Goal: Task Accomplishment & Management: Manage account settings

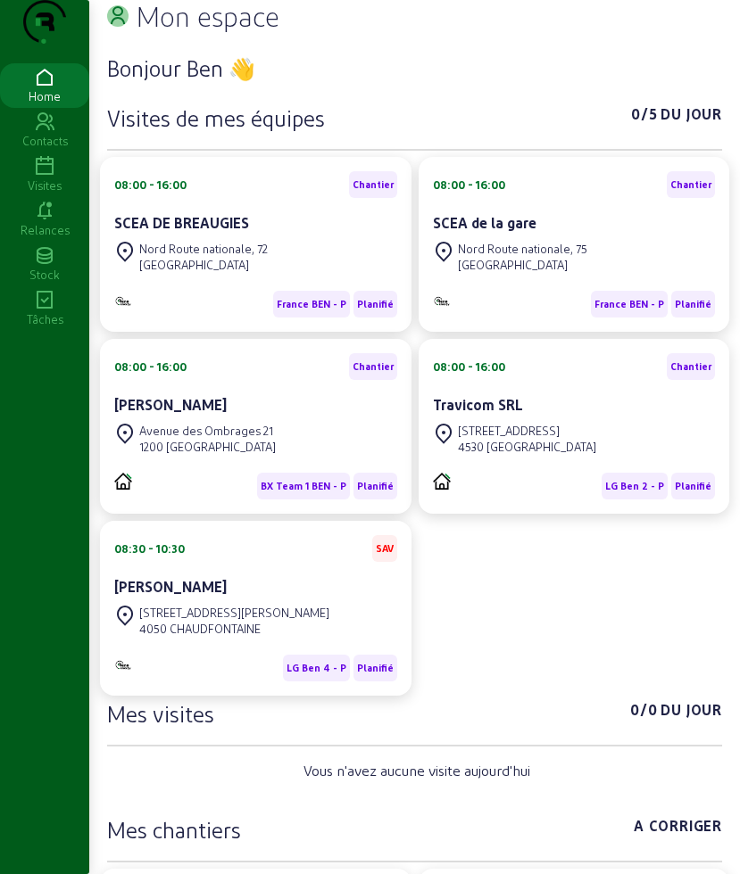
click at [62, 194] on div "Visites" at bounding box center [44, 186] width 89 height 16
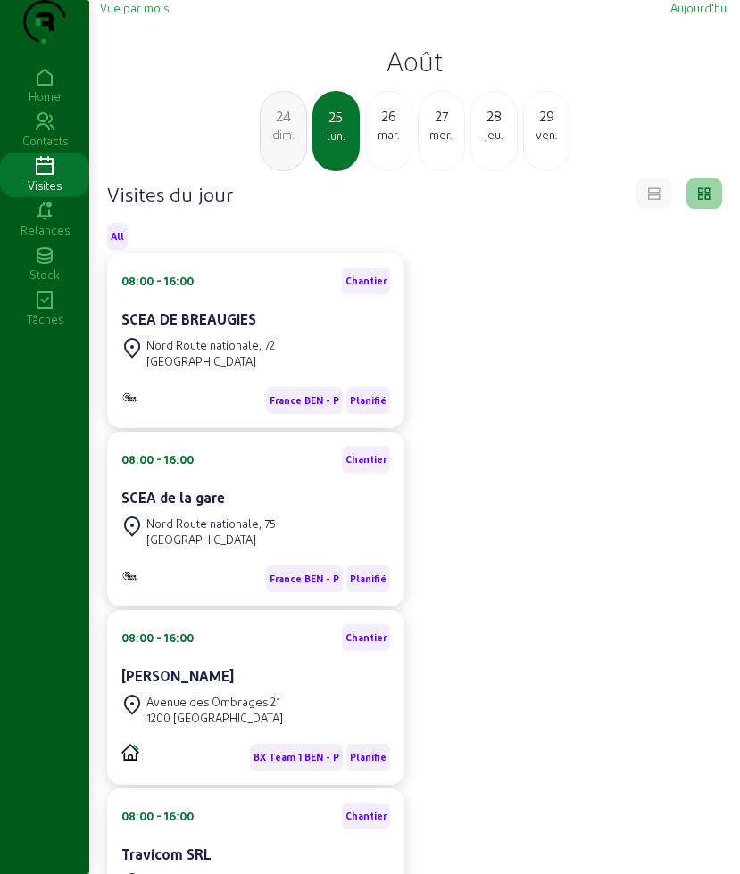
click at [288, 127] on div "24" at bounding box center [282, 115] width 45 height 21
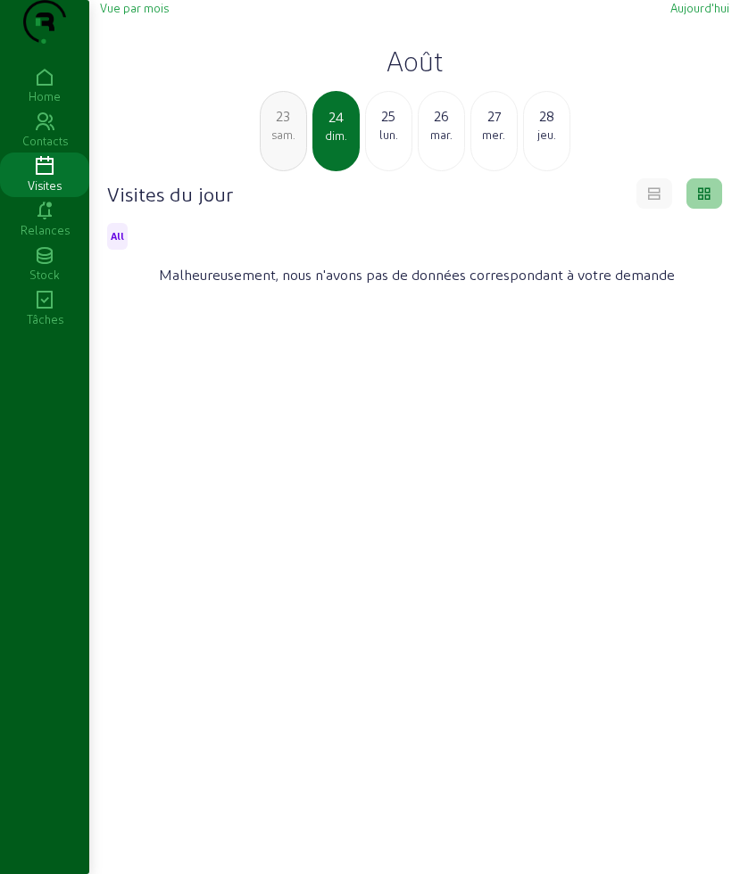
click at [288, 127] on div "23" at bounding box center [282, 115] width 45 height 21
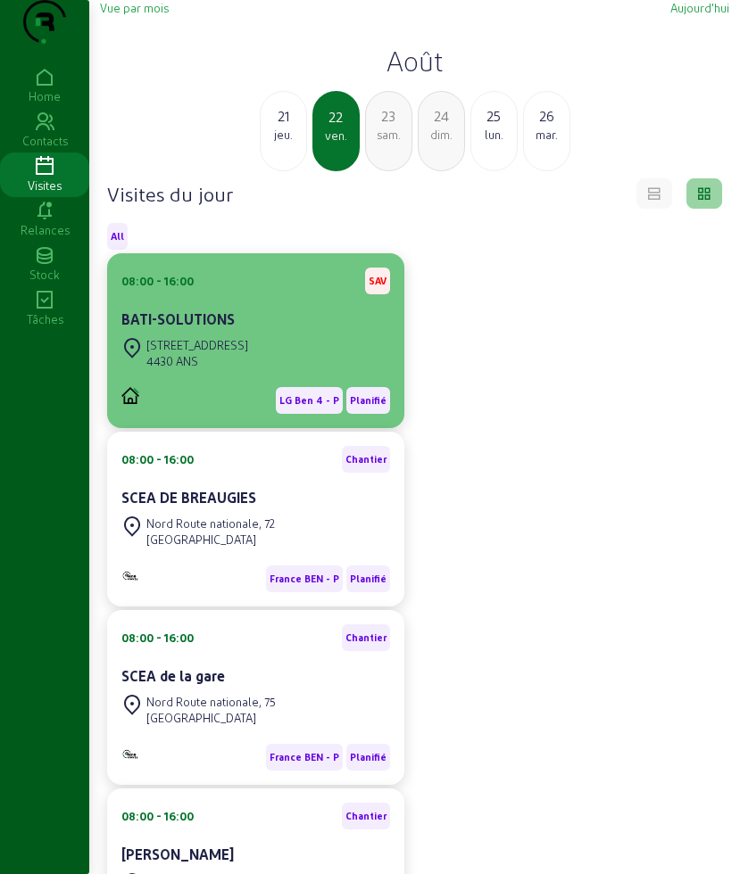
click at [237, 334] on div "BATI-SOLUTIONS" at bounding box center [255, 321] width 269 height 25
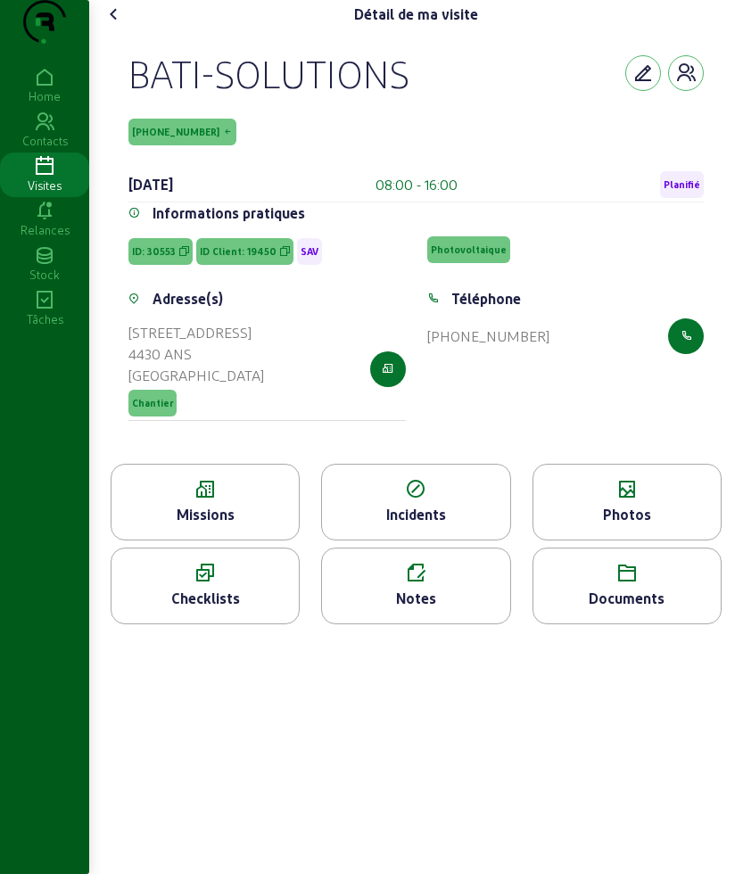
click at [235, 500] on icon at bounding box center [205, 489] width 187 height 21
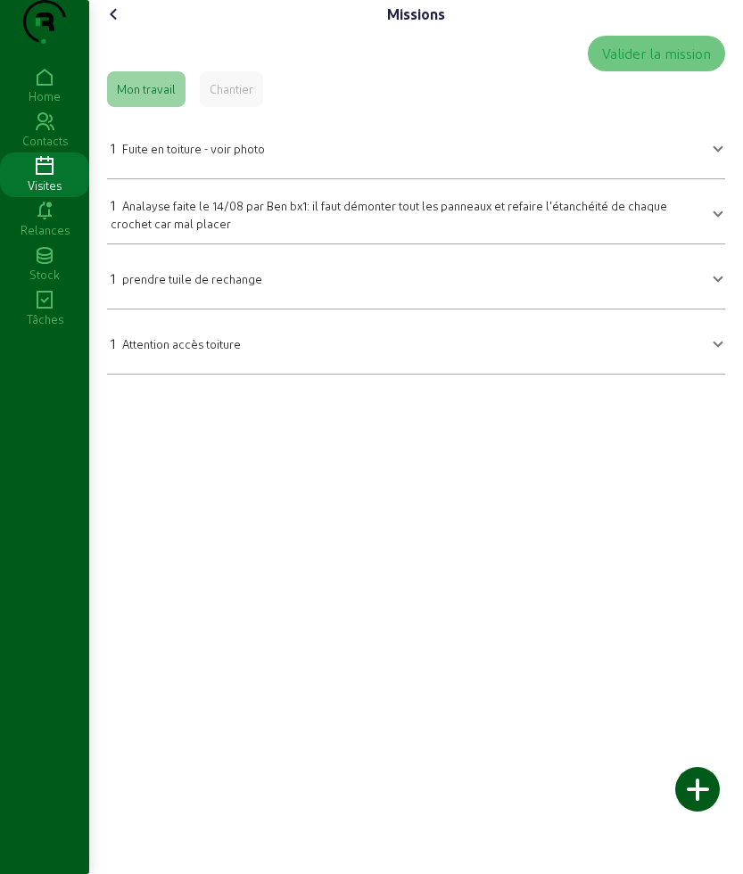
click at [116, 25] on icon at bounding box center [113, 14] width 21 height 21
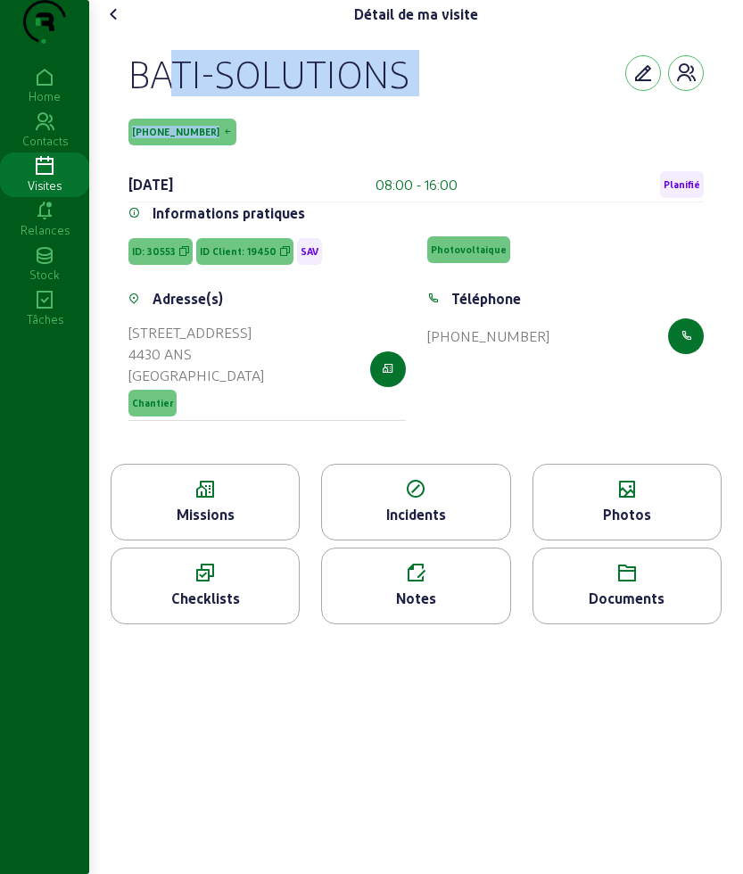
drag, startPoint x: 137, startPoint y: 116, endPoint x: 311, endPoint y: 155, distance: 178.3
click at [311, 155] on div "BATI-SOLUTIONS [PHONE_NUMBER] [DATE] 08:00 - 16:00 Planifié" at bounding box center [415, 126] width 575 height 153
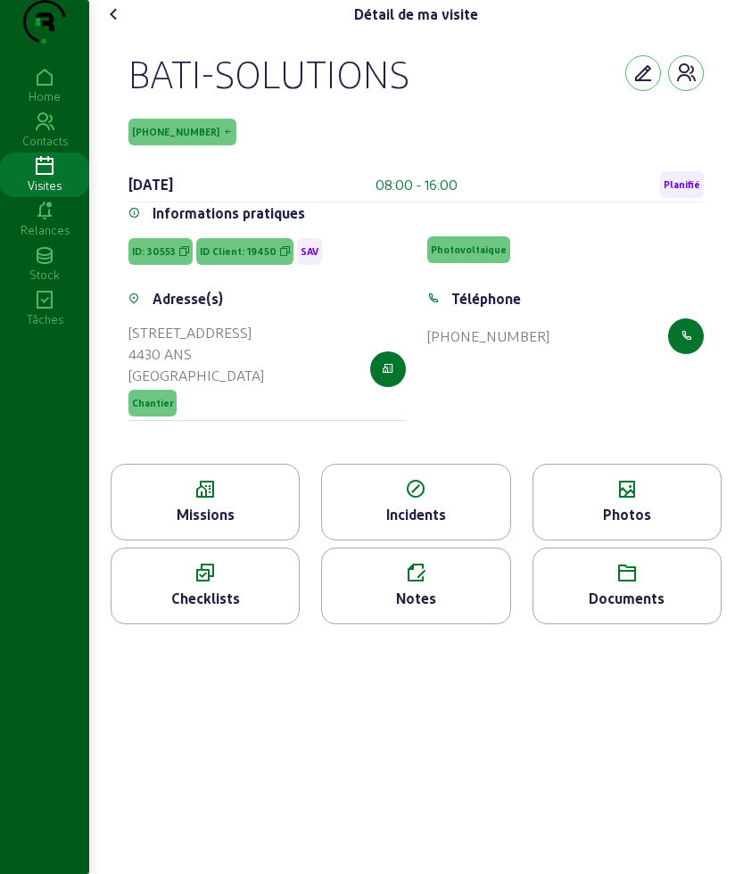
click at [200, 500] on icon at bounding box center [205, 489] width 187 height 21
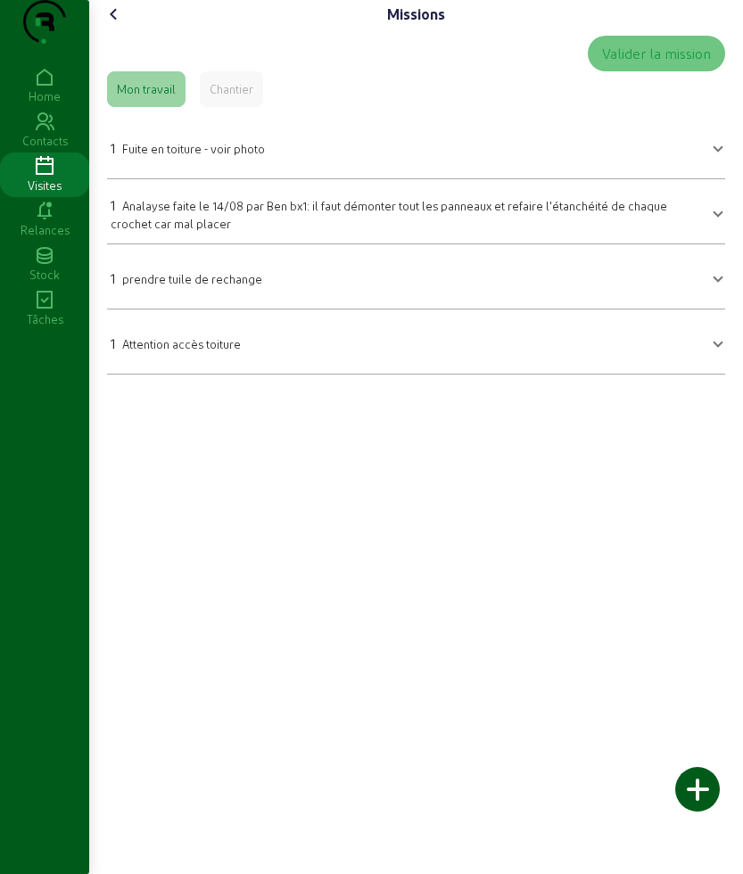
drag, startPoint x: 224, startPoint y: 175, endPoint x: 206, endPoint y: 214, distance: 43.1
click at [224, 159] on div "1 Fuite en toiture - voir photo" at bounding box center [188, 147] width 154 height 21
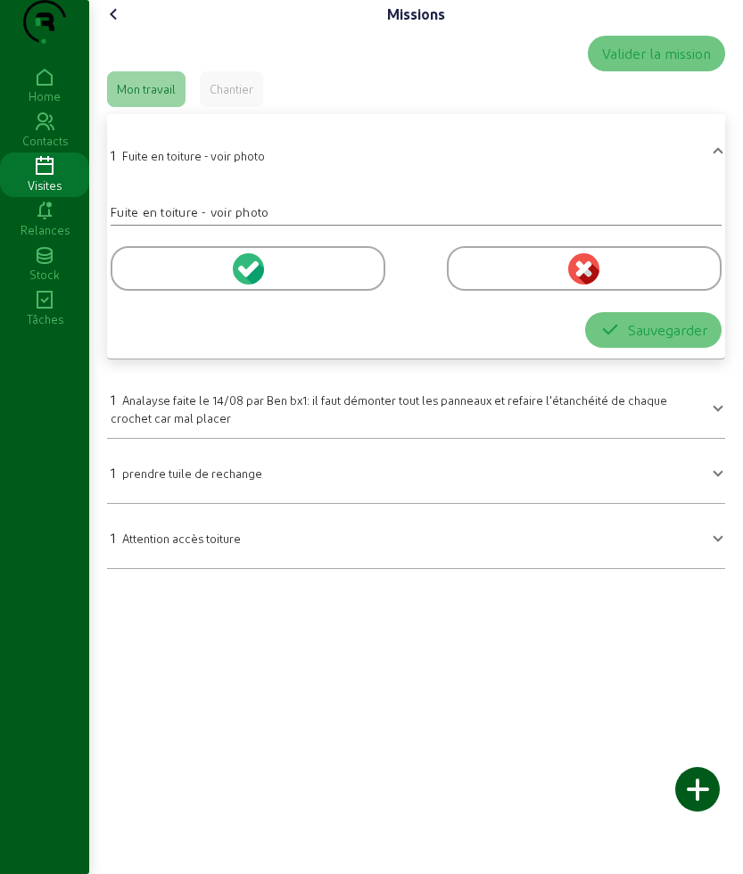
click at [164, 291] on div at bounding box center [248, 268] width 275 height 45
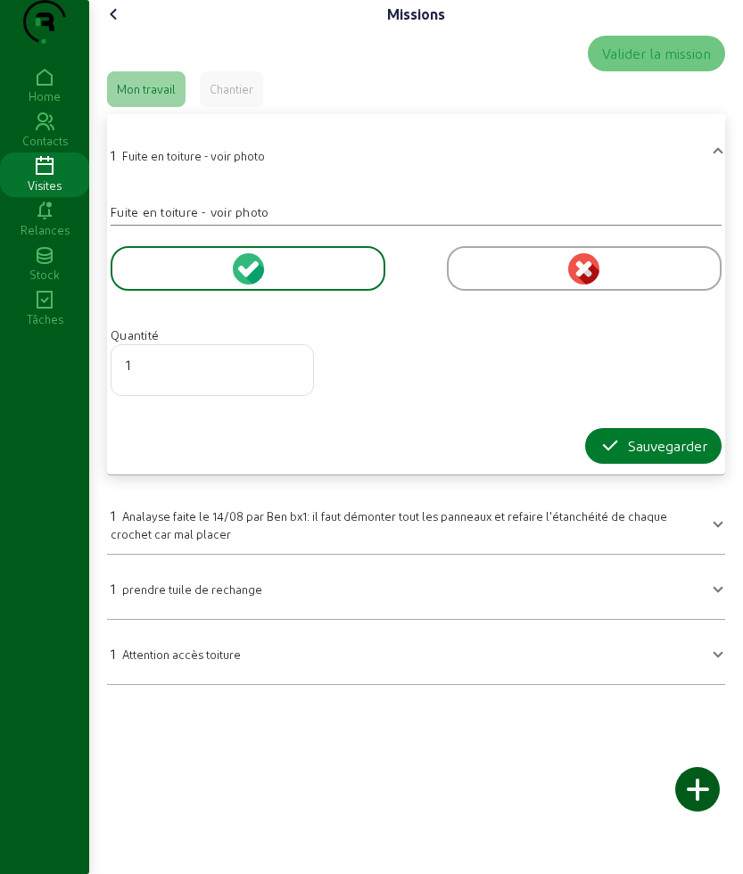
click at [632, 457] on div "Sauvegarder" at bounding box center [653, 445] width 108 height 21
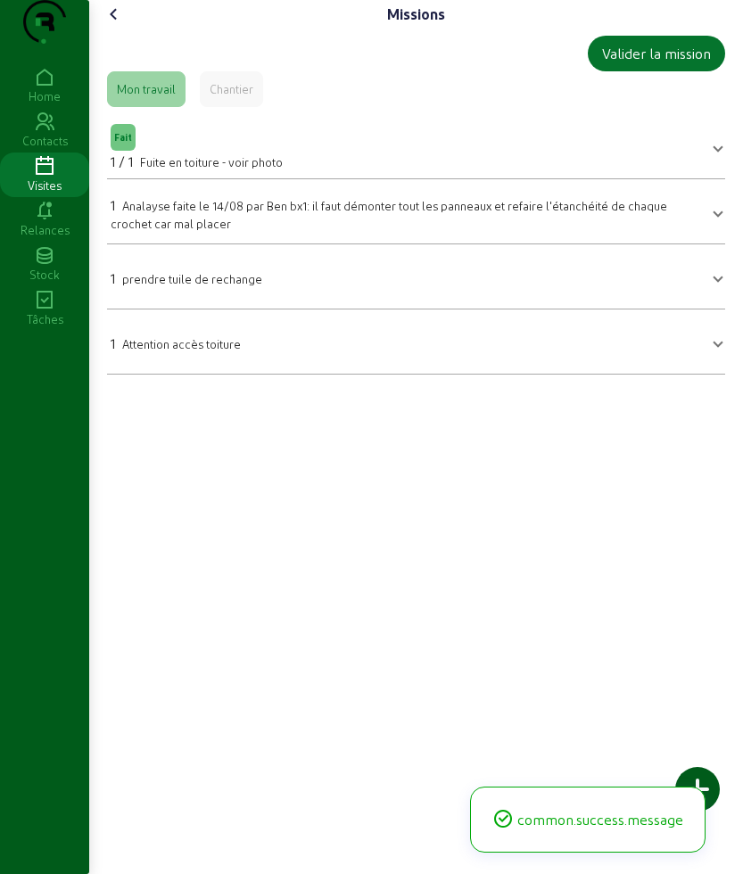
click at [116, 25] on icon at bounding box center [113, 14] width 21 height 21
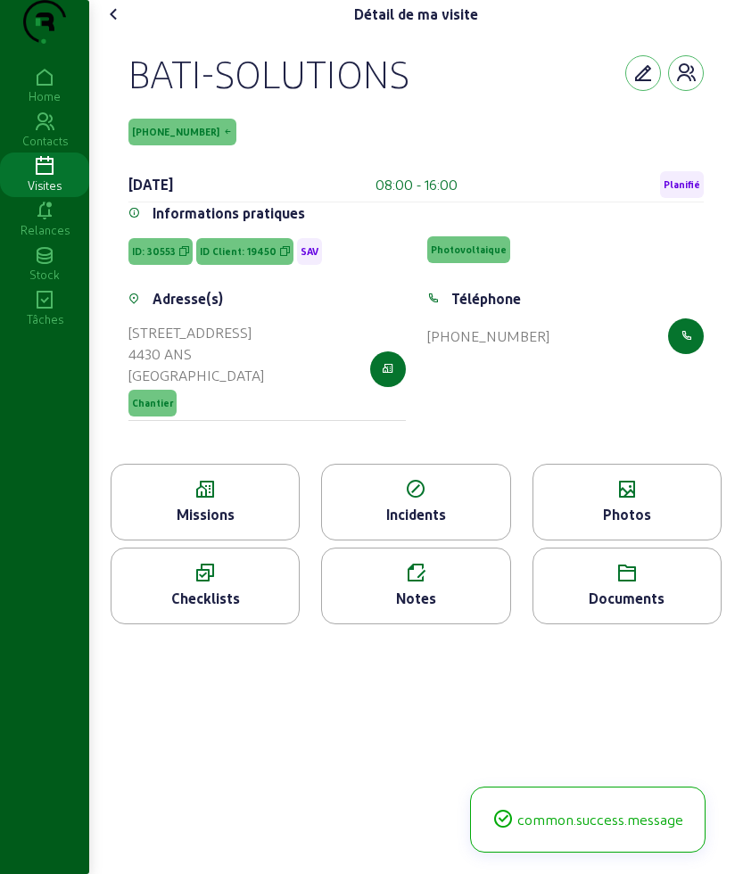
click at [633, 525] on div "Photos" at bounding box center [626, 514] width 187 height 21
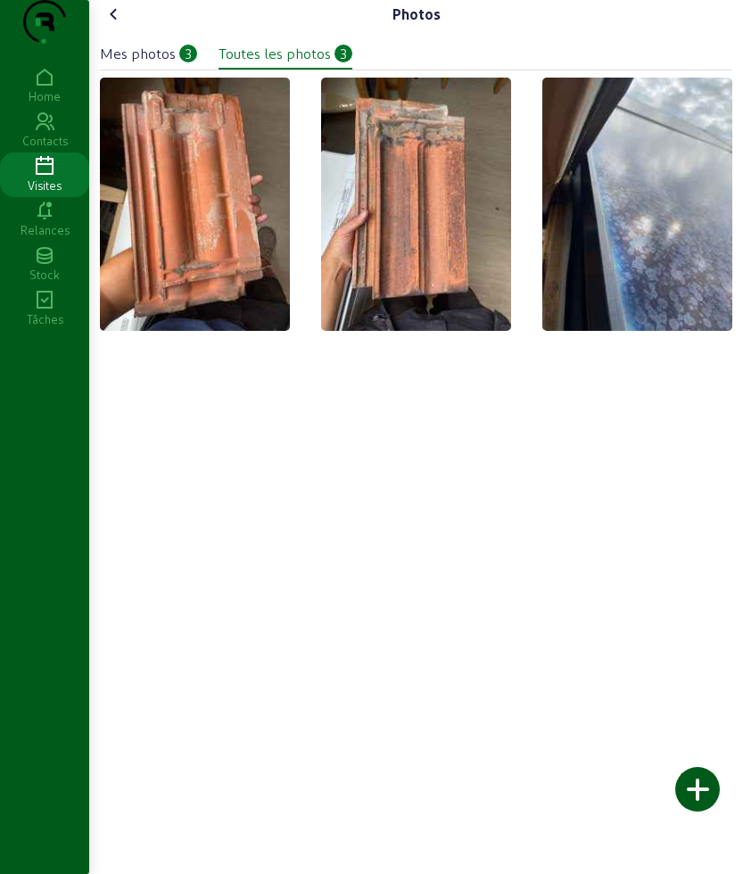
click at [117, 25] on icon at bounding box center [113, 14] width 21 height 21
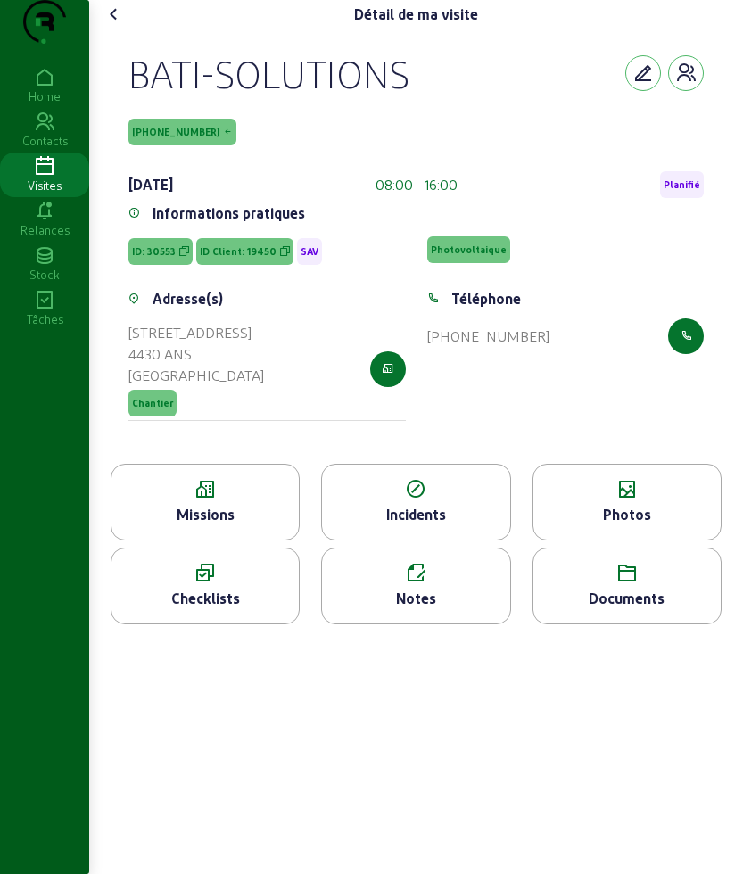
click at [617, 525] on div "Photos" at bounding box center [626, 514] width 187 height 21
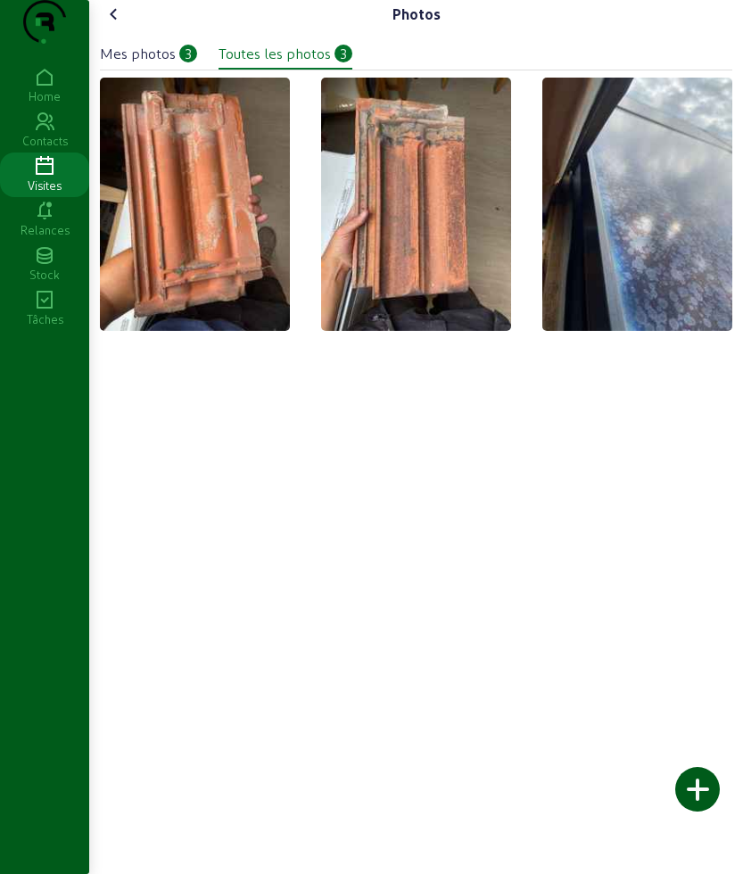
click at [684, 789] on div at bounding box center [697, 789] width 45 height 45
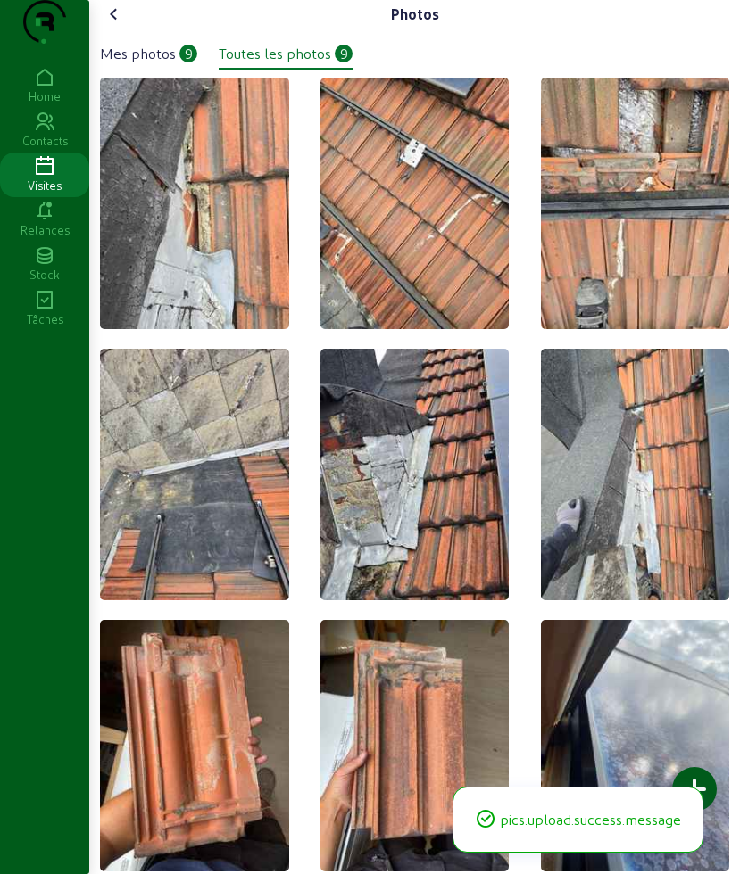
drag, startPoint x: 119, startPoint y: 45, endPoint x: 125, endPoint y: 15, distance: 30.1
click at [126, 14] on div "Photos Mes photos 9 Toutes les photos 9" at bounding box center [414, 442] width 650 height 884
click at [113, 25] on icon at bounding box center [113, 14] width 21 height 21
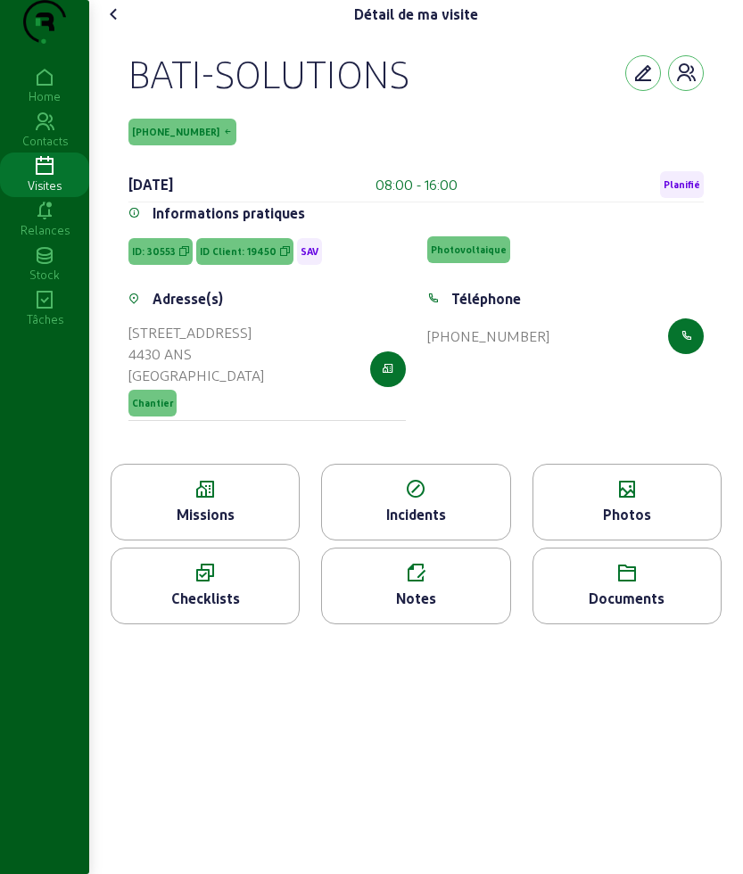
click at [440, 609] on div "Notes" at bounding box center [415, 598] width 187 height 21
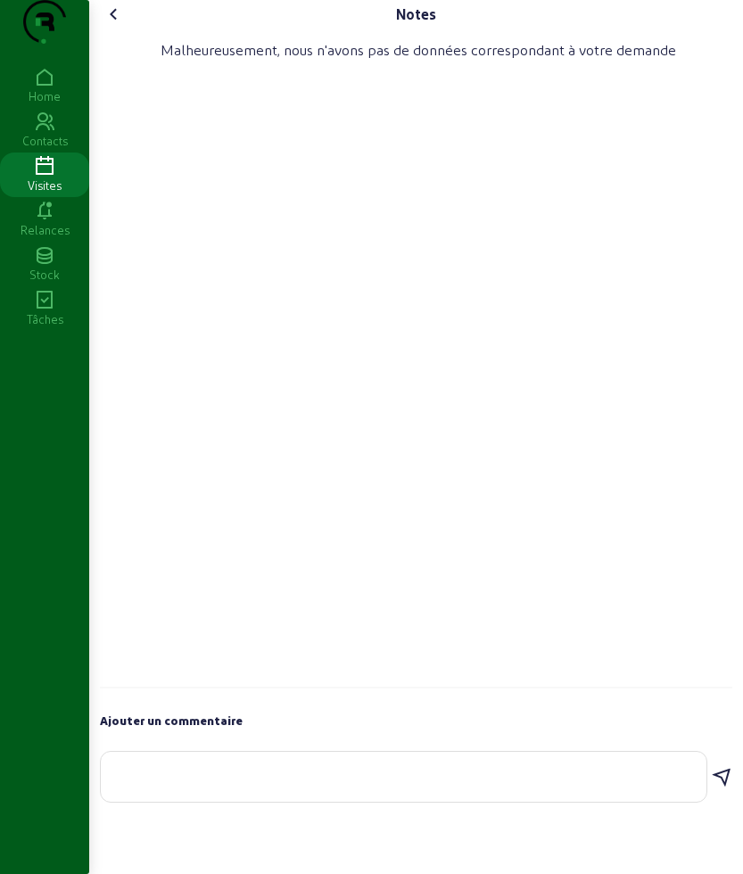
click at [348, 784] on textarea at bounding box center [403, 773] width 577 height 21
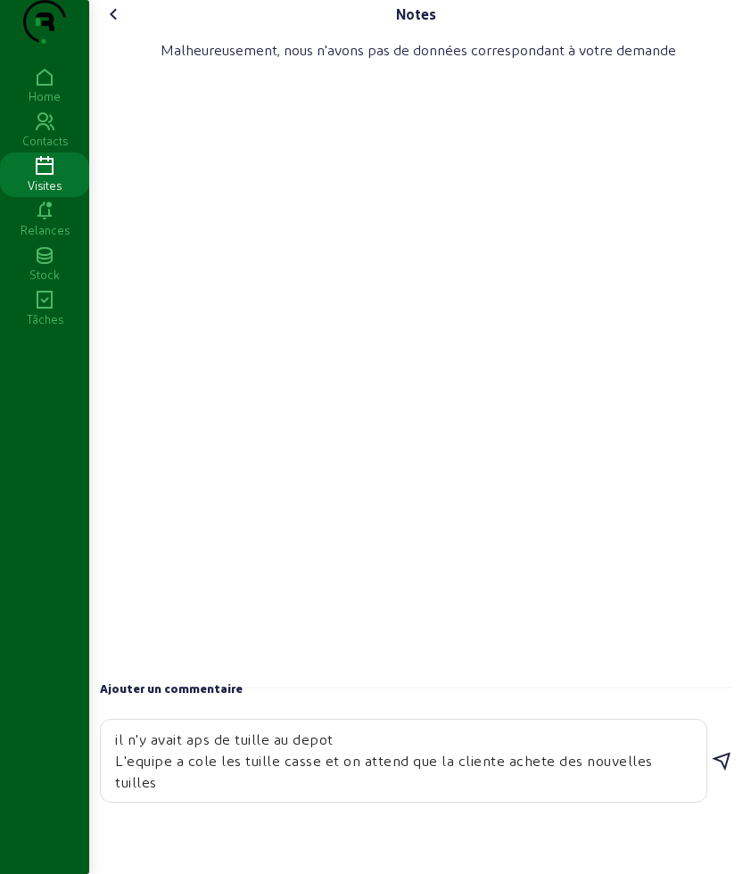
type textarea "il n'y avait aps de tuille au depot L'equipe a cole les tuille casse et on atte…"
click at [719, 773] on icon at bounding box center [721, 761] width 21 height 21
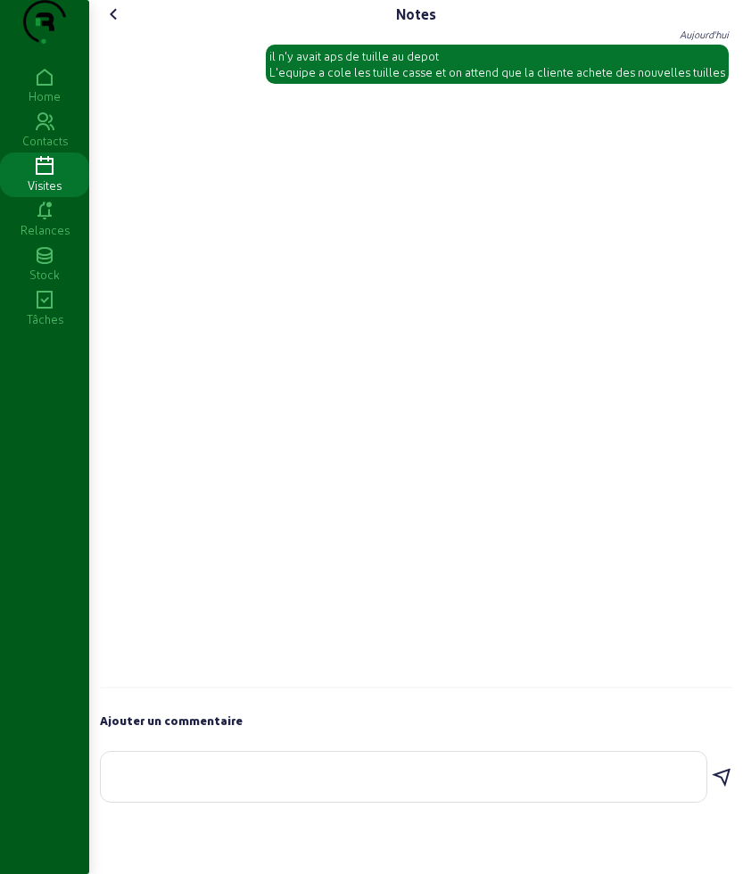
click at [116, 25] on icon at bounding box center [113, 14] width 21 height 21
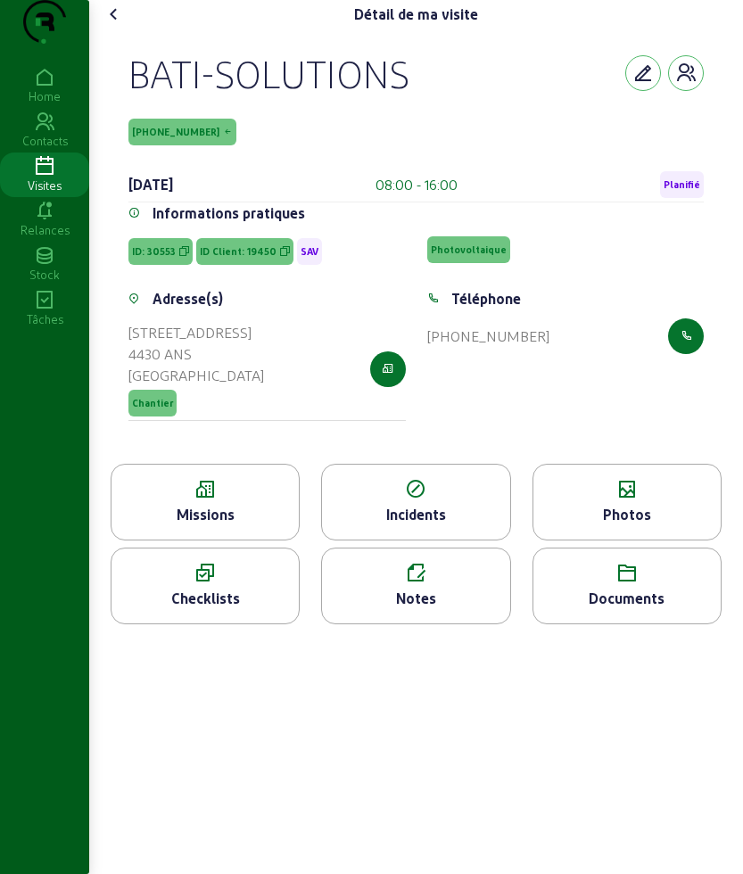
click at [116, 25] on icon at bounding box center [113, 14] width 21 height 21
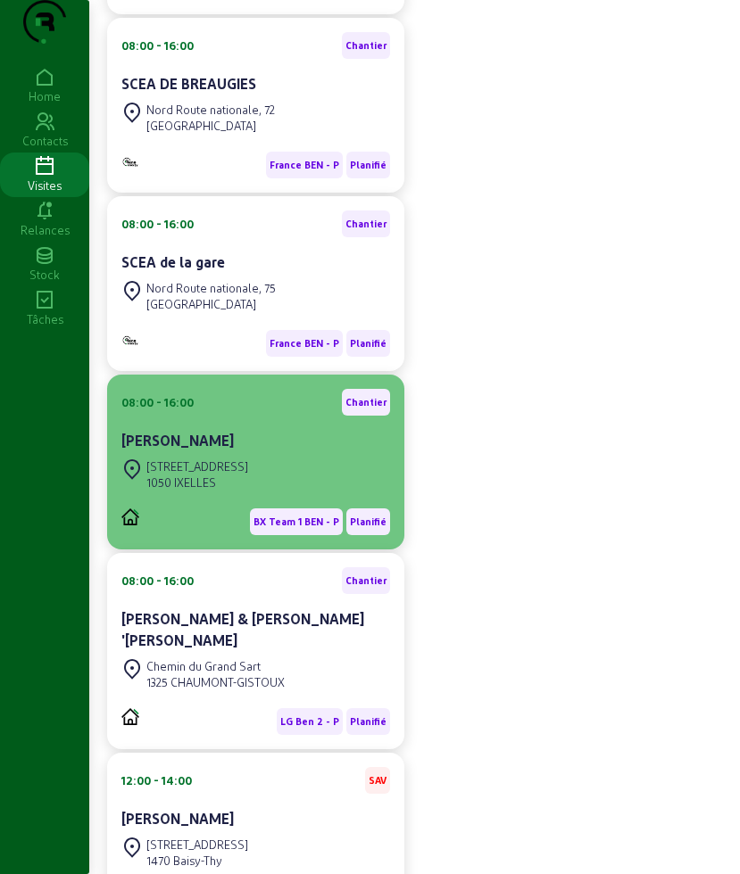
scroll to position [446, 0]
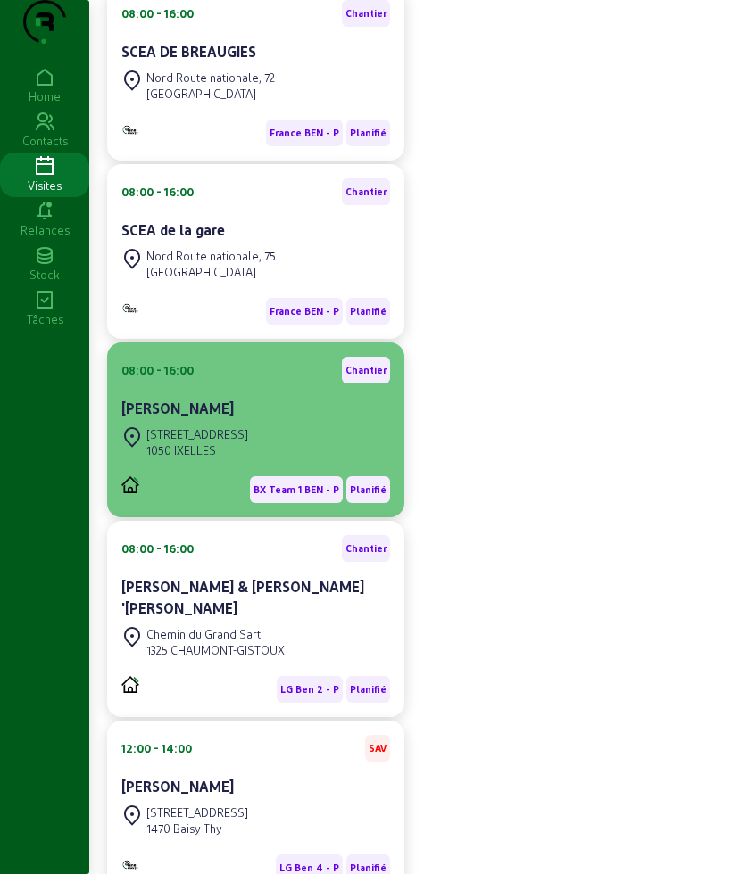
click at [241, 459] on div "[STREET_ADDRESS]" at bounding box center [184, 442] width 127 height 39
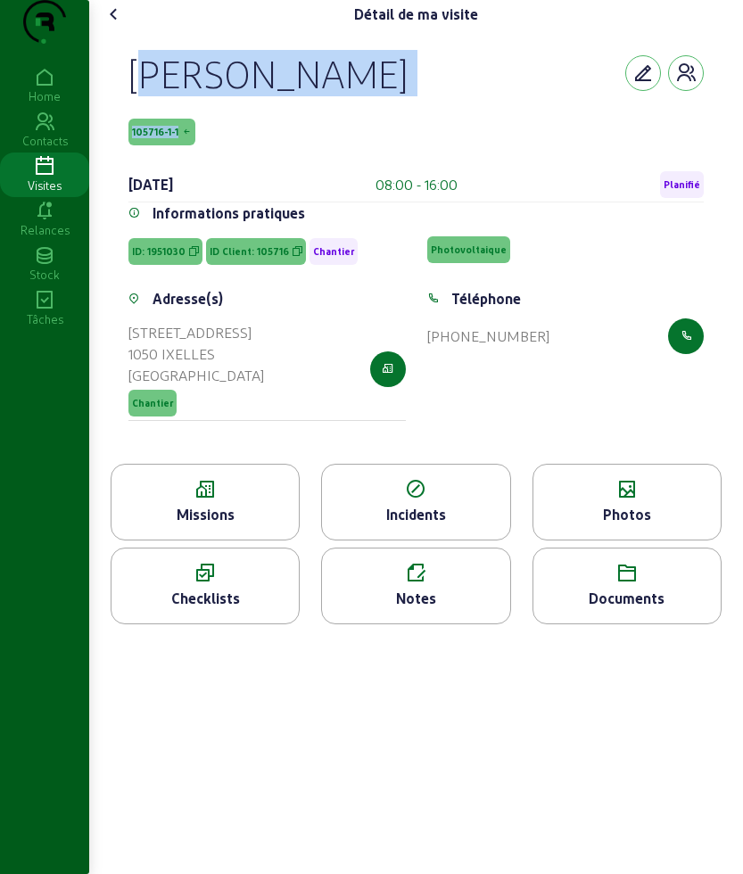
drag, startPoint x: 165, startPoint y: 126, endPoint x: 276, endPoint y: 172, distance: 119.9
click at [276, 172] on div "[PERSON_NAME] 105716-1-1 [DATE] 08:00 - 16:00 Planifié Informations pratiques I…" at bounding box center [416, 246] width 618 height 435
copy div "[PERSON_NAME] 105716-1-1"
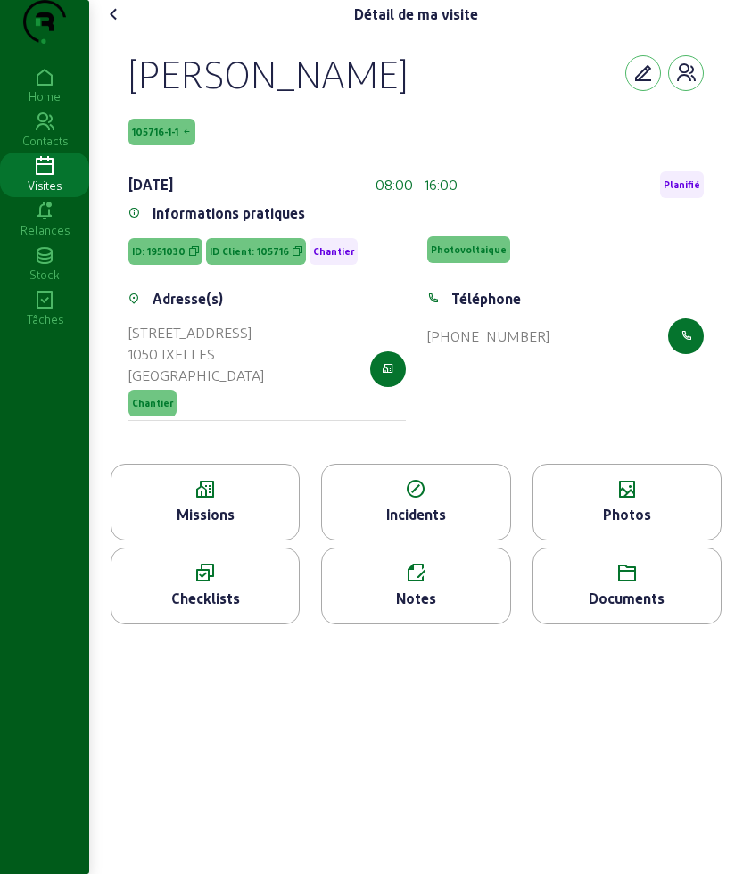
click at [216, 500] on icon at bounding box center [205, 489] width 187 height 21
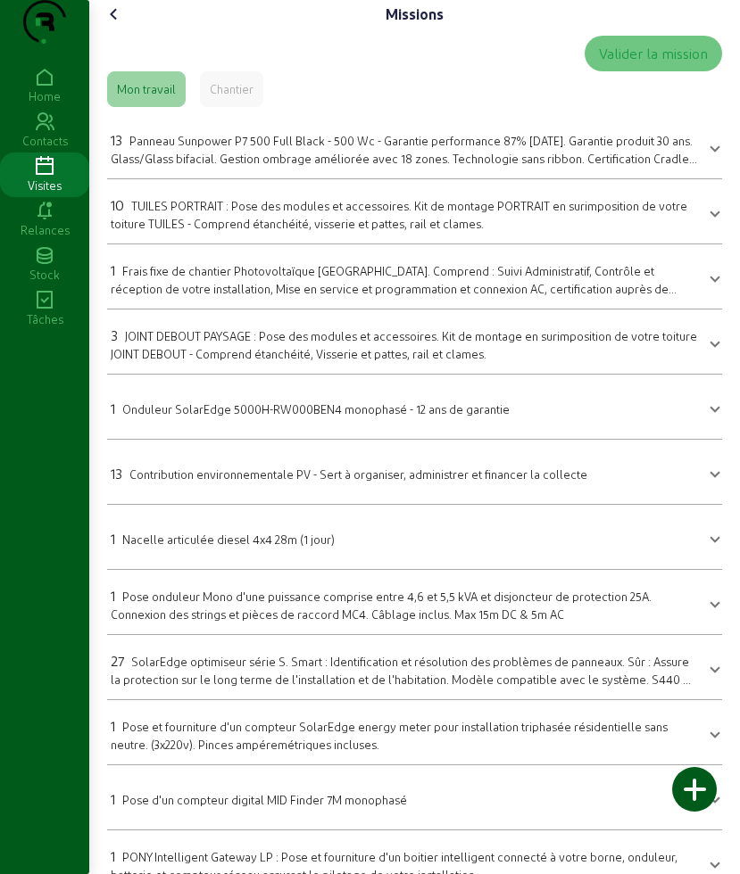
click at [169, 169] on span "Panneau Sunpower P7 500 Full Black - 500 Wc - Garantie performance 87% [DATE]. …" at bounding box center [404, 157] width 586 height 47
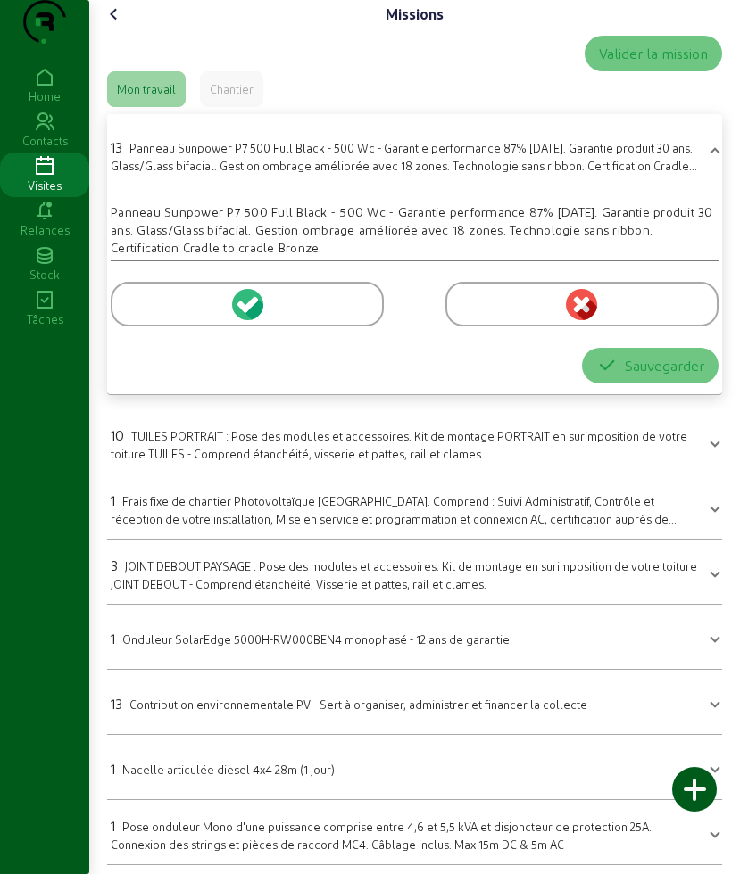
drag, startPoint x: 164, startPoint y: 332, endPoint x: 189, endPoint y: 366, distance: 42.1
click at [164, 326] on div at bounding box center [247, 304] width 273 height 45
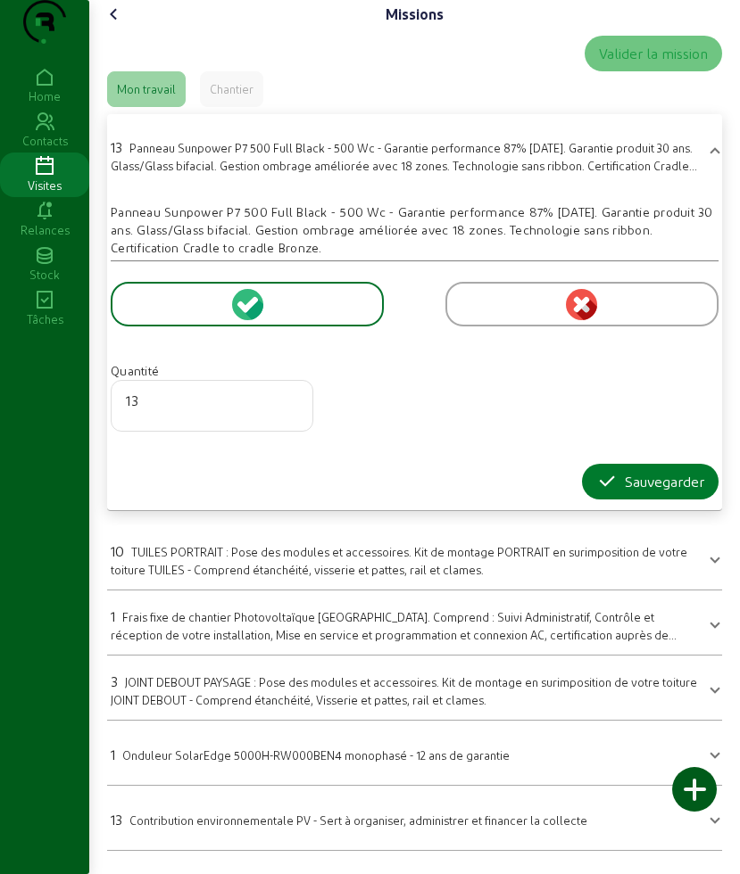
click at [598, 492] on icon "button" at bounding box center [606, 481] width 21 height 21
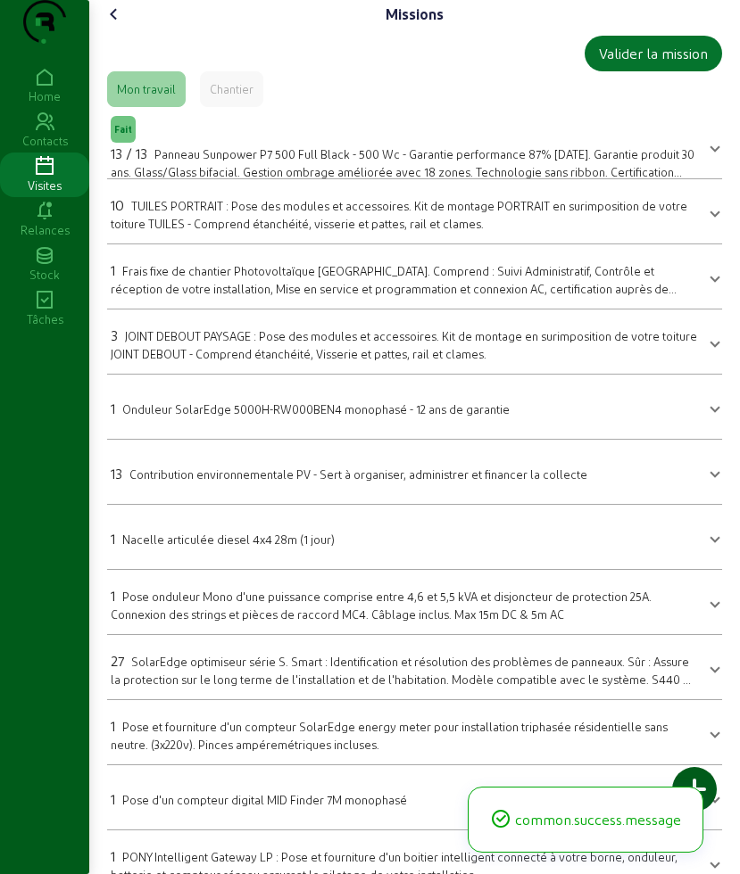
click at [148, 232] on div "10 TUILES PORTRAIT : Pose des modules et accessoires. Kit de montage PORTRAIT e…" at bounding box center [404, 212] width 586 height 37
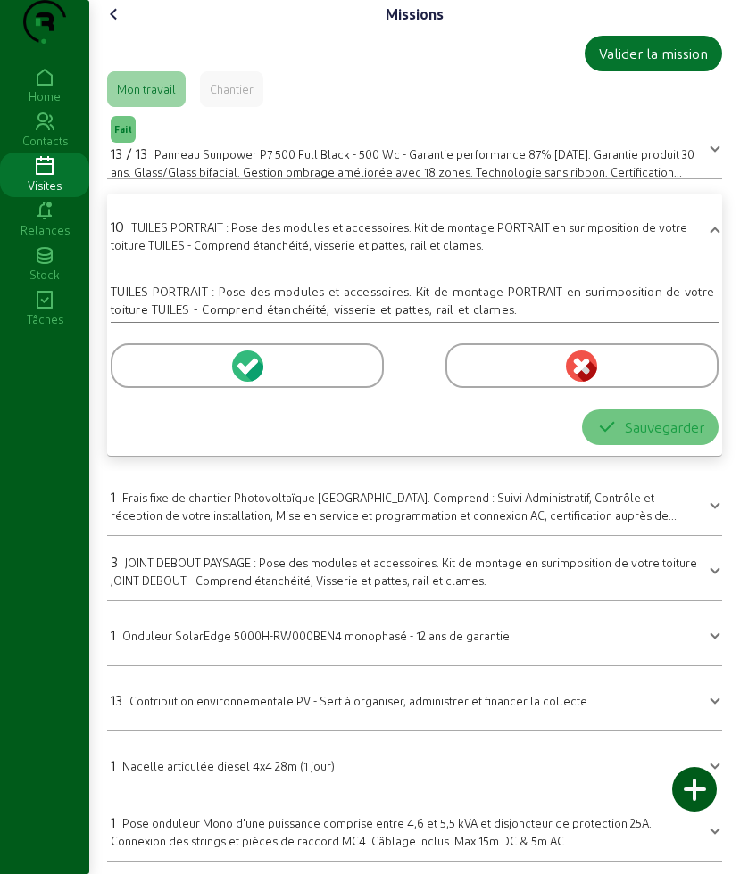
click at [171, 388] on div at bounding box center [247, 365] width 273 height 45
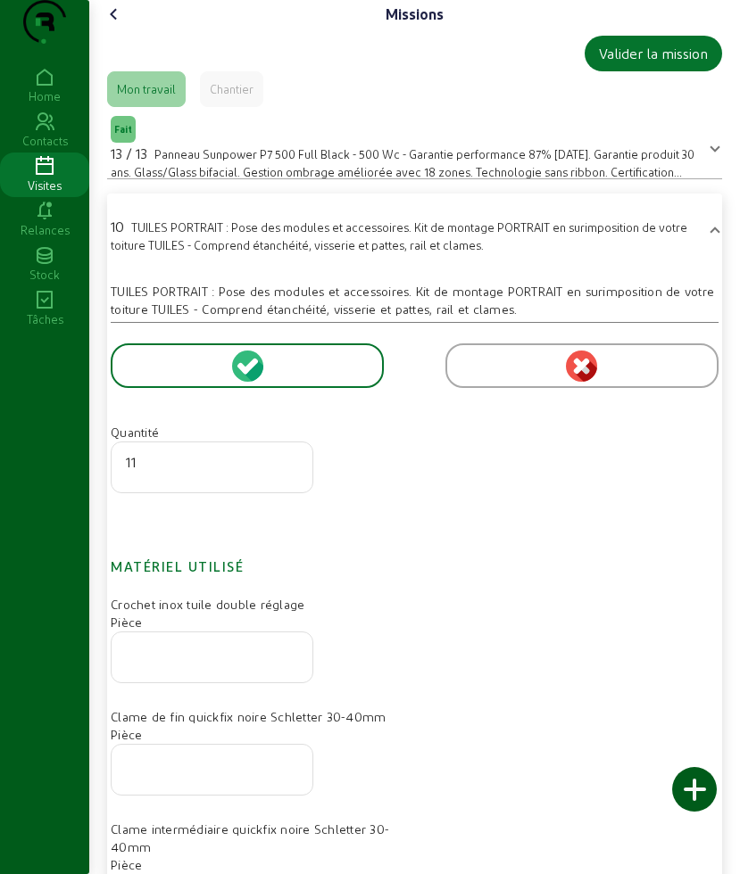
click at [290, 473] on input "11" at bounding box center [212, 461] width 172 height 21
click at [290, 473] on input "12" at bounding box center [212, 461] width 172 height 21
click at [290, 473] on input "13" at bounding box center [212, 461] width 172 height 21
click at [290, 473] on input "14" at bounding box center [212, 461] width 172 height 21
click at [290, 473] on input "15" at bounding box center [212, 461] width 172 height 21
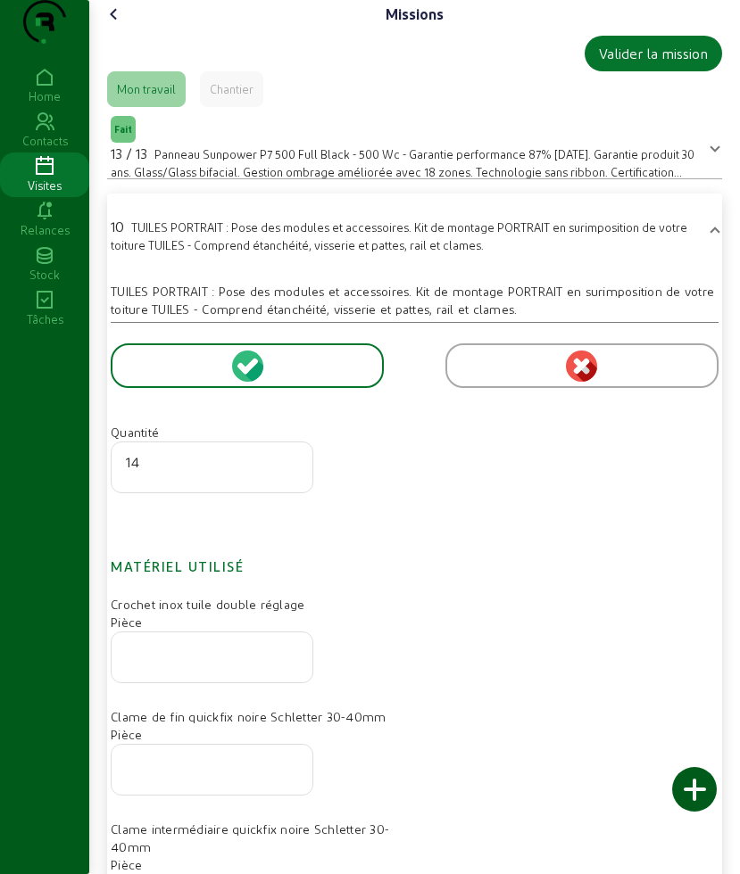
click at [293, 473] on input "14" at bounding box center [212, 461] width 172 height 21
type input "13"
click at [293, 473] on input "13" at bounding box center [212, 461] width 172 height 21
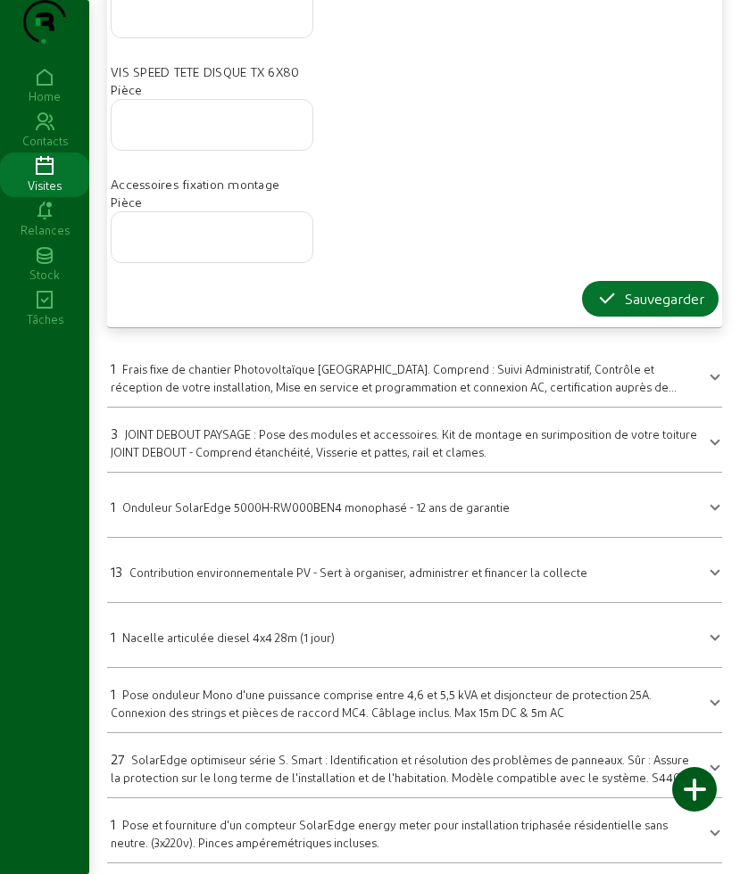
scroll to position [1004, 0]
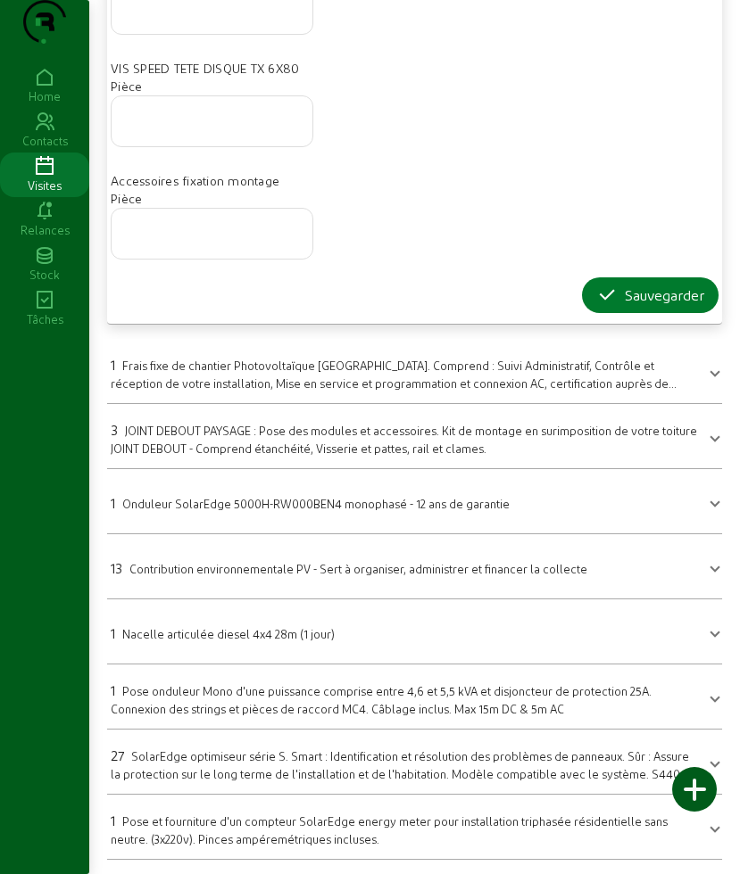
click at [614, 306] on div "Sauvegarder" at bounding box center [650, 295] width 108 height 21
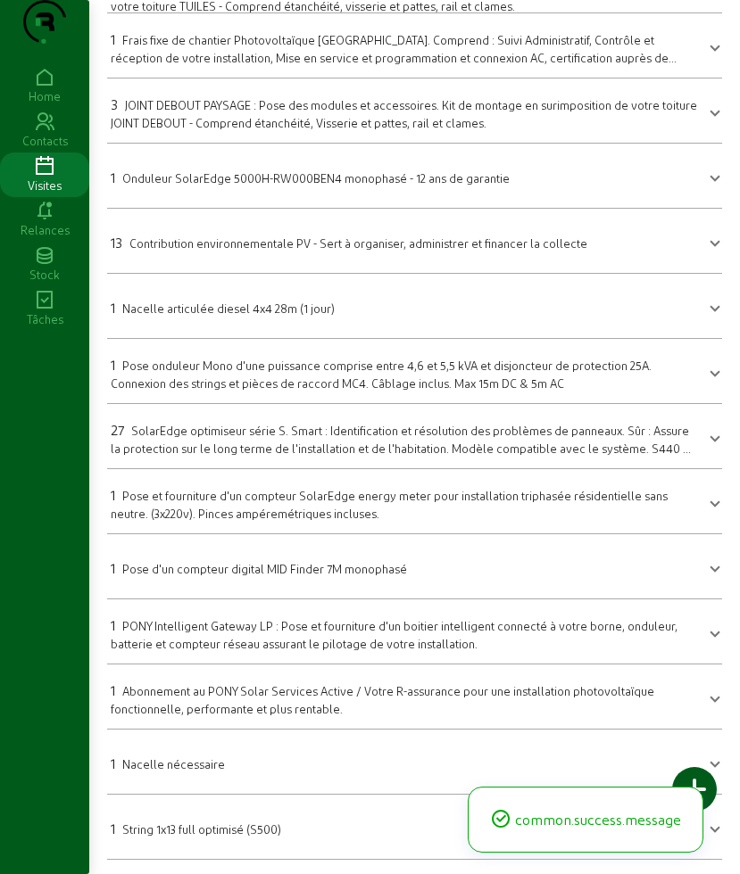
scroll to position [267, 0]
click at [196, 315] on div "1 Nacelle articulée diesel 4x4 28m (1 jour)" at bounding box center [223, 307] width 224 height 21
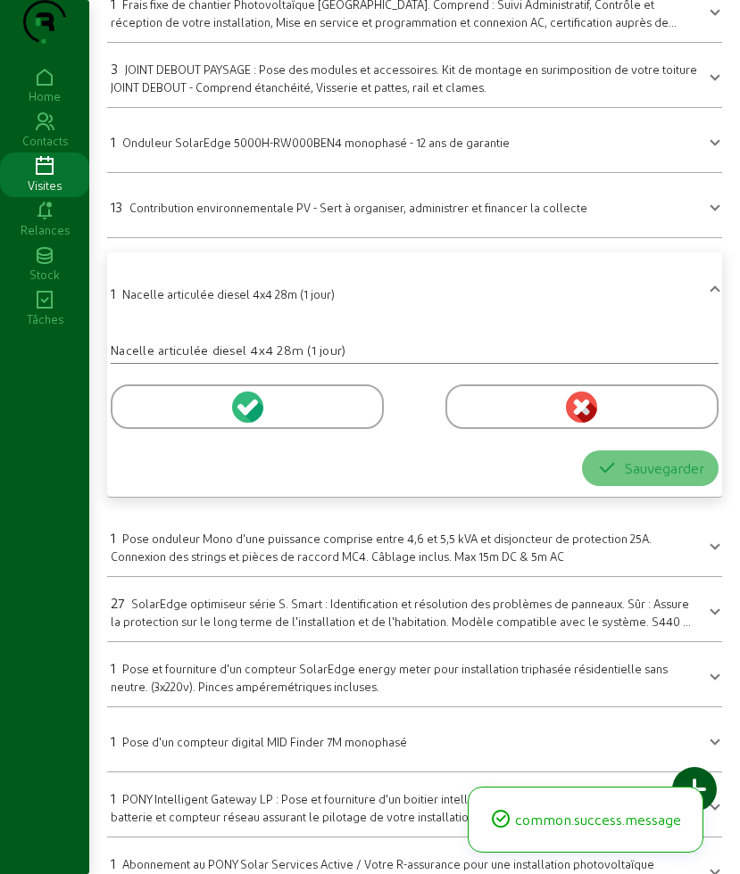
click at [191, 429] on div at bounding box center [247, 406] width 273 height 45
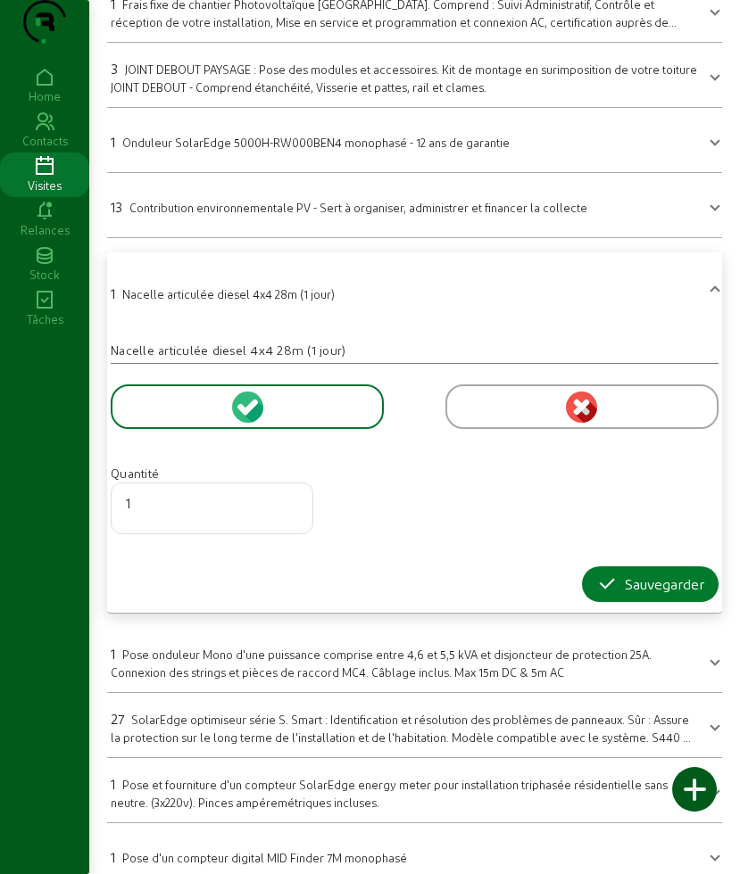
click at [614, 602] on button "Sauvegarder" at bounding box center [650, 584] width 136 height 36
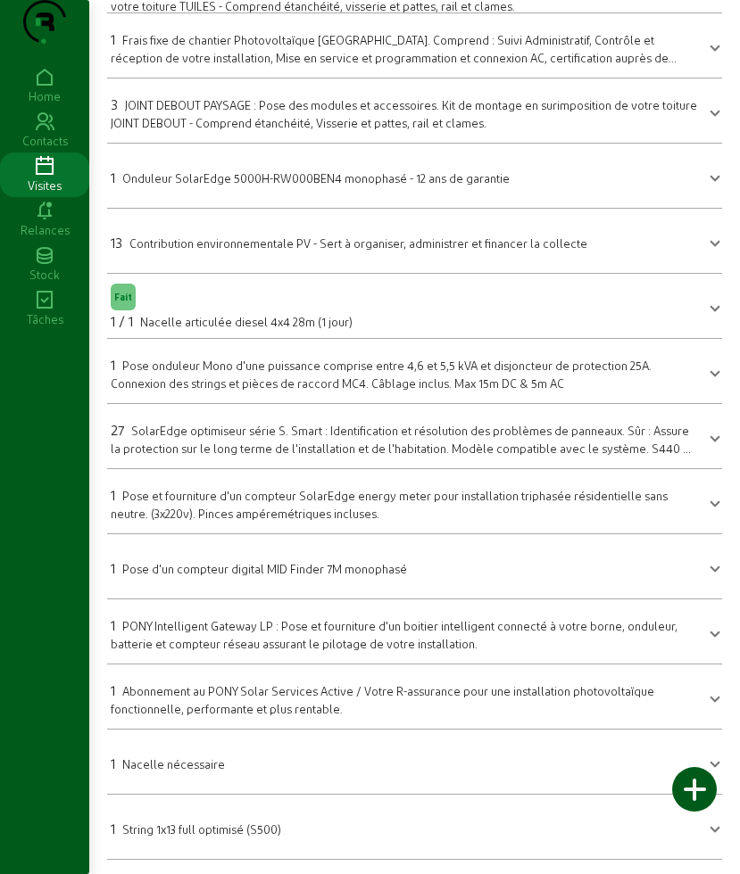
click at [194, 833] on span "String 1x13 full optimisé (S500)" at bounding box center [201, 828] width 159 height 13
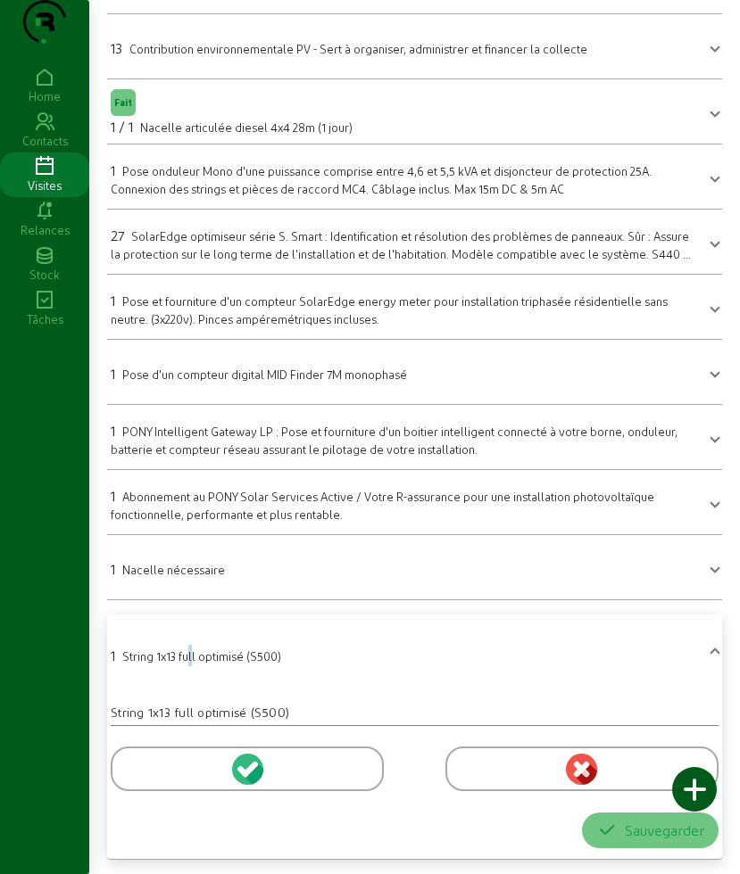
click at [157, 773] on div at bounding box center [247, 769] width 273 height 45
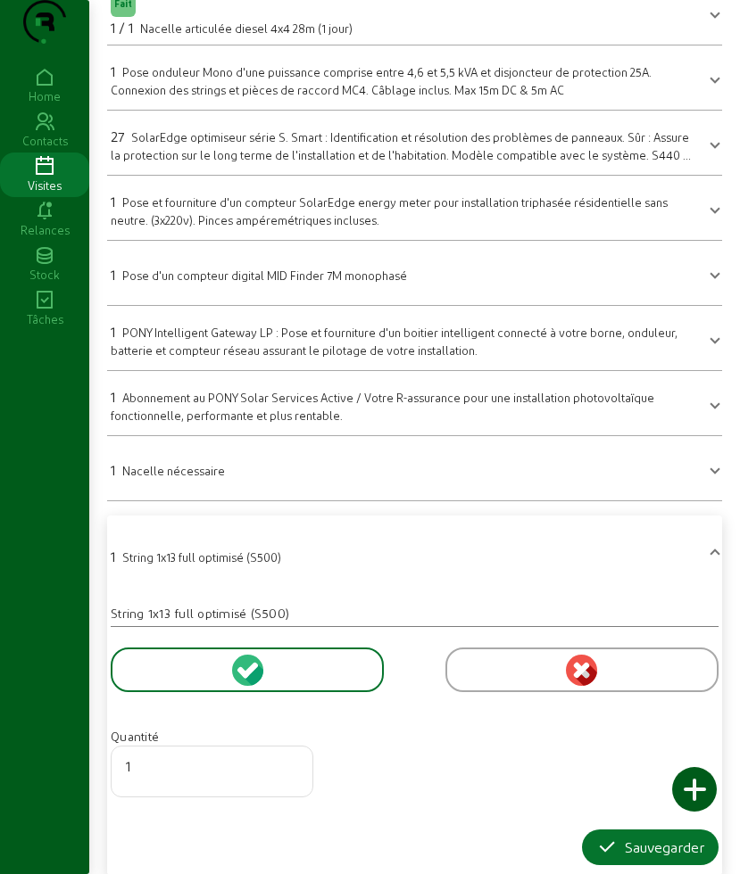
scroll to position [577, 0]
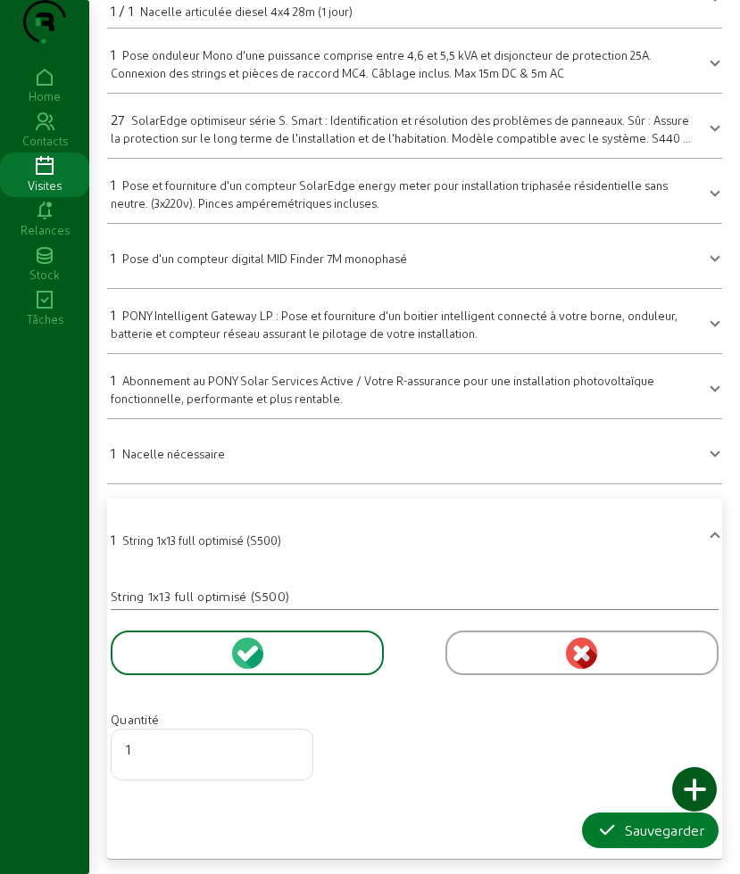
click at [596, 825] on icon "button" at bounding box center [606, 830] width 21 height 21
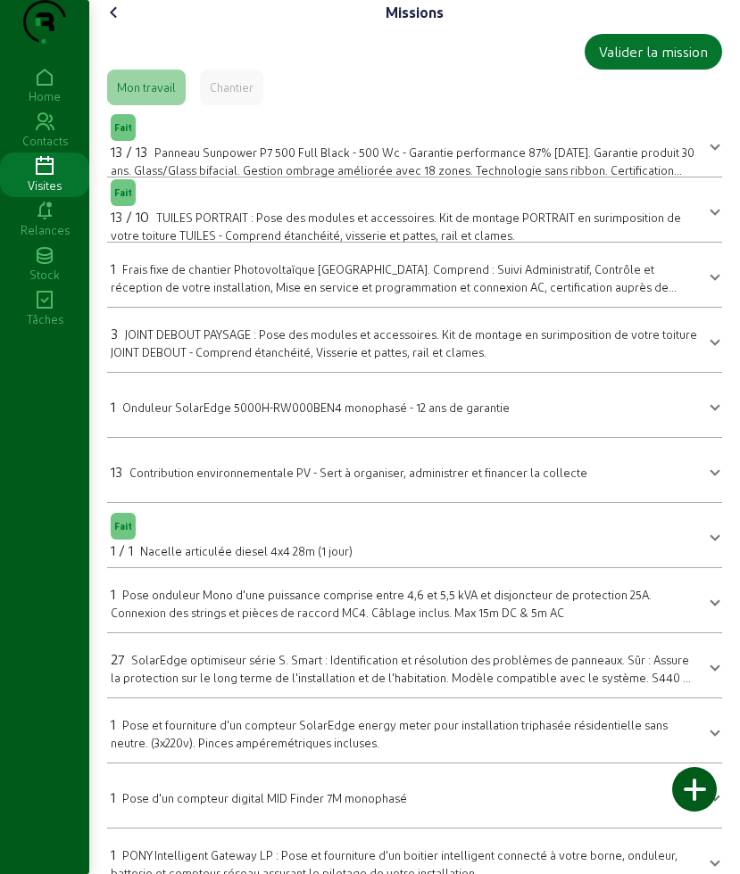
scroll to position [0, 0]
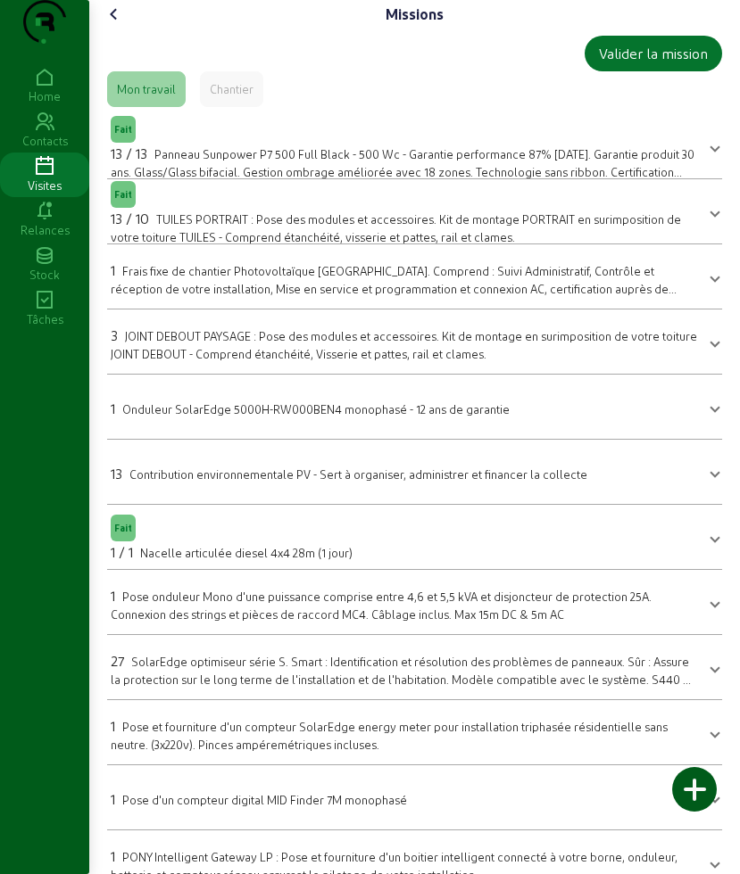
click at [122, 25] on icon at bounding box center [113, 14] width 21 height 21
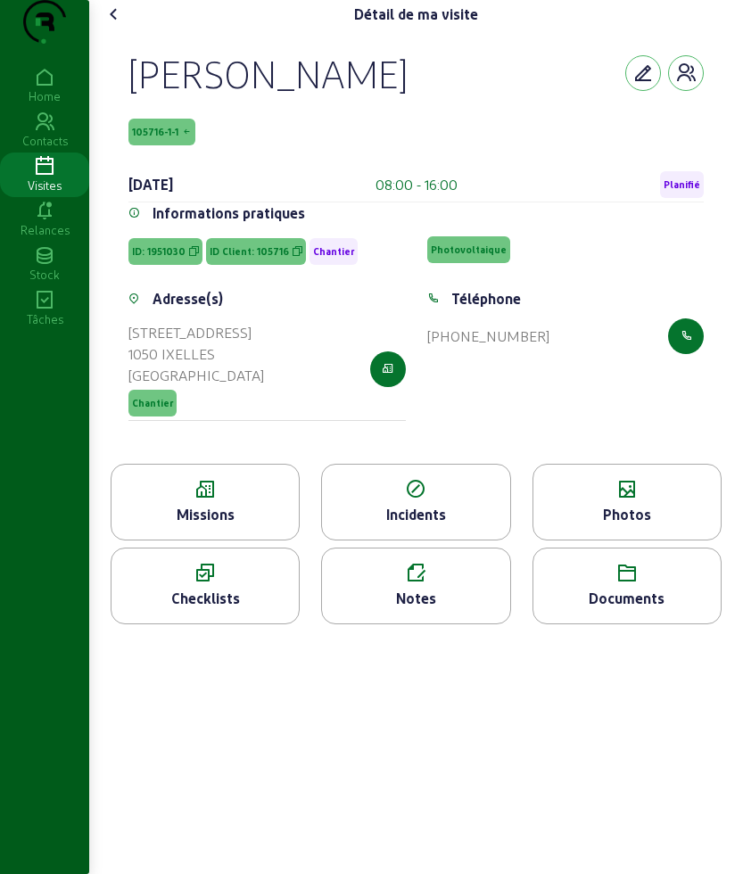
click at [600, 525] on div "Photos" at bounding box center [626, 514] width 187 height 21
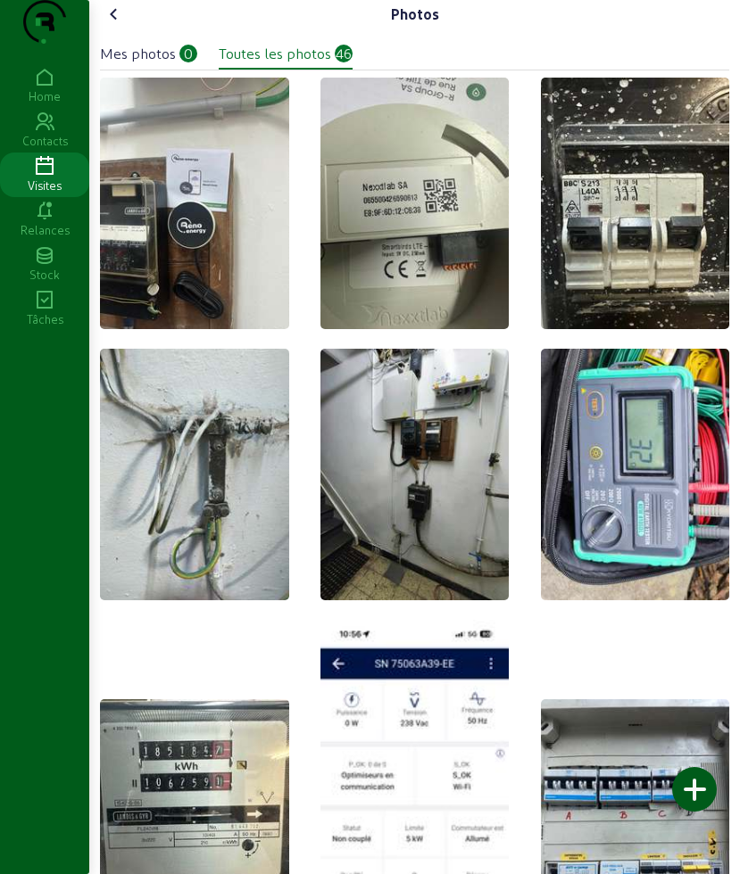
click at [684, 780] on div at bounding box center [694, 789] width 45 height 45
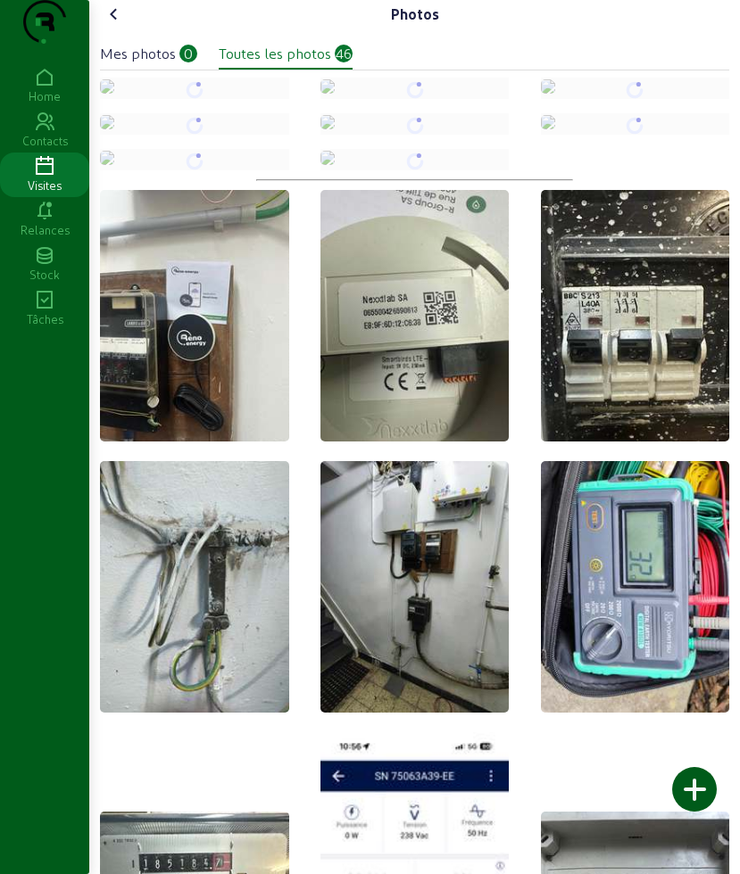
click at [114, 25] on icon at bounding box center [113, 14] width 21 height 21
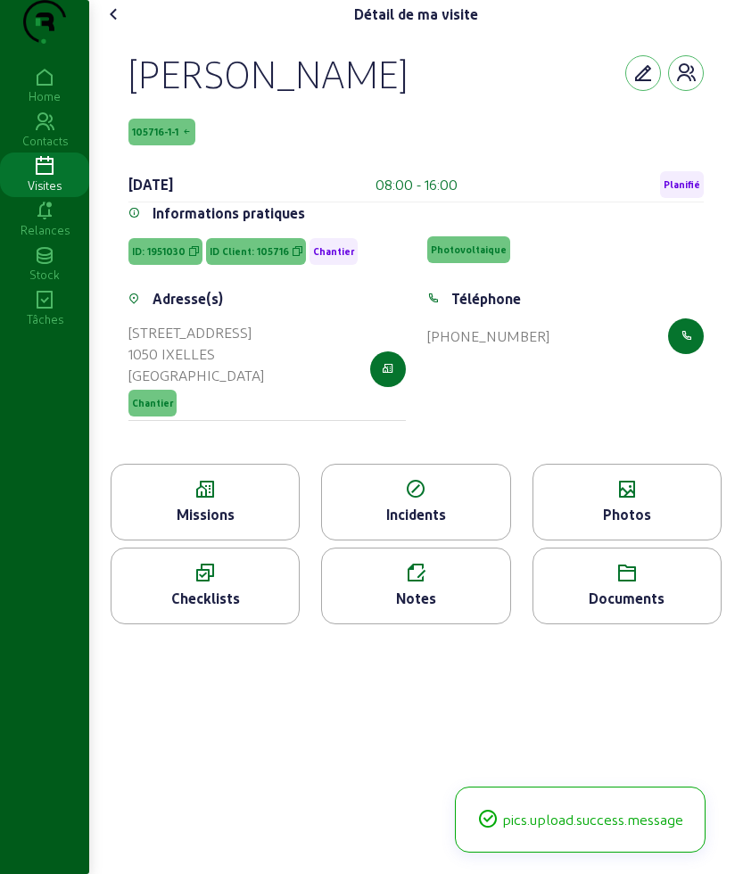
click at [114, 25] on icon at bounding box center [113, 14] width 21 height 21
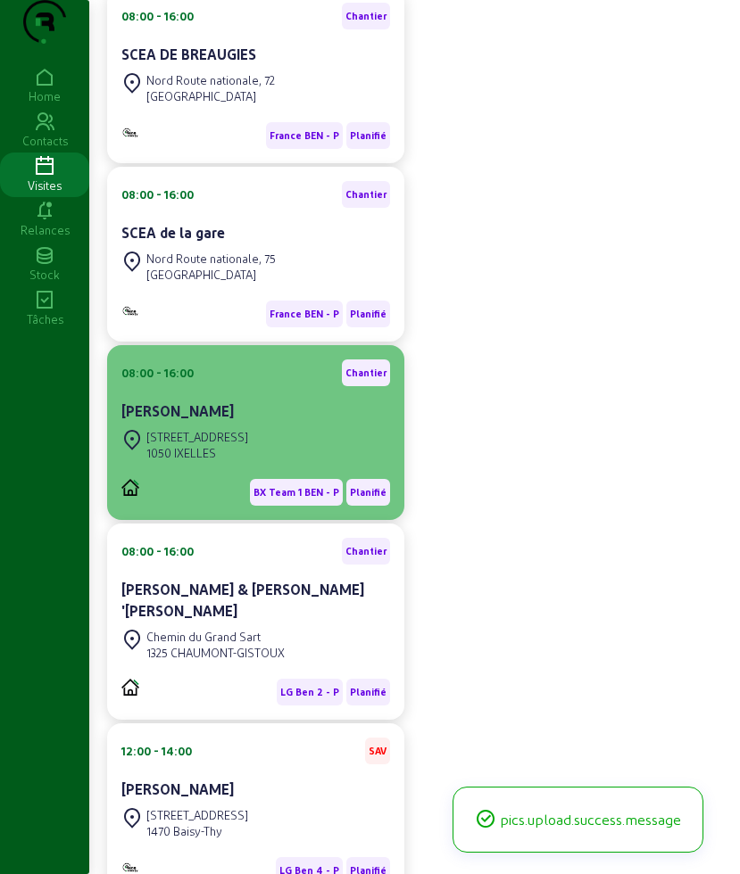
scroll to position [446, 0]
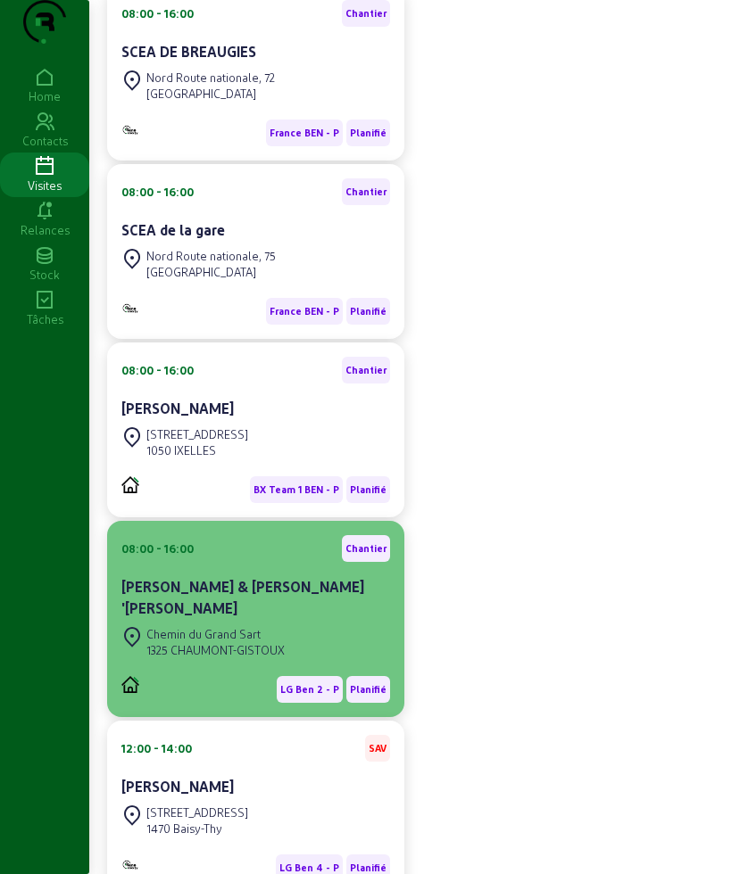
click at [271, 623] on div "[PERSON_NAME] & [PERSON_NAME] '[PERSON_NAME]" at bounding box center [255, 599] width 269 height 46
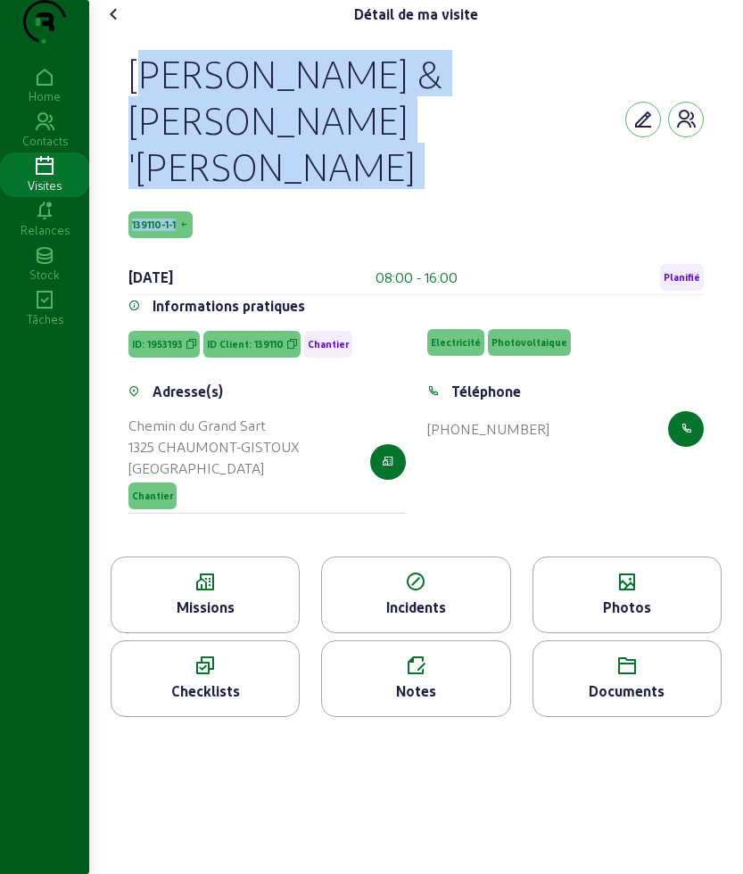
drag, startPoint x: 124, startPoint y: 102, endPoint x: 384, endPoint y: 194, distance: 276.2
click at [384, 194] on div "[PERSON_NAME] & [PERSON_NAME] '[PERSON_NAME] 139110-1-1 [DATE] 08:00 - 16:00 Pl…" at bounding box center [416, 293] width 618 height 528
copy div "[PERSON_NAME] & [PERSON_NAME] '[PERSON_NAME] 139110-1-1"
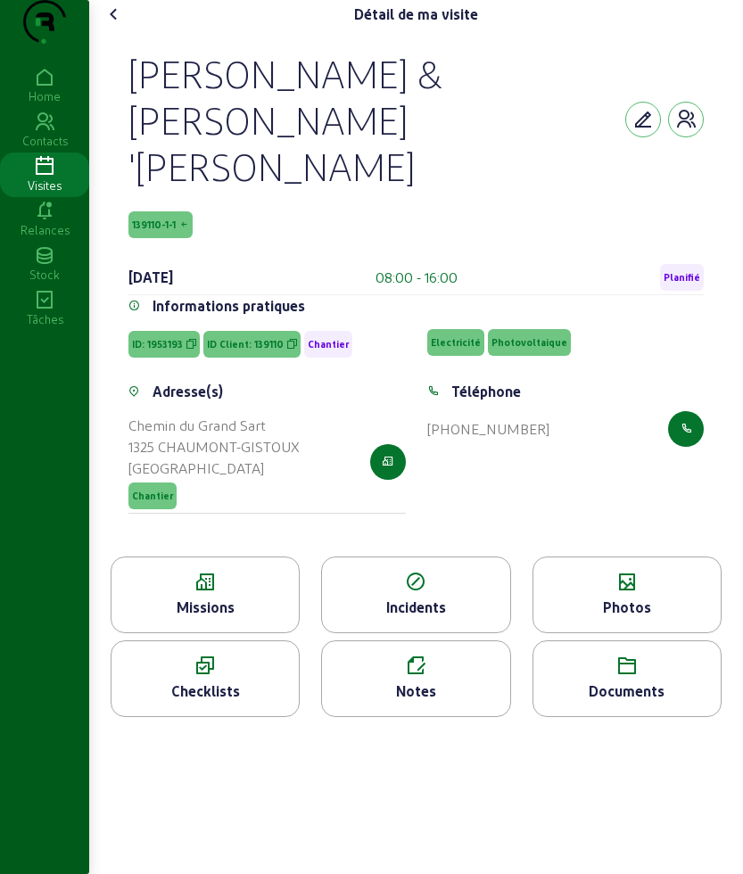
click at [203, 572] on icon at bounding box center [205, 582] width 187 height 21
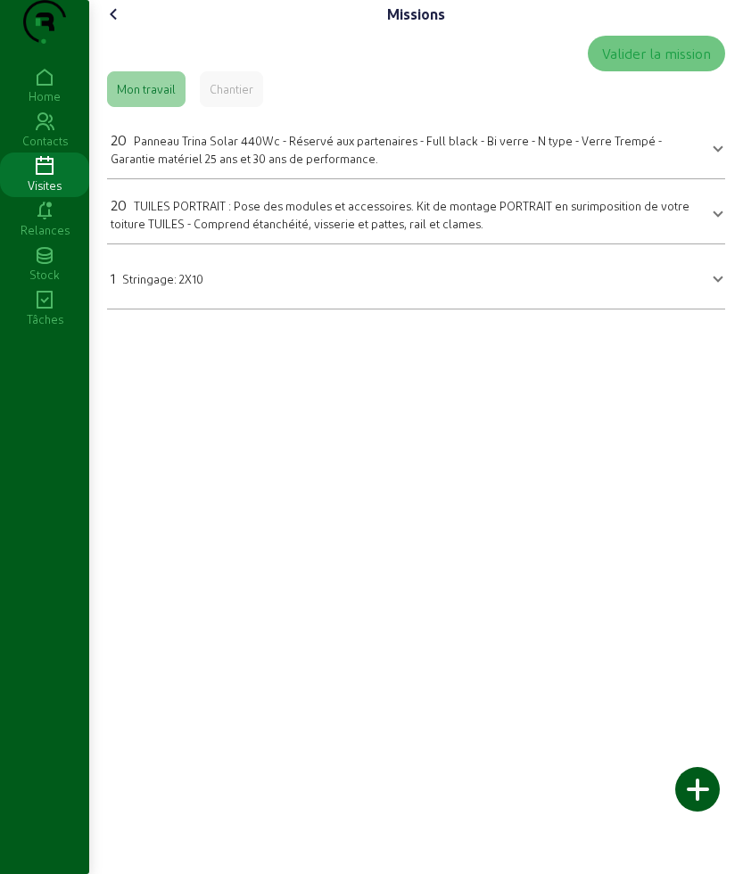
click at [227, 167] on div "20 Panneau Trina Solar 440Wc - Réservé aux partenaires - Full black - Bi verre …" at bounding box center [406, 147] width 590 height 37
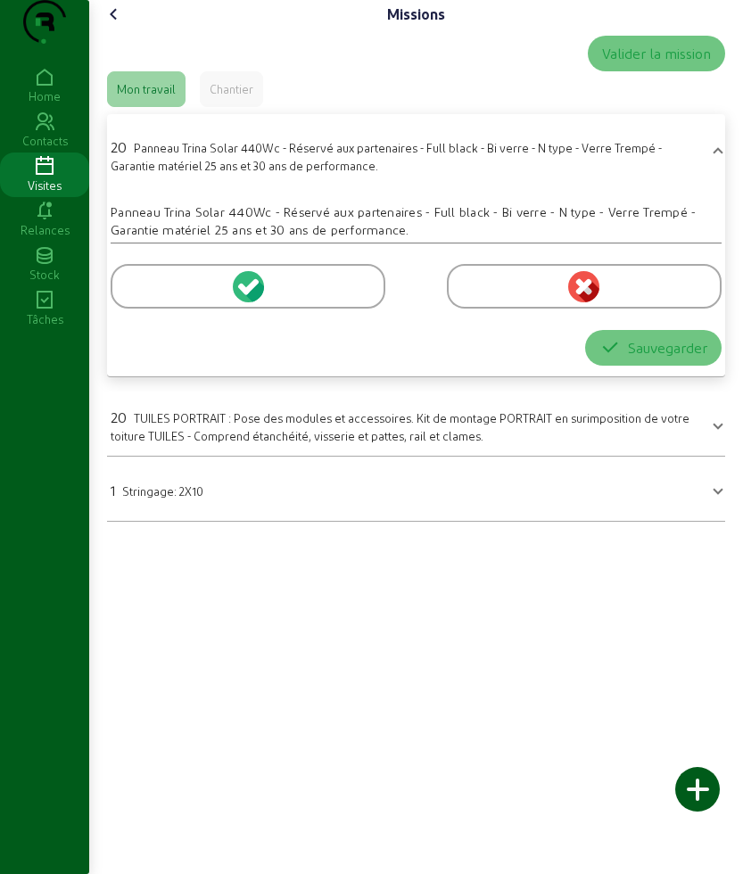
click at [143, 309] on div at bounding box center [248, 286] width 275 height 45
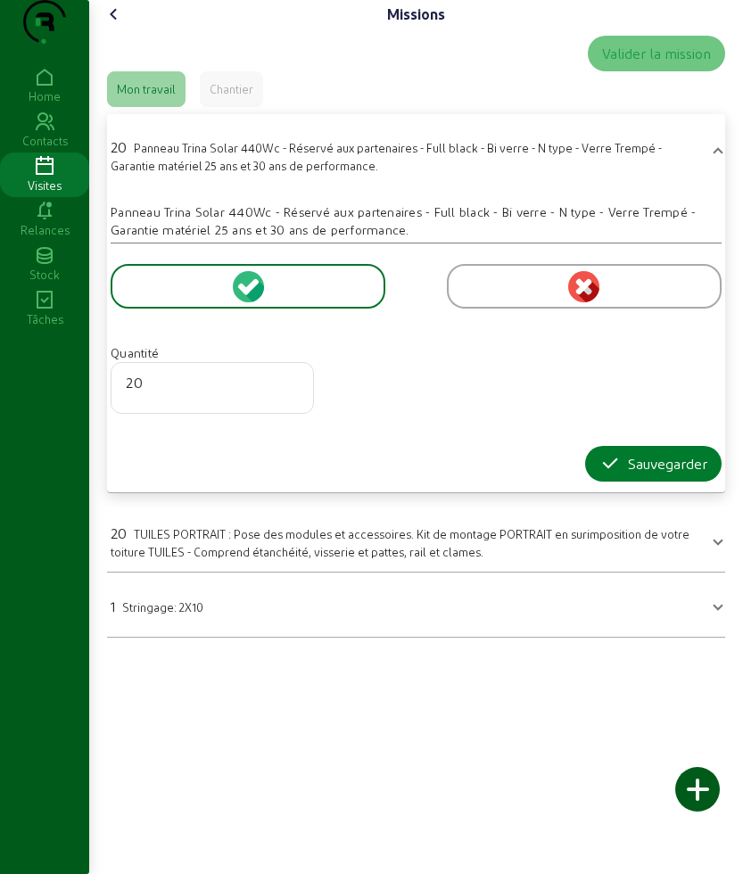
click at [601, 475] on icon "button" at bounding box center [609, 463] width 21 height 21
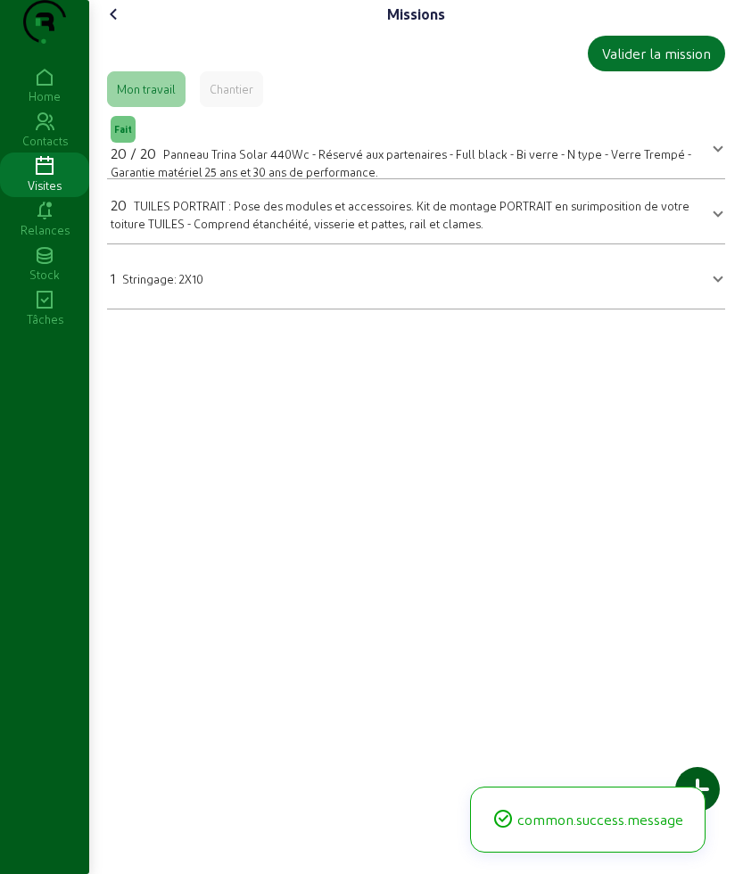
click at [209, 230] on span "TUILES PORTRAIT : Pose des modules et accessoires. Kit de montage PORTRAIT en s…" at bounding box center [400, 214] width 579 height 31
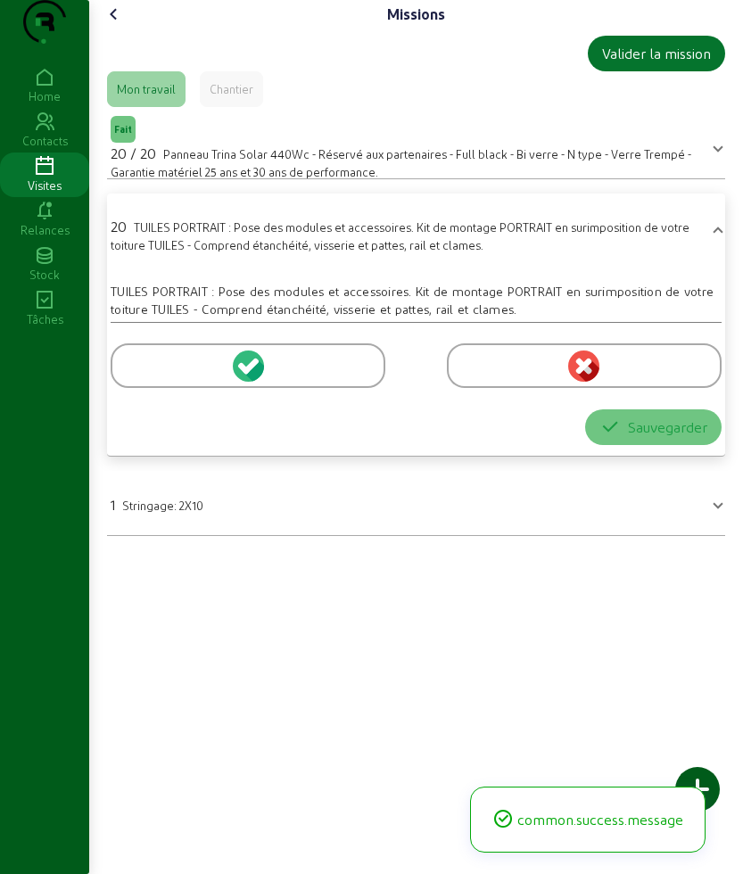
click at [136, 388] on div at bounding box center [248, 365] width 275 height 45
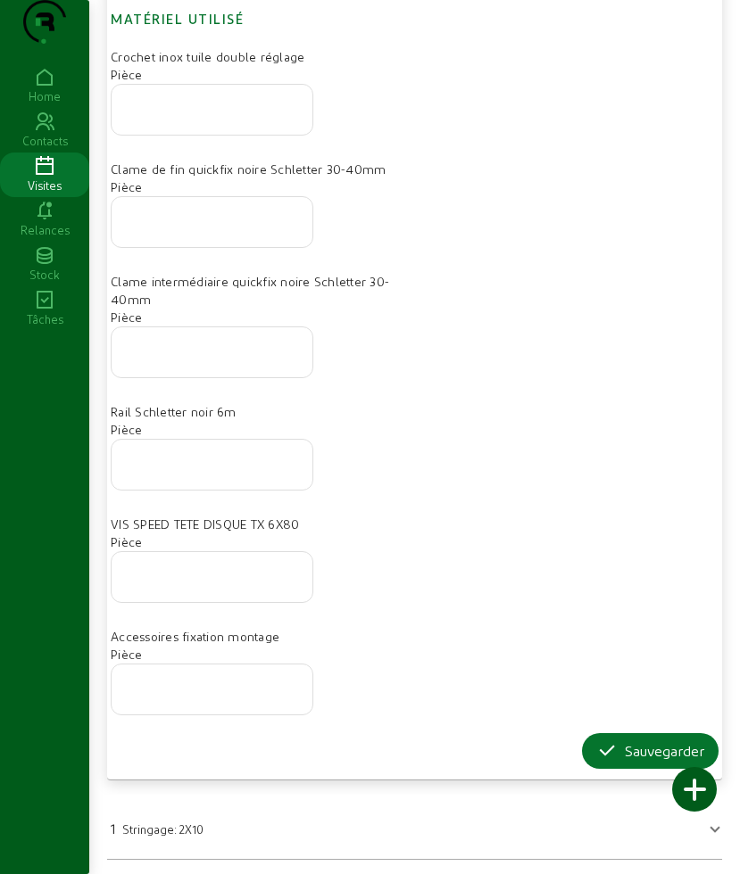
scroll to position [583, 0]
click at [601, 738] on button "Sauvegarder" at bounding box center [650, 751] width 136 height 36
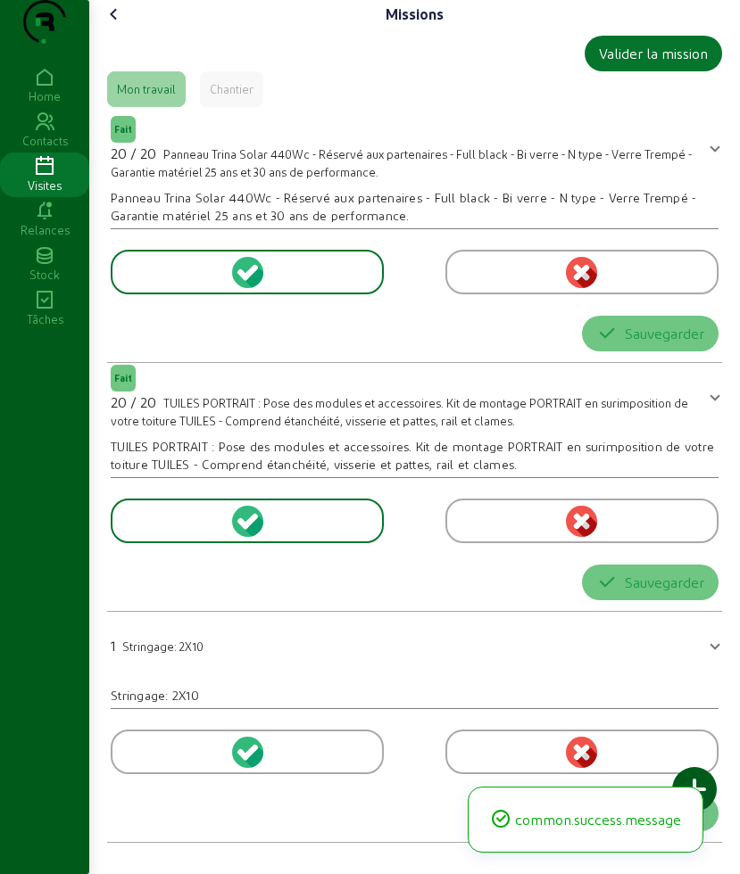
scroll to position [0, 0]
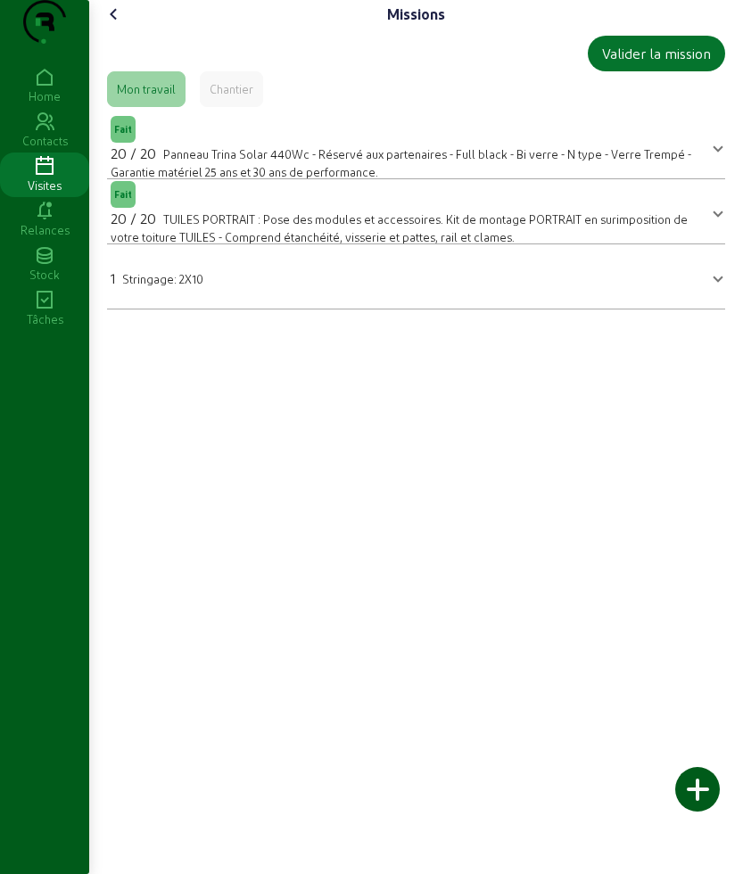
click at [244, 297] on mat-expansion-panel-header "1 Stringage: 2X10" at bounding box center [416, 277] width 618 height 50
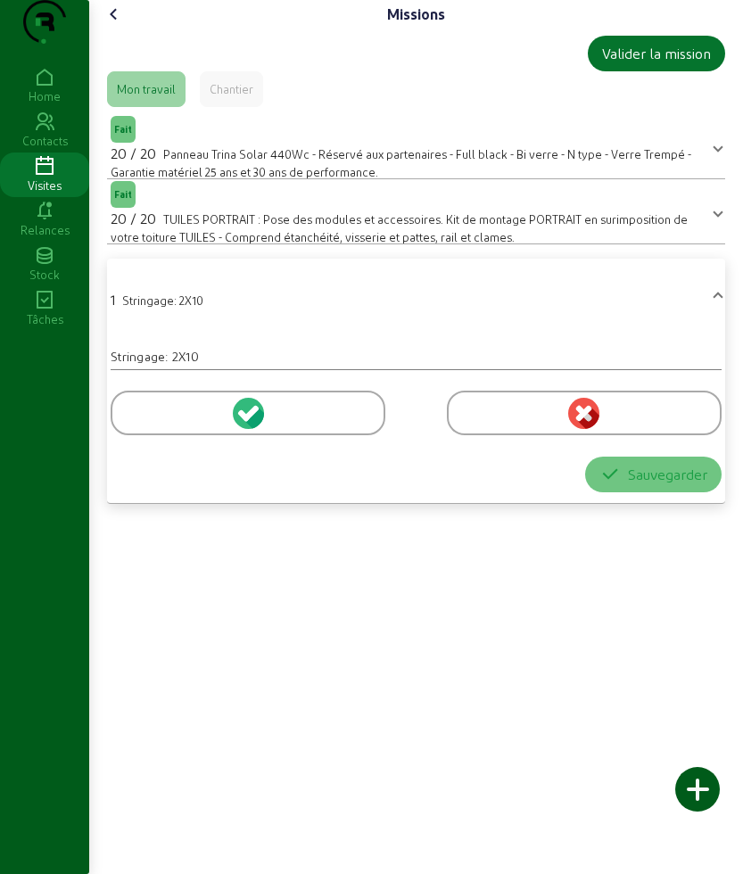
click at [155, 435] on div at bounding box center [248, 413] width 275 height 45
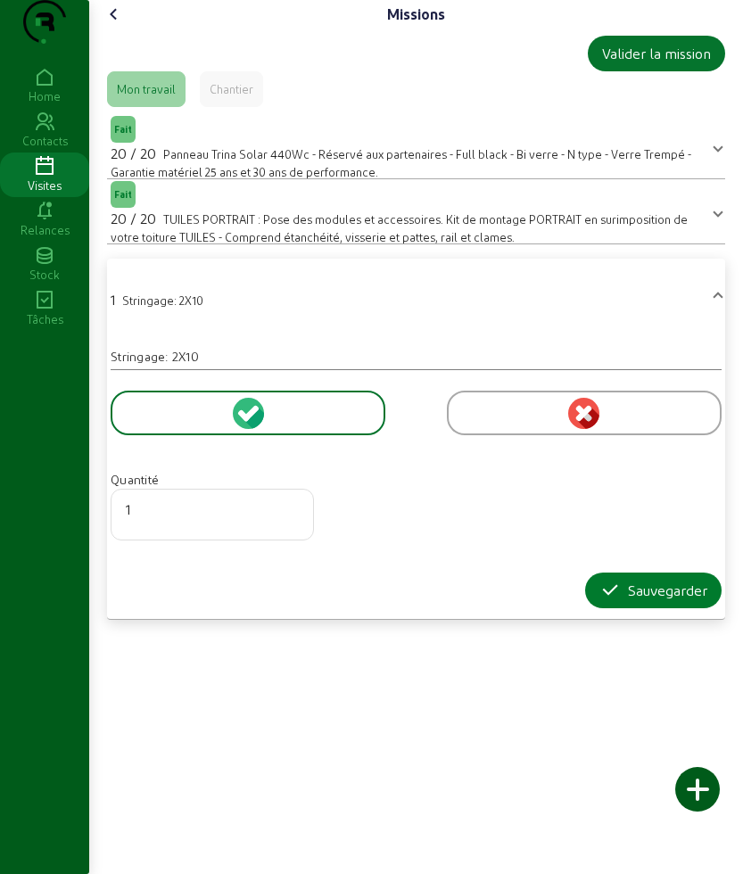
click at [636, 601] on div "Sauvegarder" at bounding box center [653, 590] width 108 height 21
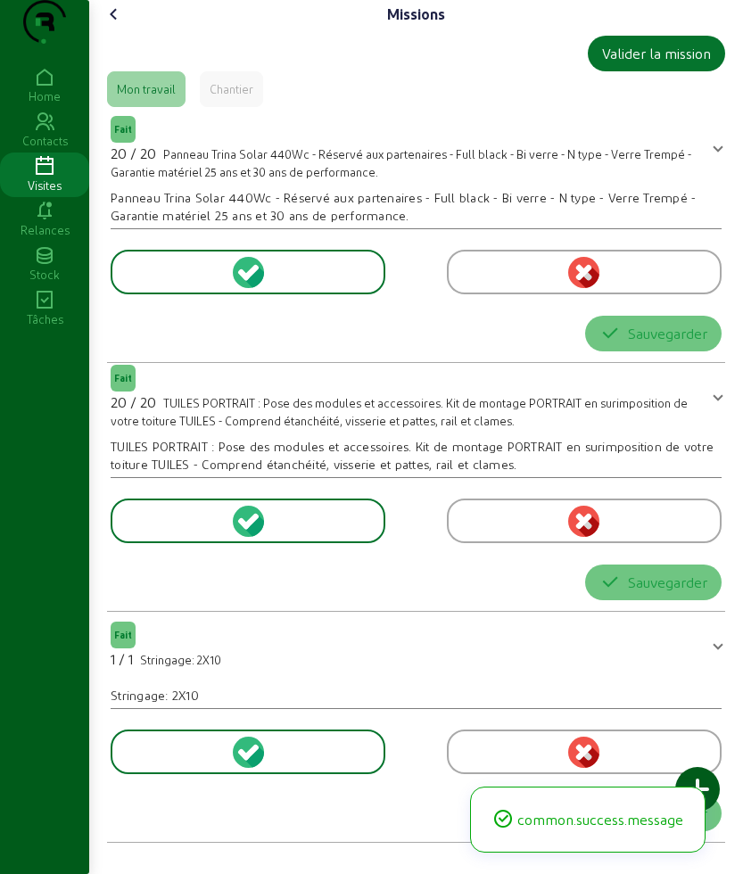
click at [119, 29] on cam-font-icon at bounding box center [114, 14] width 29 height 29
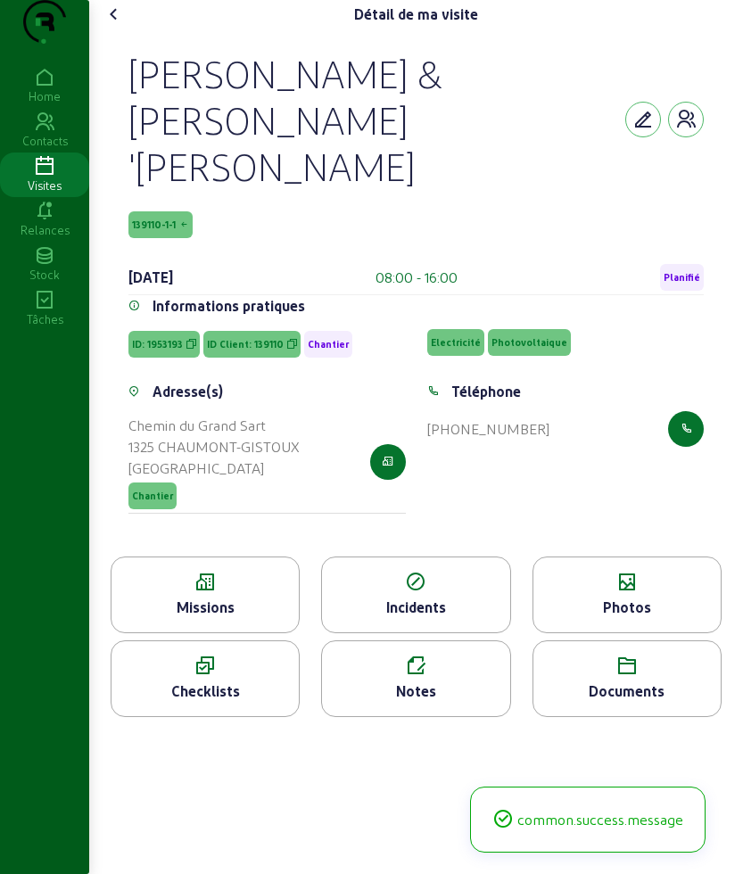
click at [607, 681] on div "Documents" at bounding box center [626, 691] width 187 height 21
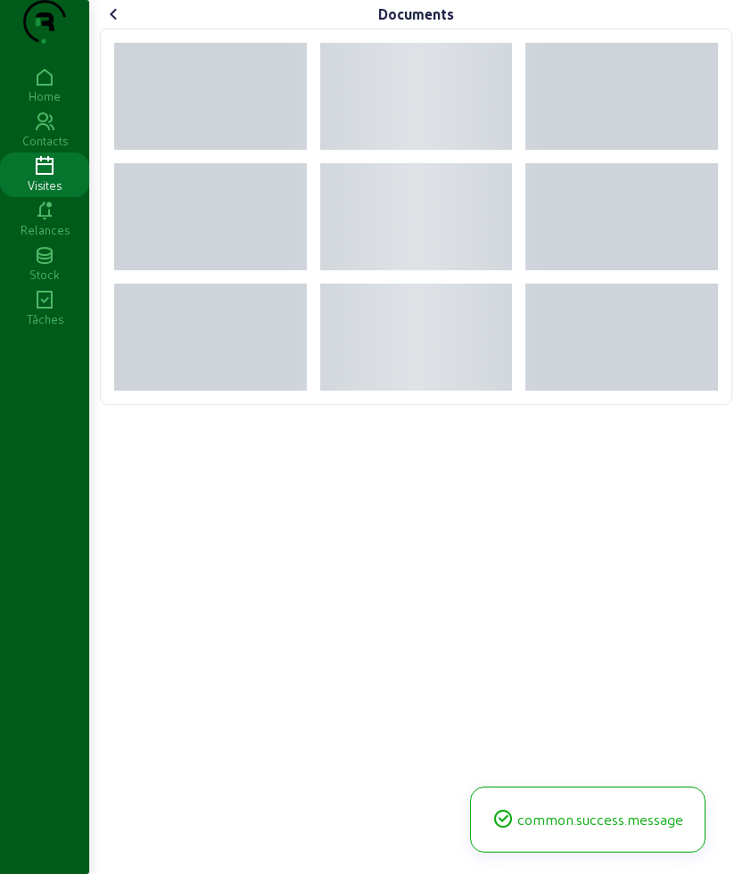
click at [120, 25] on icon at bounding box center [113, 14] width 21 height 21
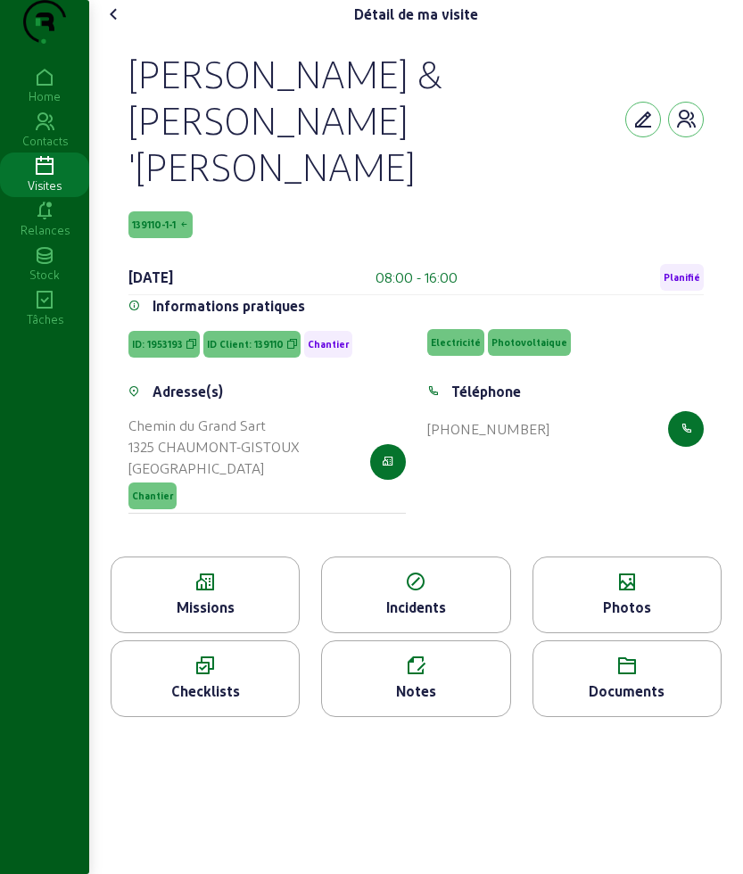
click at [612, 572] on icon at bounding box center [626, 582] width 187 height 21
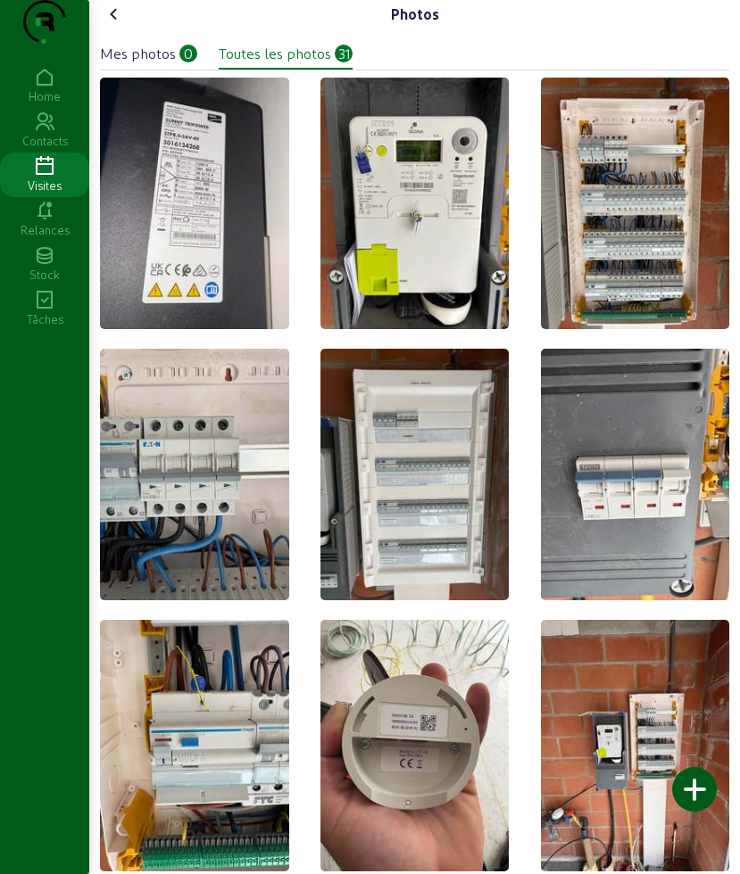
click at [675, 798] on div at bounding box center [694, 789] width 45 height 45
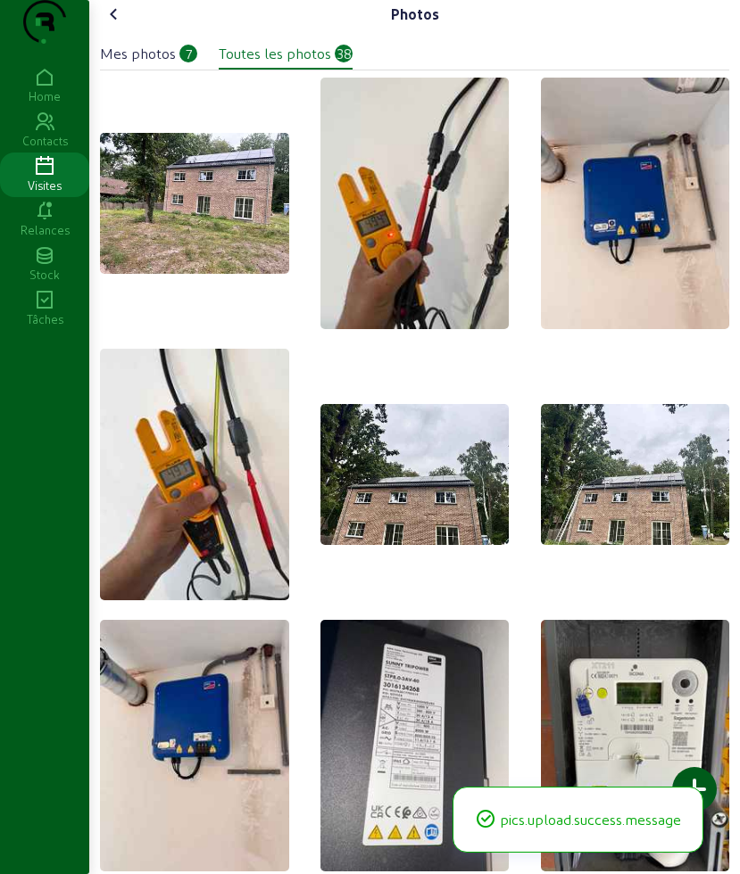
click at [119, 25] on icon at bounding box center [113, 14] width 21 height 21
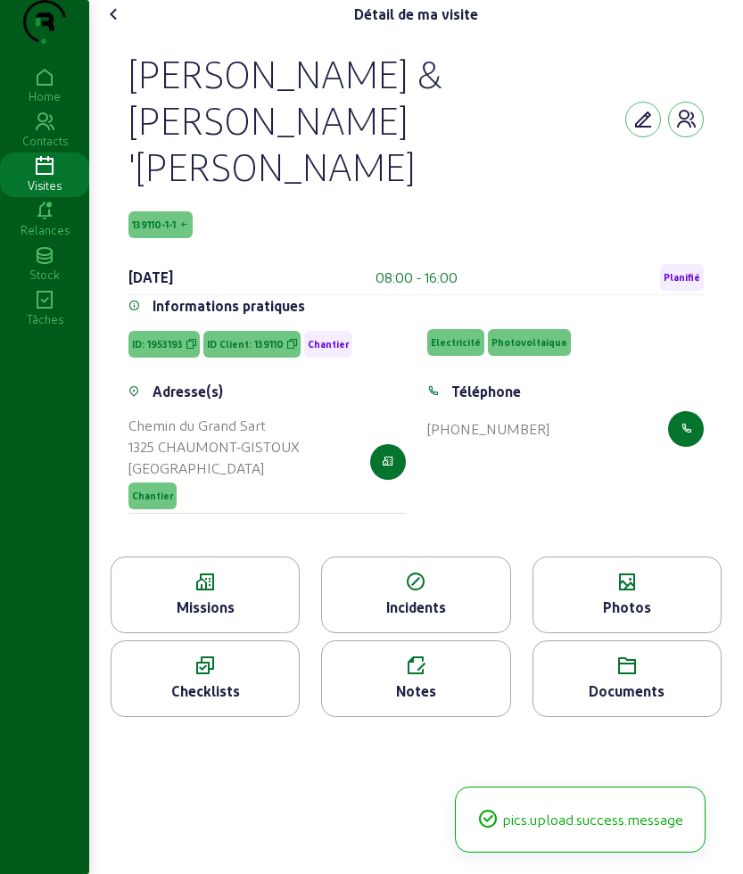
click at [119, 25] on icon at bounding box center [113, 14] width 21 height 21
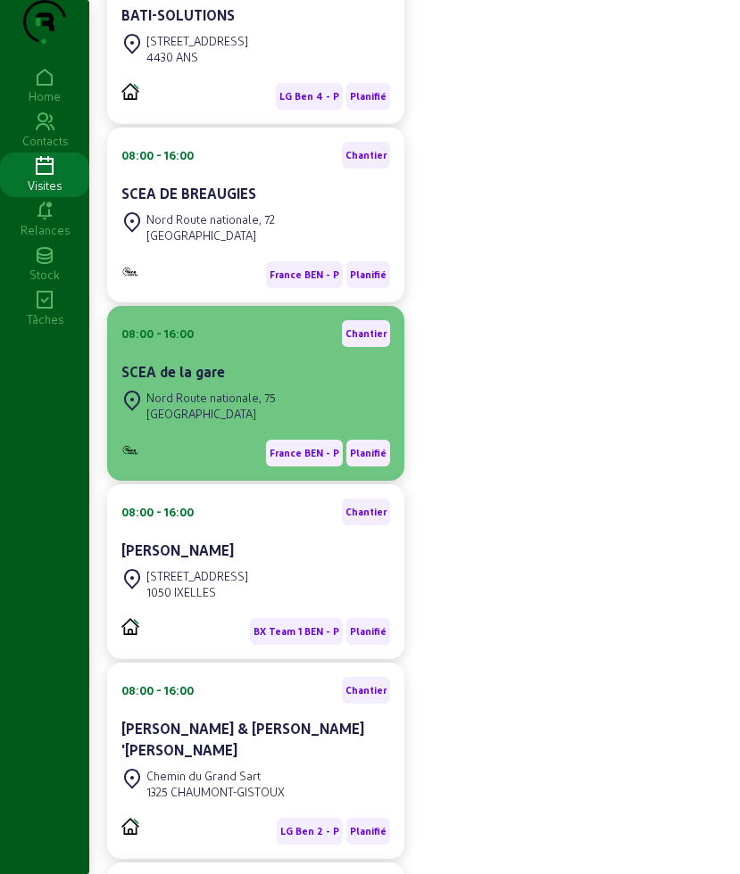
scroll to position [435, 0]
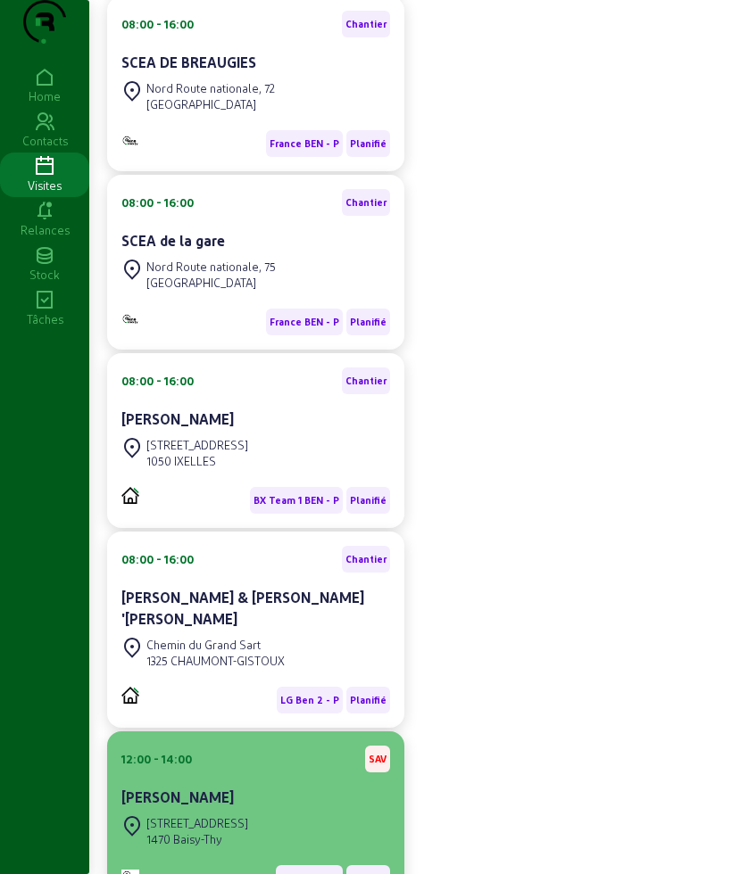
click at [165, 767] on div "12:00 - 14:00" at bounding box center [156, 759] width 70 height 16
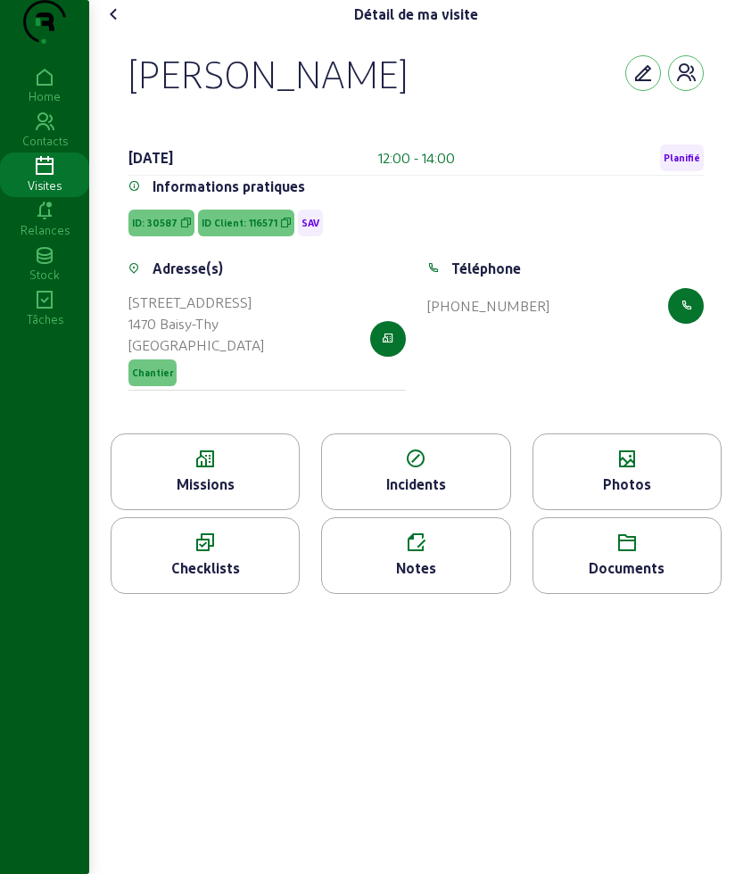
drag, startPoint x: 135, startPoint y: 96, endPoint x: 421, endPoint y: 116, distance: 287.0
click at [421, 116] on div "[PERSON_NAME] [DATE] 12:00 - 14:00 Planifié Informations pratiques ID: 30587 ID…" at bounding box center [416, 231] width 618 height 405
click at [408, 96] on div "[PERSON_NAME]" at bounding box center [267, 73] width 279 height 46
click at [449, 96] on div "[PERSON_NAME]" at bounding box center [415, 73] width 575 height 46
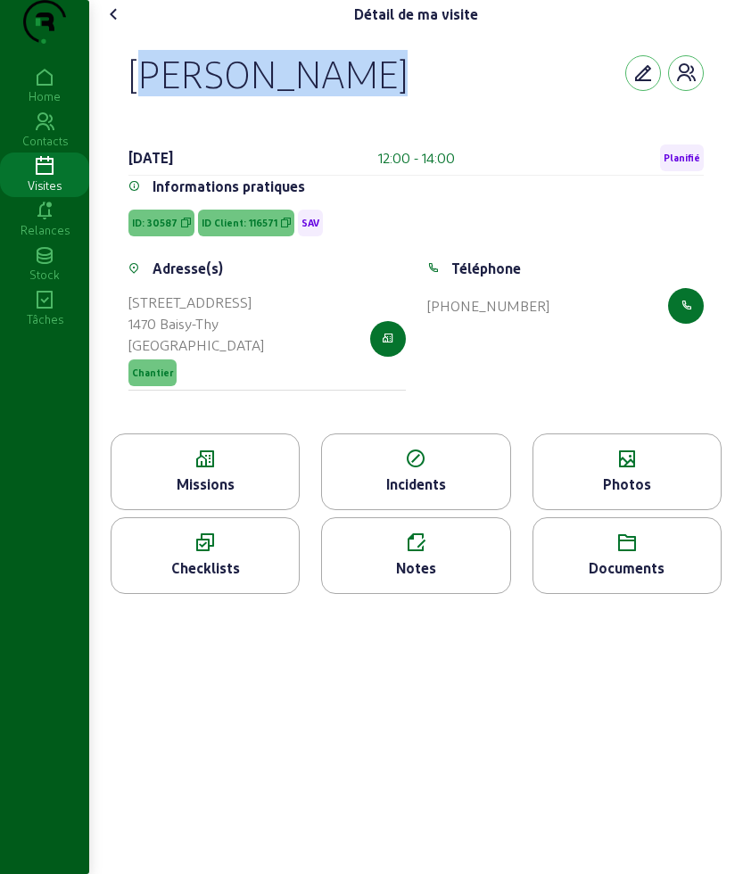
click at [449, 96] on div "[PERSON_NAME]" at bounding box center [415, 73] width 575 height 46
copy div "[PERSON_NAME]"
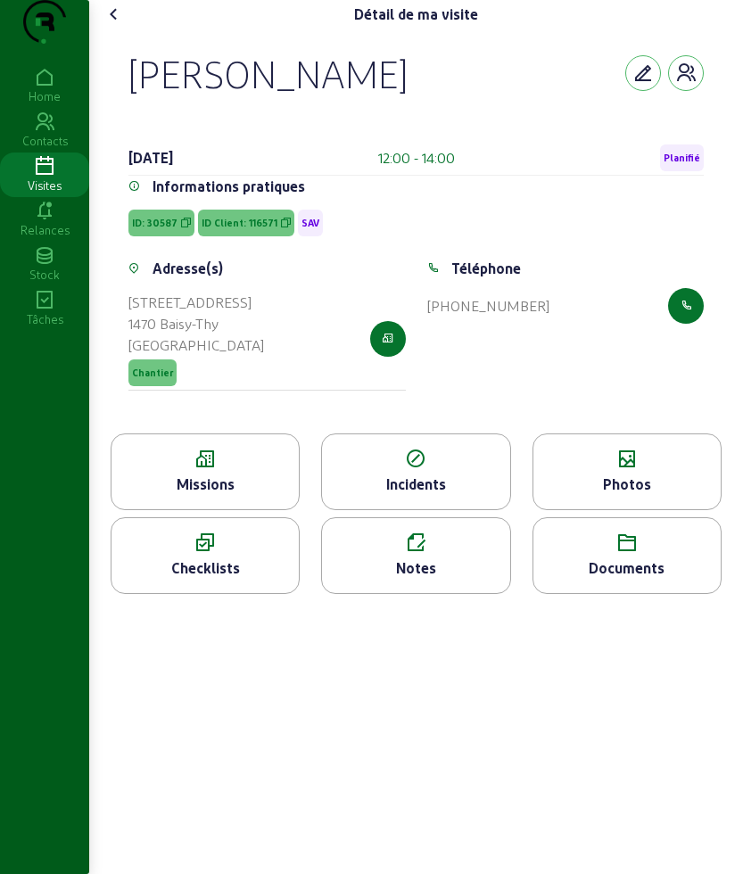
click at [366, 564] on div "Notes" at bounding box center [415, 555] width 189 height 77
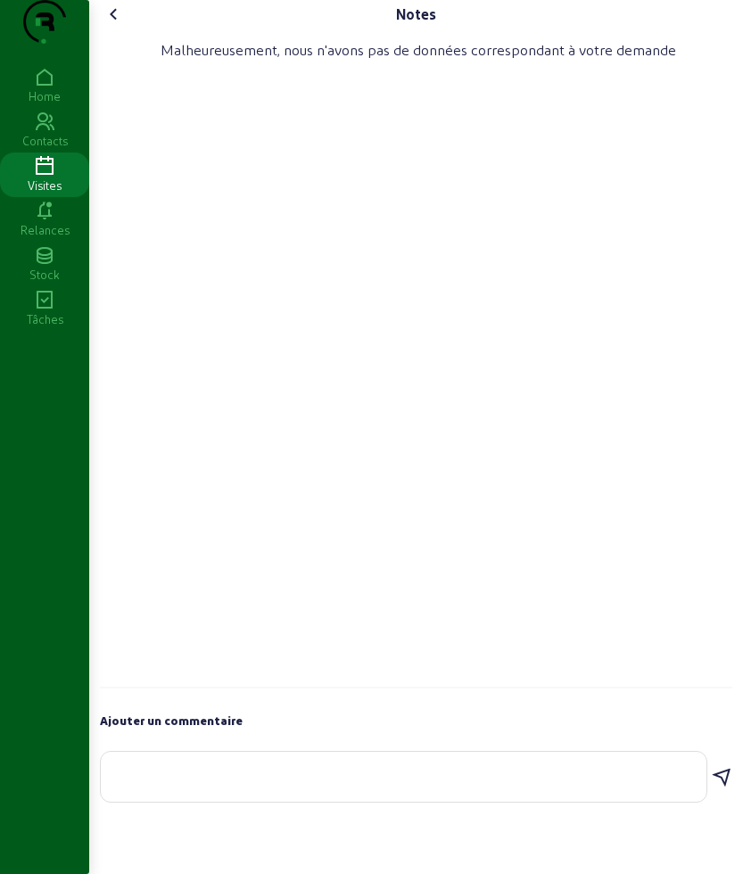
click at [326, 784] on textarea at bounding box center [403, 773] width 577 height 21
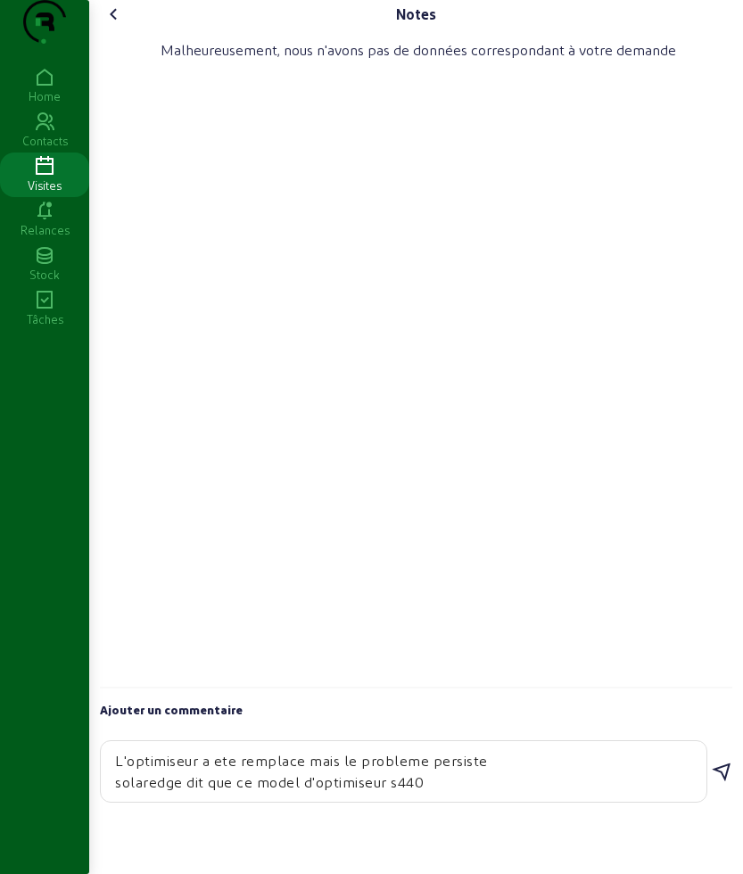
click at [406, 793] on textarea "L'optimiseur a ete remplace mais le probleme persiste solaredge dit que ce mode…" at bounding box center [403, 771] width 577 height 43
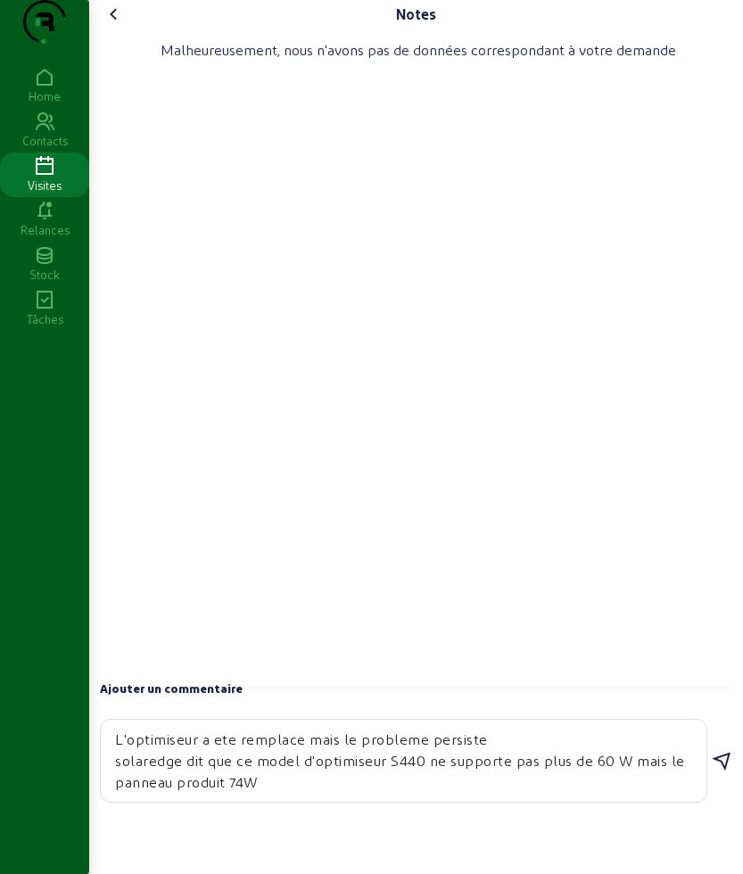
scroll to position [16, 0]
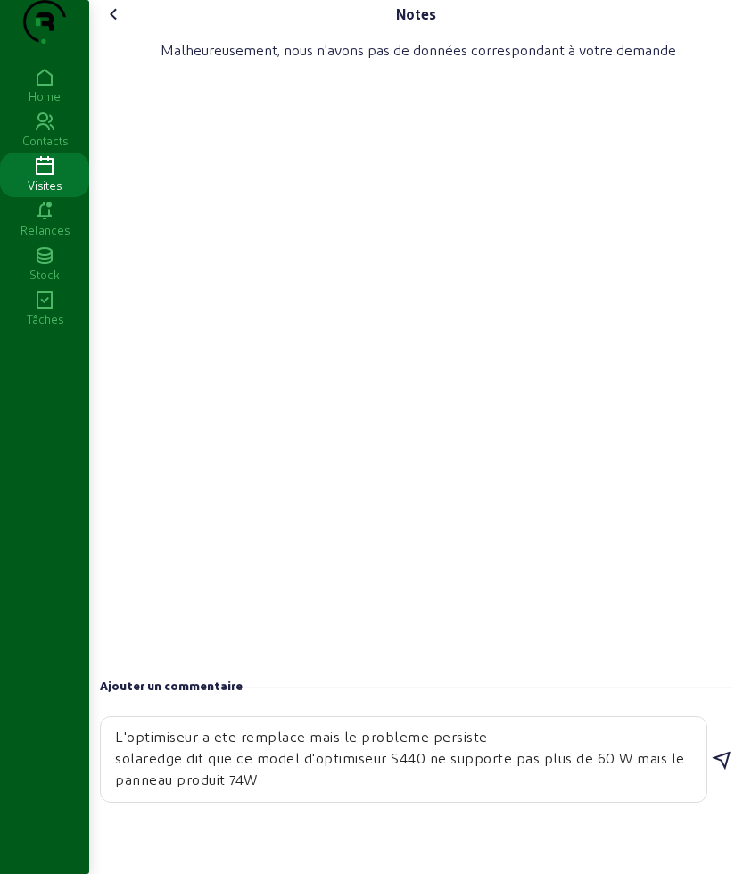
type textarea "L'optimiseur a ete remplace mais le probleme persiste solaredge dit que ce mode…"
click at [717, 772] on icon at bounding box center [721, 760] width 21 height 21
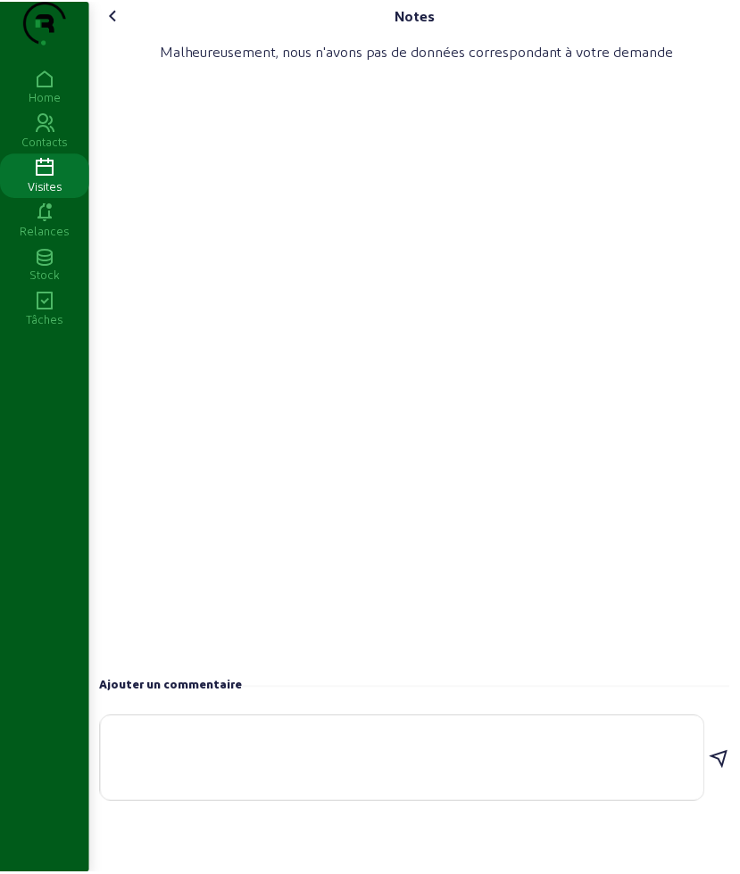
scroll to position [0, 0]
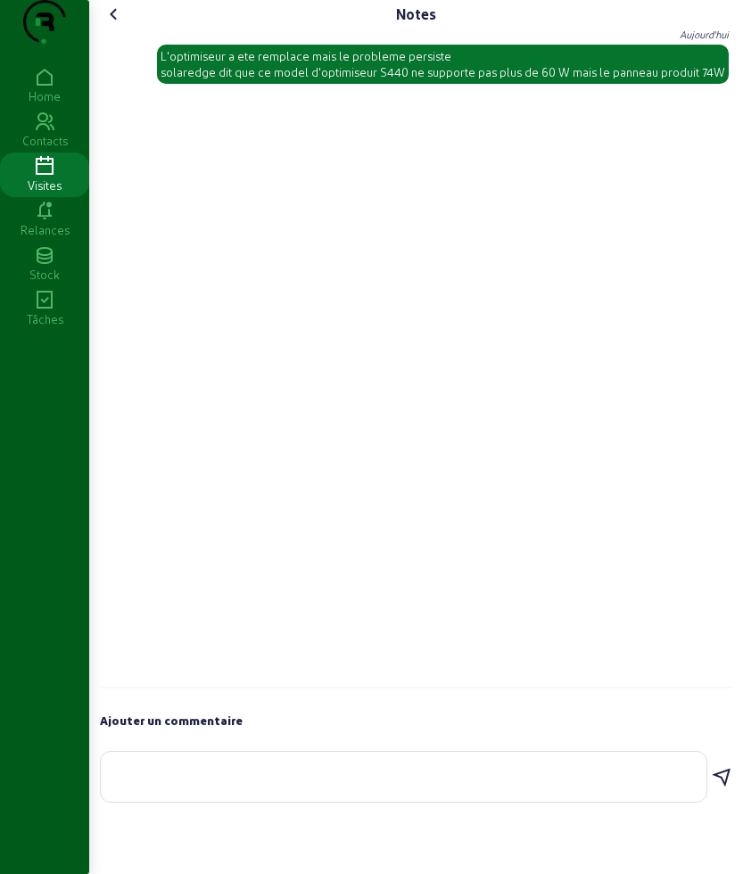
click at [120, 25] on icon at bounding box center [113, 14] width 21 height 21
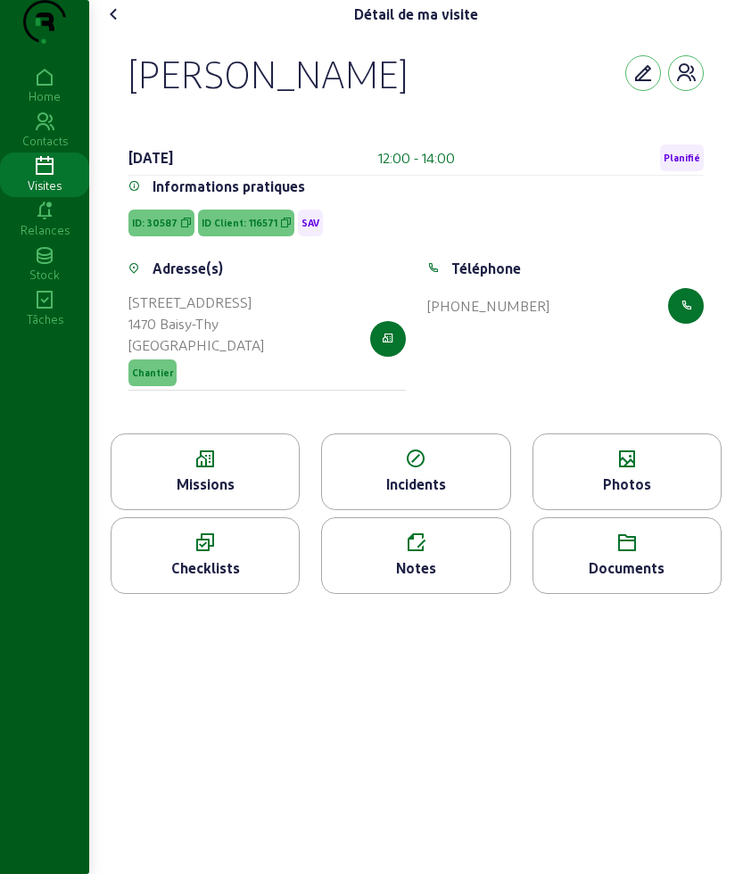
drag, startPoint x: 489, startPoint y: 644, endPoint x: 429, endPoint y: 576, distance: 90.4
click at [478, 632] on div "Détail de ma visite [PERSON_NAME] [DATE] 12:00 - 14:00 Planifié Informations pr…" at bounding box center [416, 437] width 654 height 874
click at [429, 554] on icon at bounding box center [415, 543] width 187 height 21
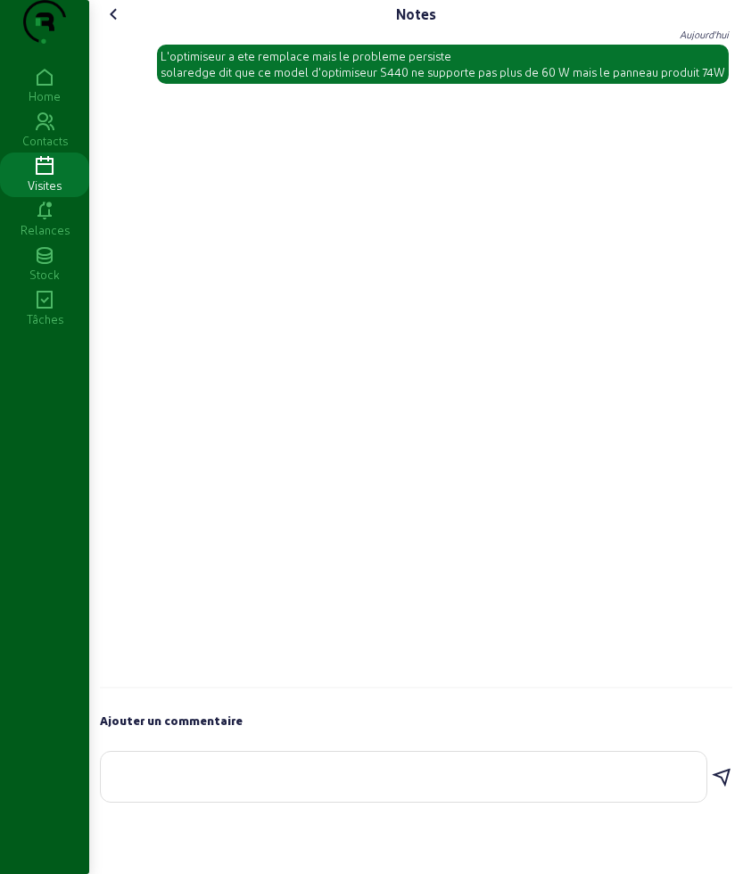
click at [118, 25] on icon at bounding box center [113, 14] width 21 height 21
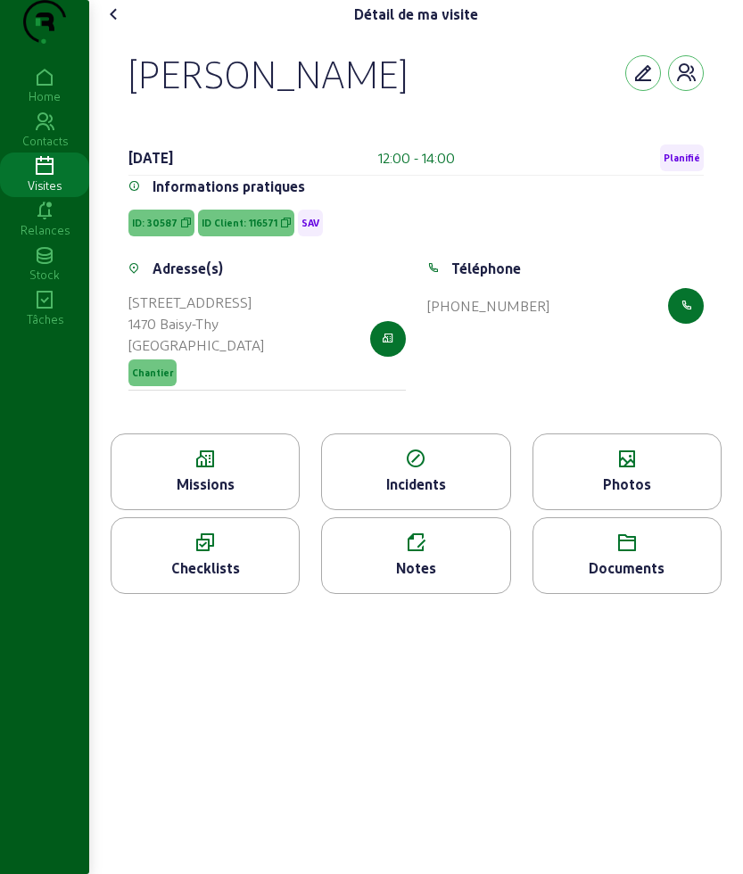
click at [632, 495] on div "Photos" at bounding box center [626, 484] width 187 height 21
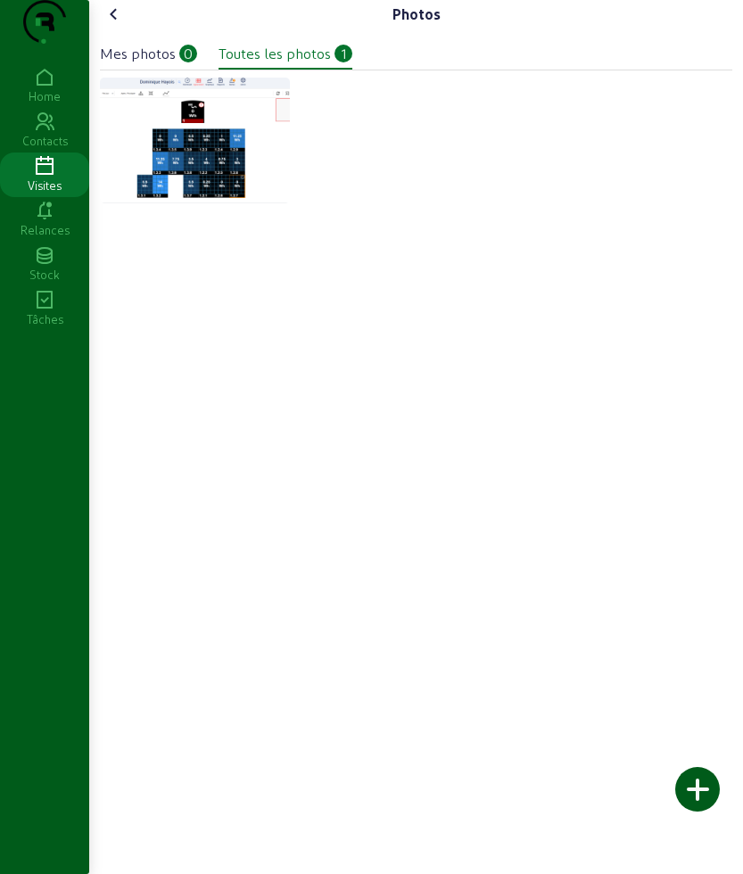
click at [710, 773] on div at bounding box center [697, 789] width 45 height 45
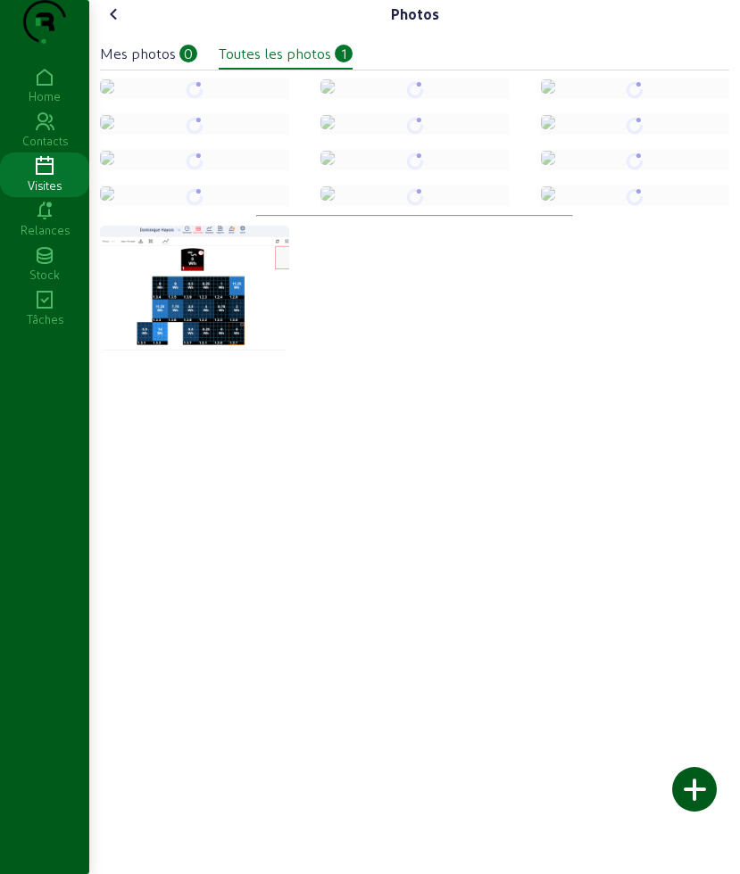
click at [120, 25] on icon at bounding box center [113, 14] width 21 height 21
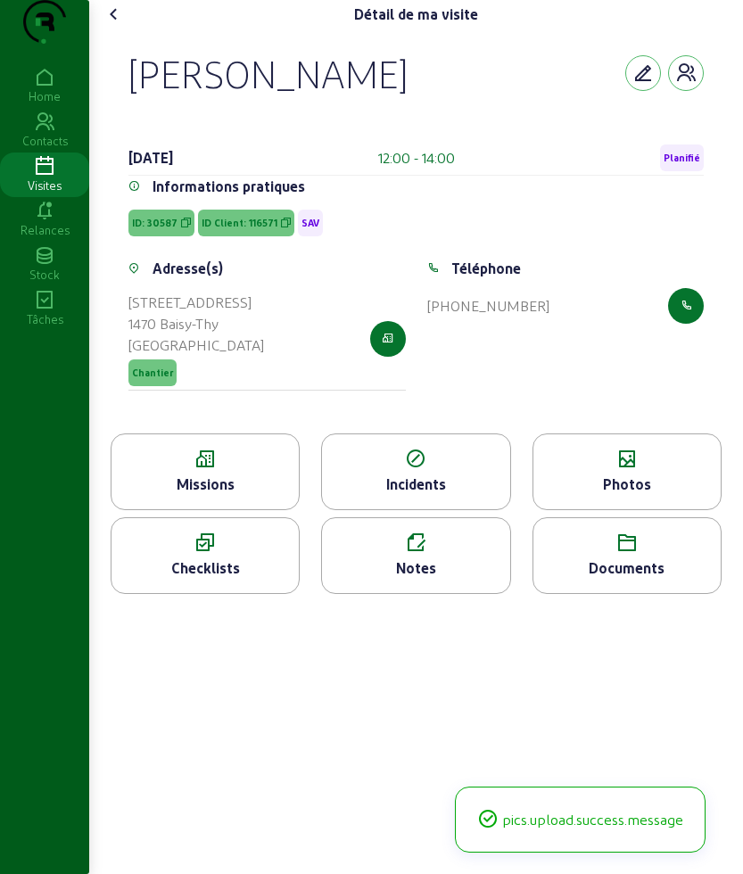
click at [120, 25] on icon at bounding box center [113, 14] width 21 height 21
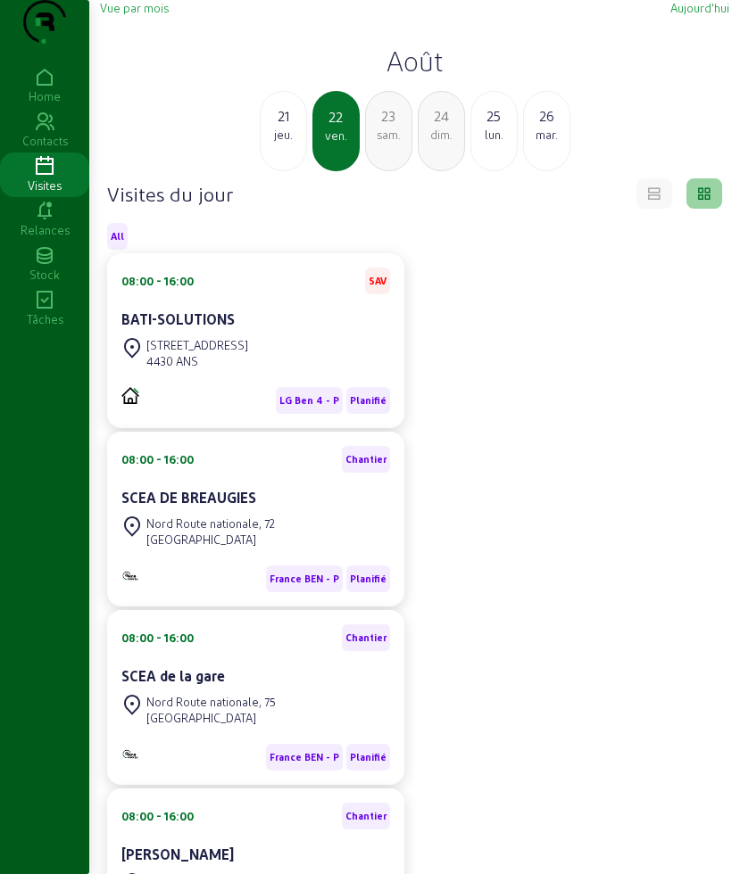
click at [303, 143] on div "jeu." at bounding box center [282, 135] width 45 height 16
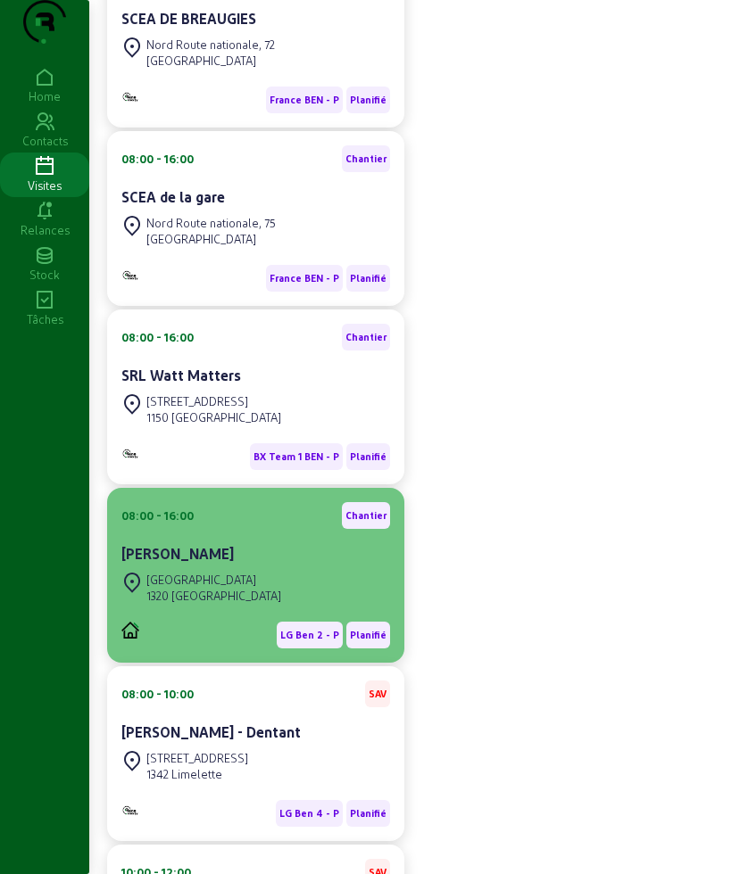
scroll to position [335, 0]
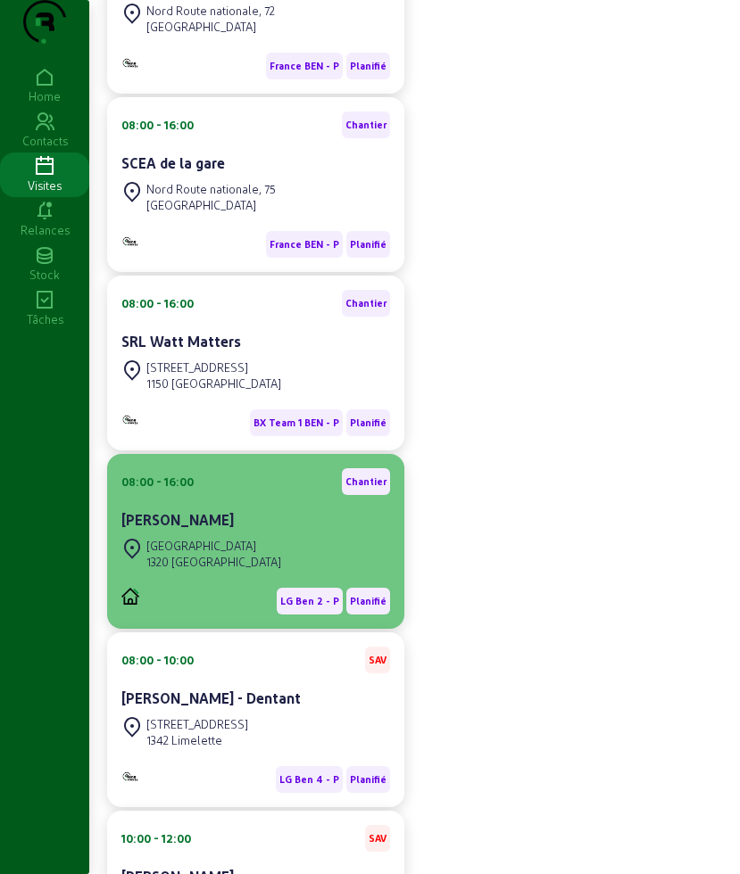
click at [264, 574] on div "[STREET_ADDRESS]" at bounding box center [255, 553] width 269 height 39
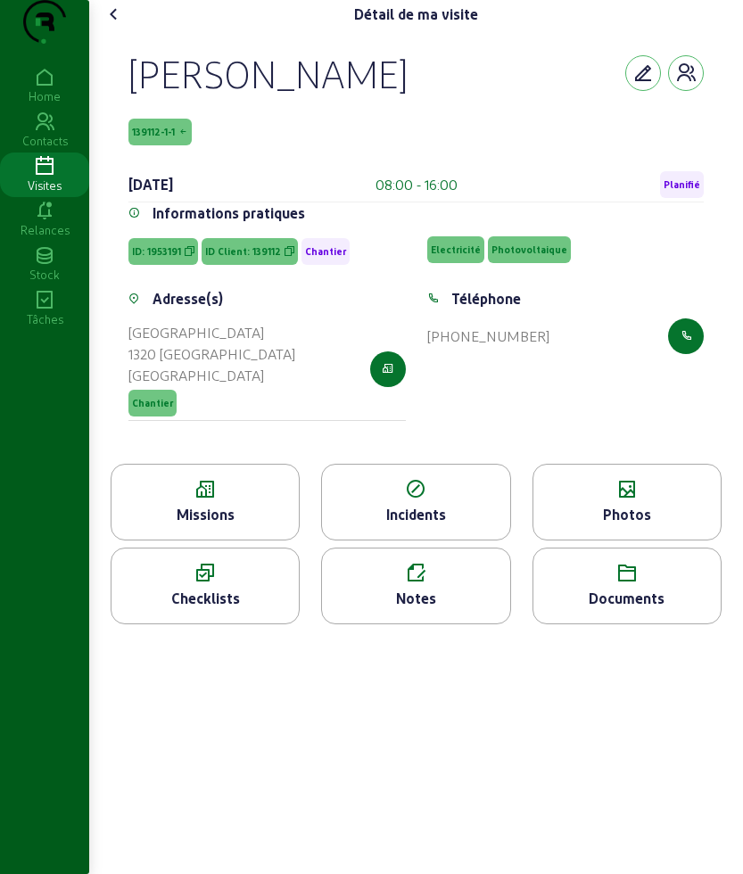
drag, startPoint x: 121, startPoint y: 98, endPoint x: 409, endPoint y: 115, distance: 287.7
click at [409, 115] on div "[PERSON_NAME] 139112-1-1 [DATE] 08:00 - 16:00 Planifié Informations pratiques I…" at bounding box center [416, 246] width 618 height 435
copy div "[PERSON_NAME]"
click at [271, 500] on icon at bounding box center [205, 489] width 187 height 21
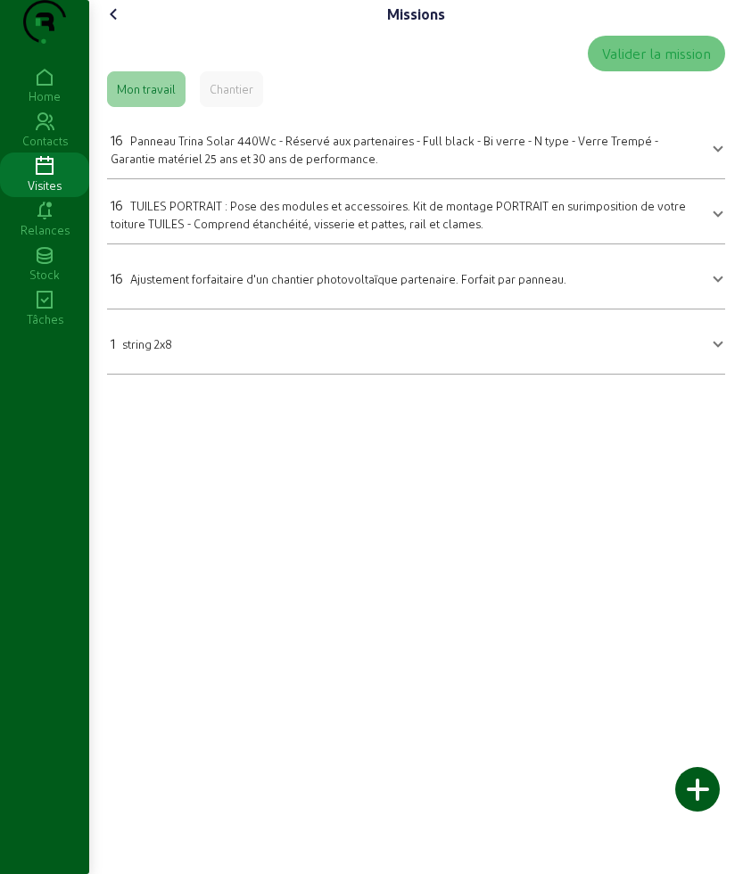
click at [169, 351] on span "string 2x8" at bounding box center [147, 343] width 50 height 13
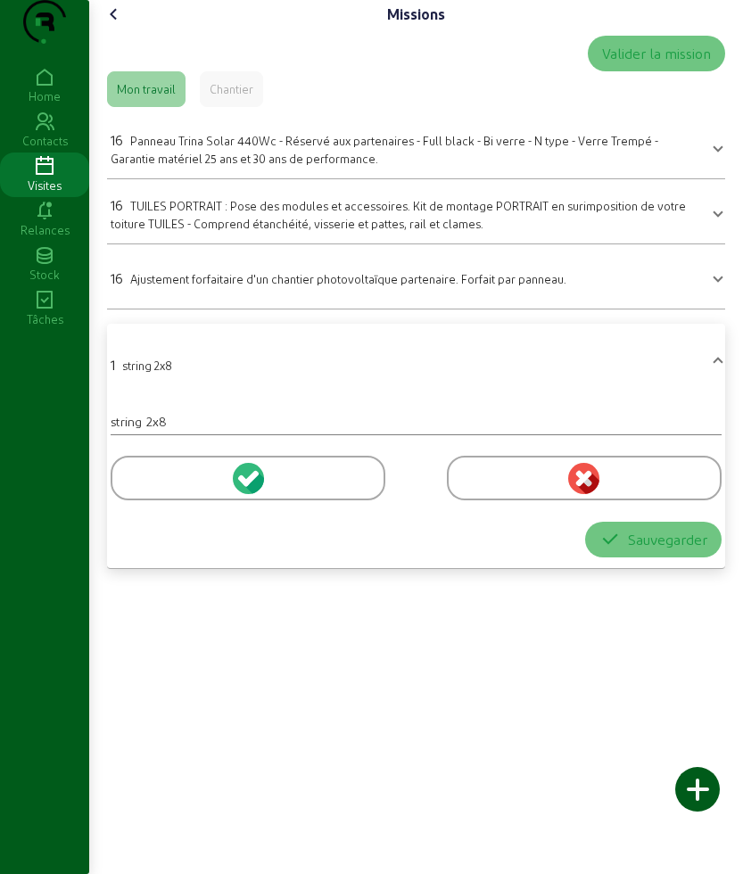
click at [163, 500] on div at bounding box center [248, 478] width 275 height 45
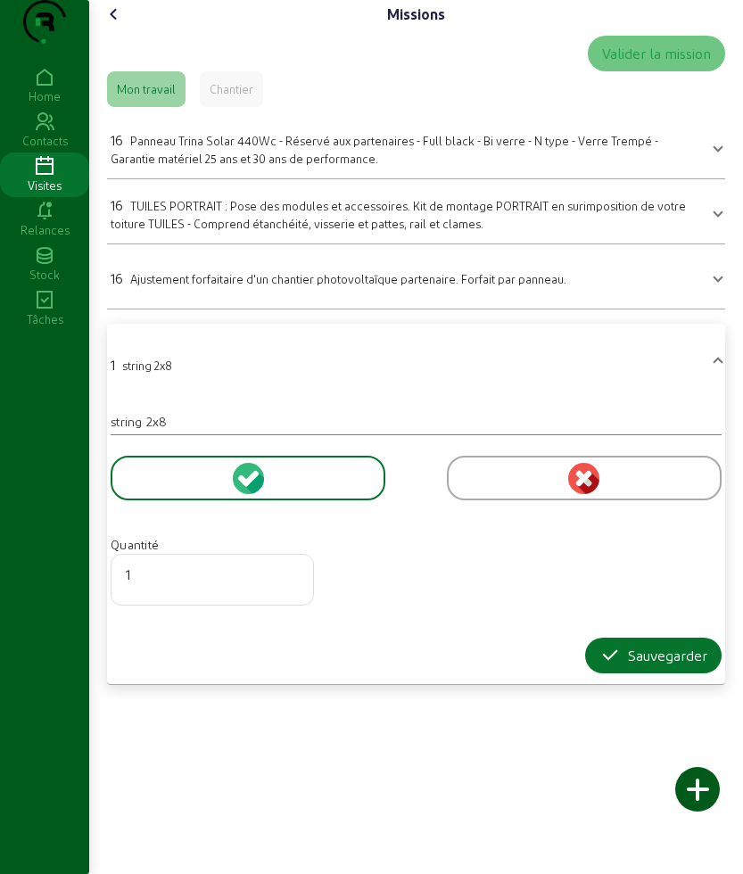
drag, startPoint x: 639, startPoint y: 688, endPoint x: 558, endPoint y: 637, distance: 95.8
click at [637, 666] on div "Sauvegarder" at bounding box center [653, 655] width 108 height 21
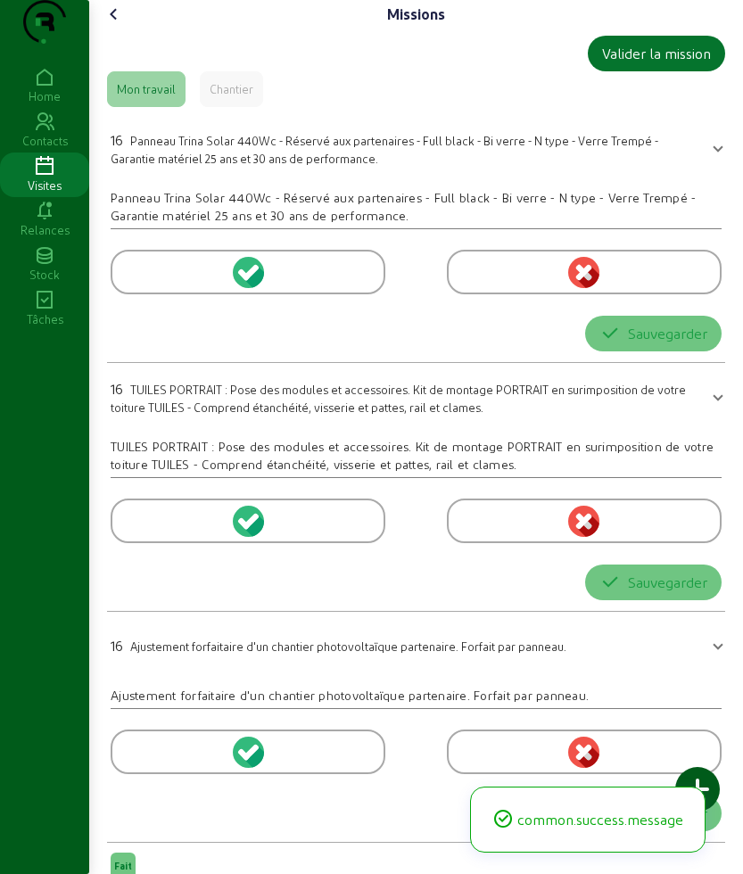
click at [132, 635] on div "16 Ajustement forfaitaire d'un chantier photovoltaïque partenaire. Forfait par …" at bounding box center [339, 645] width 456 height 21
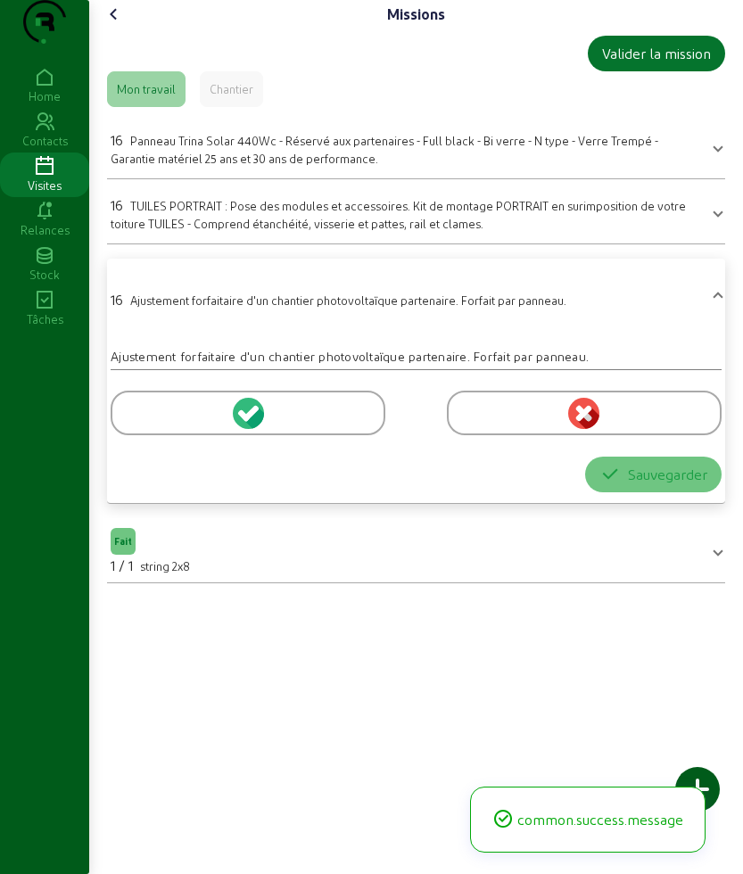
drag, startPoint x: 158, startPoint y: 442, endPoint x: 180, endPoint y: 449, distance: 23.2
click at [160, 435] on div at bounding box center [248, 413] width 275 height 45
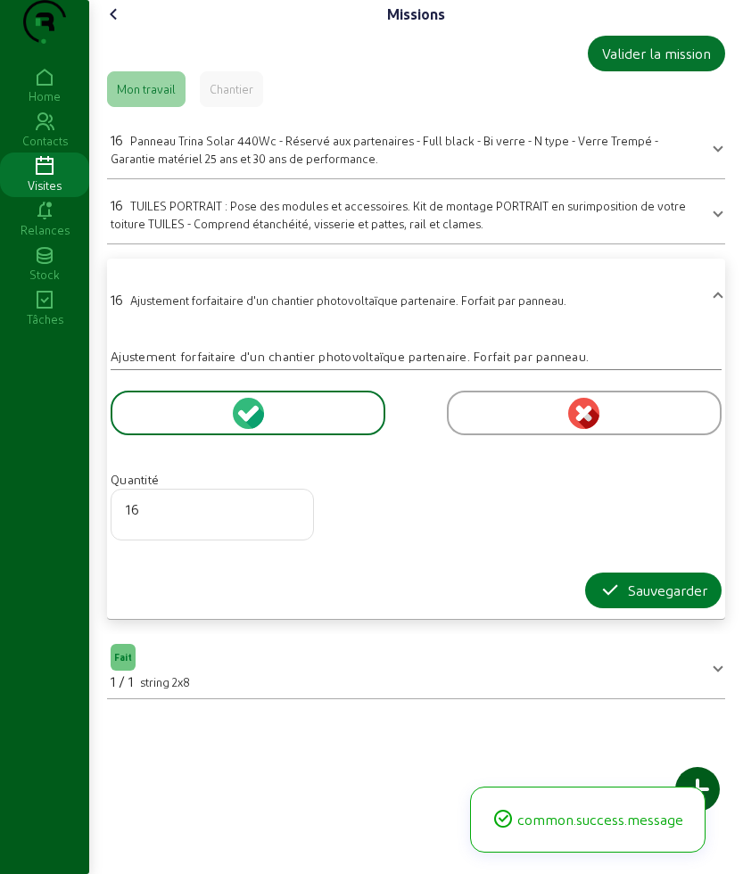
click at [618, 601] on div "Sauvegarder" at bounding box center [653, 590] width 108 height 21
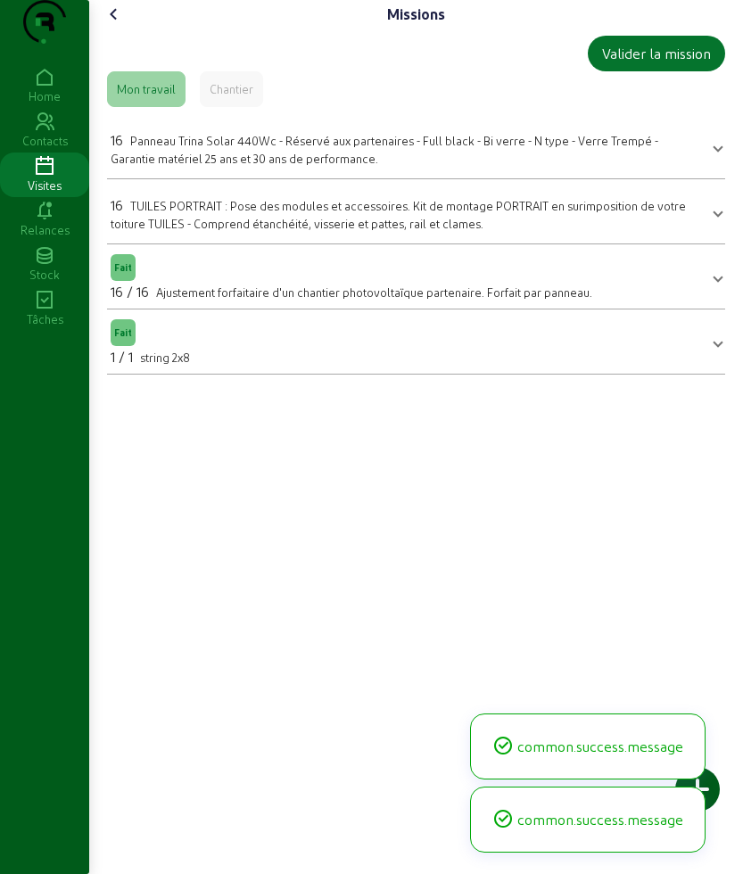
click at [163, 230] on span "TUILES PORTRAIT : Pose des modules et accessoires. Kit de montage PORTRAIT en s…" at bounding box center [398, 214] width 575 height 31
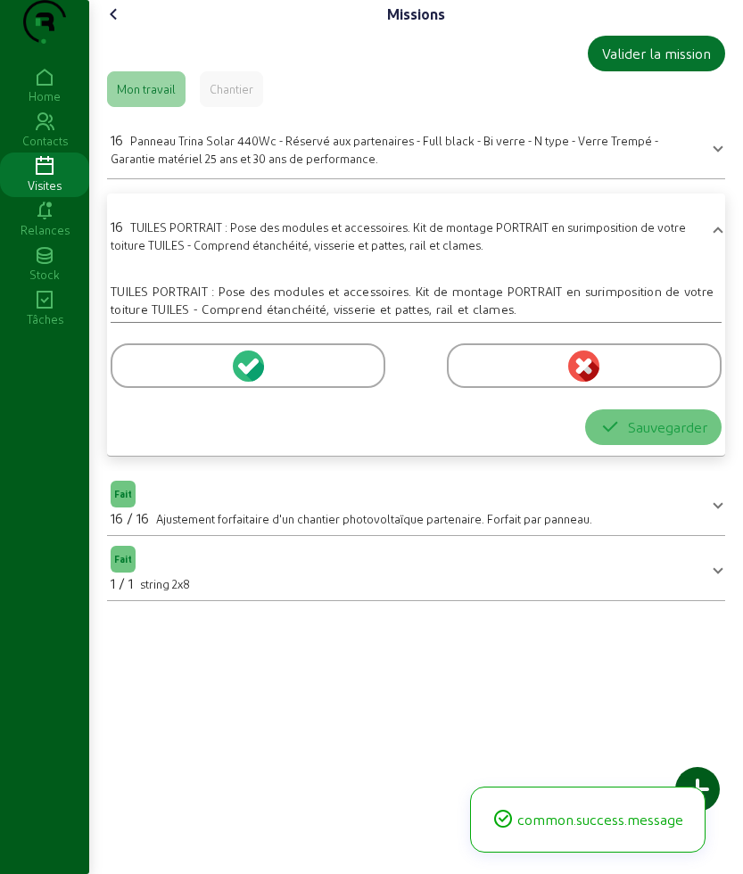
click at [160, 388] on div at bounding box center [248, 365] width 275 height 45
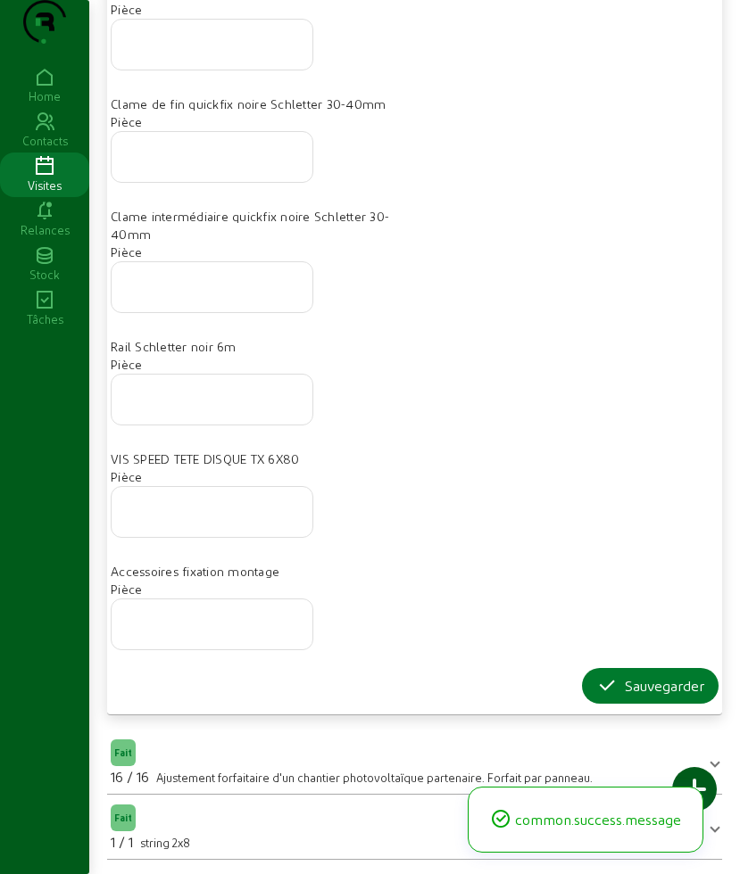
scroll to position [649, 0]
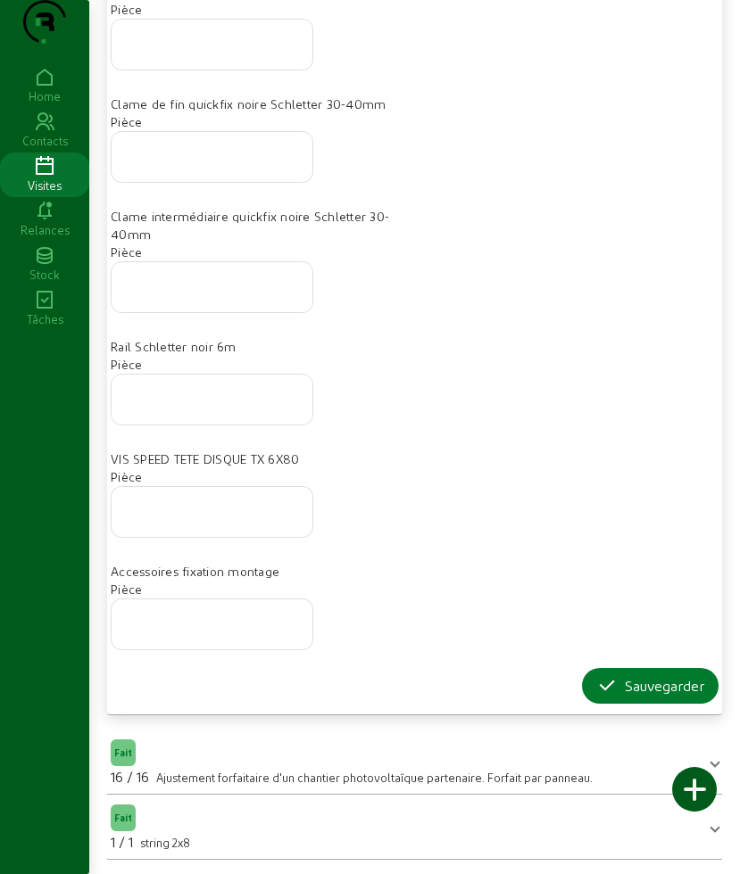
click at [608, 702] on button "Sauvegarder" at bounding box center [650, 686] width 136 height 36
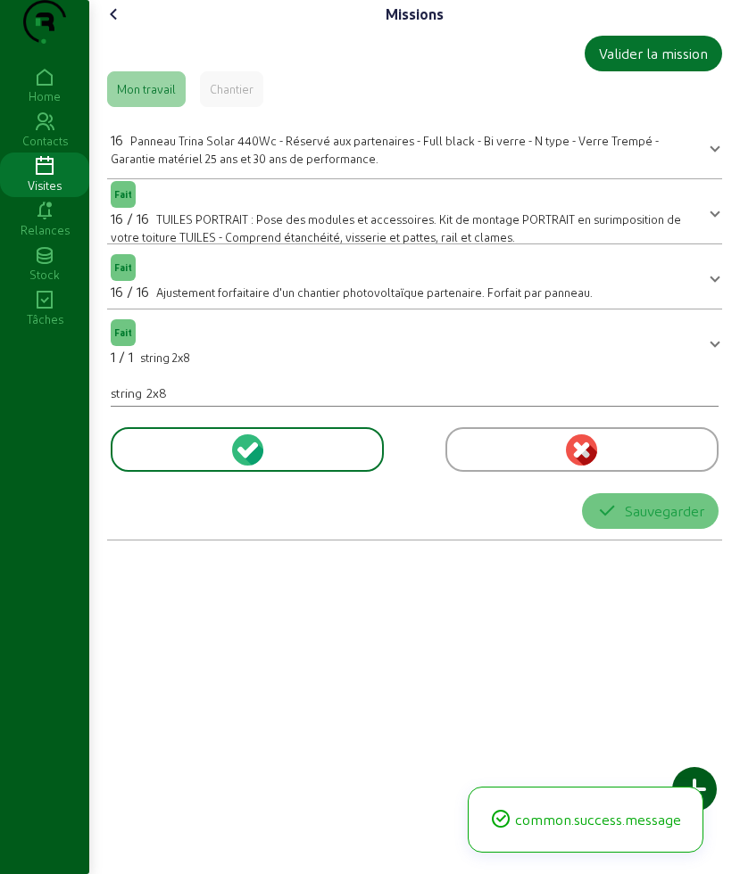
scroll to position [0, 0]
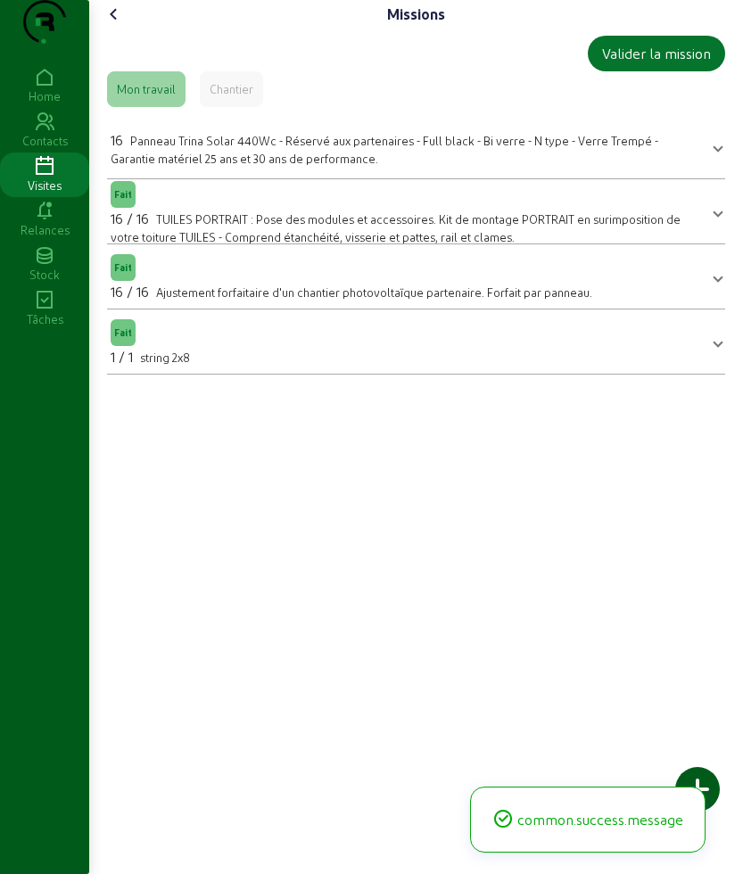
click at [160, 167] on div "16 Panneau Trina Solar 440Wc - Réservé aux partenaires - Full black - Bi verre …" at bounding box center [406, 147] width 590 height 37
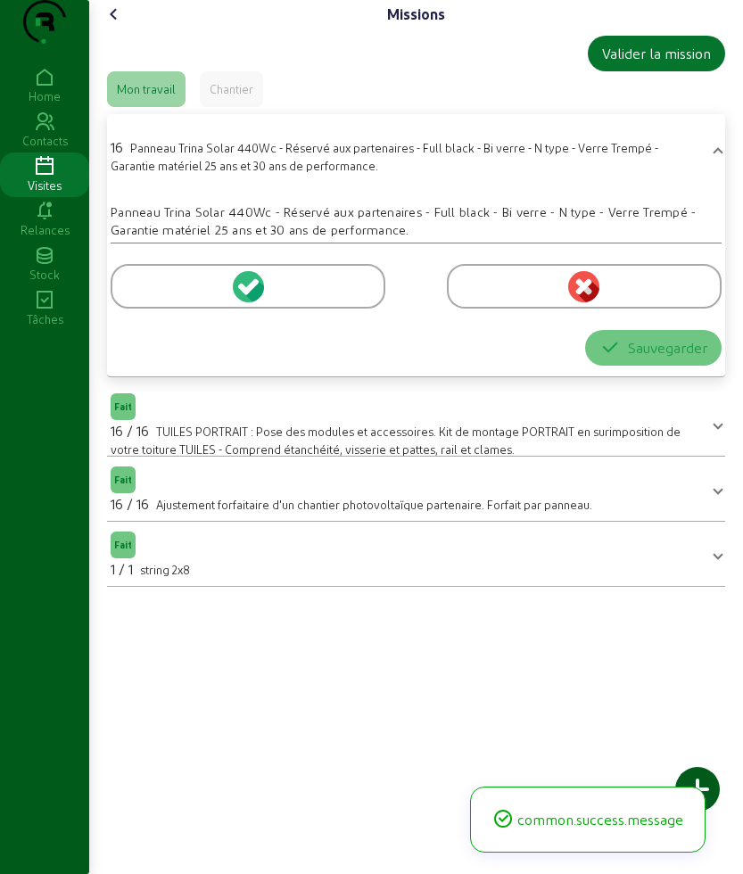
click at [152, 309] on div at bounding box center [248, 286] width 275 height 45
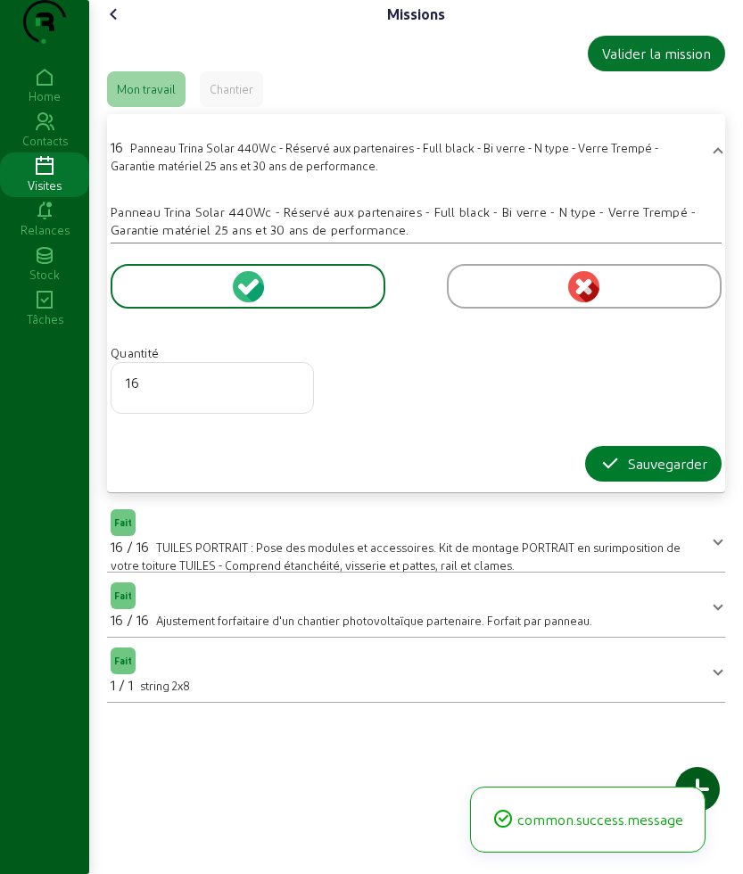
click at [599, 475] on icon "button" at bounding box center [609, 463] width 21 height 21
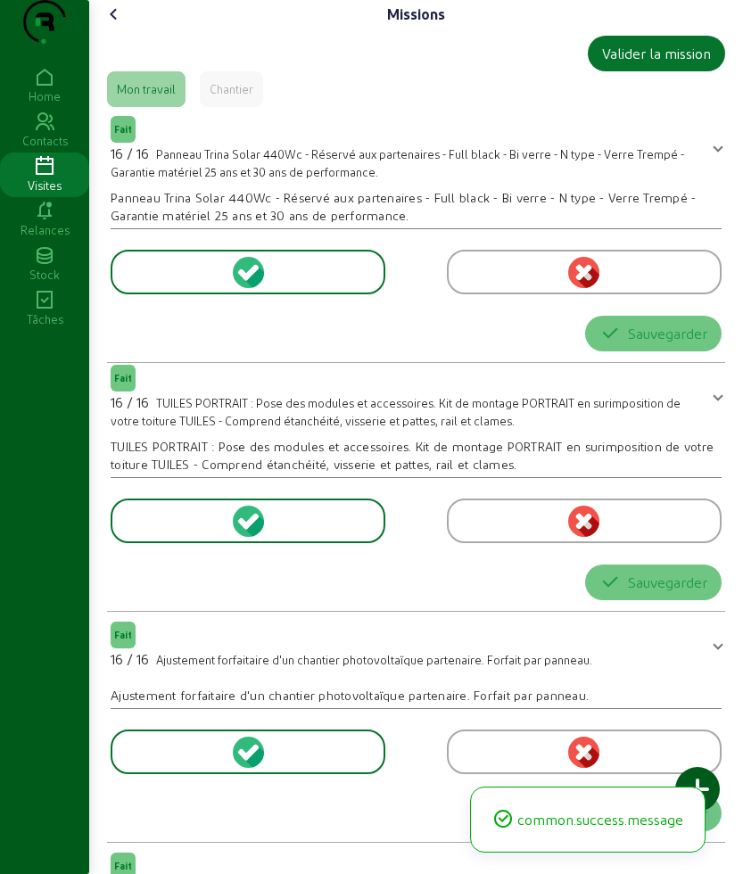
click at [114, 25] on icon at bounding box center [113, 14] width 21 height 21
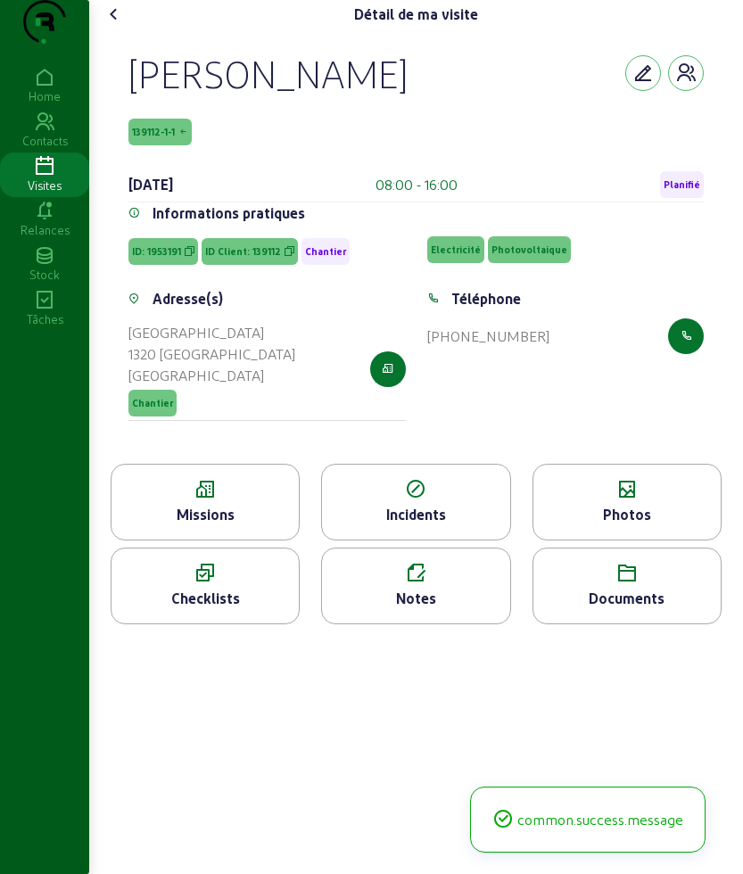
click at [593, 536] on div "Photos" at bounding box center [627, 502] width 189 height 77
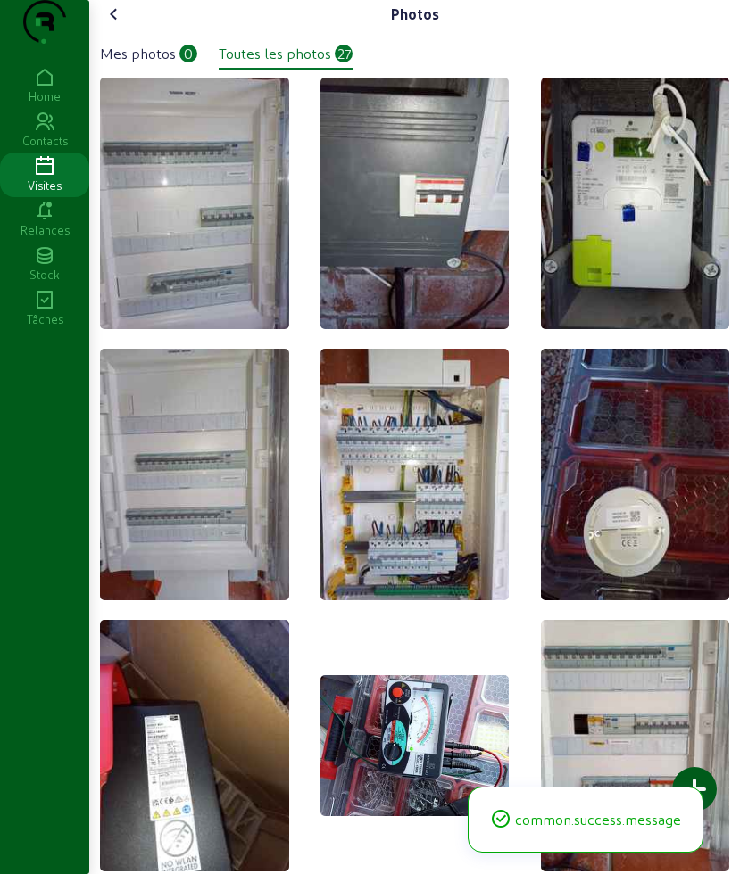
click at [700, 773] on div at bounding box center [694, 789] width 45 height 45
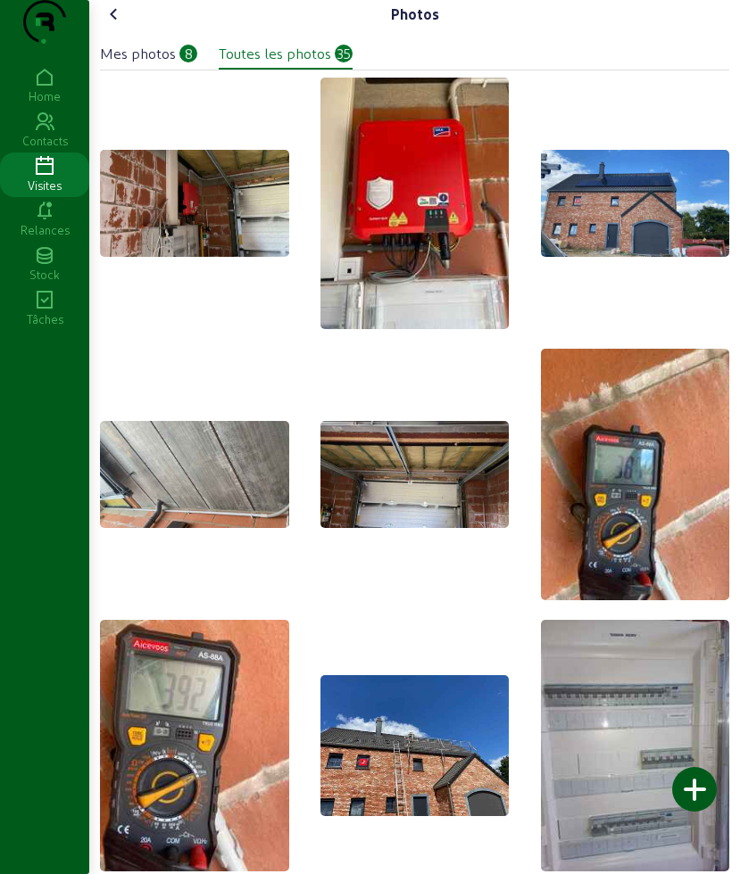
click at [121, 25] on icon at bounding box center [113, 14] width 21 height 21
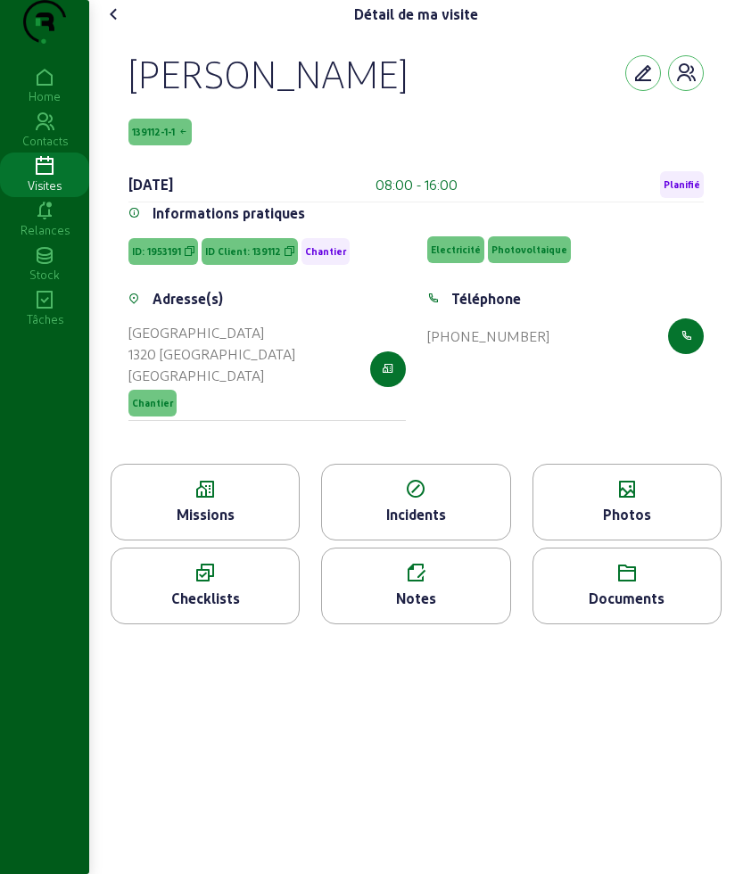
click at [116, 25] on icon at bounding box center [113, 14] width 21 height 21
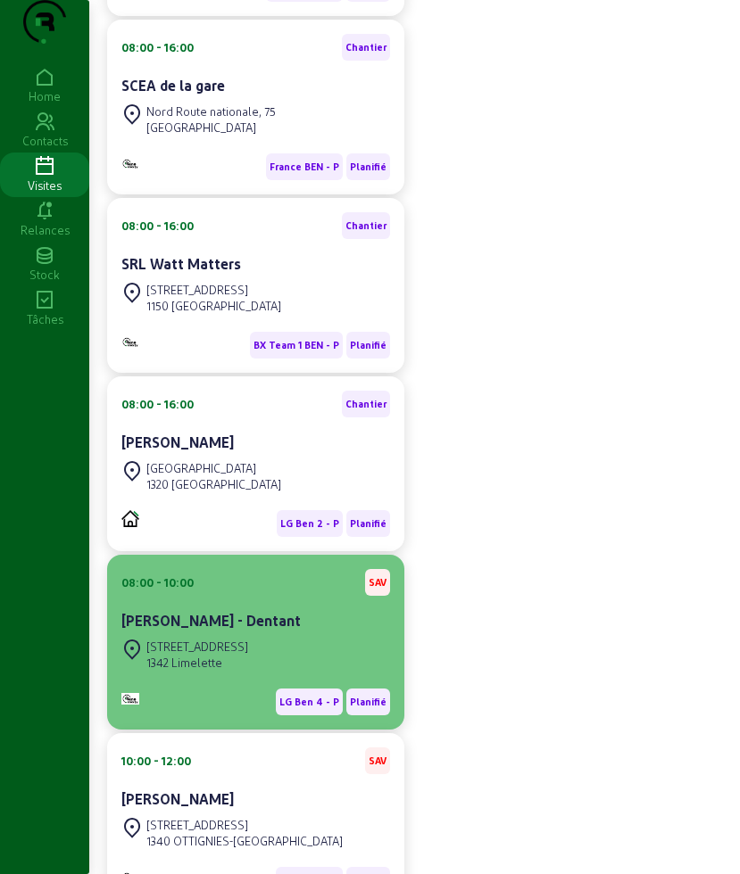
scroll to position [446, 0]
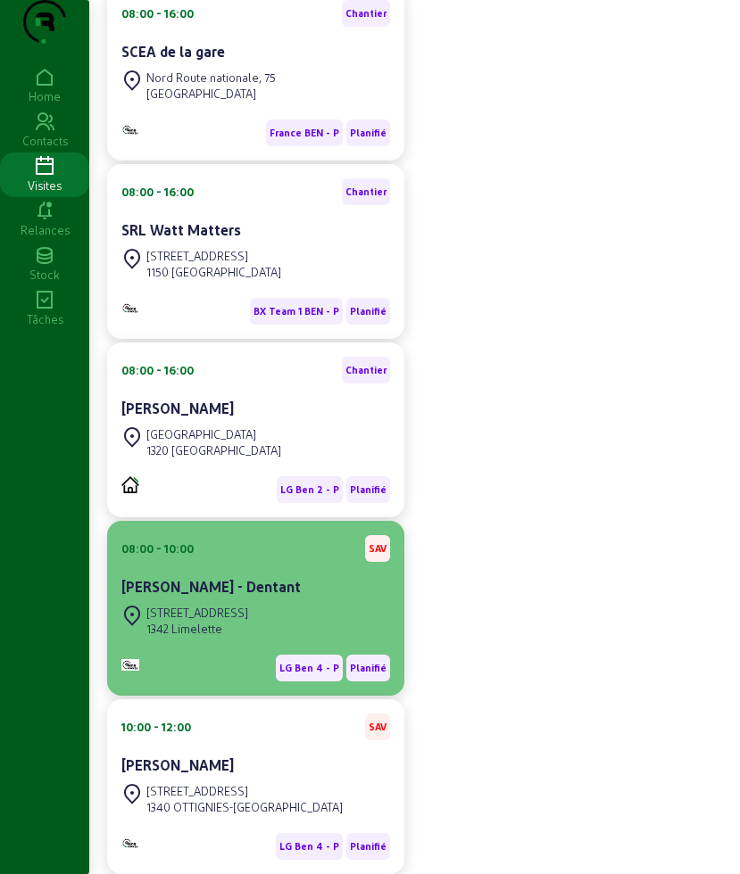
click at [248, 637] on div "1342 Limelette" at bounding box center [197, 629] width 102 height 16
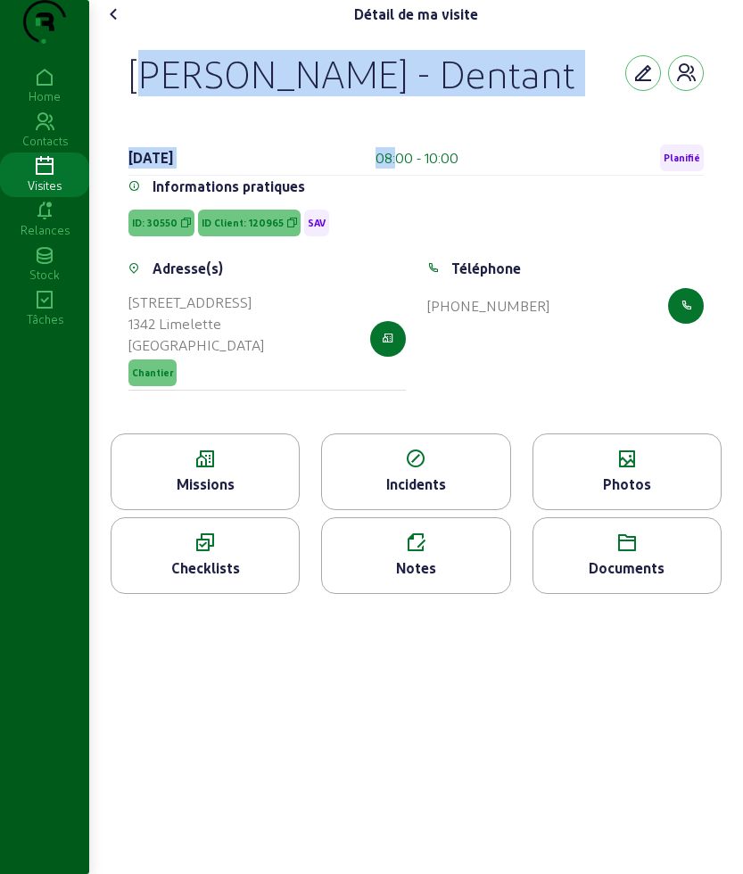
drag, startPoint x: 125, startPoint y: 105, endPoint x: 409, endPoint y: 230, distance: 310.8
click at [409, 230] on div "[PERSON_NAME] - Dentant [DATE] 08:00 - 10:00 Planifié Informations pratiques ID…" at bounding box center [416, 231] width 618 height 405
copy div "[PERSON_NAME] - Dentant [DATE] 08"
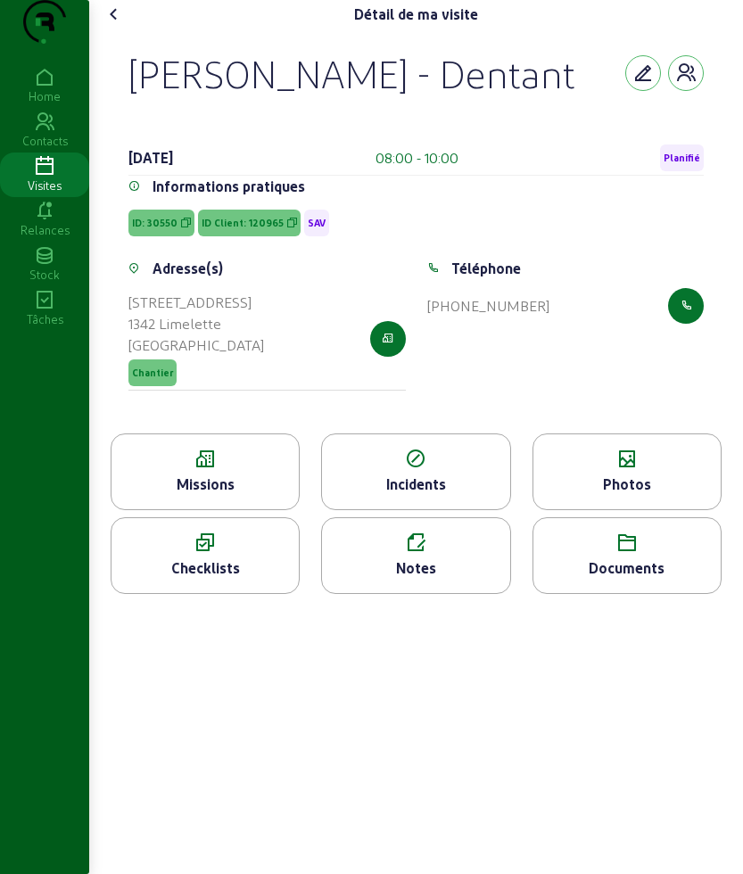
click at [186, 470] on icon at bounding box center [205, 459] width 187 height 21
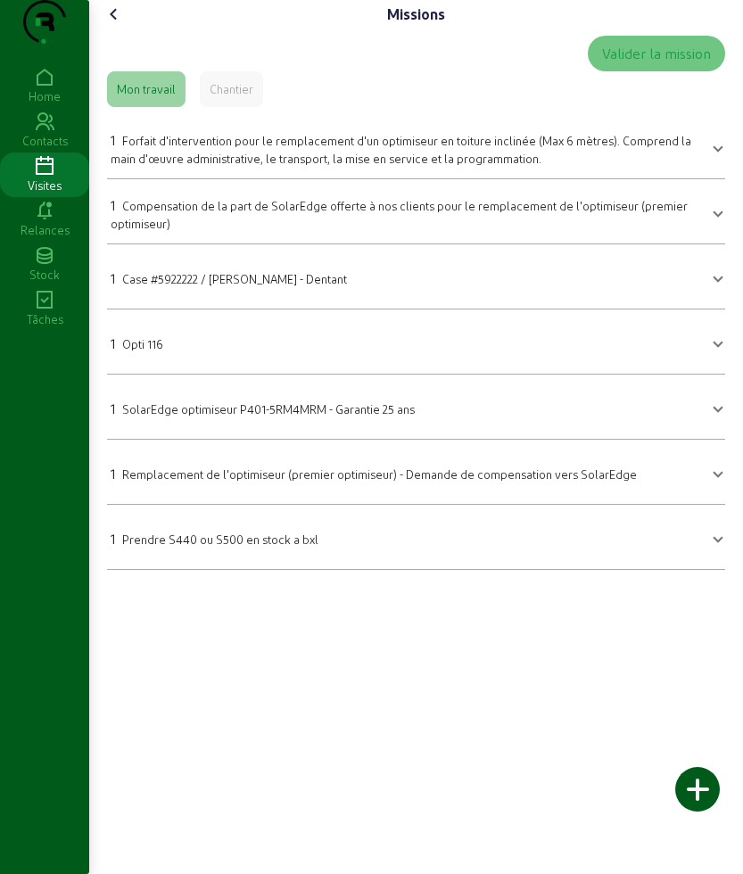
click at [166, 481] on span "Remplacement de l'optimiseur (premier optimiseur) - Demande de compensation ver…" at bounding box center [379, 473] width 515 height 13
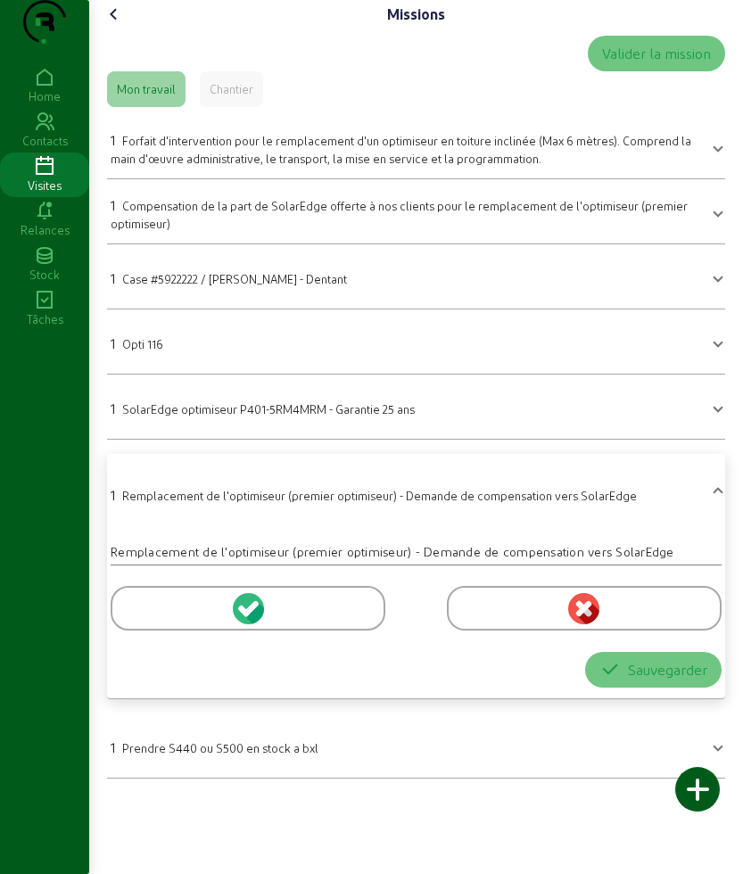
click at [131, 631] on div at bounding box center [248, 608] width 275 height 45
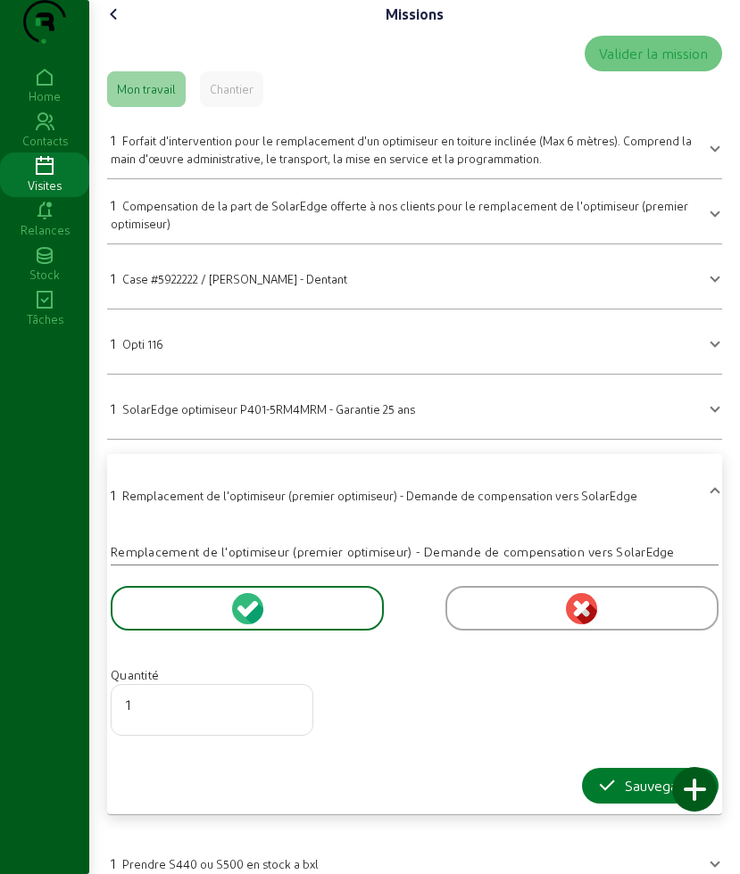
click at [596, 797] on icon "button" at bounding box center [606, 785] width 21 height 21
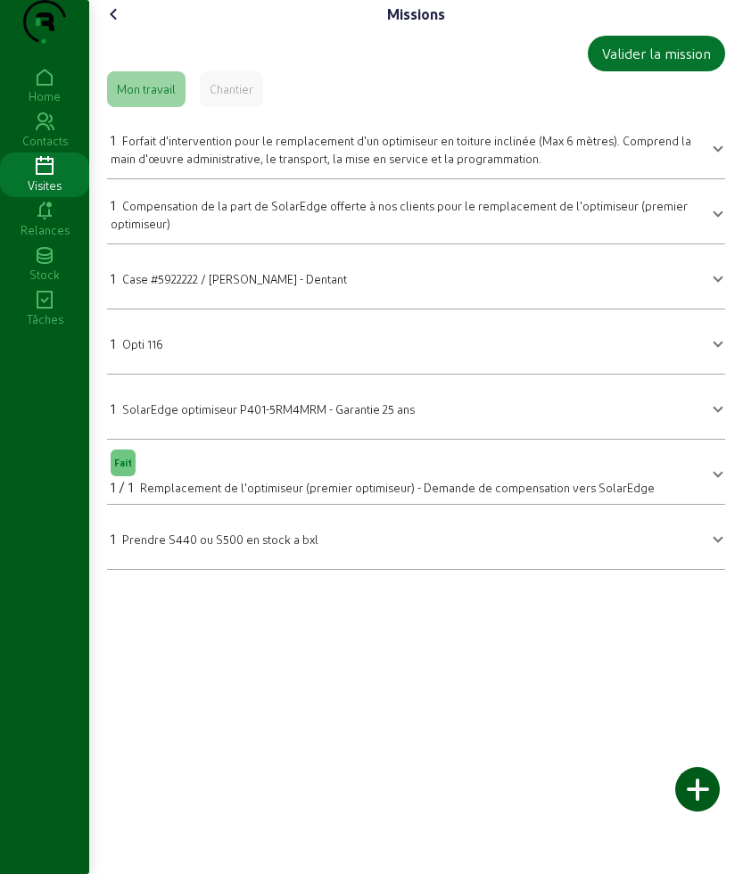
click at [216, 165] on span "Forfait d'intervention pour le remplacement d'un optimiseur en toiture inclinée…" at bounding box center [401, 149] width 581 height 31
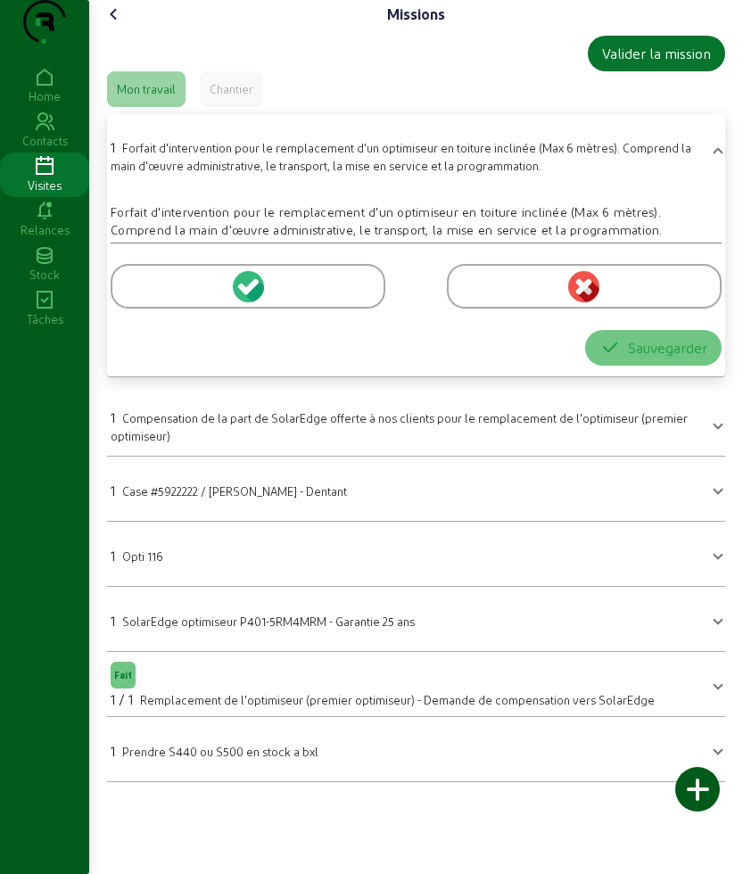
click at [153, 306] on div at bounding box center [248, 286] width 275 height 45
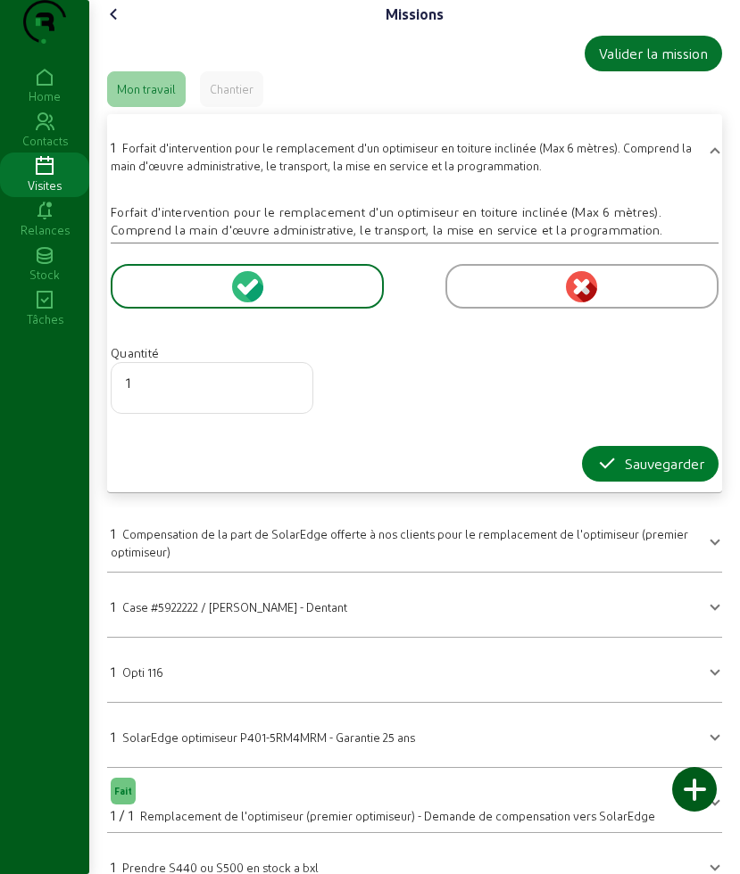
click at [626, 475] on div "Sauvegarder" at bounding box center [650, 463] width 108 height 21
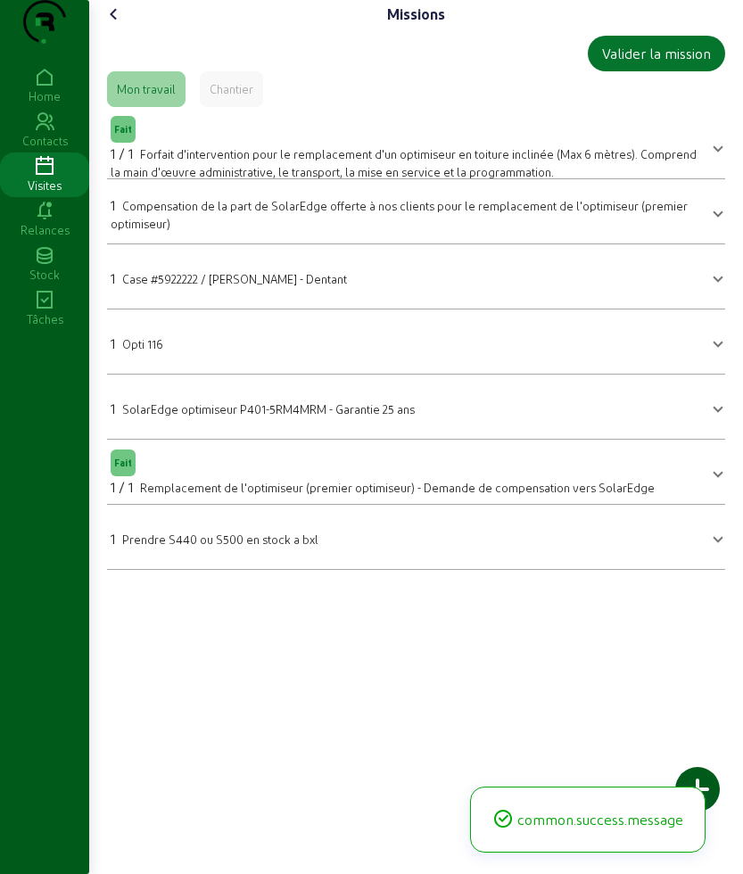
click at [114, 25] on icon at bounding box center [113, 14] width 21 height 21
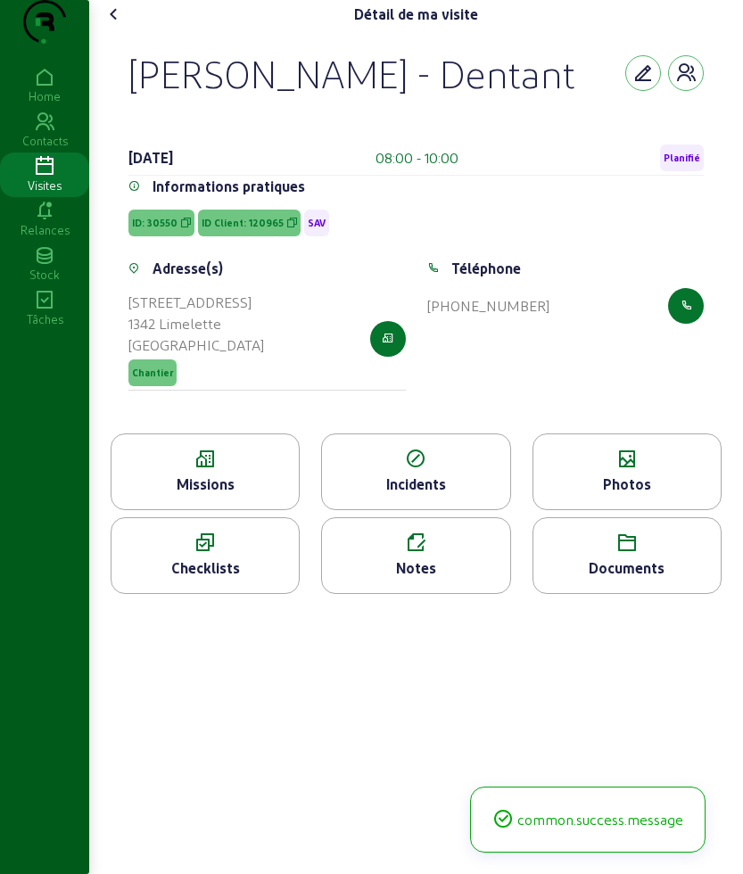
click at [638, 495] on div "Photos" at bounding box center [626, 484] width 187 height 21
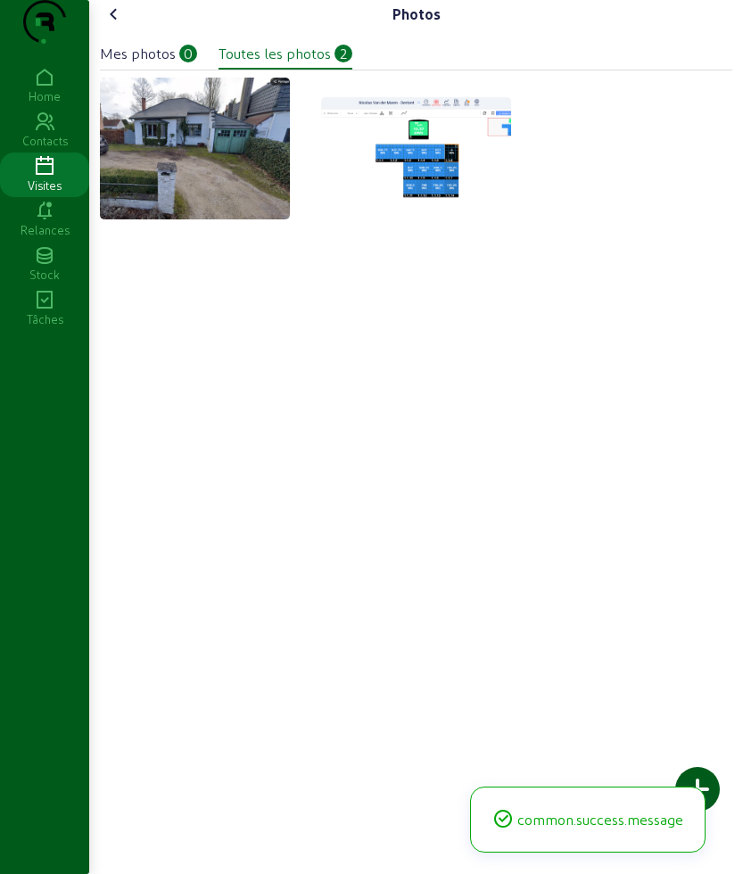
click at [713, 793] on div at bounding box center [697, 789] width 45 height 45
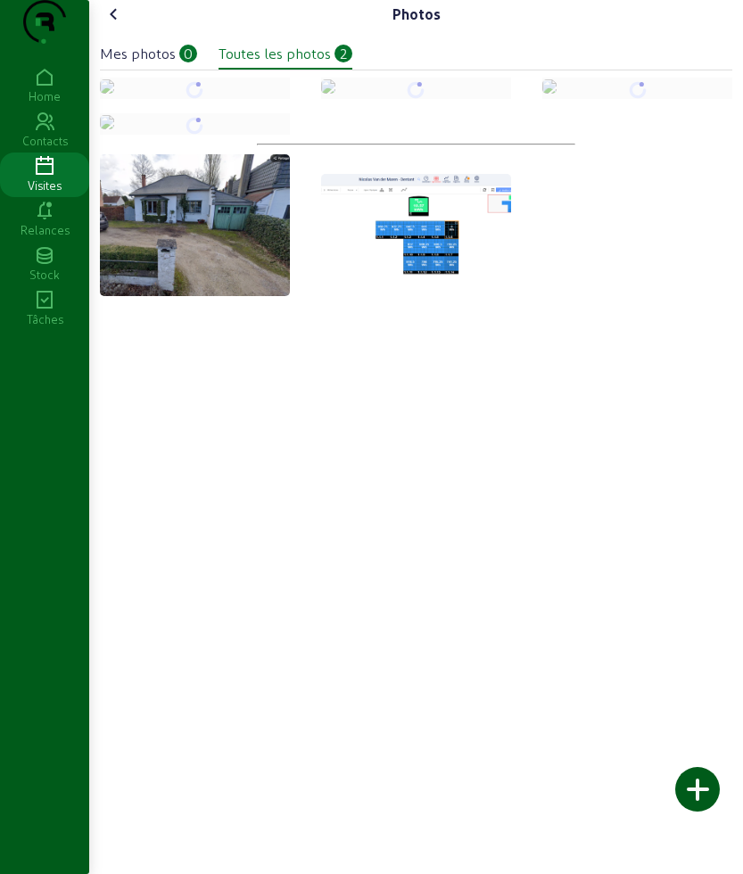
click at [114, 25] on icon at bounding box center [113, 14] width 21 height 21
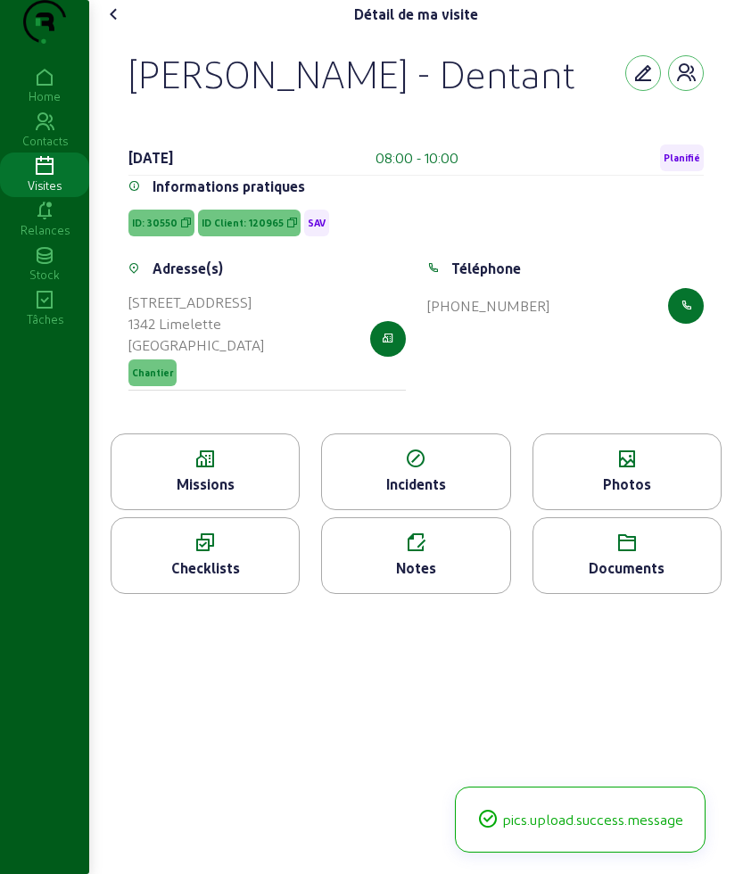
click at [114, 25] on icon at bounding box center [113, 14] width 21 height 21
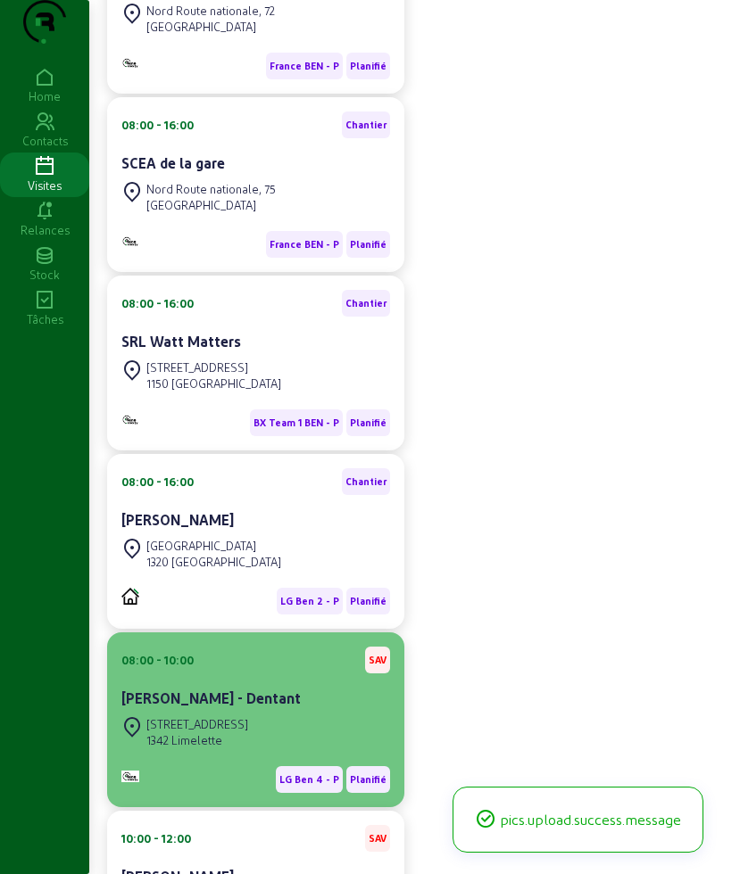
scroll to position [547, 0]
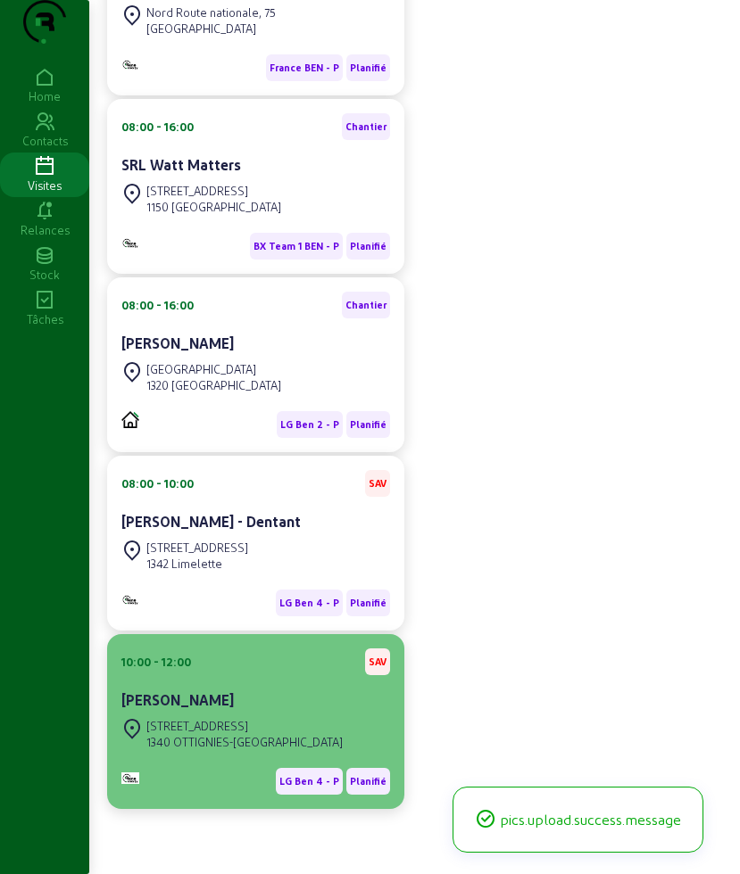
click at [300, 690] on div "[PERSON_NAME]" at bounding box center [255, 700] width 269 height 21
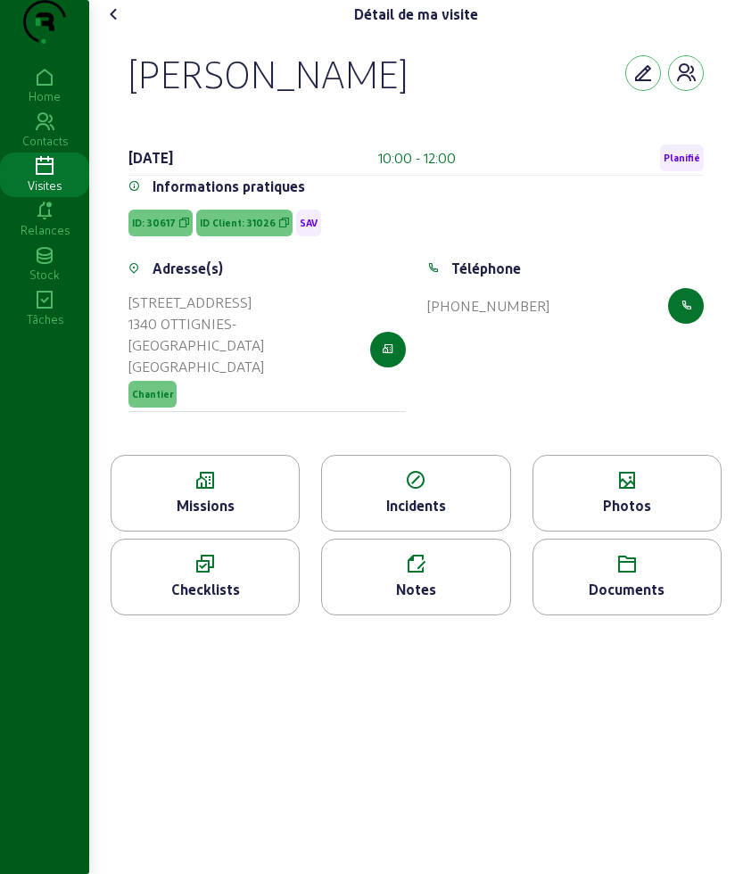
drag, startPoint x: 130, startPoint y: 88, endPoint x: 434, endPoint y: 112, distance: 304.3
click at [434, 112] on div "[PERSON_NAME] [DATE] 10:00 - 12:00 Planifié Informations pratiques ID: 30617 ID…" at bounding box center [416, 242] width 618 height 426
copy div "[PERSON_NAME]"
click at [243, 492] on icon at bounding box center [205, 480] width 187 height 21
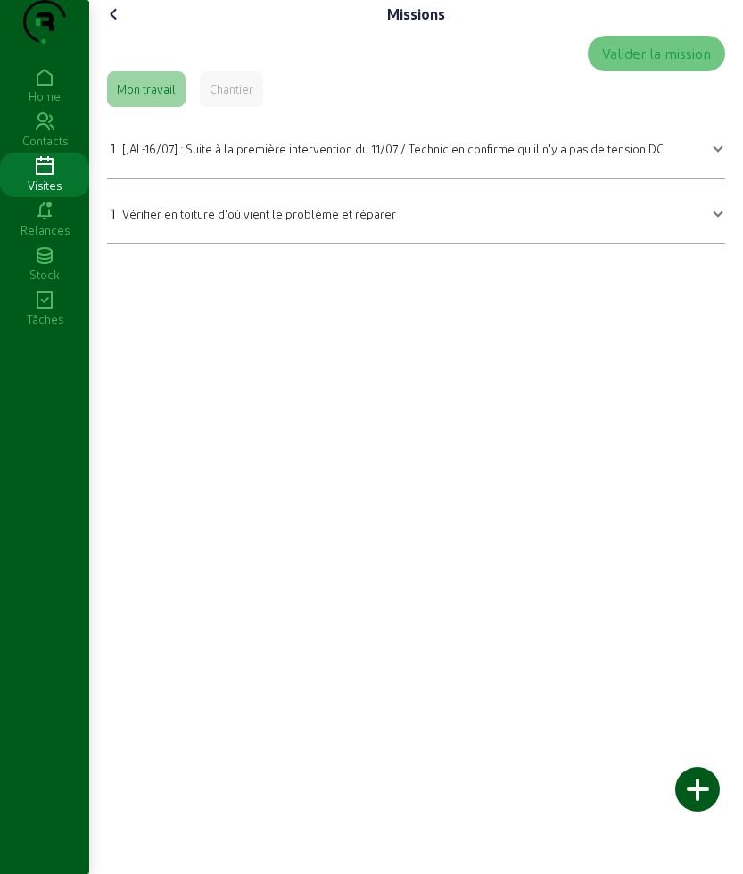
click at [223, 220] on span "Vérifier en toiture d'où vient le problème et réparer" at bounding box center [259, 213] width 274 height 13
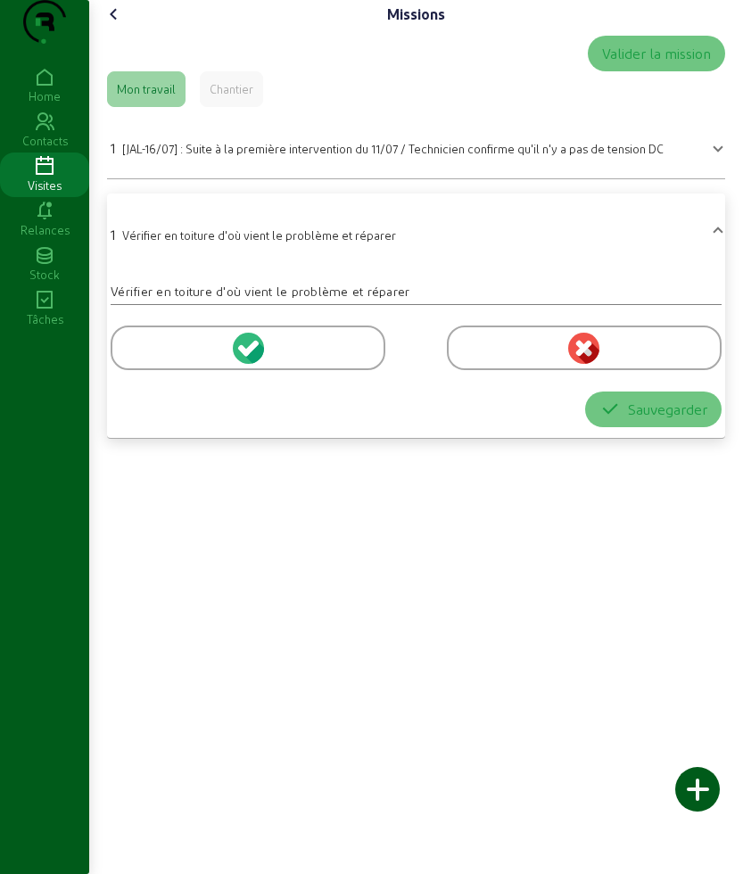
click at [186, 370] on div at bounding box center [248, 348] width 275 height 45
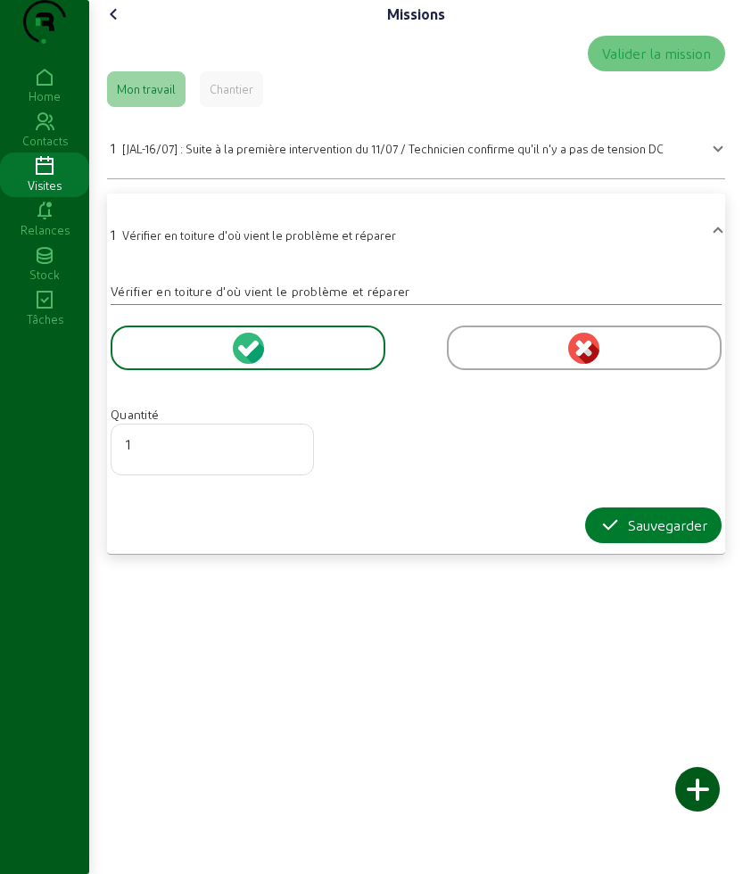
click at [622, 536] on div "Sauvegarder" at bounding box center [653, 525] width 108 height 21
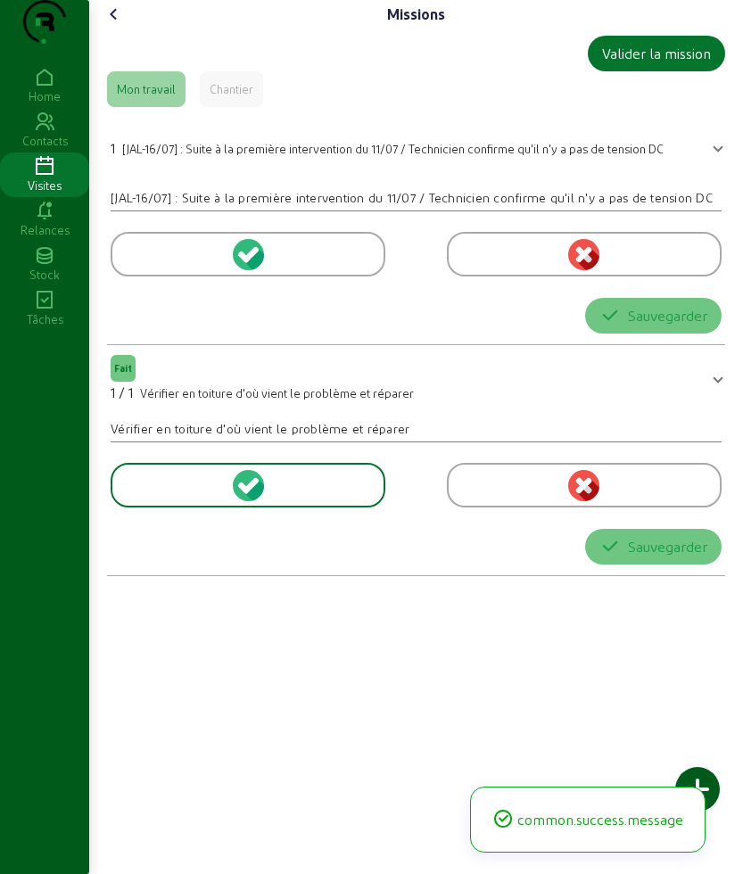
click at [121, 25] on icon at bounding box center [113, 14] width 21 height 21
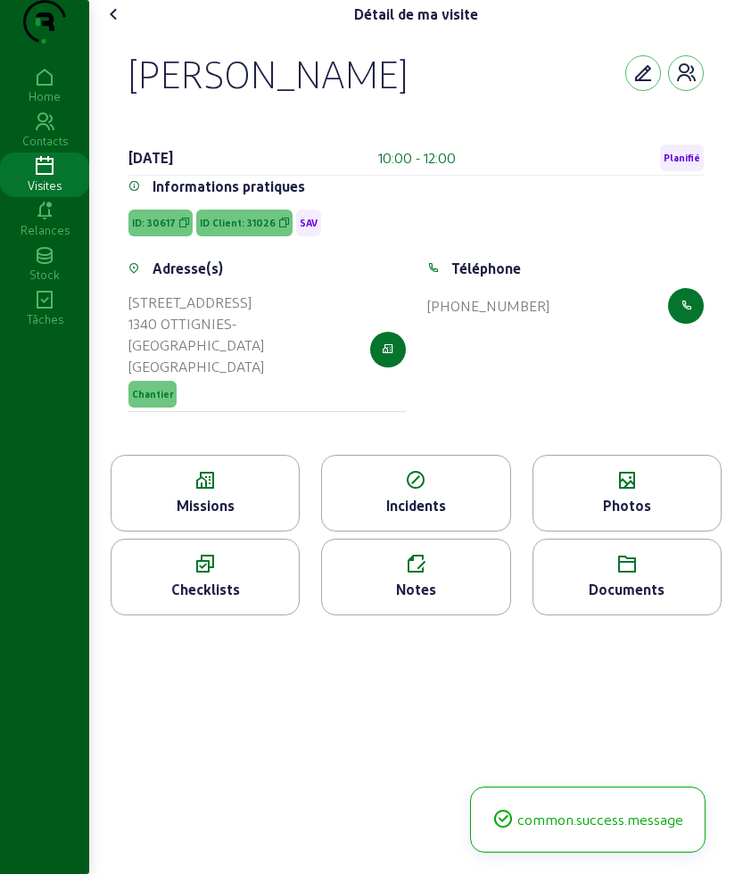
click at [616, 508] on div "Photos" at bounding box center [626, 505] width 187 height 21
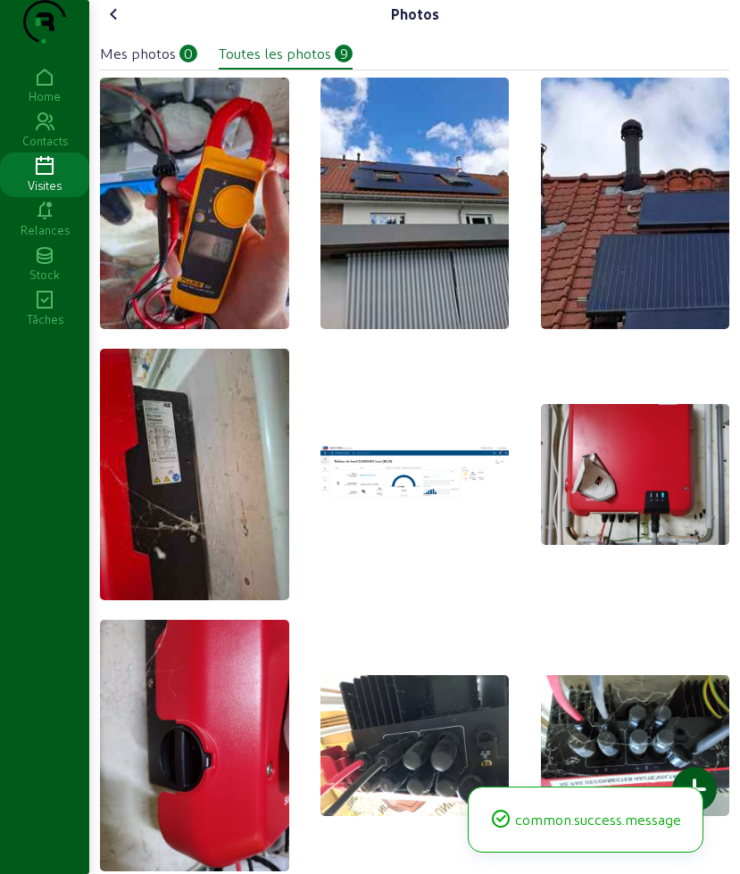
click at [700, 782] on div at bounding box center [694, 789] width 45 height 45
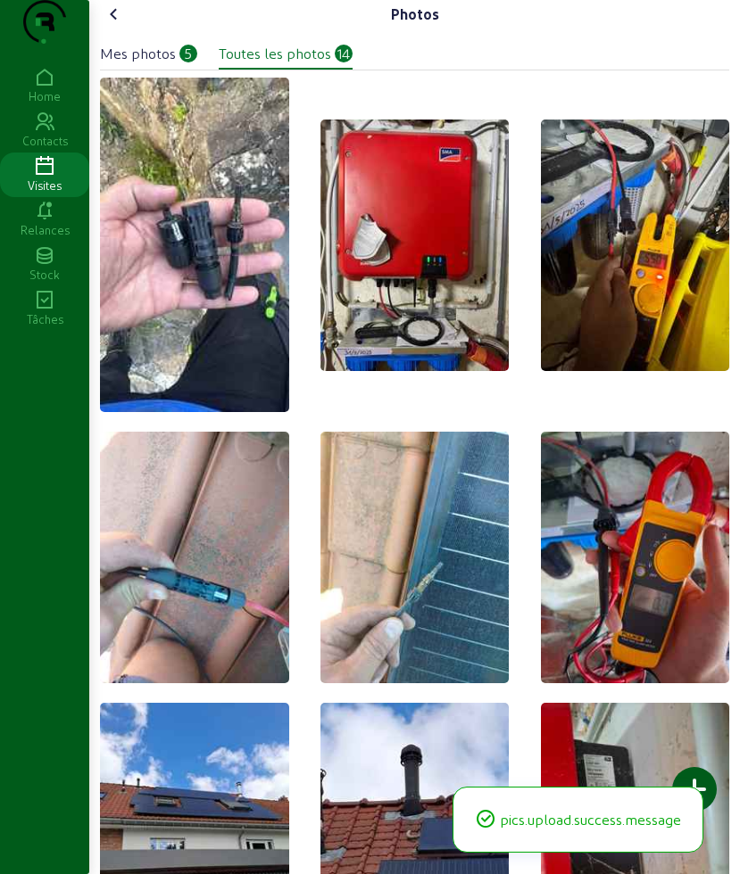
click at [122, 25] on icon at bounding box center [113, 14] width 21 height 21
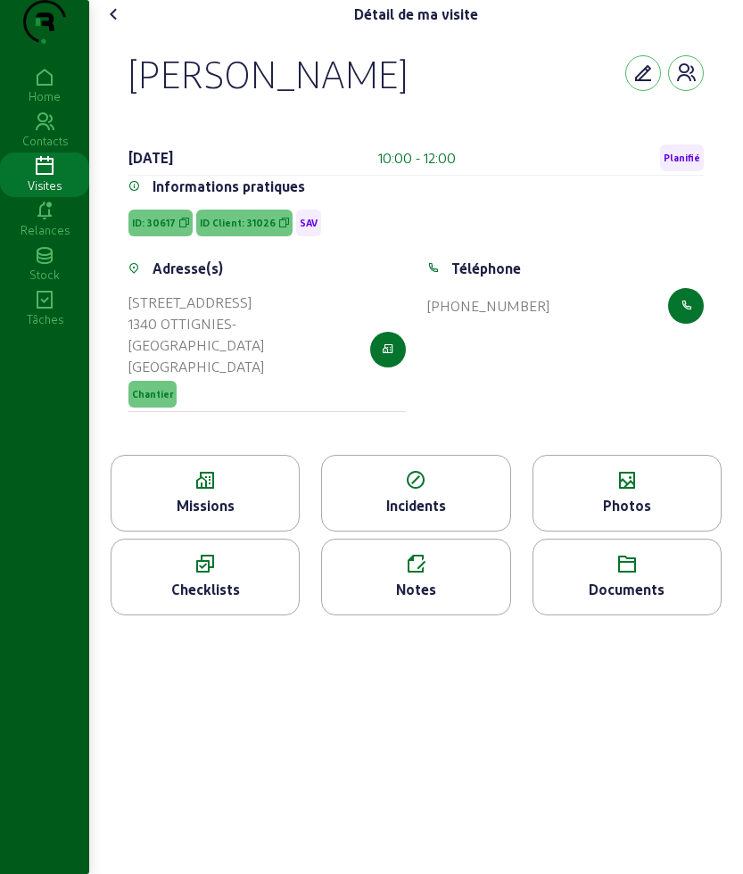
click at [427, 598] on div "Notes" at bounding box center [415, 589] width 187 height 21
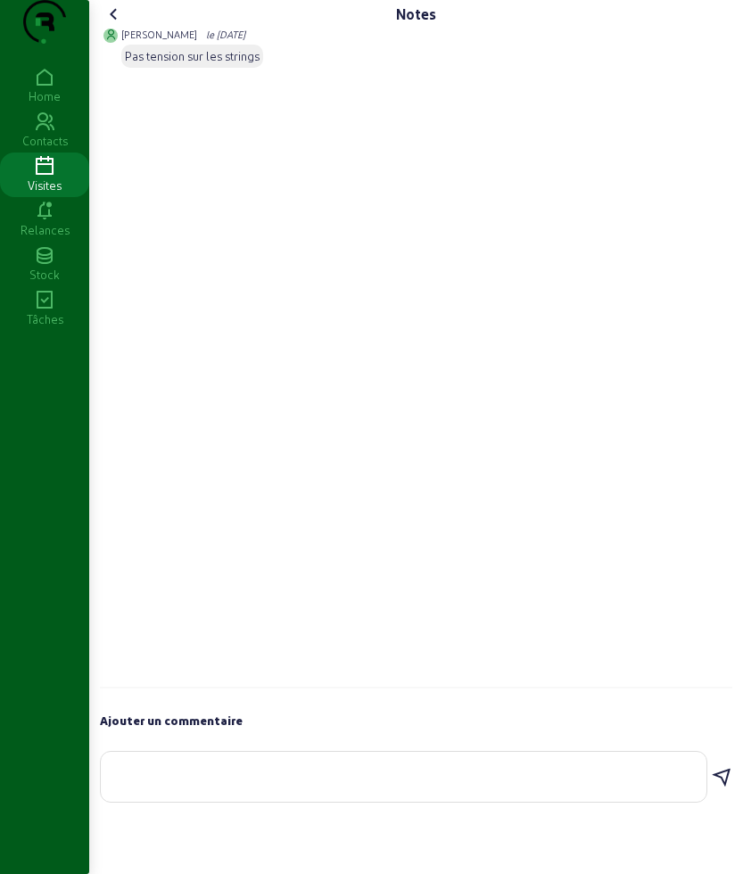
click at [309, 802] on div at bounding box center [403, 777] width 577 height 50
type textarea "un conecteur du string vers l'onduleur a ete remplace"
click at [725, 789] on icon at bounding box center [721, 777] width 21 height 21
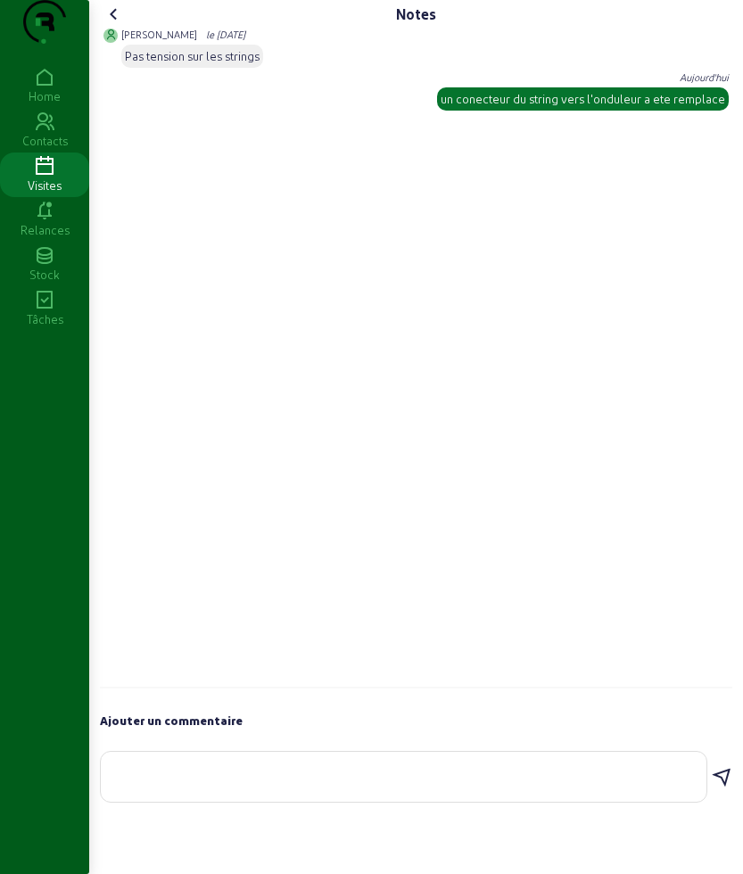
click at [120, 25] on icon at bounding box center [113, 14] width 21 height 21
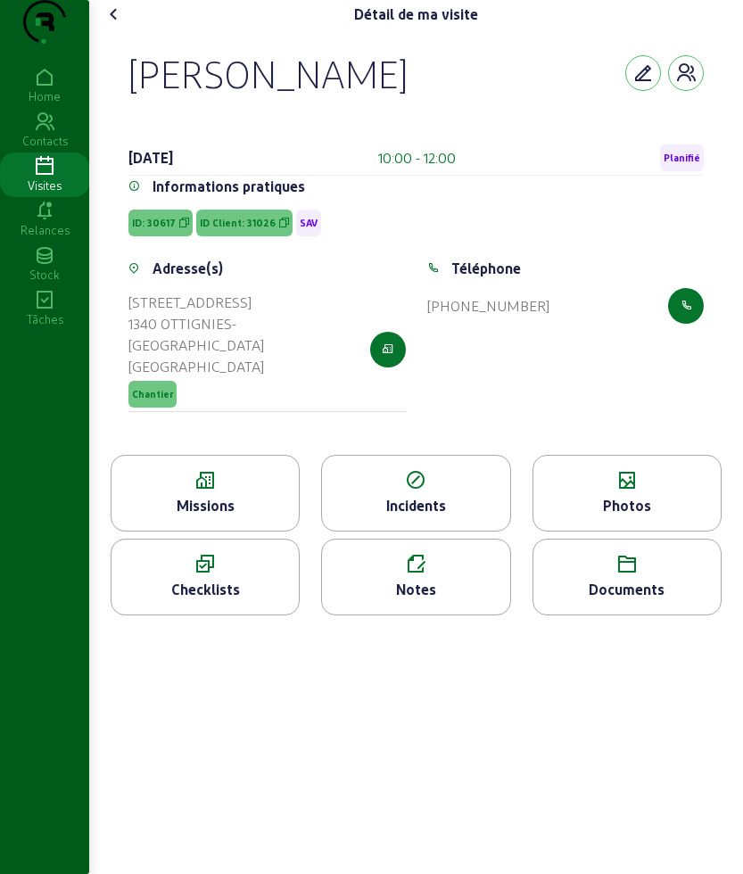
click at [111, 25] on icon at bounding box center [113, 14] width 21 height 21
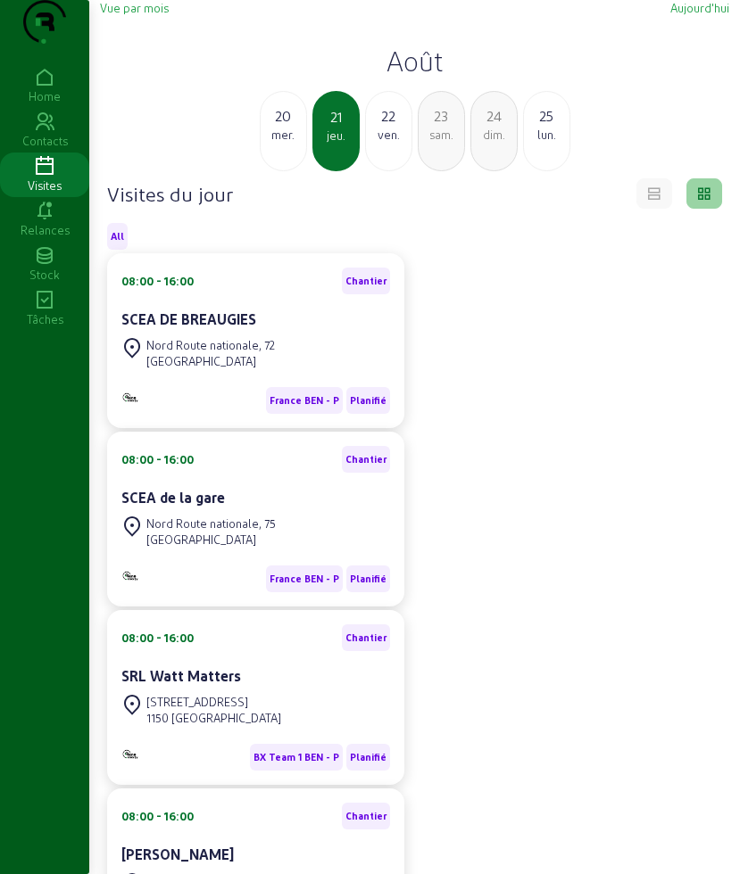
click at [553, 127] on div "25" at bounding box center [546, 115] width 45 height 21
click at [378, 127] on div "26" at bounding box center [388, 115] width 45 height 21
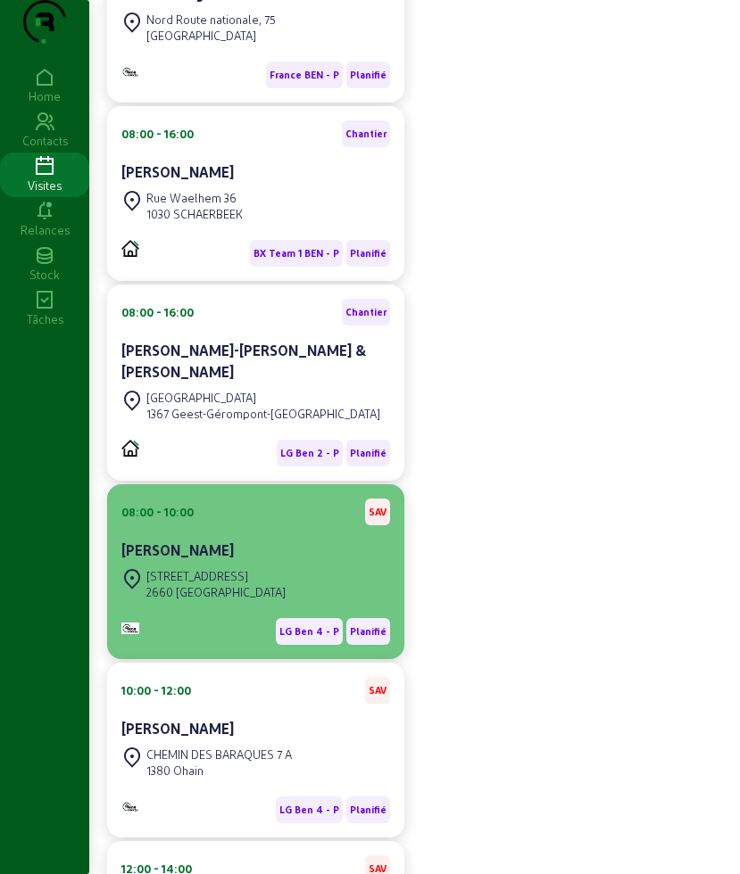
scroll to position [502, 0]
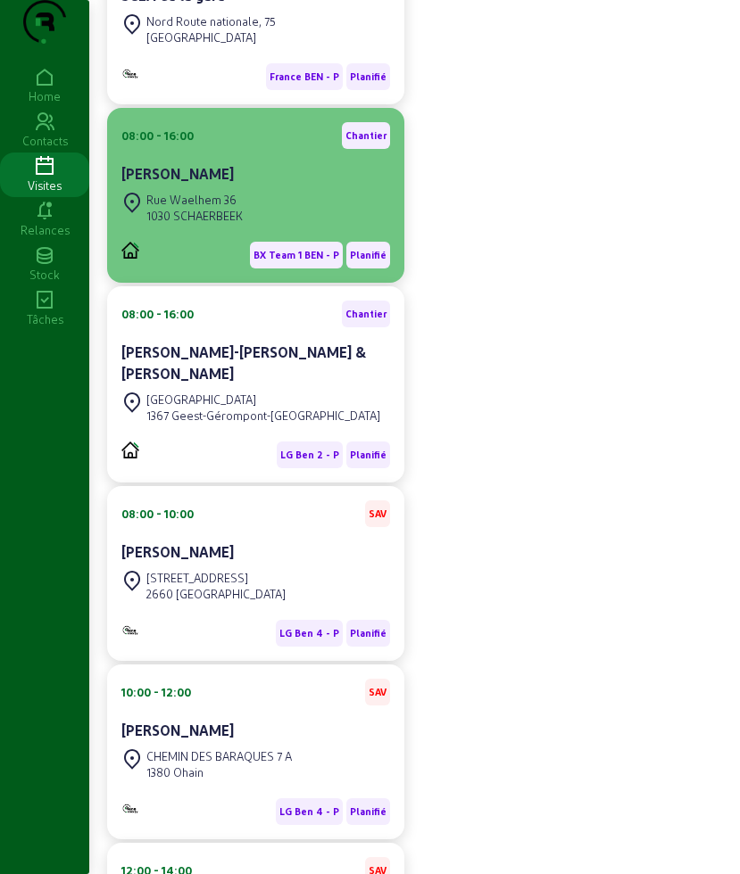
click at [235, 185] on div "[PERSON_NAME]" at bounding box center [255, 173] width 269 height 21
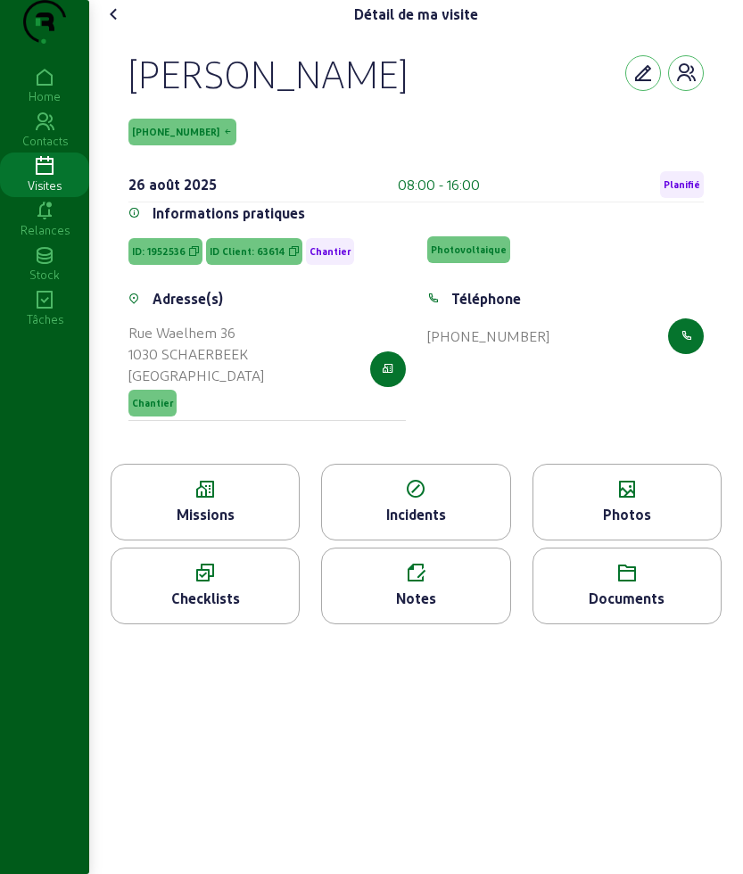
click at [234, 525] on div "Missions" at bounding box center [205, 514] width 187 height 21
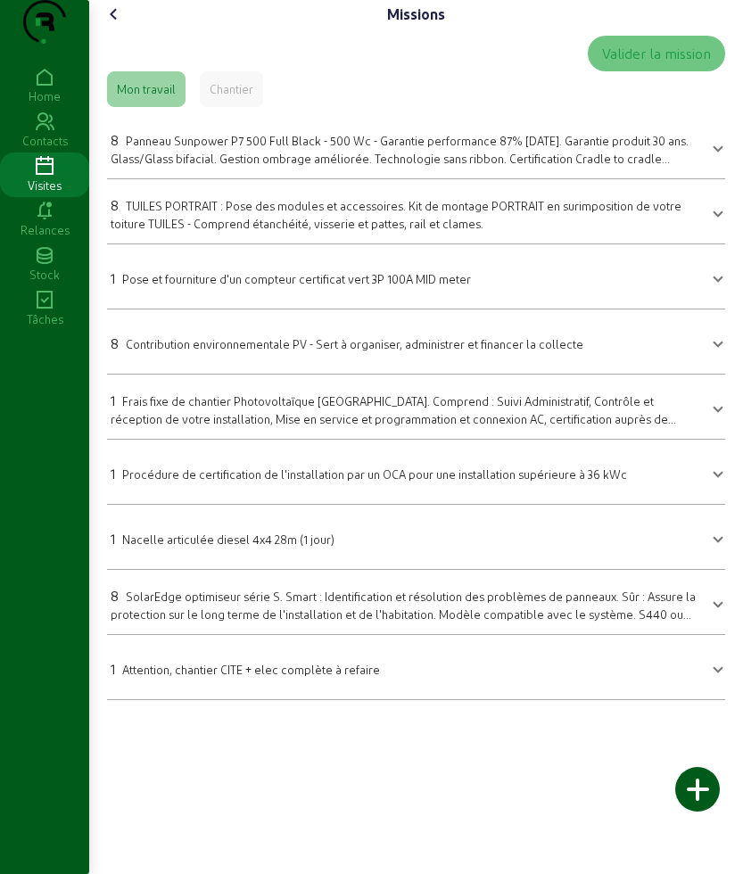
click at [113, 25] on icon at bounding box center [113, 14] width 21 height 21
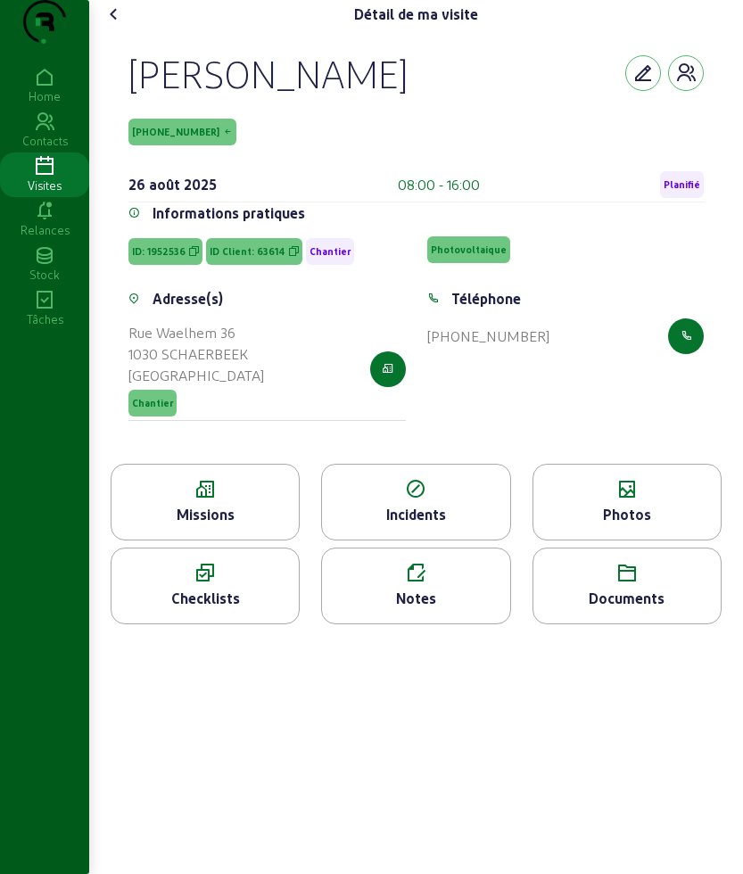
click at [676, 525] on div "Photos" at bounding box center [626, 514] width 187 height 21
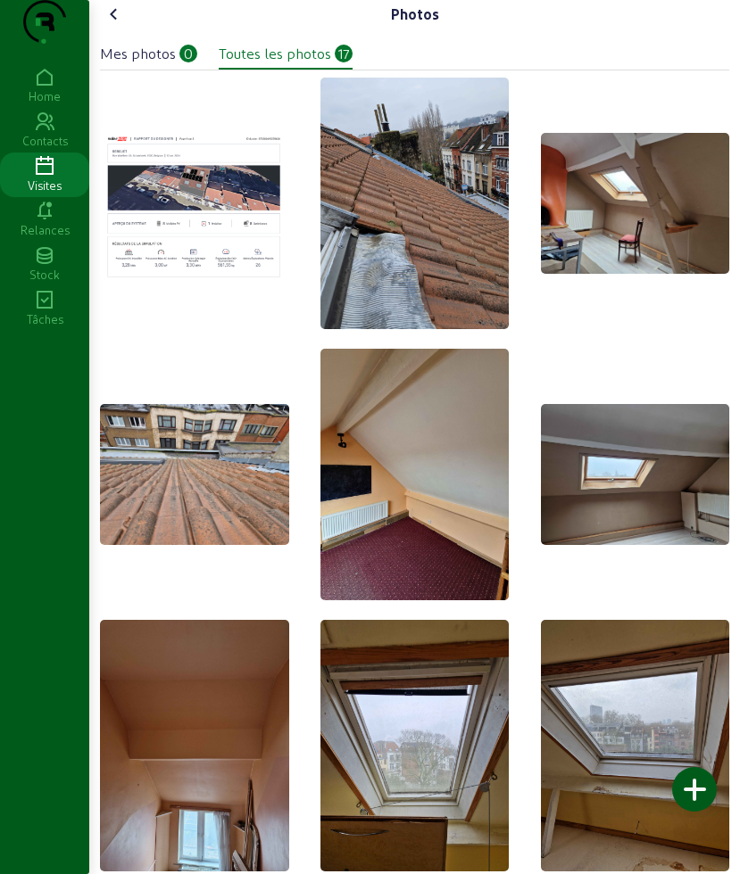
click at [121, 25] on icon at bounding box center [113, 14] width 21 height 21
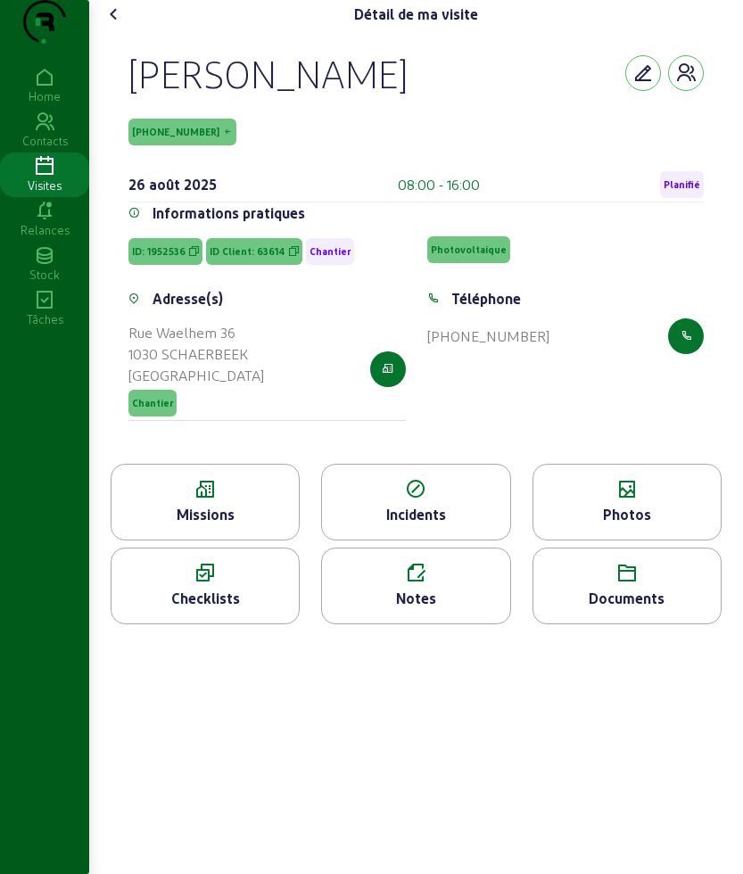
click at [111, 25] on icon at bounding box center [113, 14] width 21 height 21
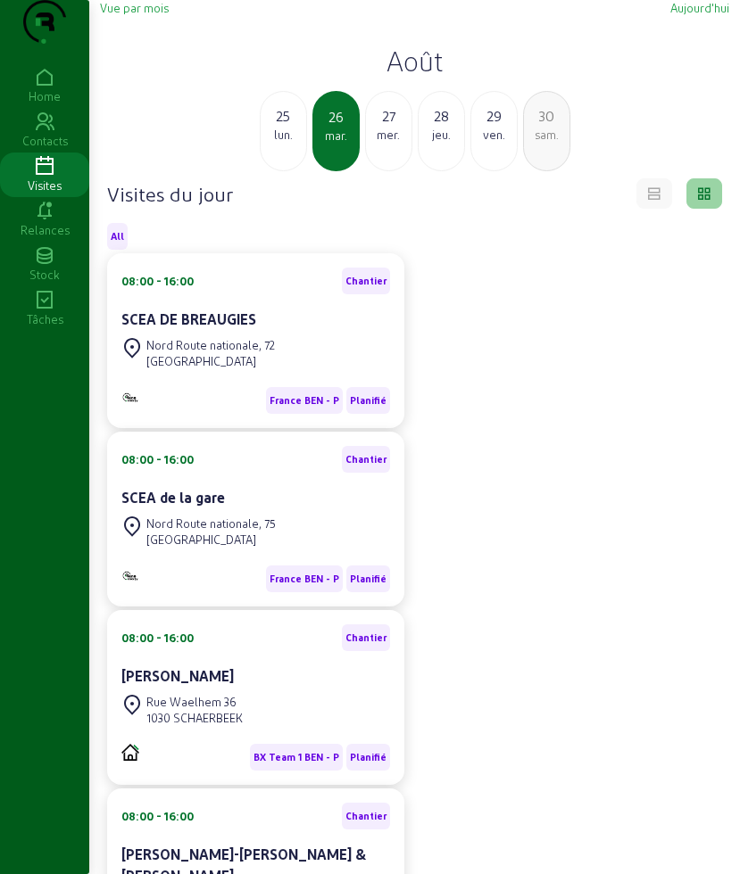
click at [433, 77] on h2 "Août" at bounding box center [414, 61] width 629 height 32
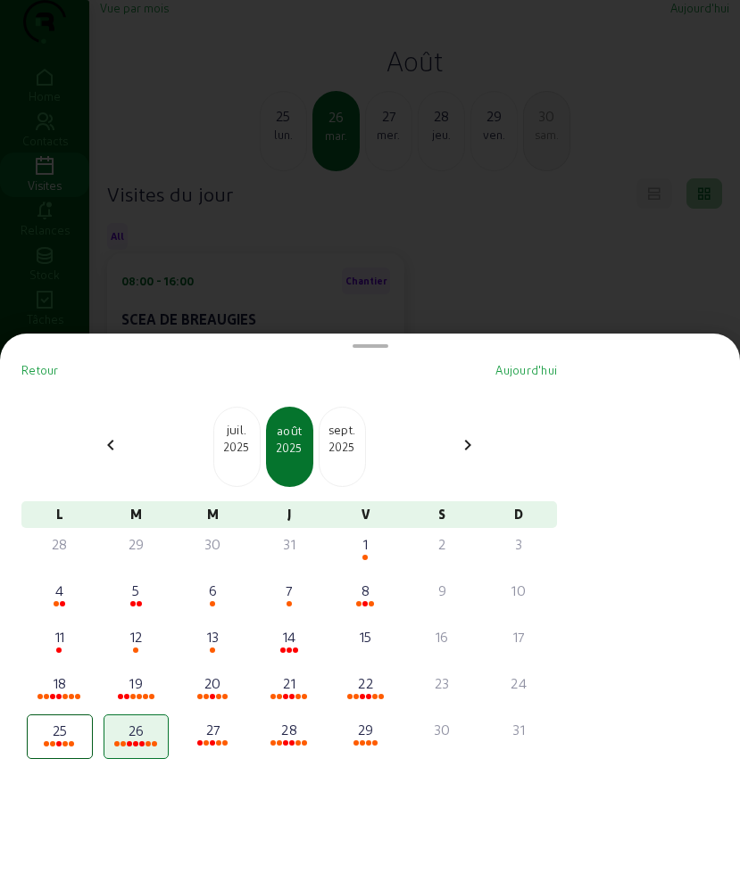
click at [259, 448] on div "2025" at bounding box center [236, 447] width 45 height 16
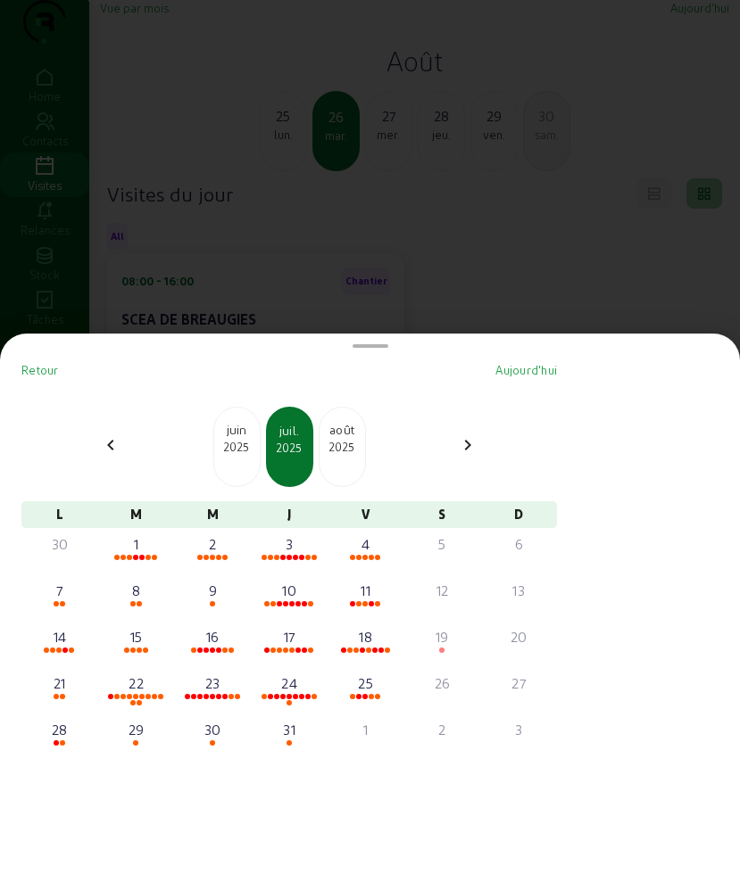
click at [351, 443] on div "2025" at bounding box center [341, 447] width 45 height 16
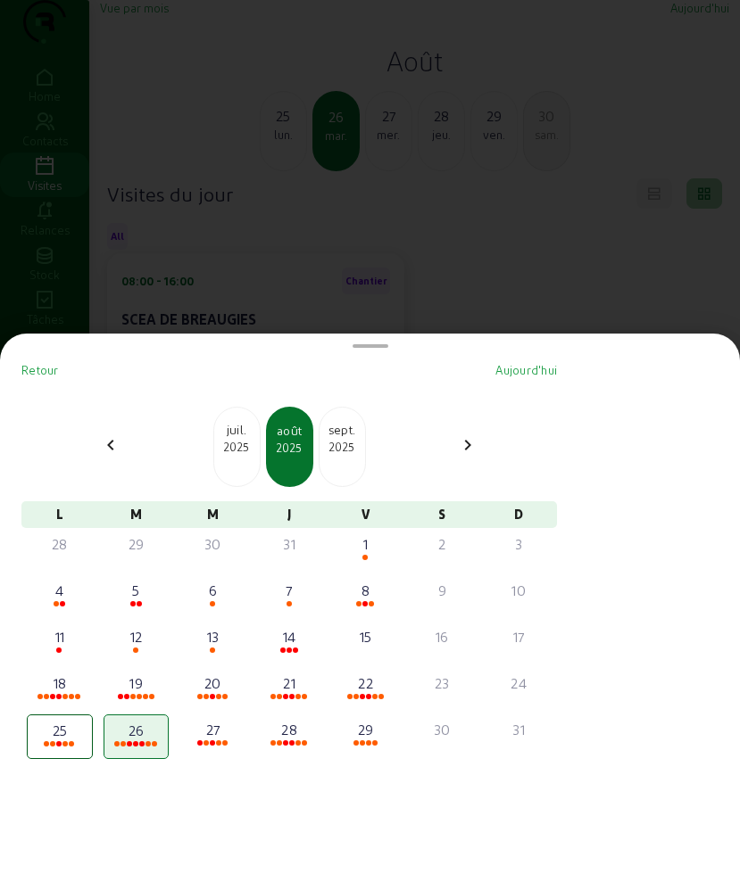
click at [236, 440] on div "2025" at bounding box center [236, 447] width 45 height 16
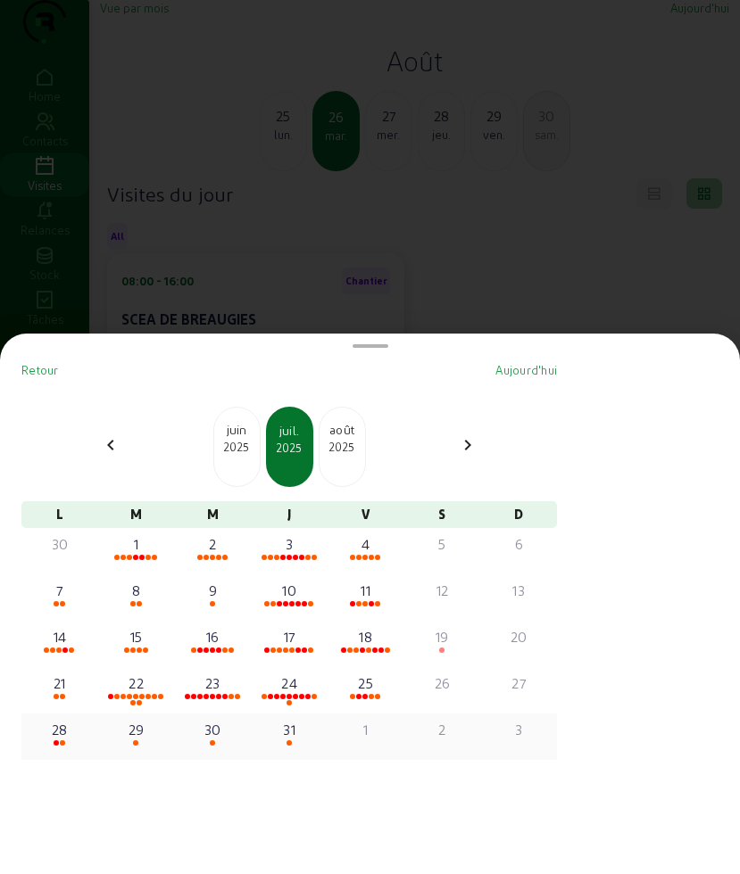
click at [68, 727] on div "28" at bounding box center [60, 729] width 62 height 21
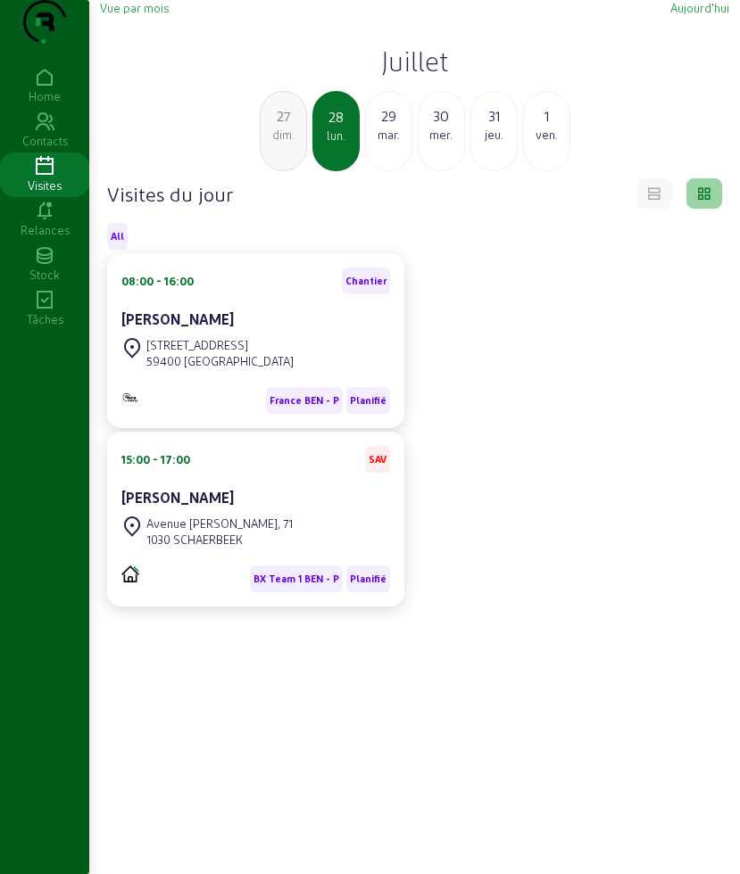
click at [291, 143] on div "dim." at bounding box center [282, 135] width 45 height 16
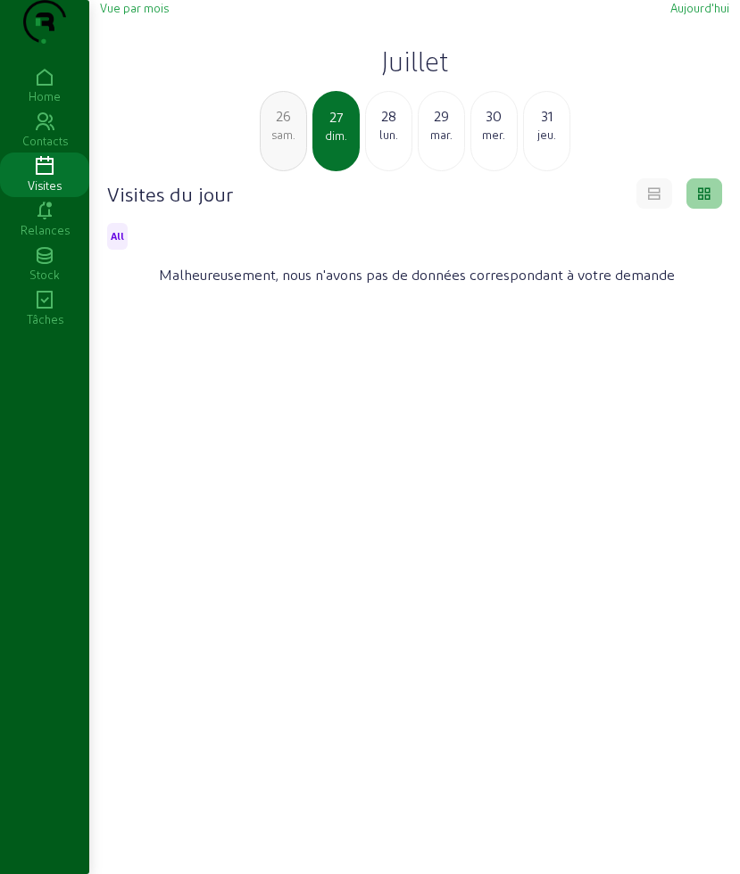
click at [291, 143] on div "sam." at bounding box center [282, 135] width 45 height 16
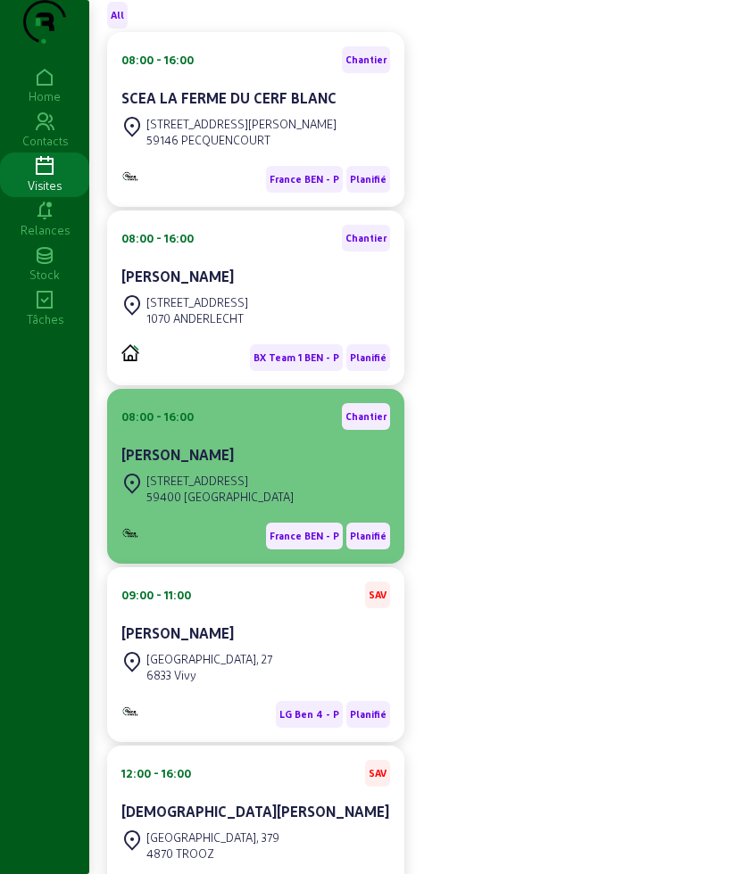
scroll to position [145, 0]
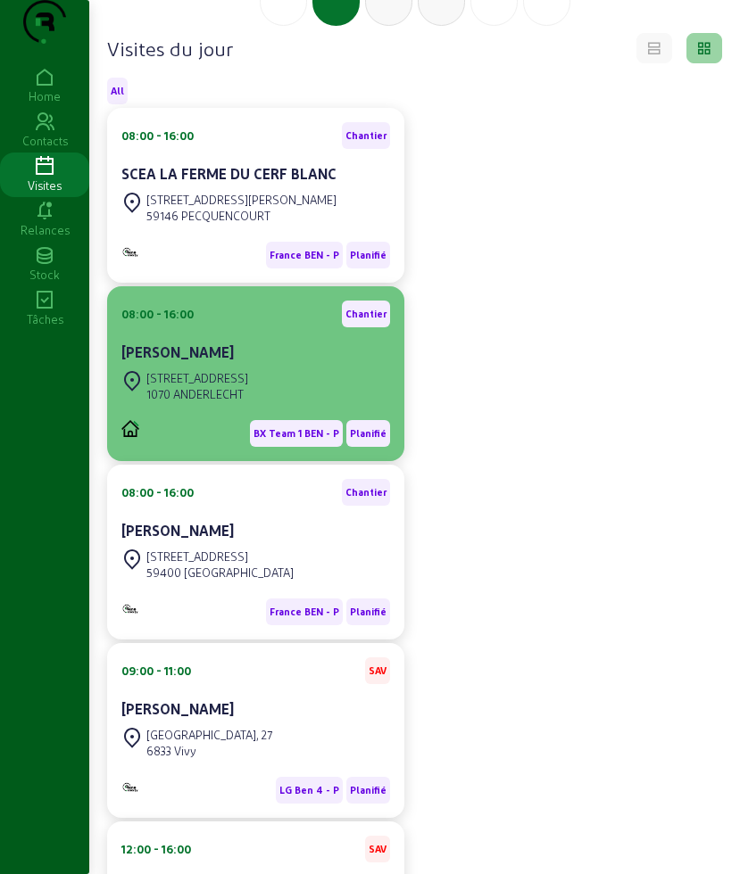
click at [284, 406] on div "[STREET_ADDRESS]" at bounding box center [255, 386] width 269 height 39
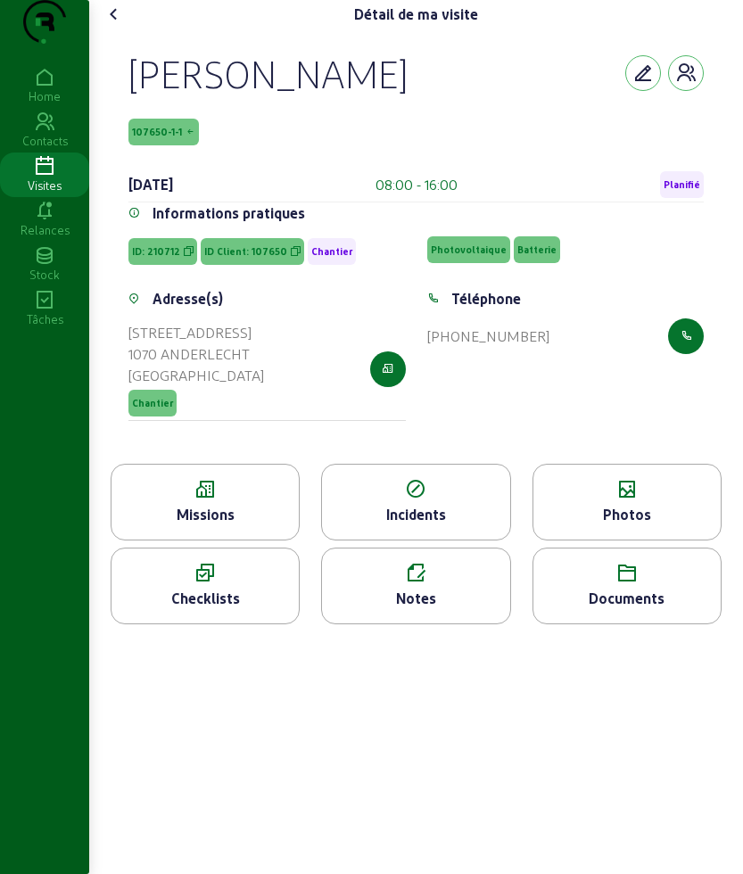
click at [207, 500] on icon at bounding box center [205, 489] width 187 height 21
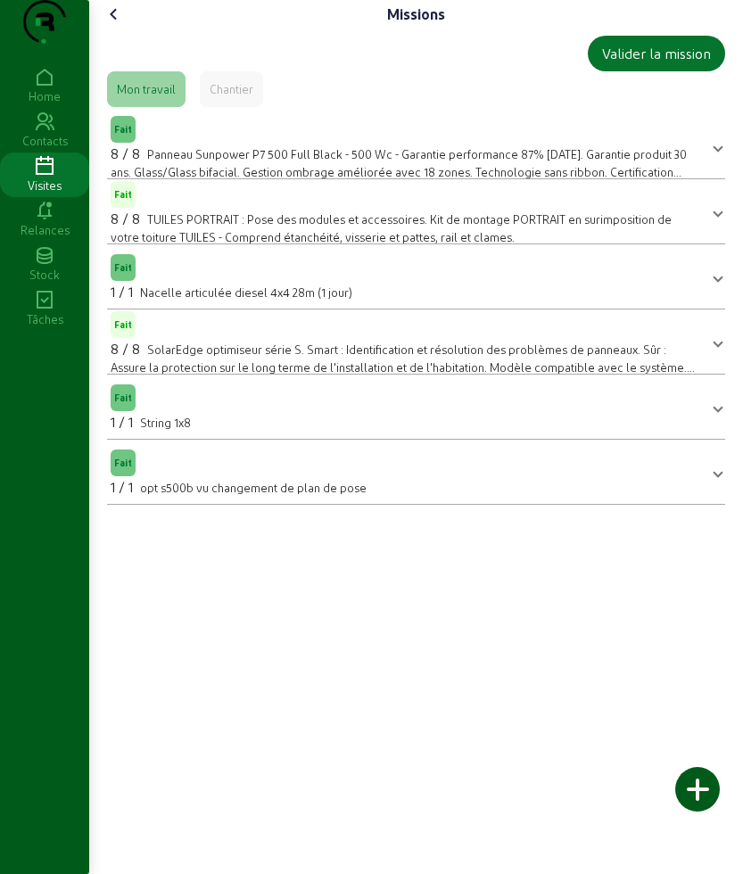
click at [122, 25] on icon at bounding box center [113, 14] width 21 height 21
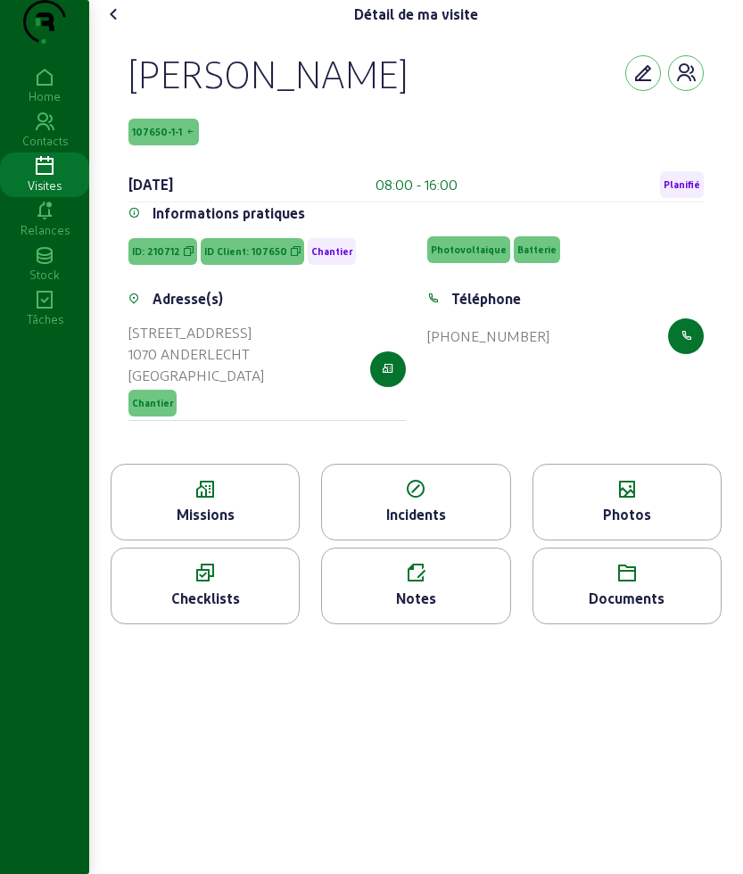
click at [128, 29] on cam-font-icon at bounding box center [114, 14] width 29 height 29
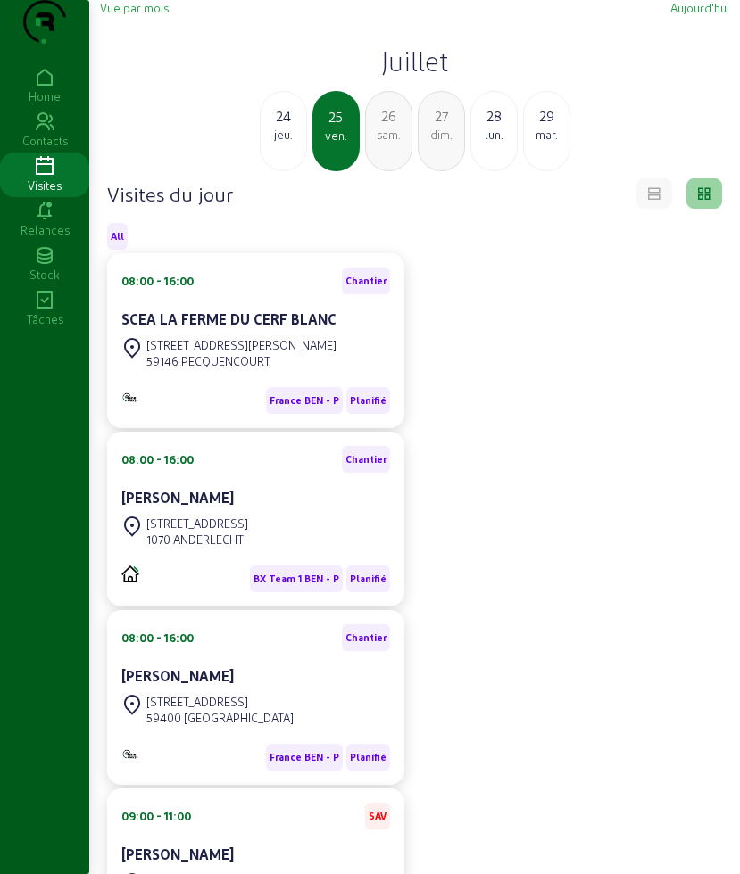
click at [499, 143] on div "lun." at bounding box center [493, 135] width 45 height 16
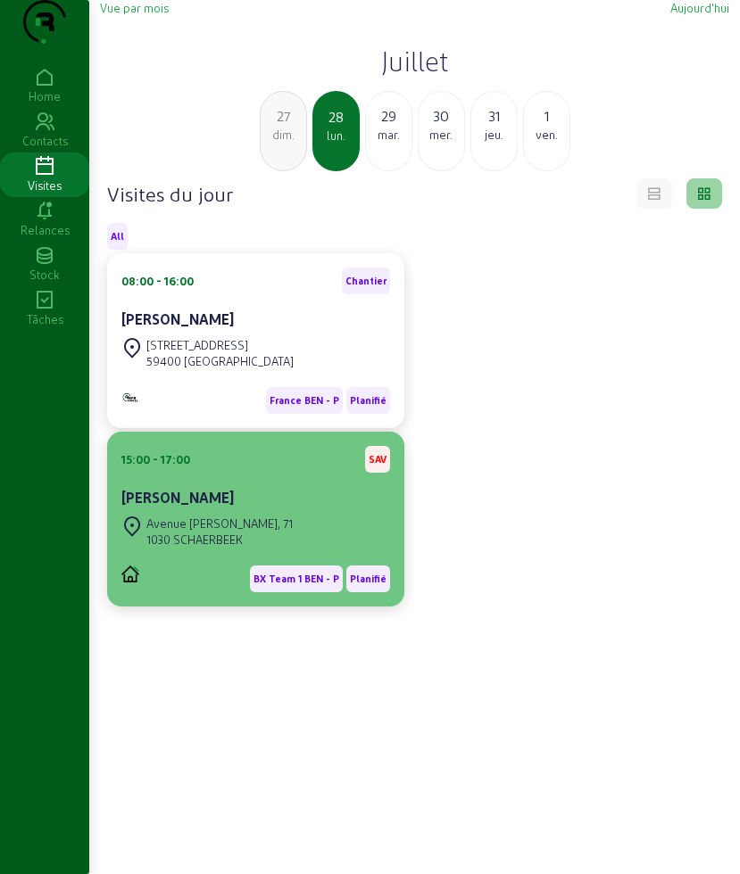
click at [246, 512] on div "15:00 - 17:00 SAV [PERSON_NAME]" at bounding box center [255, 479] width 269 height 66
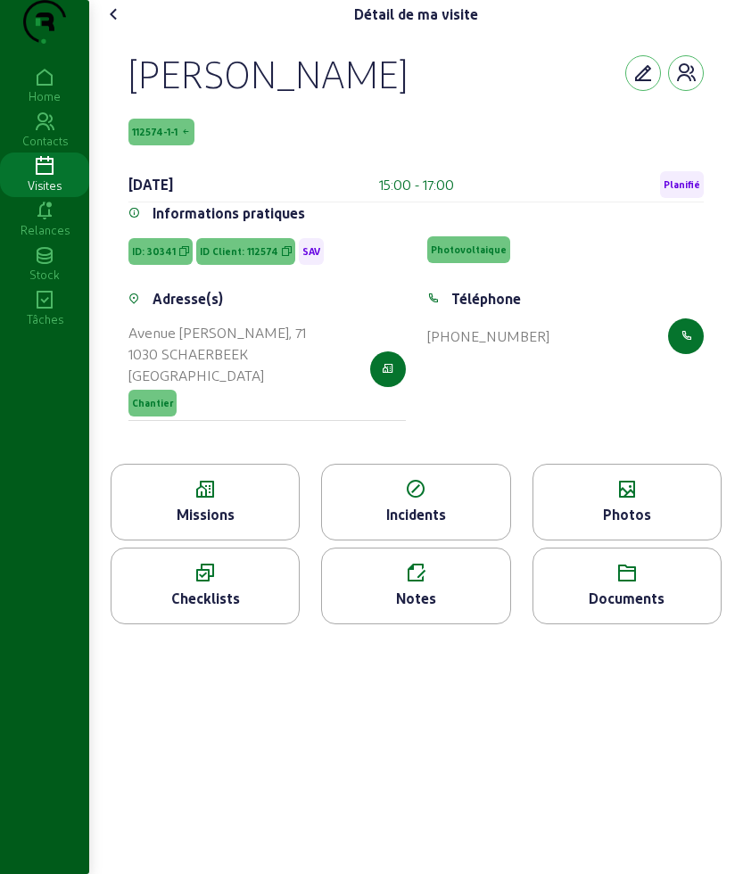
click at [205, 500] on icon at bounding box center [205, 489] width 187 height 21
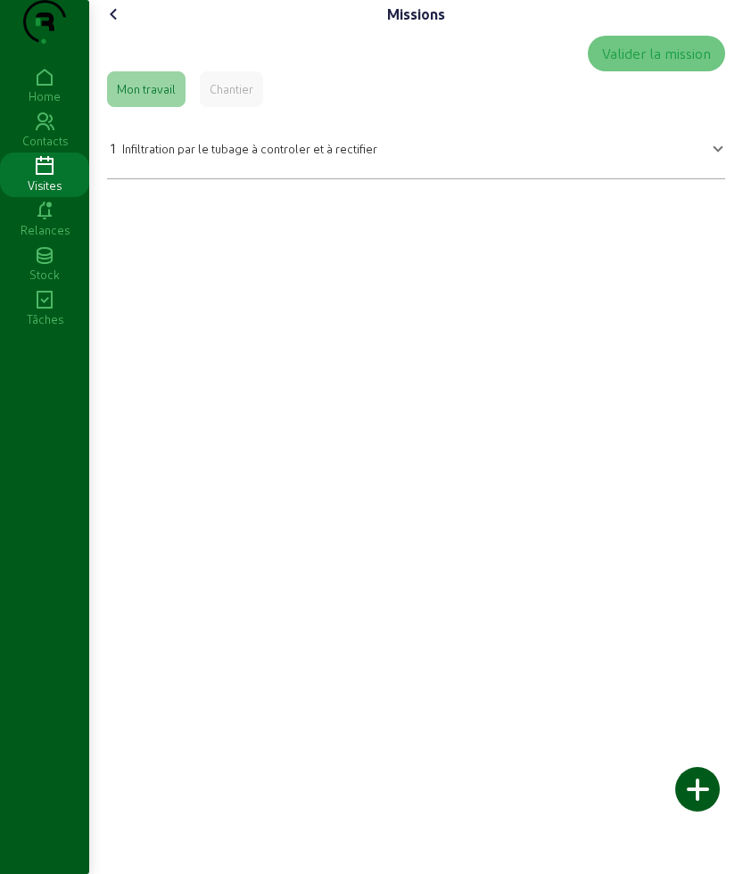
click at [118, 29] on cam-font-icon at bounding box center [114, 14] width 29 height 29
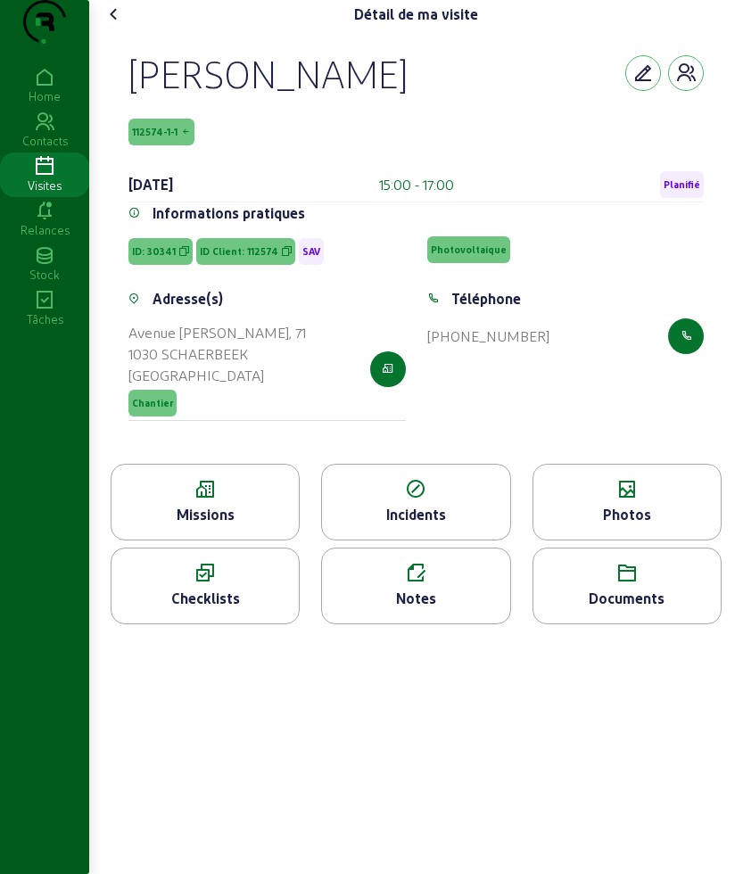
click at [118, 25] on icon at bounding box center [113, 14] width 21 height 21
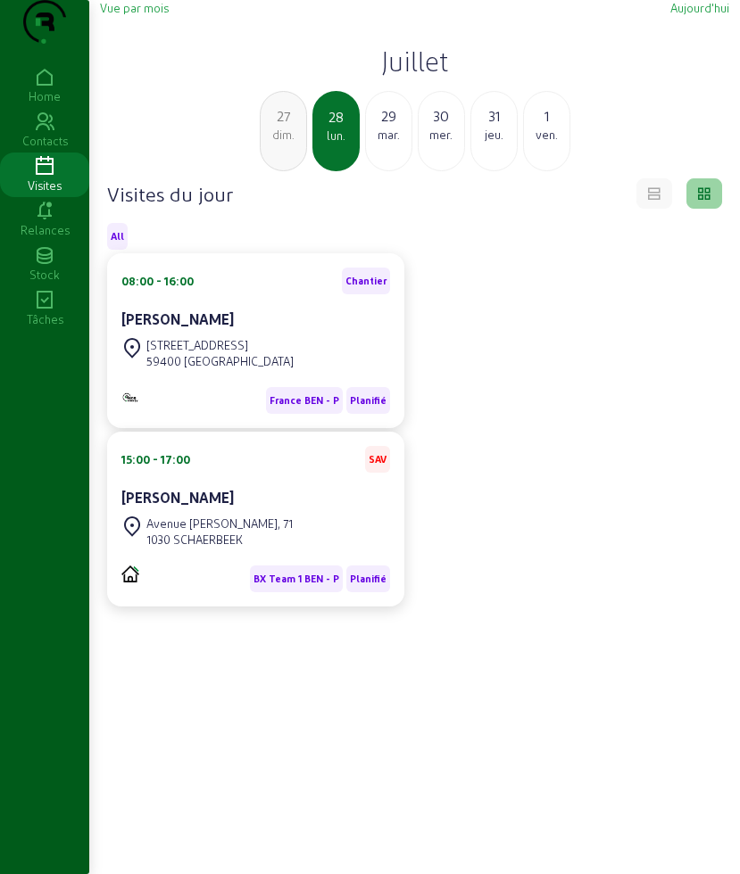
click at [404, 171] on div "[DATE]" at bounding box center [388, 131] width 47 height 80
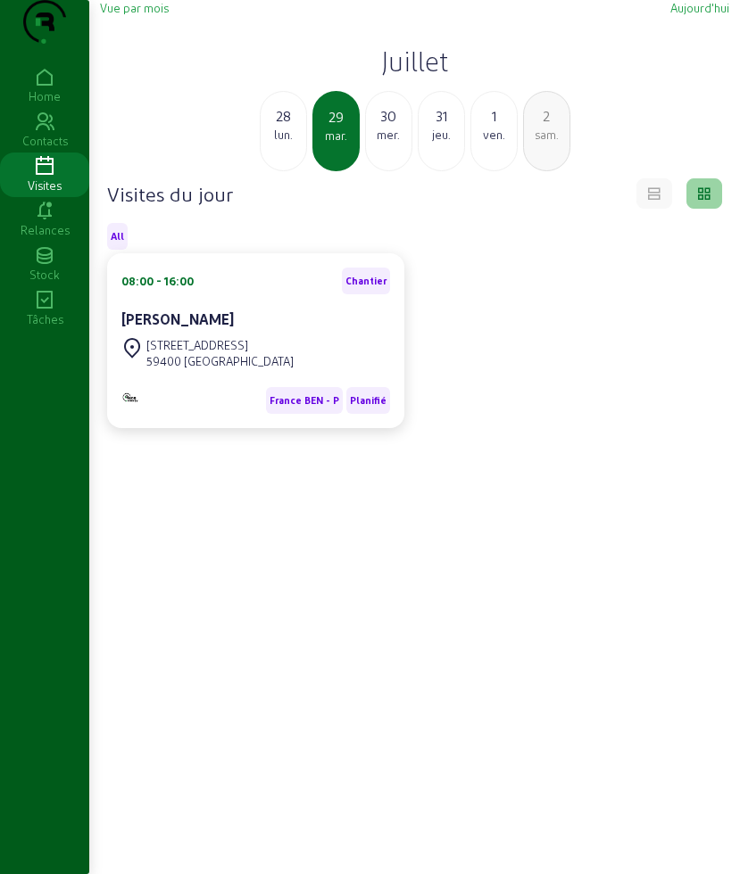
click at [396, 171] on div "30 mer." at bounding box center [388, 131] width 47 height 80
click at [396, 171] on div "31 jeu." at bounding box center [388, 131] width 47 height 80
click at [386, 143] on div "ven." at bounding box center [388, 135] width 45 height 16
click at [503, 143] on div "lun." at bounding box center [493, 135] width 45 height 16
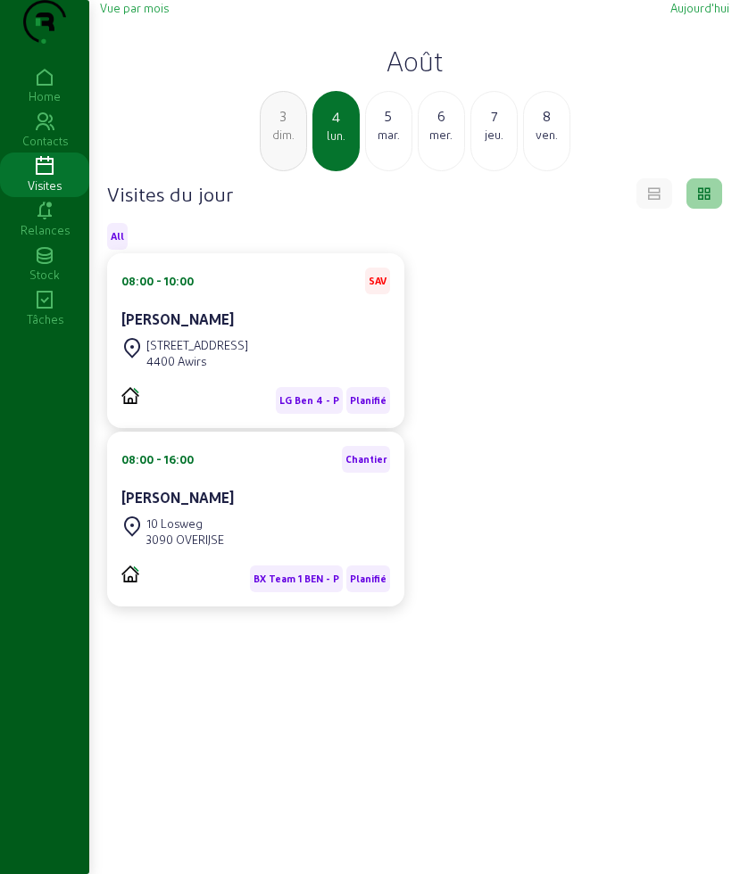
click at [390, 143] on div "mar." at bounding box center [388, 135] width 45 height 16
click at [390, 143] on div "mer." at bounding box center [388, 135] width 45 height 16
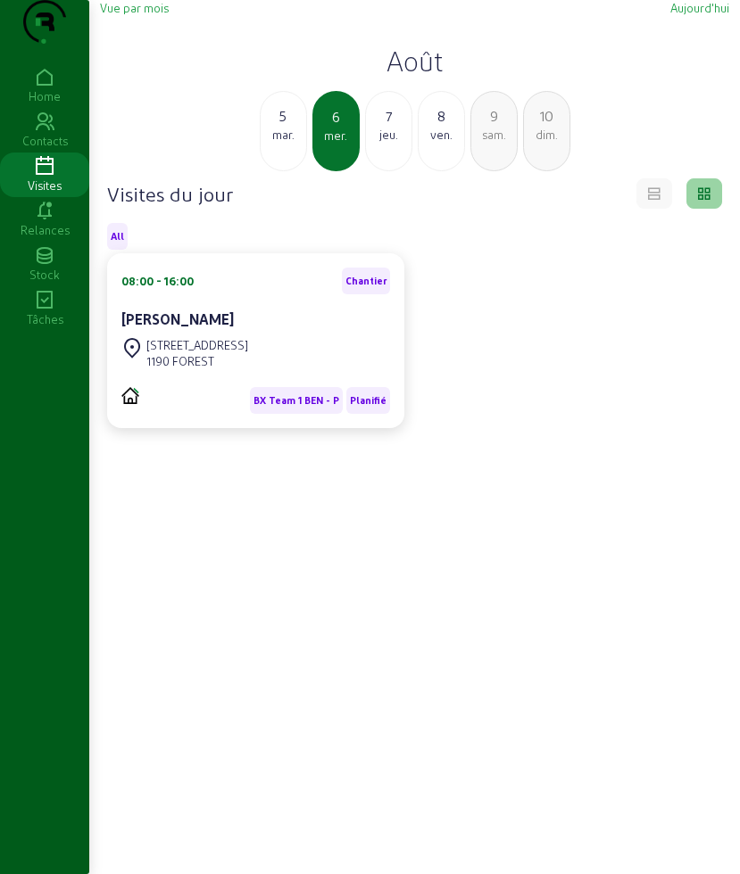
click at [390, 143] on div "jeu." at bounding box center [388, 135] width 45 height 16
click at [390, 143] on div "ven." at bounding box center [388, 135] width 45 height 16
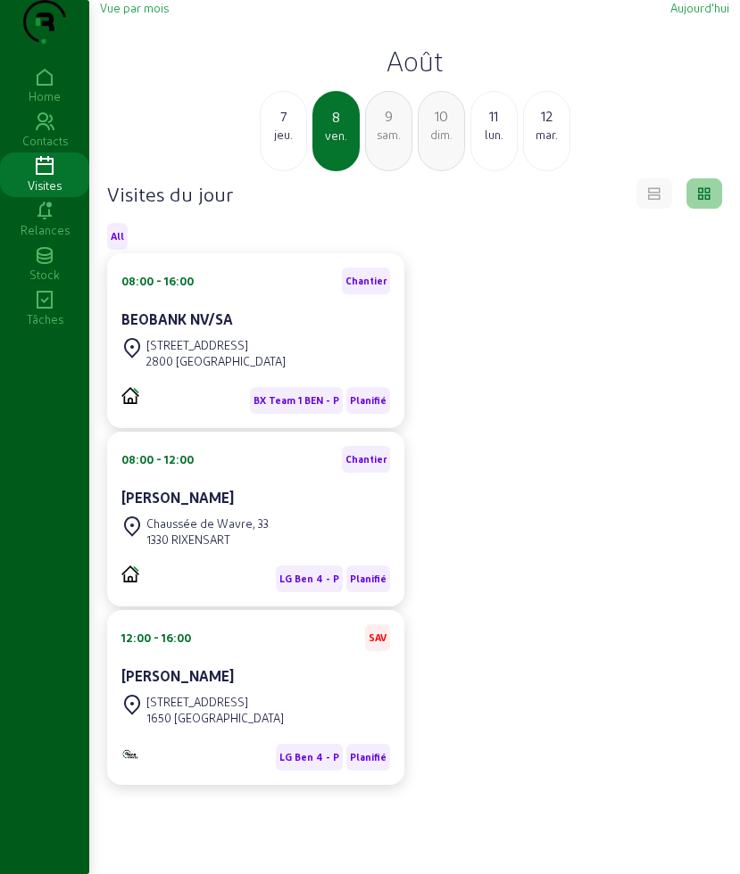
click at [293, 171] on div "7 jeu." at bounding box center [283, 131] width 47 height 80
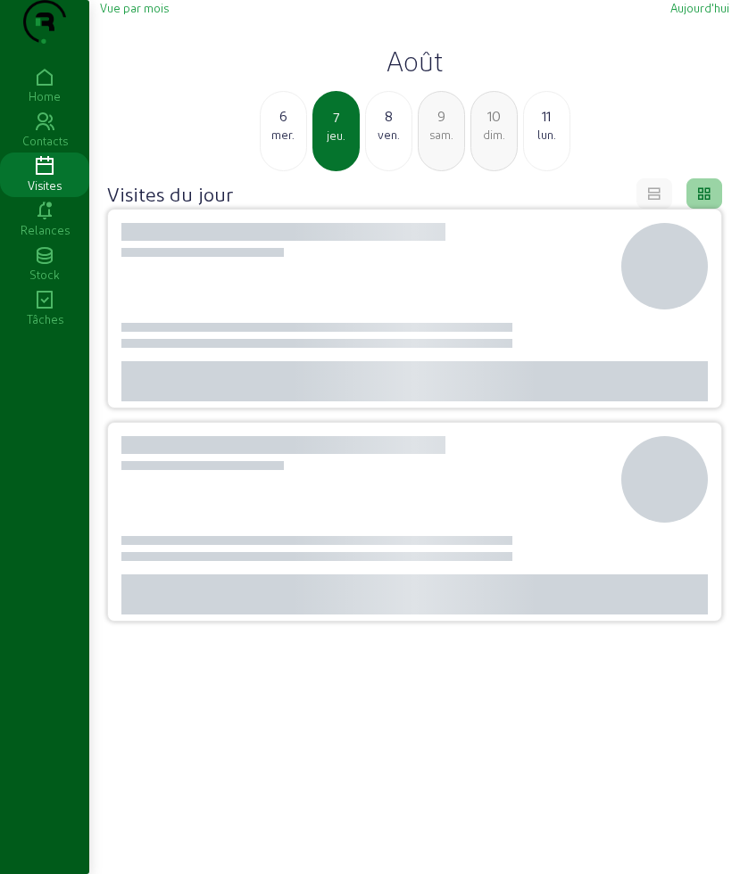
click at [293, 171] on div "6 mer." at bounding box center [283, 131] width 47 height 80
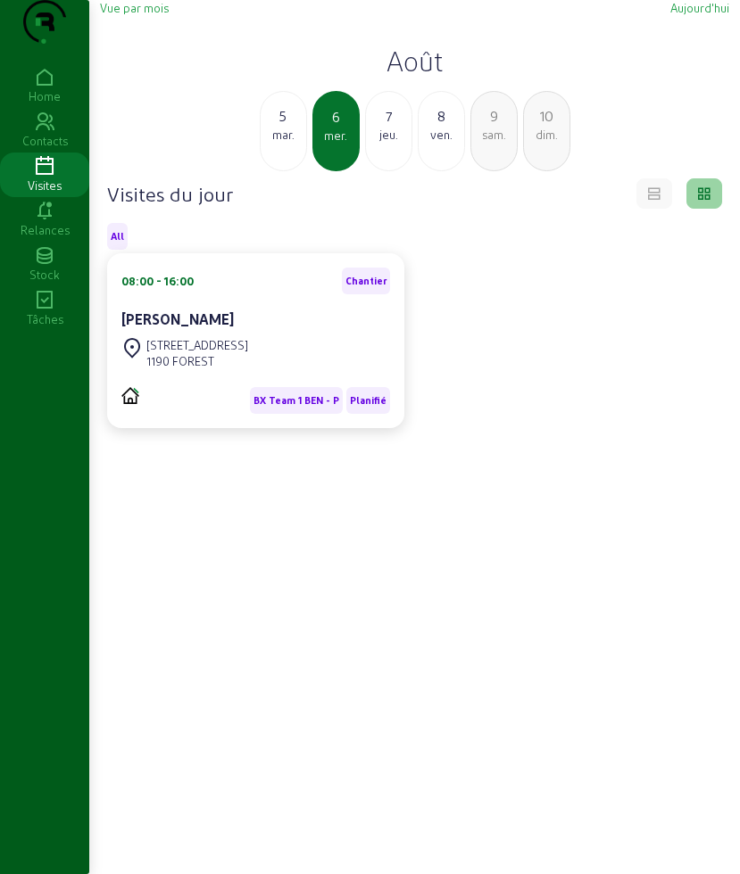
click at [293, 171] on div "[DATE]" at bounding box center [283, 131] width 47 height 80
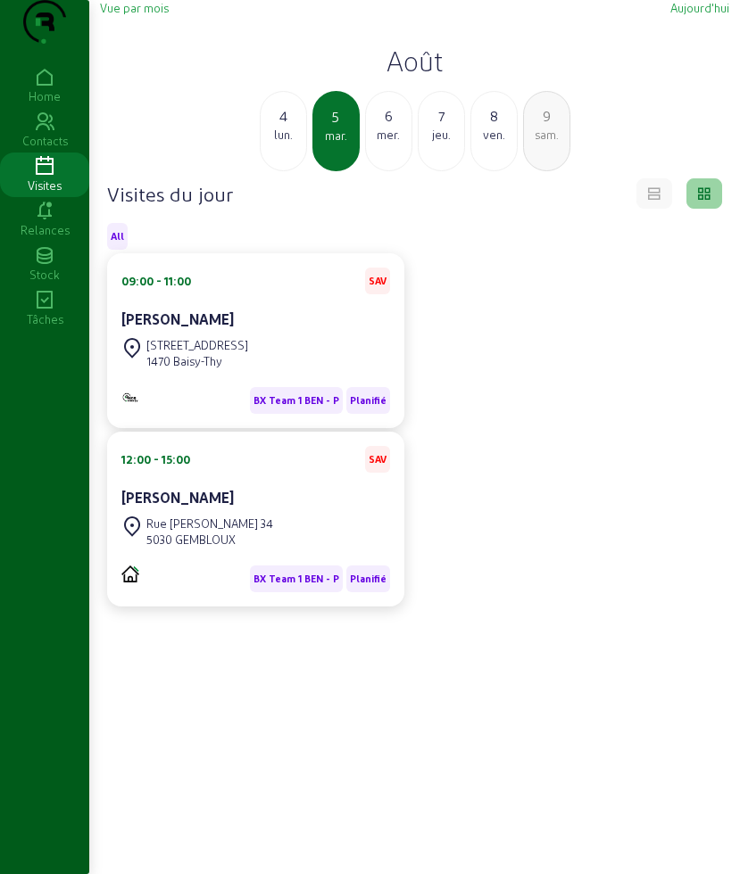
click at [293, 171] on div "4 lun." at bounding box center [283, 131] width 47 height 80
click at [417, 77] on h2 "Août" at bounding box center [414, 61] width 629 height 32
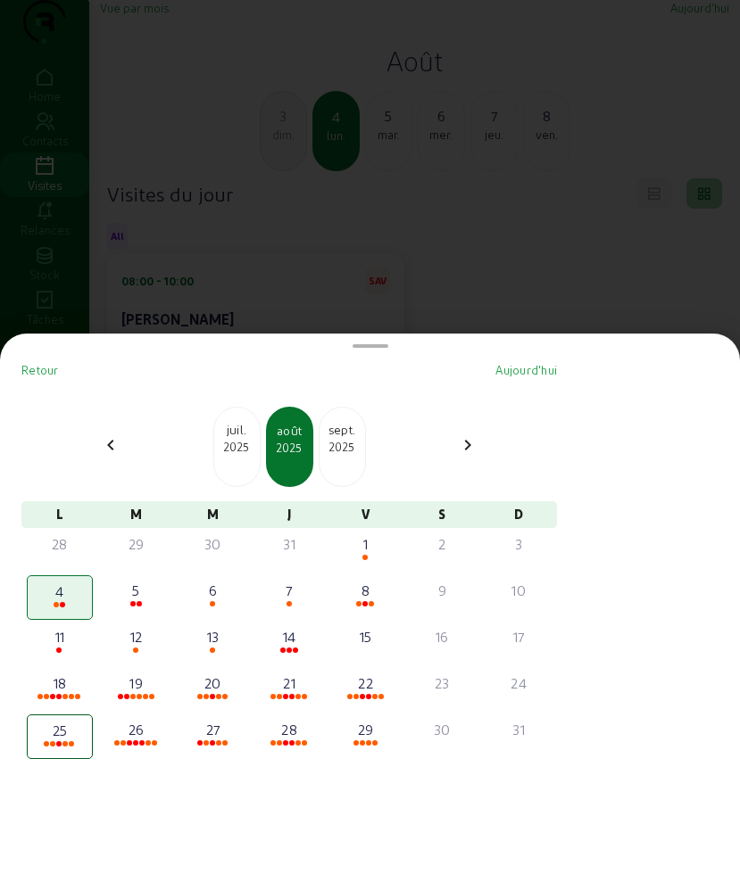
click at [315, 275] on div at bounding box center [370, 437] width 740 height 874
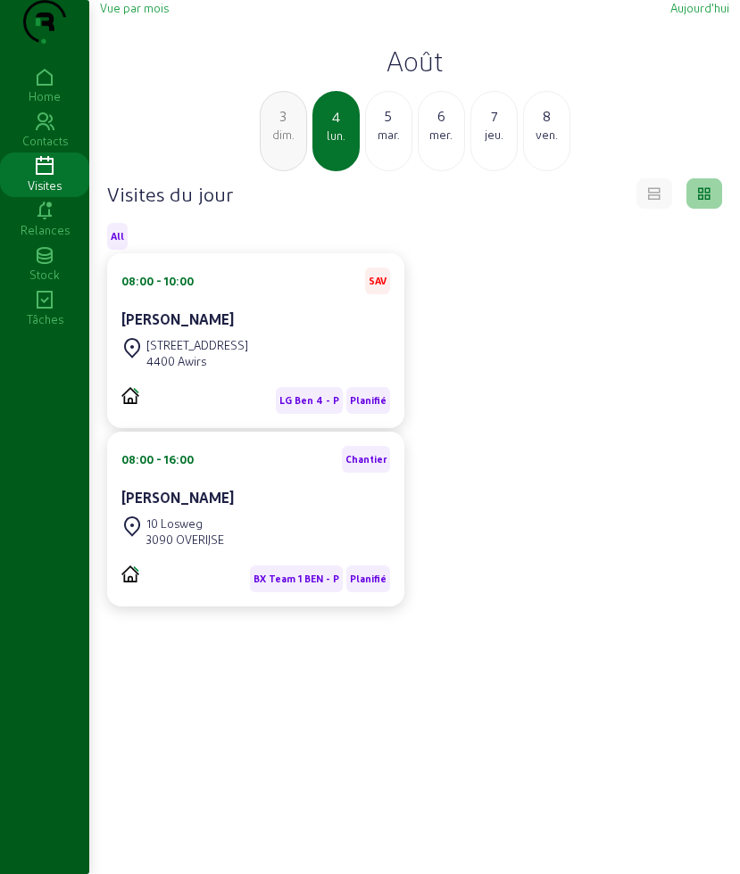
click at [401, 77] on h2 "Août" at bounding box center [414, 61] width 629 height 32
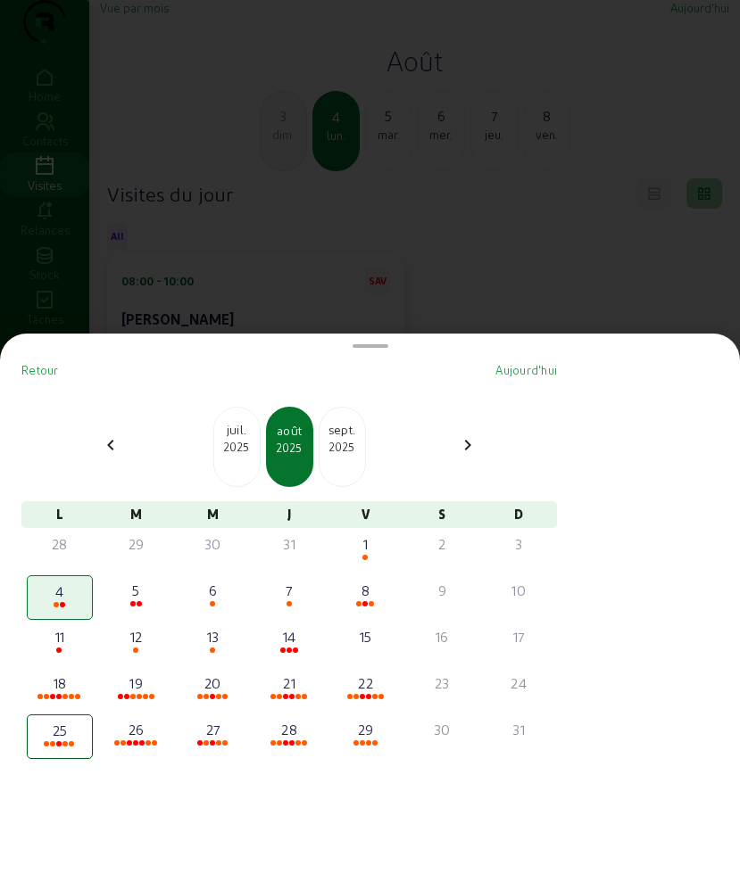
click at [249, 440] on div "2025" at bounding box center [236, 447] width 45 height 16
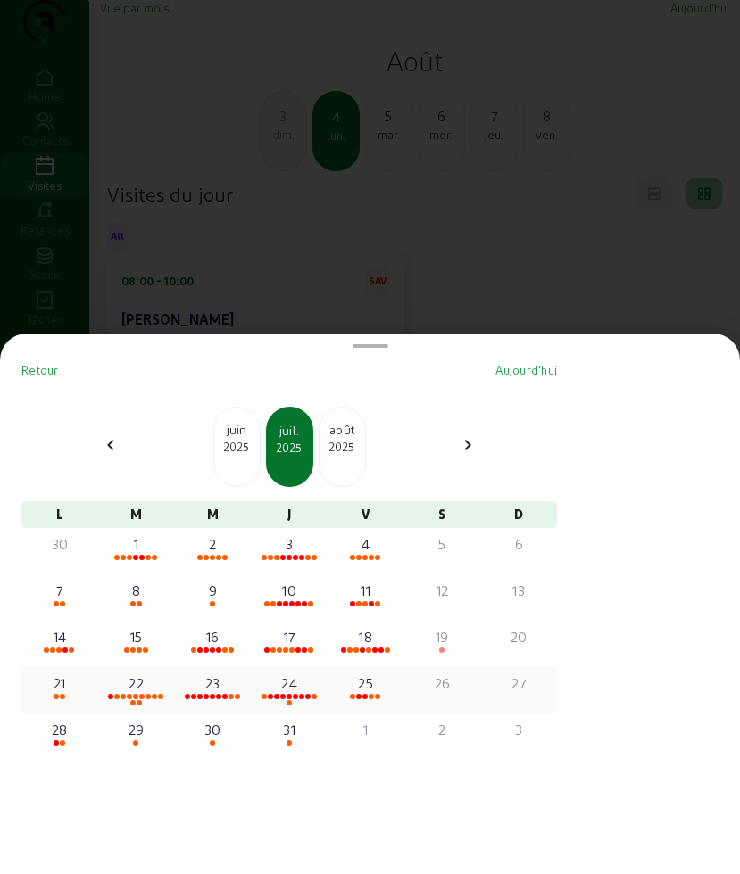
click at [375, 683] on div "25" at bounding box center [366, 683] width 62 height 21
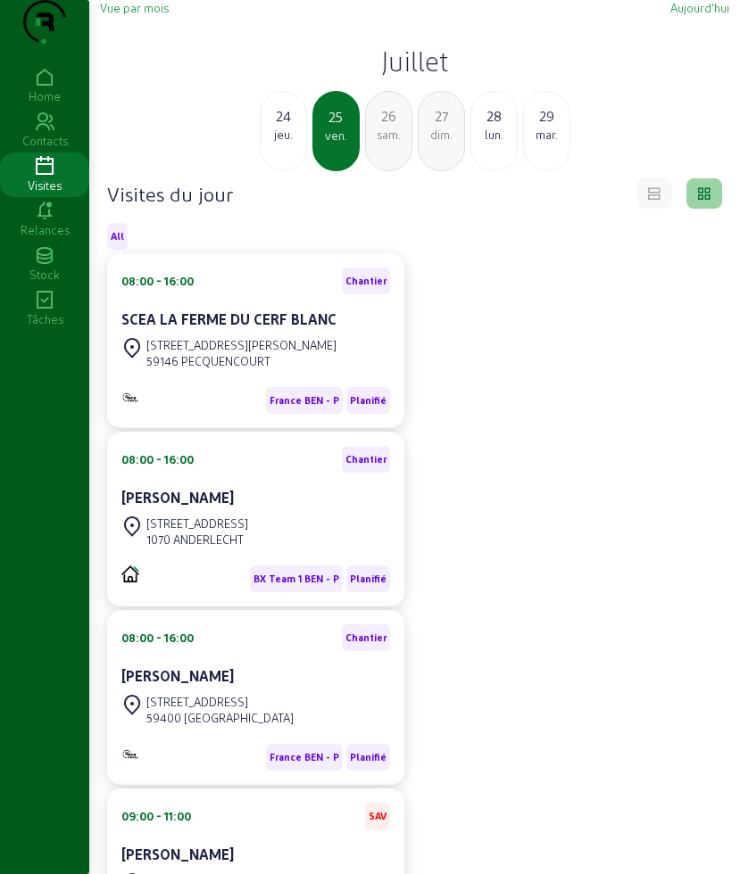
click at [500, 127] on div "28" at bounding box center [493, 115] width 45 height 21
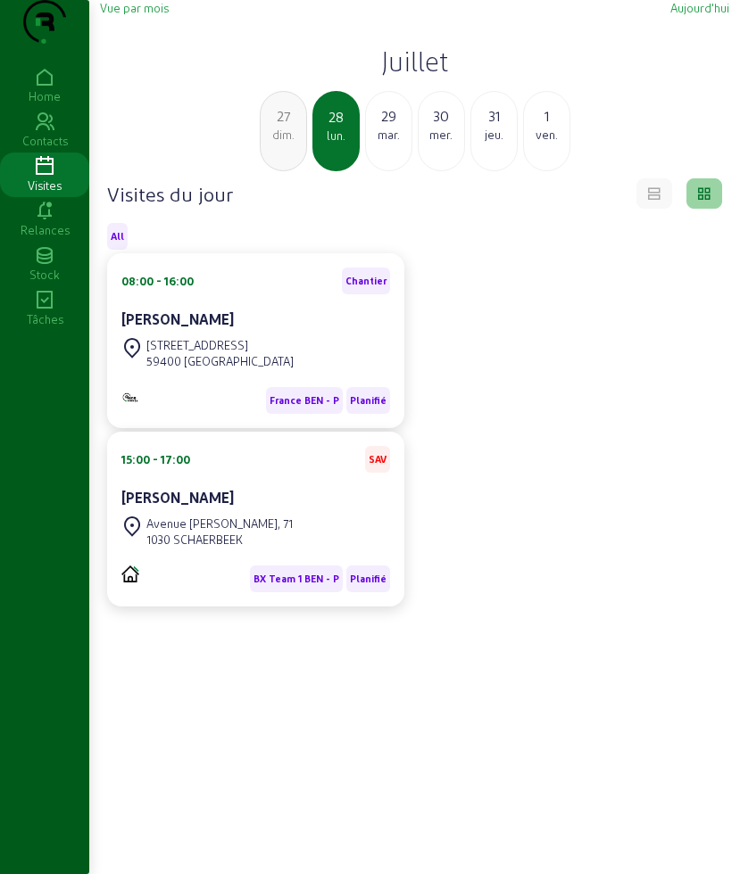
click at [373, 127] on div "29" at bounding box center [388, 115] width 45 height 21
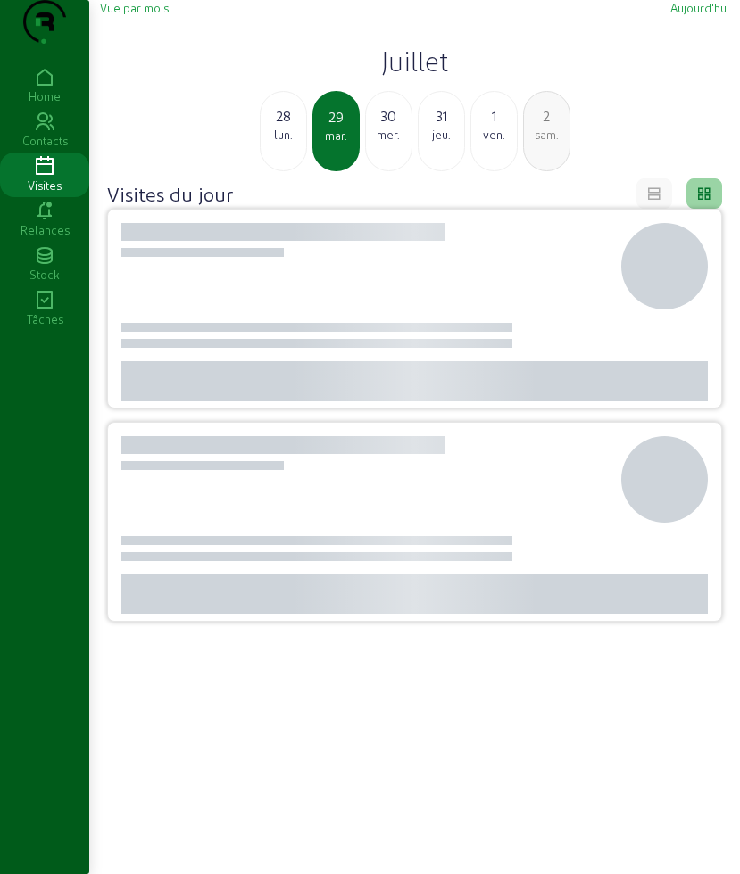
click at [373, 127] on div "30" at bounding box center [388, 115] width 45 height 21
click at [373, 127] on div "31" at bounding box center [388, 115] width 45 height 21
click at [373, 127] on div "1" at bounding box center [388, 115] width 45 height 21
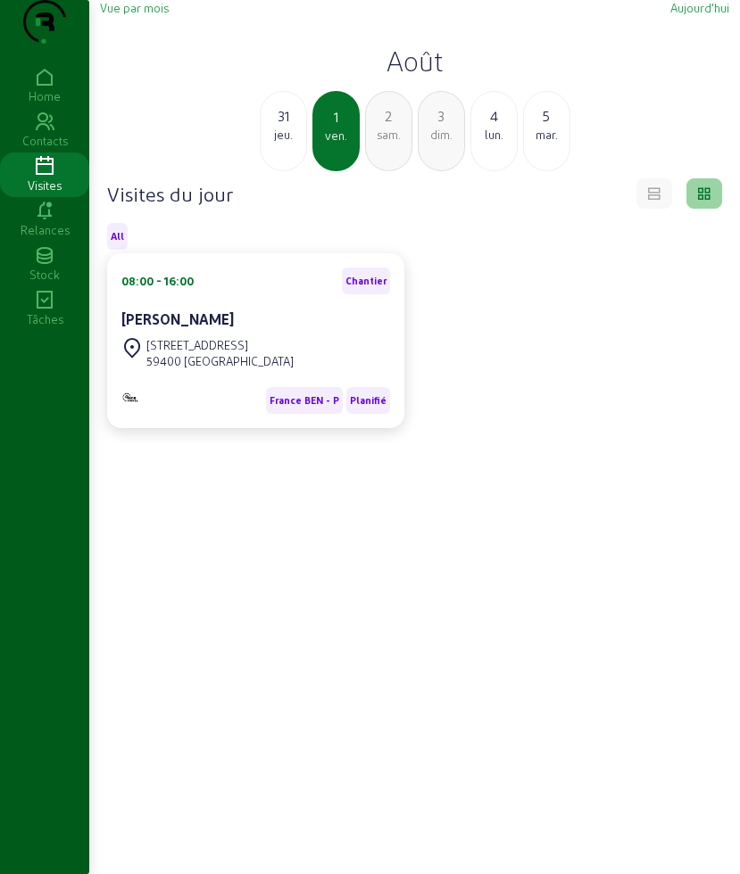
click at [493, 127] on div "4" at bounding box center [493, 115] width 45 height 21
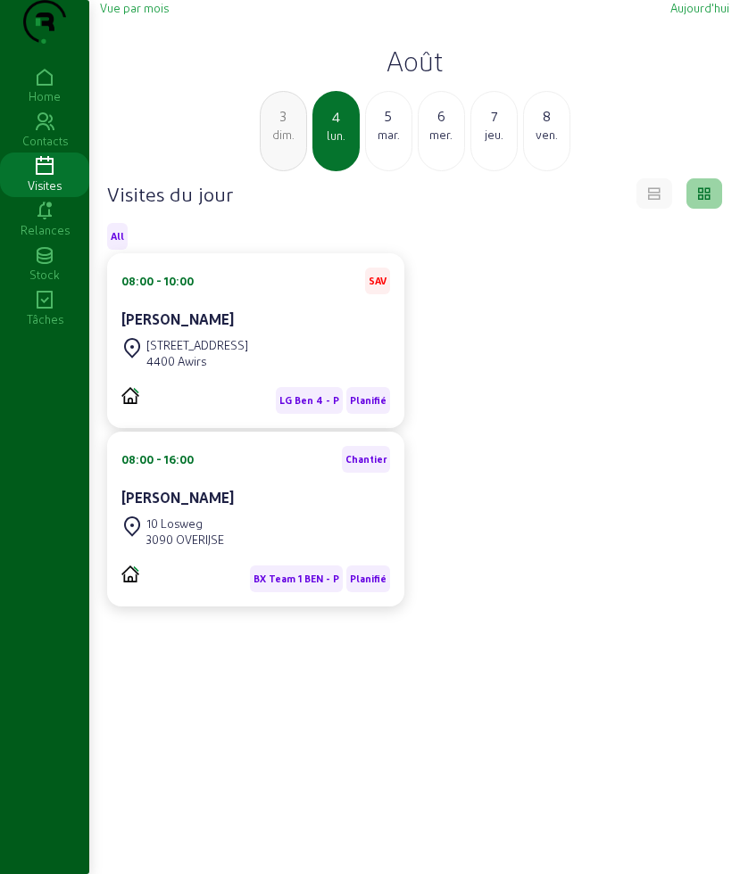
click at [402, 77] on h2 "Août" at bounding box center [414, 61] width 629 height 32
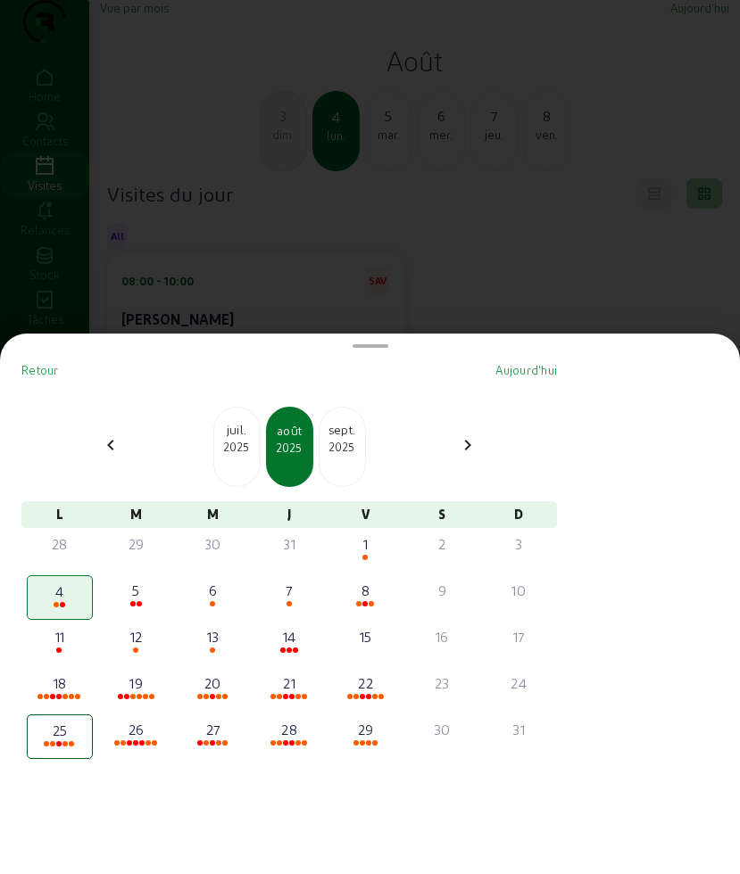
click at [374, 239] on div at bounding box center [370, 437] width 740 height 874
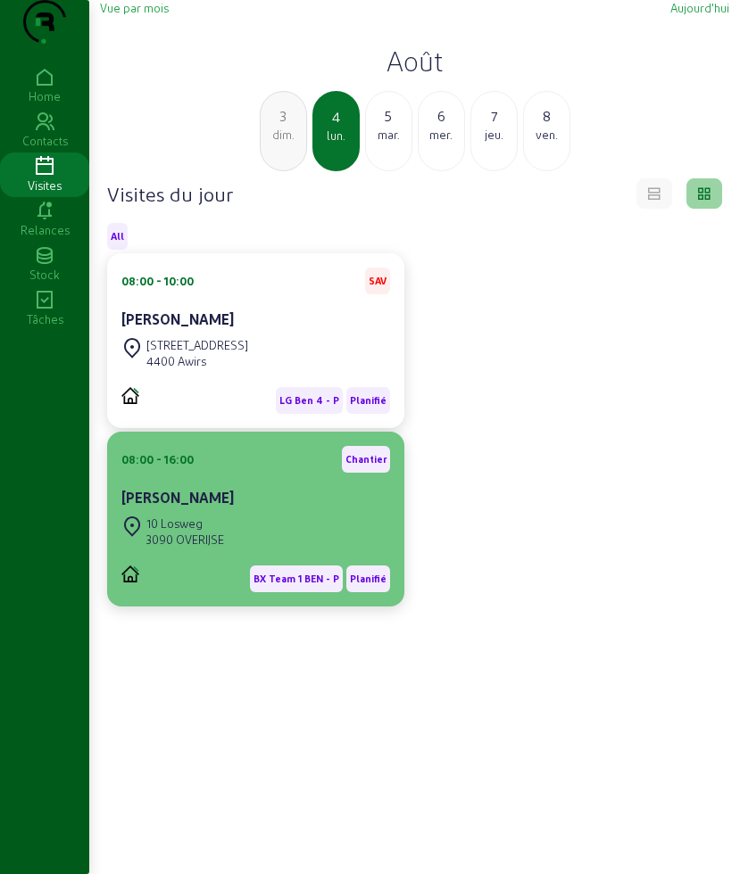
click at [274, 551] on div "[STREET_ADDRESS]" at bounding box center [255, 531] width 269 height 39
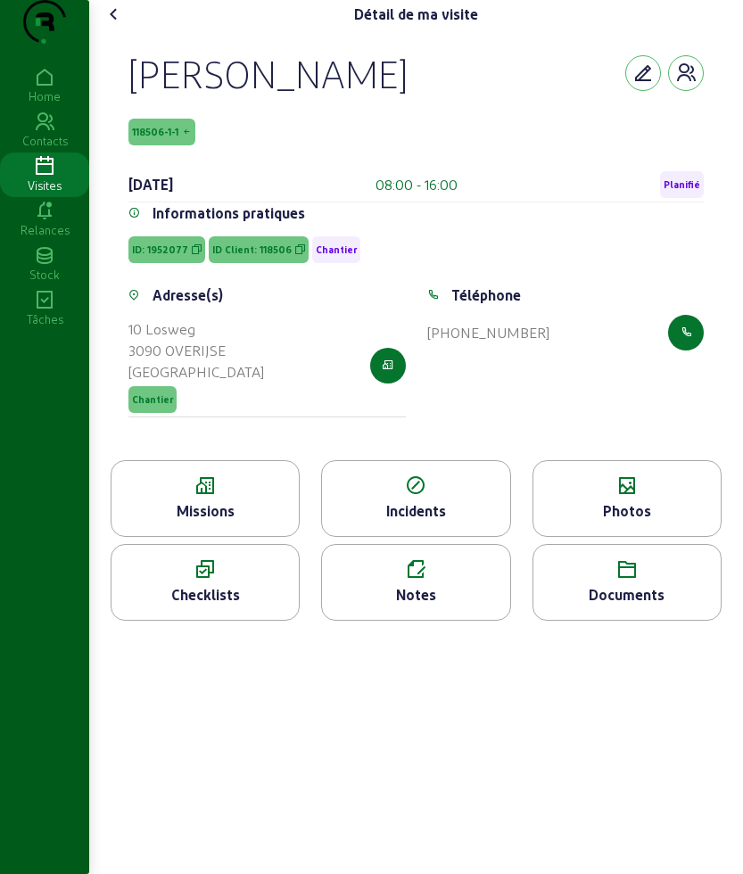
drag, startPoint x: 145, startPoint y: 111, endPoint x: 236, endPoint y: 163, distance: 104.3
click at [236, 163] on div "[PERSON_NAME] 118506-1-1 [DATE] 08:00 - 16:00 Planifié" at bounding box center [415, 126] width 575 height 153
copy div "[PERSON_NAME] 118506-1-1"
click at [178, 522] on div "Missions" at bounding box center [205, 510] width 187 height 21
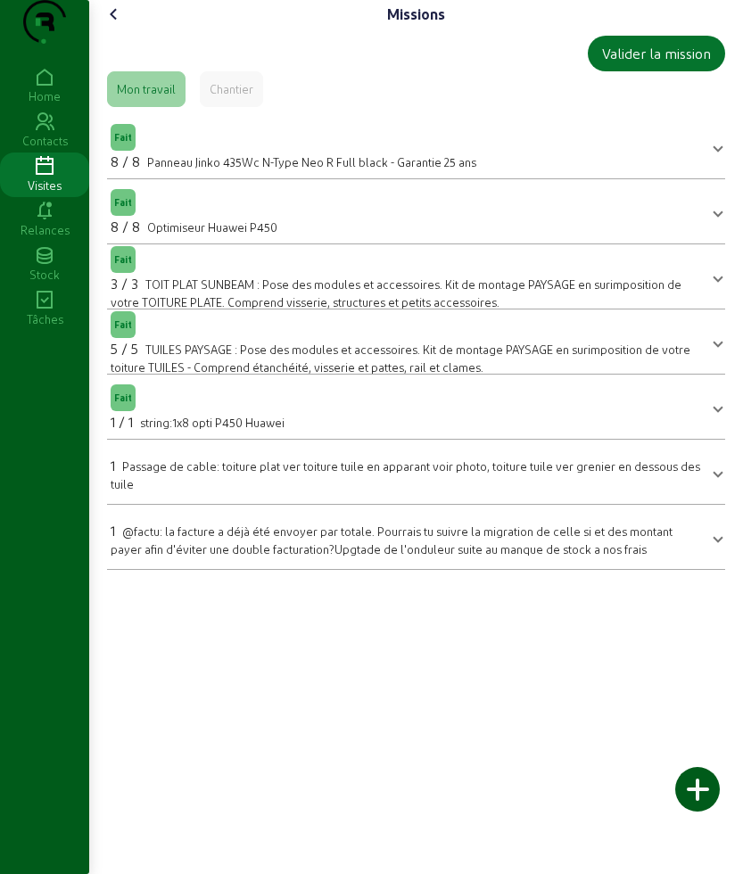
click at [112, 25] on icon at bounding box center [113, 14] width 21 height 21
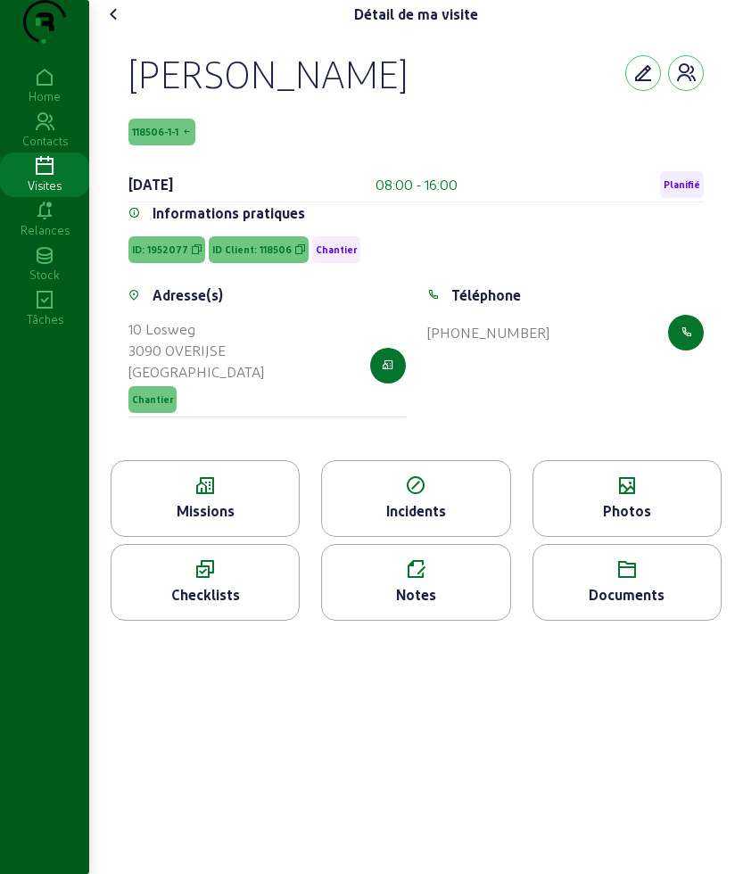
drag, startPoint x: 133, startPoint y: 96, endPoint x: 413, endPoint y: 101, distance: 280.1
click at [413, 96] on div "[PERSON_NAME]" at bounding box center [415, 73] width 575 height 46
click at [200, 522] on div "Missions" at bounding box center [205, 510] width 187 height 21
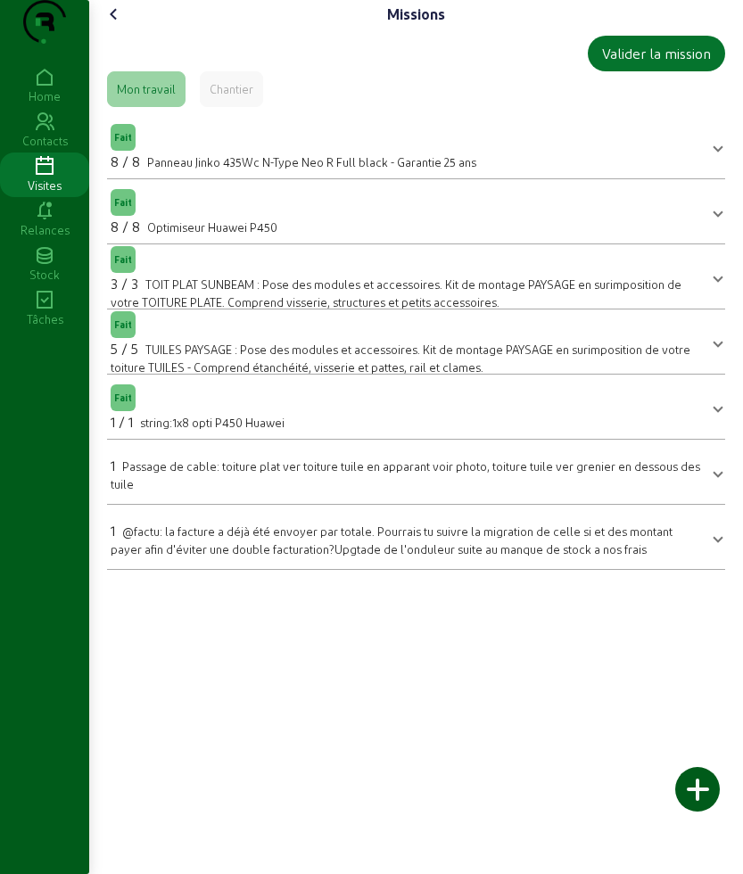
click at [701, 558] on span "1 @factu: la facture a déjà été envoyer par totale. Pourrais tu suivre la migra…" at bounding box center [413, 536] width 604 height 41
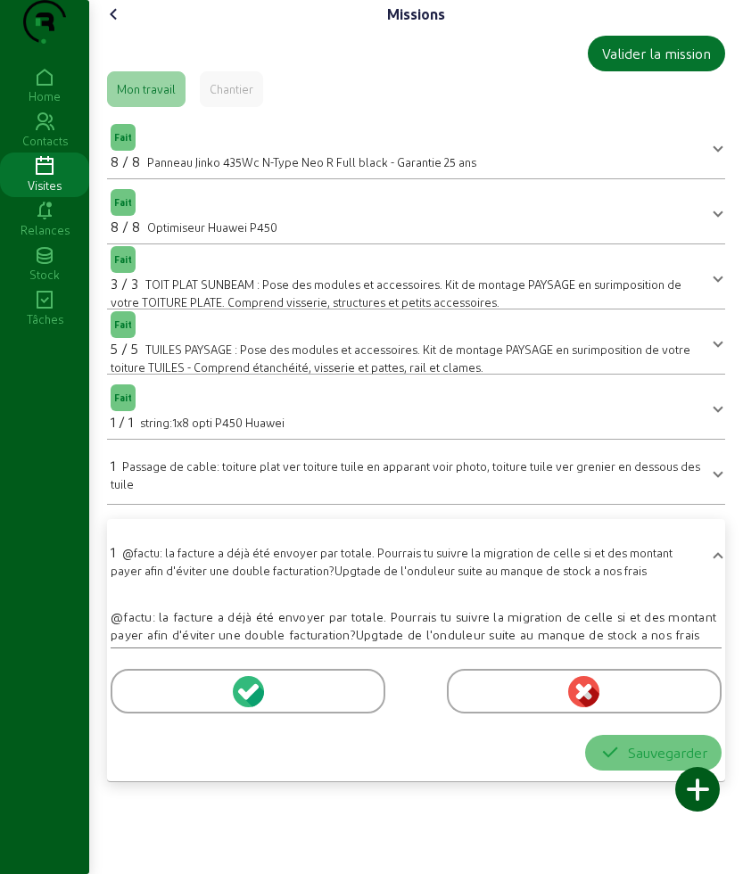
click at [119, 25] on icon at bounding box center [113, 14] width 21 height 21
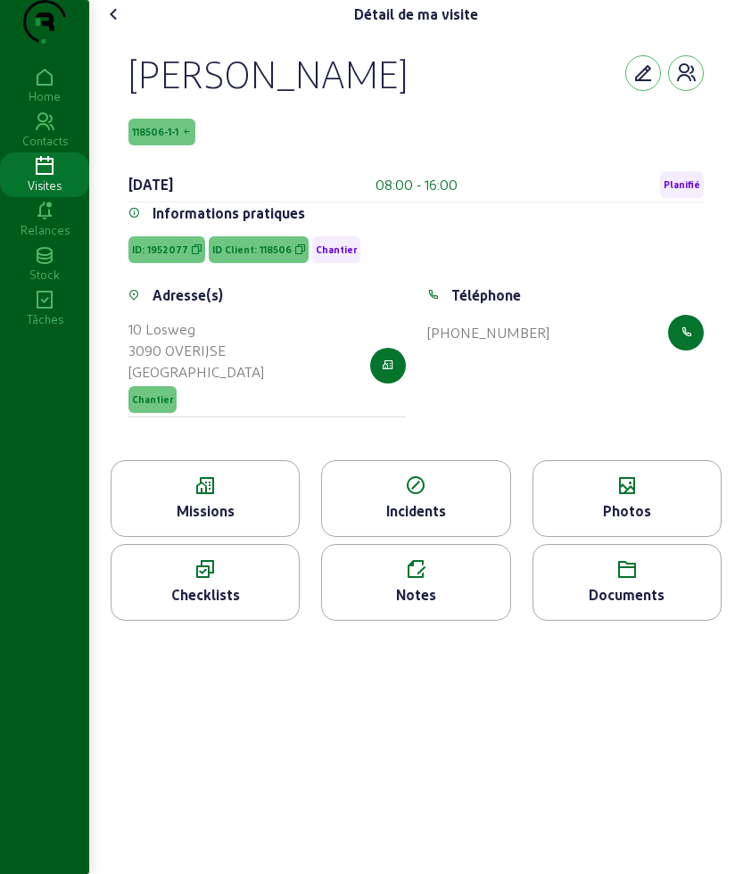
click at [115, 25] on icon at bounding box center [113, 14] width 21 height 21
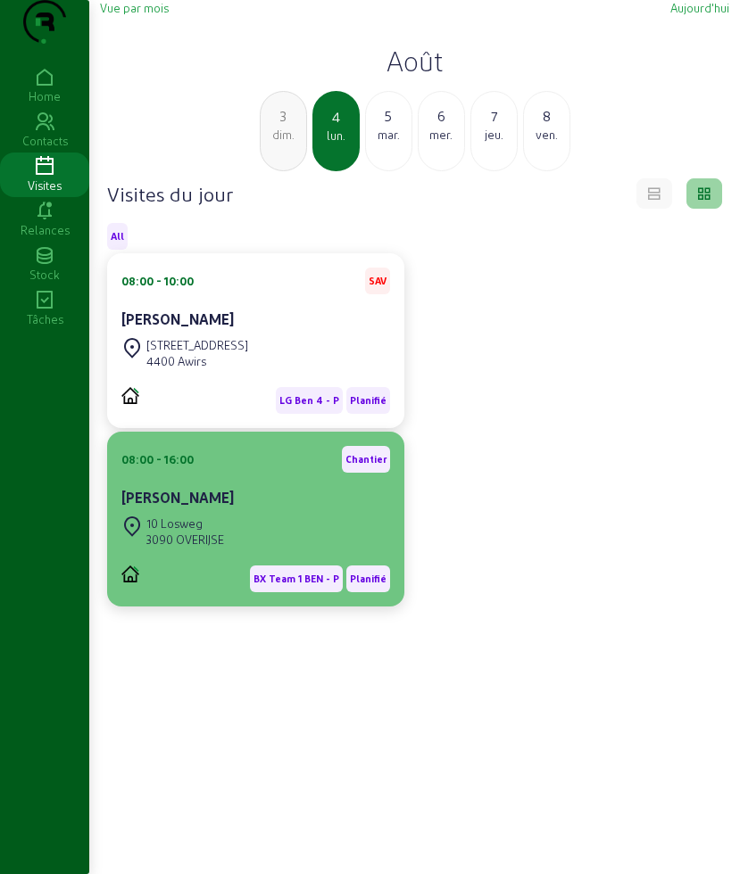
click at [227, 508] on div "[PERSON_NAME]" at bounding box center [255, 497] width 269 height 21
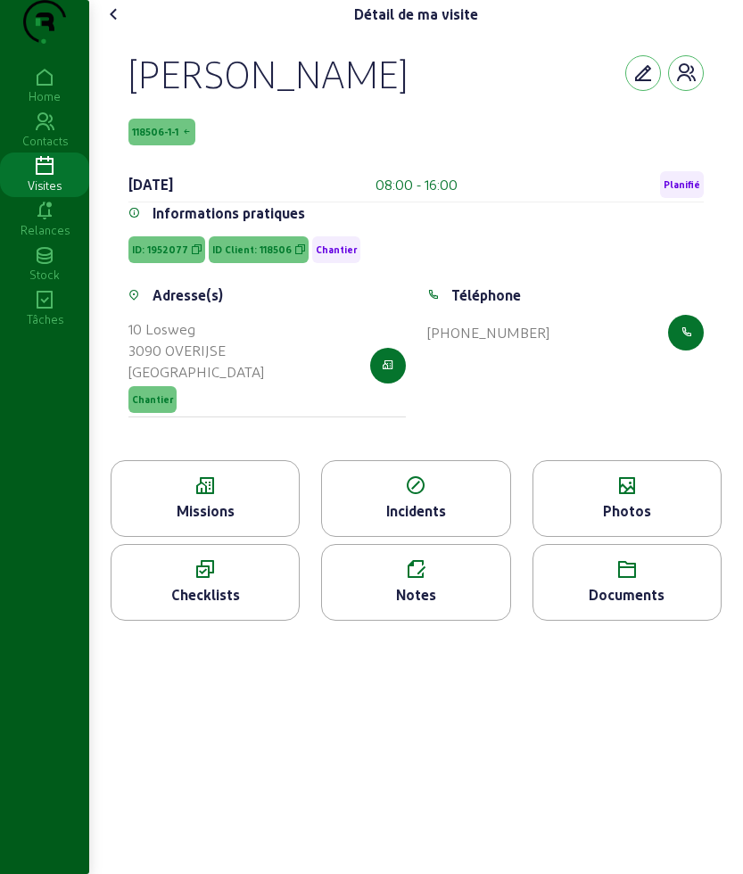
click at [200, 522] on div "Missions" at bounding box center [205, 510] width 187 height 21
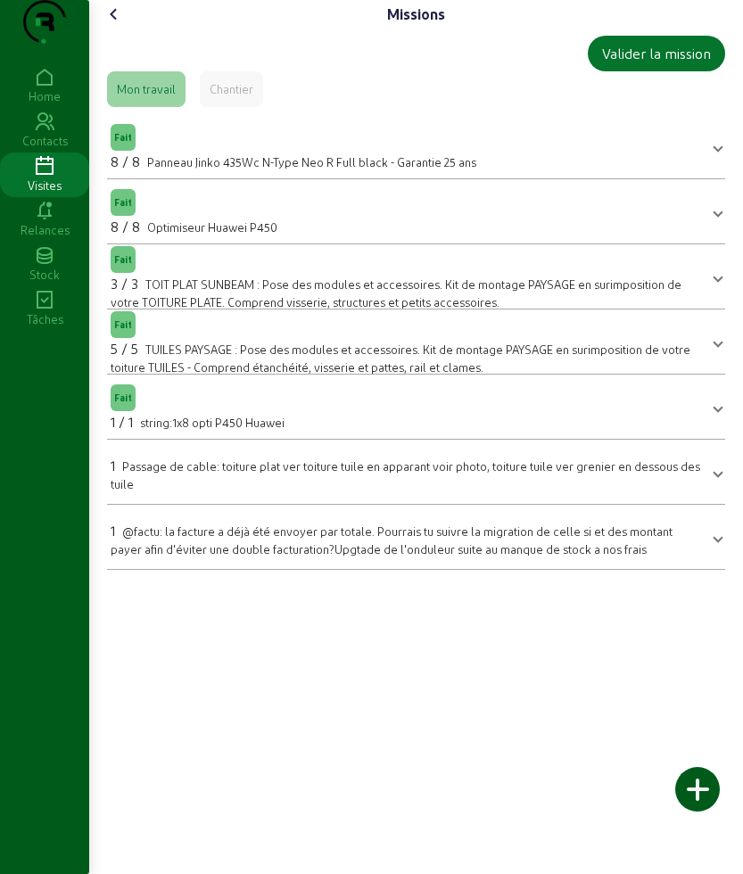
click at [107, 25] on icon at bounding box center [113, 14] width 21 height 21
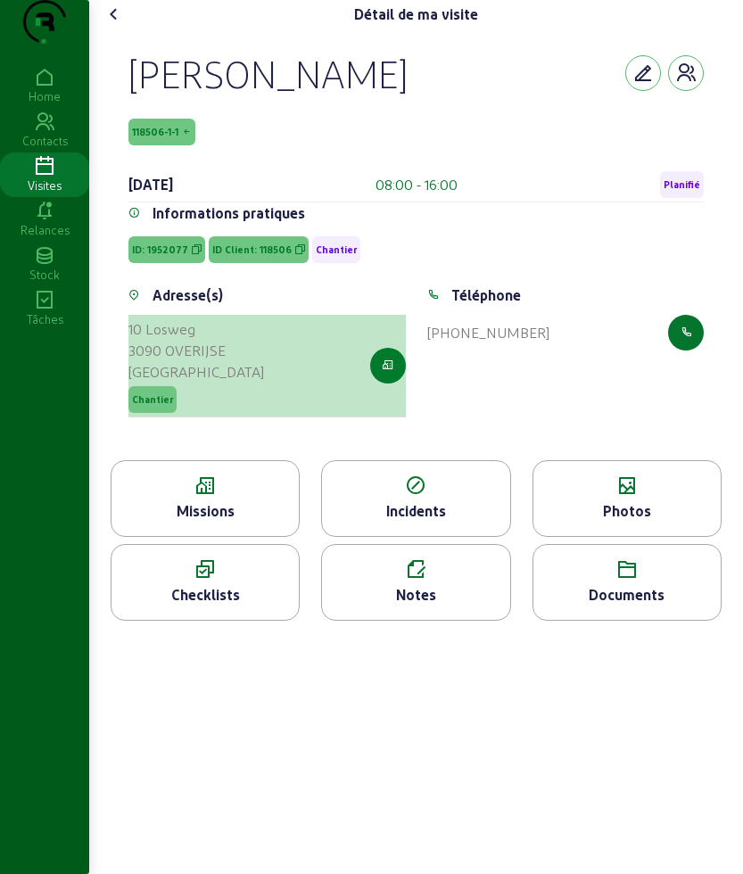
click at [374, 384] on button "button" at bounding box center [388, 366] width 36 height 36
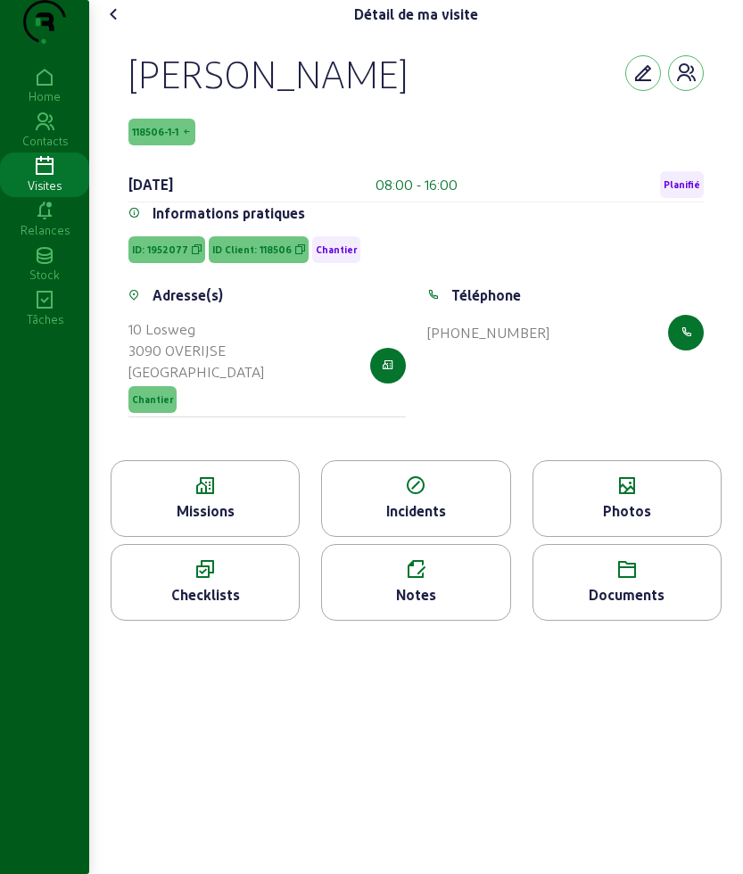
click at [123, 25] on icon at bounding box center [113, 14] width 21 height 21
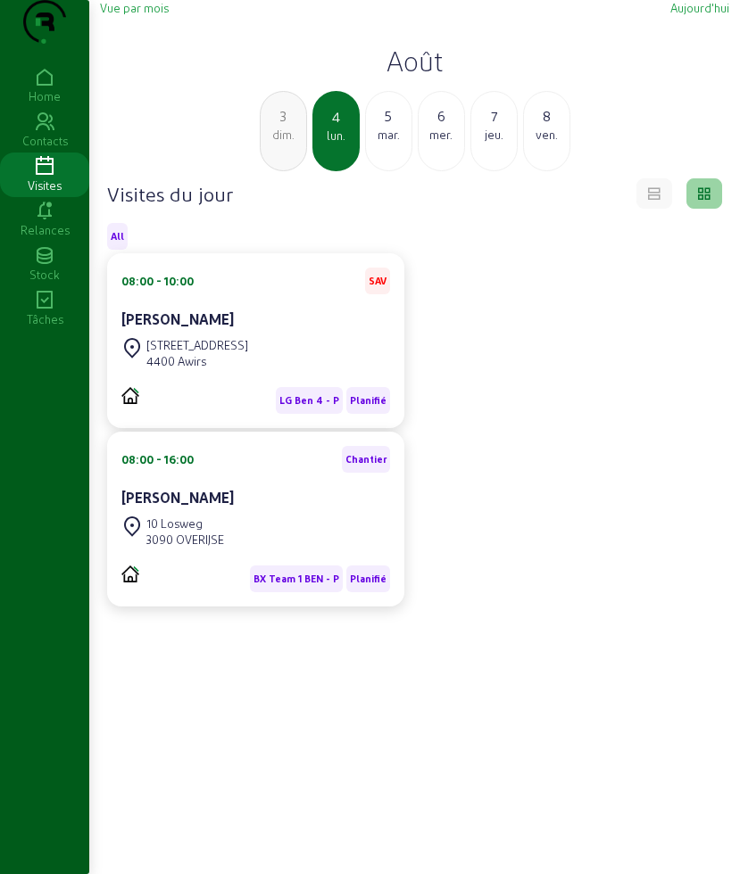
click at [376, 143] on div "mar." at bounding box center [388, 135] width 45 height 16
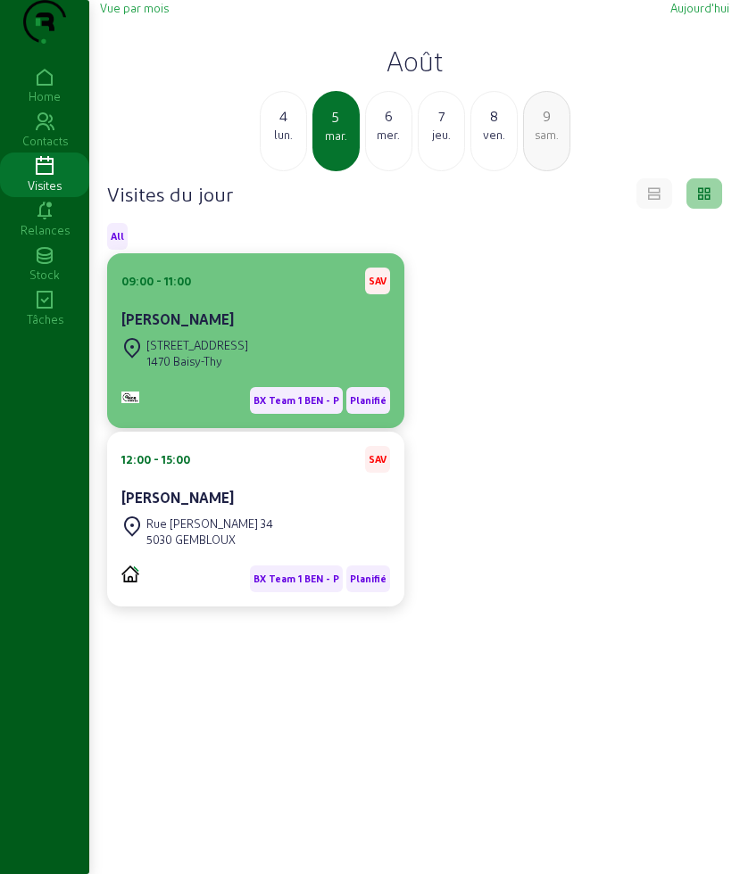
click at [269, 373] on div "[STREET_ADDRESS]" at bounding box center [255, 353] width 269 height 39
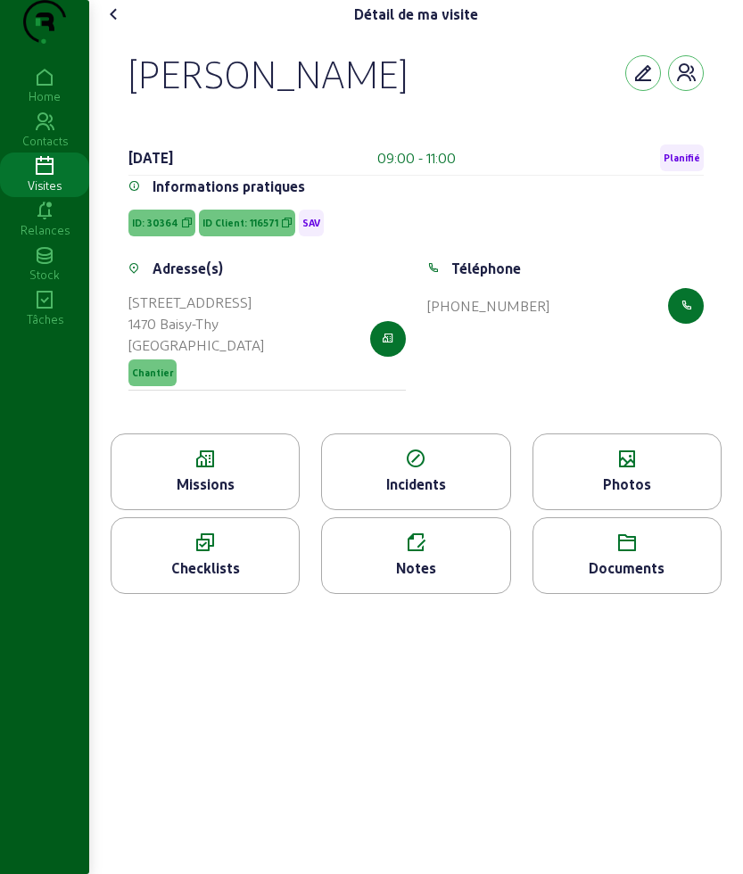
click at [220, 495] on div "Missions" at bounding box center [205, 484] width 187 height 21
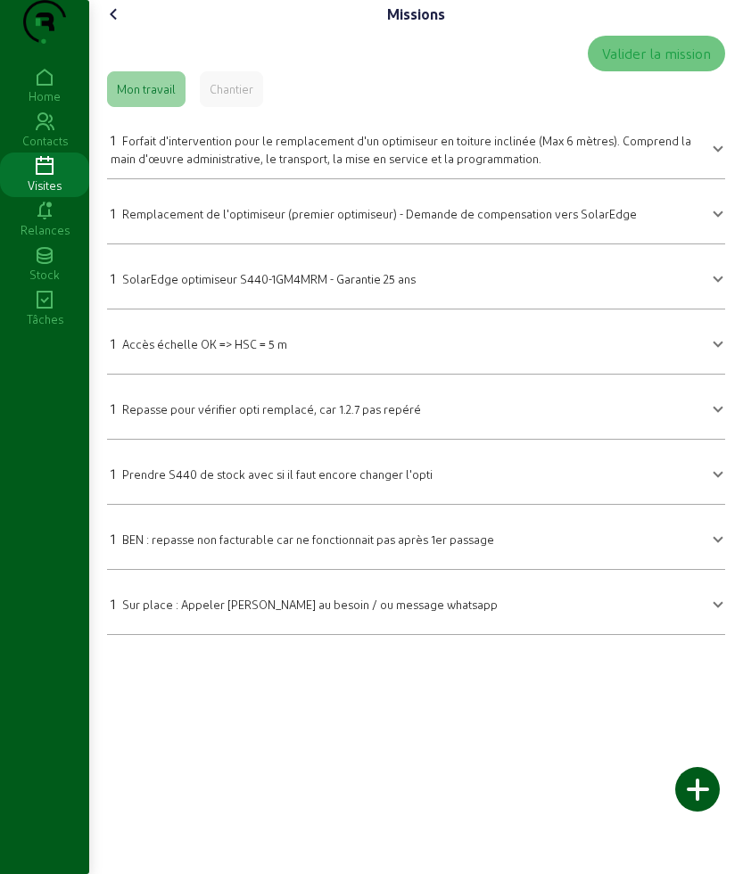
click at [121, 25] on icon at bounding box center [113, 14] width 21 height 21
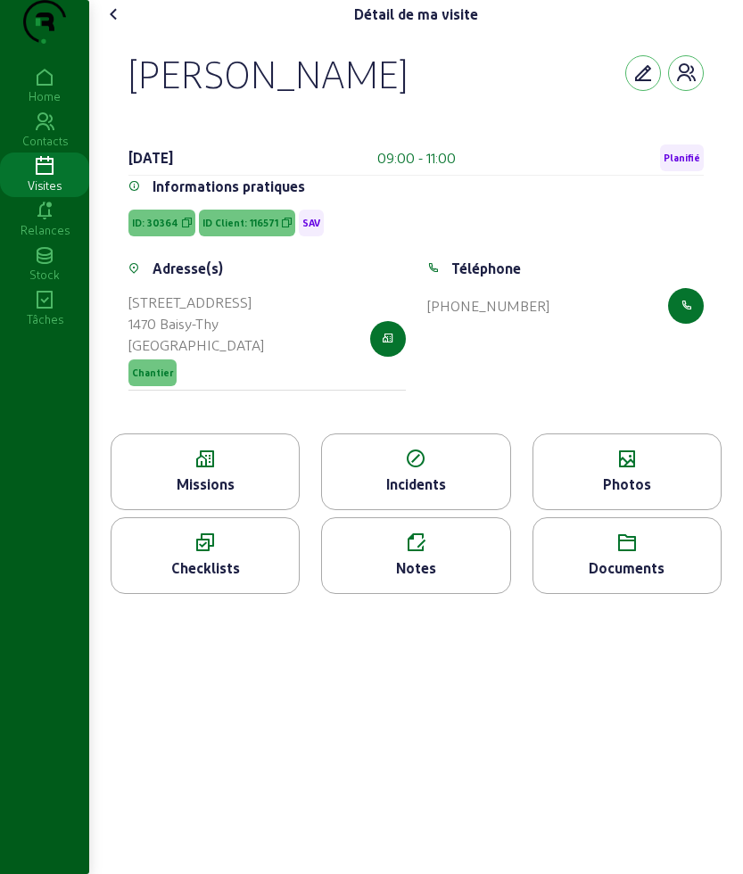
click at [125, 25] on icon at bounding box center [113, 14] width 21 height 21
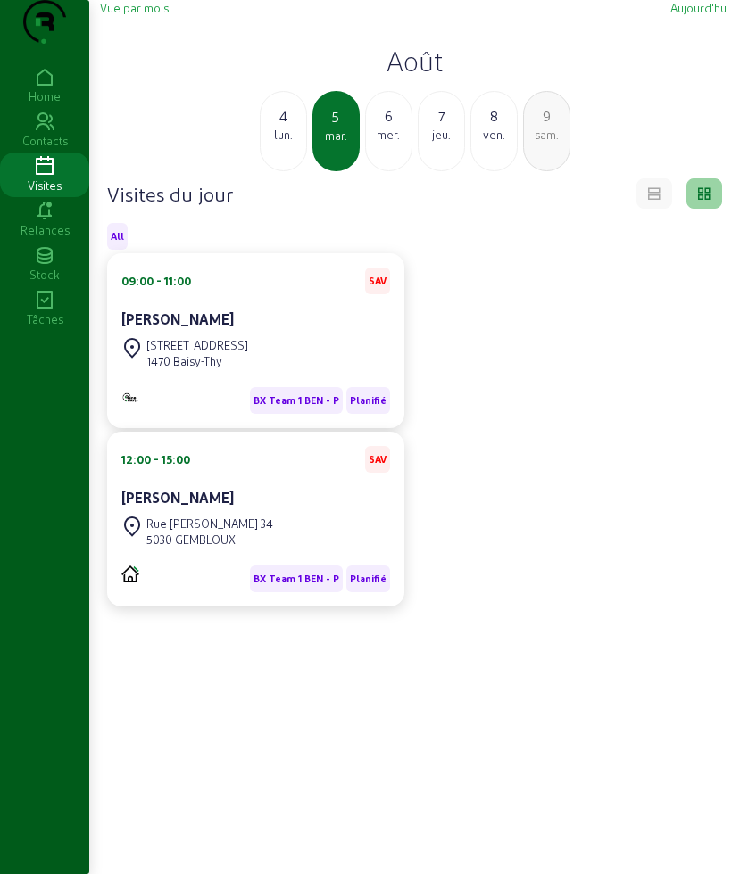
click at [273, 532] on div "Rue [PERSON_NAME] 34" at bounding box center [209, 524] width 127 height 16
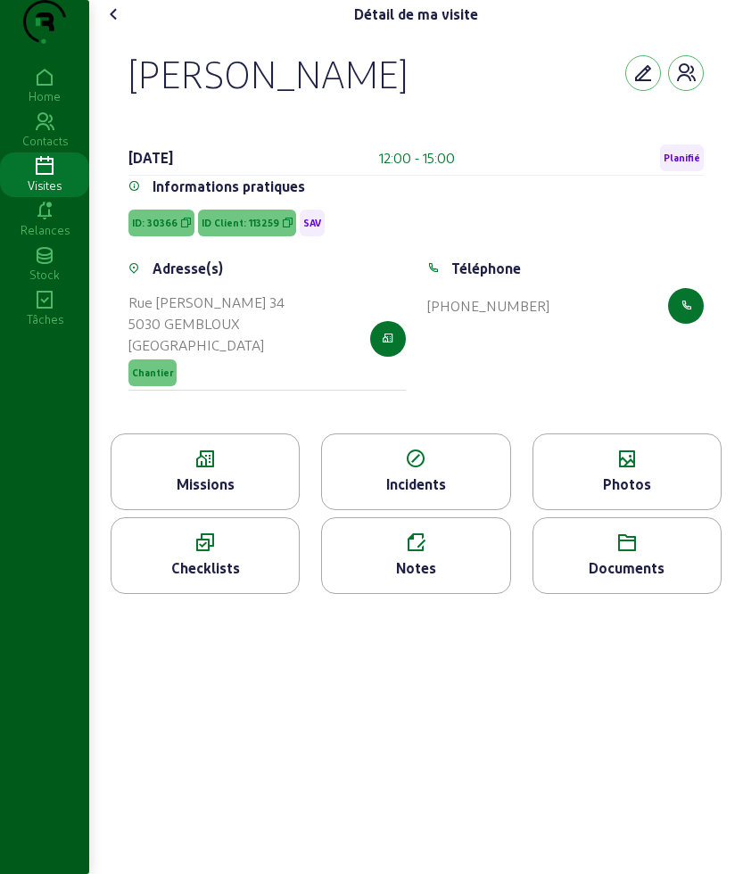
click at [256, 507] on div "Missions" at bounding box center [205, 472] width 189 height 77
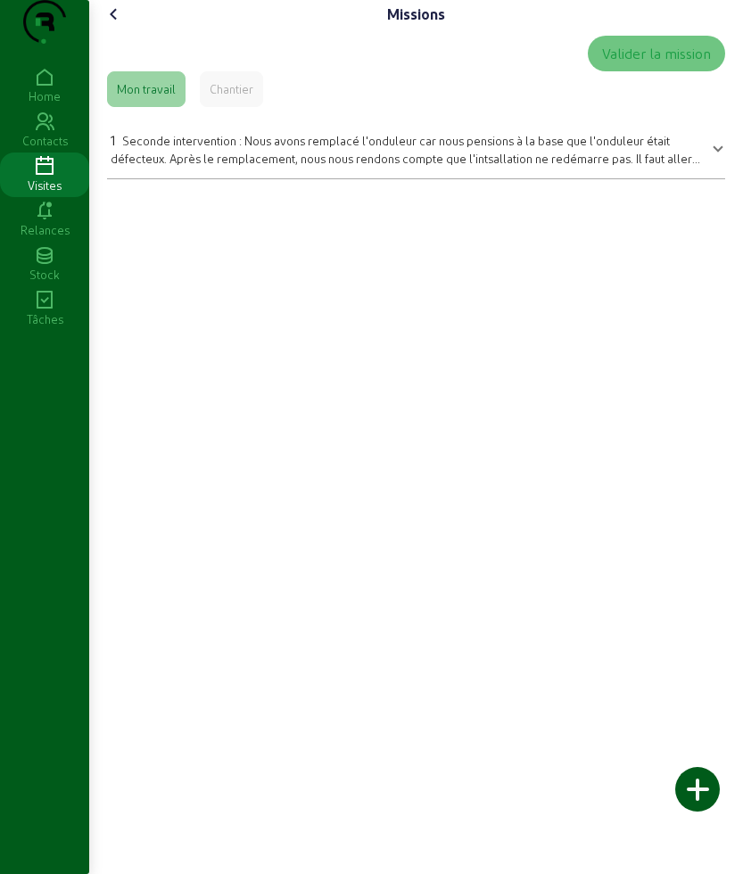
click at [115, 25] on icon at bounding box center [113, 14] width 21 height 21
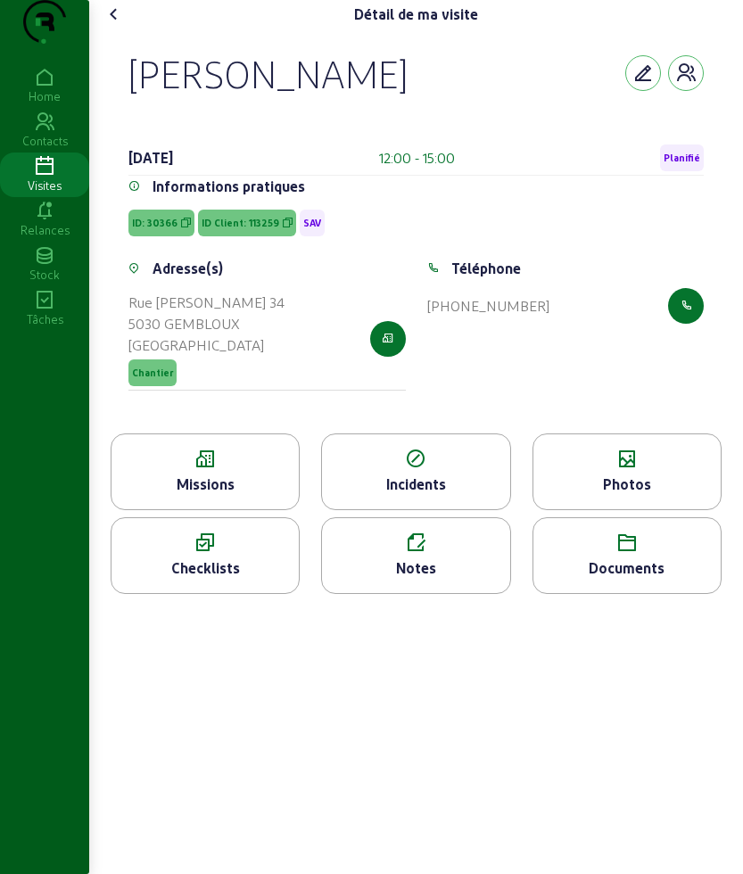
click at [115, 25] on icon at bounding box center [113, 14] width 21 height 21
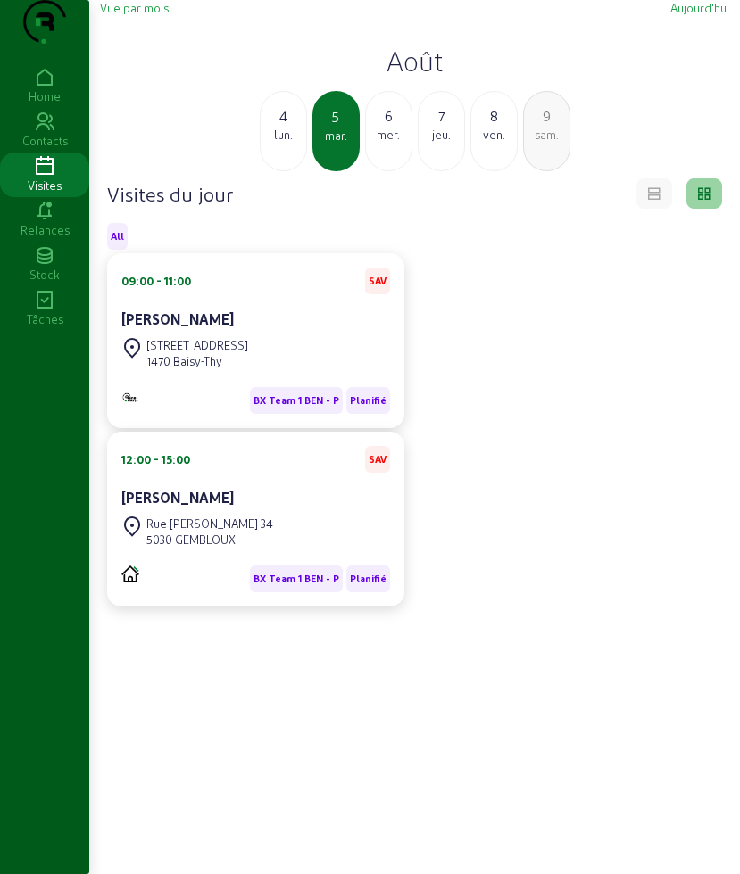
click at [381, 143] on div "mer." at bounding box center [388, 135] width 45 height 16
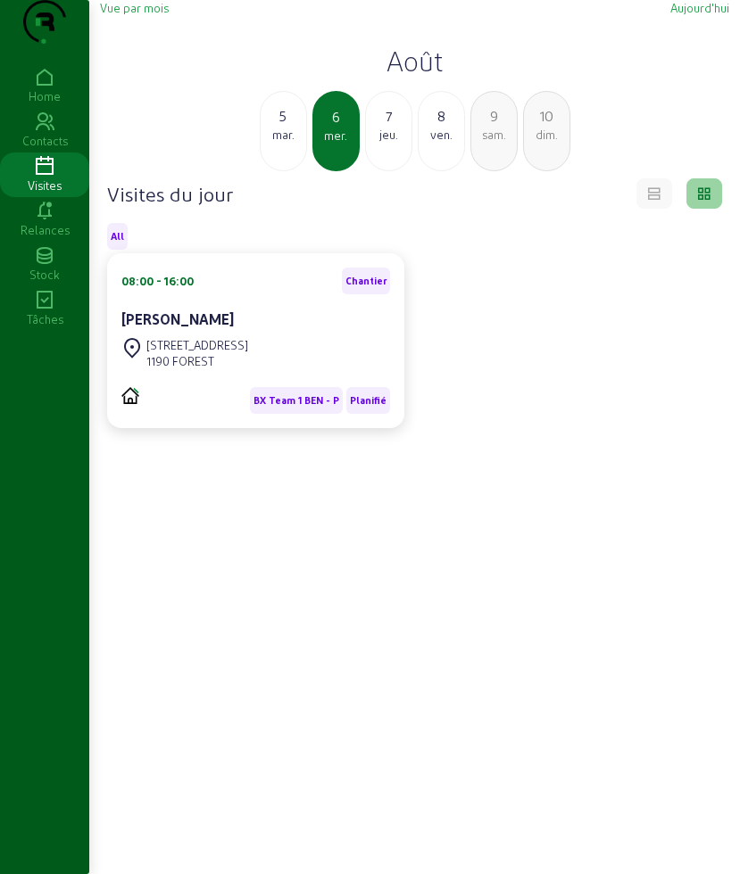
click at [278, 373] on div "[STREET_ADDRESS]" at bounding box center [255, 353] width 269 height 39
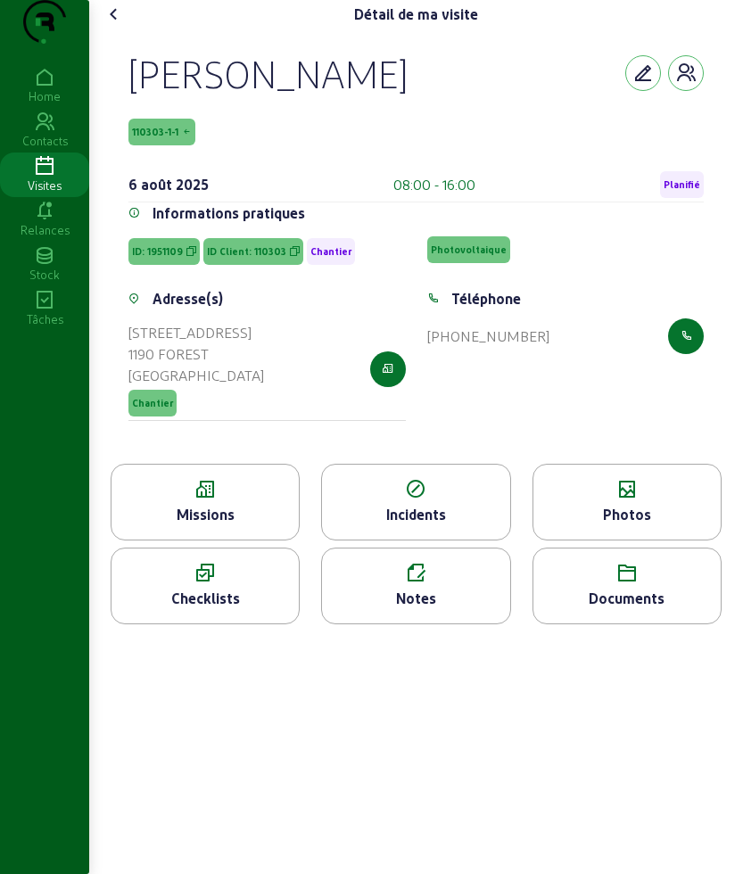
drag, startPoint x: 130, startPoint y: 100, endPoint x: 336, endPoint y: 139, distance: 209.8
click at [336, 139] on div "[PERSON_NAME] 110303-1-1 [DATE] 08:00 - 16:00 Planifié Informations pratiques I…" at bounding box center [416, 246] width 618 height 435
copy div "[PERSON_NAME] 110303-1-1"
click at [202, 500] on icon at bounding box center [205, 489] width 187 height 21
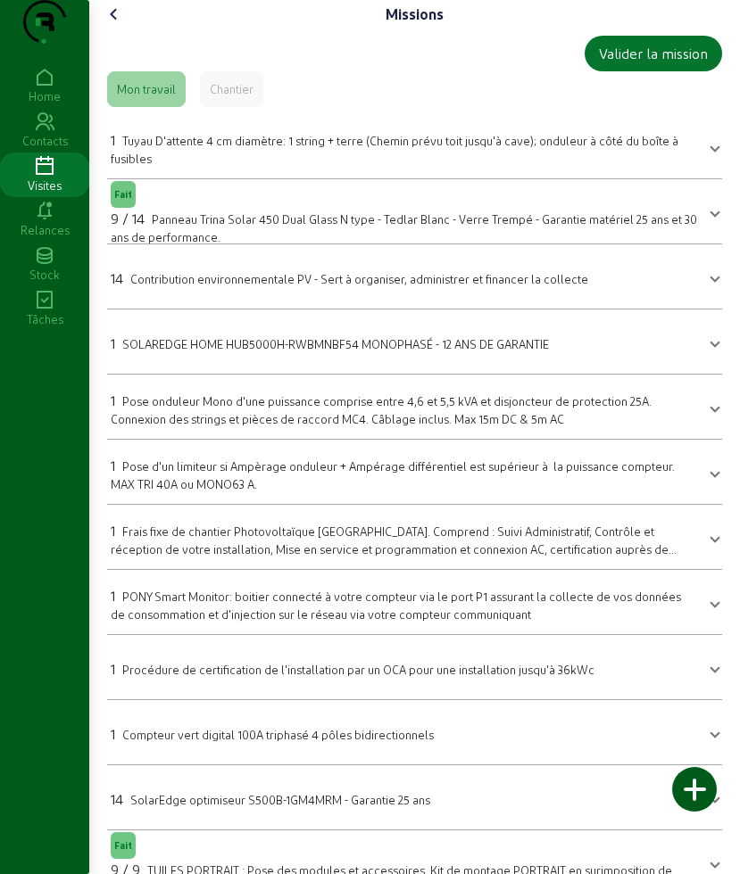
click at [122, 25] on icon at bounding box center [113, 14] width 21 height 21
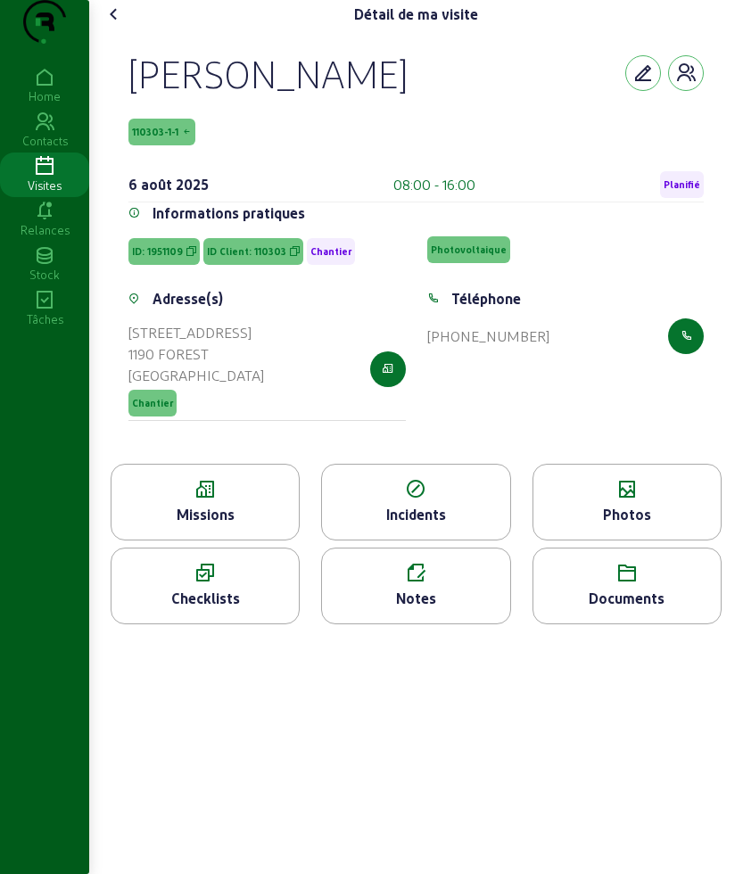
click at [213, 500] on icon at bounding box center [205, 489] width 187 height 21
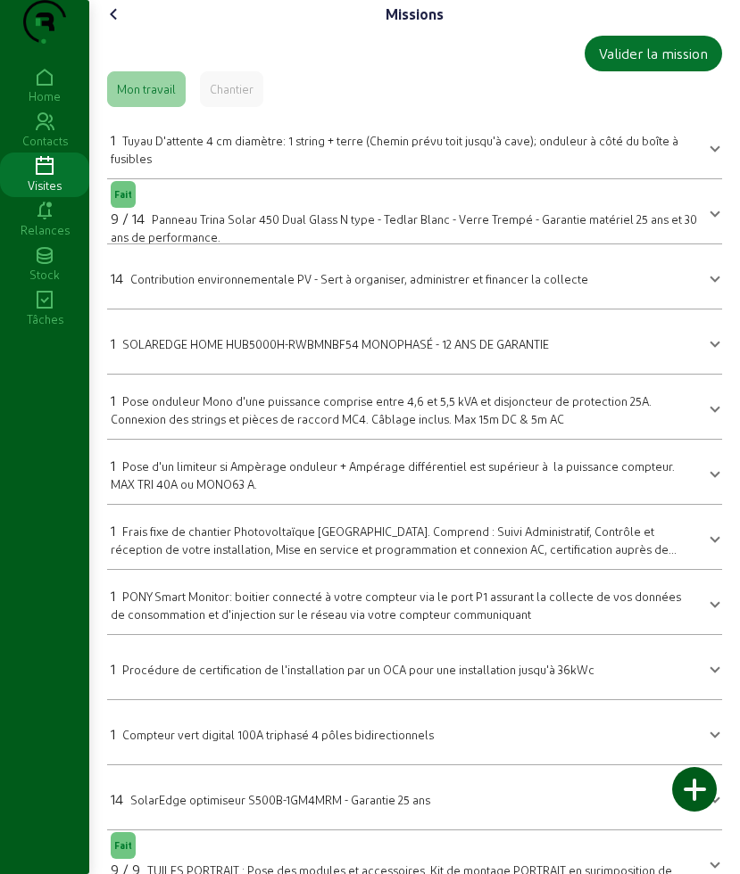
click at [114, 25] on icon at bounding box center [113, 14] width 21 height 21
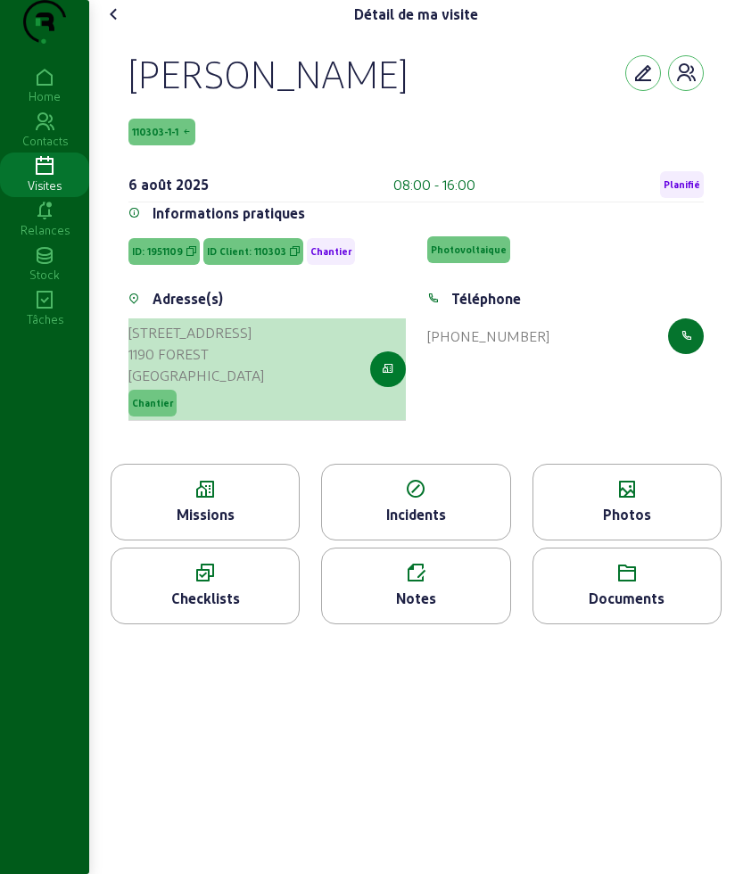
click at [386, 377] on icon "button" at bounding box center [388, 369] width 12 height 16
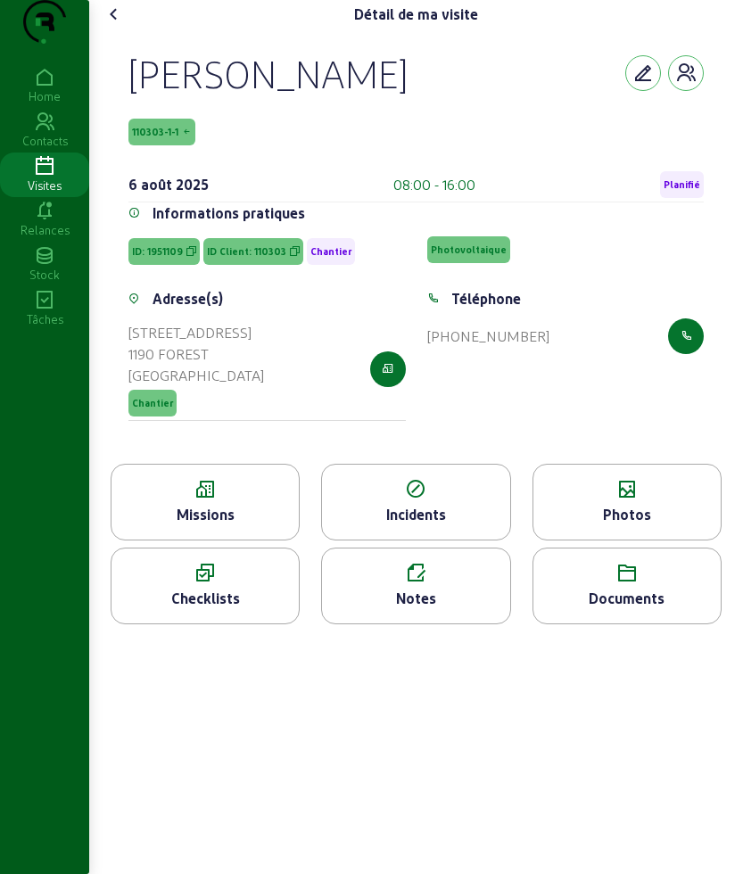
click at [122, 25] on icon at bounding box center [113, 14] width 21 height 21
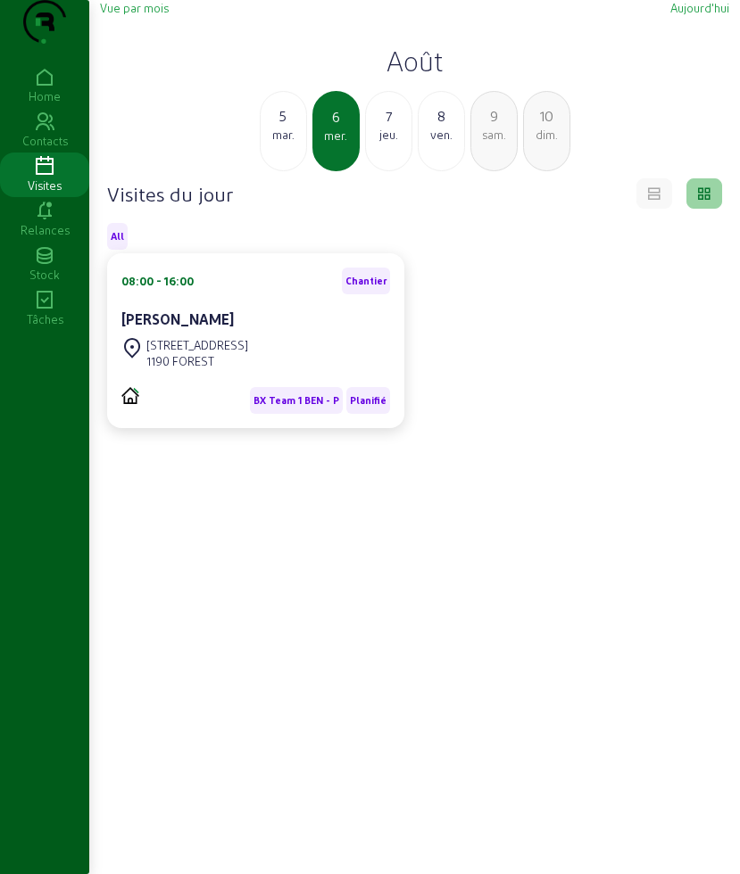
click at [400, 127] on div "7" at bounding box center [388, 115] width 45 height 21
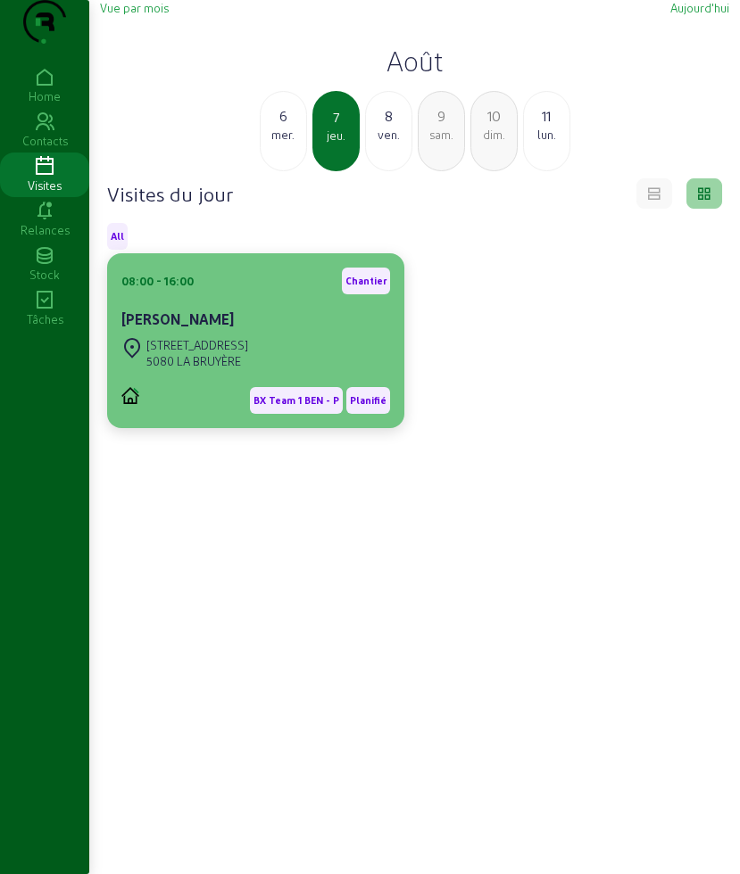
click at [247, 330] on div "[PERSON_NAME]" at bounding box center [255, 319] width 269 height 21
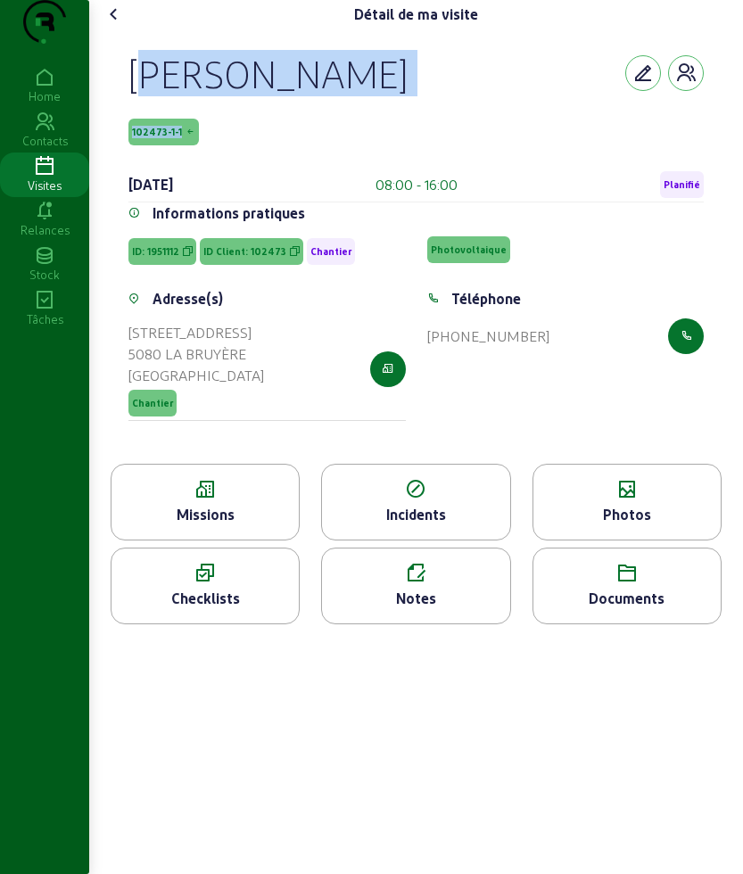
drag, startPoint x: 132, startPoint y: 89, endPoint x: 246, endPoint y: 153, distance: 131.0
click at [246, 153] on div "Célestin Herten 102473-1-1 7 août 2025 08:00 - 16:00 Planifié" at bounding box center [415, 126] width 575 height 153
copy div "Célestin Herten 102473-1-1"
click at [115, 25] on icon at bounding box center [113, 14] width 21 height 21
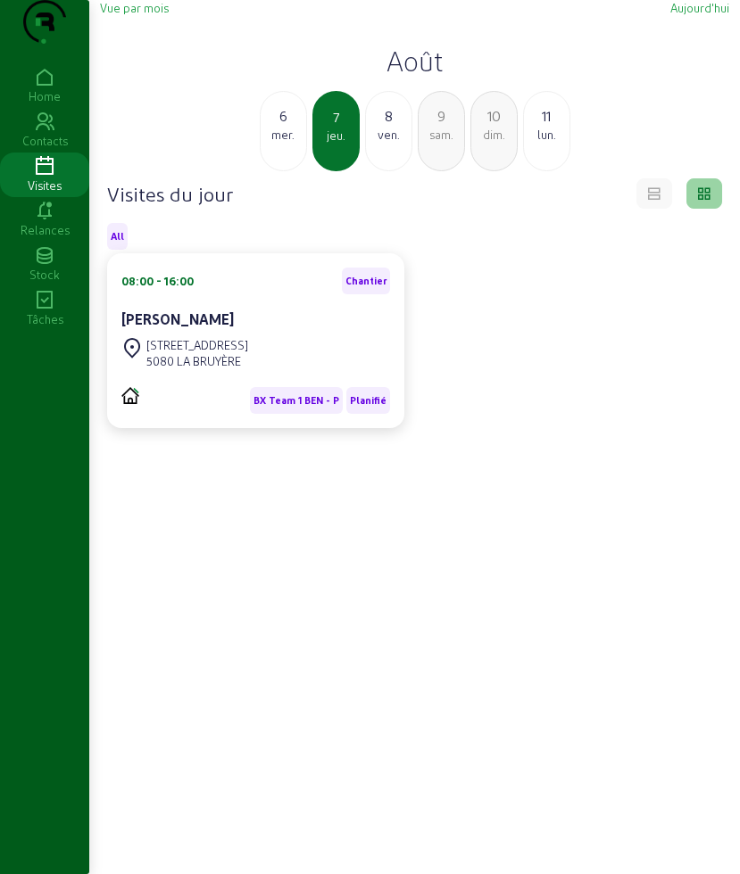
click at [287, 143] on div "mer." at bounding box center [282, 135] width 45 height 16
click at [376, 143] on div "jeu." at bounding box center [388, 135] width 45 height 16
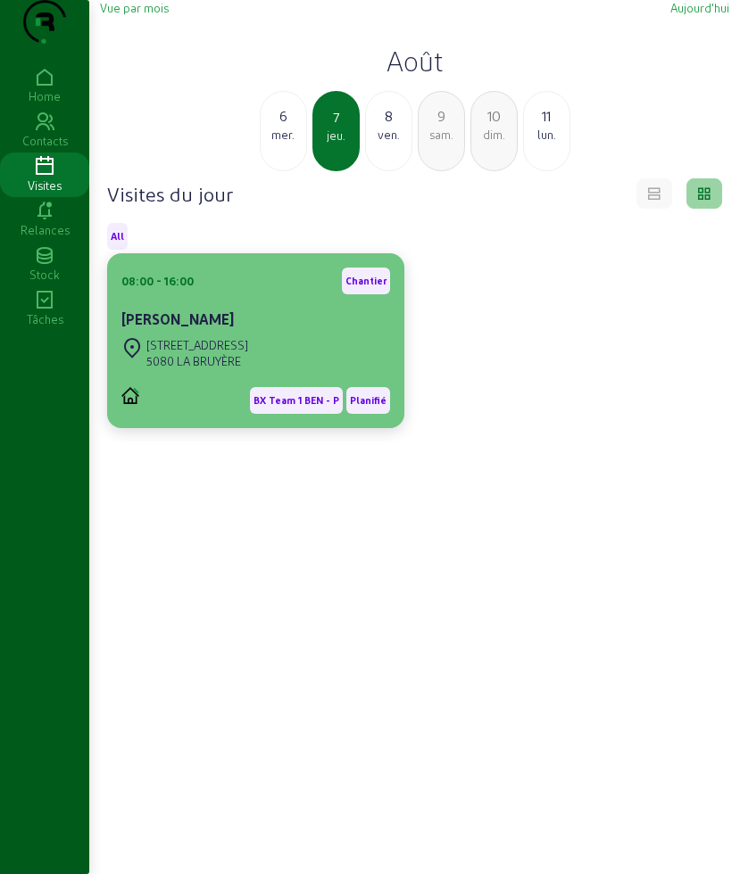
click at [187, 353] on div "[STREET_ADDRESS]" at bounding box center [197, 345] width 102 height 16
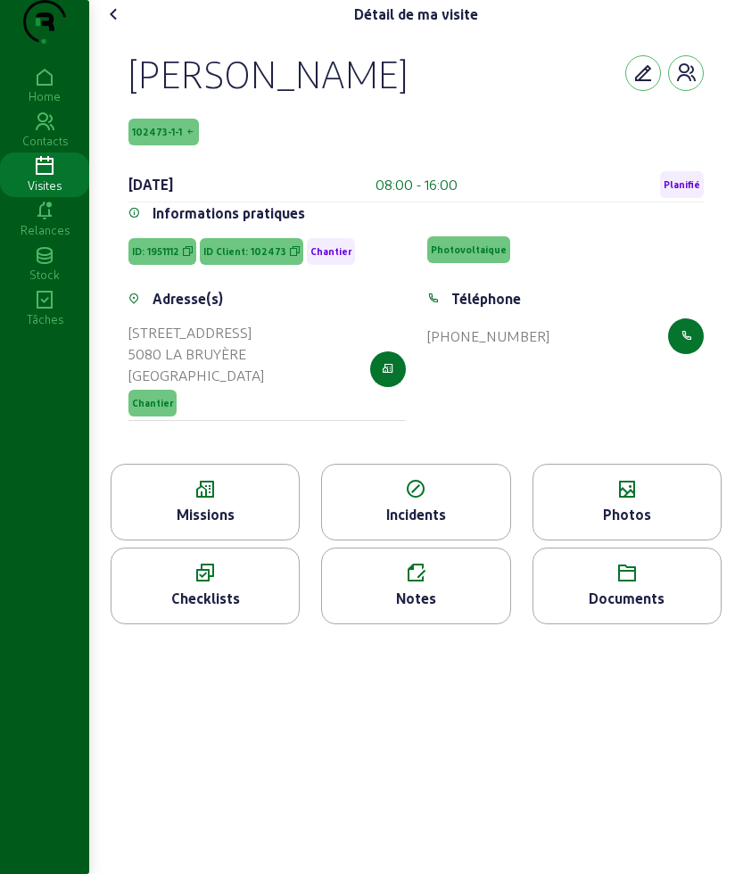
click at [184, 525] on div "Missions" at bounding box center [205, 514] width 187 height 21
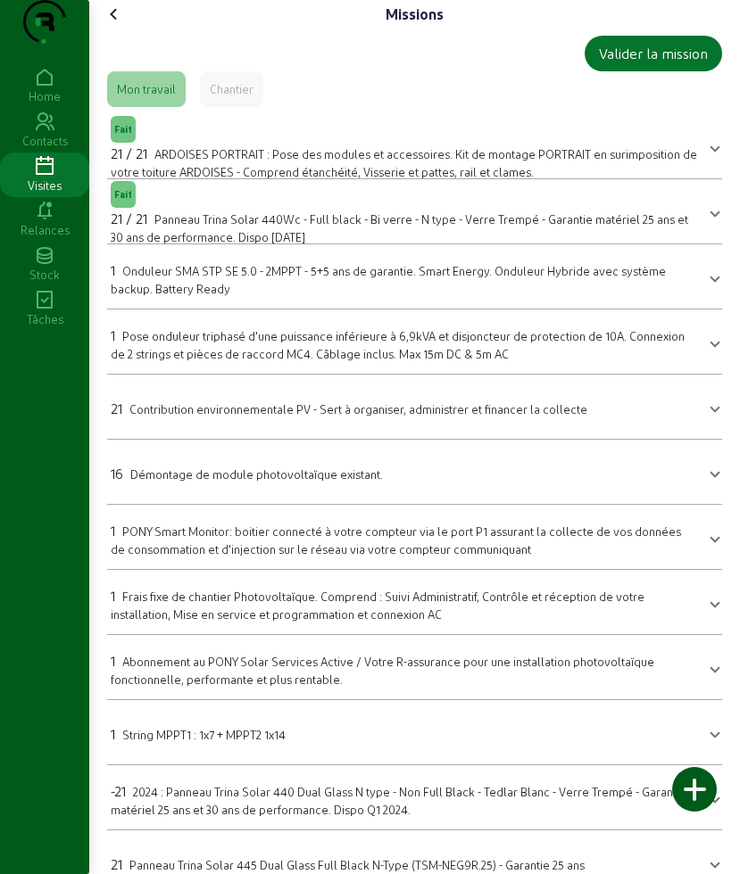
drag, startPoint x: 122, startPoint y: 50, endPoint x: 136, endPoint y: 70, distance: 24.3
click at [122, 25] on icon at bounding box center [113, 14] width 21 height 21
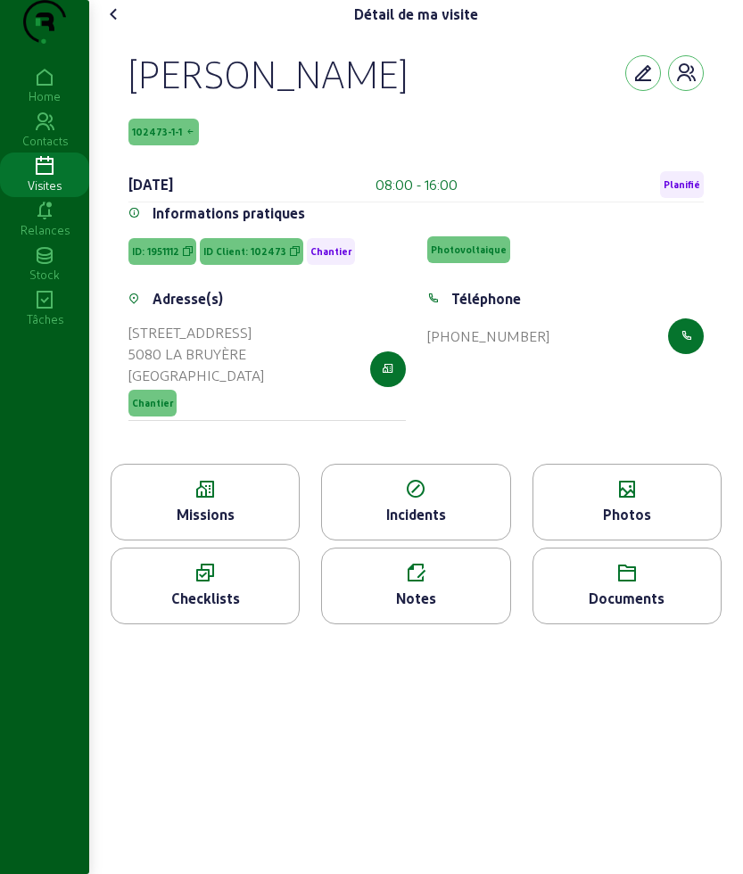
drag, startPoint x: 123, startPoint y: 110, endPoint x: 419, endPoint y: 104, distance: 296.2
click at [419, 104] on div "Célestin Herten 102473-1-1 7 août 2025 08:00 - 16:00 Planifié Informations prat…" at bounding box center [416, 246] width 618 height 435
click at [236, 500] on icon at bounding box center [205, 489] width 187 height 21
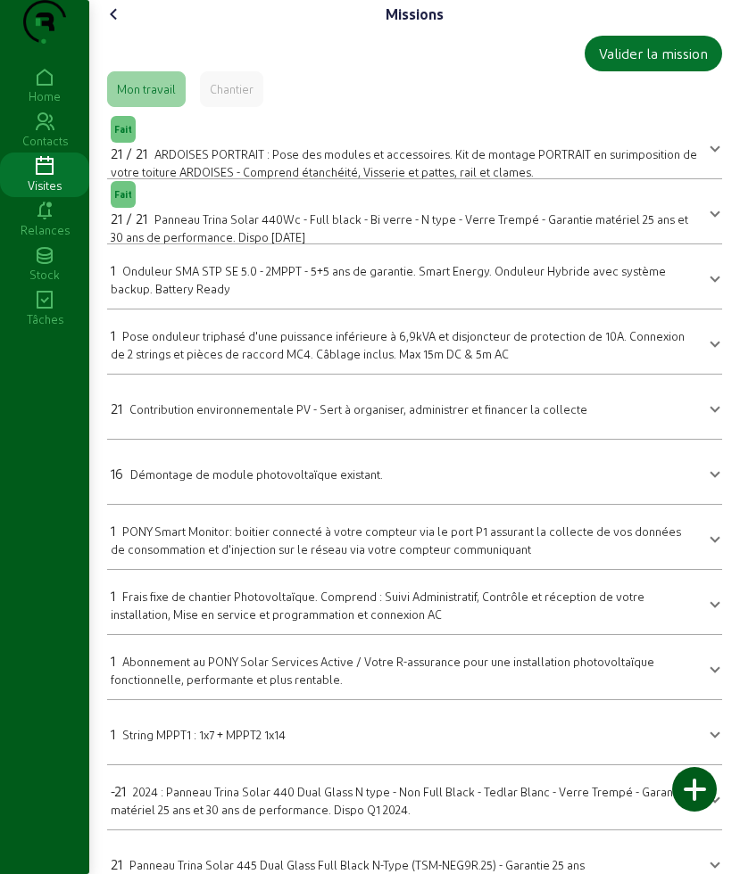
click at [121, 25] on icon at bounding box center [113, 14] width 21 height 21
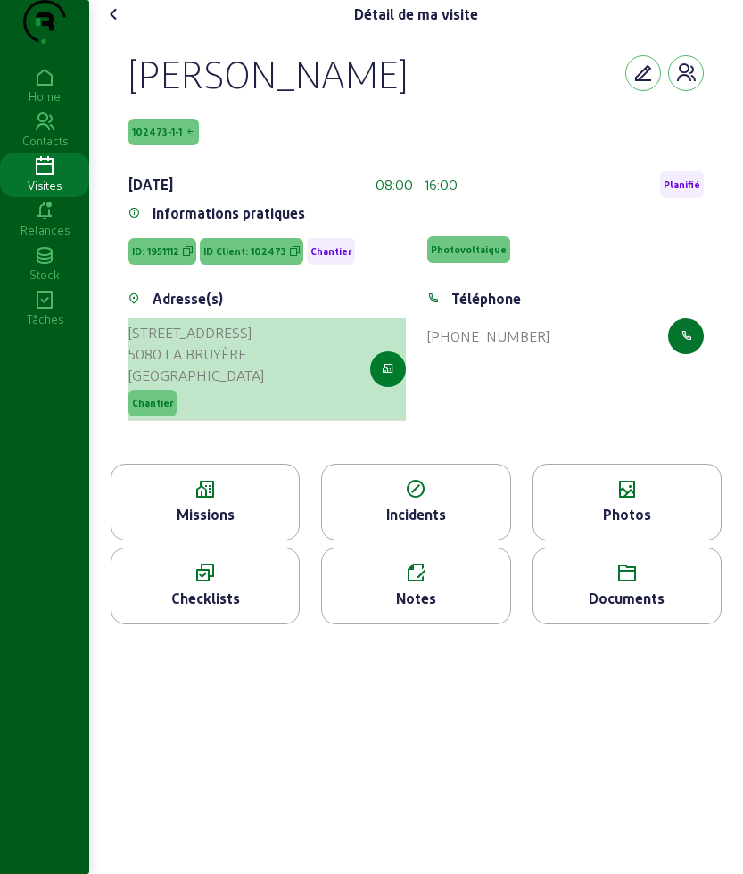
click at [384, 377] on icon "button" at bounding box center [388, 369] width 12 height 16
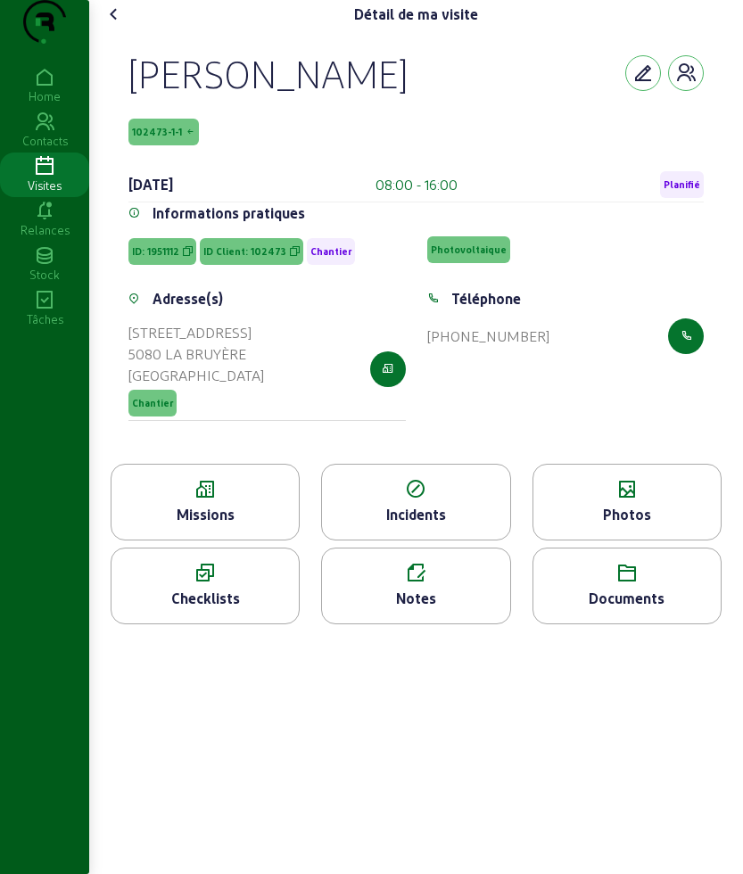
click at [631, 500] on icon at bounding box center [626, 489] width 187 height 21
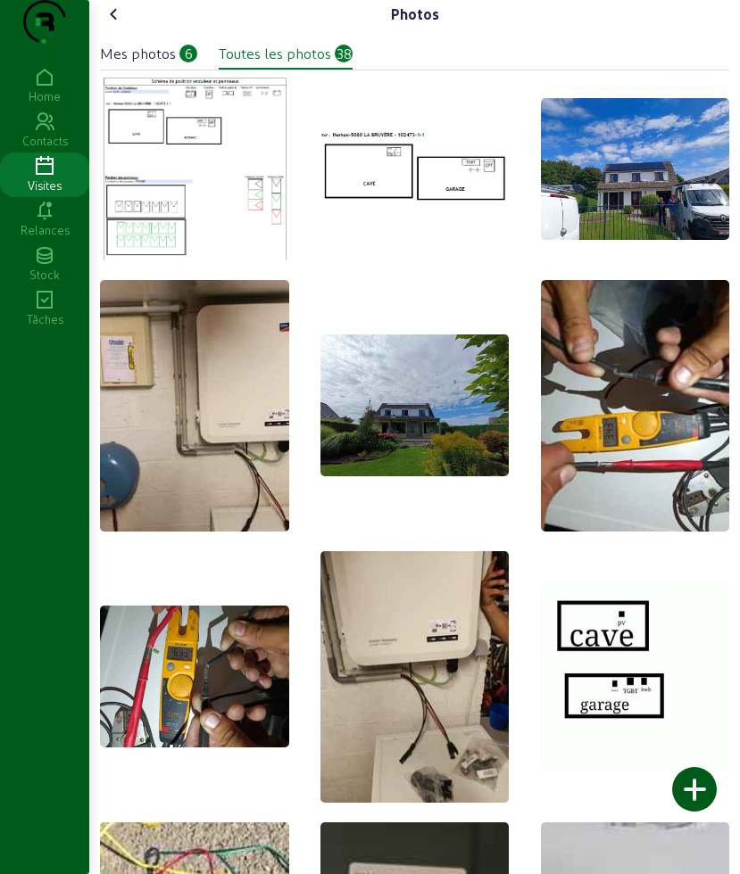
click at [122, 25] on icon at bounding box center [113, 14] width 21 height 21
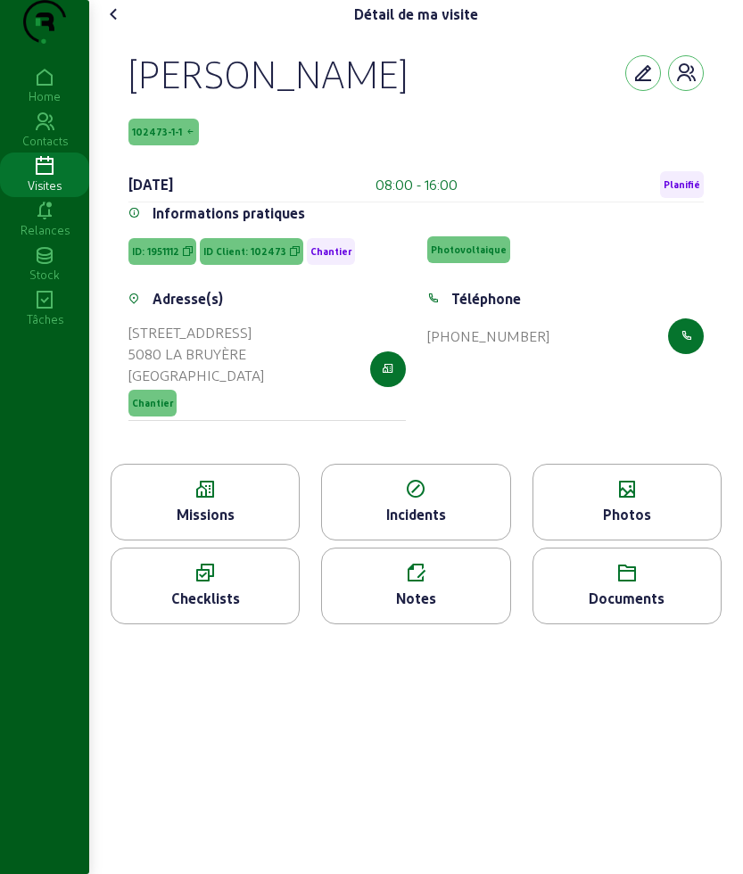
click at [119, 25] on icon at bounding box center [113, 14] width 21 height 21
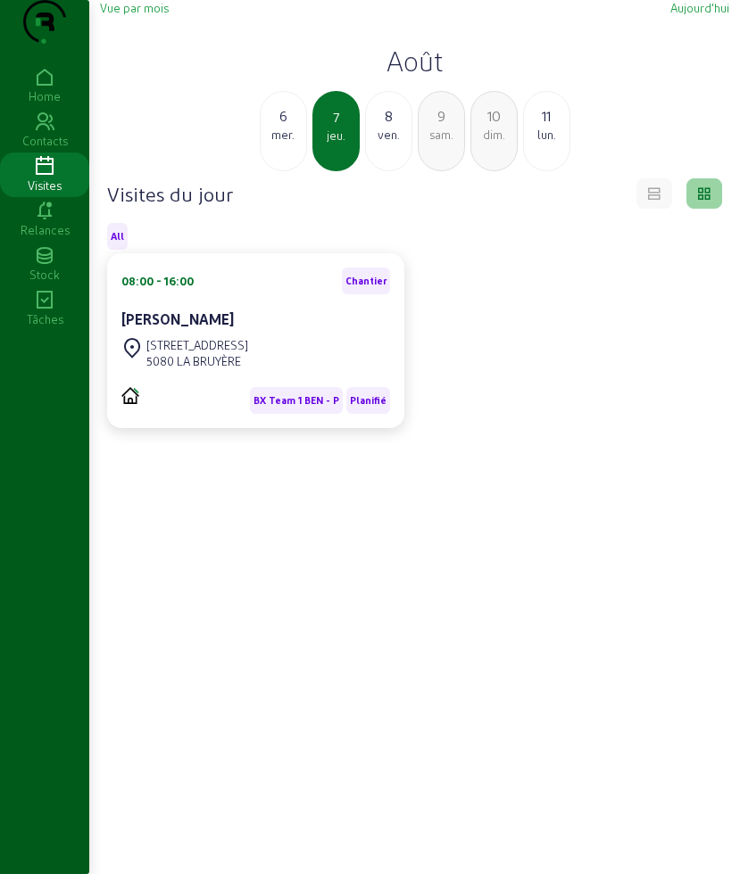
click at [392, 143] on div "ven." at bounding box center [388, 135] width 45 height 16
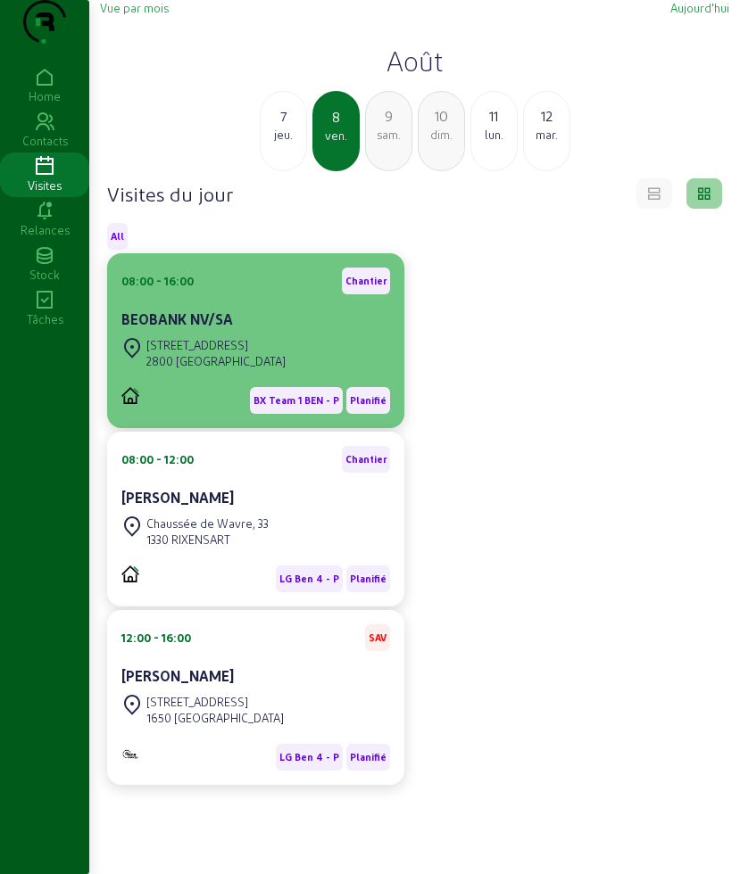
click at [213, 408] on div "BX Team 1 BEN - P Planifié" at bounding box center [255, 393] width 269 height 41
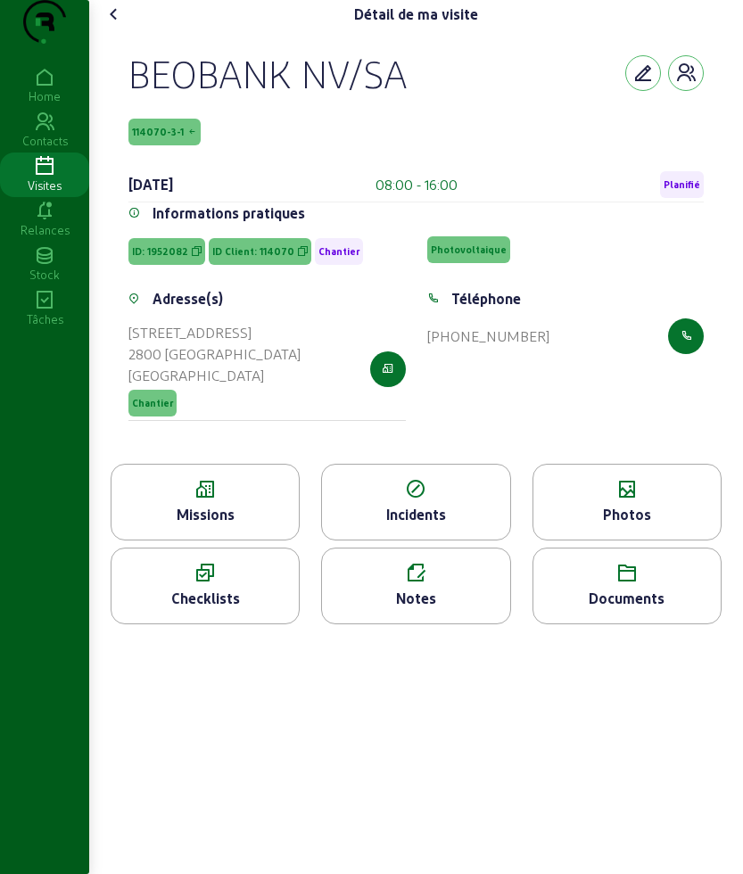
click at [208, 500] on icon at bounding box center [205, 489] width 187 height 21
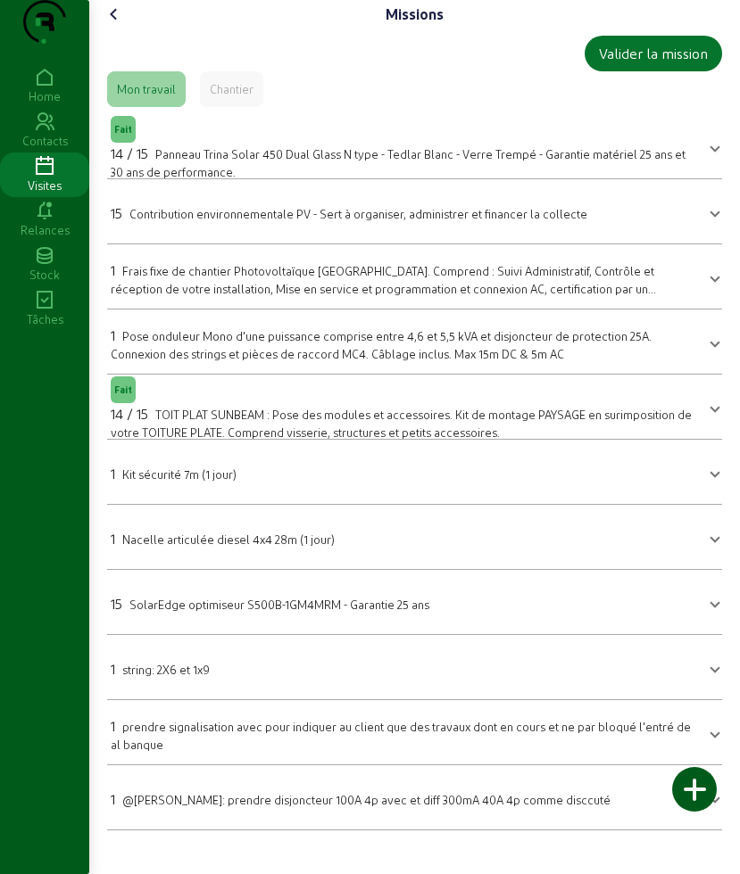
click at [120, 25] on icon at bounding box center [113, 14] width 21 height 21
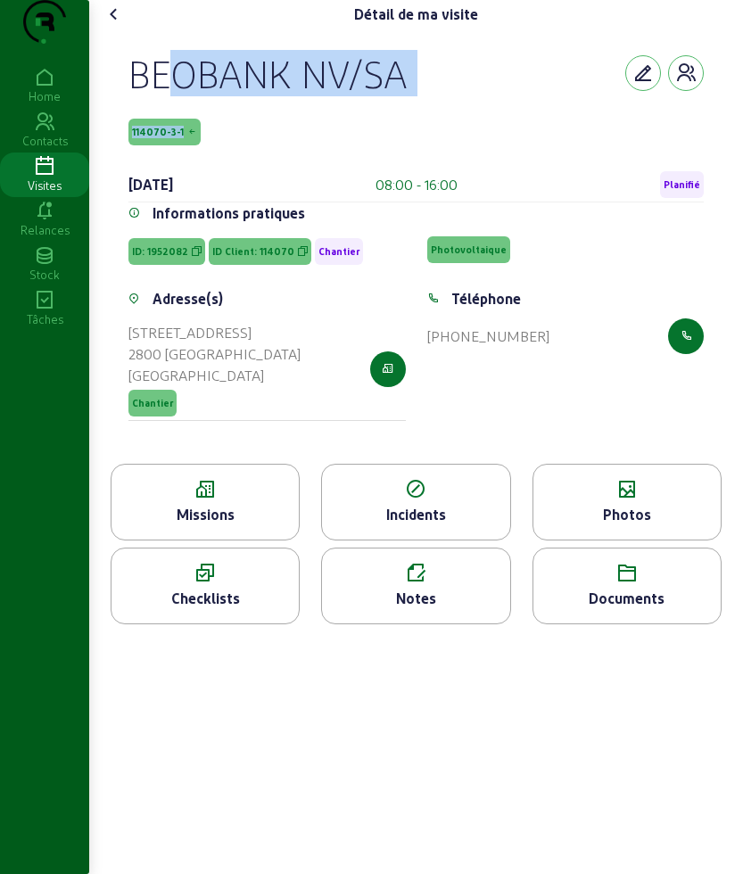
drag, startPoint x: 125, startPoint y: 111, endPoint x: 230, endPoint y: 139, distance: 109.1
click at [230, 139] on div "BEOBANK NV/SA 114070-3-1 8 août 2025 08:00 - 16:00 Planifié Informations pratiq…" at bounding box center [416, 246] width 618 height 435
click at [245, 500] on icon at bounding box center [205, 489] width 187 height 21
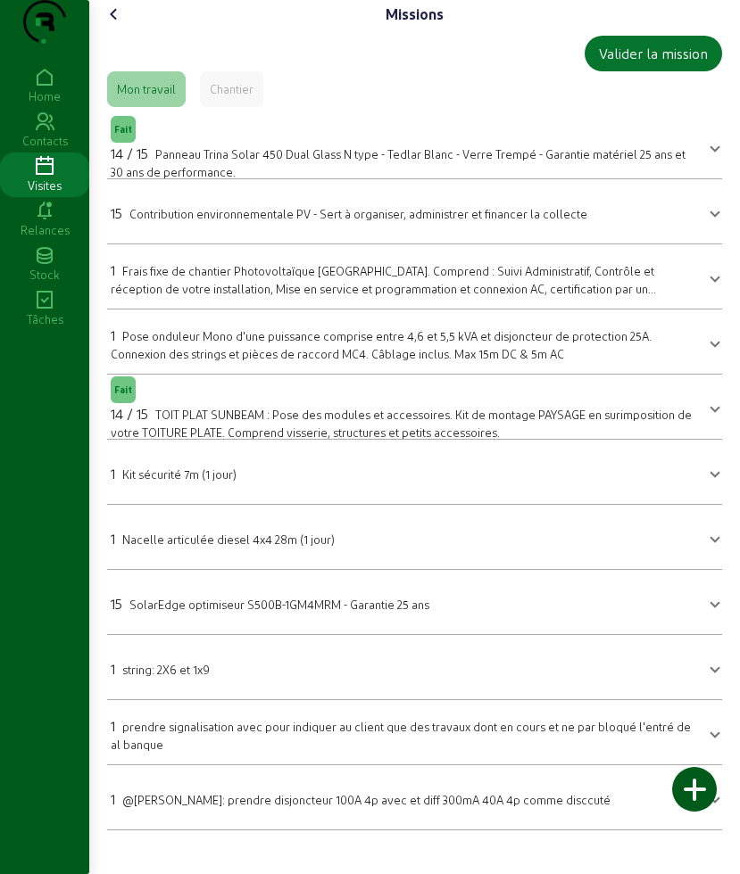
scroll to position [6, 0]
click at [113, 25] on icon at bounding box center [113, 14] width 21 height 21
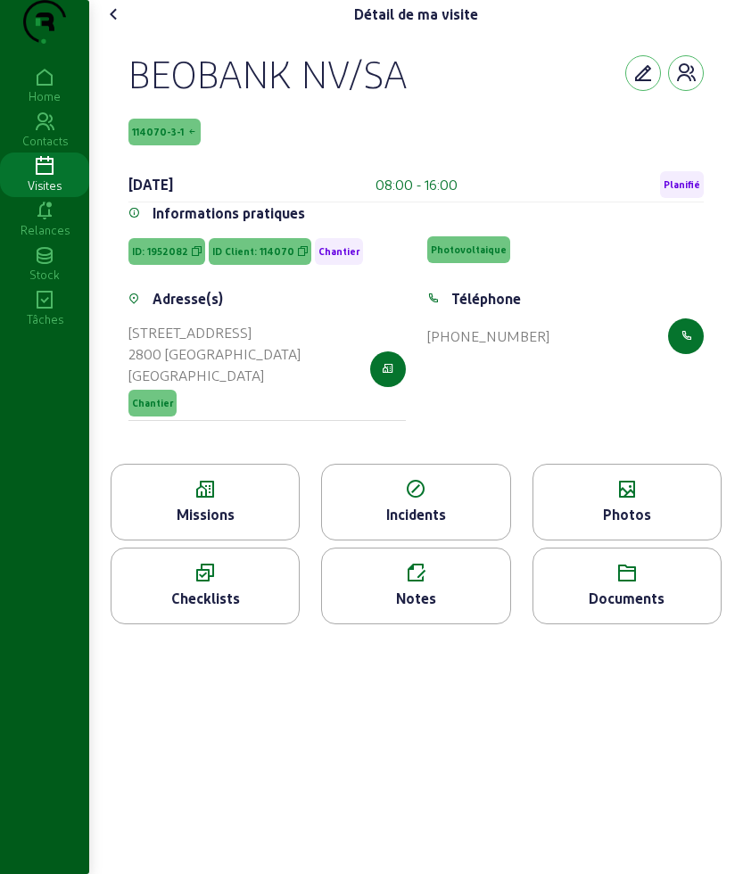
click at [640, 500] on icon at bounding box center [626, 489] width 187 height 21
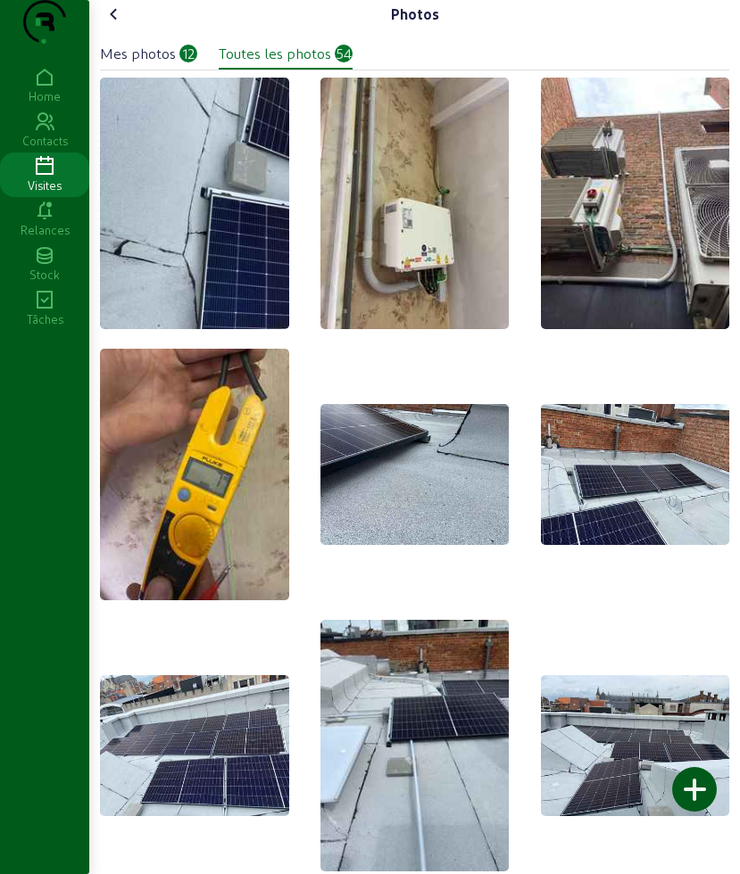
click at [111, 25] on icon at bounding box center [113, 14] width 21 height 21
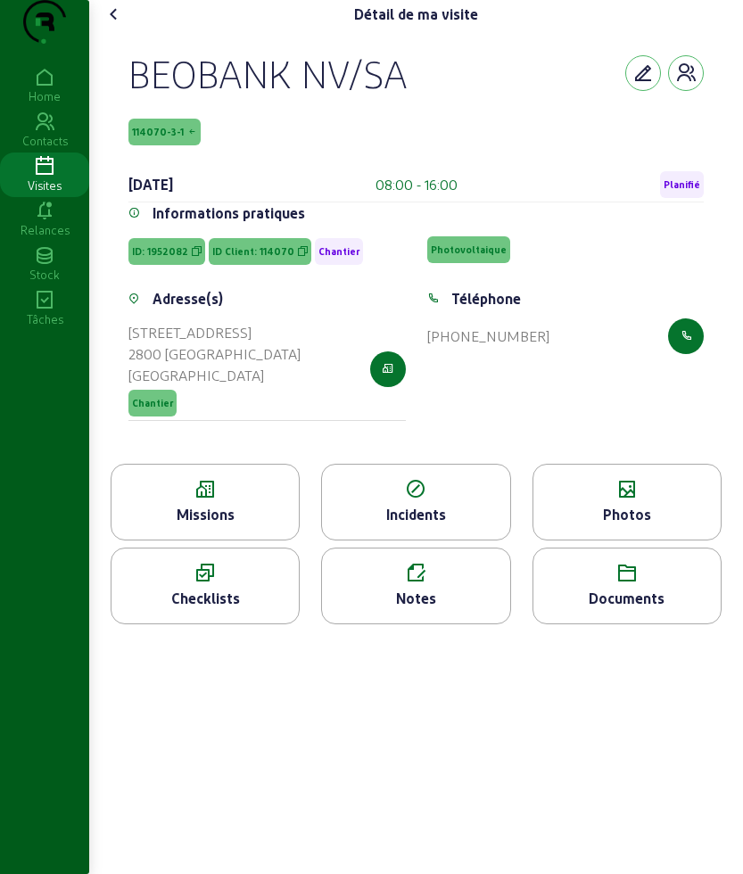
drag, startPoint x: 134, startPoint y: 111, endPoint x: 411, endPoint y: 104, distance: 277.5
click at [408, 96] on div "BEOBANK NV/SA" at bounding box center [267, 73] width 279 height 46
copy div "BEOBANK NV/SA"
click at [161, 525] on div "Missions" at bounding box center [205, 514] width 187 height 21
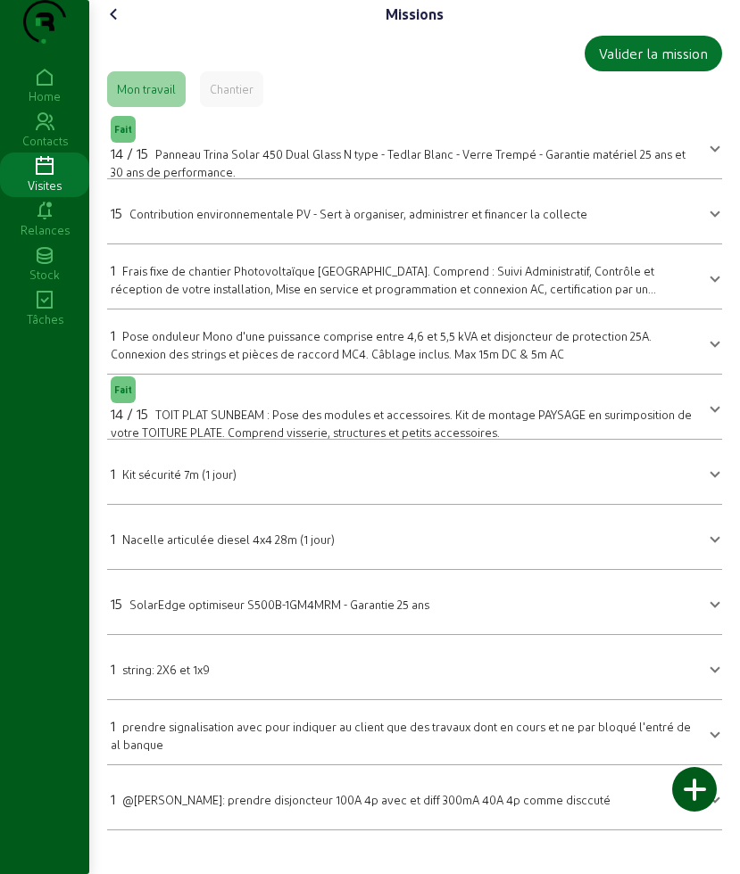
click at [117, 25] on icon at bounding box center [113, 14] width 21 height 21
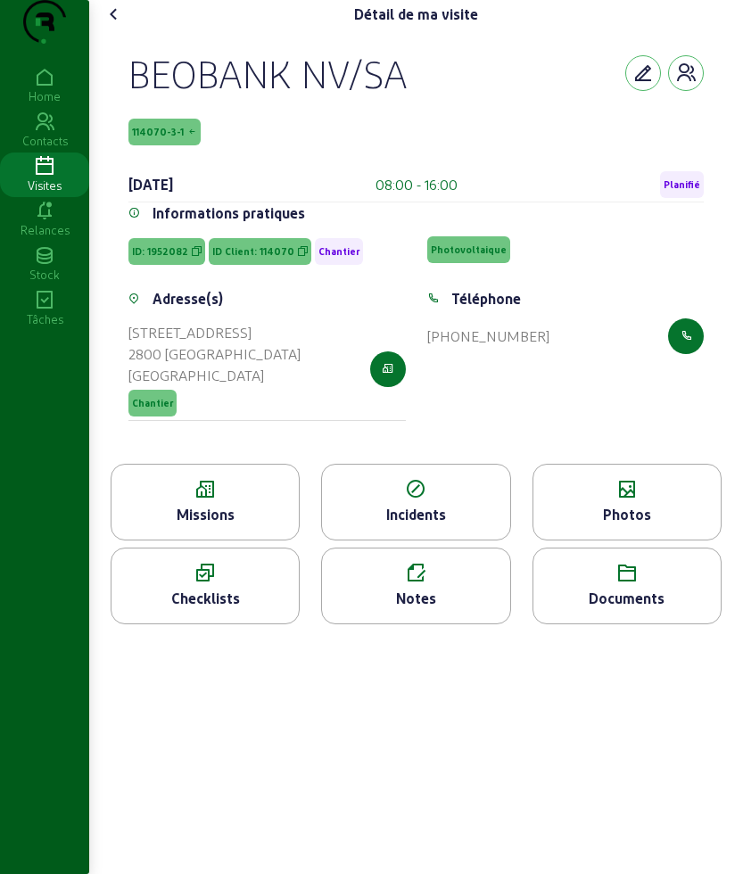
click at [630, 525] on div "Photos" at bounding box center [626, 514] width 187 height 21
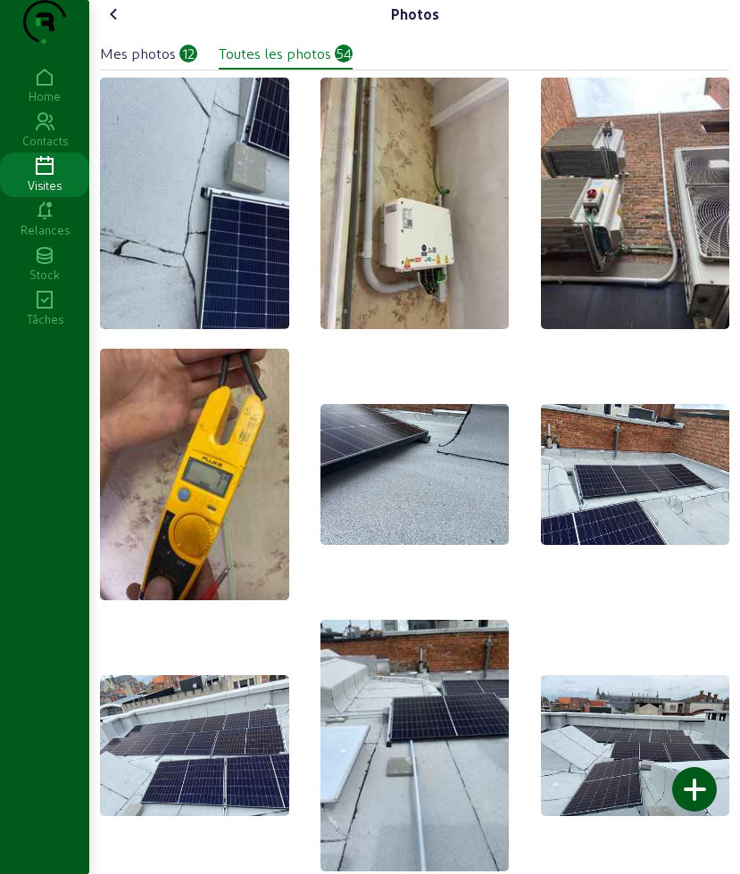
click at [118, 25] on icon at bounding box center [113, 14] width 21 height 21
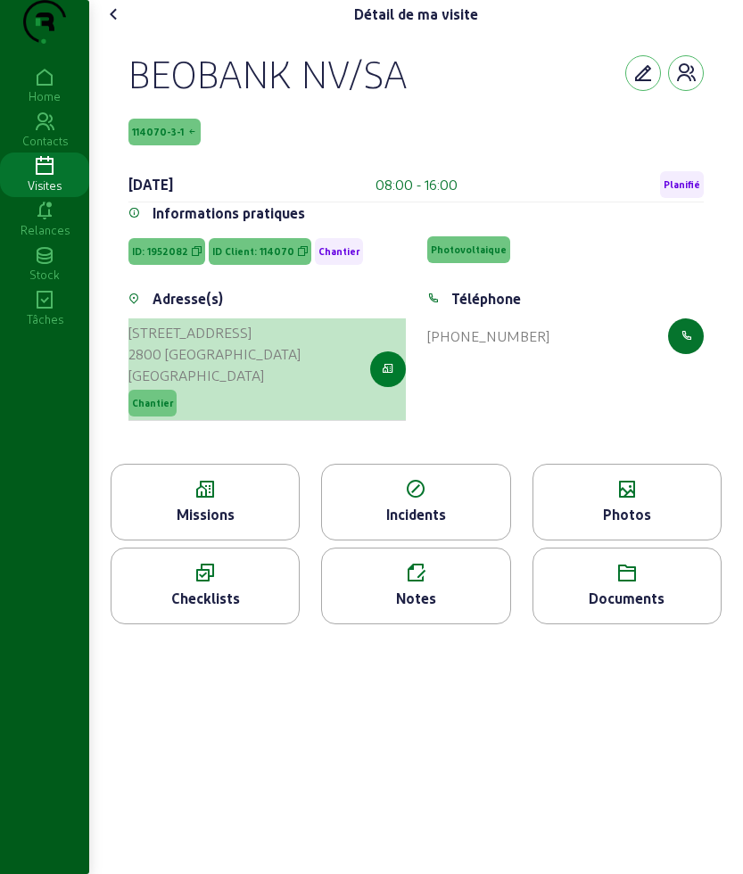
click at [387, 377] on icon "button" at bounding box center [388, 369] width 12 height 16
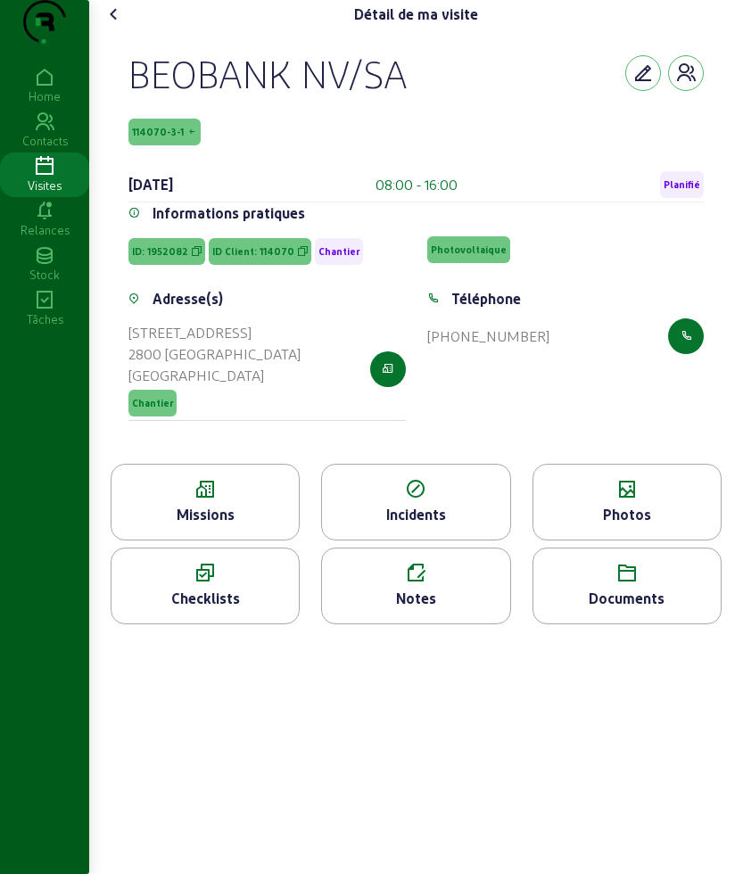
click at [113, 25] on icon at bounding box center [113, 14] width 21 height 21
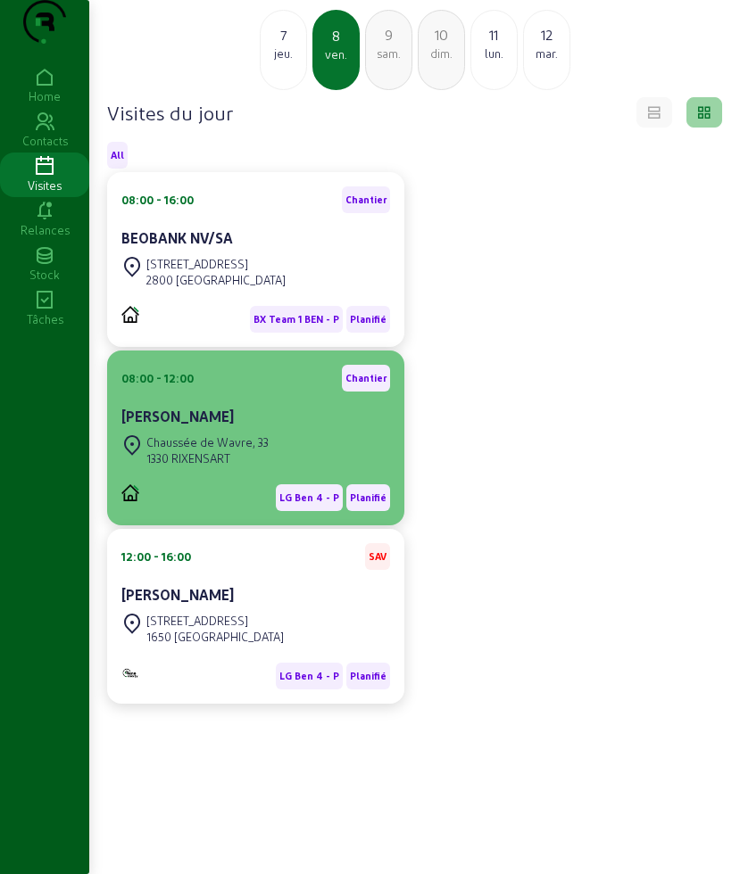
scroll to position [112, 0]
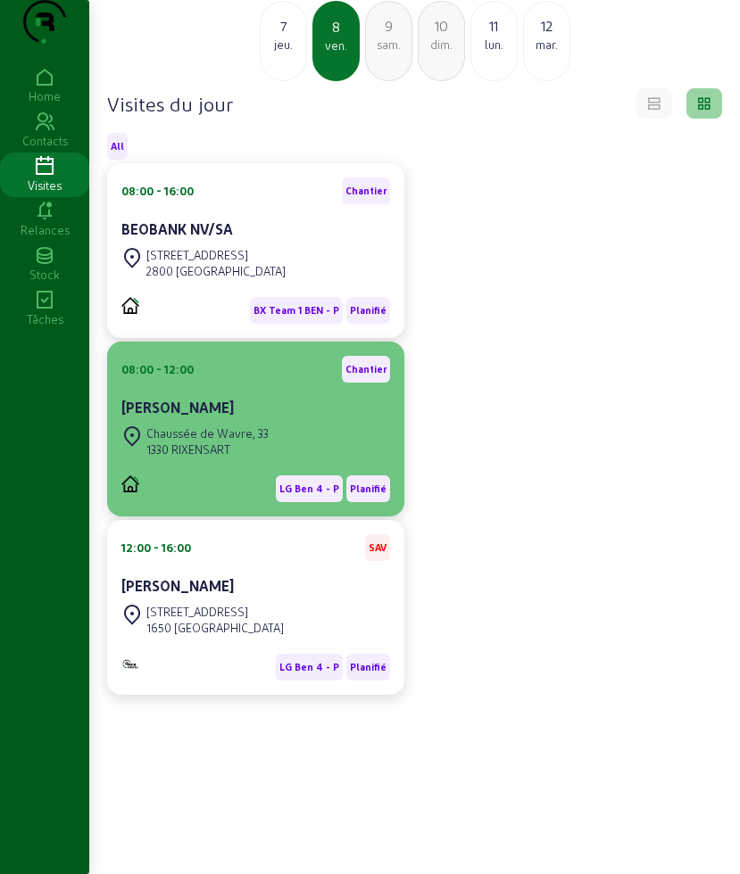
click at [254, 442] on div "Chaussée de Wavre, 33" at bounding box center [207, 434] width 122 height 16
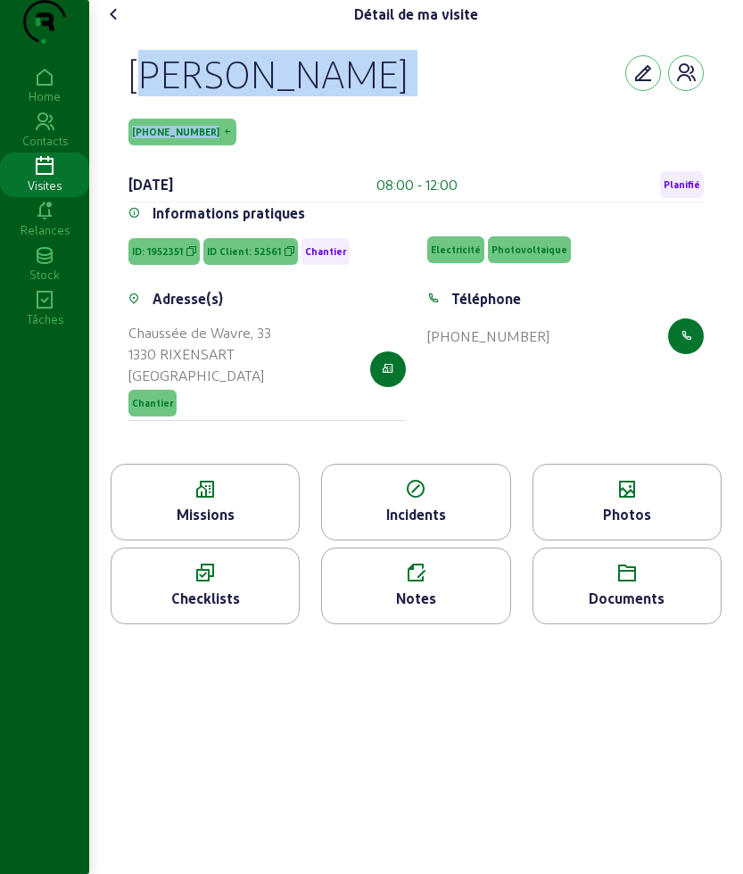
drag, startPoint x: 119, startPoint y: 106, endPoint x: 227, endPoint y: 145, distance: 114.9
click at [227, 145] on div "Denis Hennart 52561-2-1 8 août 2025 08:00 - 12:00 Planifié Informations pratiqu…" at bounding box center [416, 246] width 618 height 435
copy div "Denis Hennart 52561-2-1"
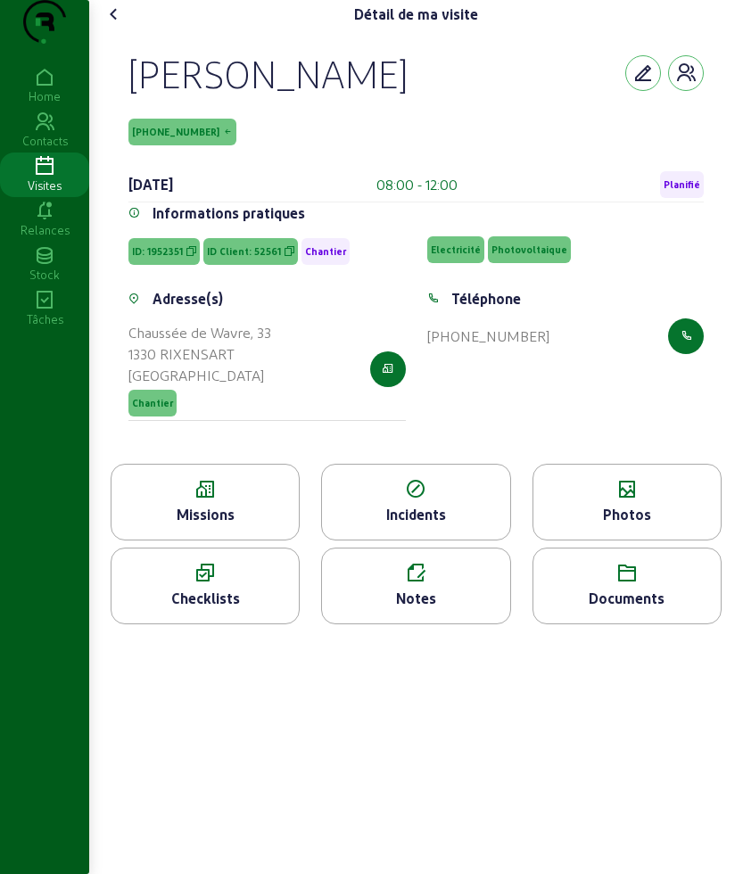
click at [181, 500] on icon at bounding box center [205, 489] width 187 height 21
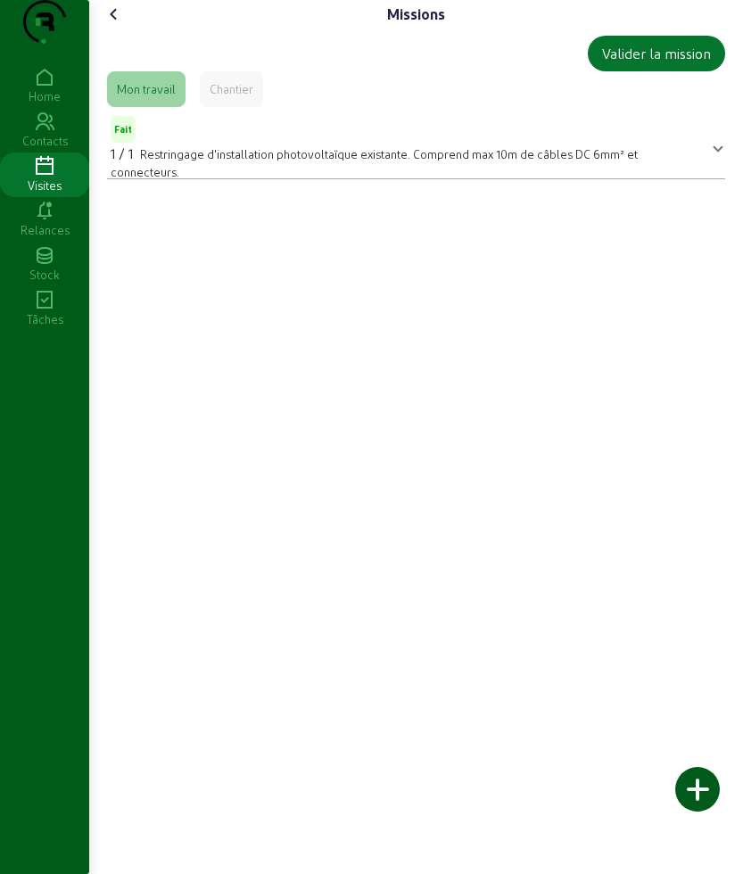
click at [116, 25] on icon at bounding box center [113, 14] width 21 height 21
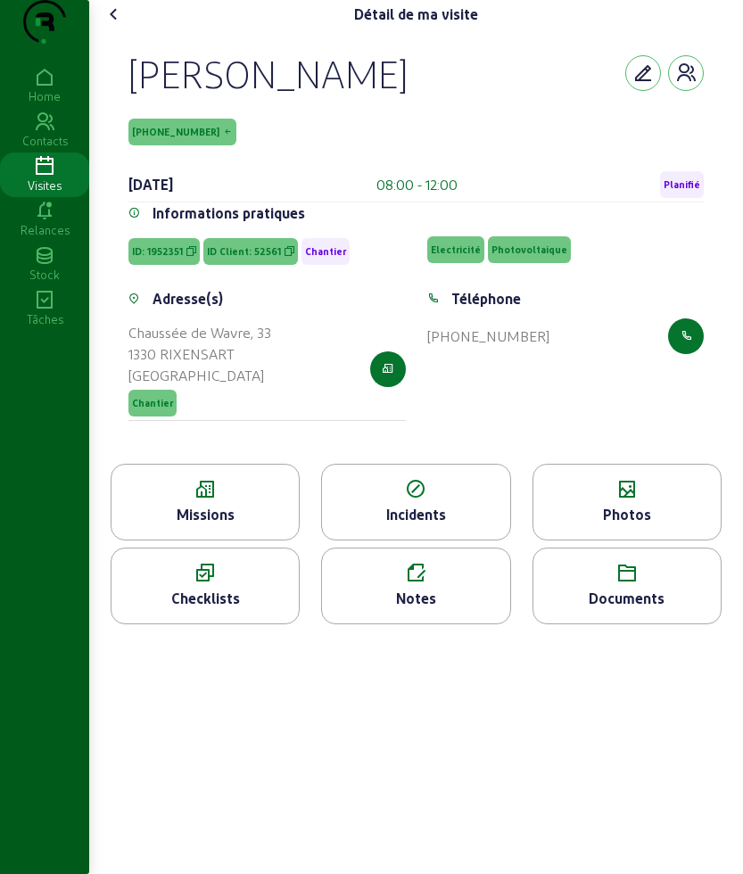
click at [122, 25] on icon at bounding box center [113, 14] width 21 height 21
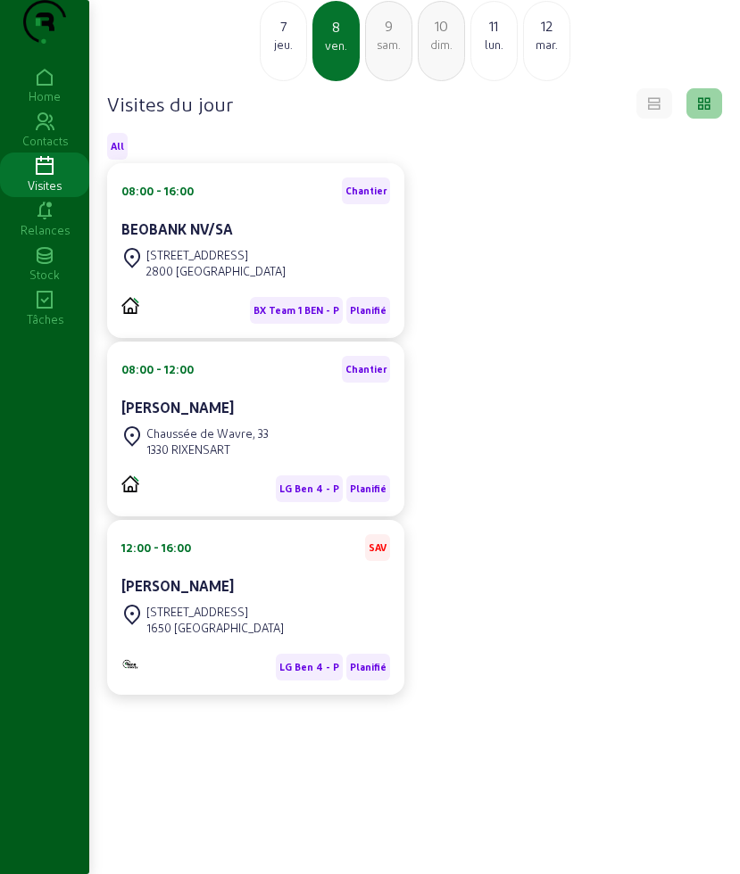
scroll to position [14, 0]
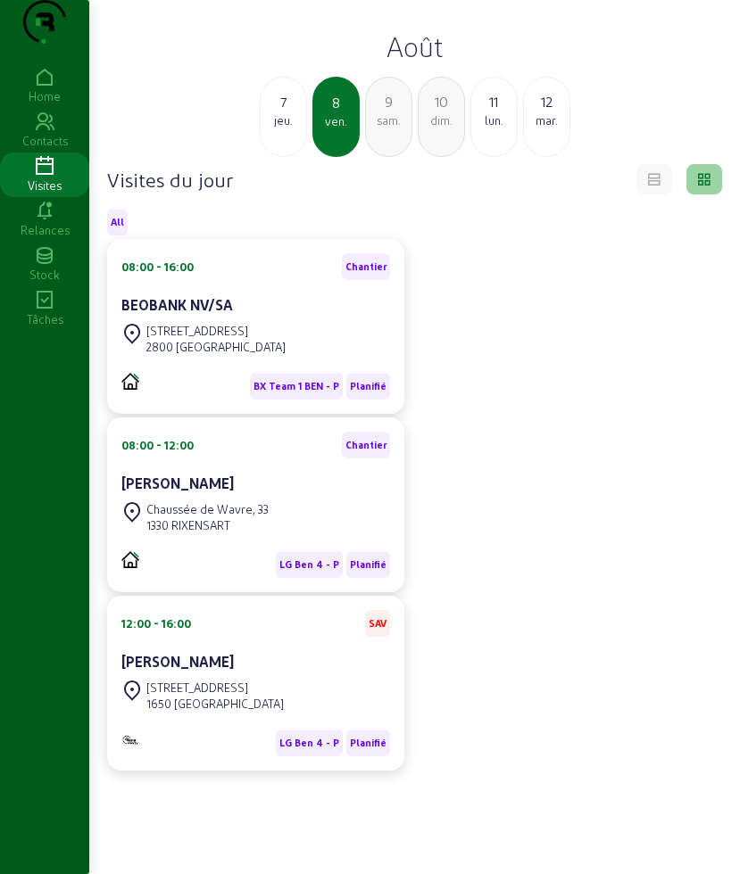
click at [492, 128] on div "lun." at bounding box center [493, 120] width 45 height 16
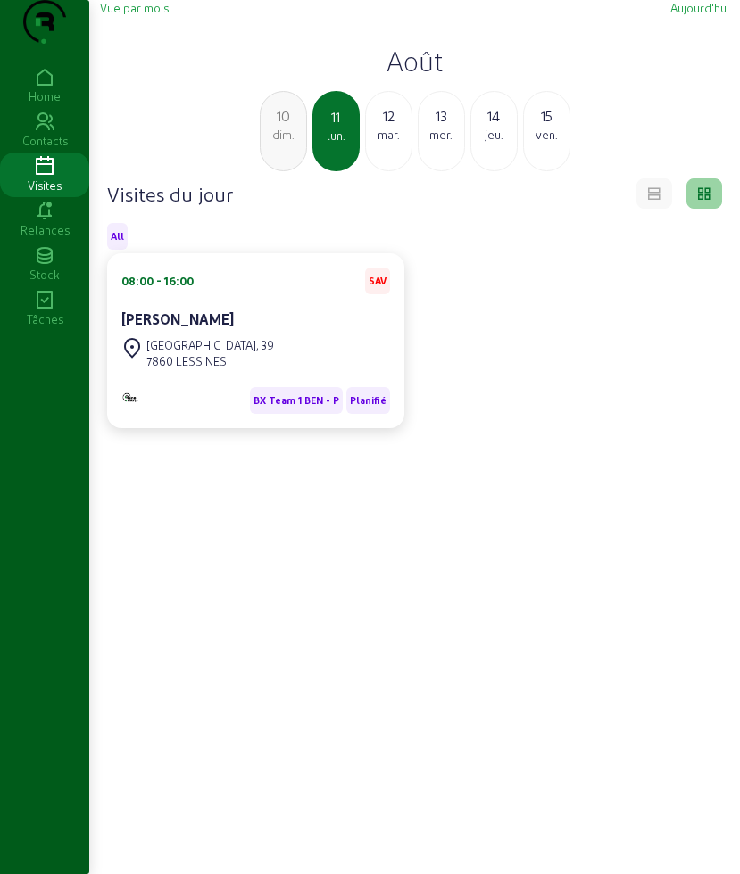
click at [393, 127] on div "12" at bounding box center [388, 115] width 45 height 21
click at [263, 330] on div "Serge Obianim" at bounding box center [255, 319] width 269 height 21
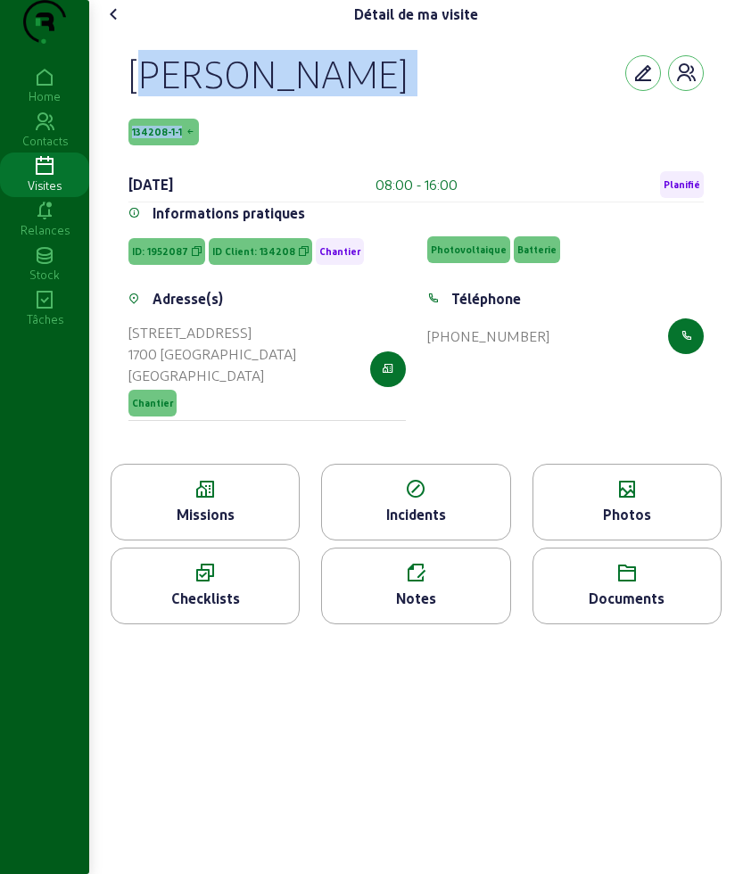
drag, startPoint x: 120, startPoint y: 104, endPoint x: 197, endPoint y: 147, distance: 88.6
click at [197, 147] on div "Serge Obianim 134208-1-1 12 août 2025 08:00 - 16:00 Planifié Informations prati…" at bounding box center [416, 246] width 618 height 435
copy div "Serge Obianim 134208-1-1"
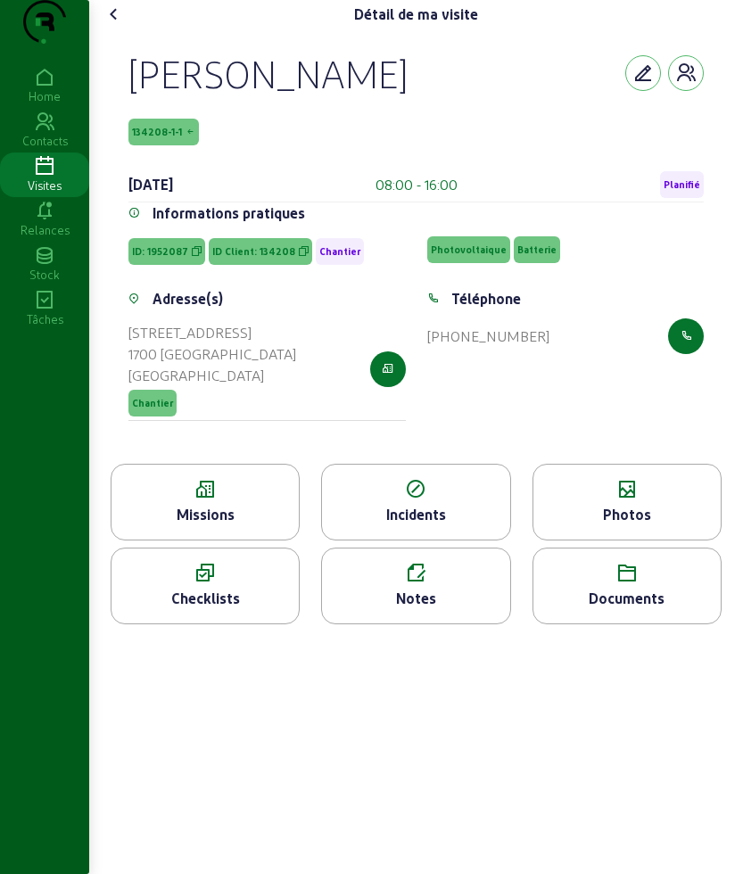
click at [186, 536] on div "Missions" at bounding box center [205, 502] width 189 height 77
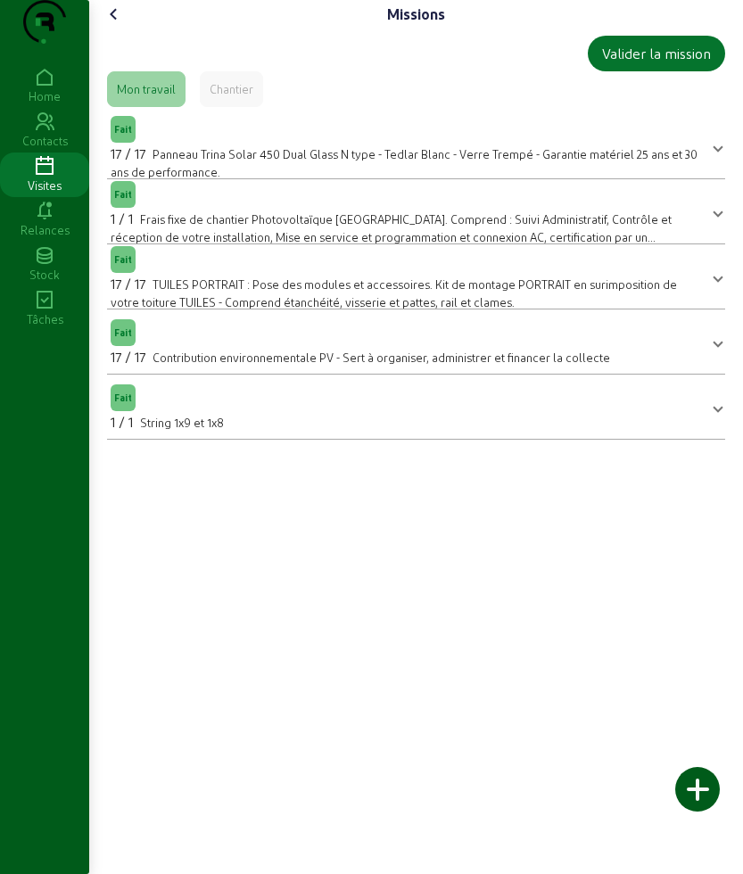
click at [111, 25] on icon at bounding box center [113, 14] width 21 height 21
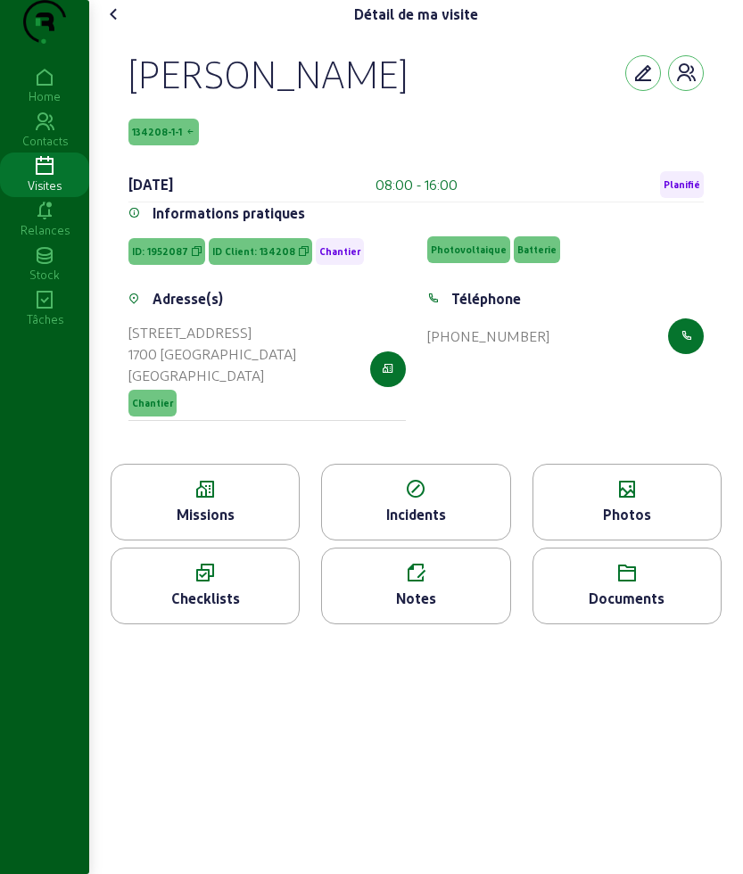
click at [236, 500] on icon at bounding box center [205, 489] width 187 height 21
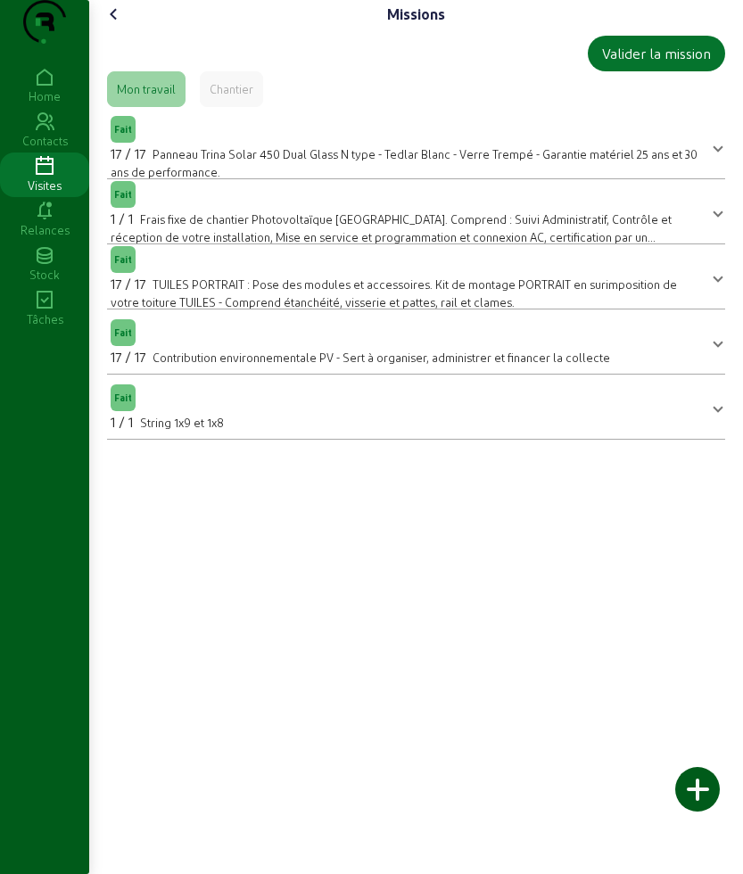
click at [115, 25] on icon at bounding box center [113, 14] width 21 height 21
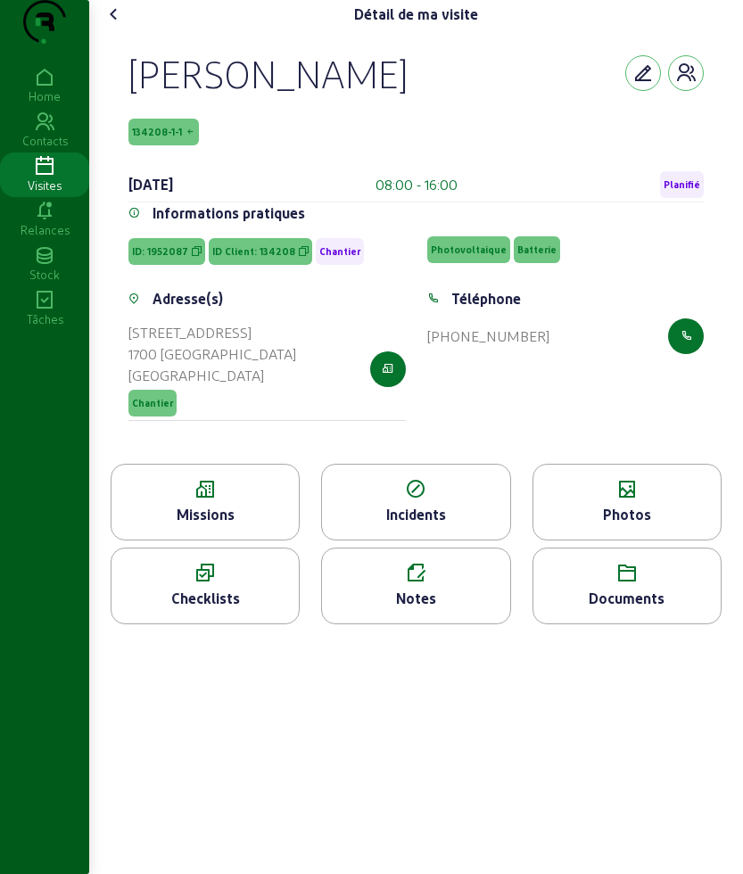
click at [625, 525] on div "Photos" at bounding box center [626, 514] width 187 height 21
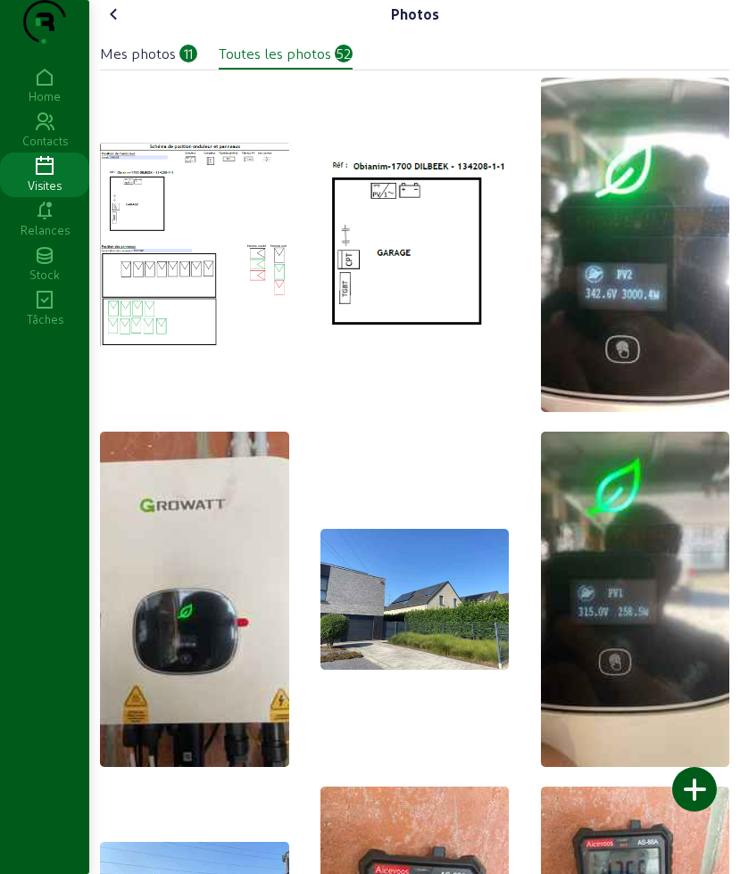
click at [123, 25] on icon at bounding box center [113, 14] width 21 height 21
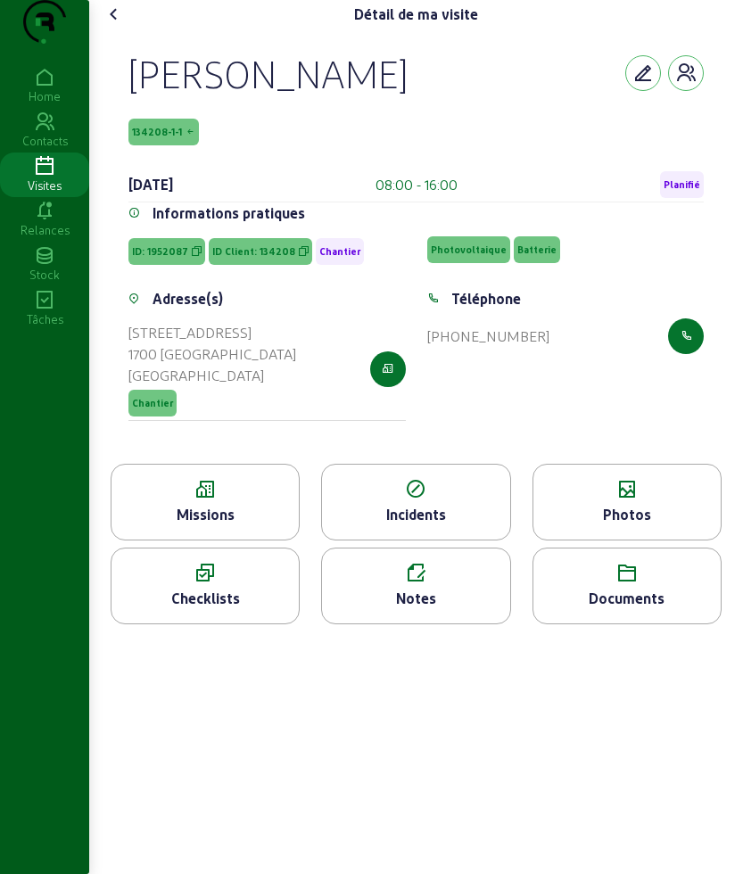
click at [108, 25] on icon at bounding box center [113, 14] width 21 height 21
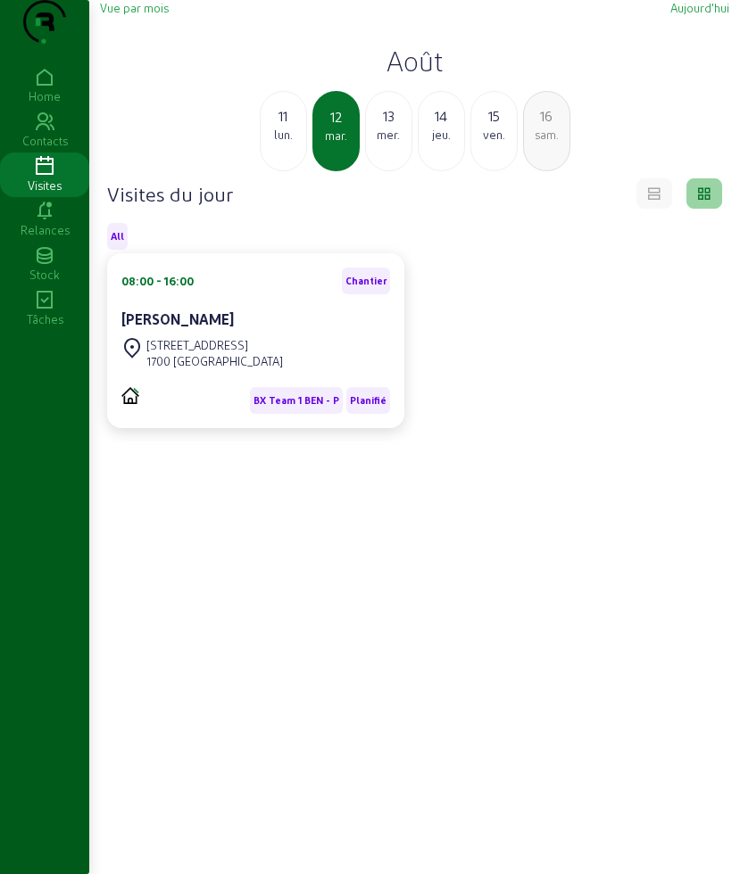
click at [394, 143] on div "mer." at bounding box center [388, 135] width 45 height 16
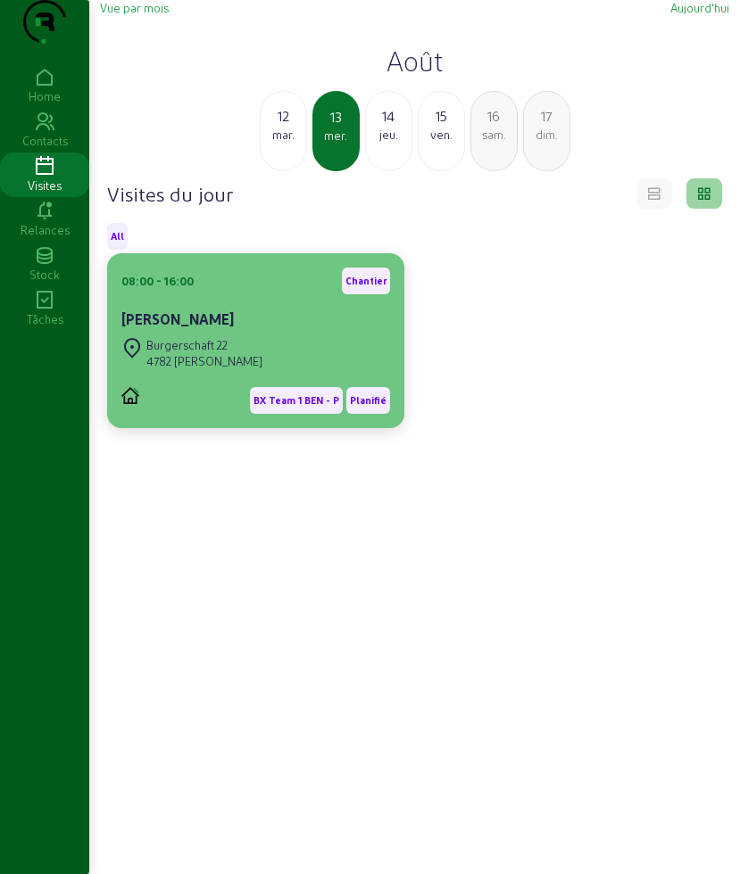
click at [277, 330] on div "Tom Mostmans" at bounding box center [255, 319] width 269 height 21
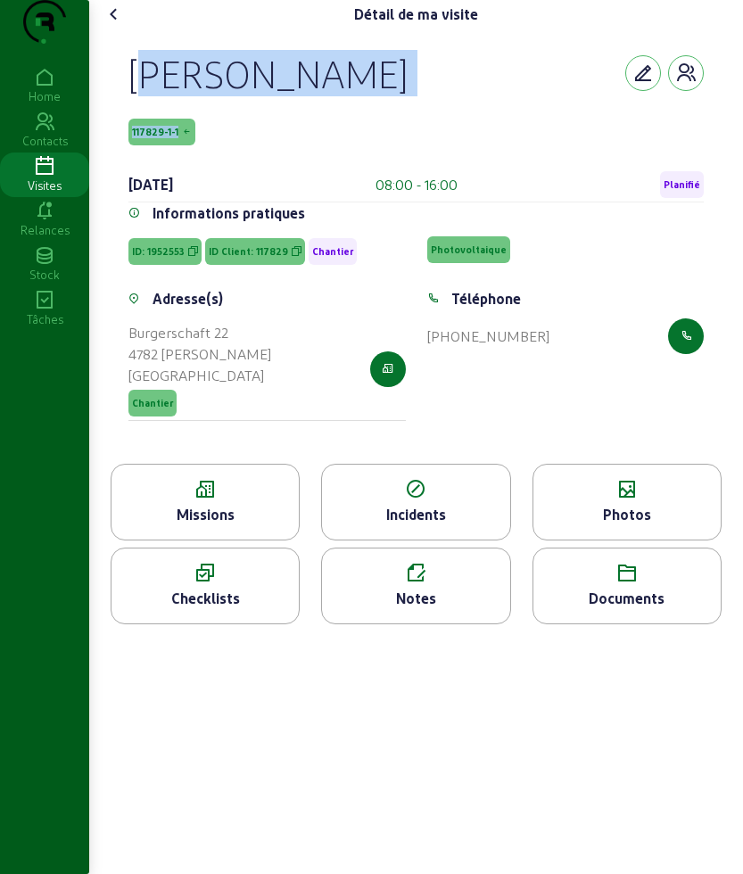
drag, startPoint x: 123, startPoint y: 96, endPoint x: 277, endPoint y: 150, distance: 163.3
click at [277, 150] on div "Tom Mostmans 117829-1-1 13 août 2025 08:00 - 16:00 Planifié Informations pratiq…" at bounding box center [416, 246] width 618 height 435
copy div "Tom Mostmans 117829-1-1"
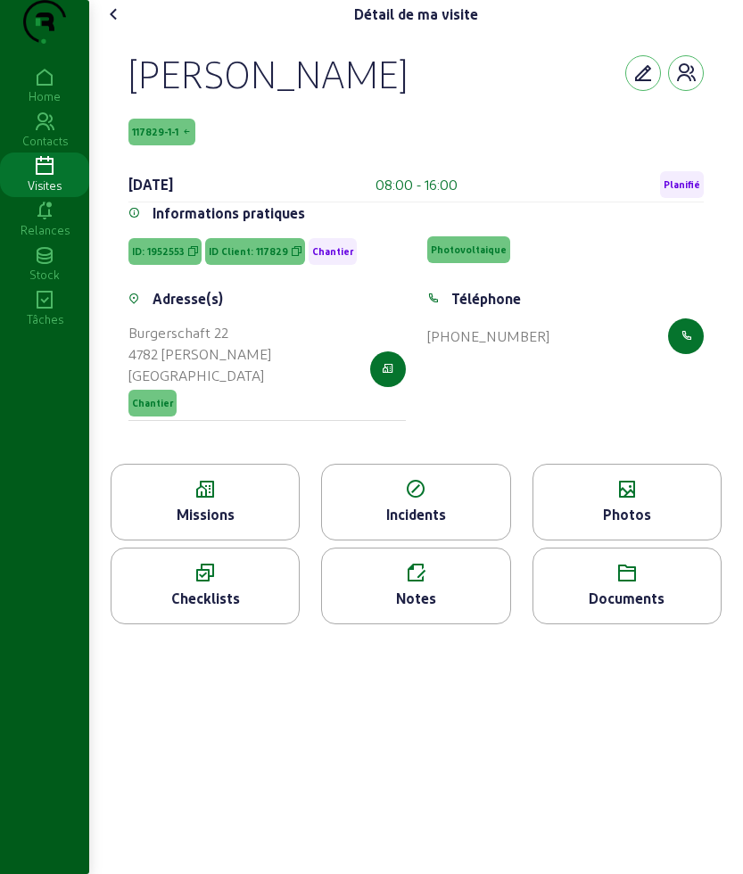
click at [207, 500] on icon at bounding box center [205, 489] width 187 height 21
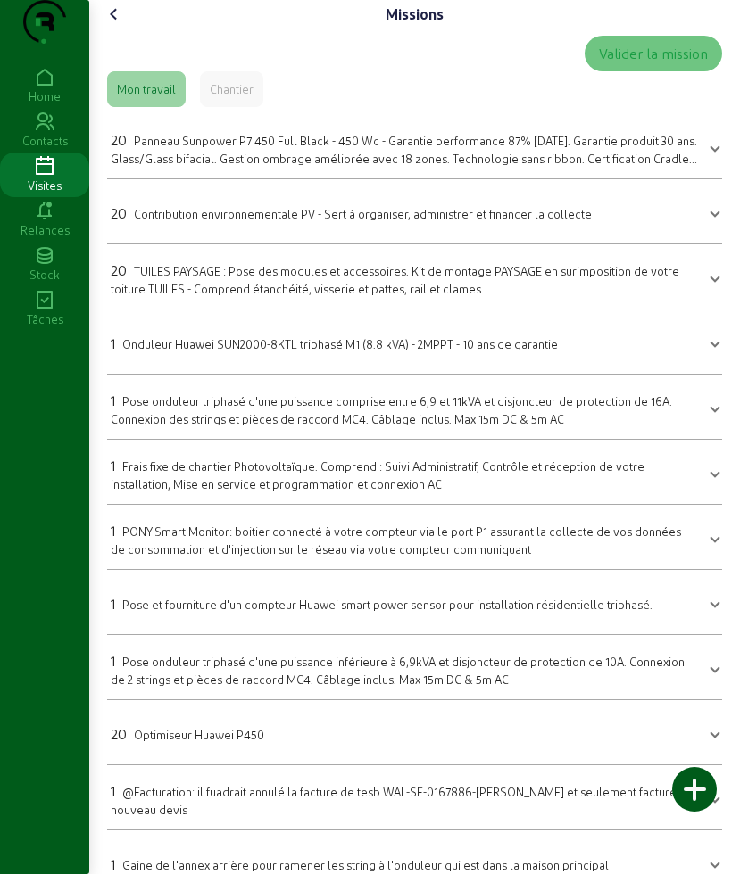
click at [122, 25] on icon at bounding box center [113, 14] width 21 height 21
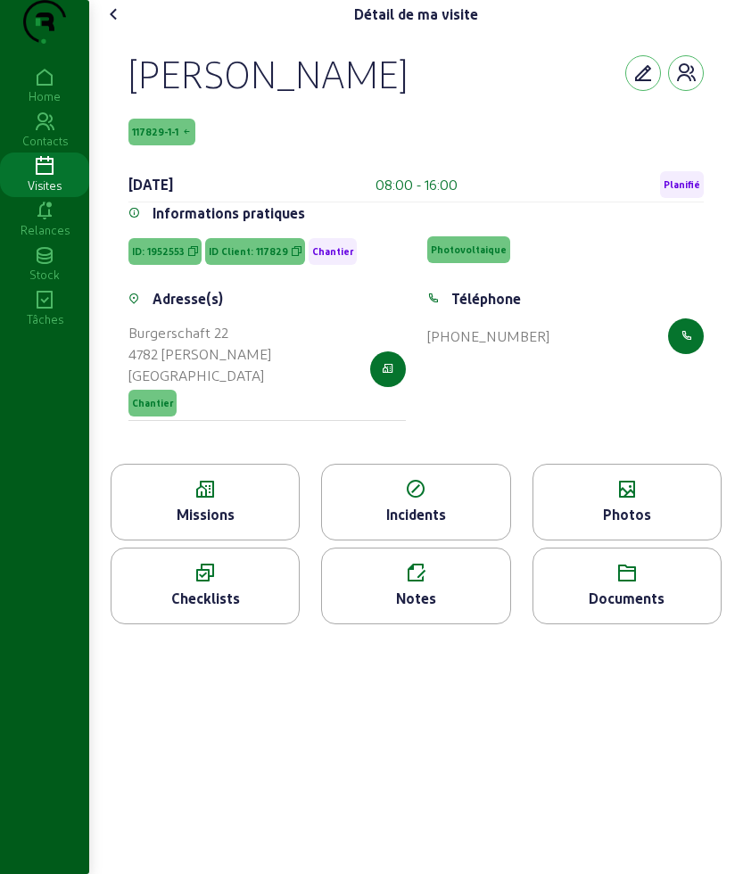
click at [119, 25] on icon at bounding box center [113, 14] width 21 height 21
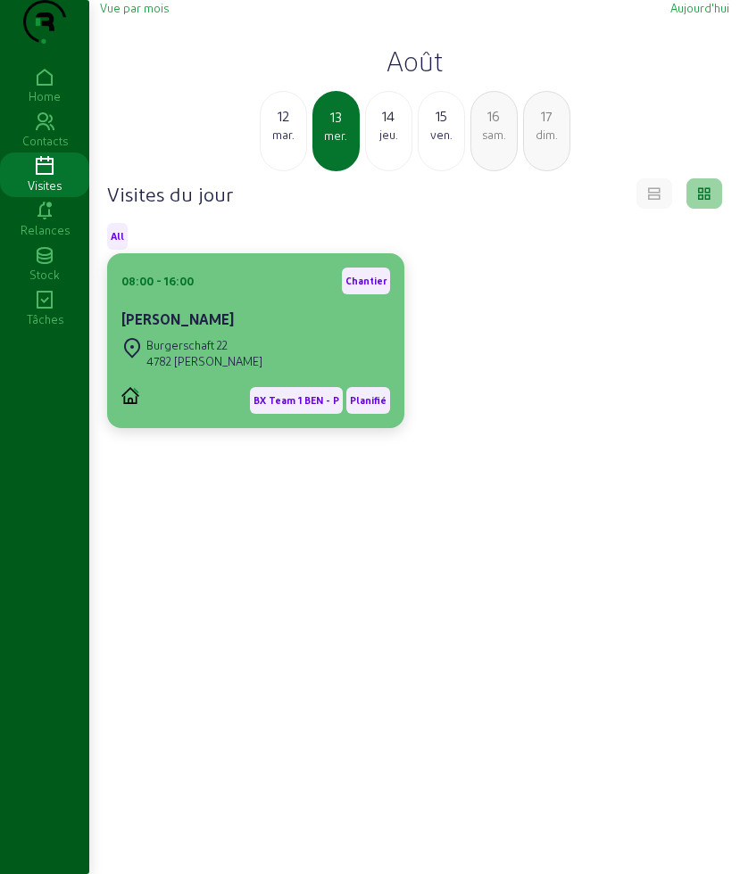
click at [210, 334] on div "08:00 - 16:00 Chantier Tom Mostmans" at bounding box center [255, 301] width 269 height 66
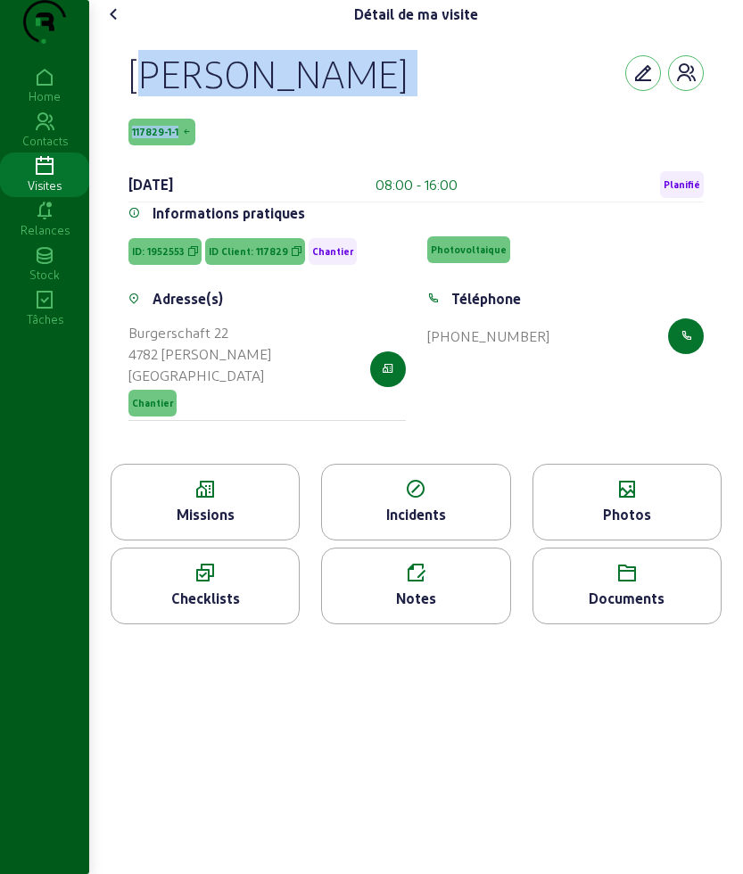
drag, startPoint x: 119, startPoint y: 101, endPoint x: 238, endPoint y: 140, distance: 125.8
click at [238, 140] on div "Tom Mostmans 117829-1-1 13 août 2025 08:00 - 16:00 Planifié Informations pratiq…" at bounding box center [416, 246] width 618 height 435
copy div "Tom Mostmans 117829-1-1"
click at [125, 25] on icon at bounding box center [113, 14] width 21 height 21
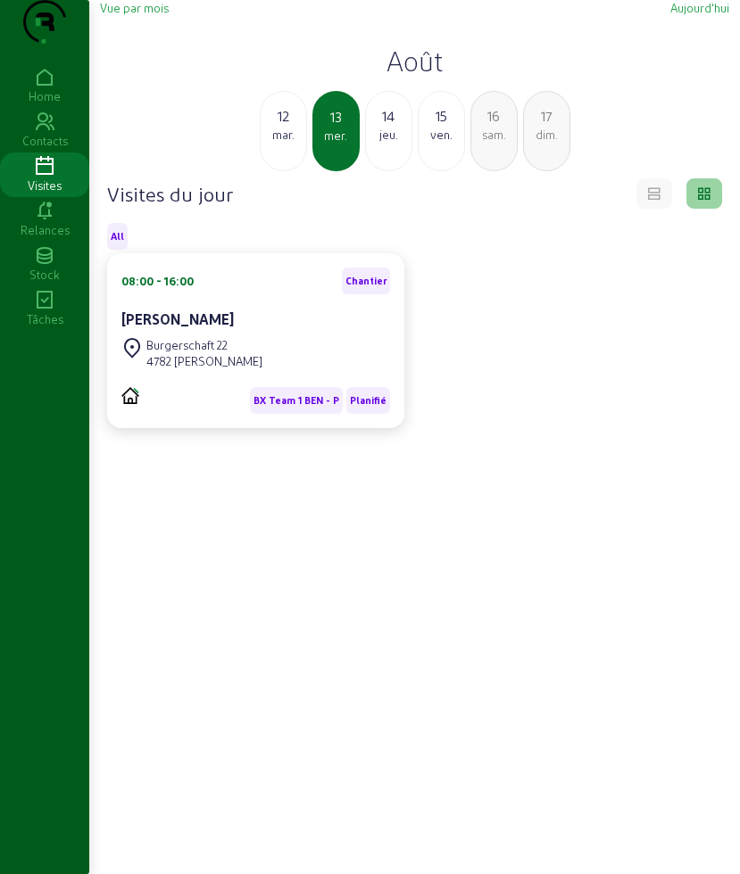
click at [389, 143] on div "jeu." at bounding box center [388, 135] width 45 height 16
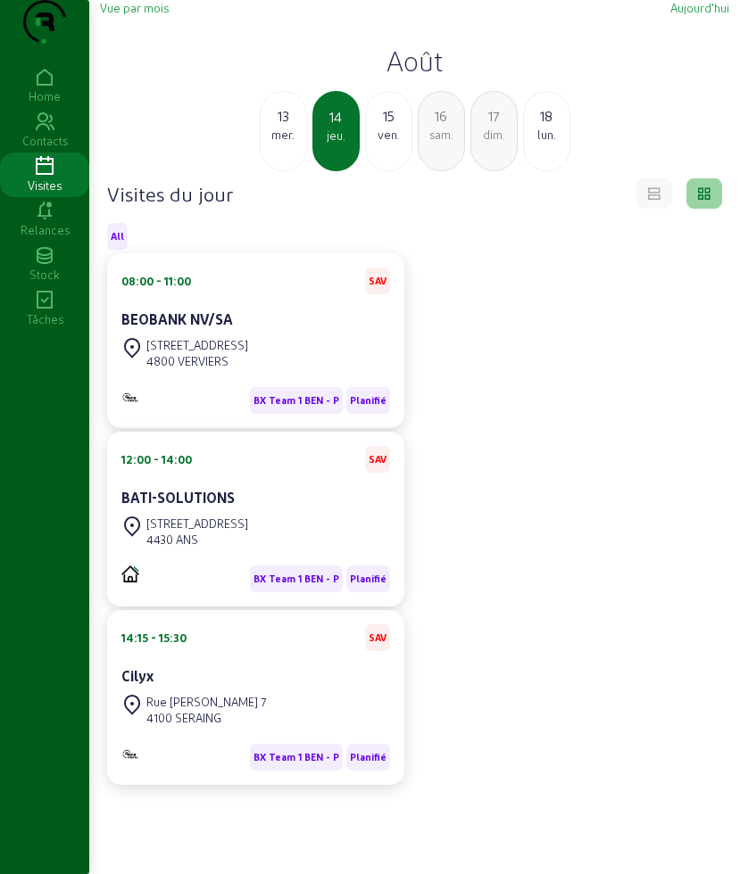
click at [381, 143] on div "ven." at bounding box center [388, 135] width 45 height 16
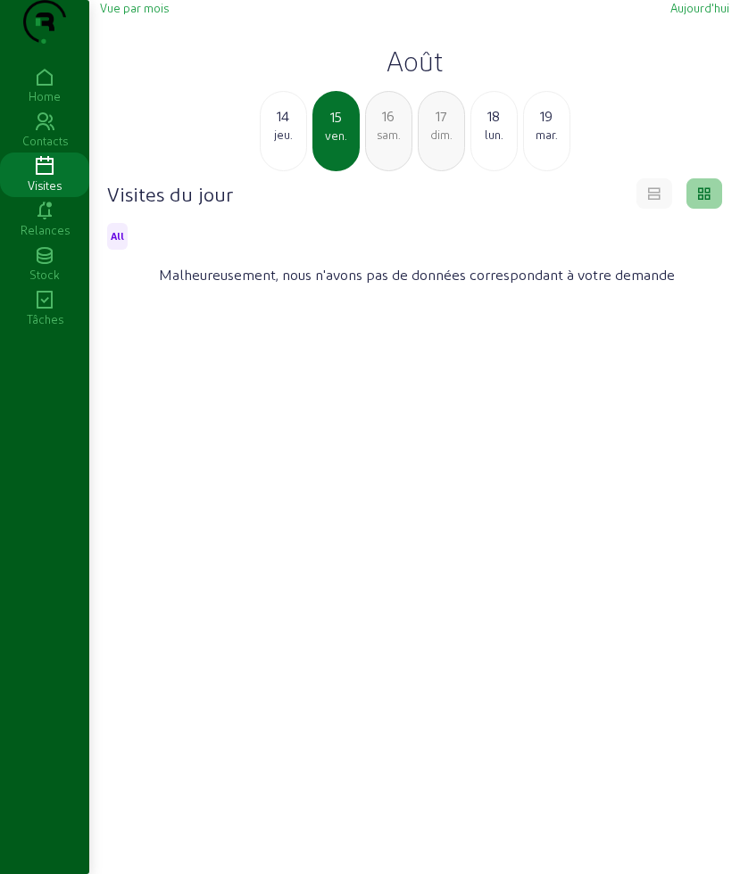
click at [298, 127] on div "14" at bounding box center [282, 115] width 45 height 21
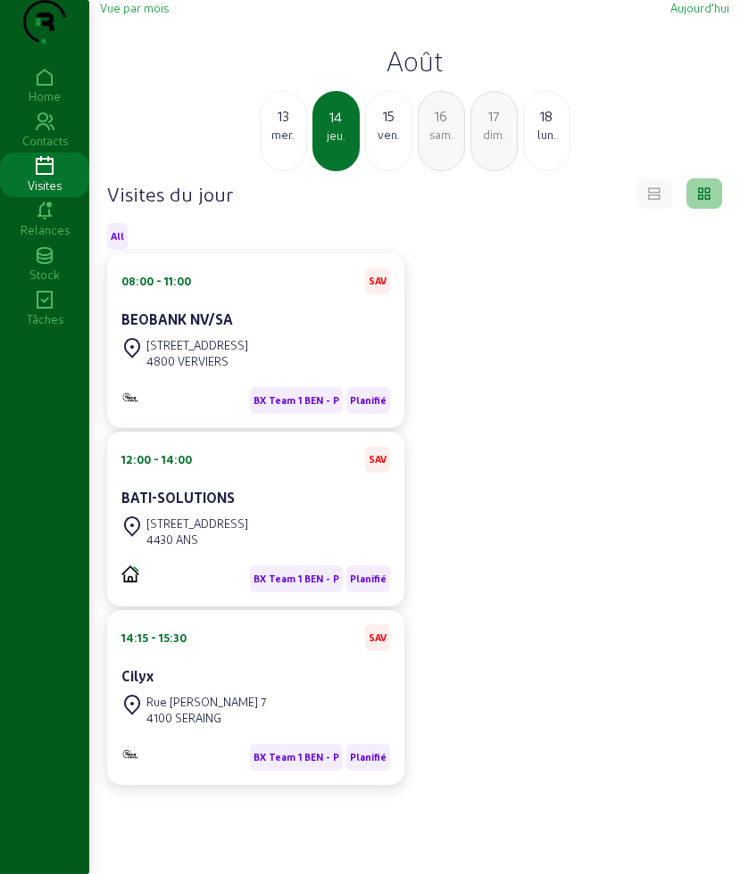
click at [297, 127] on div "13" at bounding box center [282, 115] width 45 height 21
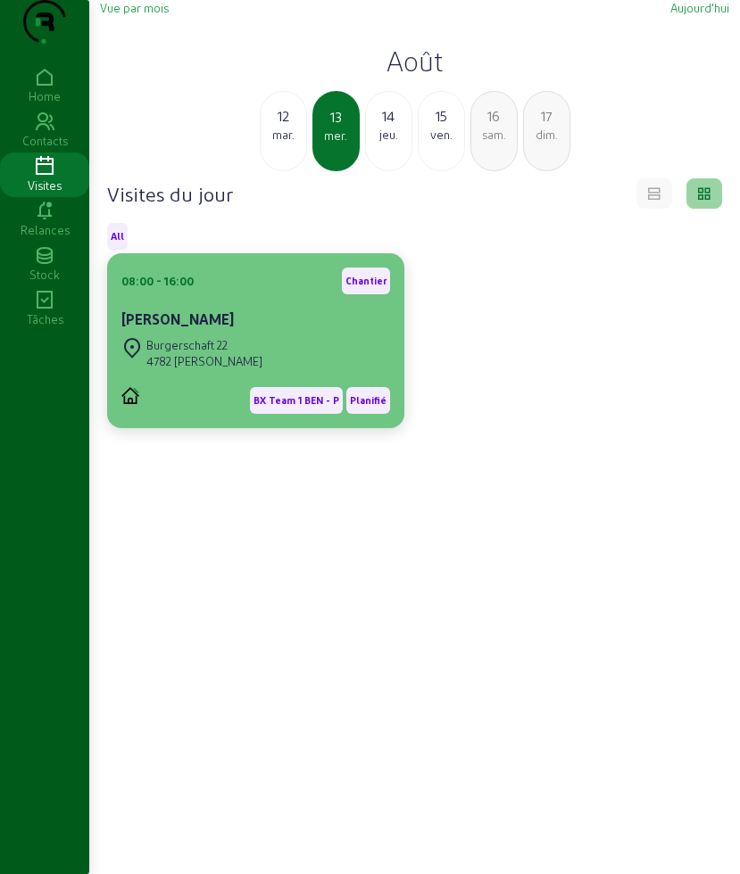
click at [219, 327] on cam-card-title "Tom Mostmans" at bounding box center [177, 318] width 112 height 17
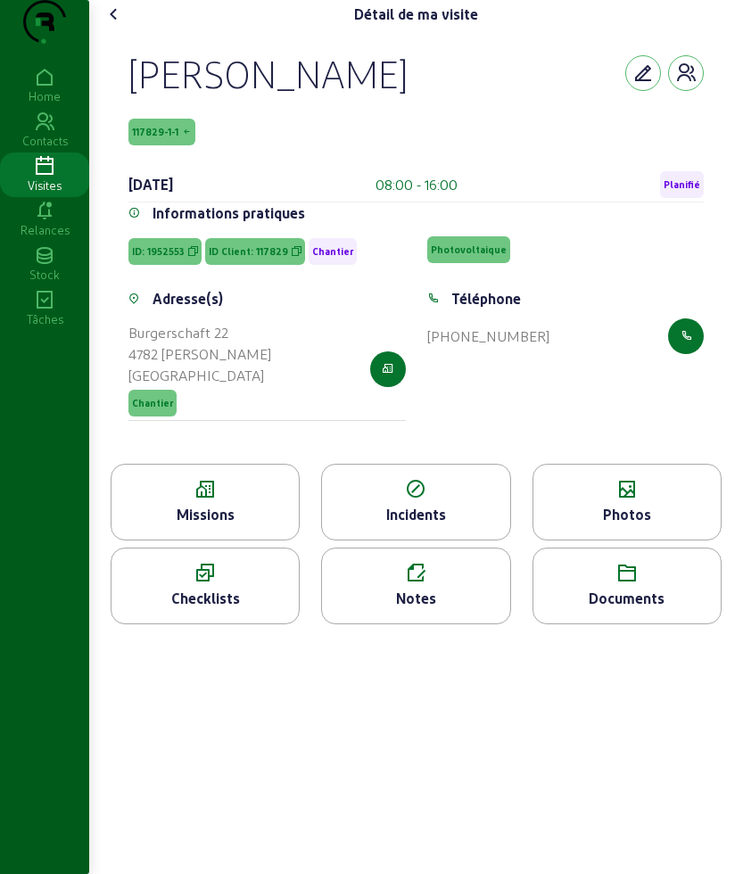
click at [219, 525] on div "Missions" at bounding box center [205, 514] width 187 height 21
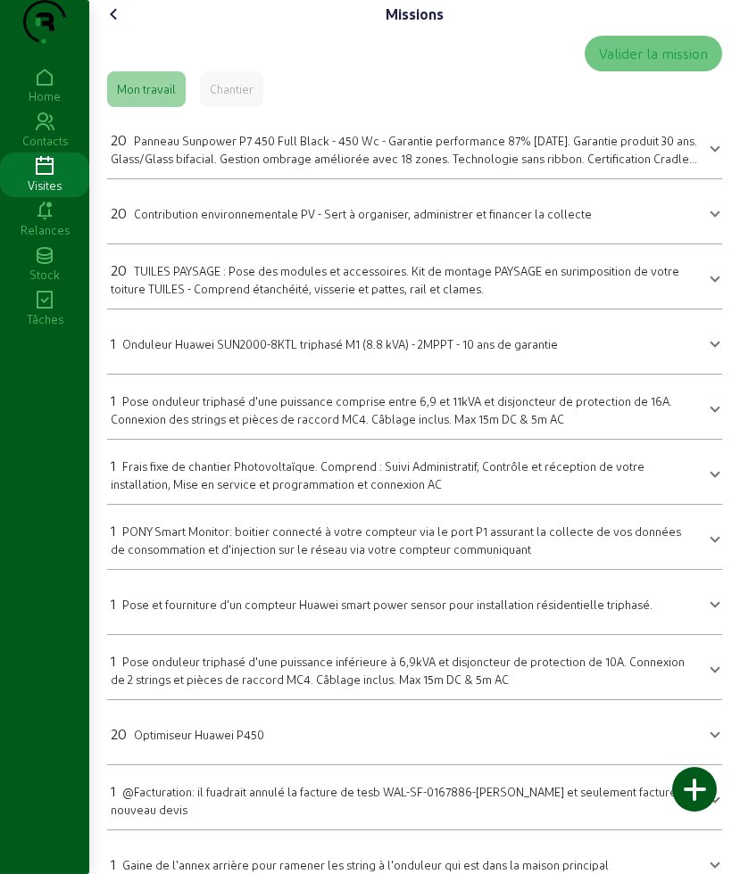
click at [125, 25] on icon at bounding box center [113, 14] width 21 height 21
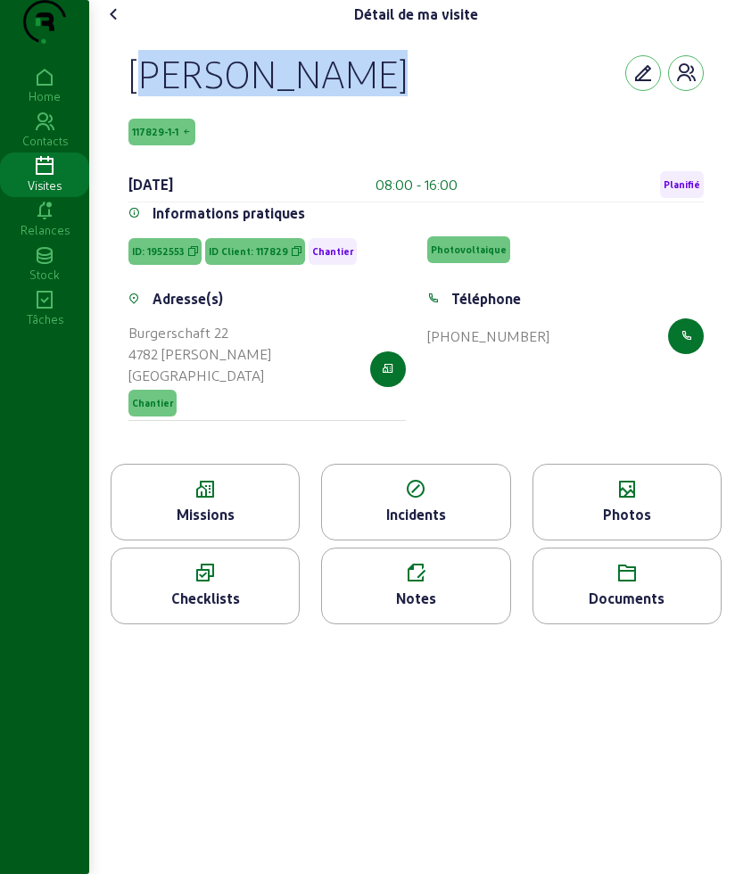
drag, startPoint x: 129, startPoint y: 102, endPoint x: 353, endPoint y: 126, distance: 225.2
click at [404, 119] on div "Tom Mostmans 117829-1-1 13 août 2025 08:00 - 16:00 Planifié Informations pratiq…" at bounding box center [416, 246] width 618 height 435
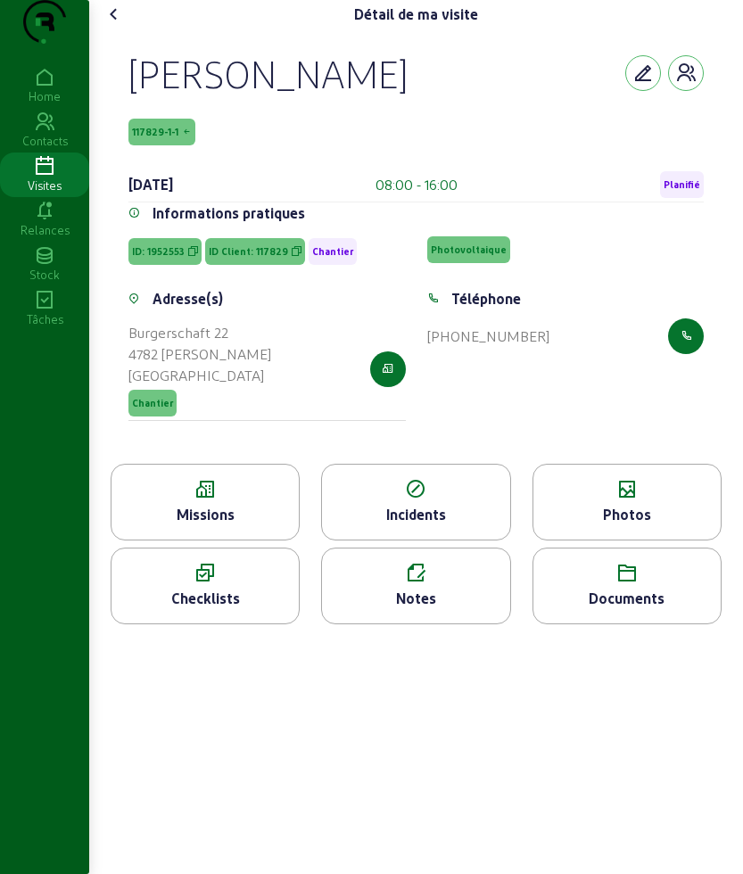
click at [236, 500] on icon at bounding box center [205, 489] width 187 height 21
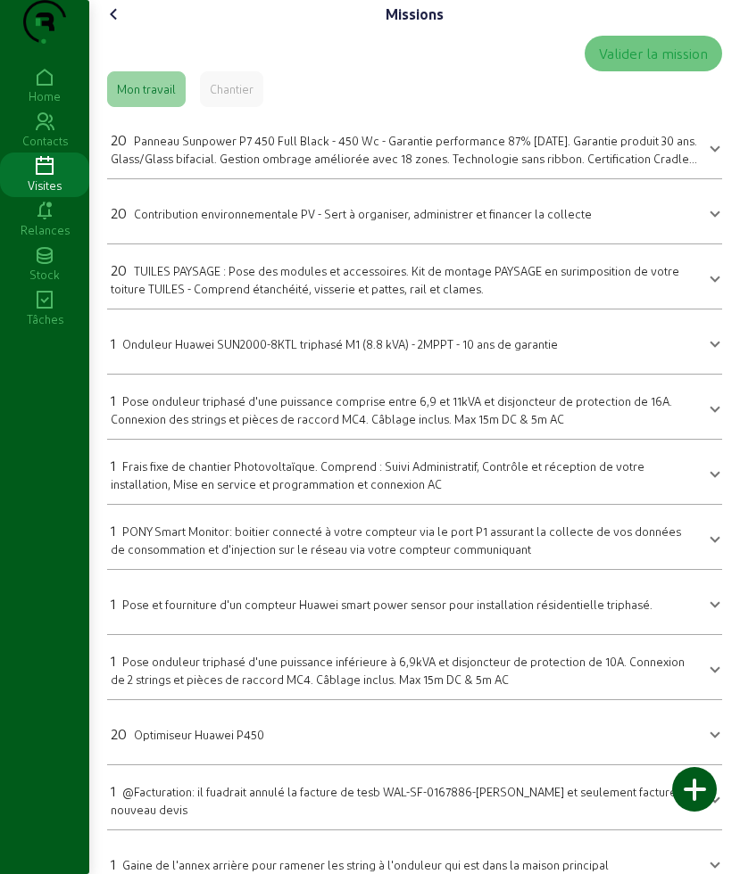
click at [226, 167] on div "20 Panneau Sunpower P7 450 Full Black - 450 Wc - Garantie performance 87% après…" at bounding box center [404, 147] width 586 height 37
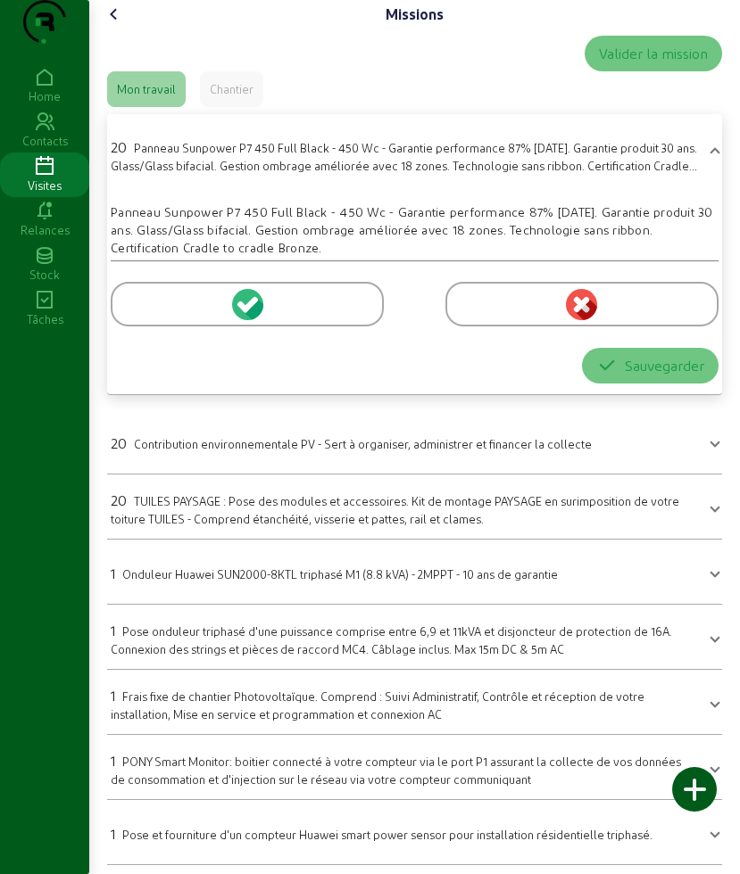
click at [161, 326] on div at bounding box center [247, 304] width 273 height 45
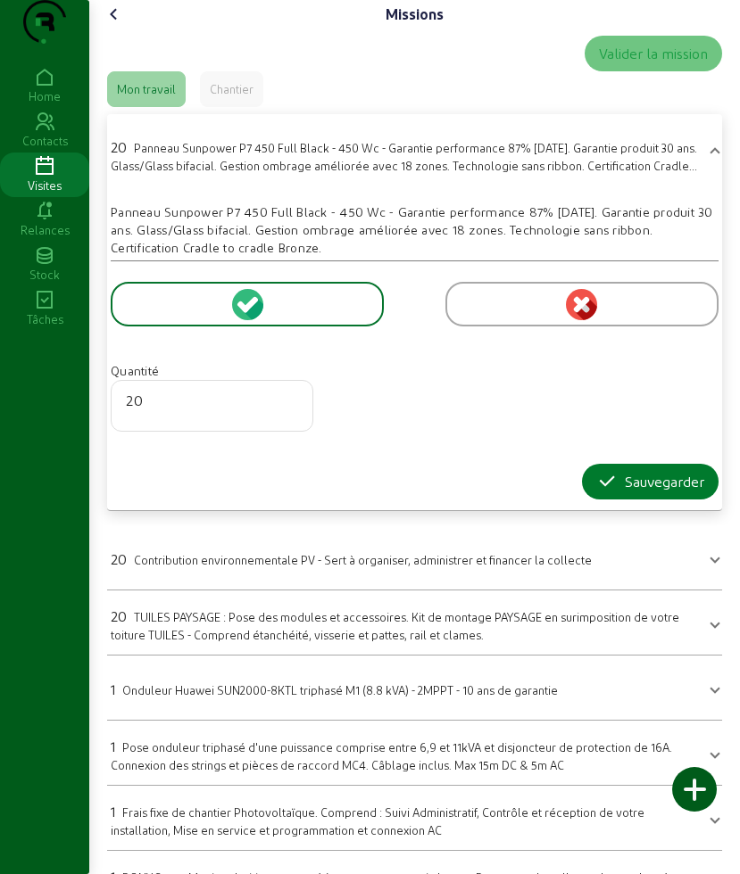
click at [623, 492] on div "Sauvegarder" at bounding box center [650, 481] width 108 height 21
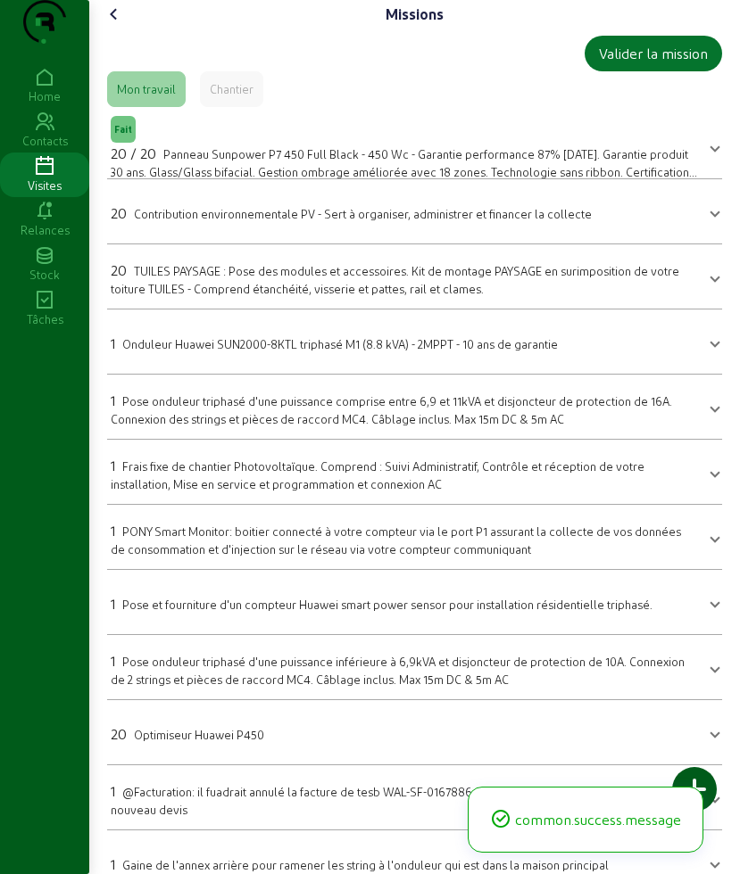
click at [213, 295] on span "TUILES PAYSAGE : Pose des modules et accessoires. Kit de montage PAYSAGE en sur…" at bounding box center [395, 279] width 568 height 31
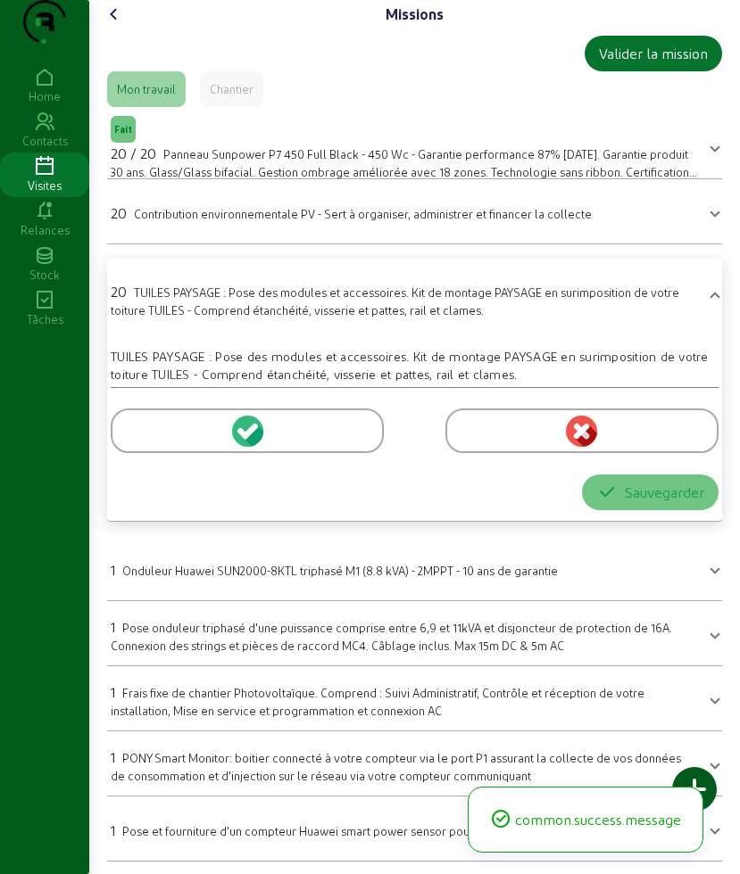
click at [150, 453] on div at bounding box center [247, 431] width 273 height 45
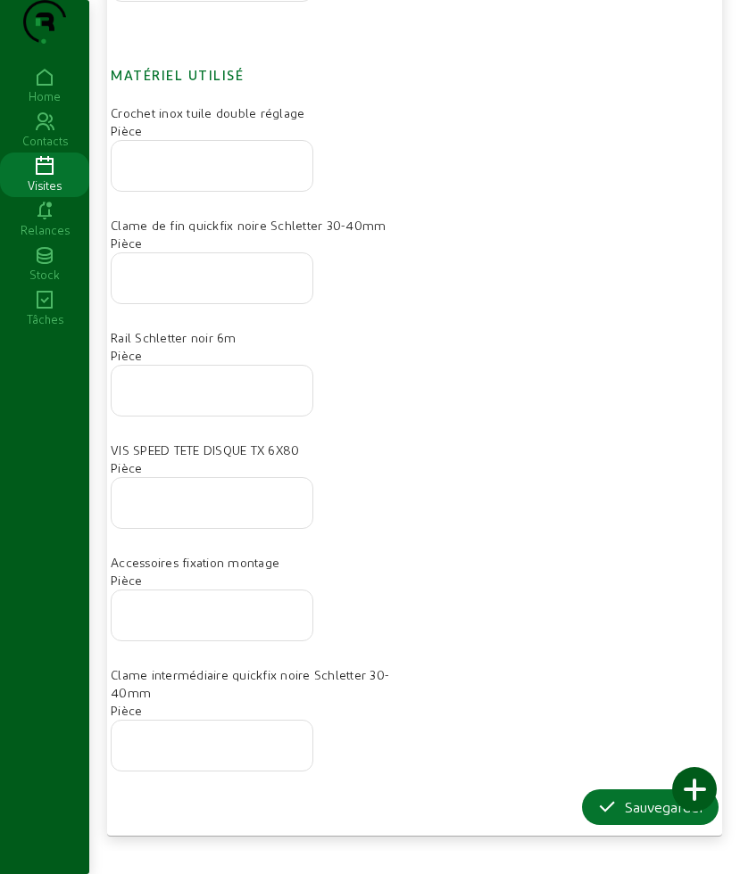
scroll to position [892, 0]
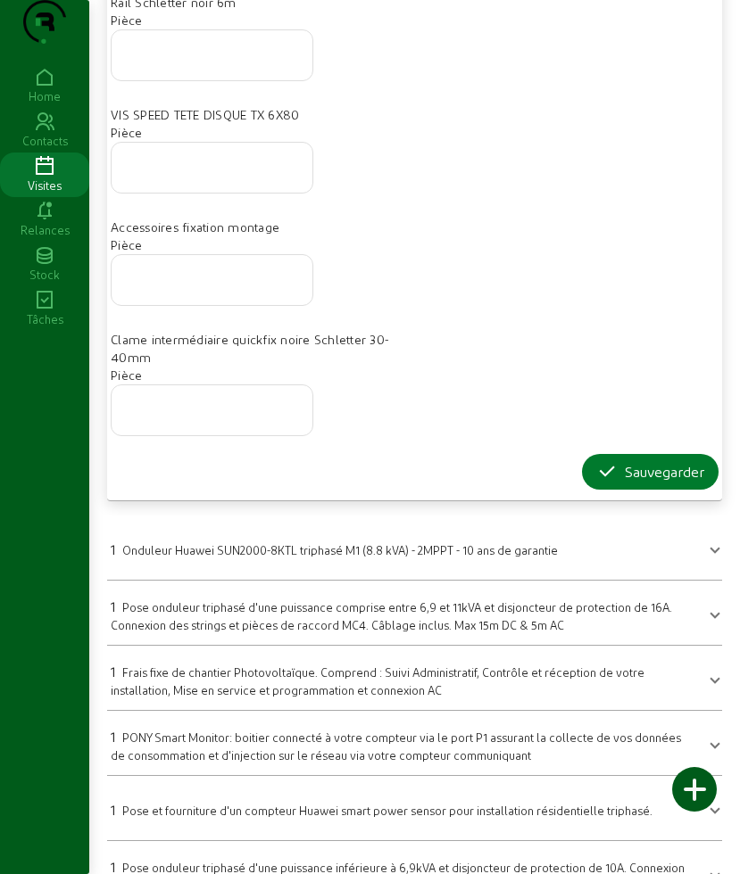
click at [616, 483] on div "Sauvegarder" at bounding box center [650, 471] width 108 height 21
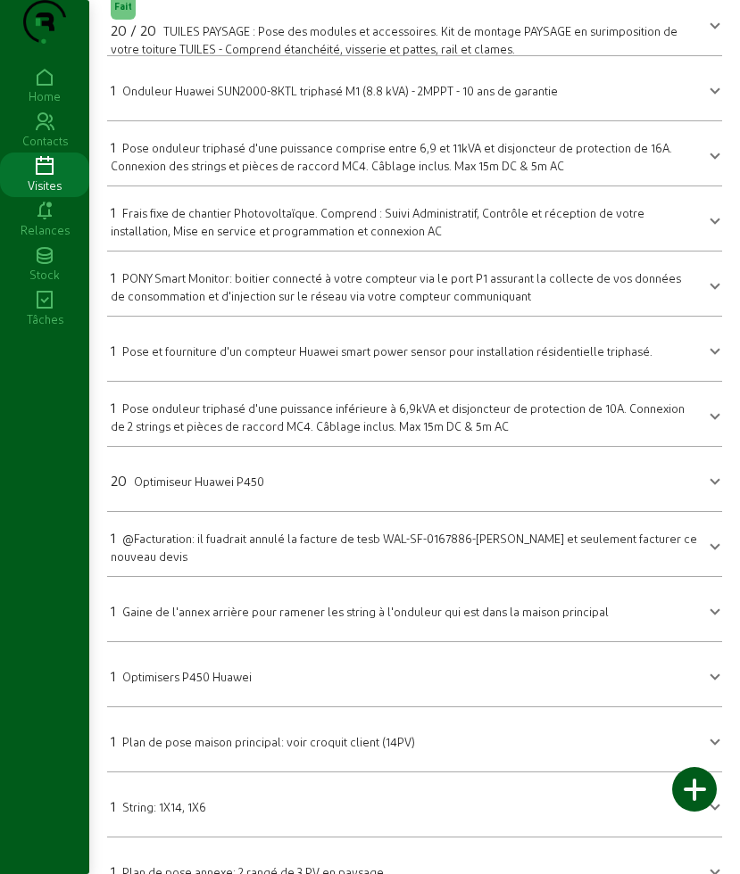
scroll to position [220, 0]
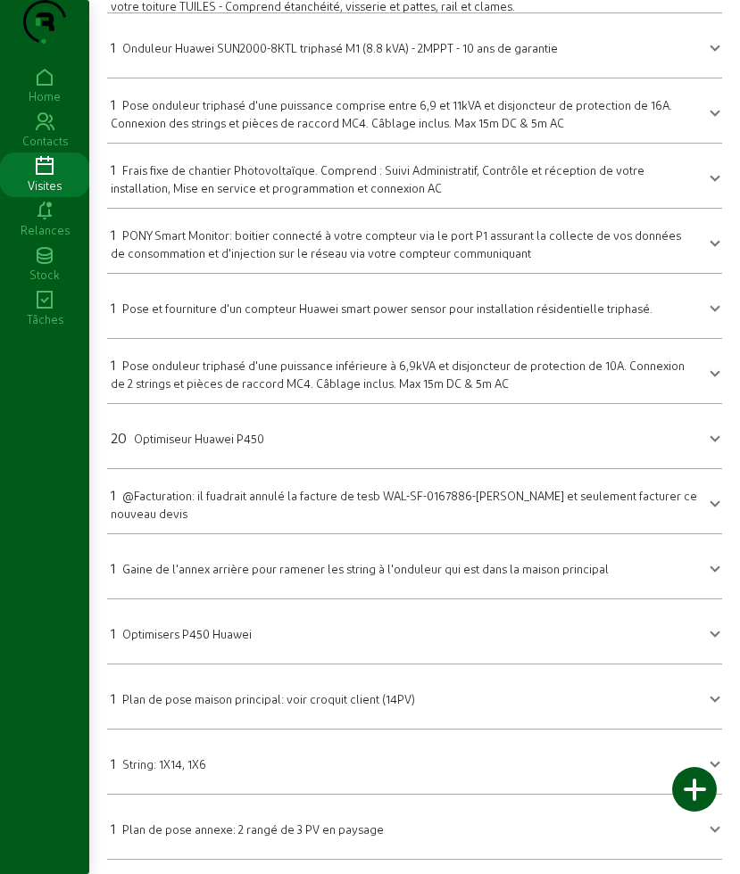
click at [174, 766] on span "String: 1X14, 1X6" at bounding box center [164, 763] width 84 height 13
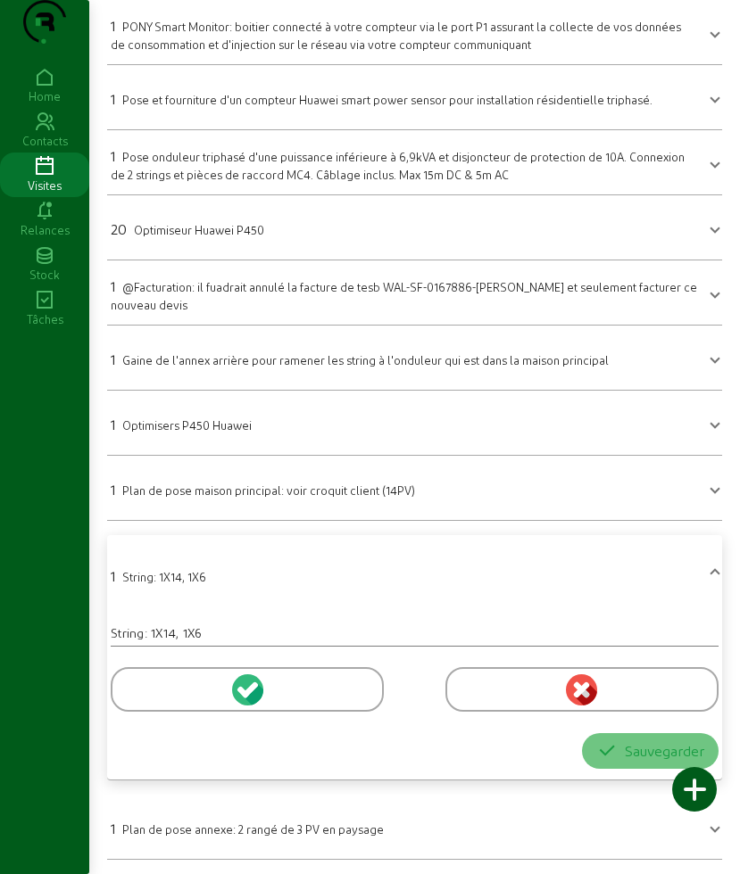
click at [157, 690] on div at bounding box center [247, 689] width 273 height 45
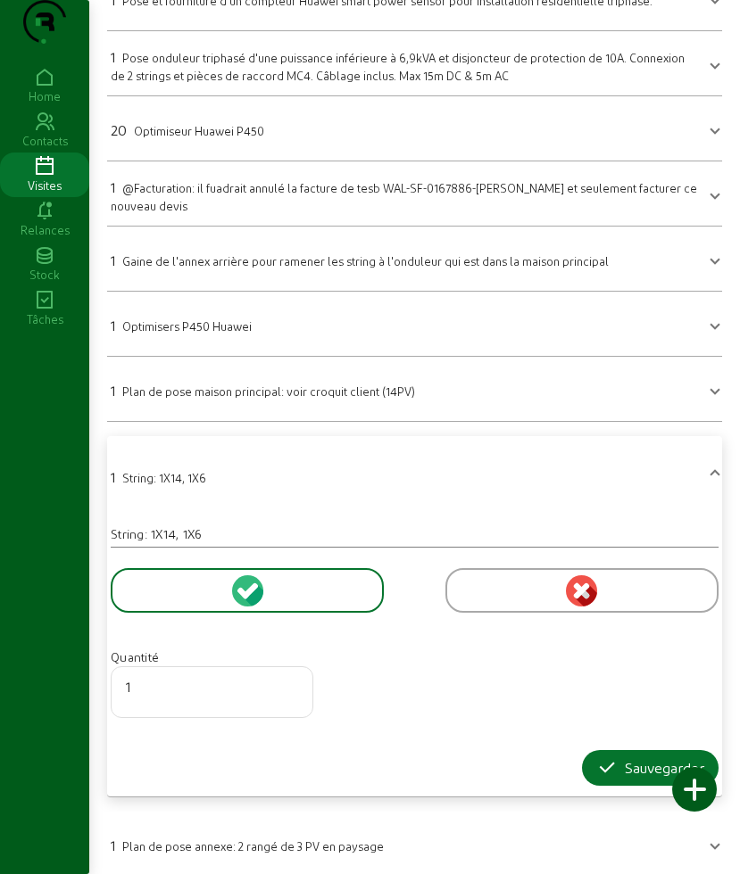
scroll to position [657, 0]
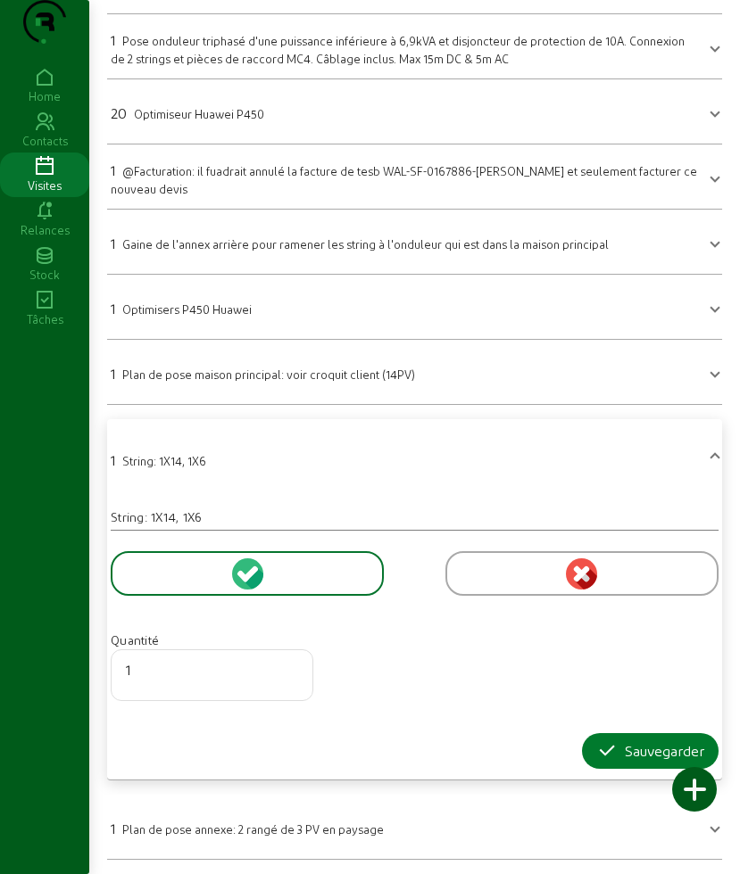
click at [608, 733] on button "Sauvegarder" at bounding box center [650, 751] width 136 height 36
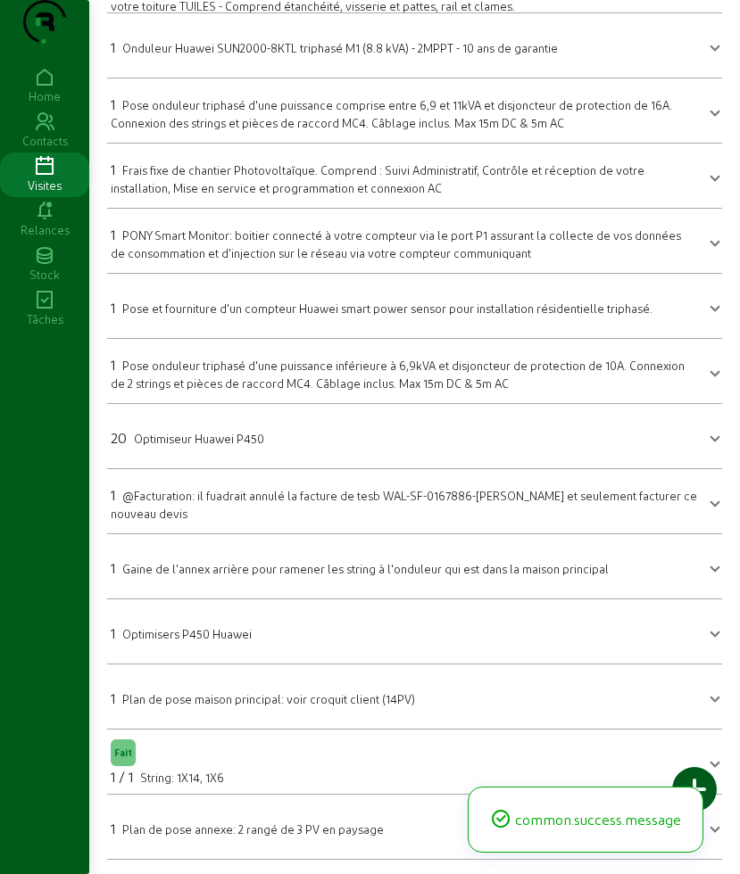
scroll to position [0, 0]
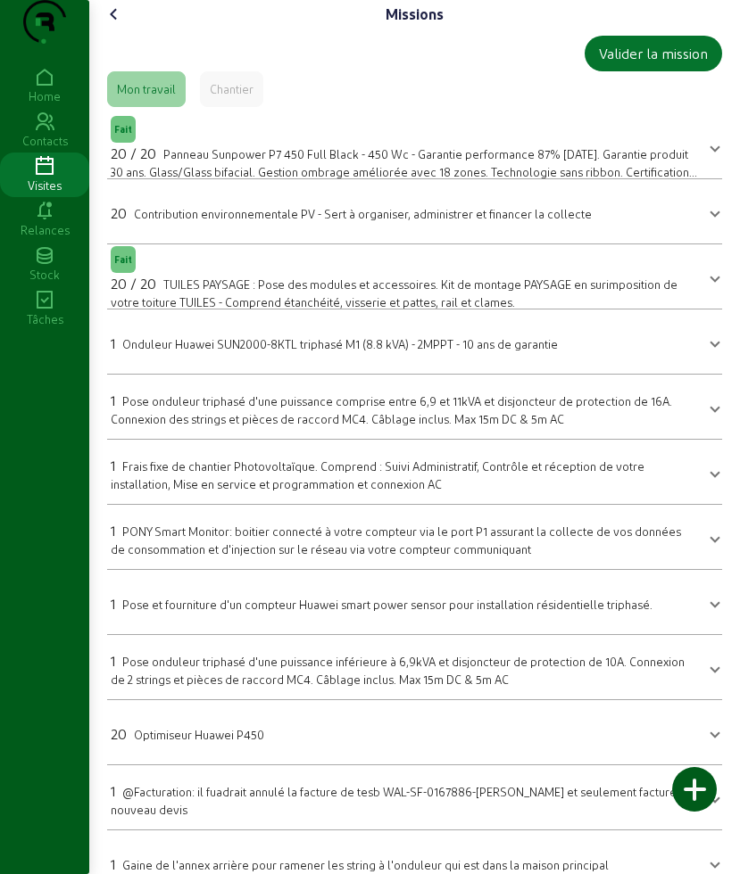
click at [116, 25] on icon at bounding box center [113, 14] width 21 height 21
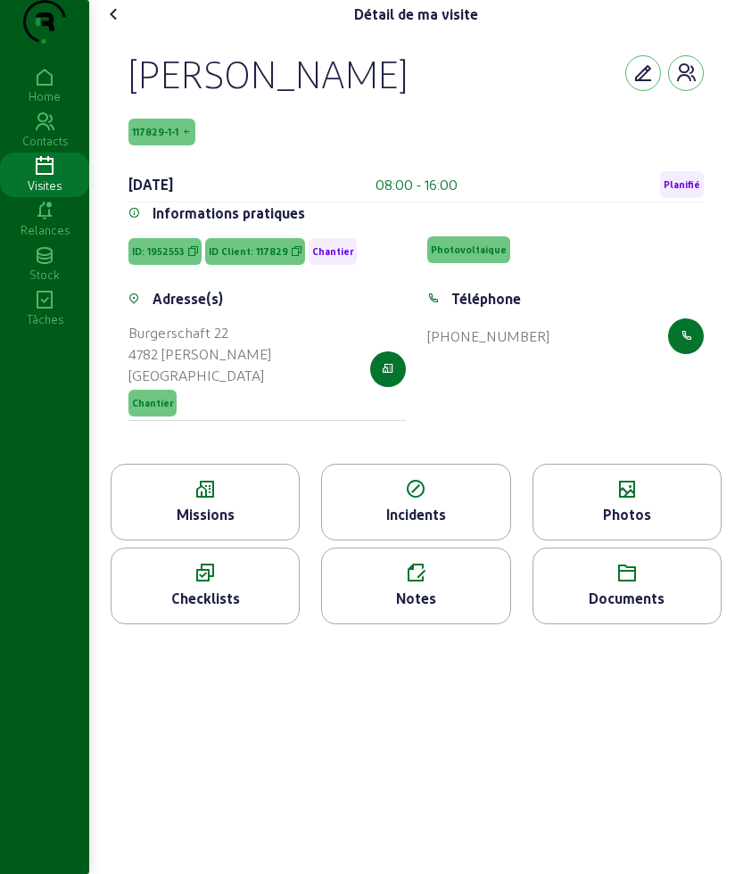
click at [614, 536] on div "Photos" at bounding box center [627, 502] width 189 height 77
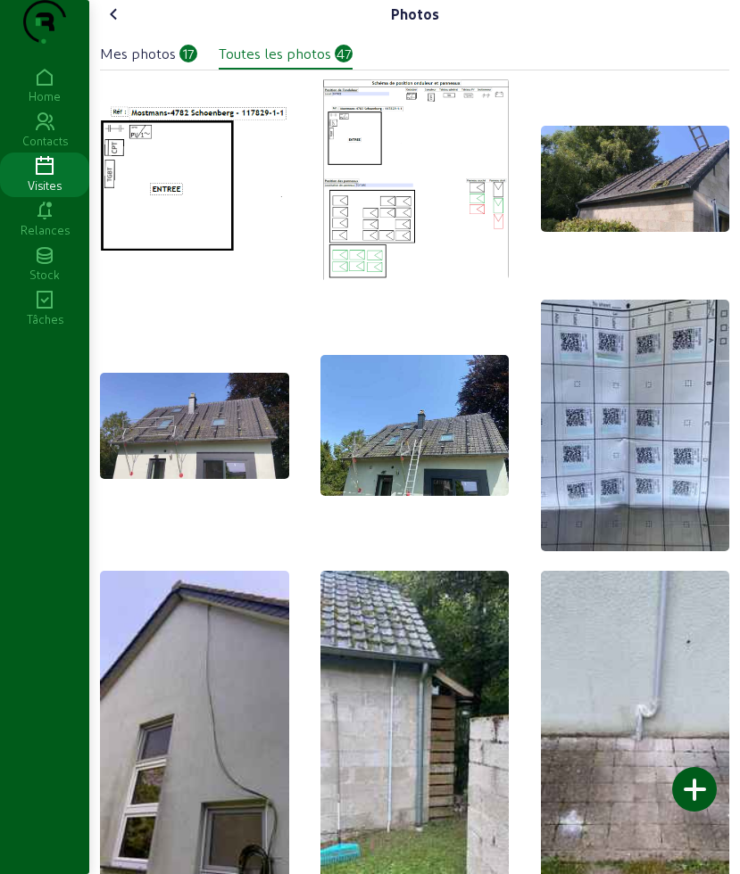
click at [689, 784] on div at bounding box center [694, 789] width 45 height 45
click at [115, 25] on icon at bounding box center [113, 14] width 21 height 21
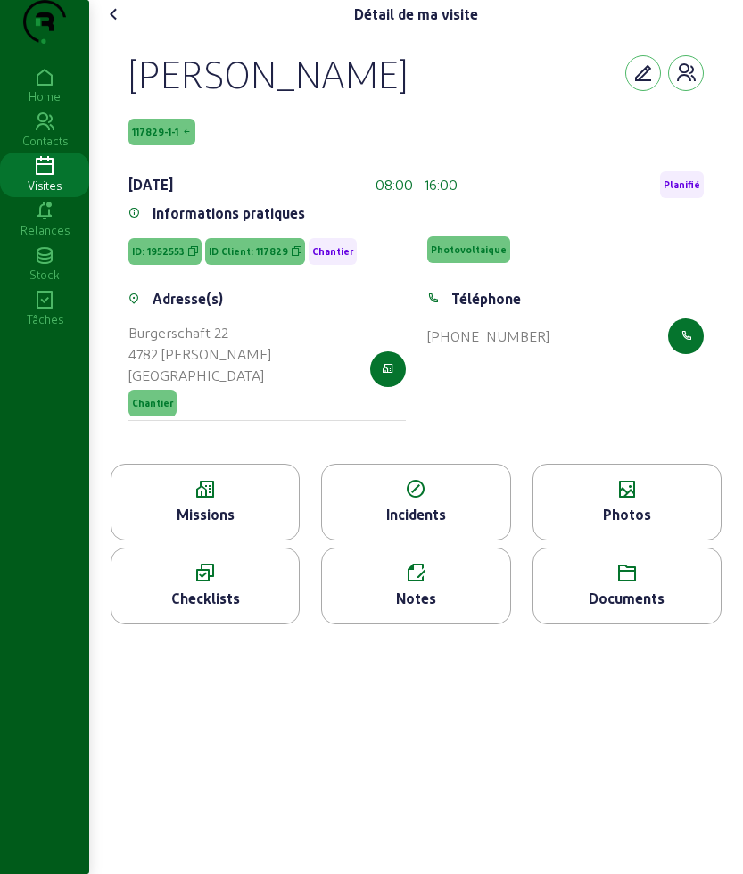
click at [665, 525] on div "Photos" at bounding box center [626, 514] width 187 height 21
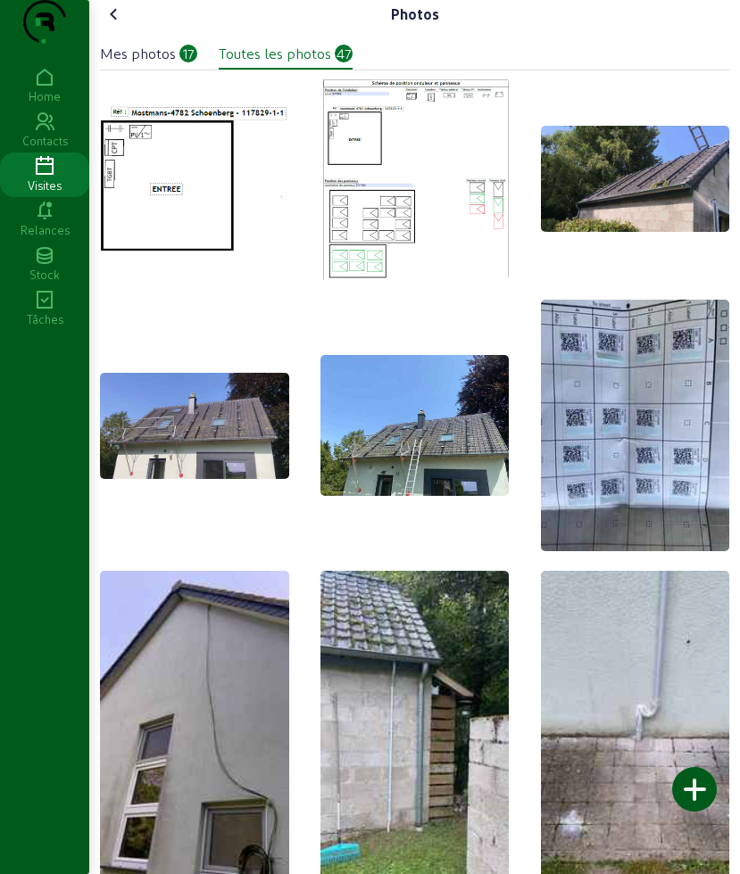
click at [122, 25] on icon at bounding box center [113, 14] width 21 height 21
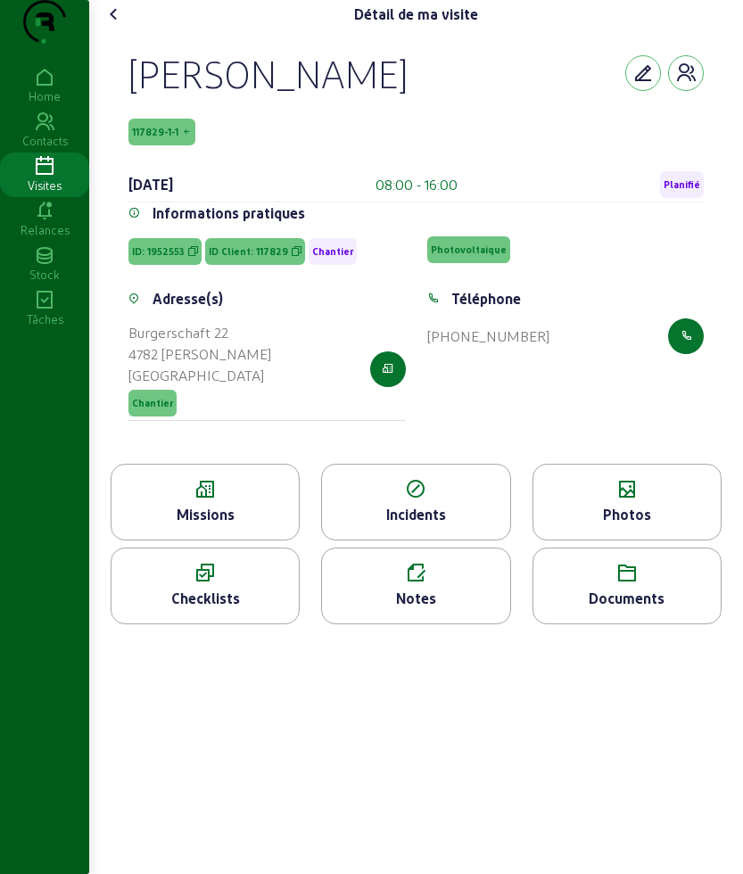
click at [241, 525] on div "Missions" at bounding box center [205, 514] width 187 height 21
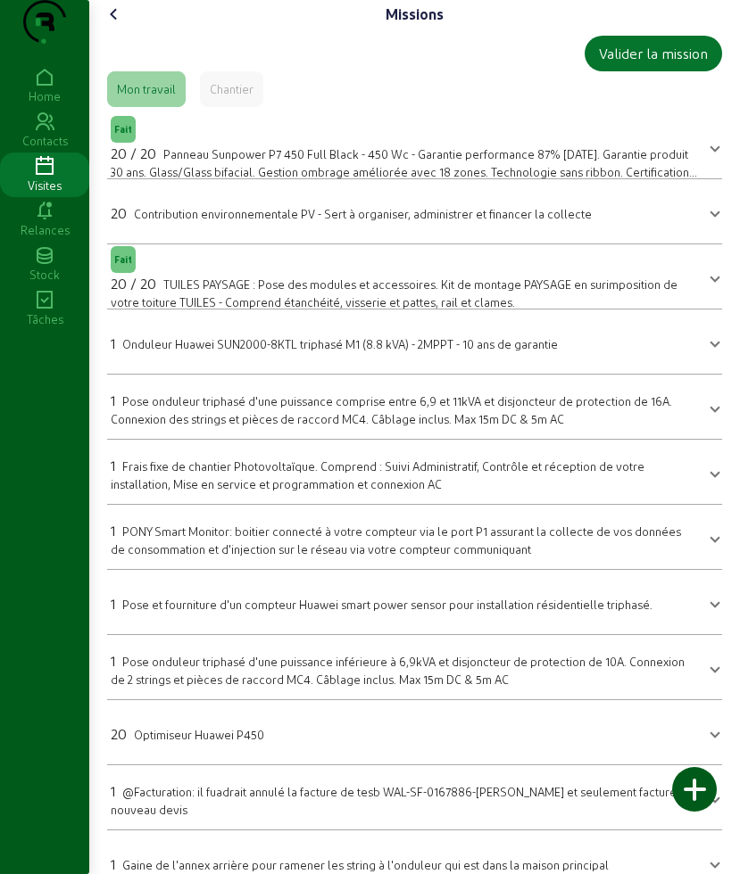
click at [112, 25] on icon at bounding box center [113, 14] width 21 height 21
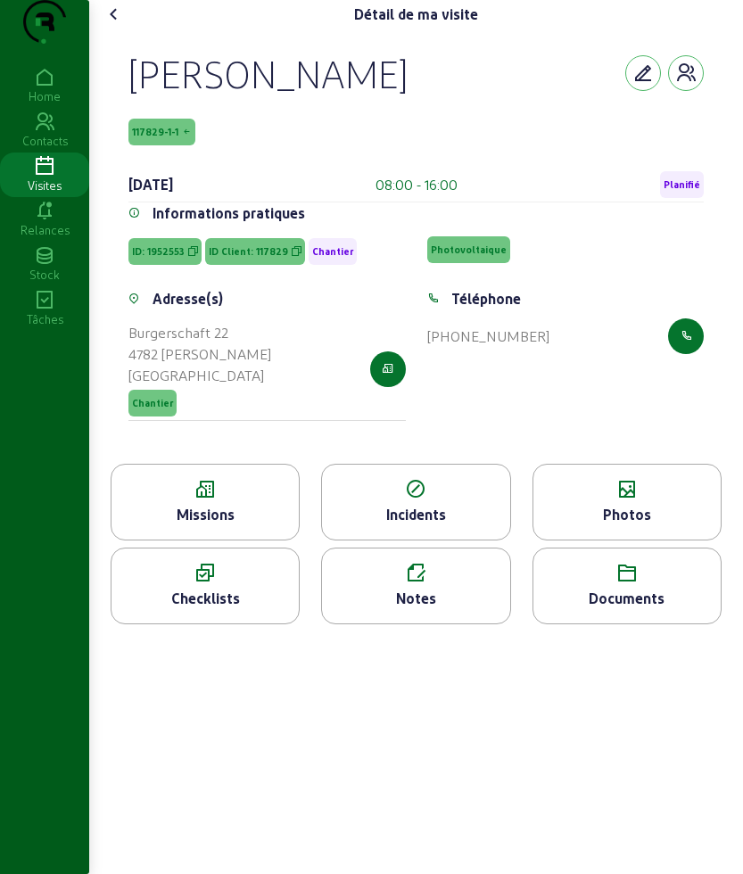
click at [250, 500] on icon at bounding box center [205, 489] width 187 height 21
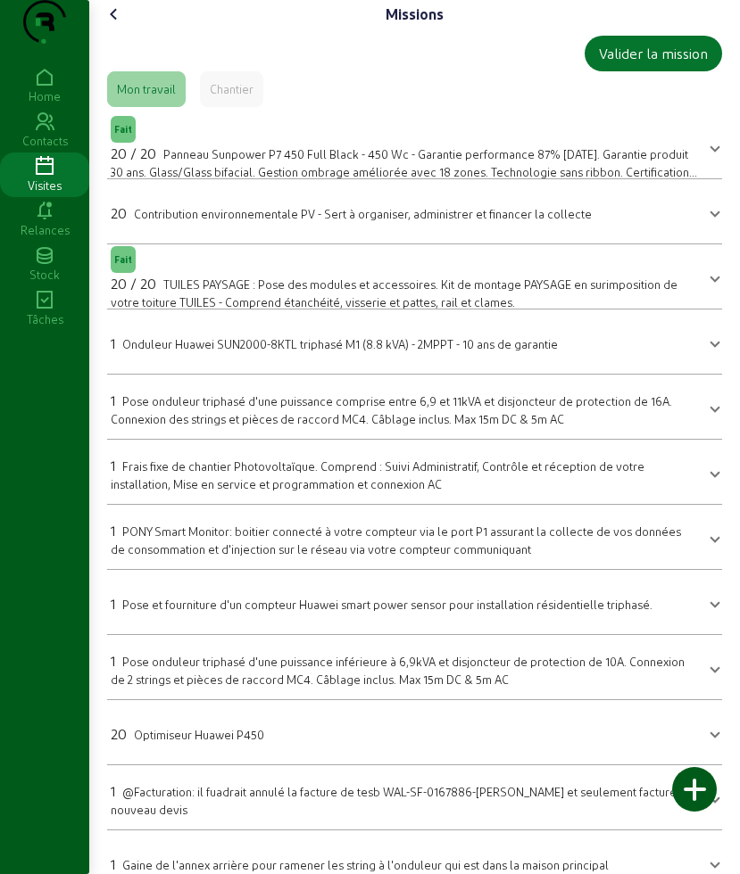
click at [124, 25] on icon at bounding box center [113, 14] width 21 height 21
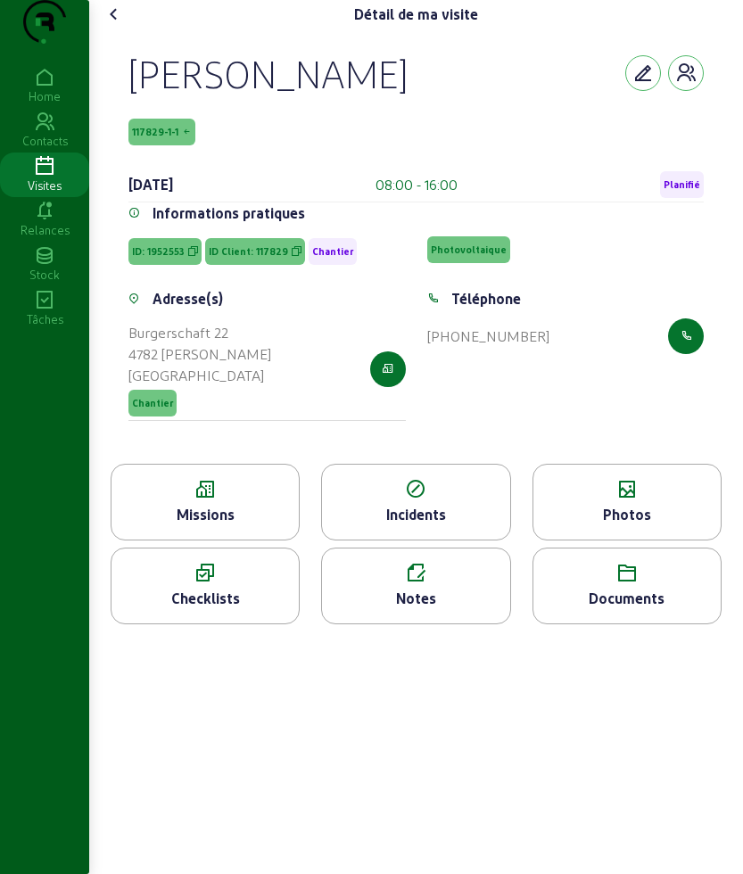
click at [120, 25] on icon at bounding box center [113, 14] width 21 height 21
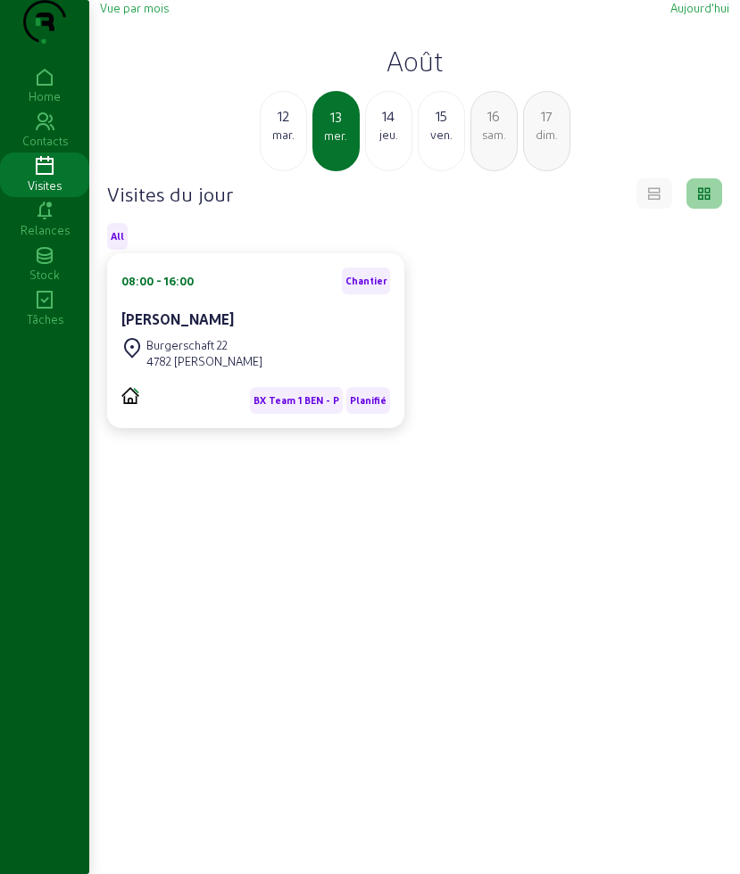
click at [376, 143] on div "jeu." at bounding box center [388, 135] width 45 height 16
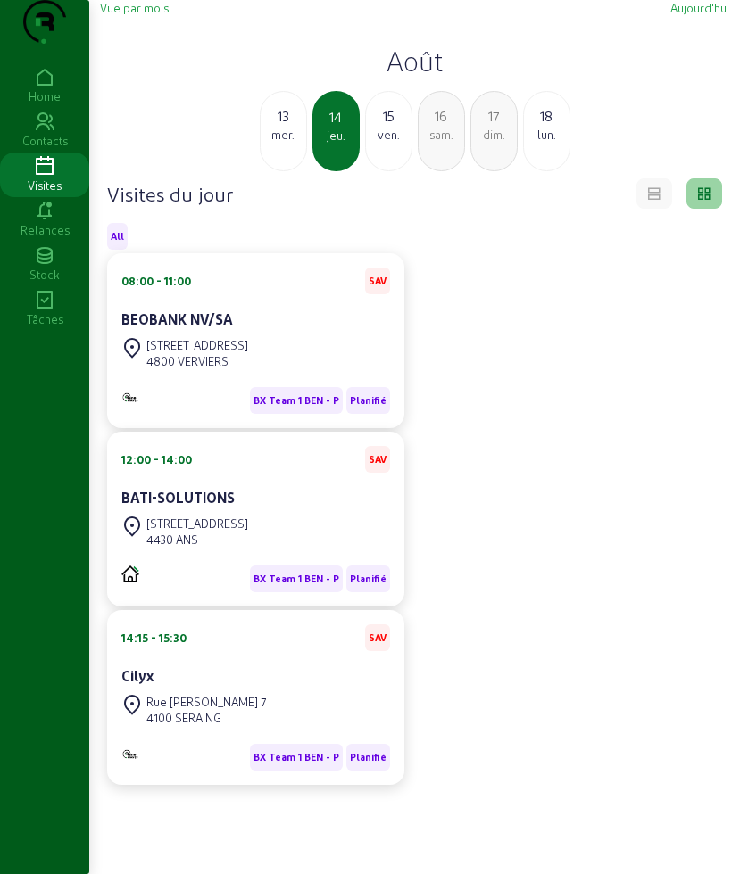
click at [383, 127] on div "15" at bounding box center [388, 115] width 45 height 21
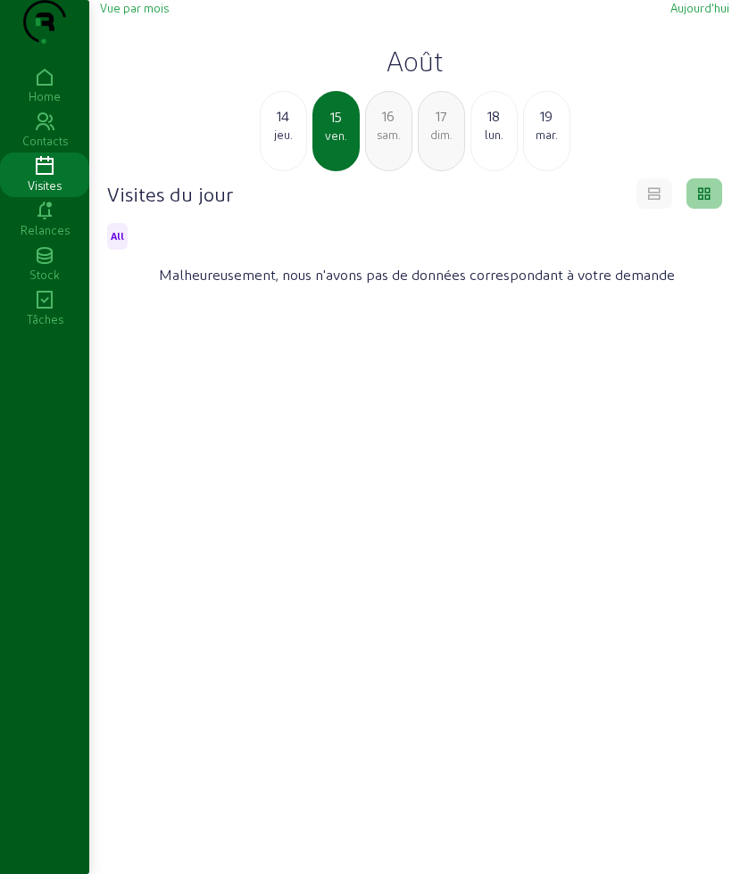
click at [282, 127] on div "14" at bounding box center [282, 115] width 45 height 21
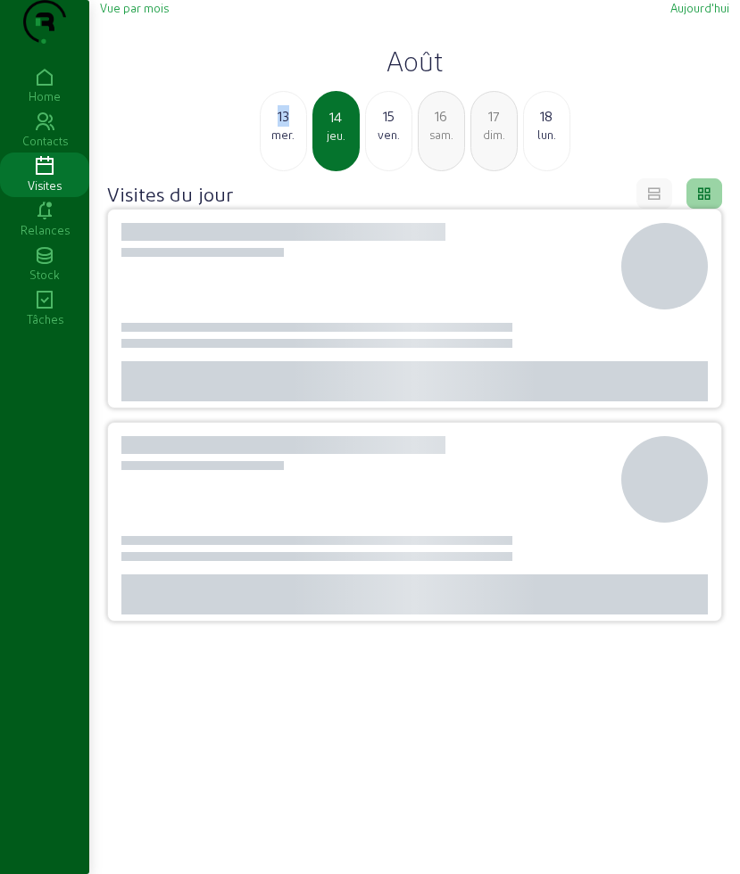
click at [282, 127] on div "13" at bounding box center [282, 115] width 45 height 21
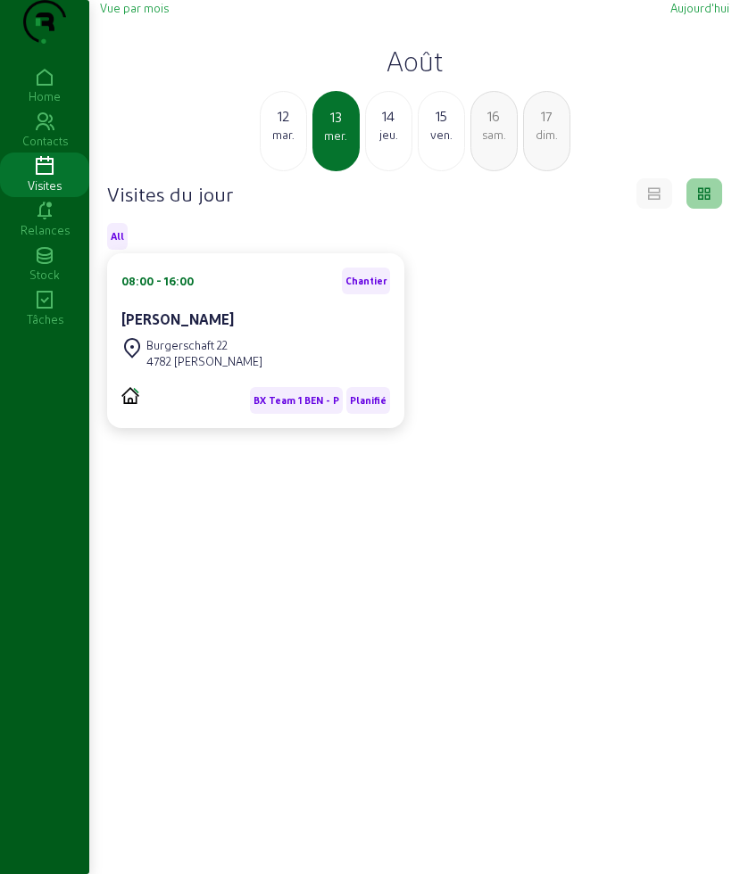
click at [301, 143] on div "mar." at bounding box center [282, 135] width 45 height 16
click at [269, 143] on div "lun." at bounding box center [282, 135] width 45 height 16
click at [448, 143] on div "mer." at bounding box center [440, 135] width 45 height 16
click at [395, 127] on div "14" at bounding box center [388, 115] width 45 height 21
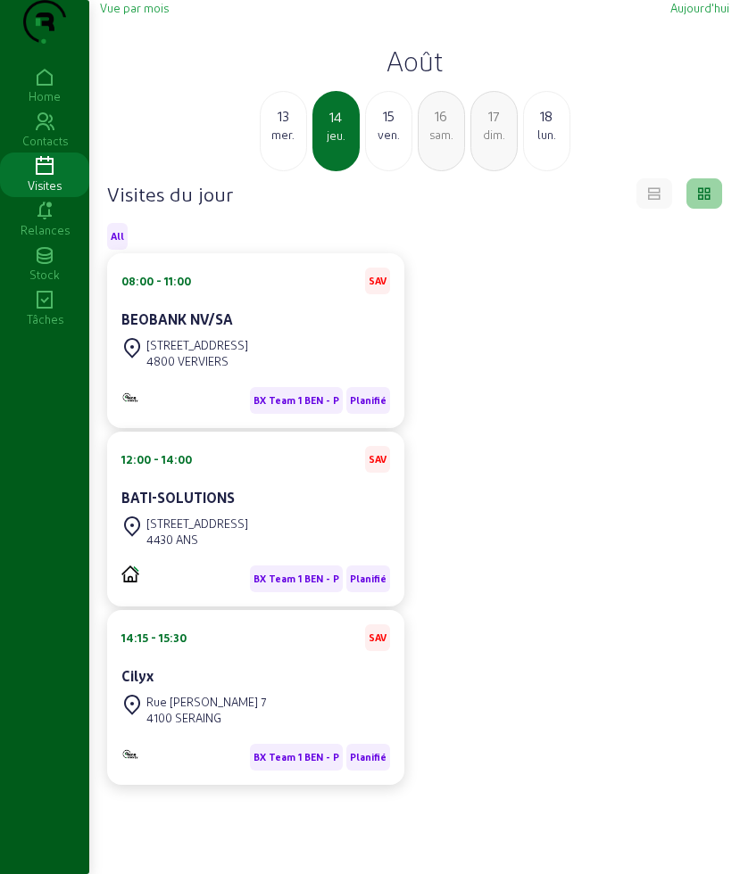
click at [274, 171] on div "13 mer." at bounding box center [283, 131] width 47 height 80
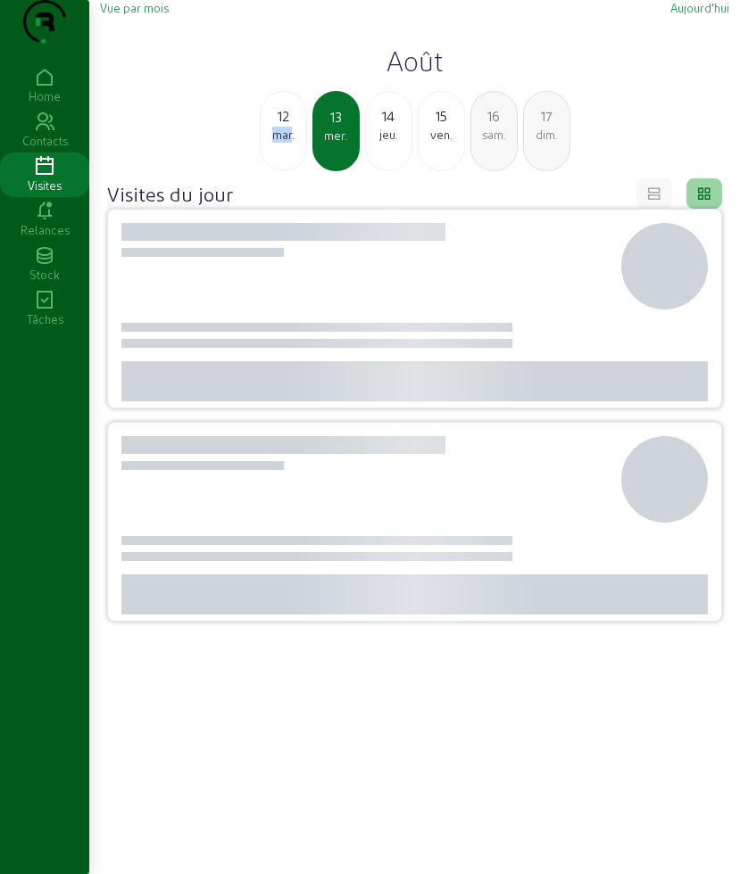
click at [274, 171] on div "12 mar." at bounding box center [283, 131] width 47 height 80
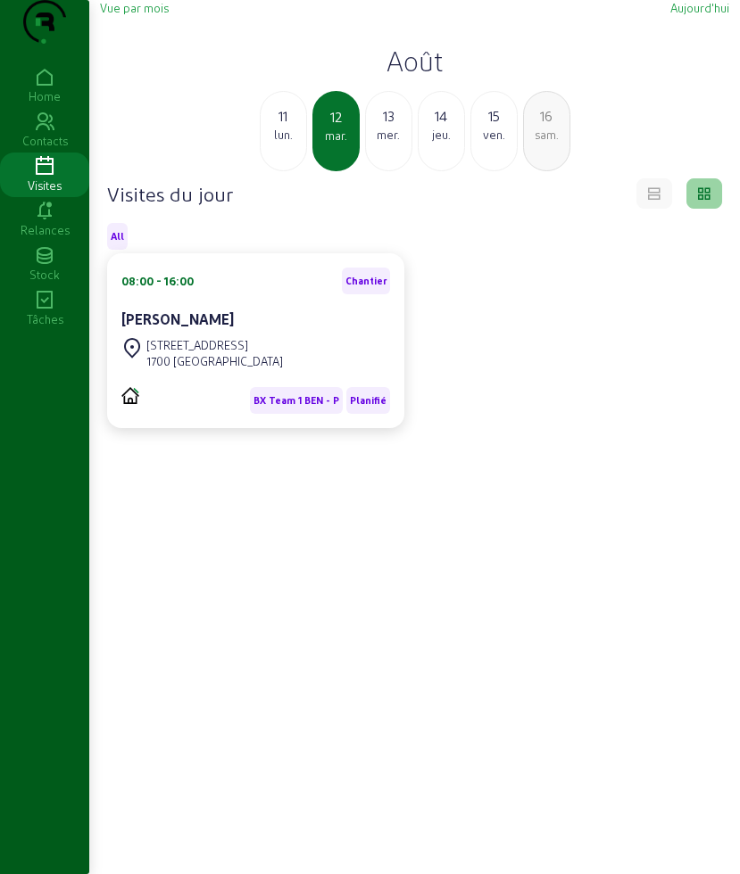
click at [274, 171] on div "11 lun." at bounding box center [283, 131] width 47 height 80
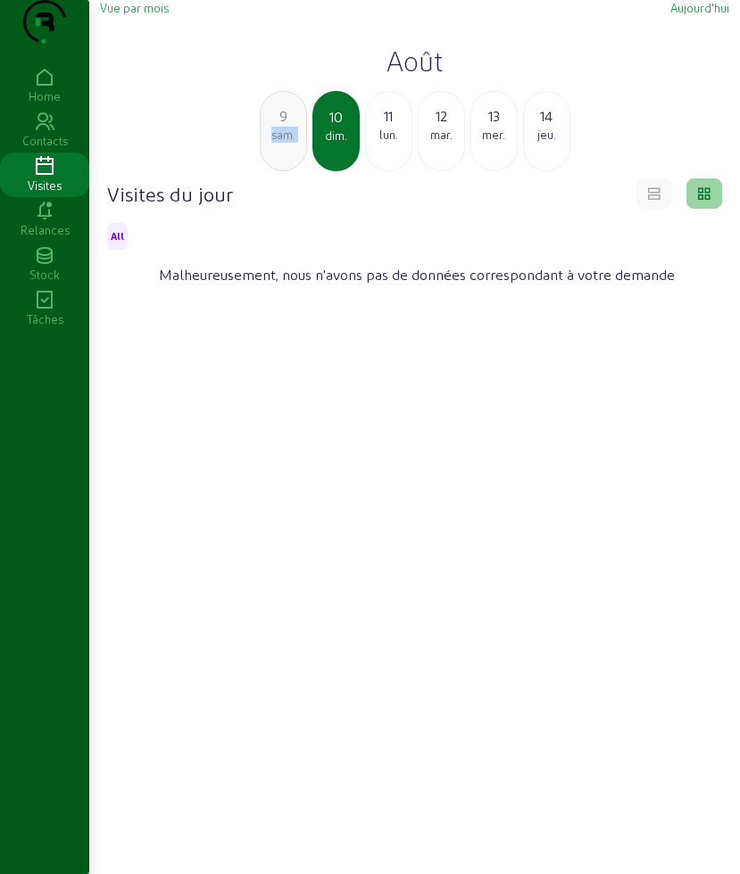
click at [274, 171] on div "9 sam." at bounding box center [283, 131] width 47 height 80
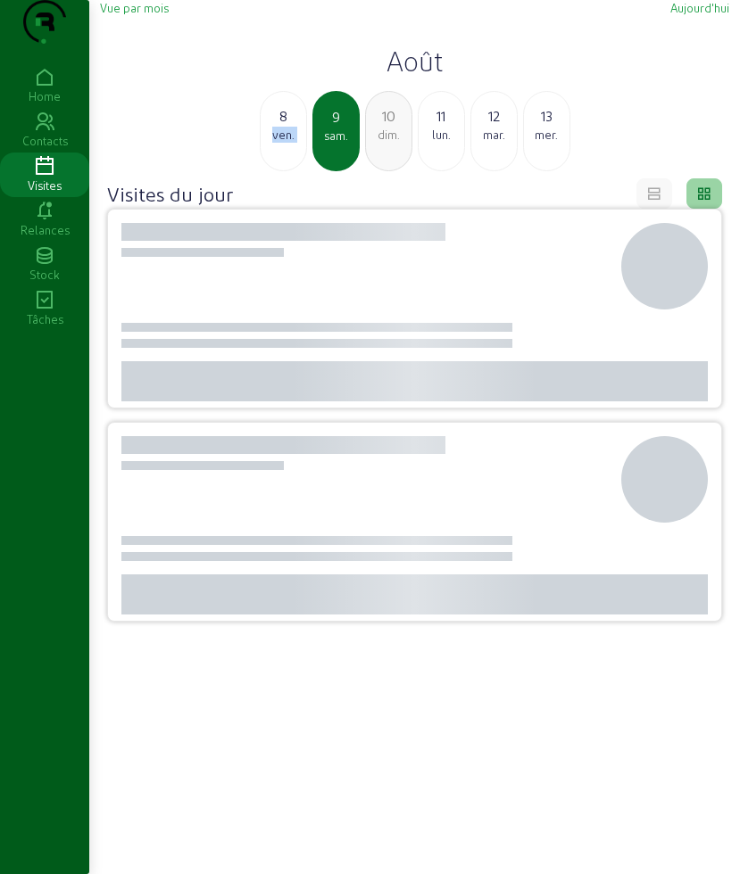
click at [274, 171] on div "8 ven." at bounding box center [283, 131] width 47 height 80
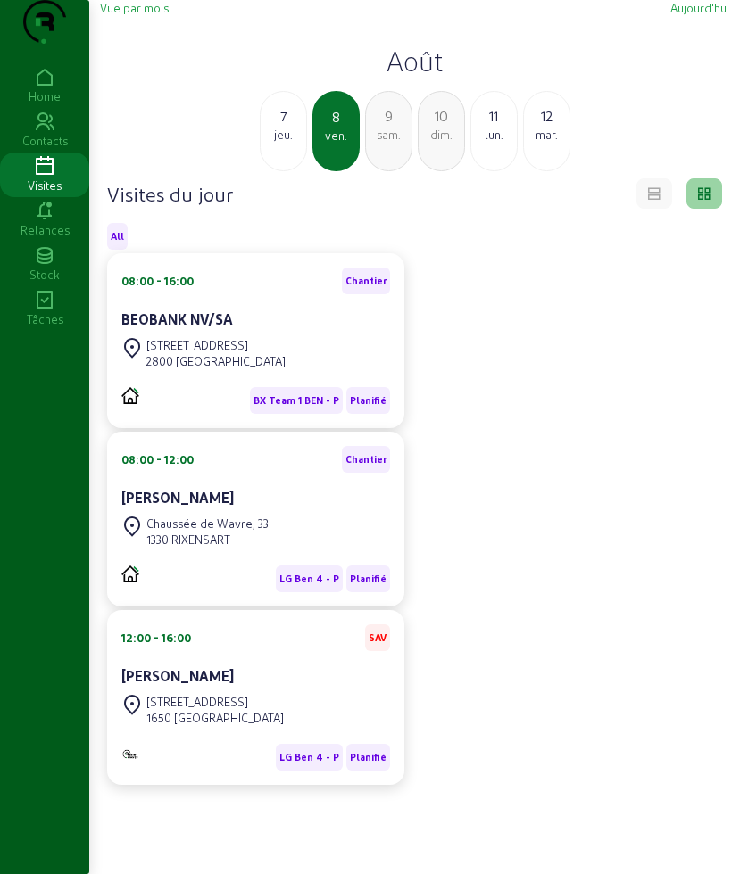
click at [274, 171] on div "7 jeu." at bounding box center [283, 131] width 47 height 80
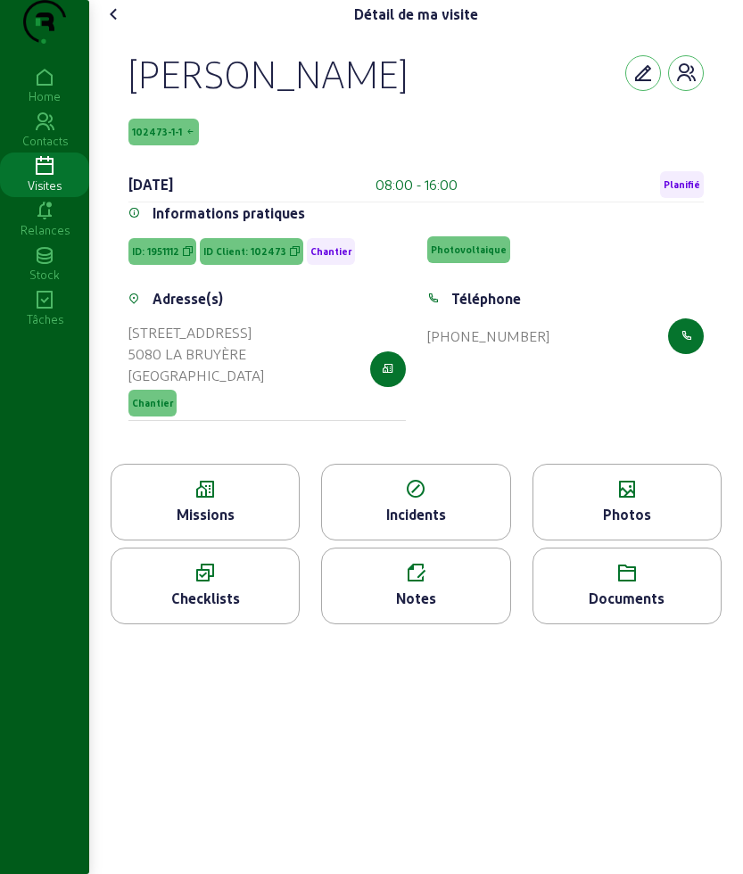
click at [223, 525] on div "Missions" at bounding box center [205, 514] width 187 height 21
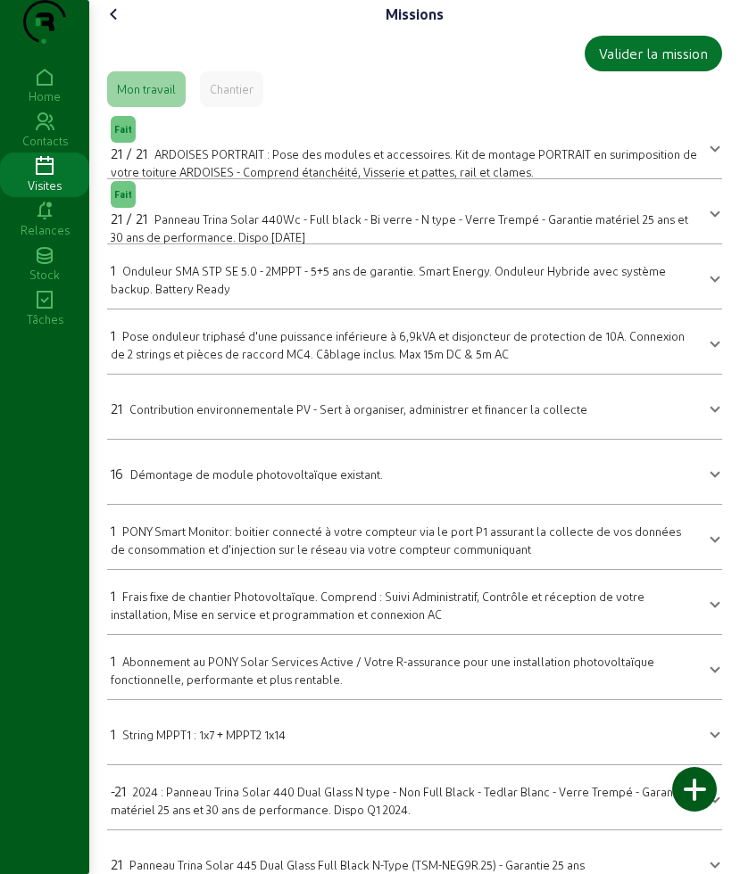
scroll to position [71, 0]
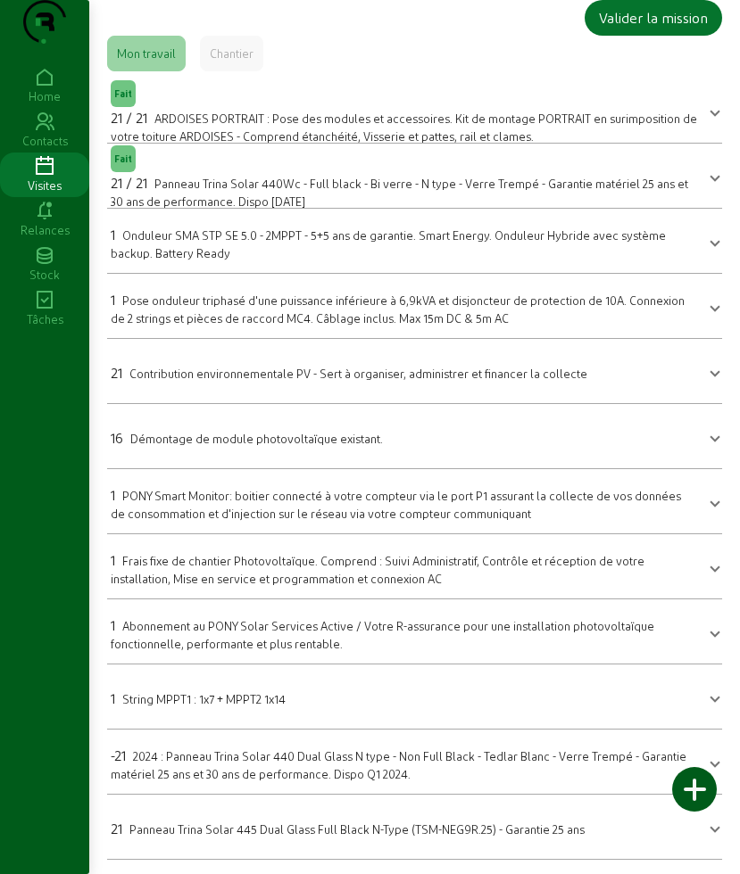
click at [192, 182] on span "Panneau Trina Solar 440Wc - Full black - Bi verre - N type - Verre Trempé - Gar…" at bounding box center [399, 192] width 577 height 31
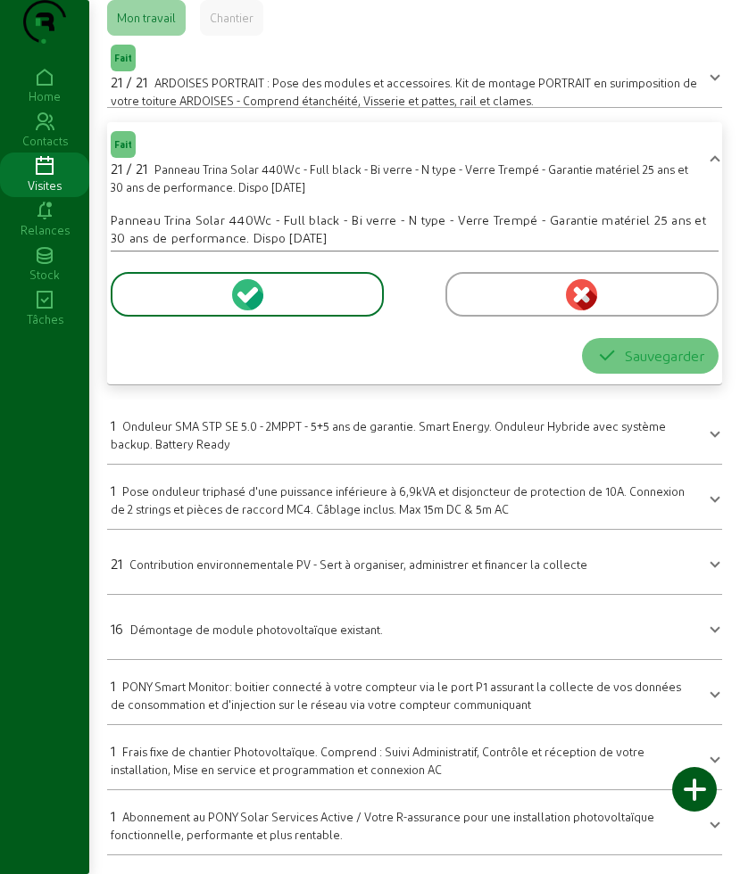
click at [513, 317] on div at bounding box center [581, 294] width 273 height 45
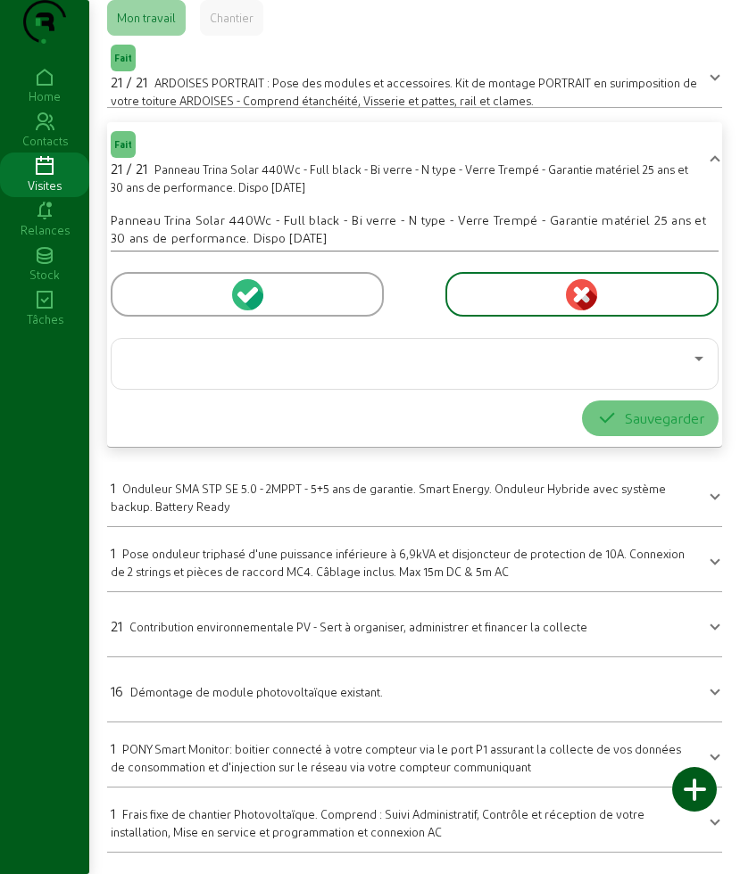
click at [490, 317] on div at bounding box center [581, 294] width 273 height 45
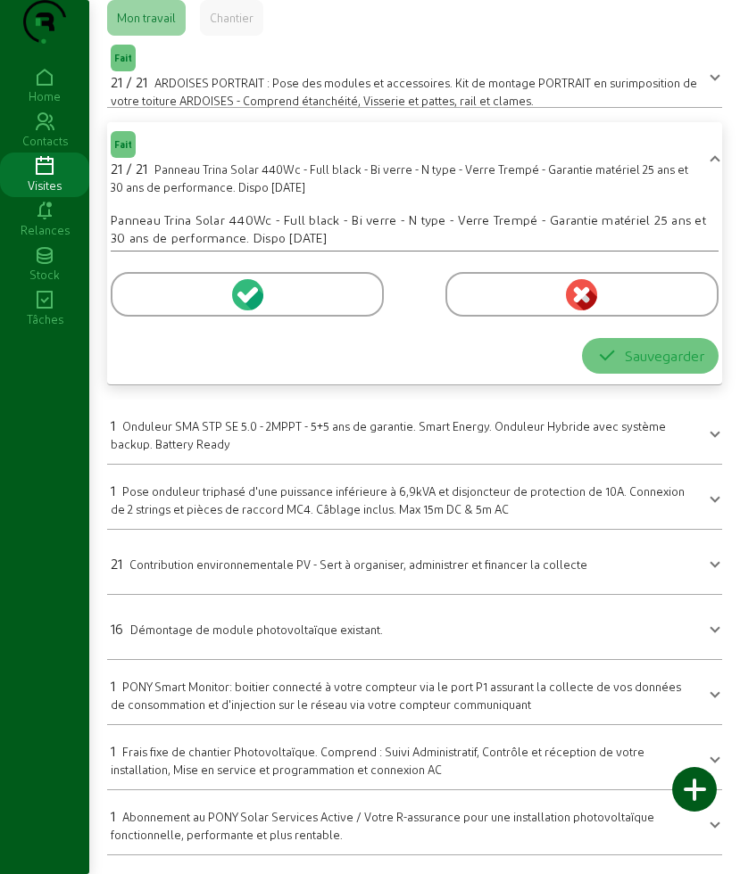
click at [489, 317] on div at bounding box center [581, 294] width 273 height 45
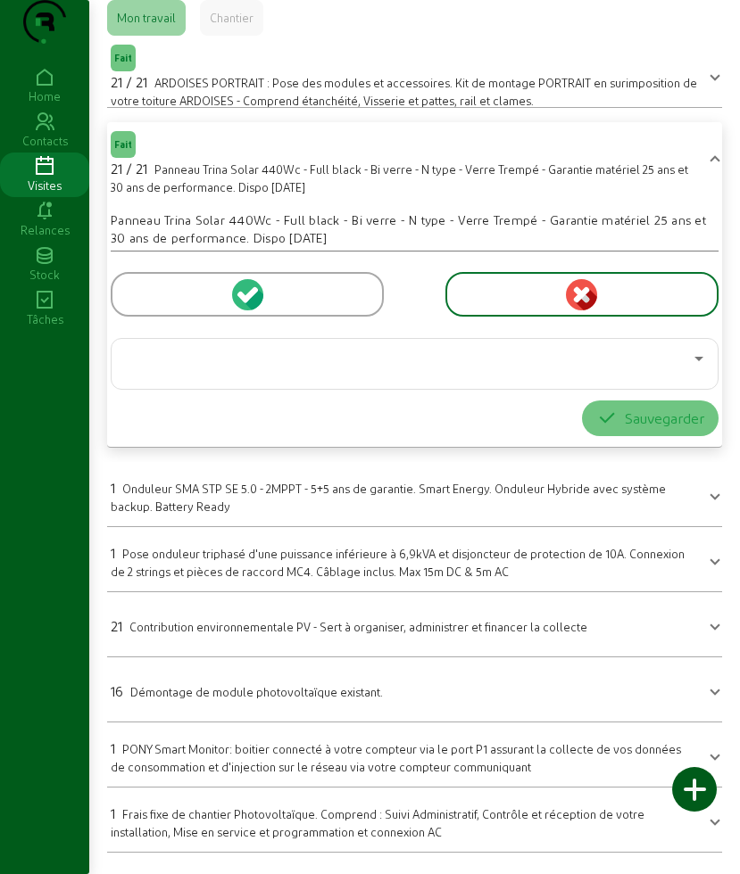
click at [392, 369] on div at bounding box center [410, 358] width 568 height 21
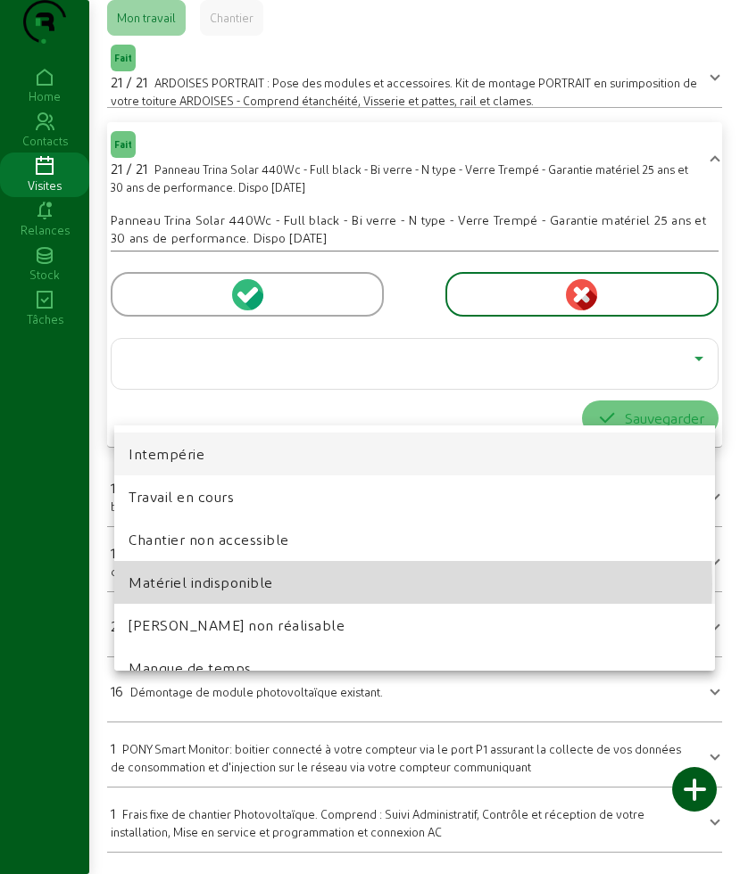
click at [257, 584] on span "Matériel indisponible" at bounding box center [200, 582] width 145 height 21
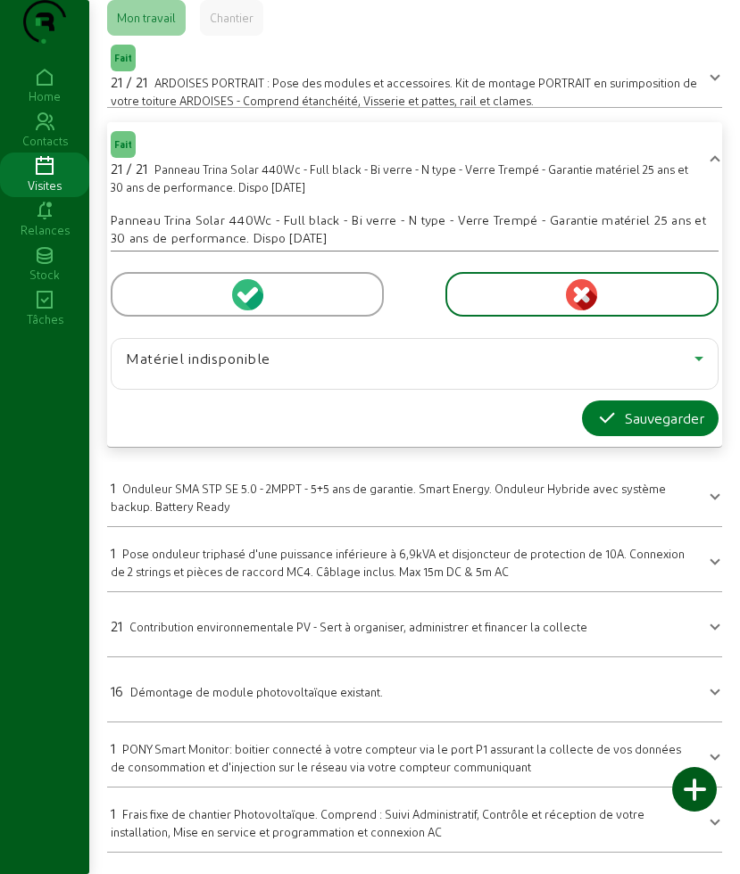
click at [598, 429] on icon "button" at bounding box center [606, 418] width 21 height 21
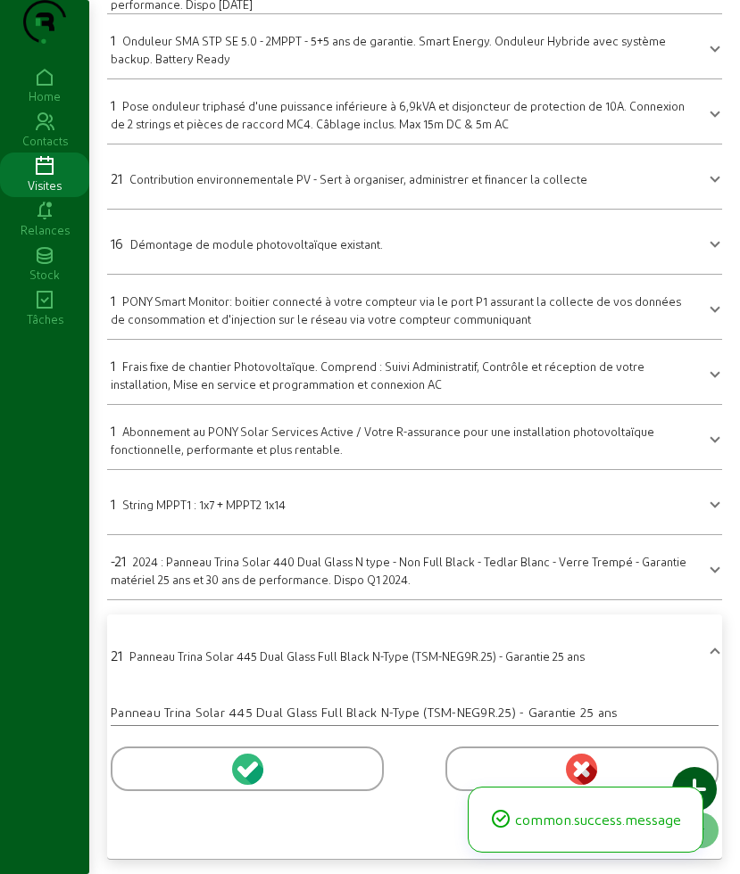
click at [150, 759] on div at bounding box center [247, 769] width 273 height 45
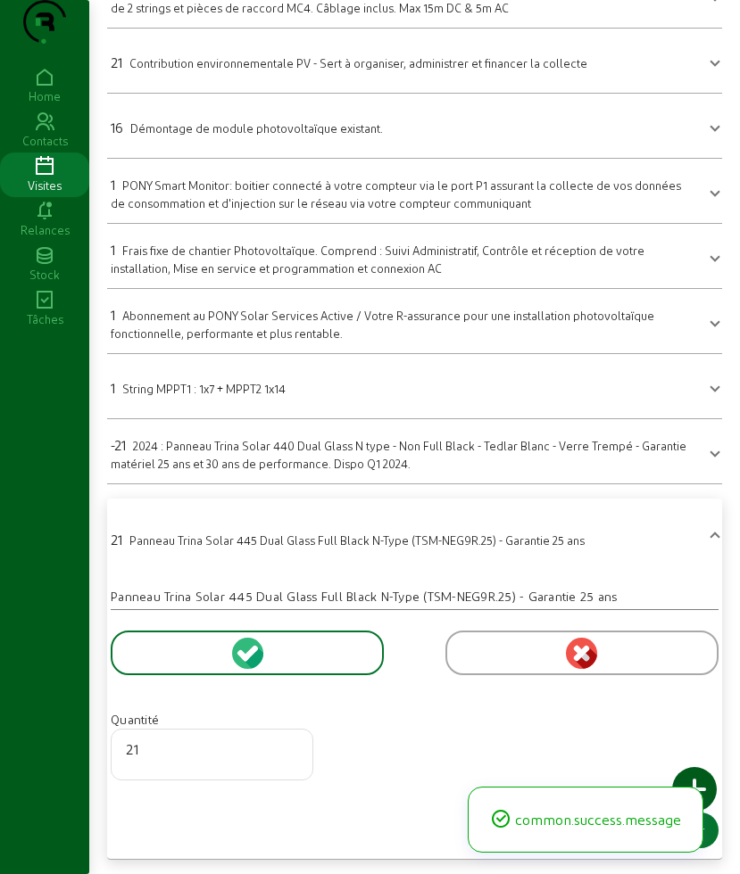
scroll to position [382, 0]
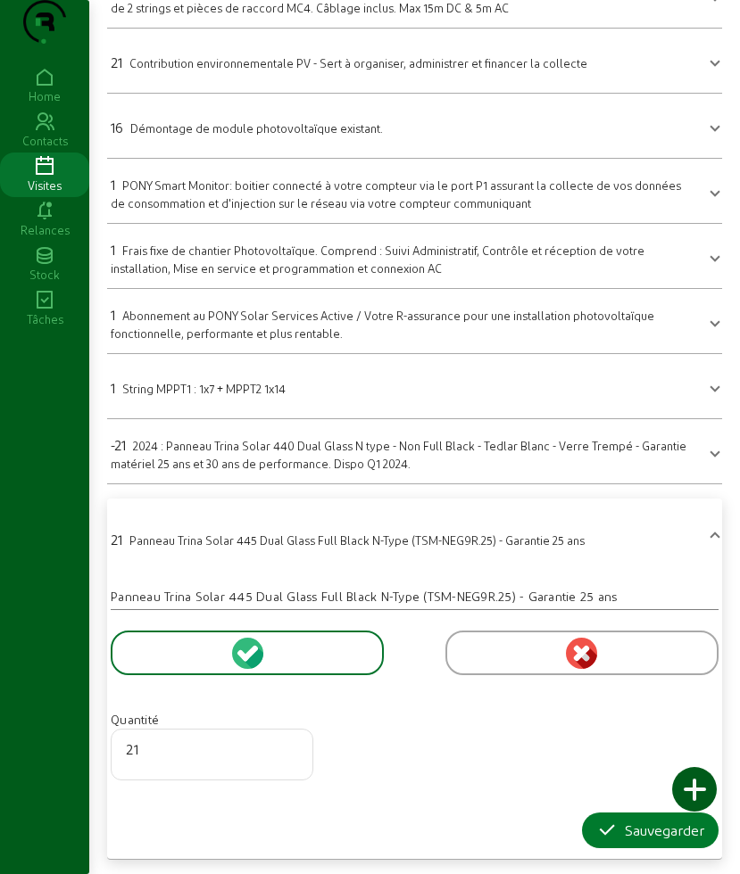
click at [599, 833] on icon "button" at bounding box center [606, 830] width 21 height 21
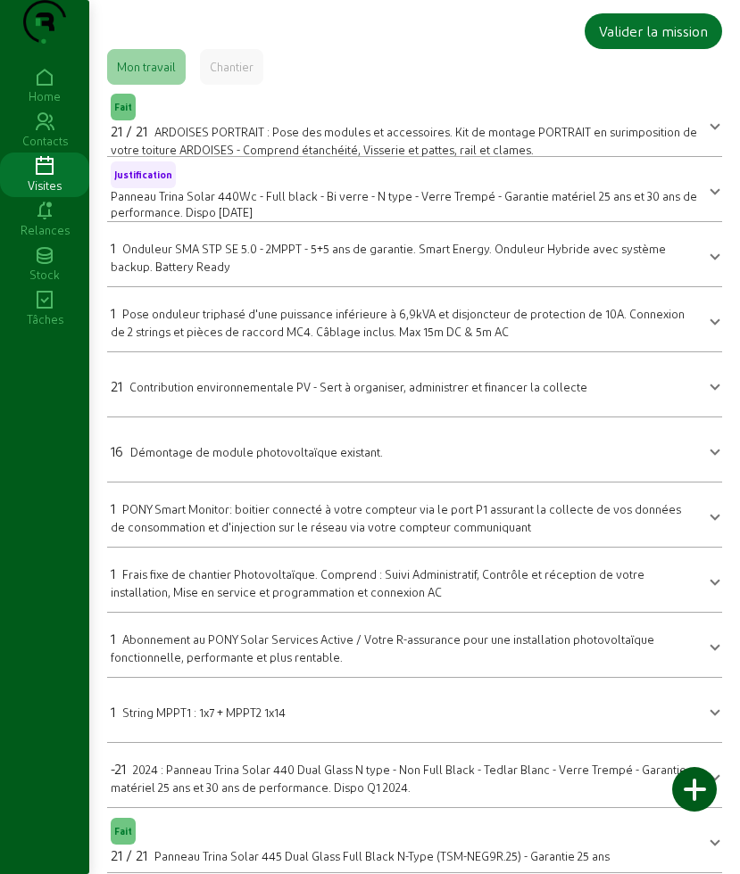
scroll to position [0, 0]
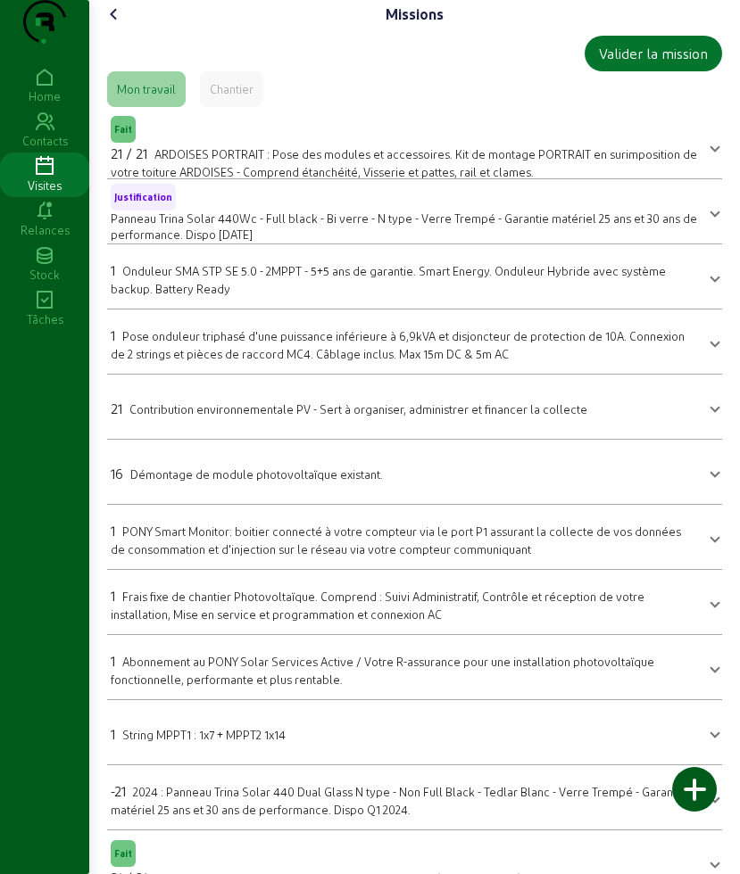
click at [122, 29] on cam-font-icon at bounding box center [114, 14] width 29 height 29
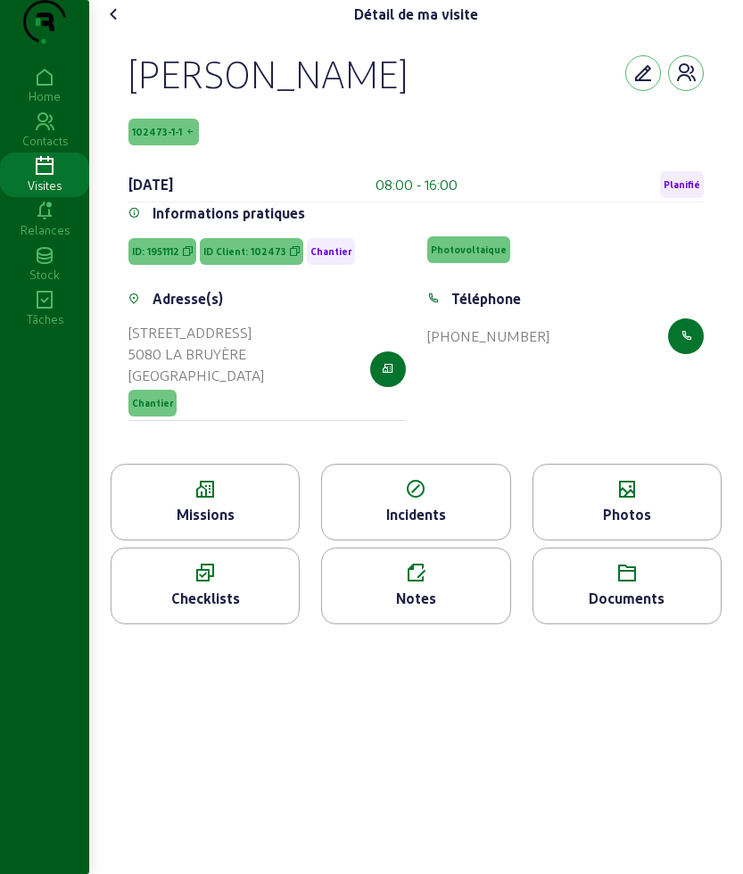
click at [118, 25] on icon at bounding box center [113, 14] width 21 height 21
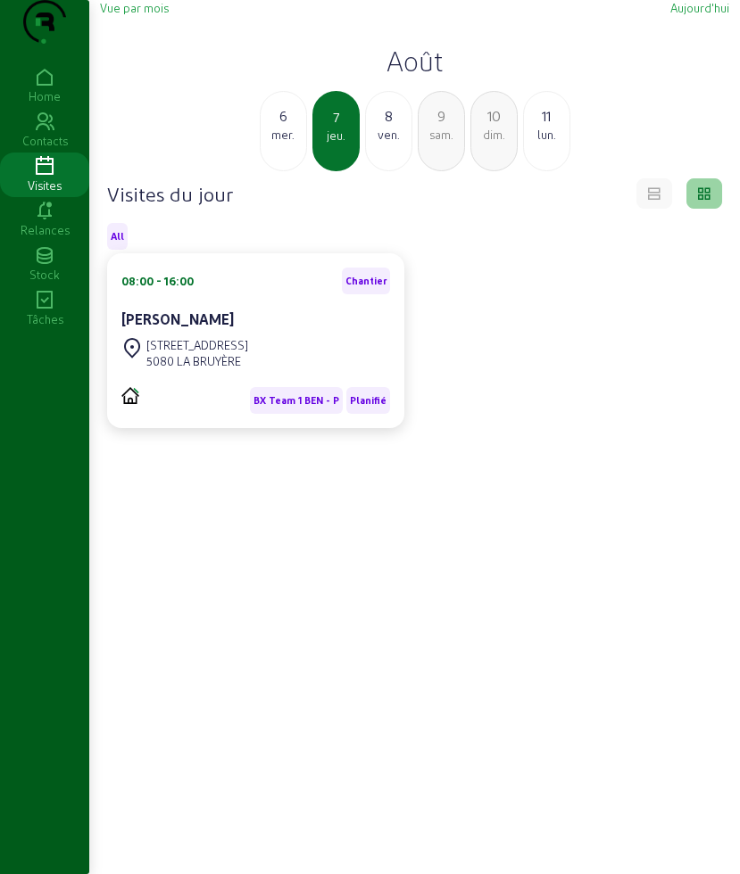
click at [297, 143] on div "mer." at bounding box center [282, 135] width 45 height 16
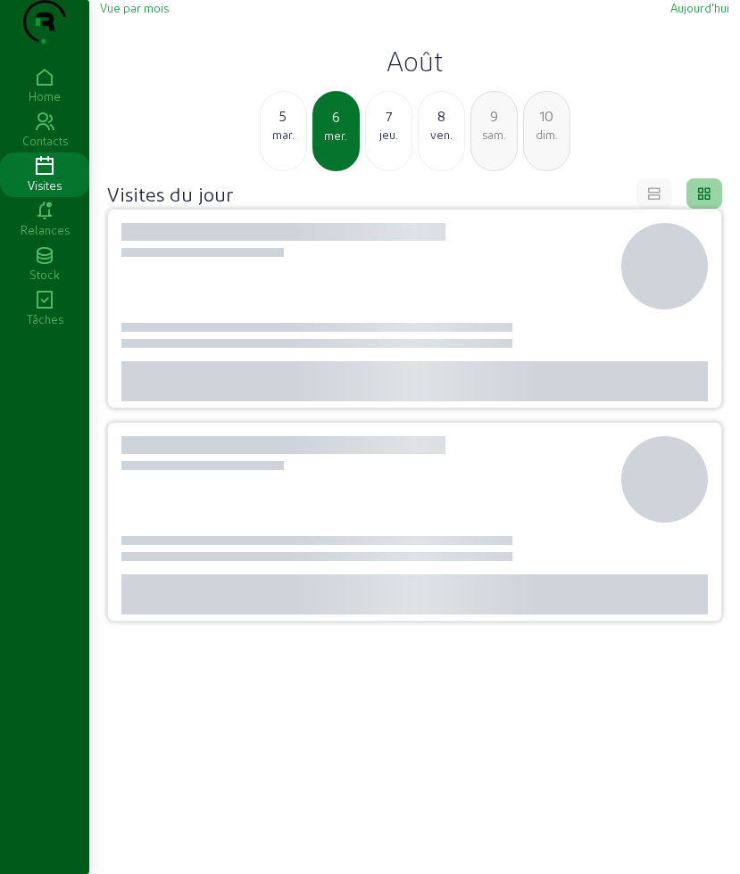
click at [297, 143] on div "mar." at bounding box center [282, 135] width 45 height 16
click at [297, 143] on div "dim." at bounding box center [282, 135] width 45 height 16
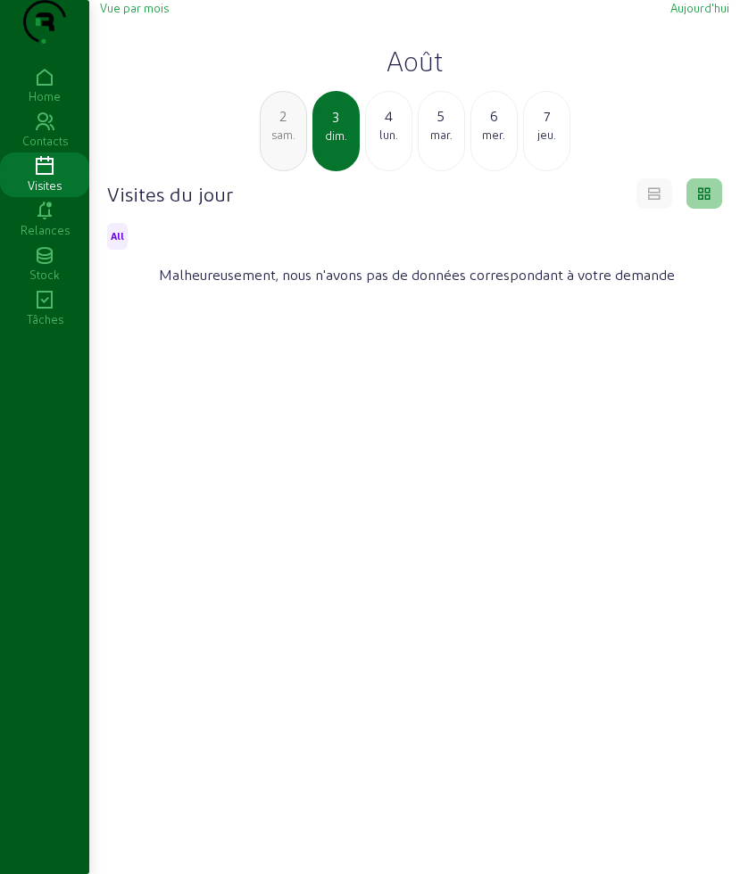
click at [292, 143] on div "sam." at bounding box center [282, 135] width 45 height 16
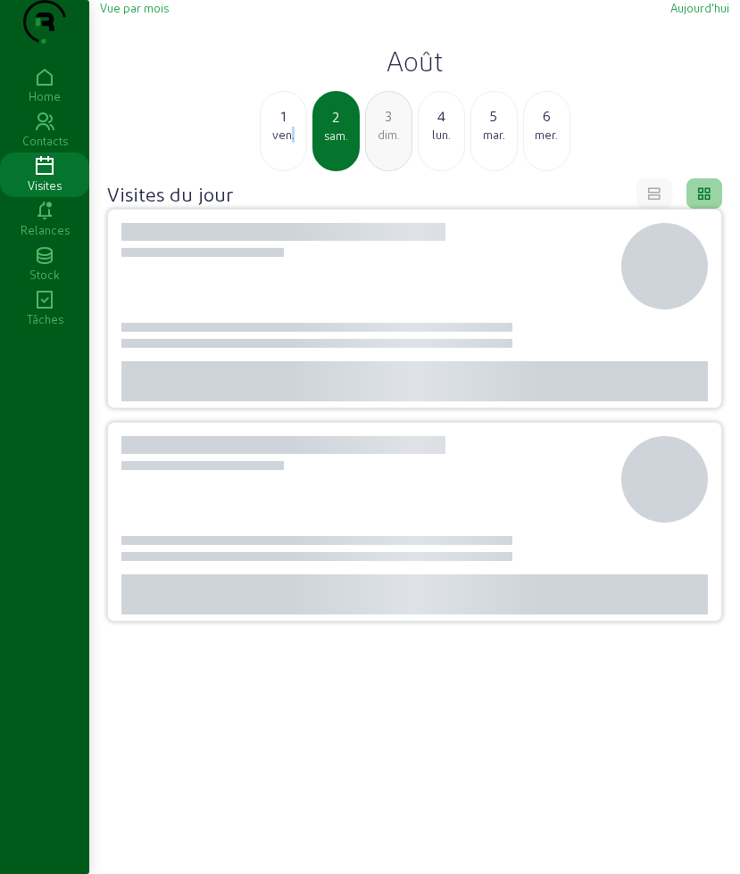
click at [291, 143] on div "ven." at bounding box center [282, 135] width 45 height 16
click at [291, 143] on div "jeu." at bounding box center [282, 135] width 45 height 16
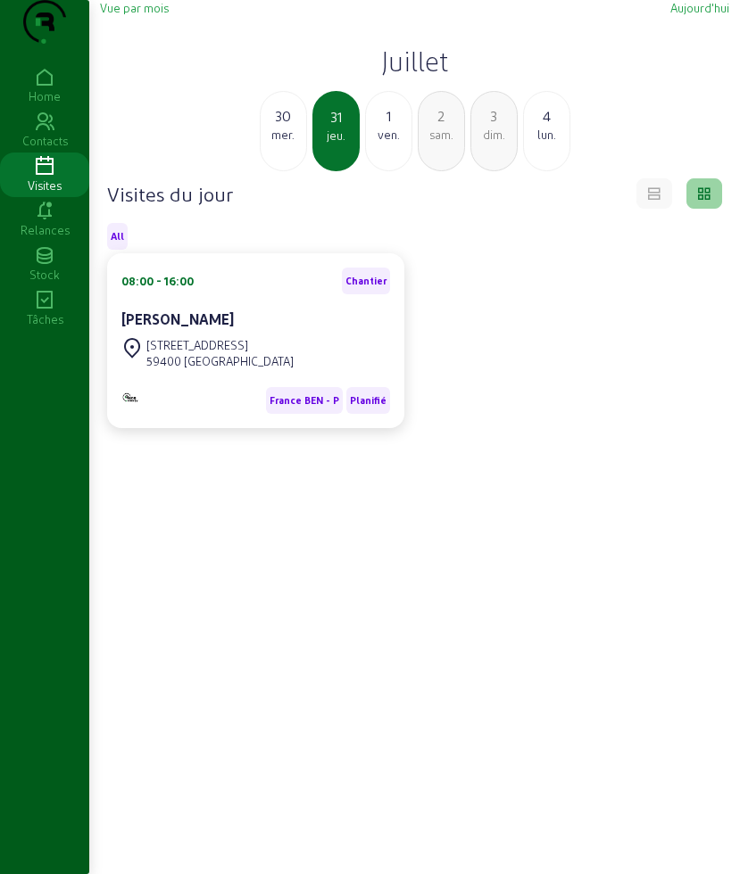
click at [291, 143] on div "mer." at bounding box center [282, 135] width 45 height 16
click at [291, 143] on div "mar." at bounding box center [282, 135] width 45 height 16
click at [291, 143] on div "lun." at bounding box center [282, 135] width 45 height 16
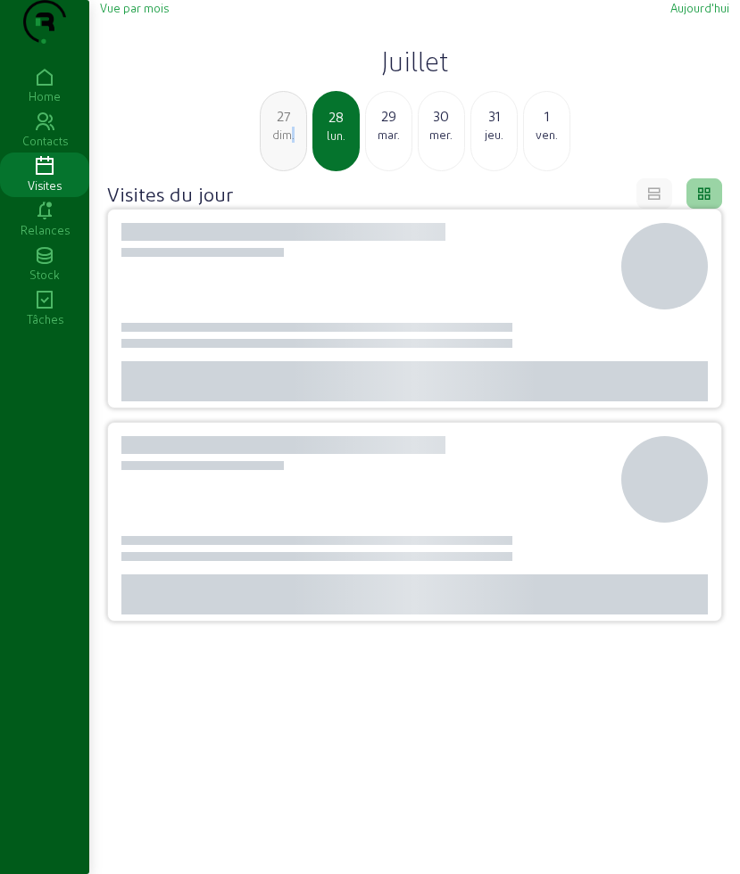
click at [291, 143] on div "dim." at bounding box center [282, 135] width 45 height 16
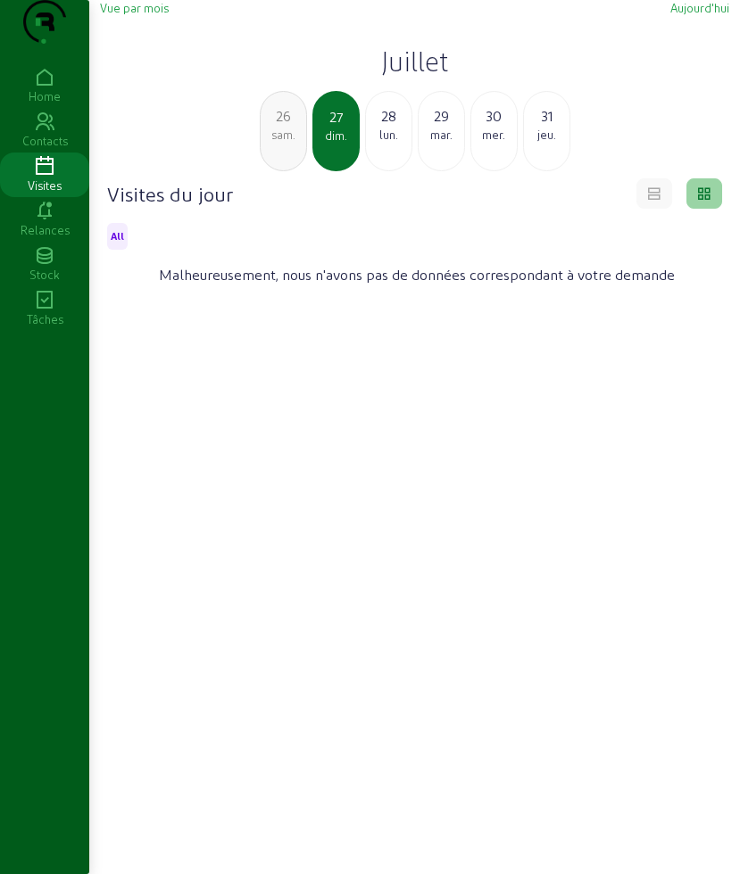
click at [384, 143] on div "lun." at bounding box center [388, 135] width 45 height 16
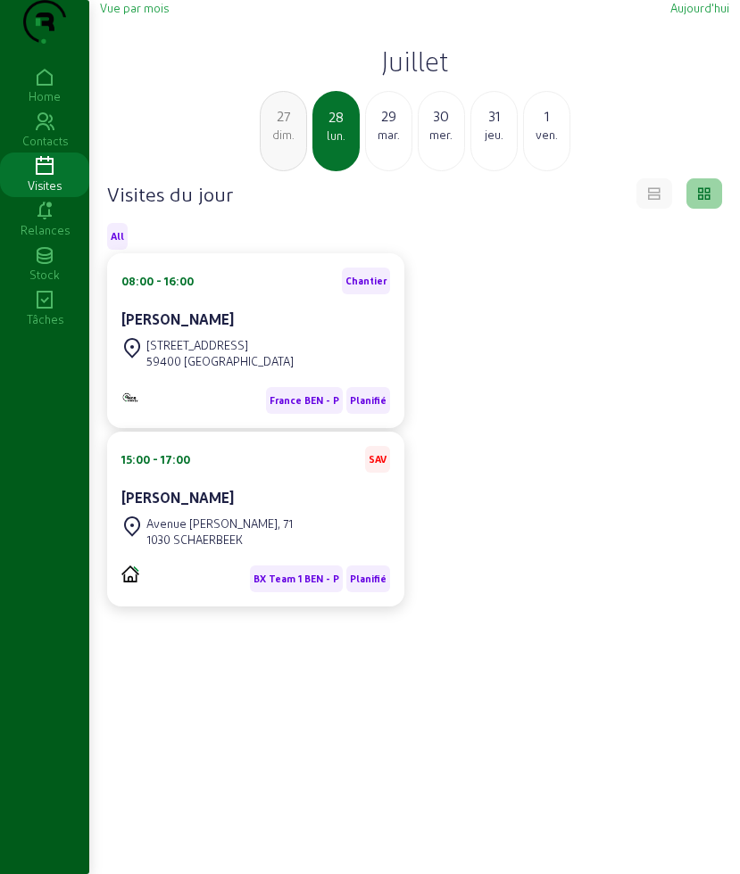
click at [381, 143] on div "mar." at bounding box center [388, 135] width 45 height 16
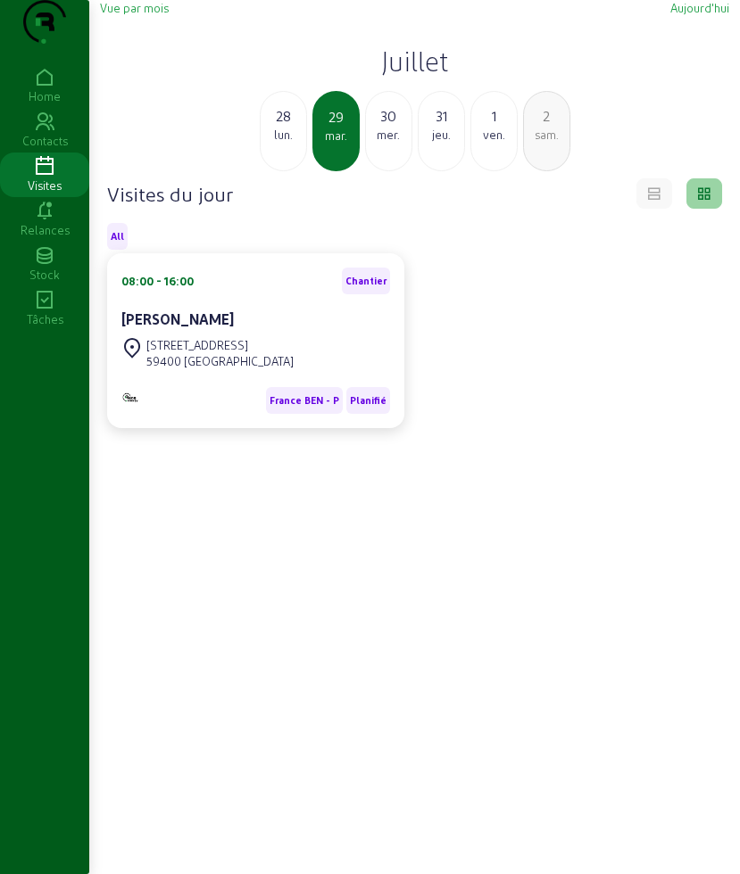
click at [381, 143] on div "mer." at bounding box center [388, 135] width 45 height 16
click at [381, 143] on div "jeu." at bounding box center [388, 135] width 45 height 16
click at [381, 143] on div "ven." at bounding box center [388, 135] width 45 height 16
click at [498, 143] on div "lun." at bounding box center [493, 135] width 45 height 16
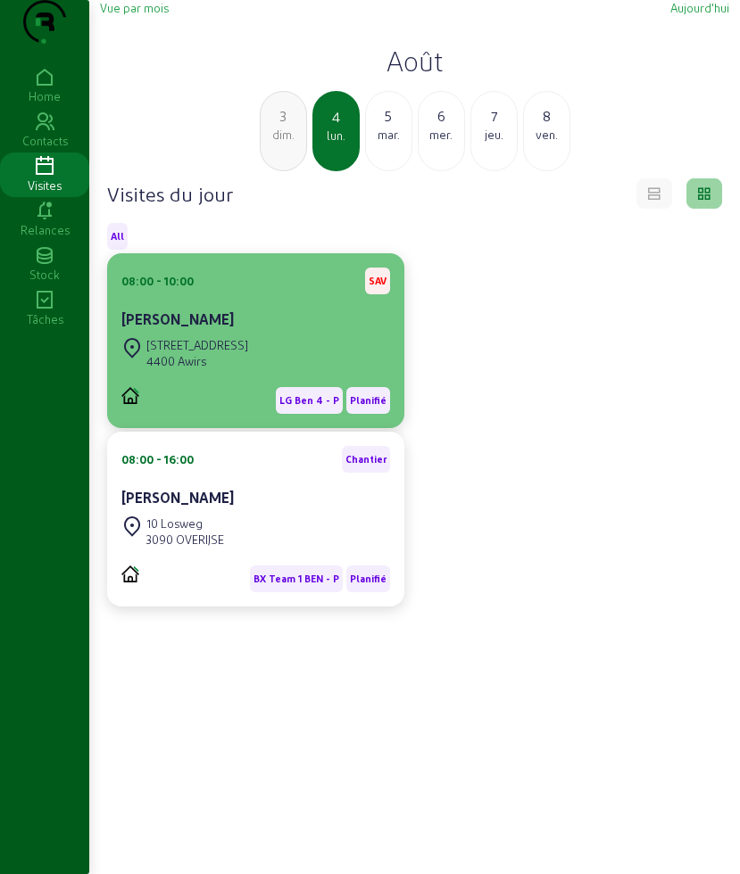
click at [262, 330] on div "[PERSON_NAME]" at bounding box center [255, 319] width 269 height 21
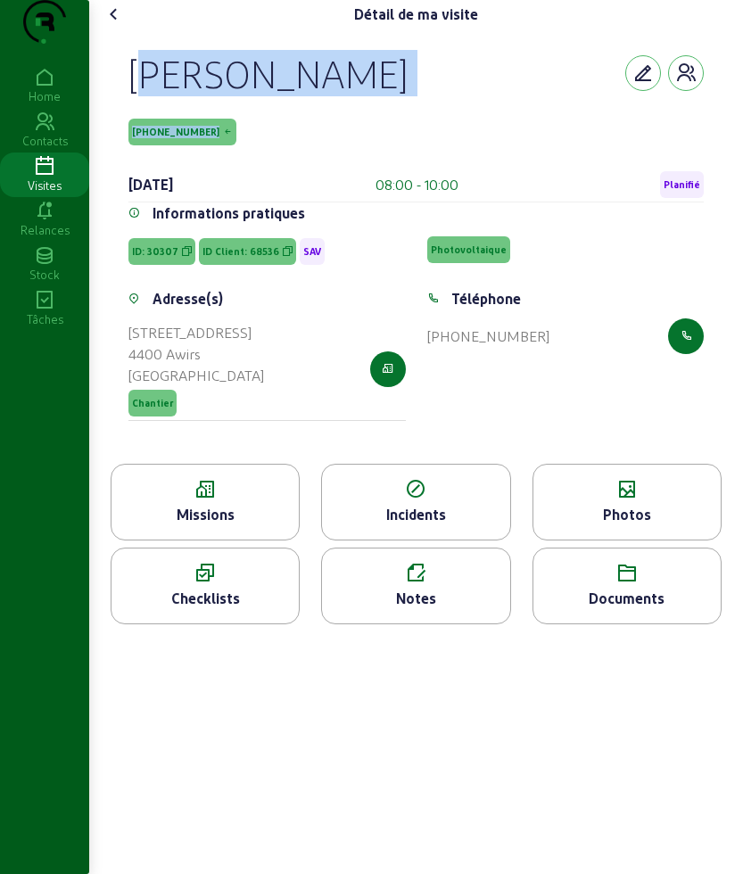
drag, startPoint x: 118, startPoint y: 103, endPoint x: 229, endPoint y: 138, distance: 116.8
click at [229, 138] on div "Michel Albert 68536-1-1 4 août 2025 08:00 - 10:00 Planifié Informations pratiqu…" at bounding box center [416, 246] width 618 height 435
copy div "Michel Albert 68536-1-1"
click at [110, 25] on icon at bounding box center [113, 14] width 21 height 21
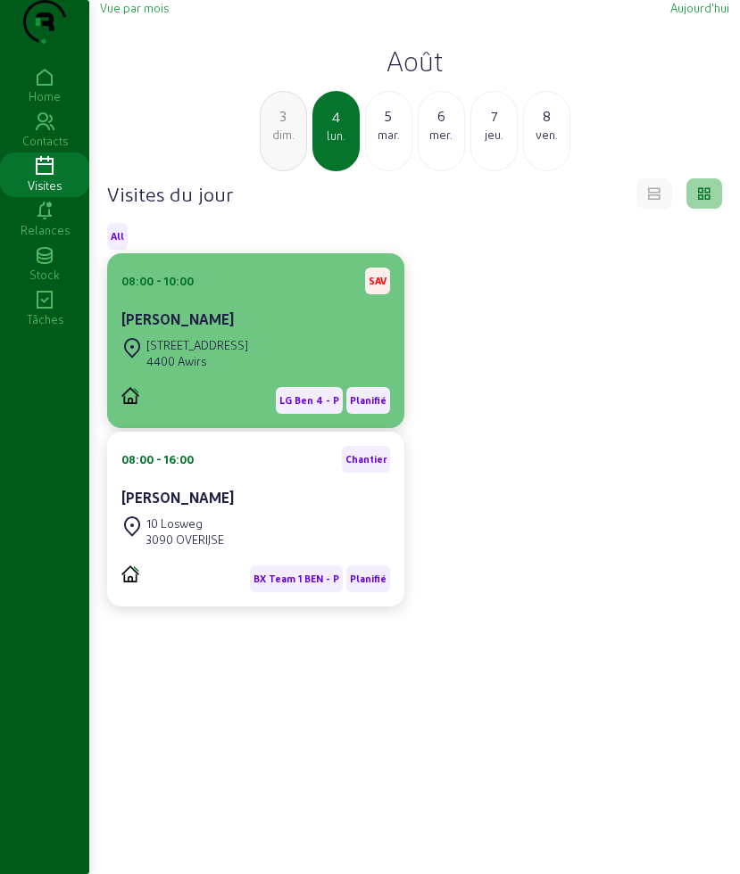
click at [207, 327] on cam-card-title "[PERSON_NAME]" at bounding box center [177, 318] width 112 height 17
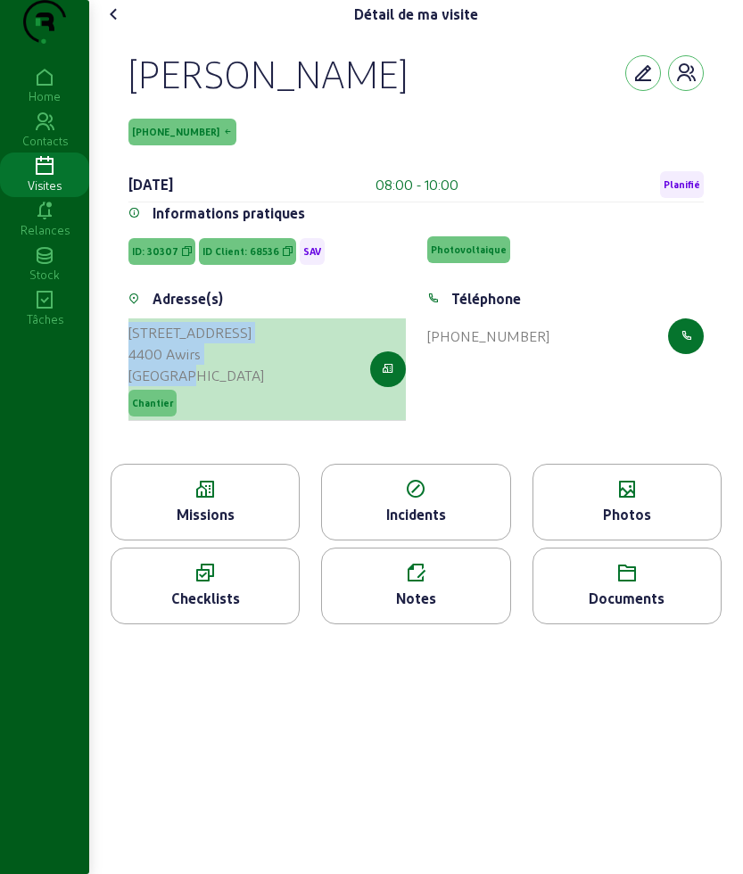
drag, startPoint x: 126, startPoint y: 356, endPoint x: 232, endPoint y: 407, distance: 117.7
click at [232, 407] on div "Adresse(s) Rue des Fagnes, 11 A 4400 Awirs Belgique Chantier" at bounding box center [267, 365] width 299 height 154
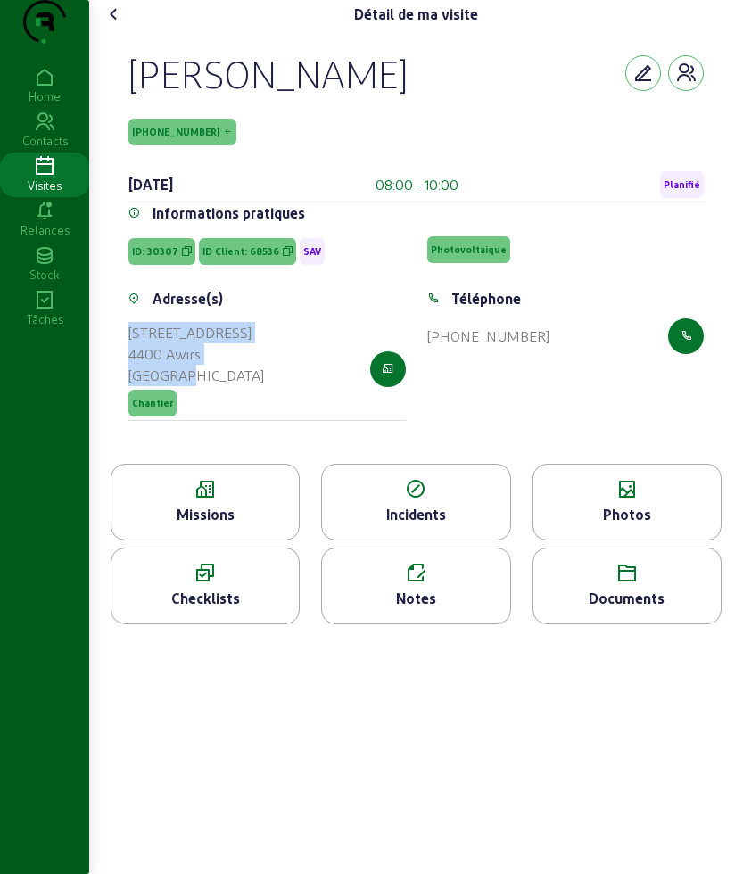
copy cam-list-title "Rue des Fagnes, 11 A 4400 Awirs Belgique"
click at [250, 500] on icon at bounding box center [205, 489] width 187 height 21
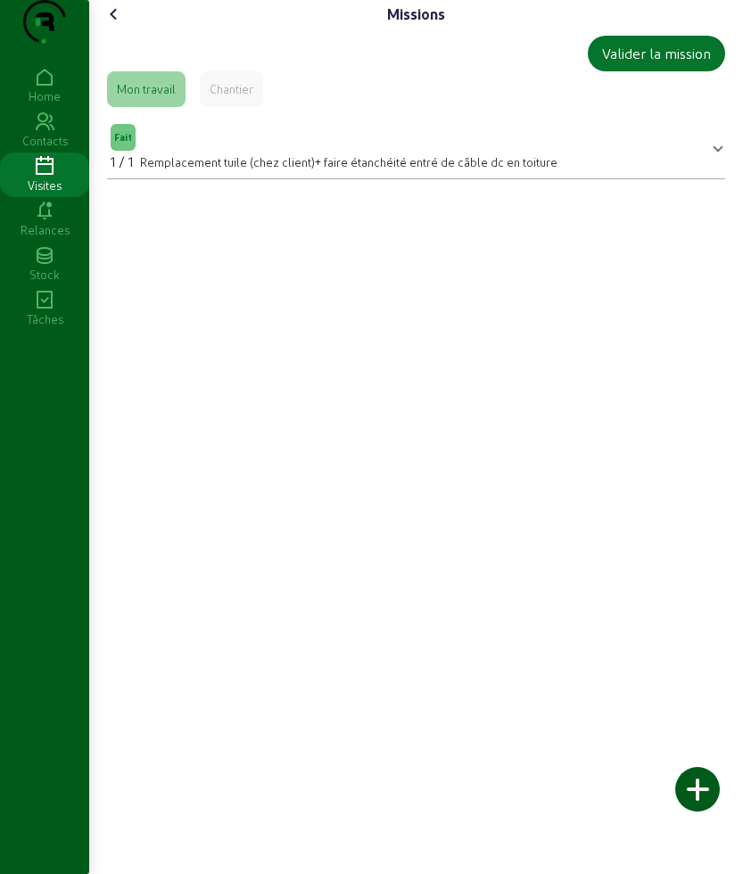
click at [116, 25] on icon at bounding box center [113, 14] width 21 height 21
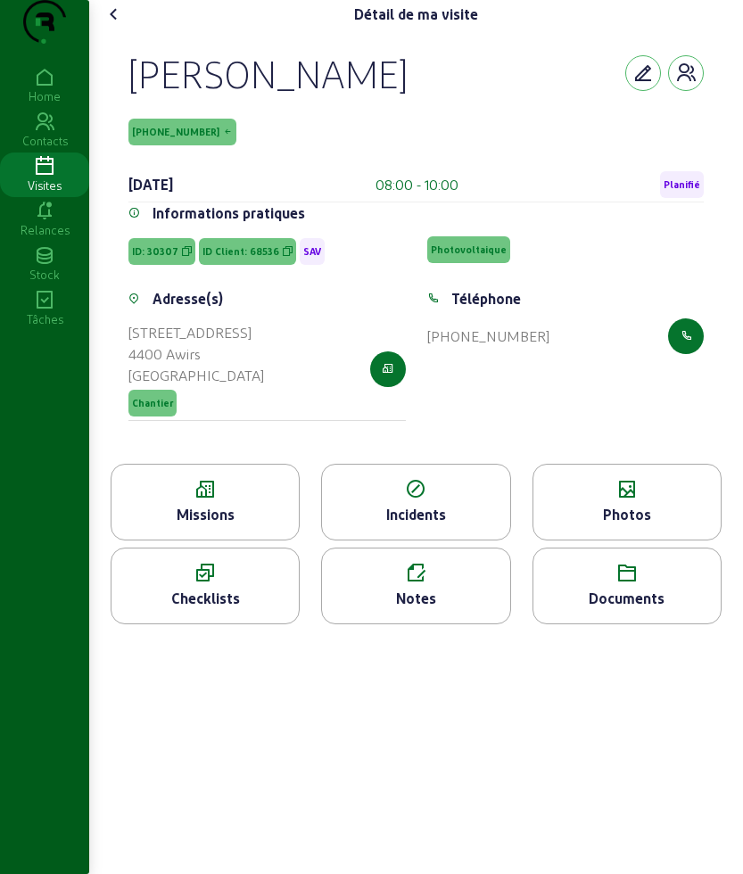
click at [637, 510] on div "Photos" at bounding box center [627, 502] width 189 height 77
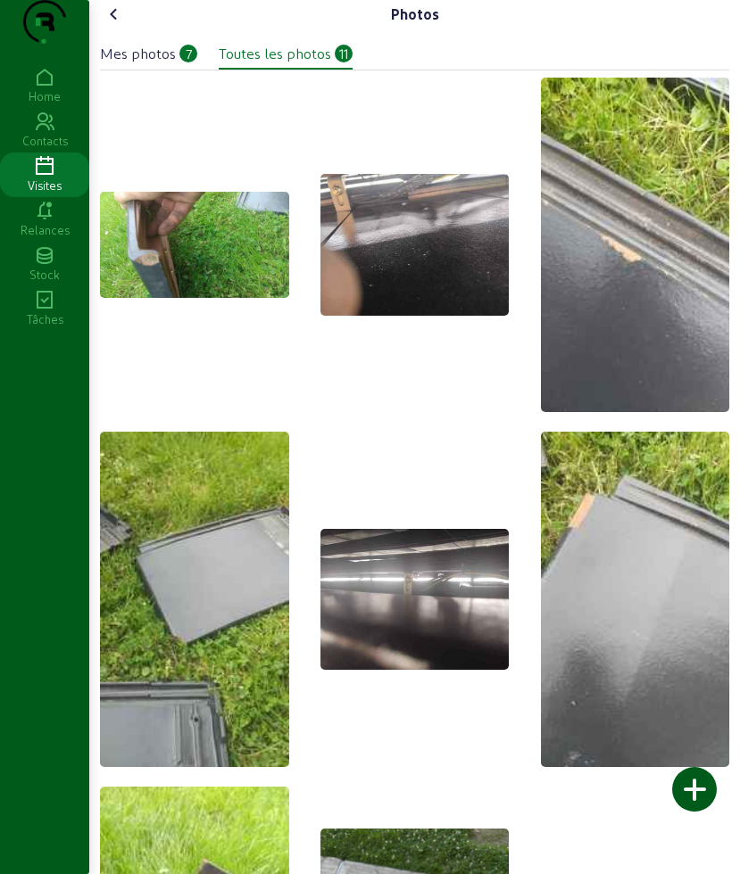
click at [108, 25] on icon at bounding box center [113, 14] width 21 height 21
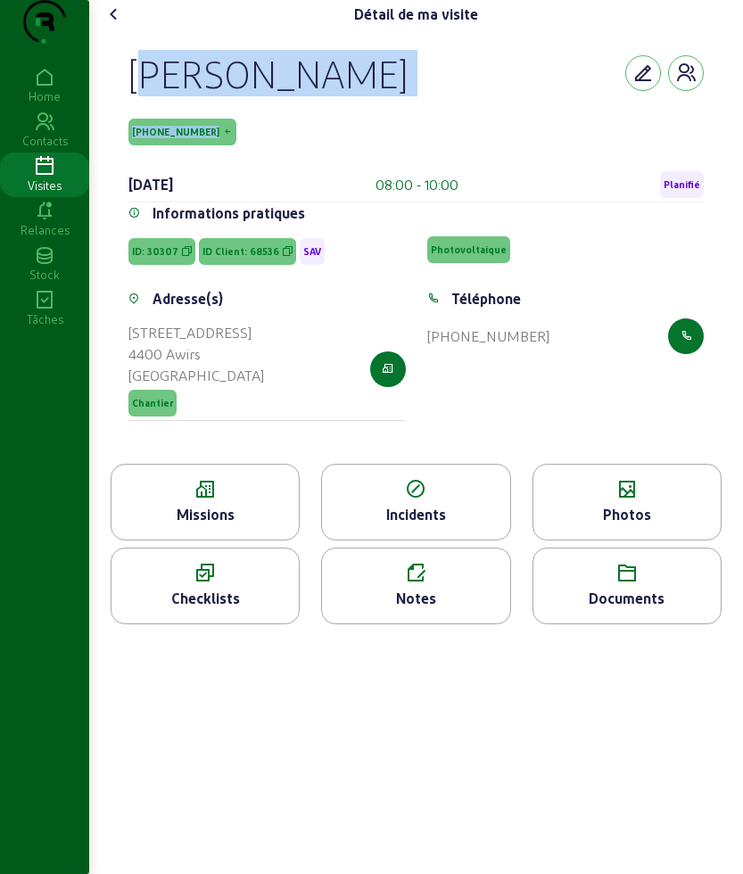
drag, startPoint x: 123, startPoint y: 115, endPoint x: 211, endPoint y: 150, distance: 94.1
click at [211, 150] on div "Michel Albert 68536-1-1 4 août 2025 08:00 - 10:00 Planifié Informations pratiqu…" at bounding box center [416, 246] width 618 height 435
copy div "Michel Albert 68536-1-1"
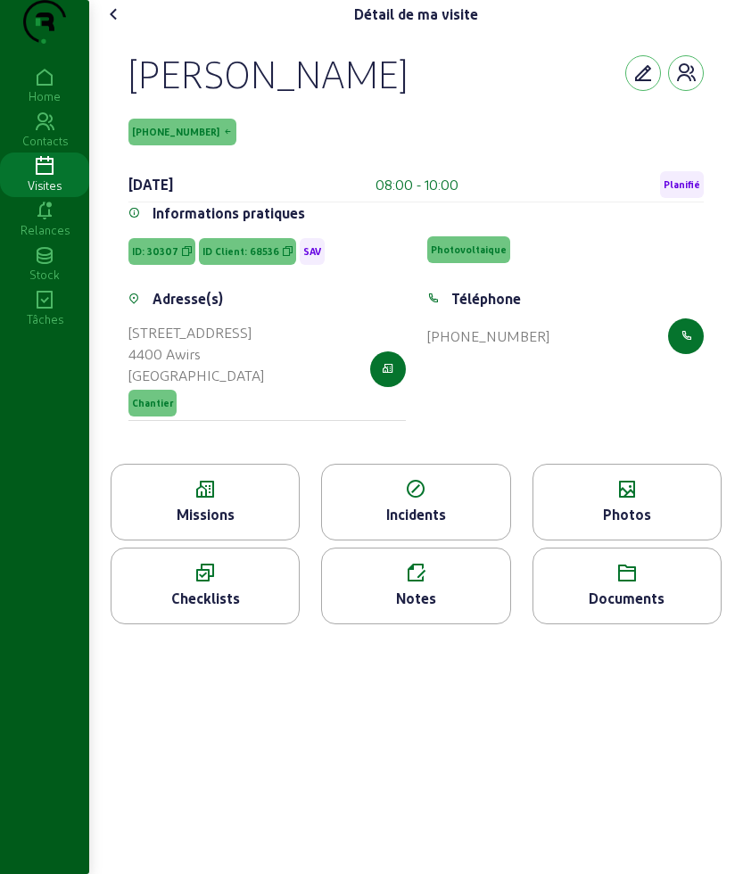
click at [646, 525] on div "Photos" at bounding box center [626, 514] width 187 height 21
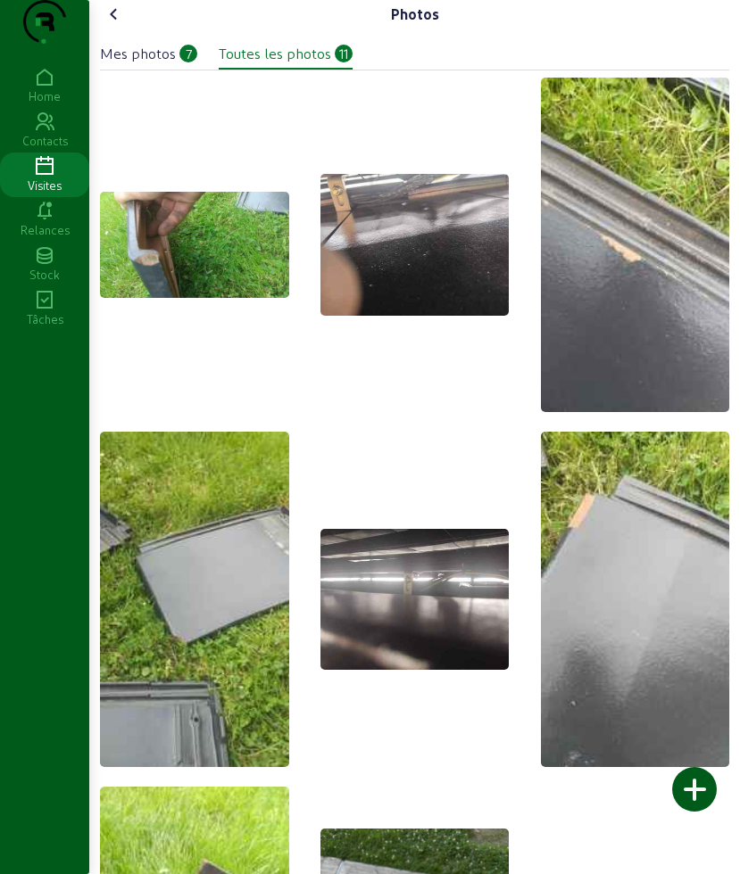
click at [113, 25] on icon at bounding box center [113, 14] width 21 height 21
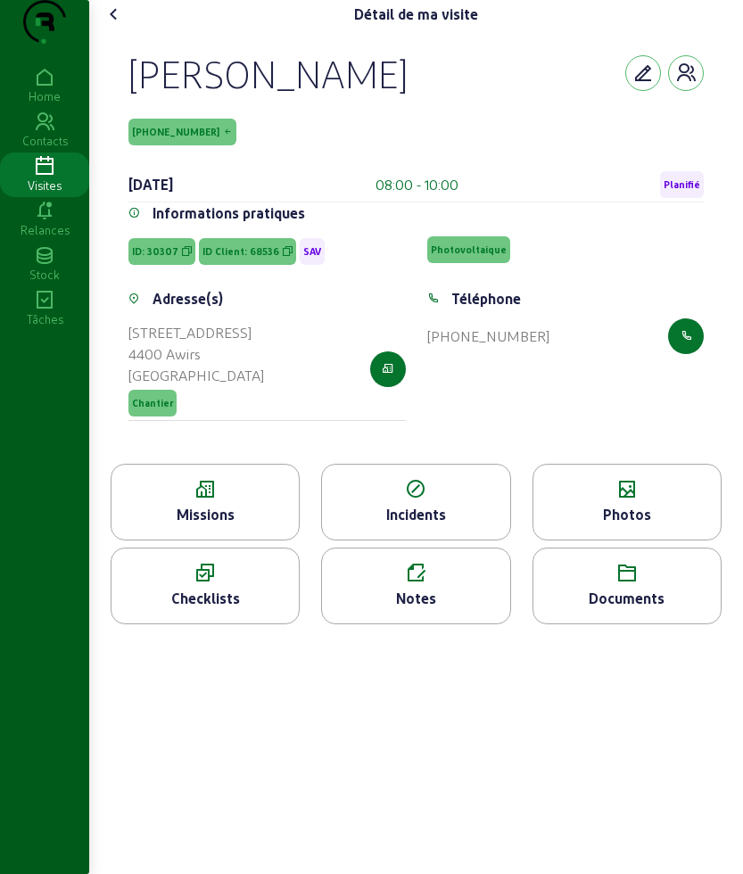
click at [113, 25] on icon at bounding box center [113, 14] width 21 height 21
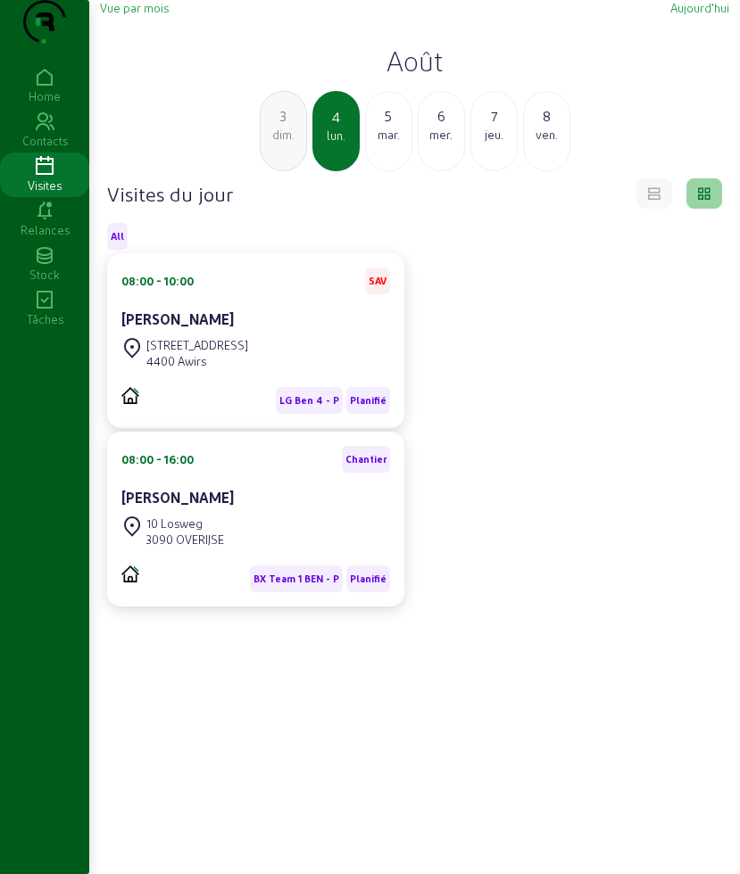
click at [393, 143] on div "mar." at bounding box center [388, 135] width 45 height 16
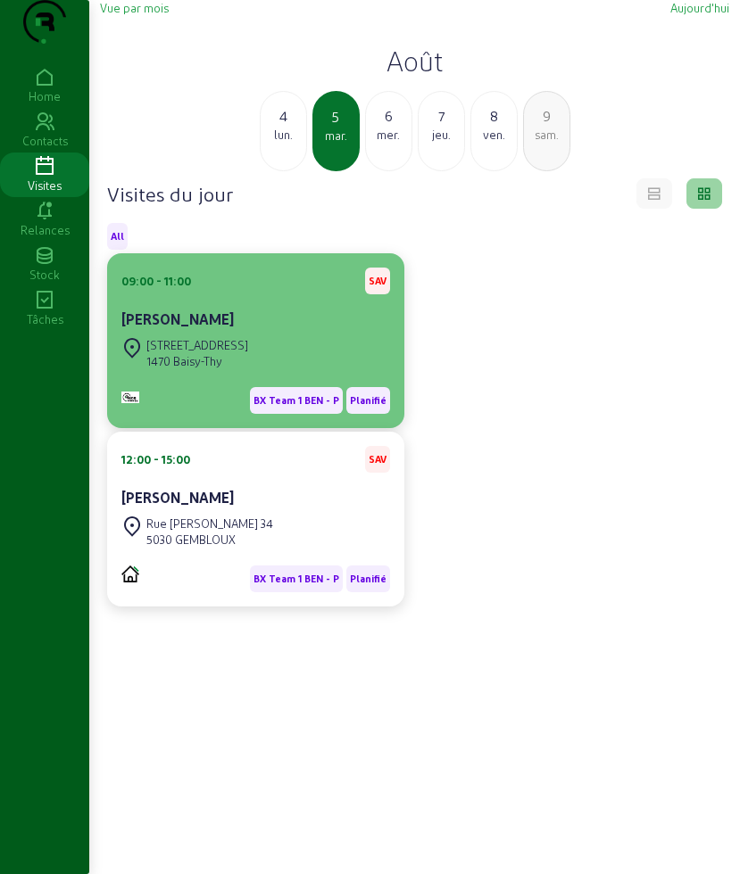
click at [248, 330] on div "[PERSON_NAME]" at bounding box center [255, 319] width 269 height 21
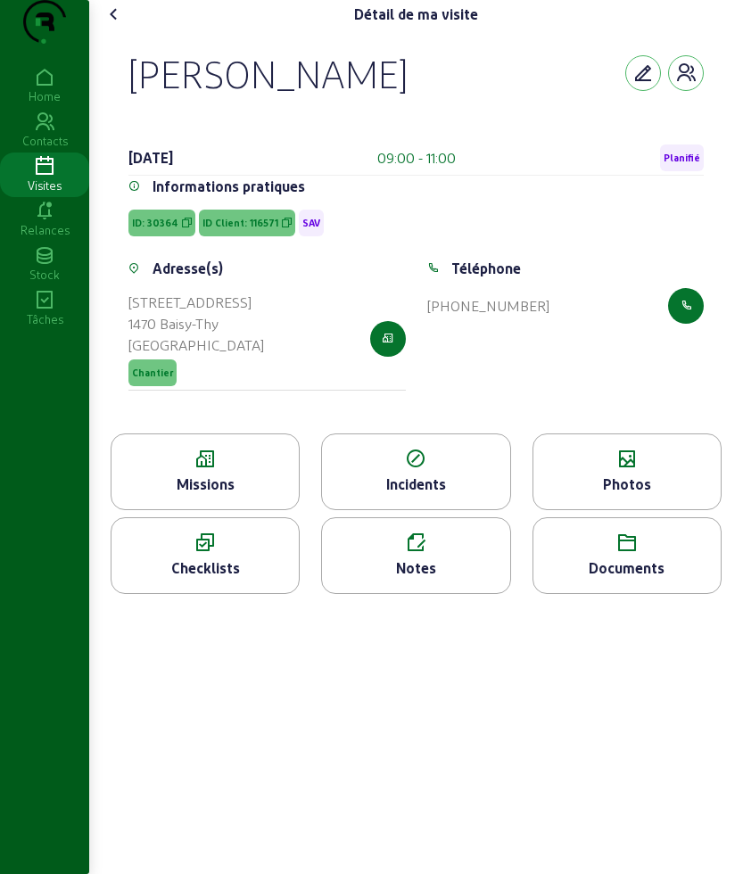
drag, startPoint x: 127, startPoint y: 99, endPoint x: 446, endPoint y: 101, distance: 319.4
click at [446, 101] on div "Dominique Hayois 5 août 2025 09:00 - 11:00 Planifié Informations pratiques ID: …" at bounding box center [416, 231] width 618 height 405
copy div "[PERSON_NAME]"
click at [211, 470] on icon at bounding box center [205, 459] width 187 height 21
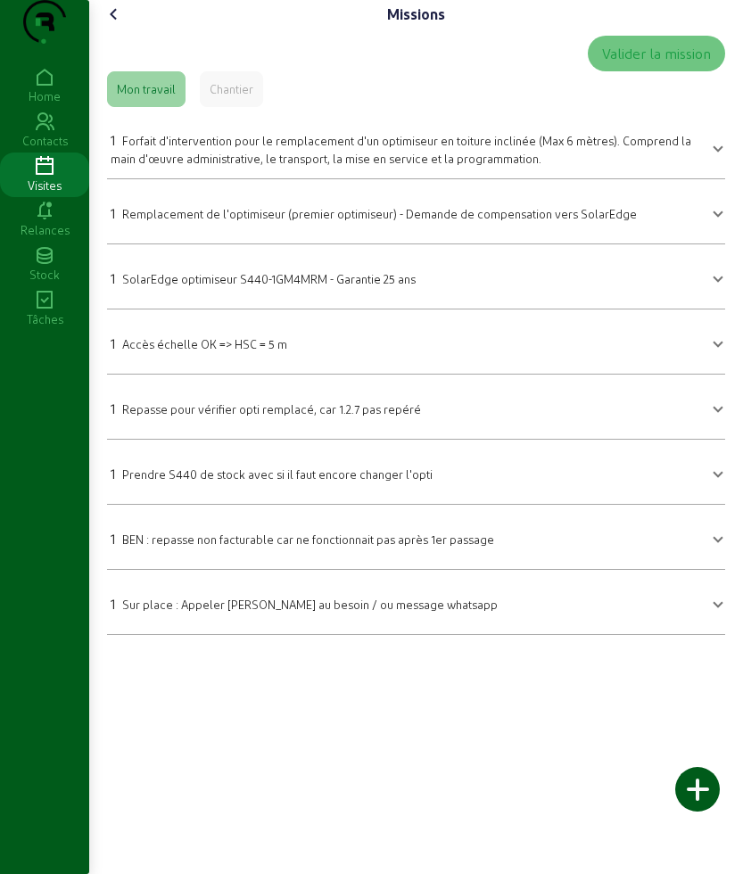
click at [113, 25] on icon at bounding box center [113, 14] width 21 height 21
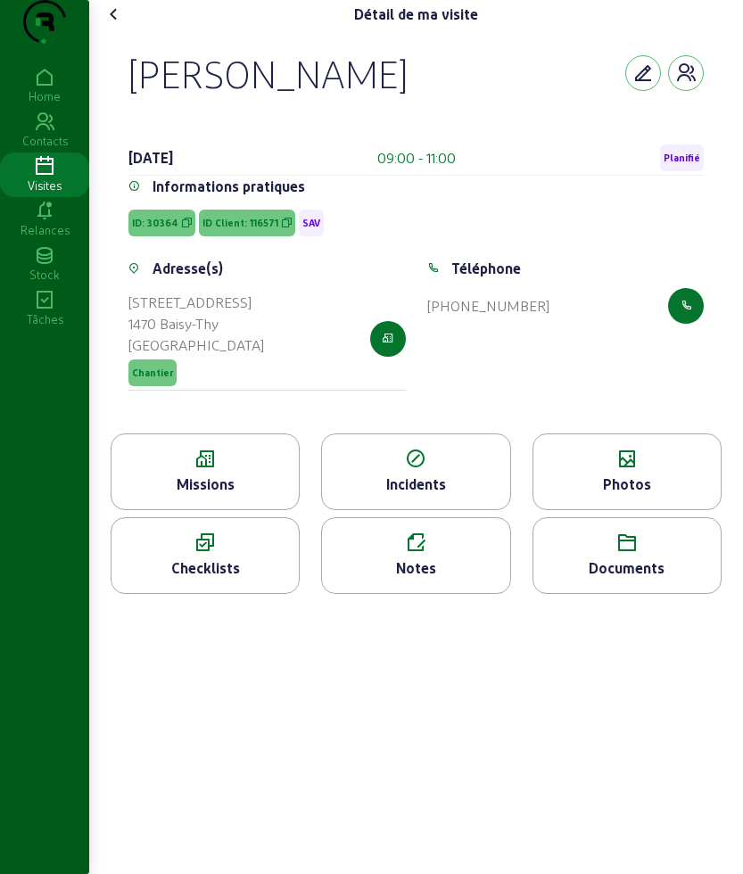
click at [269, 470] on icon at bounding box center [205, 459] width 187 height 21
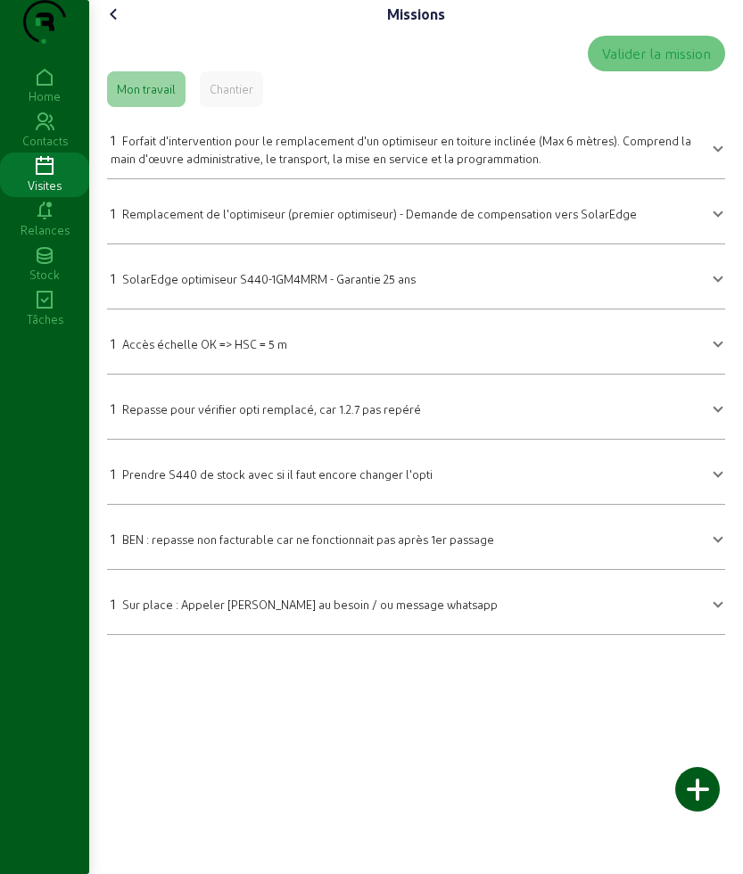
click at [228, 220] on span "Remplacement de l'optimiseur (premier optimiseur) - Demande de compensation ver…" at bounding box center [379, 213] width 515 height 13
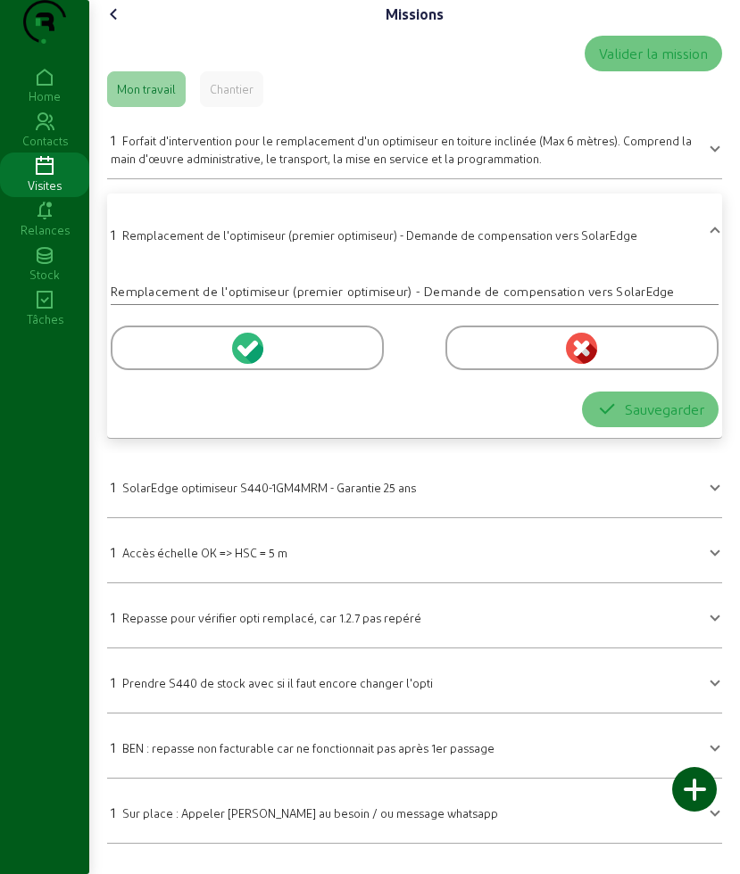
click at [166, 366] on div at bounding box center [247, 348] width 273 height 45
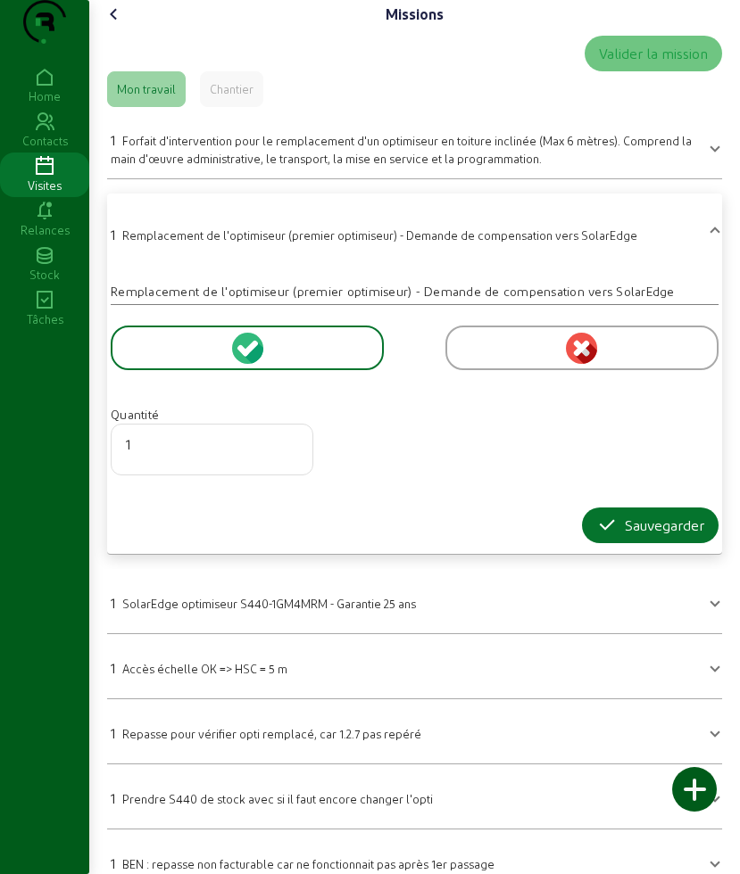
click at [574, 543] on div "Sauvegarder" at bounding box center [414, 526] width 607 height 36
click at [582, 543] on button "Sauvegarder" at bounding box center [650, 526] width 136 height 36
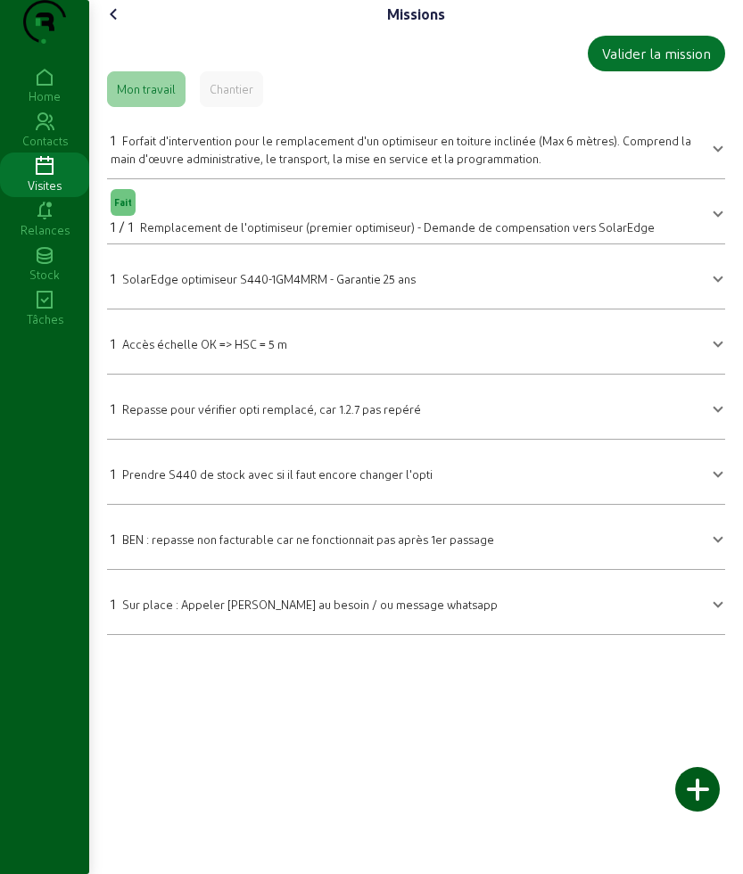
click at [194, 167] on div "1 Forfait d'intervention pour le remplacement d'un optimiseur en toiture inclin…" at bounding box center [406, 147] width 590 height 37
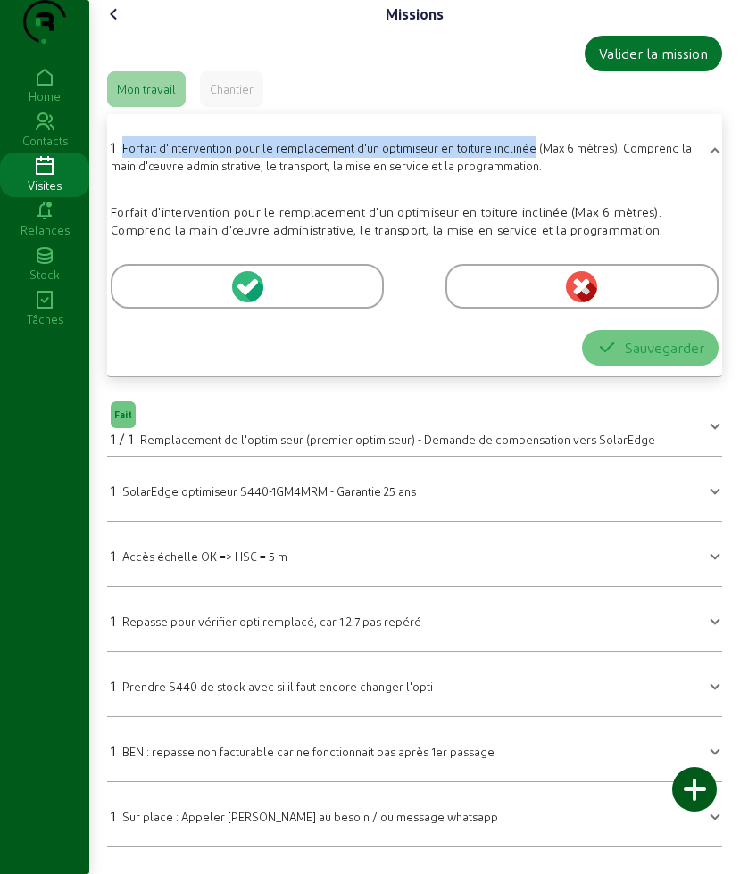
drag, startPoint x: 128, startPoint y: 182, endPoint x: 533, endPoint y: 186, distance: 405.0
click at [533, 172] on span "Forfait d'intervention pour le remplacement d'un optimiseur en toiture inclinée…" at bounding box center [401, 156] width 581 height 31
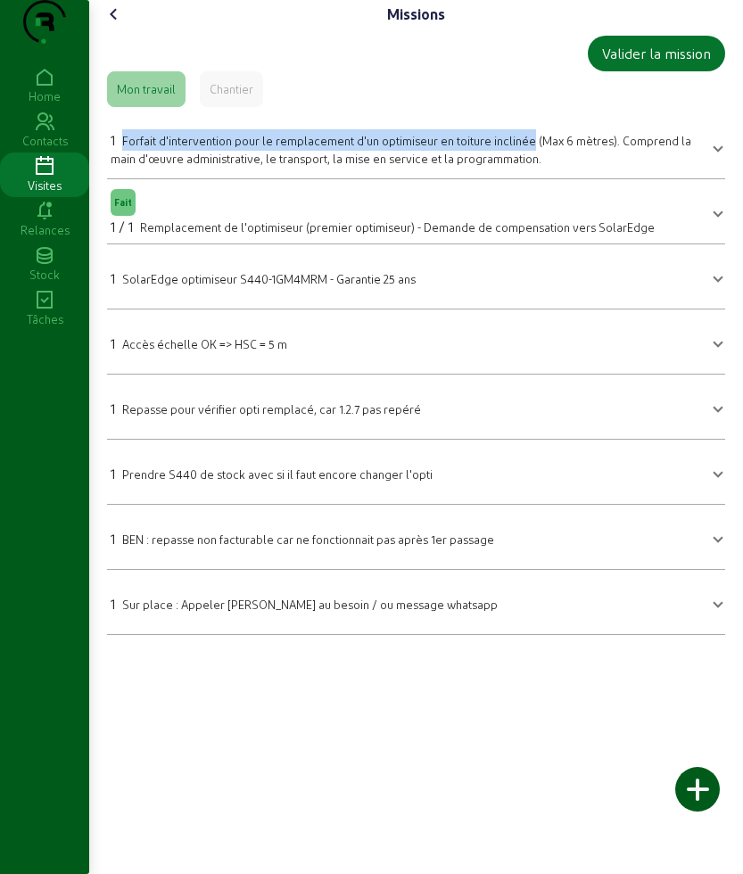
drag, startPoint x: 120, startPoint y: 48, endPoint x: 130, endPoint y: 60, distance: 15.2
click at [120, 25] on icon at bounding box center [113, 14] width 21 height 21
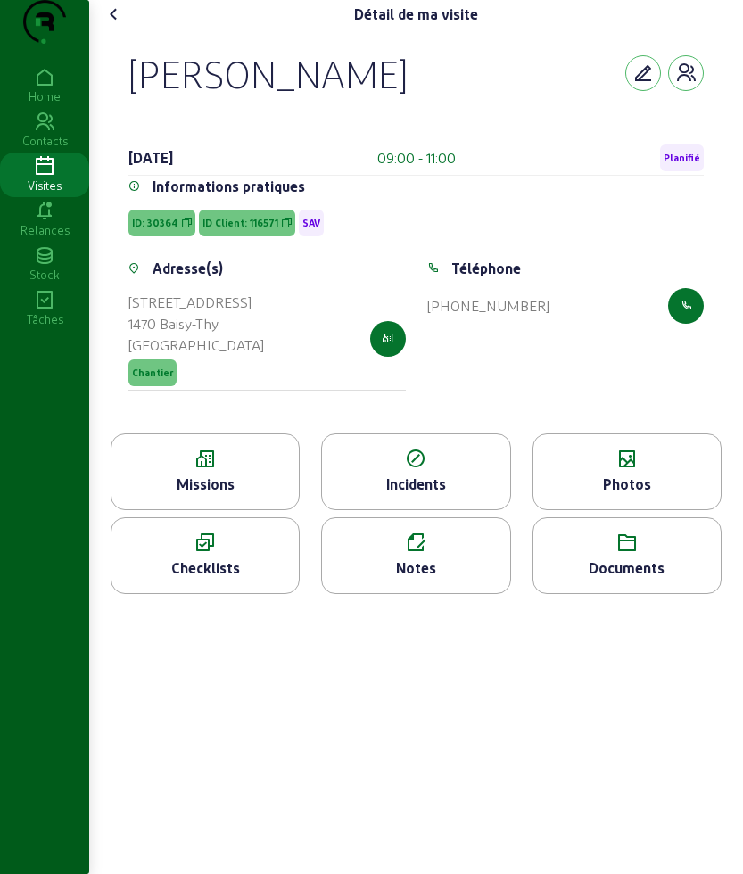
drag, startPoint x: 135, startPoint y: 110, endPoint x: 441, endPoint y: 123, distance: 306.3
click at [441, 96] on div "[PERSON_NAME]" at bounding box center [415, 73] width 575 height 46
click at [231, 229] on span "ID Client: 116571" at bounding box center [240, 223] width 76 height 12
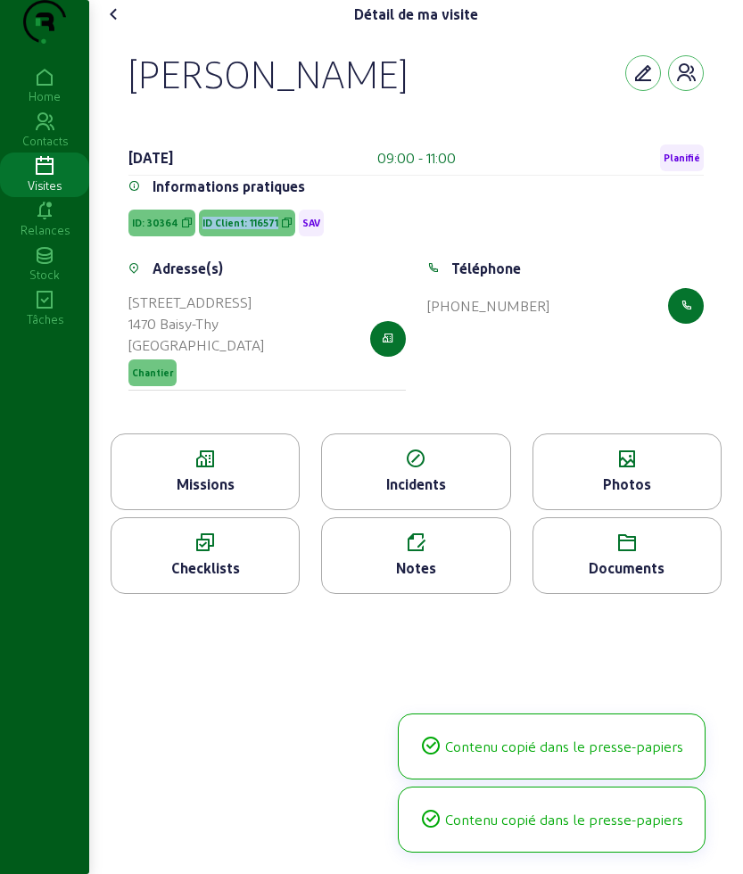
click at [231, 229] on span "ID Client: 116571" at bounding box center [240, 223] width 76 height 12
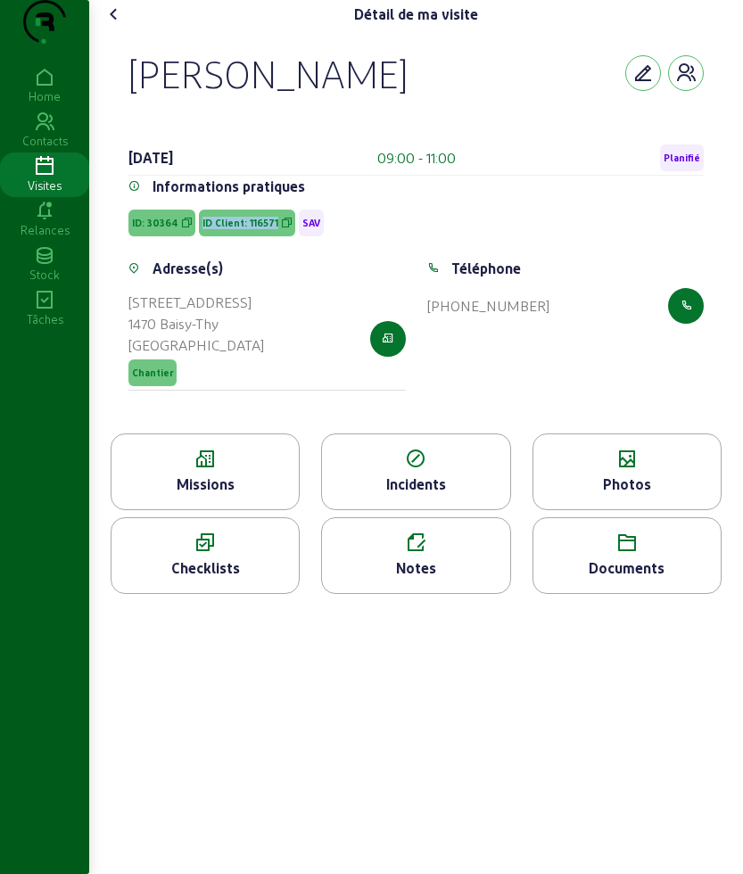
click at [125, 25] on icon at bounding box center [113, 14] width 21 height 21
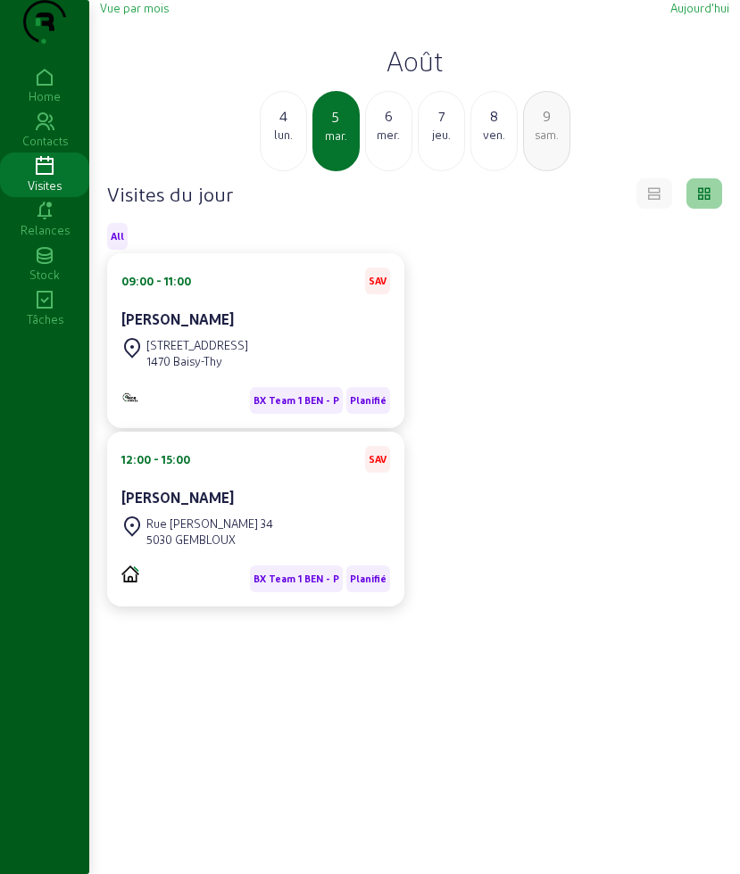
click at [280, 143] on div "lun." at bounding box center [282, 135] width 45 height 16
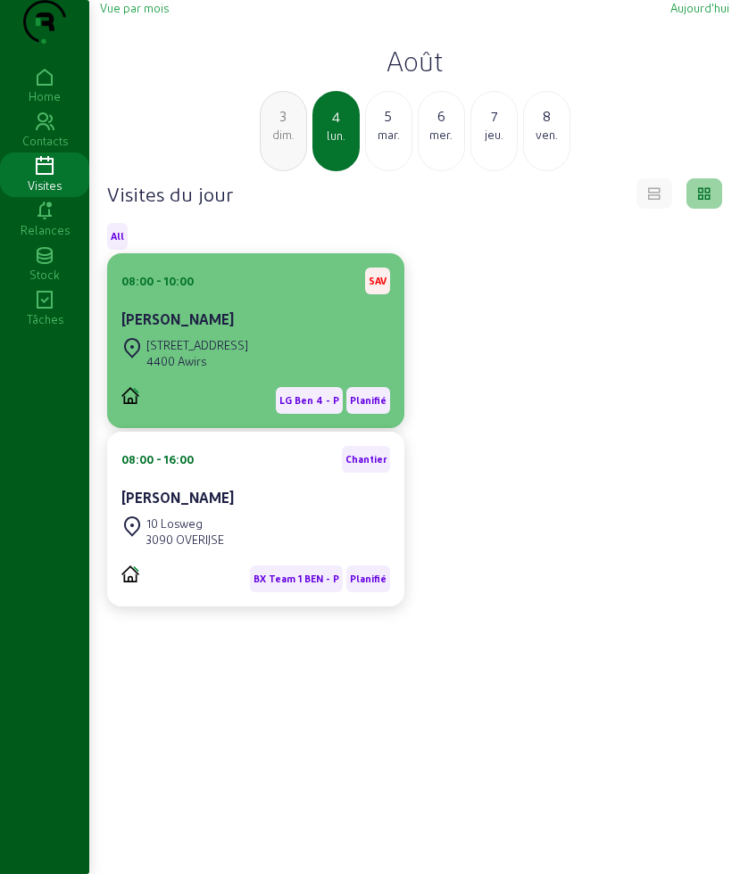
click at [225, 330] on div "[PERSON_NAME]" at bounding box center [255, 319] width 269 height 21
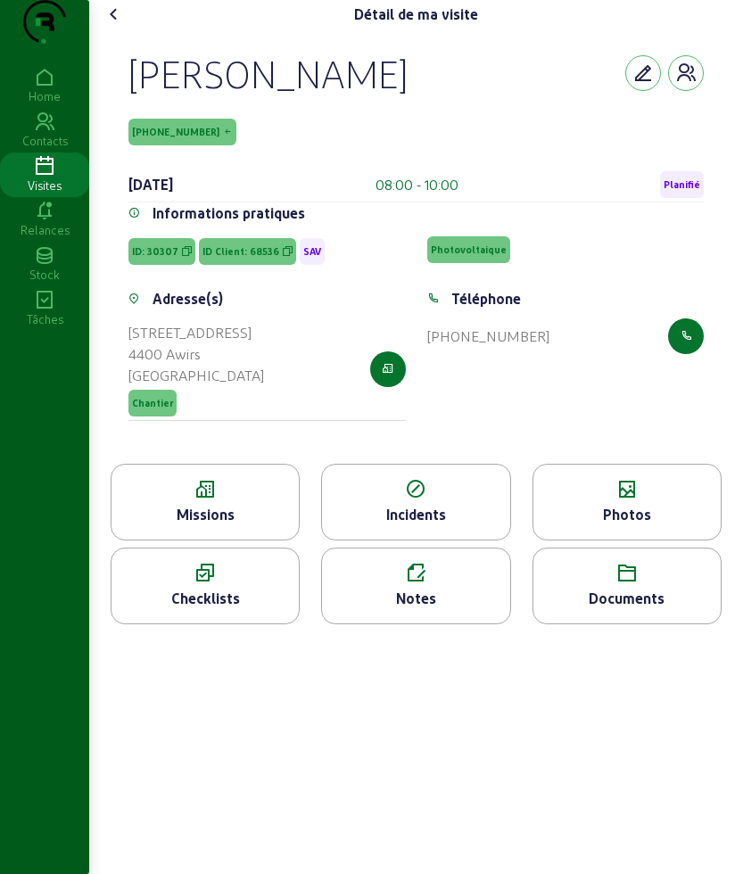
click at [239, 258] on span "ID Client: 68536" at bounding box center [240, 251] width 77 height 12
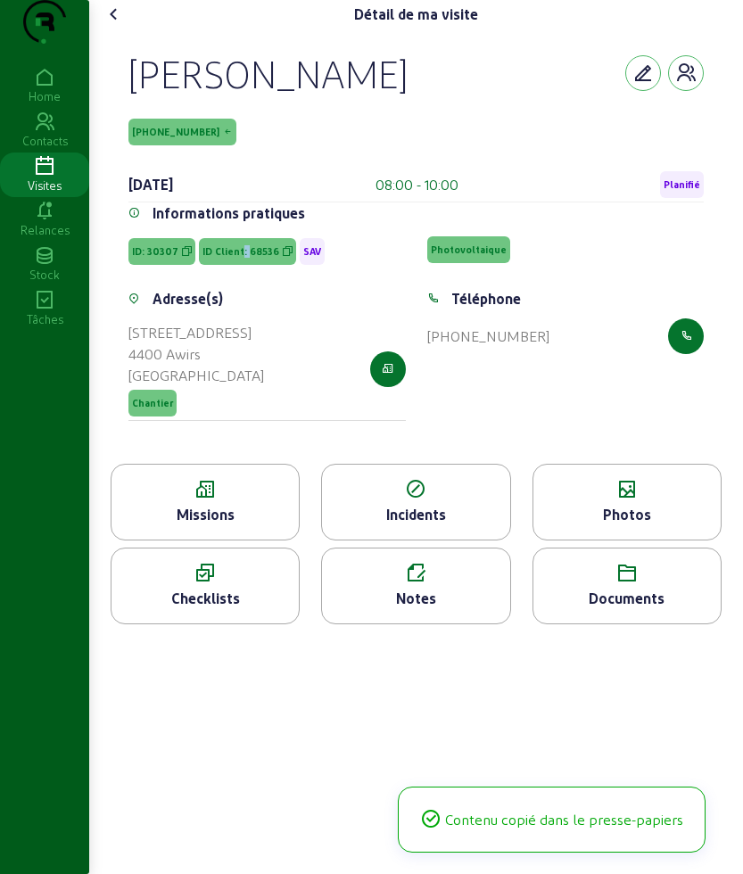
click at [239, 258] on span "ID Client: 68536" at bounding box center [240, 251] width 77 height 12
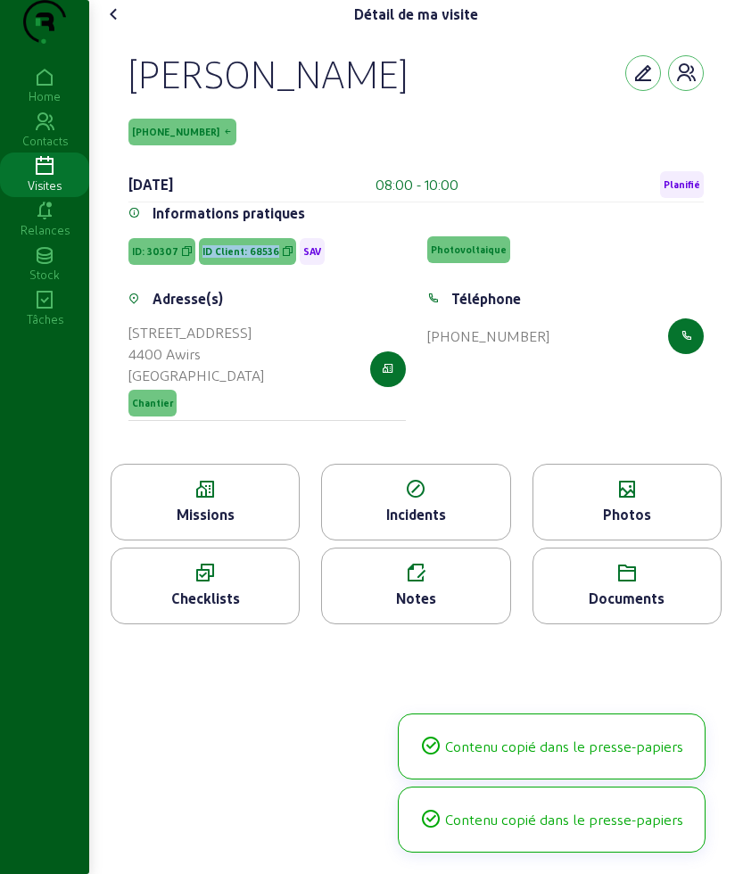
click at [239, 258] on span "ID Client: 68536" at bounding box center [240, 251] width 77 height 12
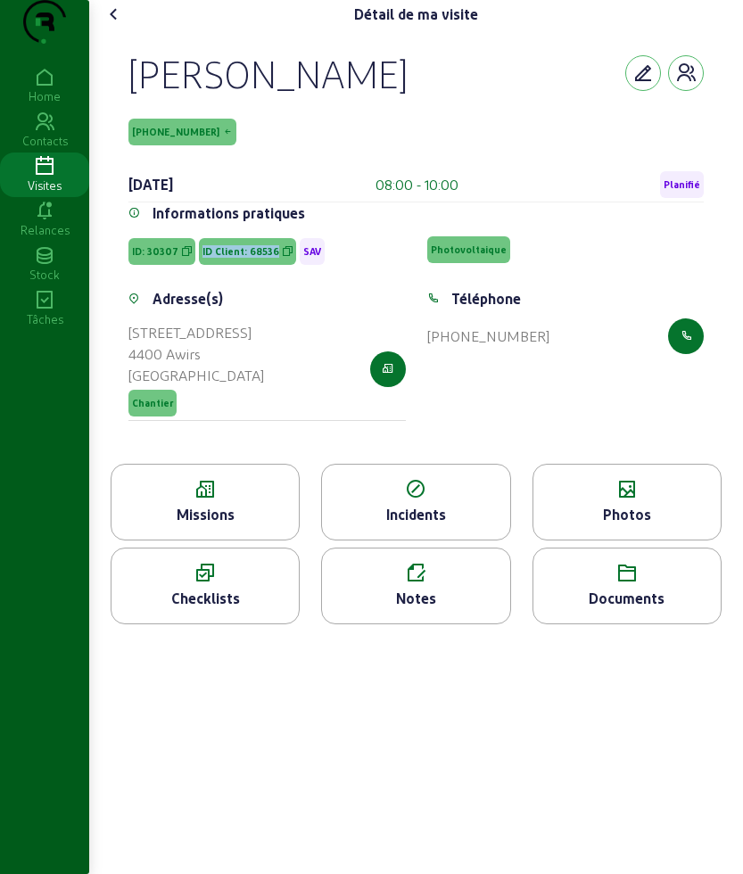
click at [119, 25] on icon at bounding box center [113, 14] width 21 height 21
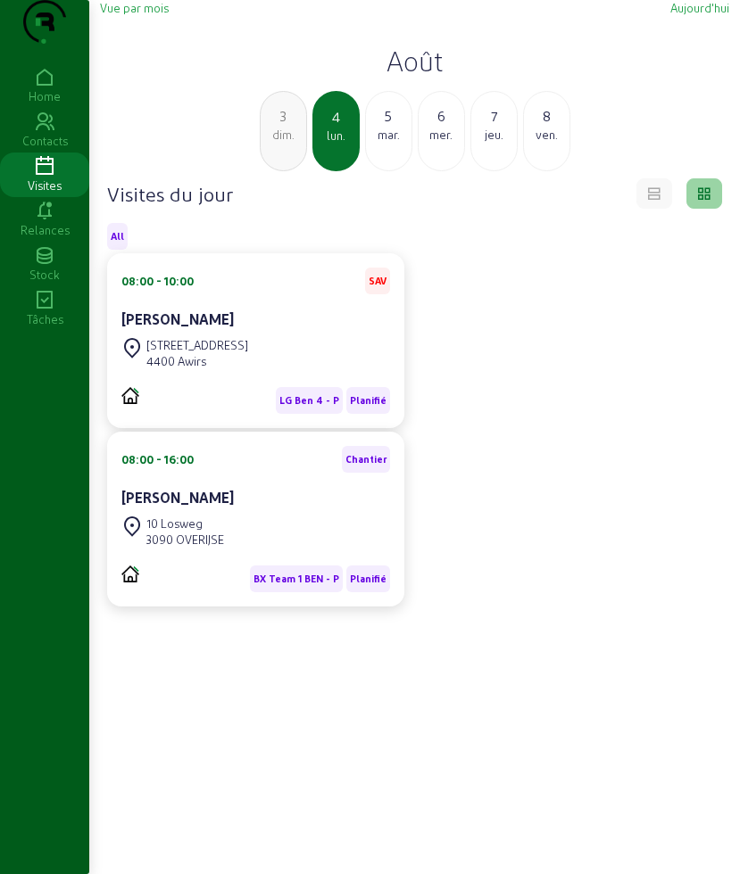
click at [390, 143] on div "mar." at bounding box center [388, 135] width 45 height 16
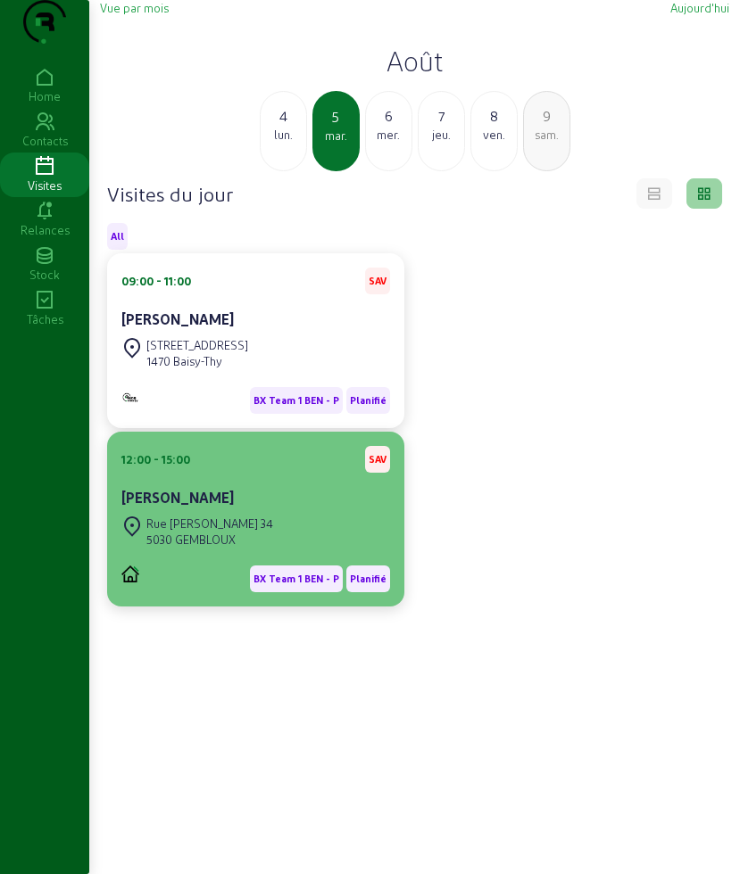
click at [250, 532] on div "Rue [PERSON_NAME] 34" at bounding box center [209, 524] width 127 height 16
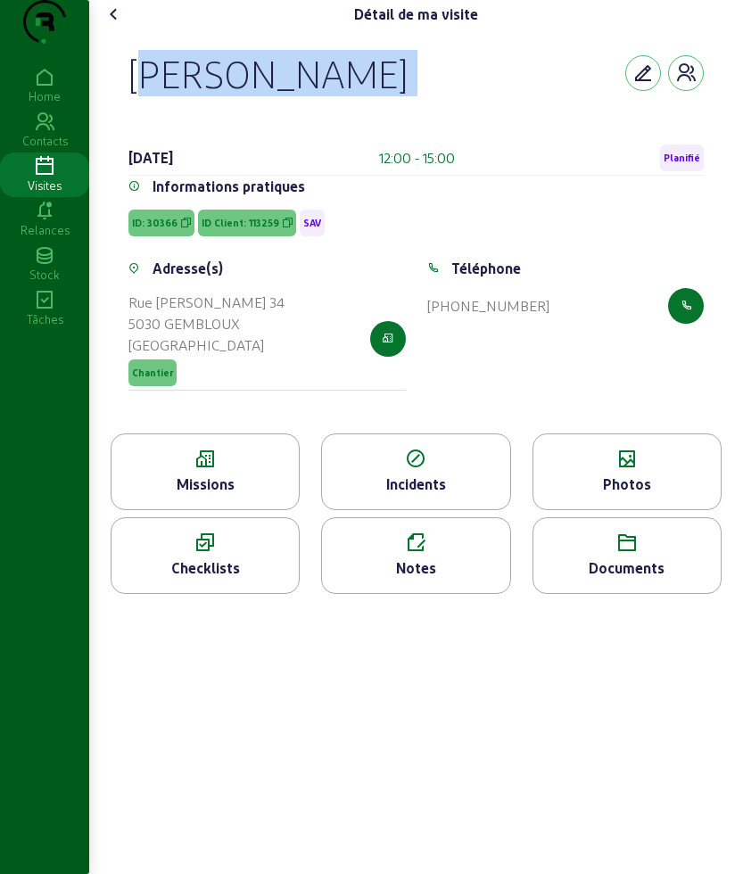
drag, startPoint x: 136, startPoint y: 102, endPoint x: 355, endPoint y: 138, distance: 221.6
click at [355, 138] on div "Stéphan Adam 5 août 2025 12:00 - 15:00 Planifié" at bounding box center [415, 113] width 575 height 126
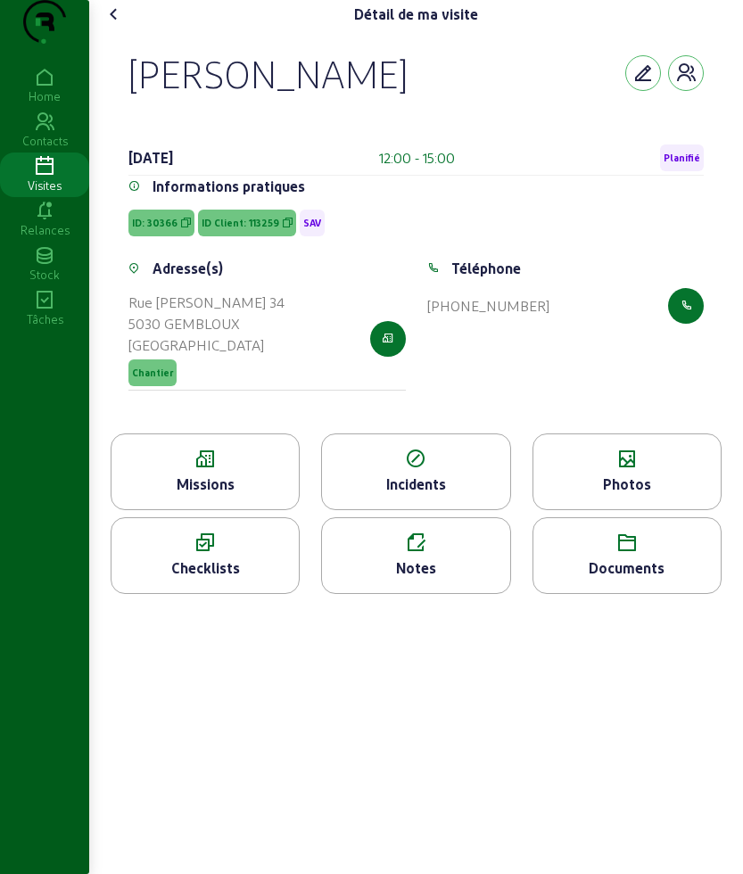
click at [200, 495] on div "Missions" at bounding box center [205, 484] width 187 height 21
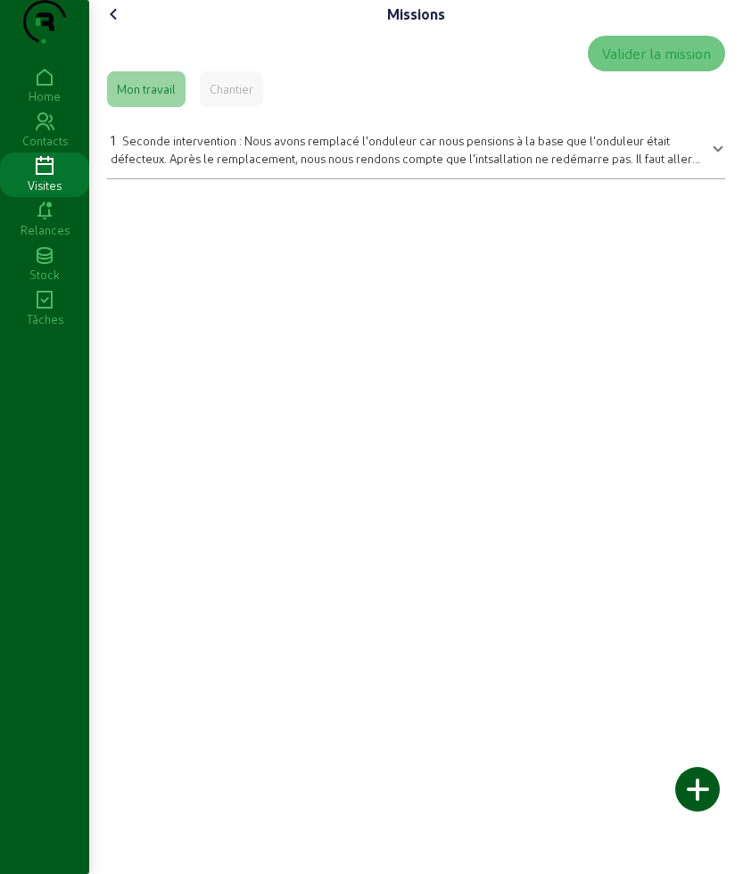
click at [698, 167] on span "1 Seconde intervention : Nous avons remplacé l'onduleur car nous pensions à la …" at bounding box center [413, 146] width 604 height 41
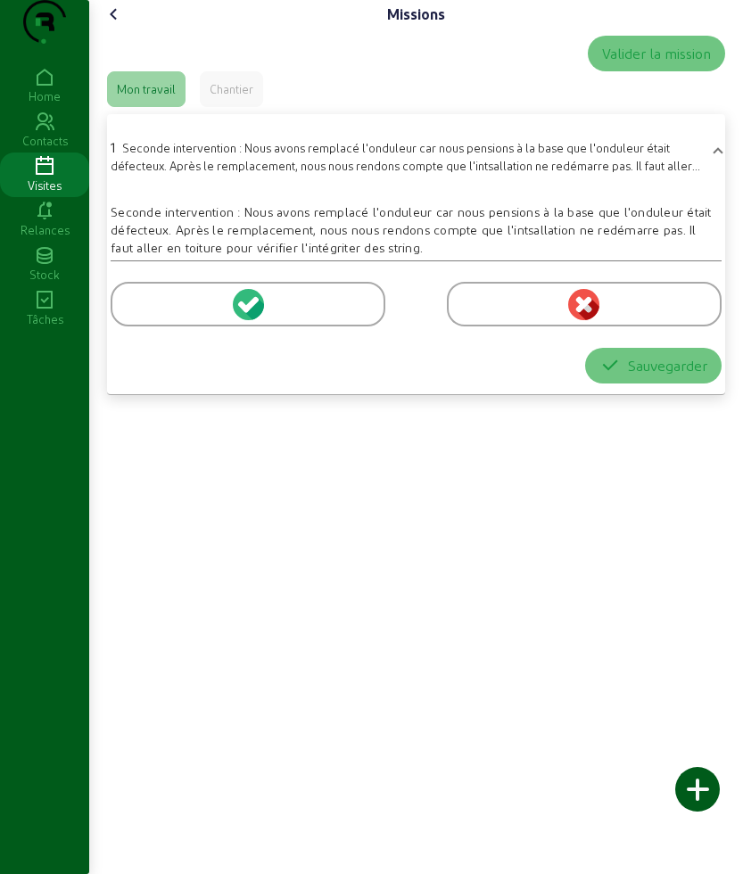
click at [128, 29] on cam-font-icon at bounding box center [114, 14] width 29 height 29
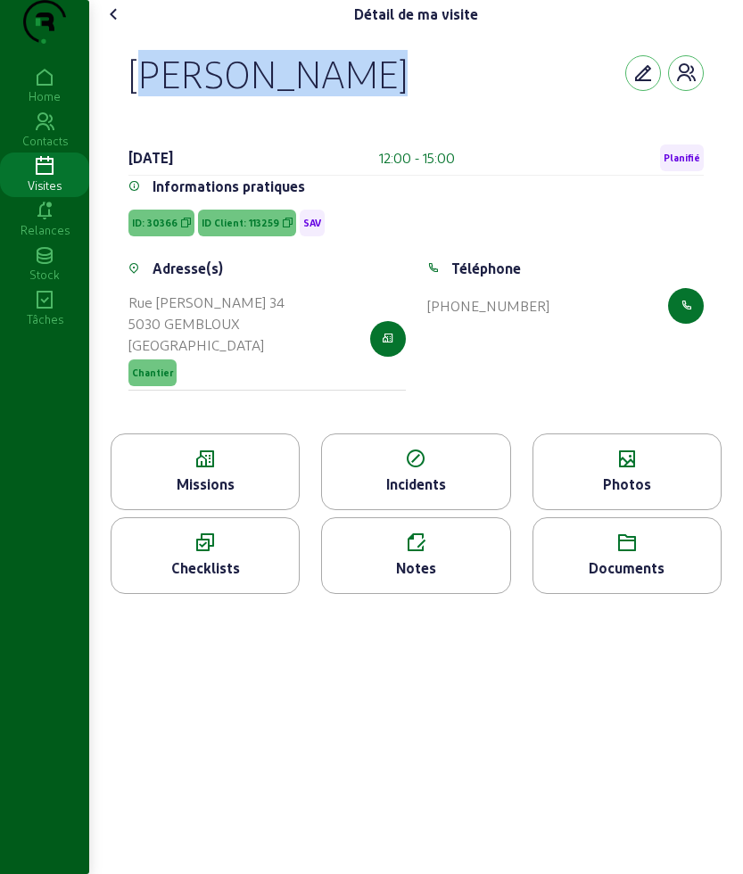
drag, startPoint x: 135, startPoint y: 113, endPoint x: 396, endPoint y: 112, distance: 261.4
click at [396, 96] on div "[PERSON_NAME]" at bounding box center [415, 73] width 575 height 46
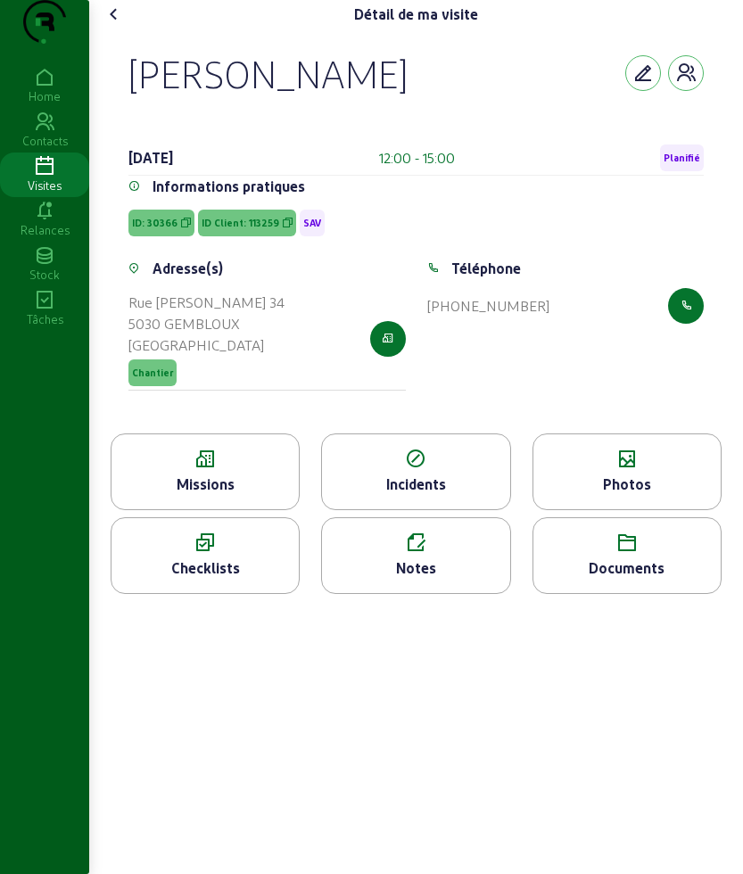
click at [244, 229] on span "ID Client: 113259" at bounding box center [241, 223] width 78 height 12
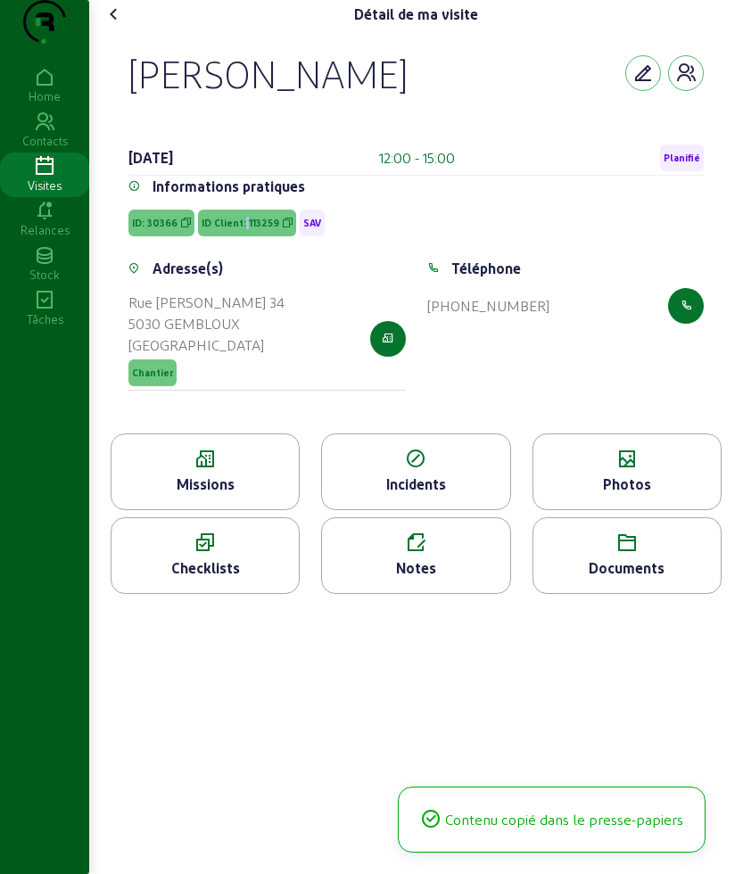
click at [244, 229] on span "ID Client: 113259" at bounding box center [241, 223] width 78 height 12
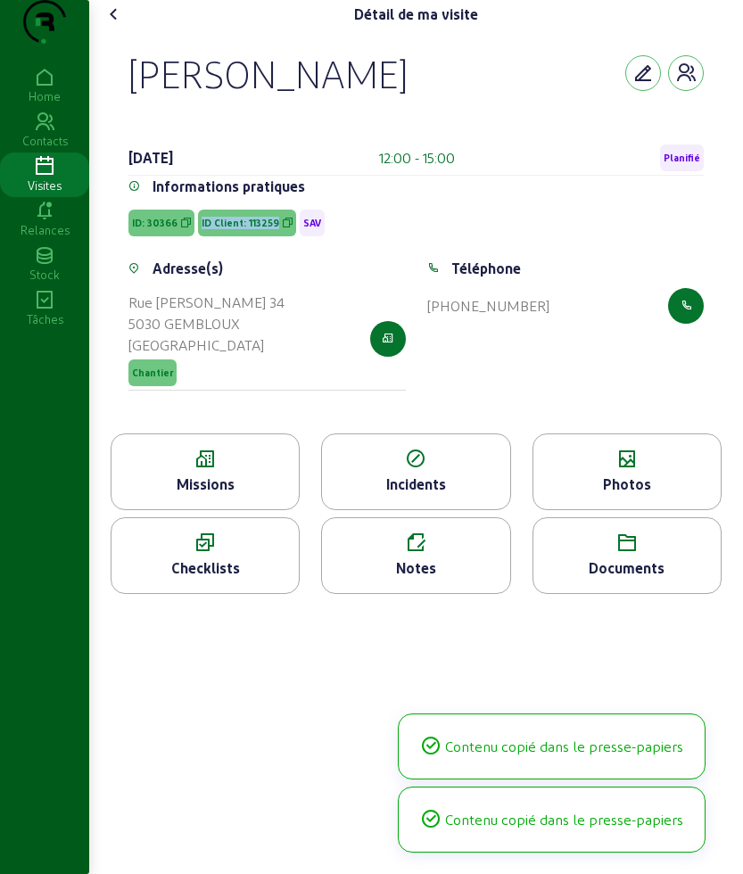
click at [244, 229] on span "ID Client: 113259" at bounding box center [241, 223] width 78 height 12
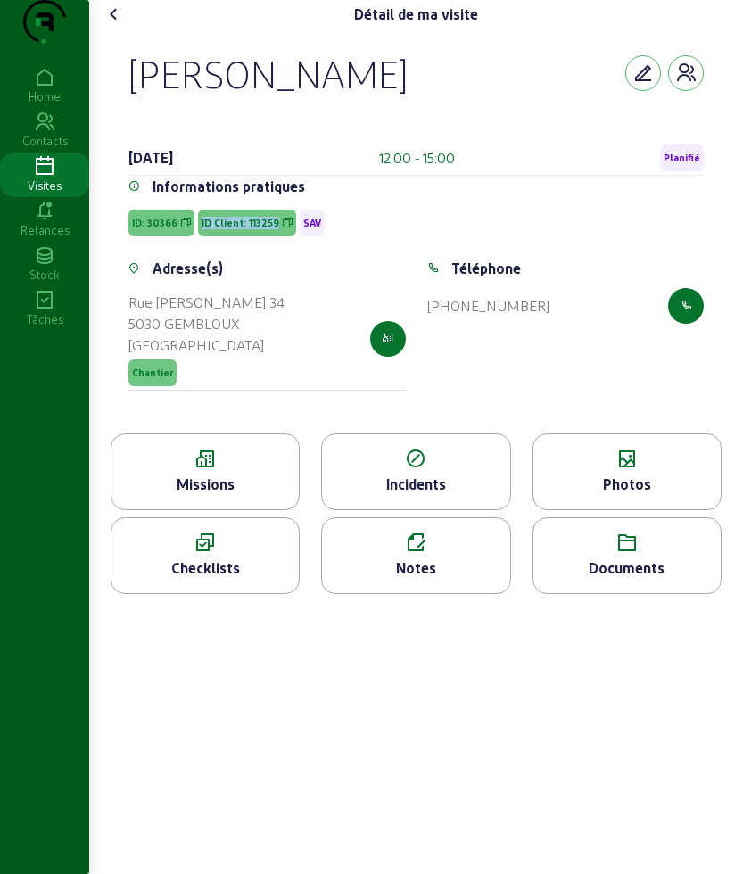
click at [197, 470] on icon at bounding box center [205, 459] width 187 height 21
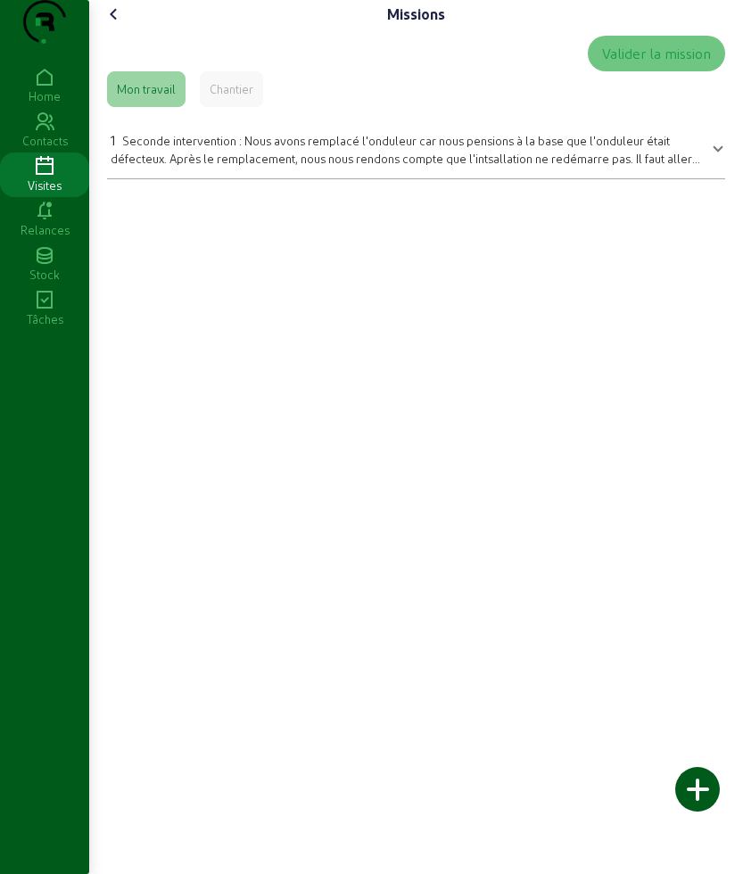
click at [196, 167] on div "1 Seconde intervention : Nous avons remplacé l'onduleur car nous pensions à la …" at bounding box center [406, 147] width 590 height 37
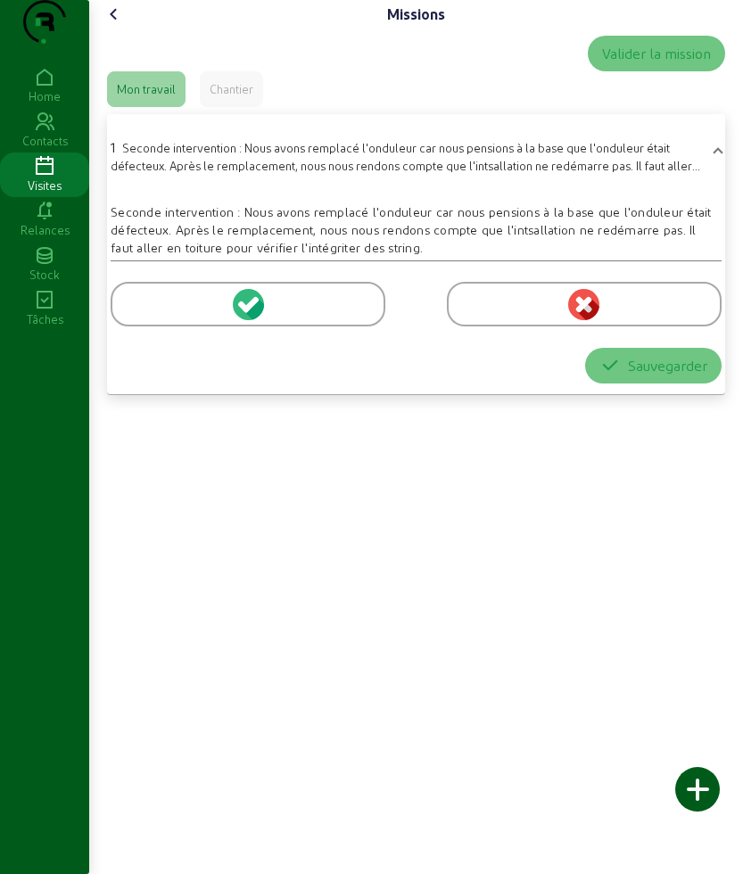
click at [145, 326] on div at bounding box center [248, 304] width 275 height 45
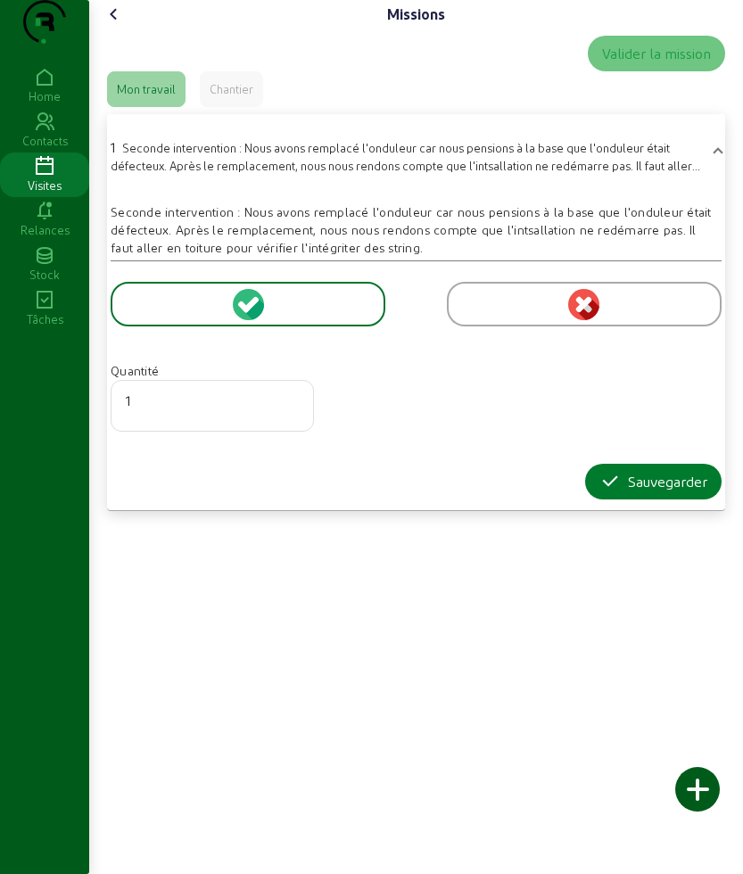
click at [641, 492] on div "Sauvegarder" at bounding box center [653, 481] width 108 height 21
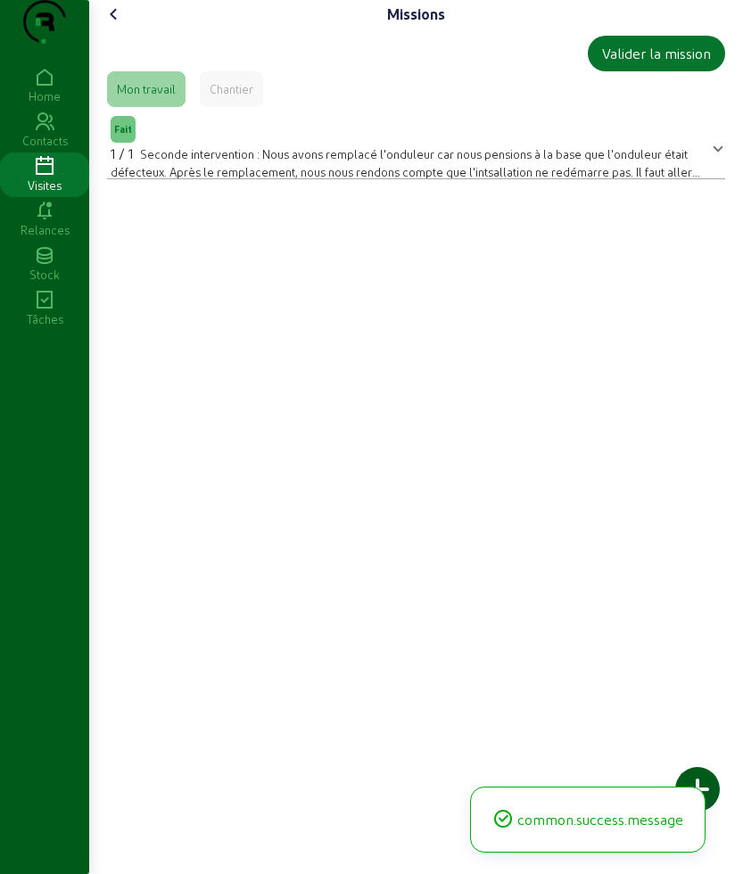
click at [132, 29] on div "Missions" at bounding box center [416, 14] width 632 height 29
click at [125, 25] on icon at bounding box center [113, 14] width 21 height 21
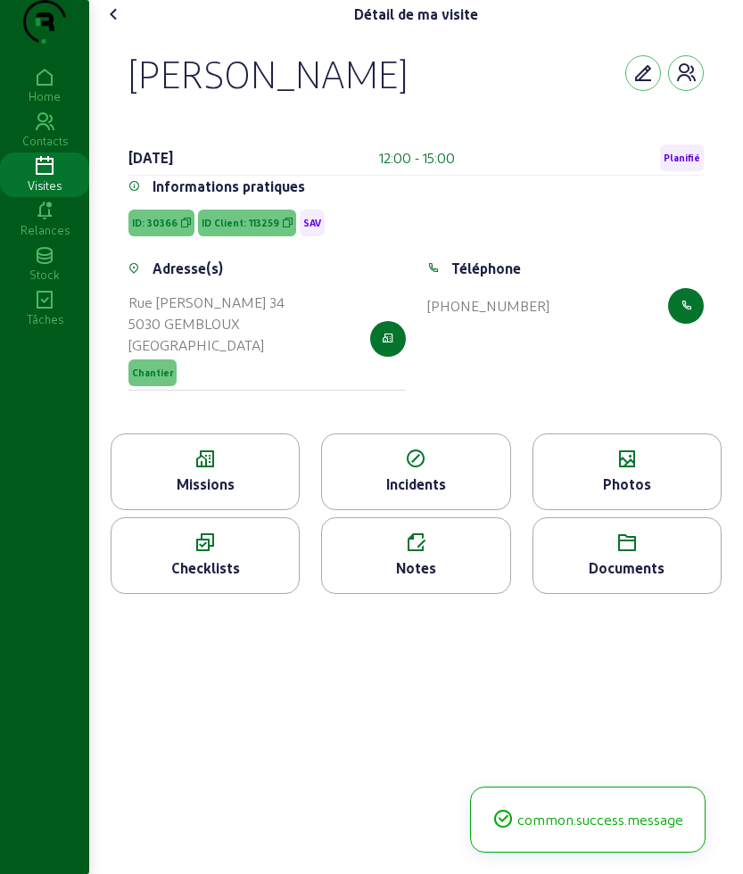
click at [645, 508] on div "Photos" at bounding box center [627, 472] width 189 height 77
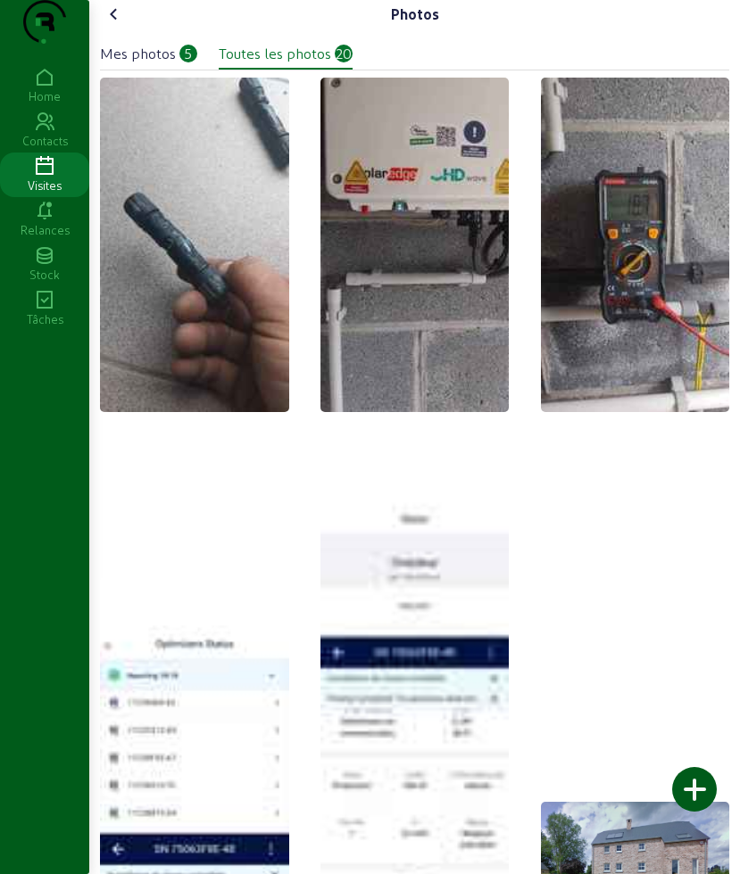
click at [116, 25] on icon at bounding box center [113, 14] width 21 height 21
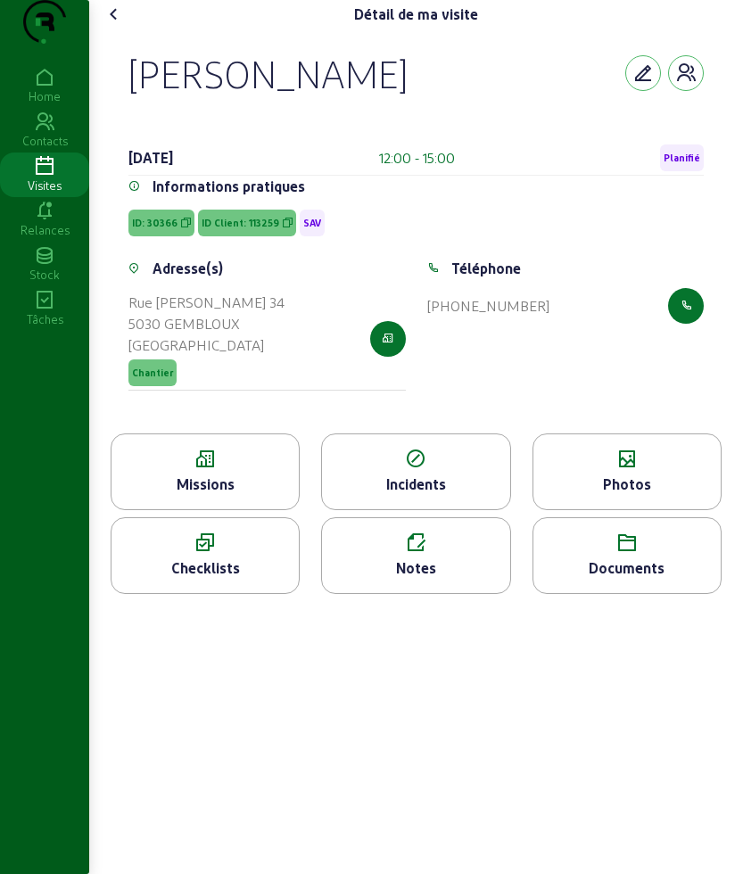
click at [119, 25] on icon at bounding box center [113, 14] width 21 height 21
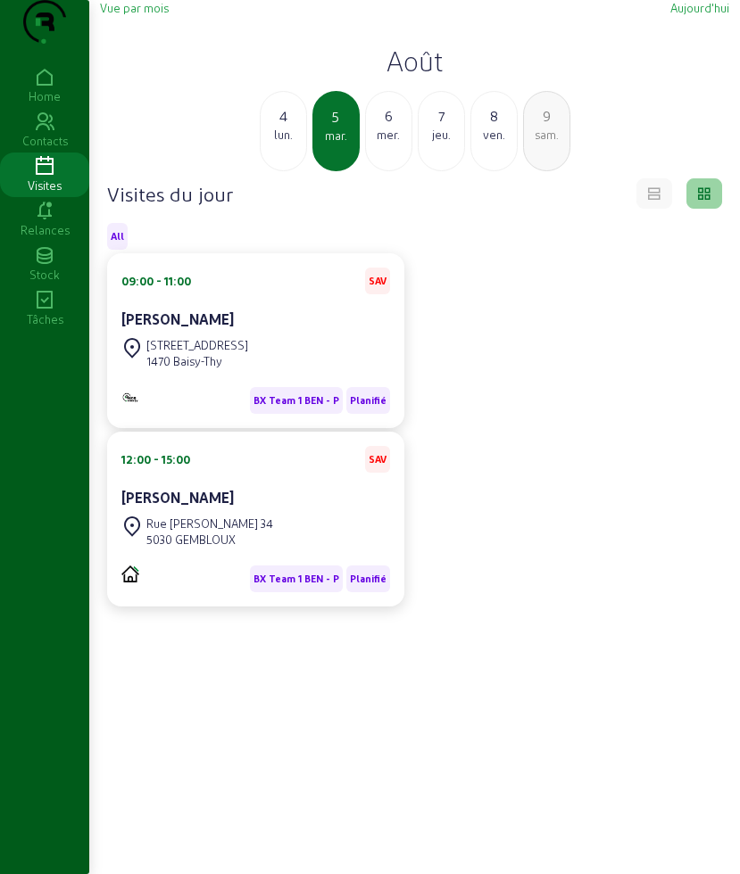
click at [378, 143] on div "mer." at bounding box center [388, 135] width 45 height 16
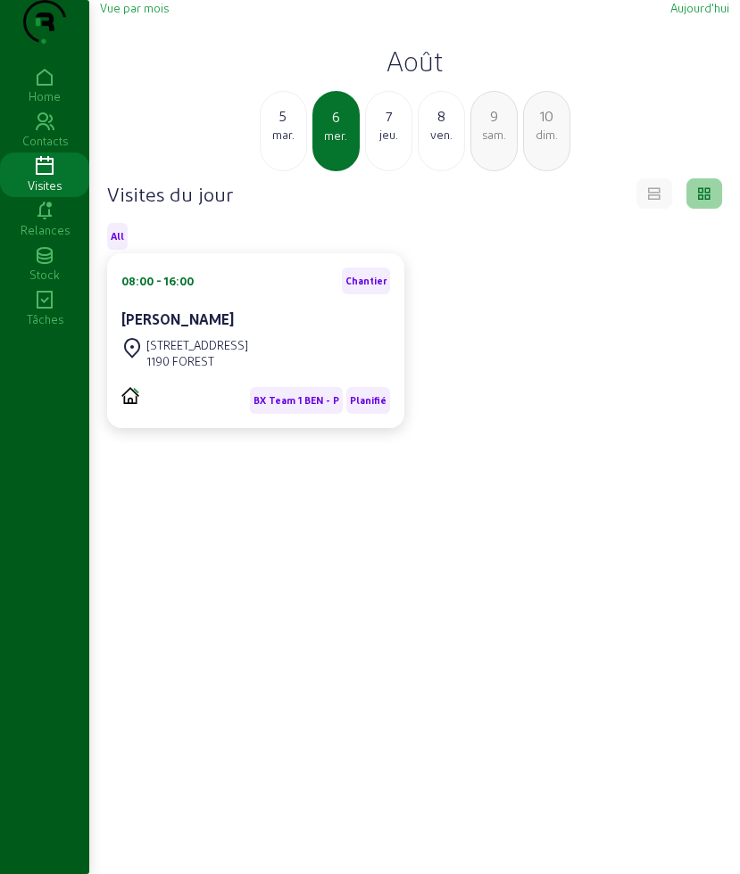
click at [386, 127] on div "7" at bounding box center [388, 115] width 45 height 21
click at [379, 143] on div "ven." at bounding box center [388, 135] width 45 height 16
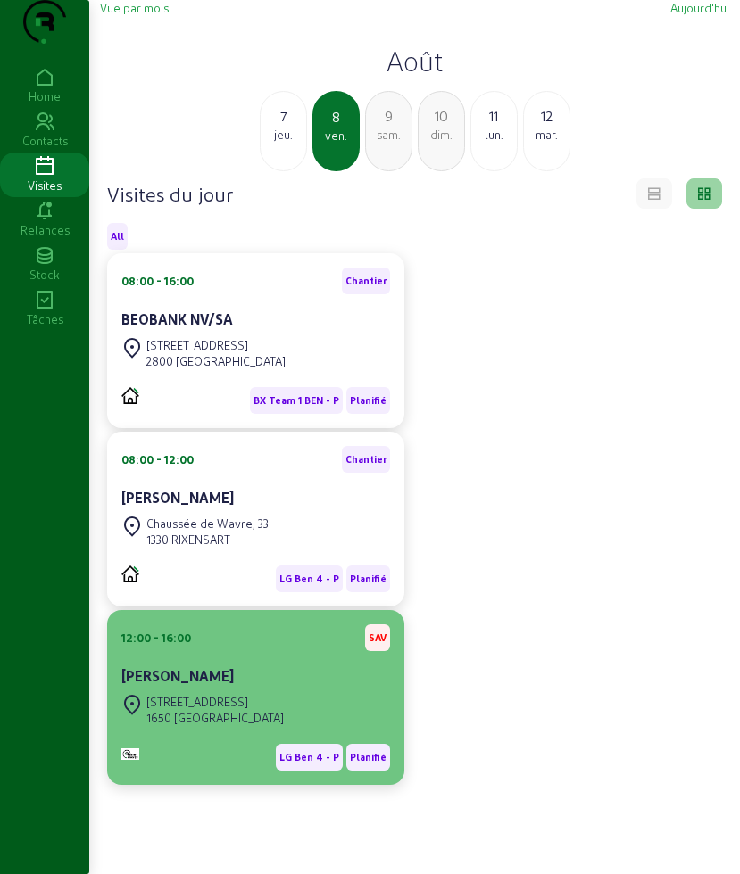
click at [233, 687] on div "[PERSON_NAME]" at bounding box center [255, 675] width 269 height 21
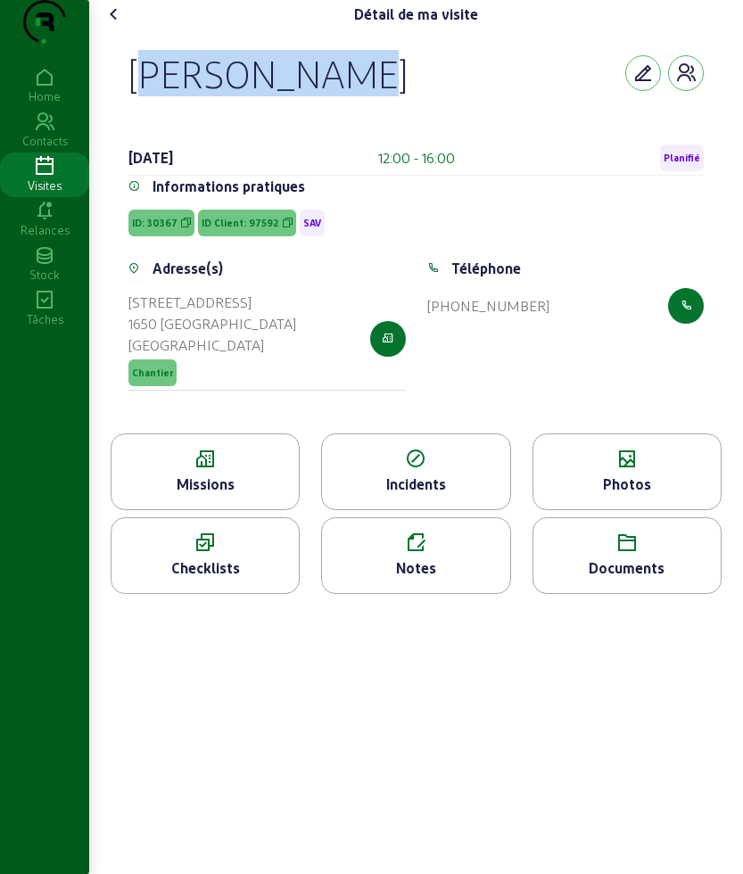
drag, startPoint x: 137, startPoint y: 105, endPoint x: 378, endPoint y: 125, distance: 241.7
click at [378, 125] on div "Rudi Gevers 8 août 2025 12:00 - 16:00 Planifié Informations pratiques ID: 30367…" at bounding box center [416, 231] width 618 height 405
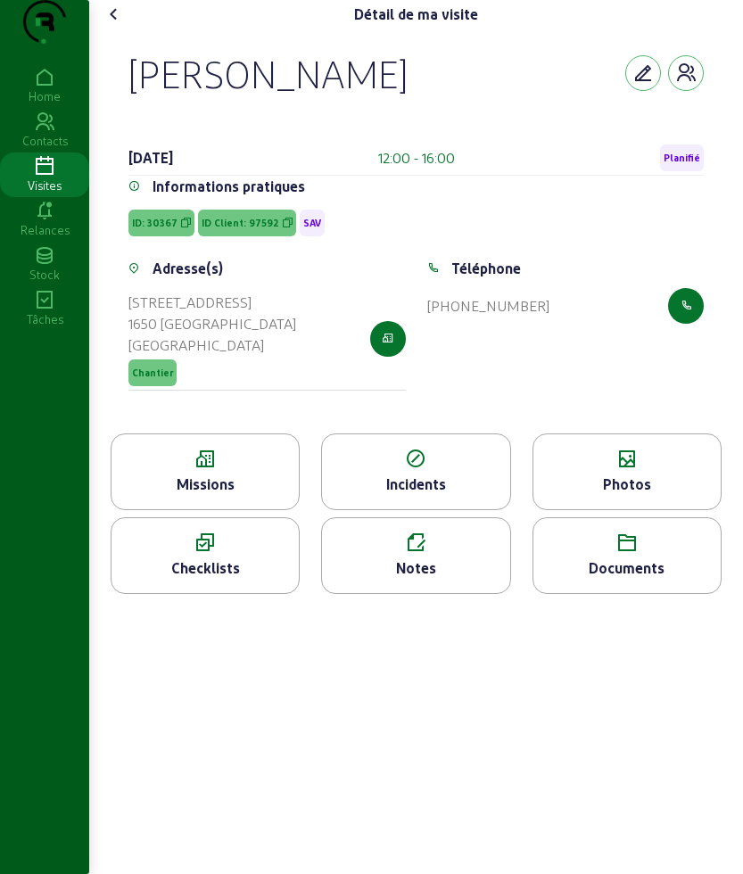
click at [161, 470] on icon at bounding box center [205, 459] width 187 height 21
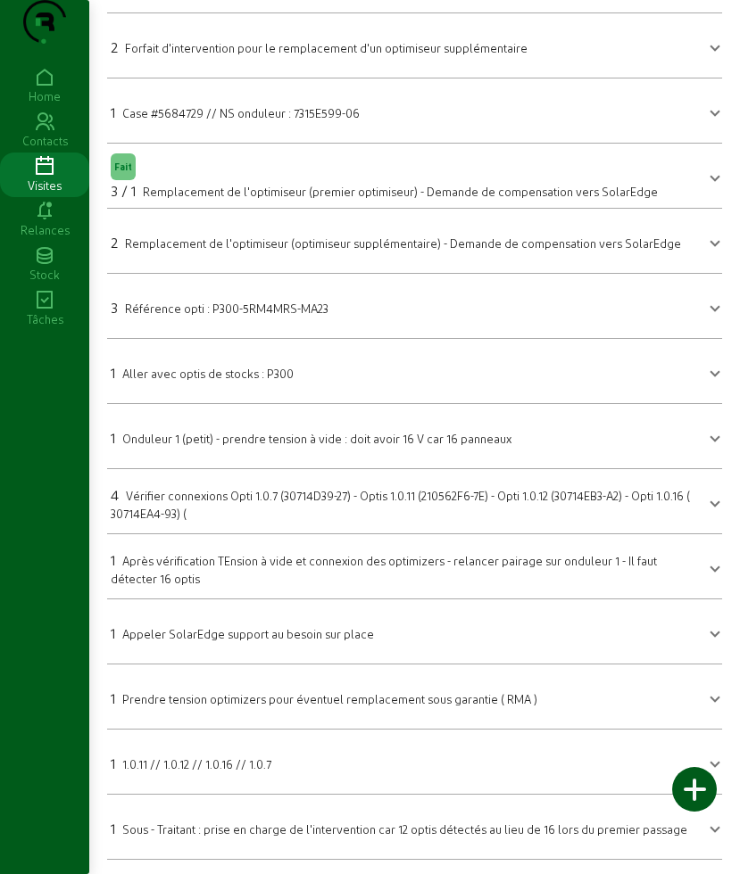
scroll to position [202, 0]
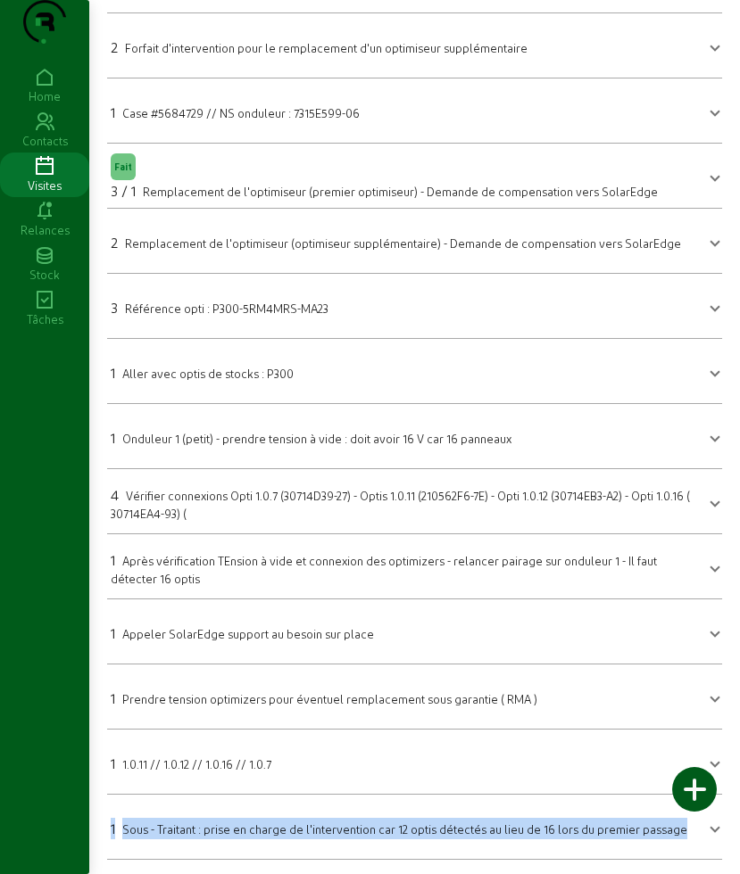
drag, startPoint x: 115, startPoint y: 835, endPoint x: 683, endPoint y: 835, distance: 568.2
click at [683, 835] on mat-panel-title "1 Sous - Traitant : prise en charge de l'intervention car 12 optis détectés au …" at bounding box center [404, 826] width 586 height 25
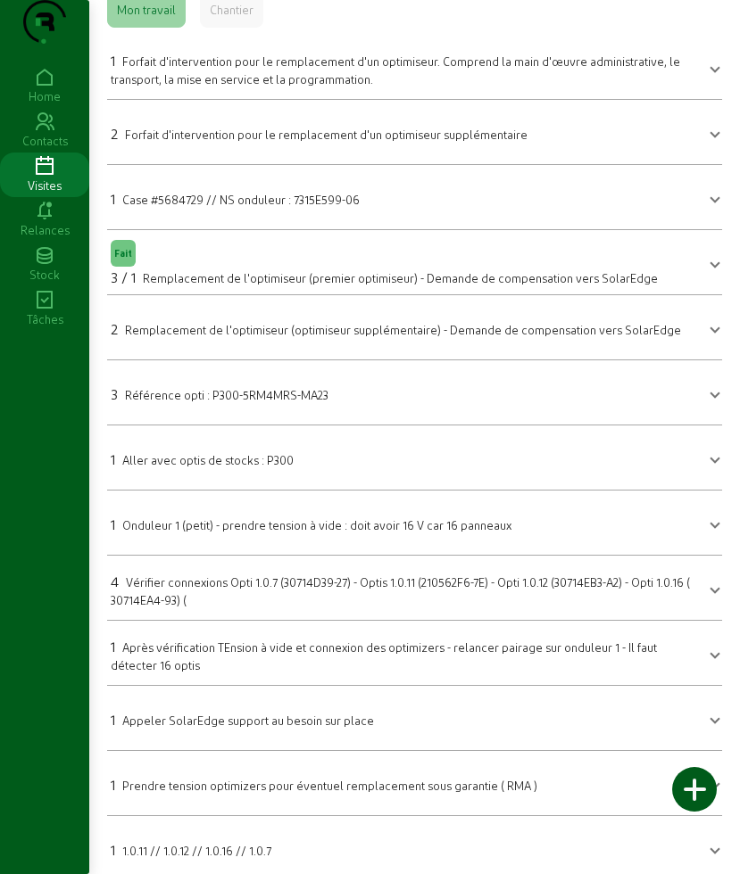
scroll to position [0, 0]
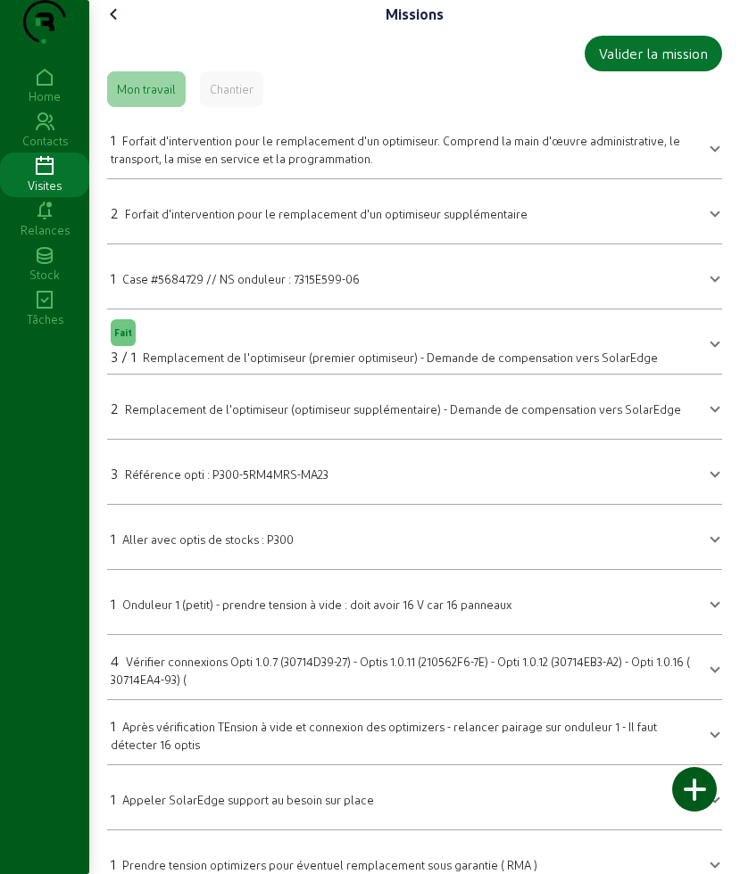
click at [115, 25] on icon at bounding box center [113, 14] width 21 height 21
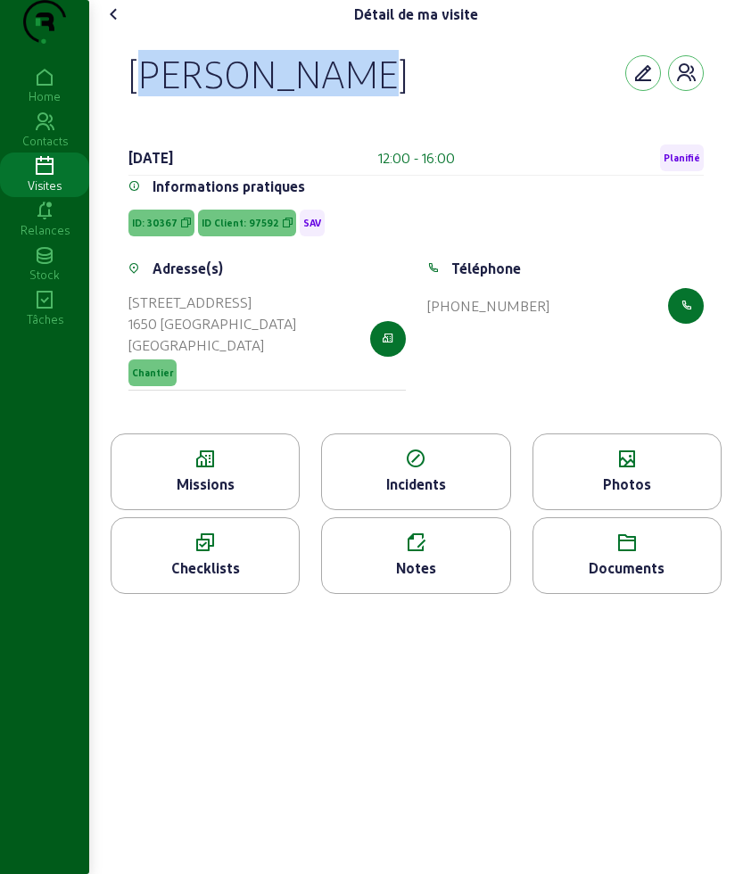
drag, startPoint x: 198, startPoint y: 111, endPoint x: 351, endPoint y: 111, distance: 153.4
click at [351, 111] on div "Rudi Gevers 8 août 2025 12:00 - 16:00 Planifié Informations pratiques ID: 30367…" at bounding box center [416, 231] width 618 height 405
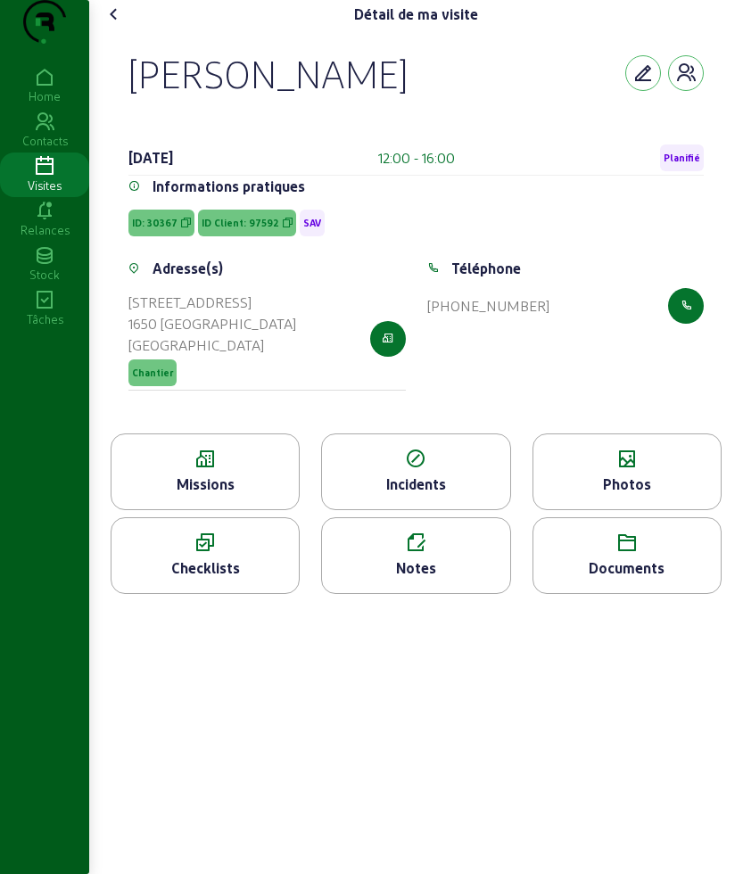
click at [228, 229] on span "ID Client: 97592" at bounding box center [241, 223] width 78 height 12
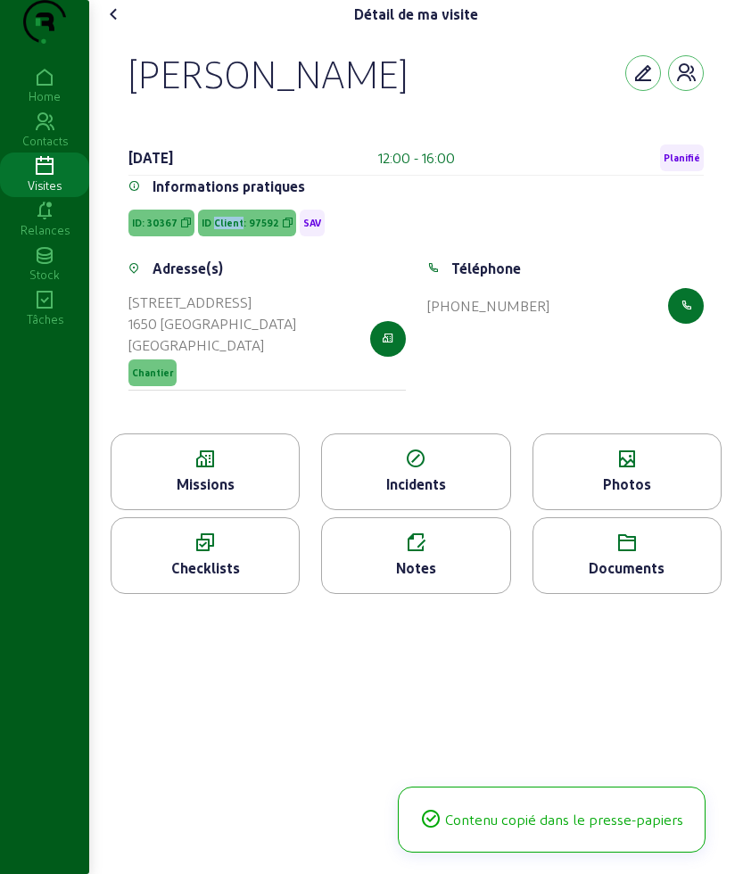
click at [228, 229] on span "ID Client: 97592" at bounding box center [241, 223] width 78 height 12
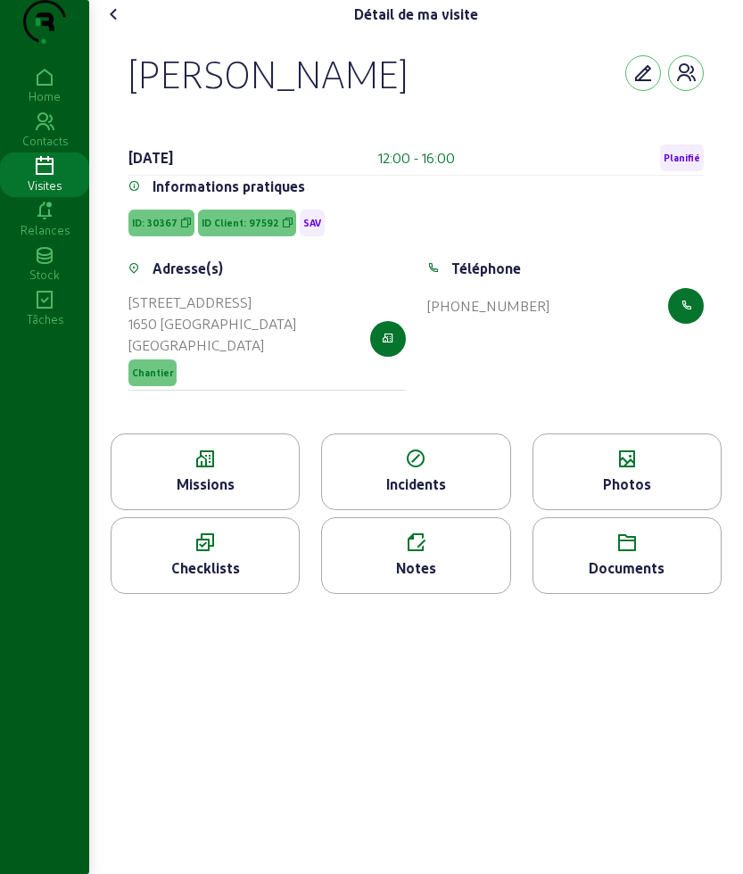
click at [201, 470] on icon at bounding box center [205, 459] width 187 height 21
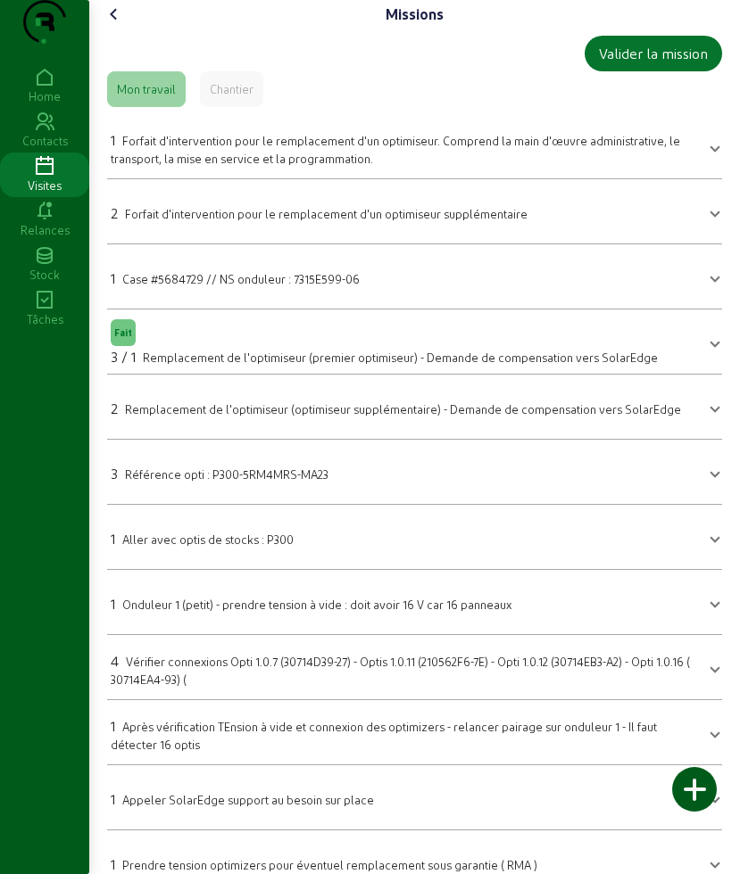
click at [209, 165] on span "Forfait d'intervention pour le remplacement d'un optimiseur. Comprend la main d…" at bounding box center [395, 149] width 569 height 31
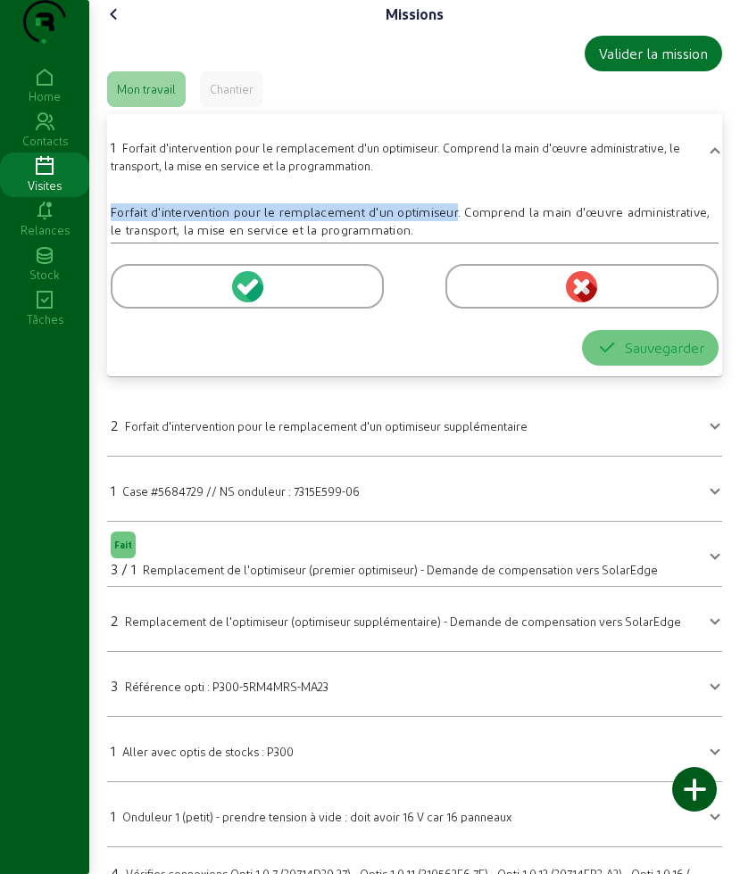
drag, startPoint x: 113, startPoint y: 244, endPoint x: 462, endPoint y: 243, distance: 348.8
click at [462, 239] on div "Forfait d'intervention pour le remplacement d'un optimiseur. Comprend la main d…" at bounding box center [414, 221] width 629 height 36
click at [116, 25] on icon at bounding box center [113, 14] width 21 height 21
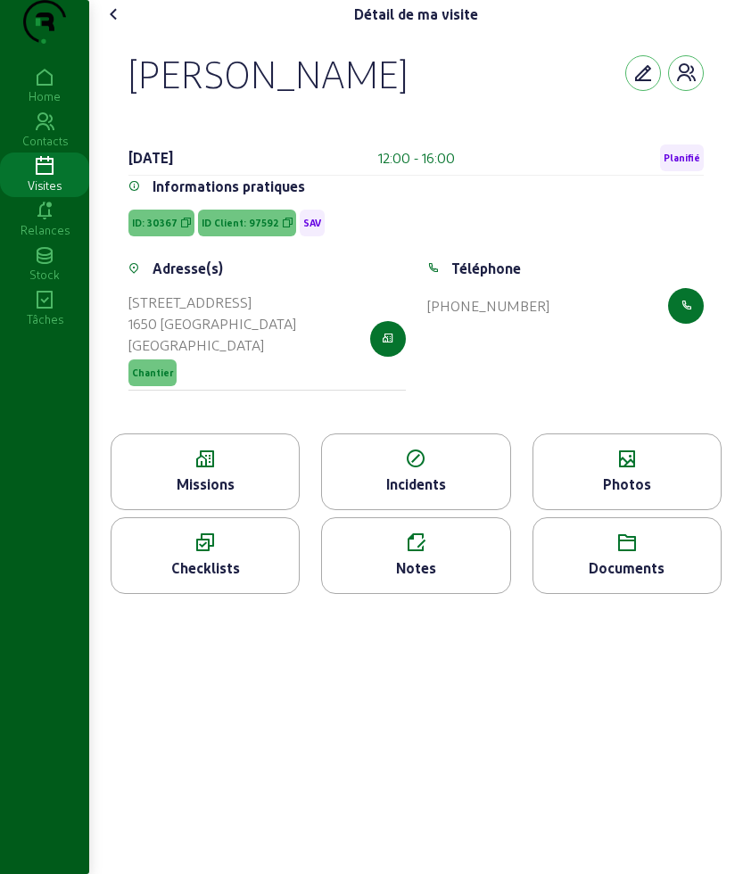
click at [637, 495] on div "Photos" at bounding box center [626, 484] width 187 height 21
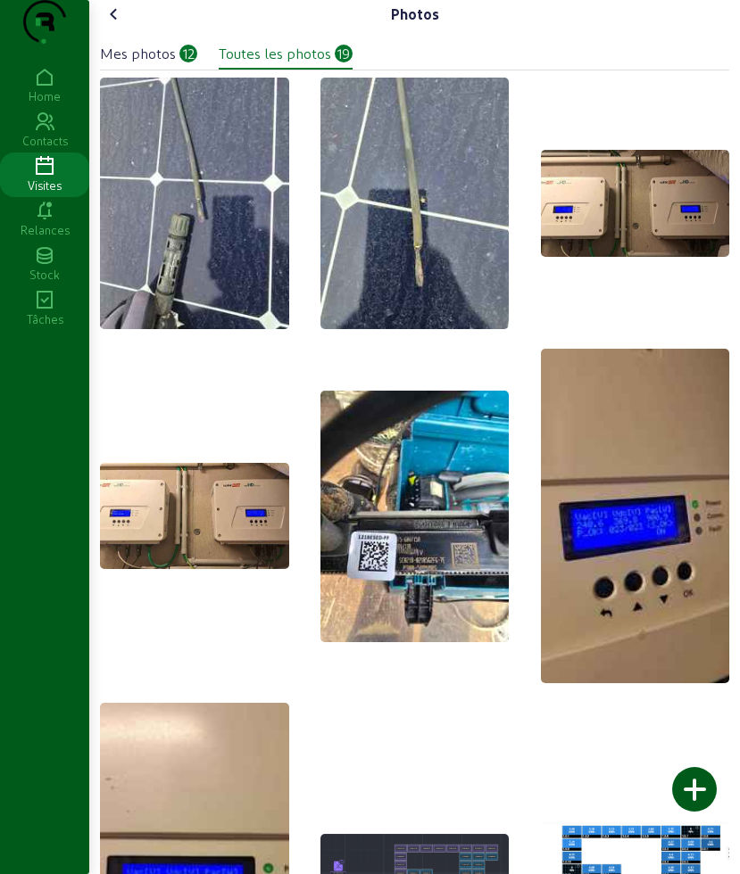
click at [119, 29] on cam-font-icon at bounding box center [114, 14] width 29 height 29
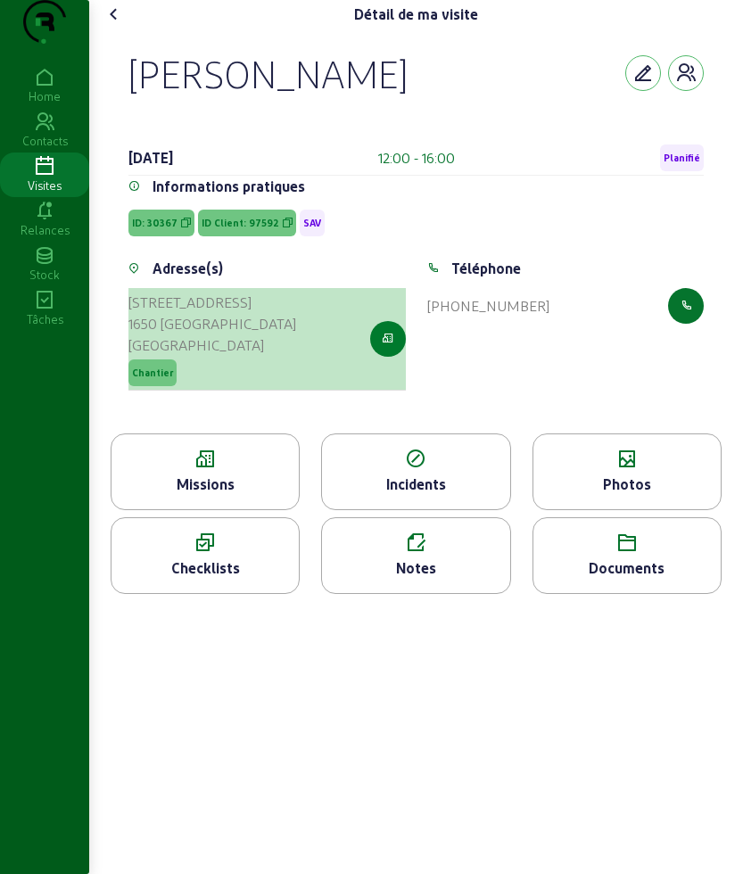
click at [379, 357] on button "button" at bounding box center [388, 339] width 36 height 36
click at [395, 357] on button "button" at bounding box center [388, 339] width 36 height 36
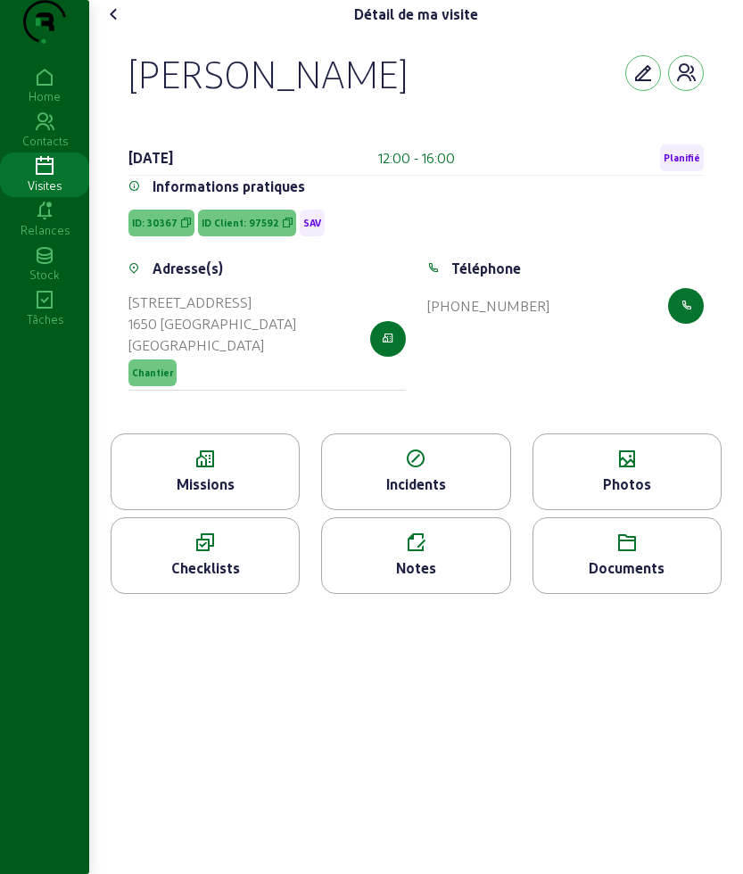
click at [573, 495] on div "Photos" at bounding box center [626, 484] width 187 height 21
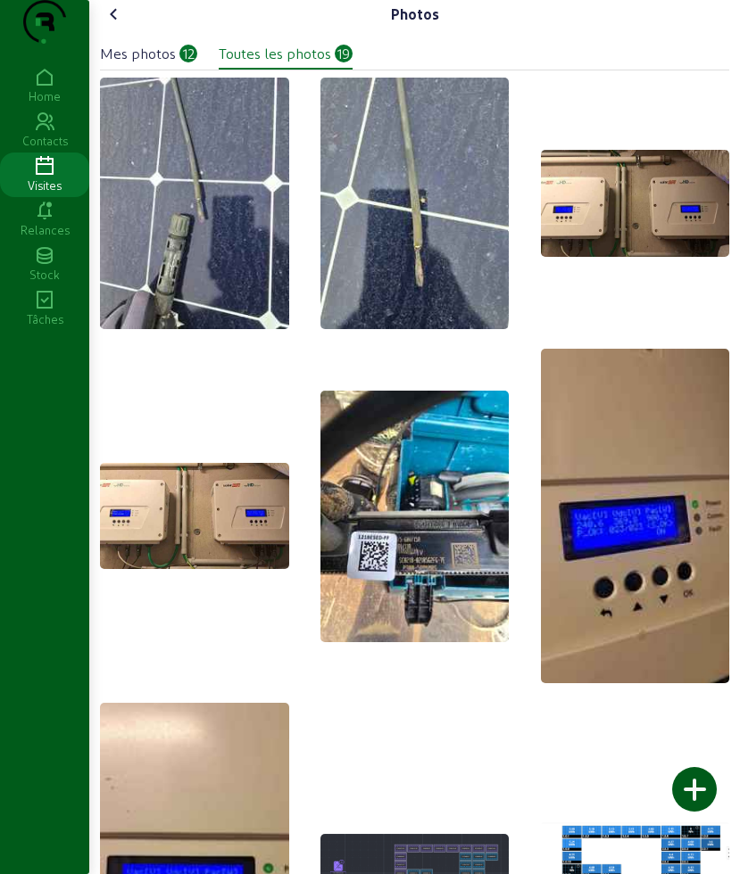
click at [419, 532] on img at bounding box center [414, 517] width 189 height 252
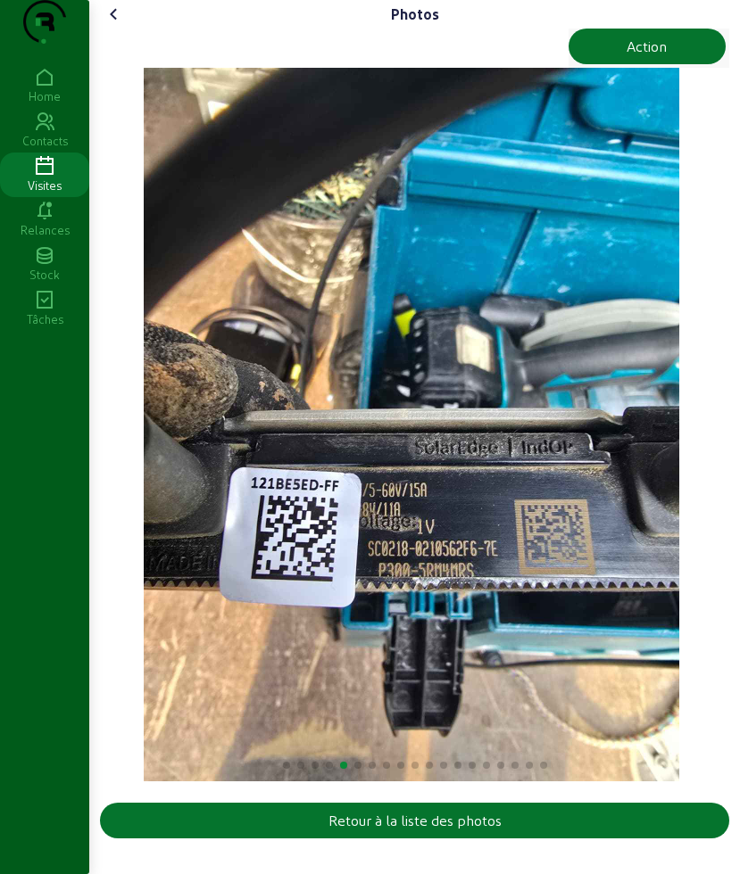
click at [58, 579] on div "Photos Action Retour à la liste des photos Home Contacts Visites Relances Stock…" at bounding box center [370, 437] width 740 height 874
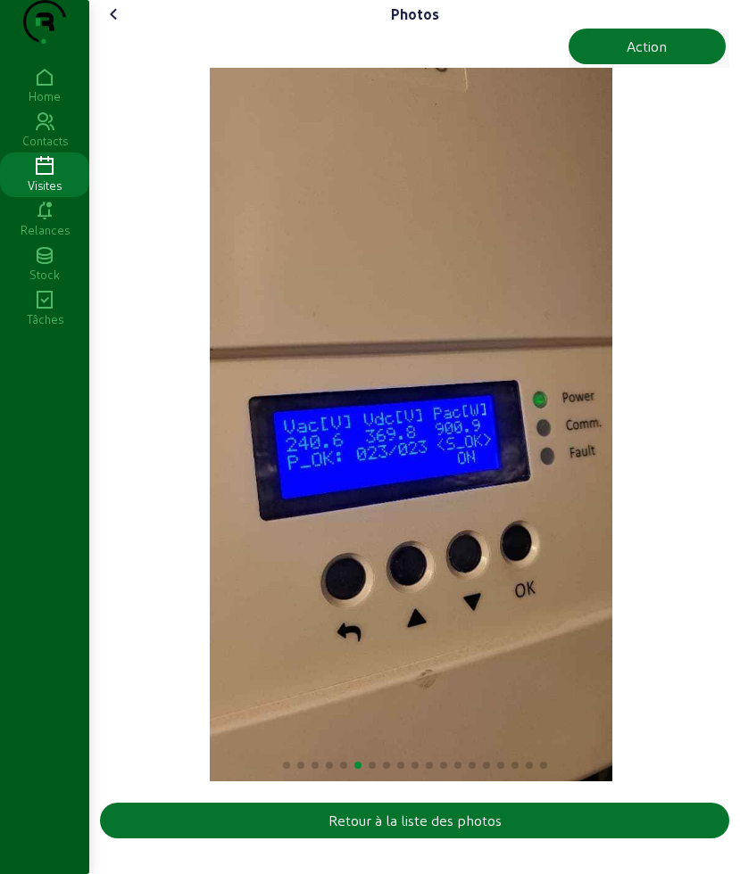
click at [0, 567] on html "Photos Action Retour à la liste des photos Home Contacts Visites Relances Stock…" at bounding box center [370, 437] width 740 height 874
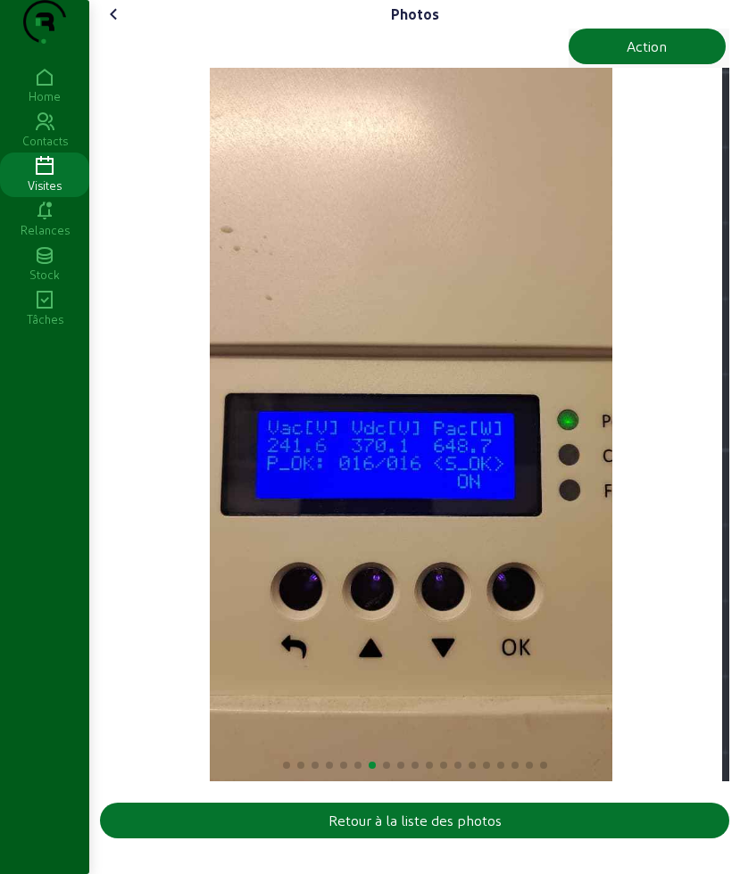
click at [0, 563] on html "Photos Action Retour à la liste des photos Home Contacts Visites Relances Stock…" at bounding box center [370, 437] width 740 height 874
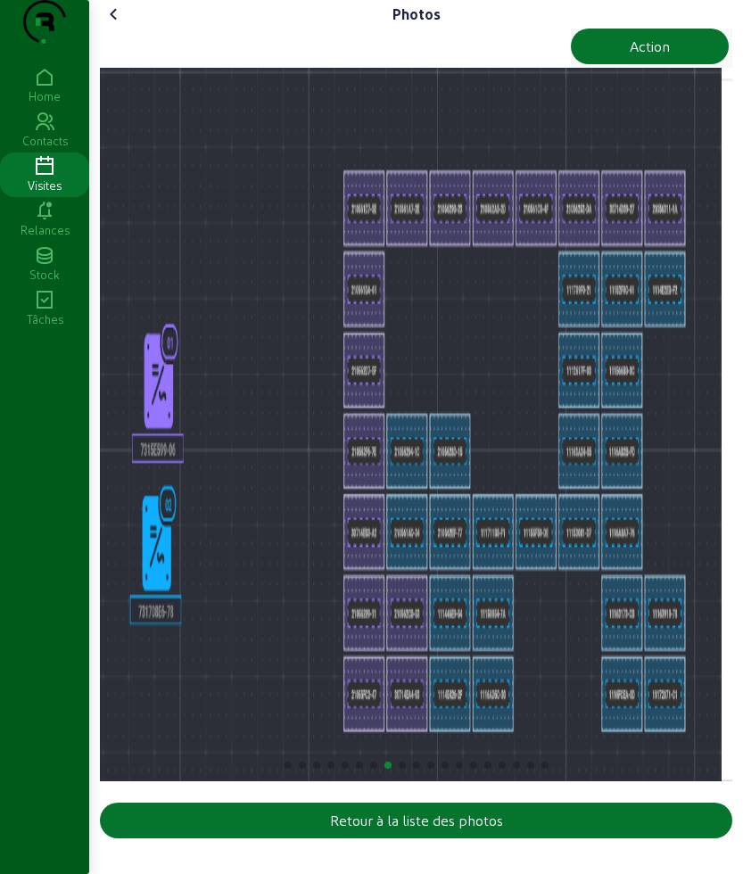
click at [157, 554] on img "8 / 19" at bounding box center [411, 425] width 622 height 714
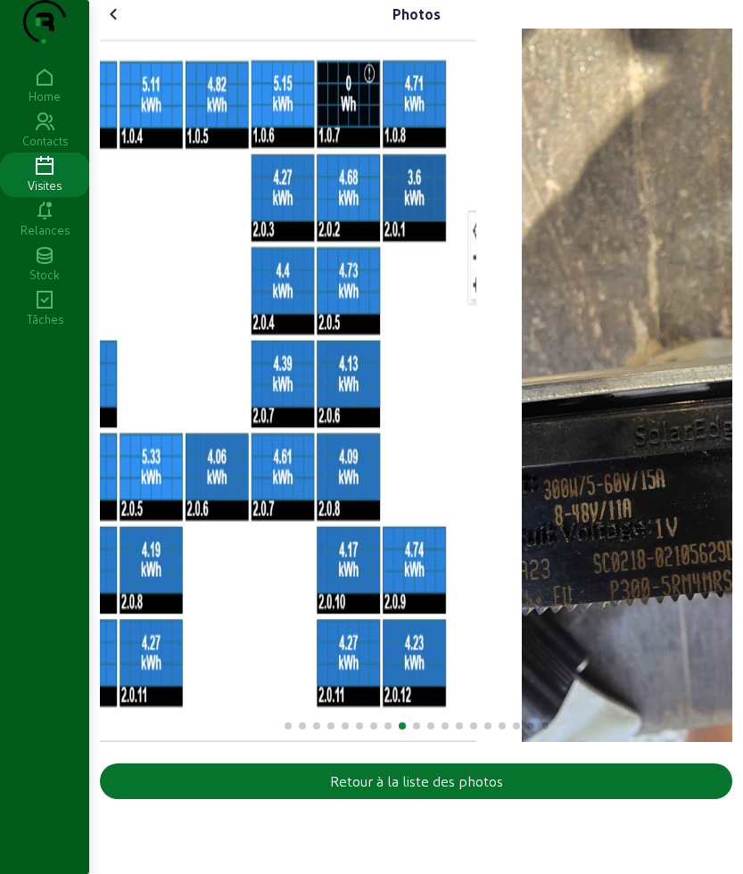
click at [177, 537] on img "9 / 19" at bounding box center [163, 386] width 625 height 714
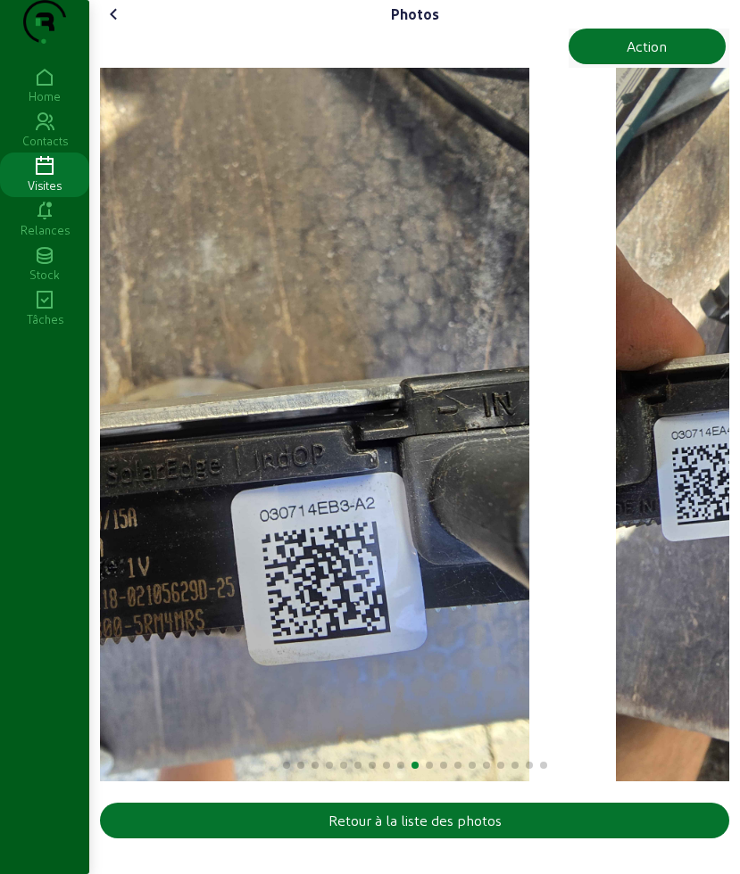
click at [300, 430] on img "10 / 19" at bounding box center [261, 425] width 535 height 714
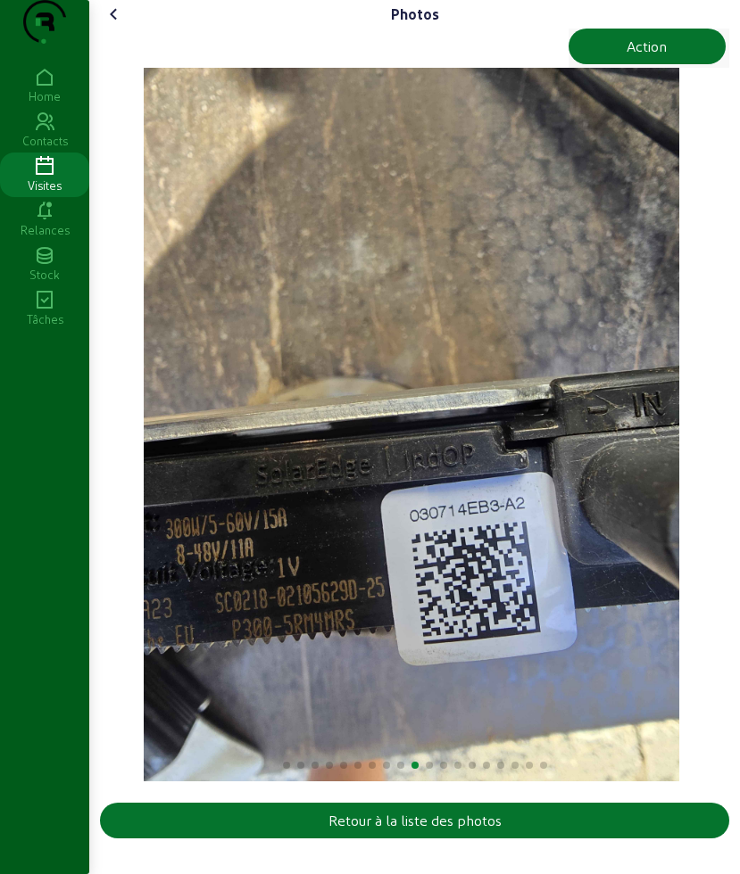
click at [48, 456] on div "Photos Action Retour à la liste des photos Home Contacts Visites Relances Stock…" at bounding box center [370, 437] width 740 height 874
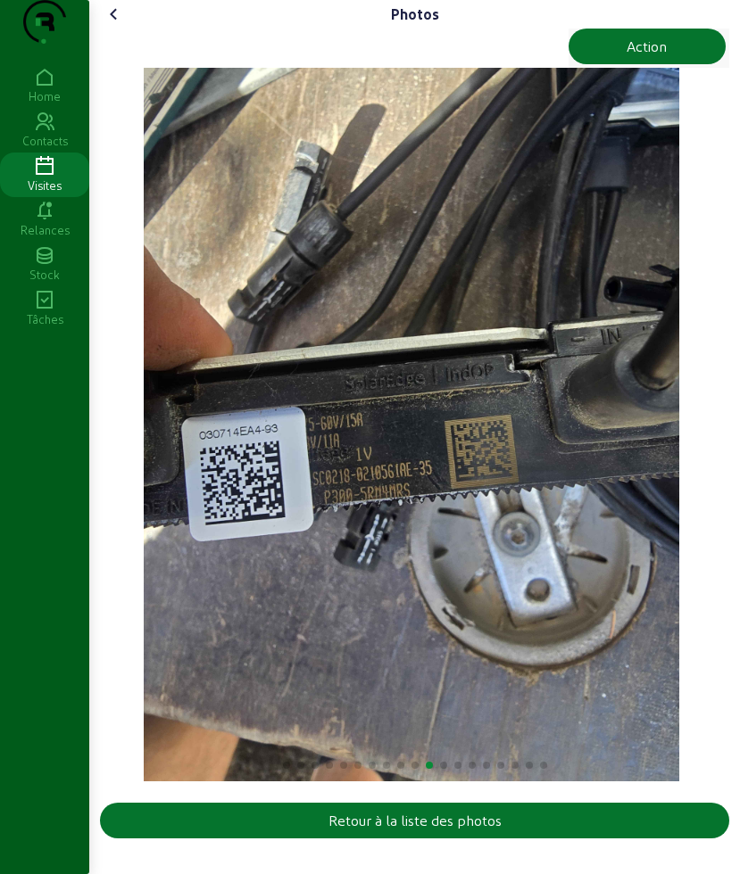
click at [251, 475] on img "11 / 19" at bounding box center [411, 425] width 535 height 714
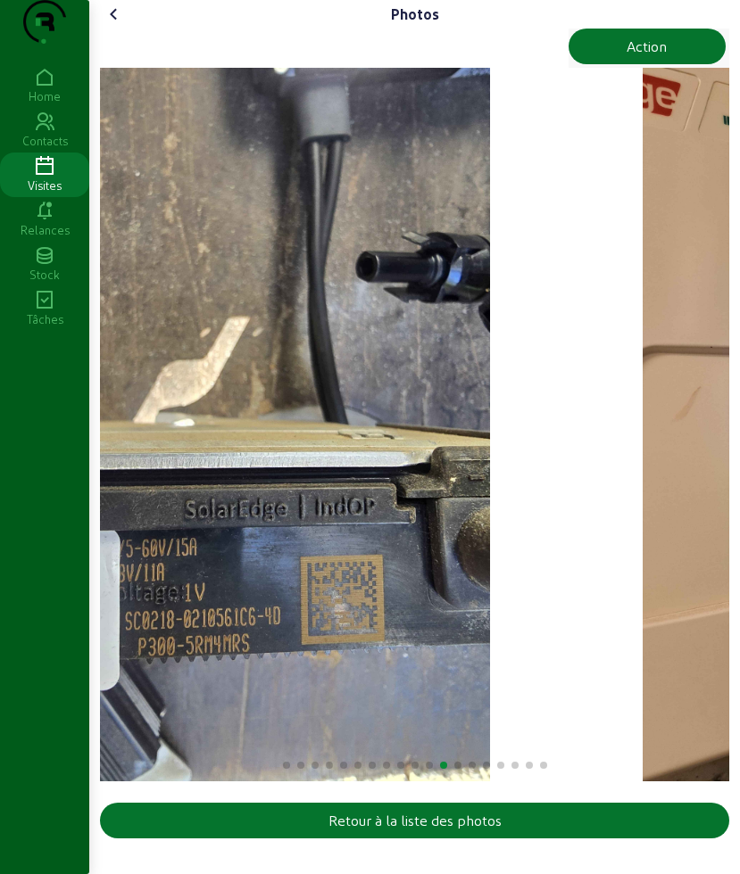
click at [153, 470] on img "12 / 19" at bounding box center [222, 425] width 535 height 714
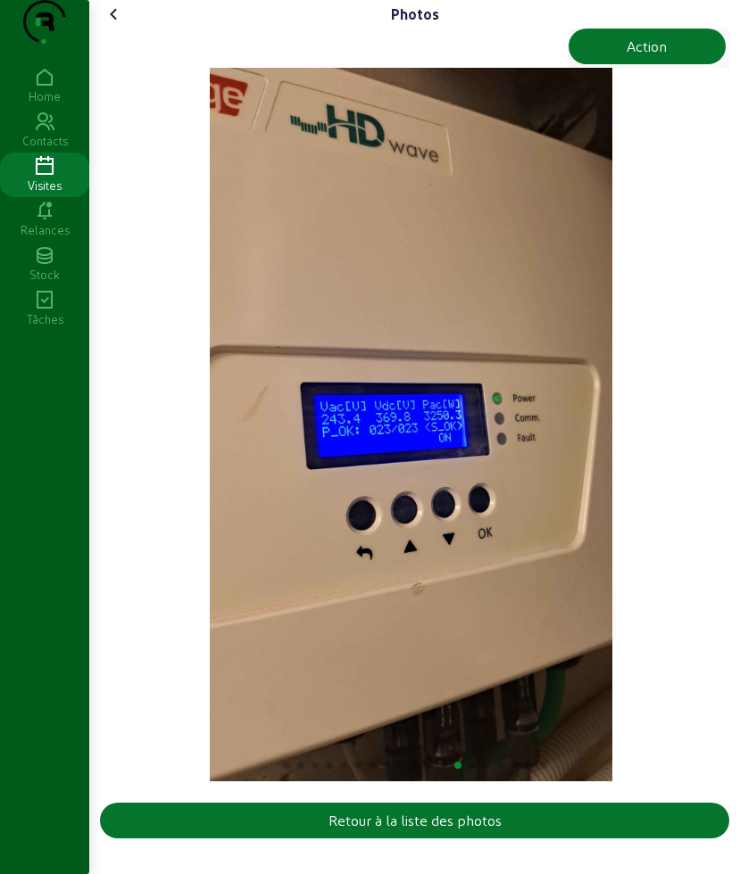
click at [117, 25] on icon at bounding box center [113, 14] width 21 height 21
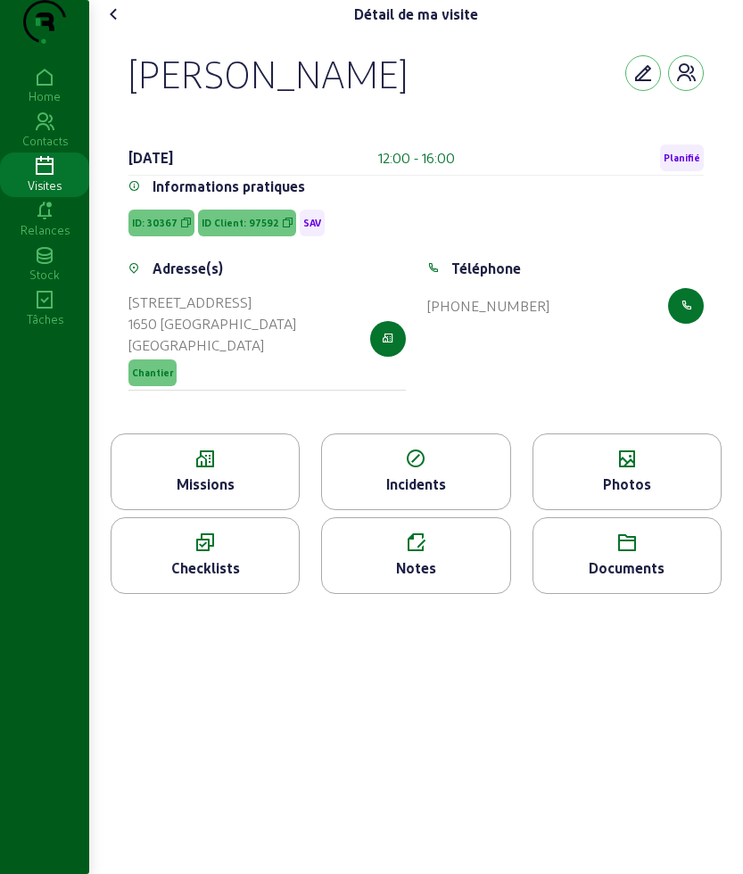
click at [587, 495] on div "Photos" at bounding box center [626, 484] width 187 height 21
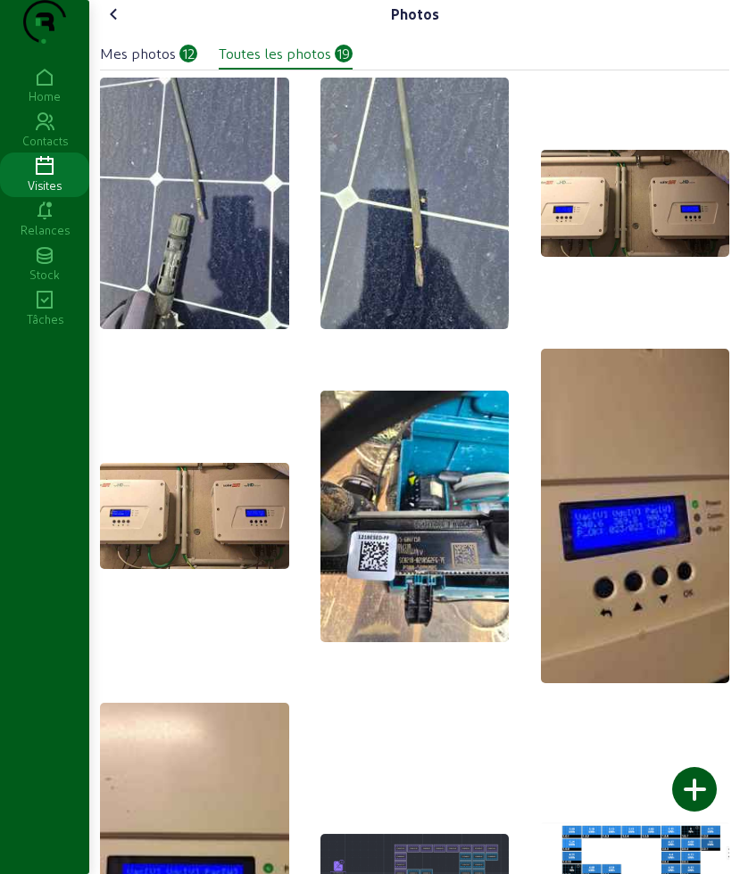
click at [114, 25] on icon at bounding box center [113, 14] width 21 height 21
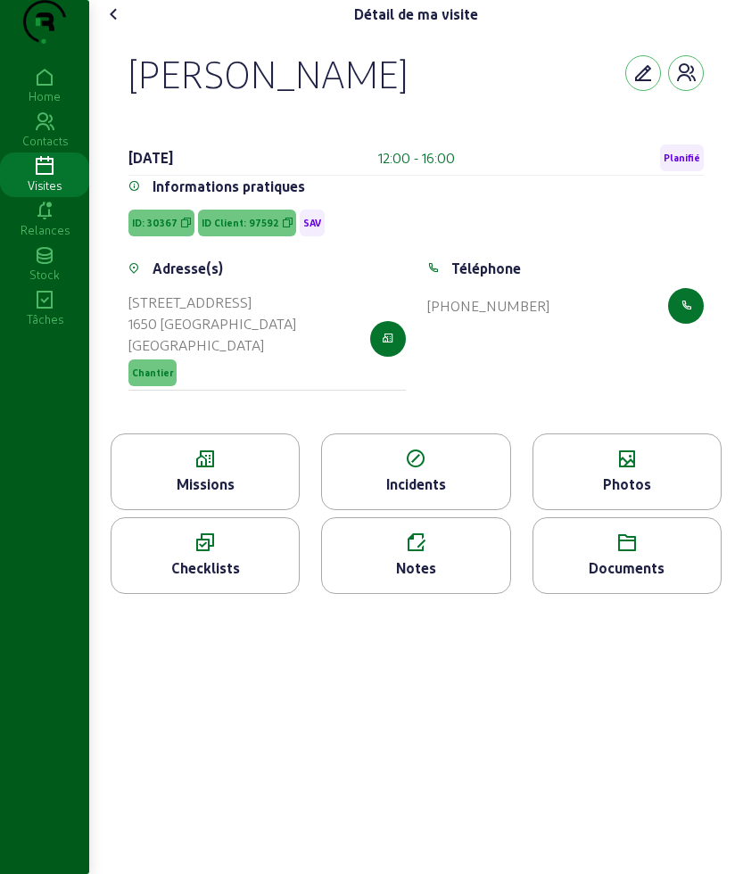
click at [114, 25] on icon at bounding box center [113, 14] width 21 height 21
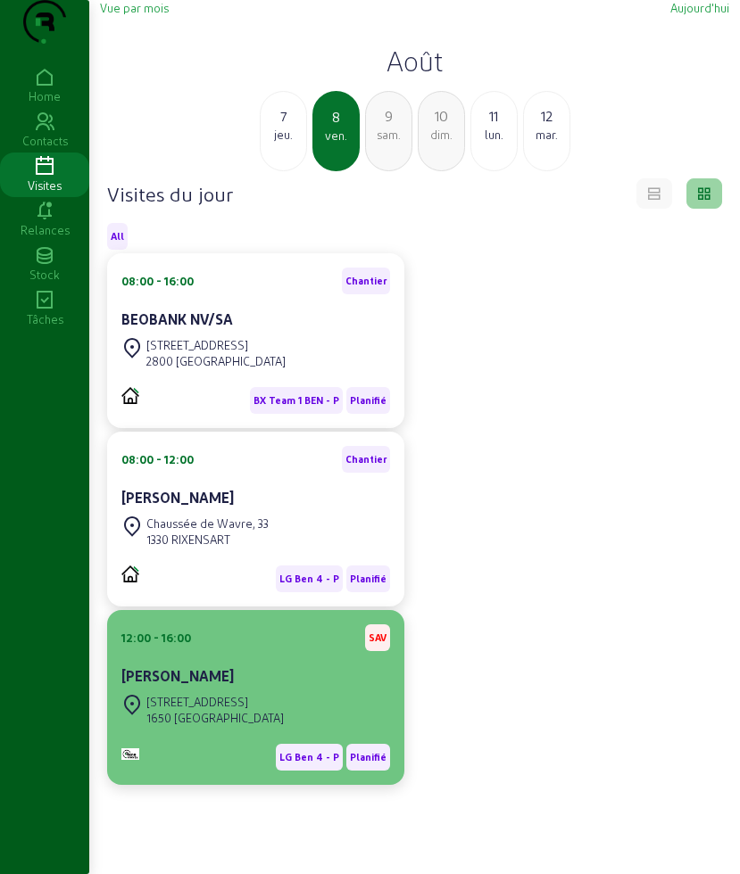
click at [211, 651] on div "12:00 - 16:00 SAV" at bounding box center [255, 637] width 269 height 27
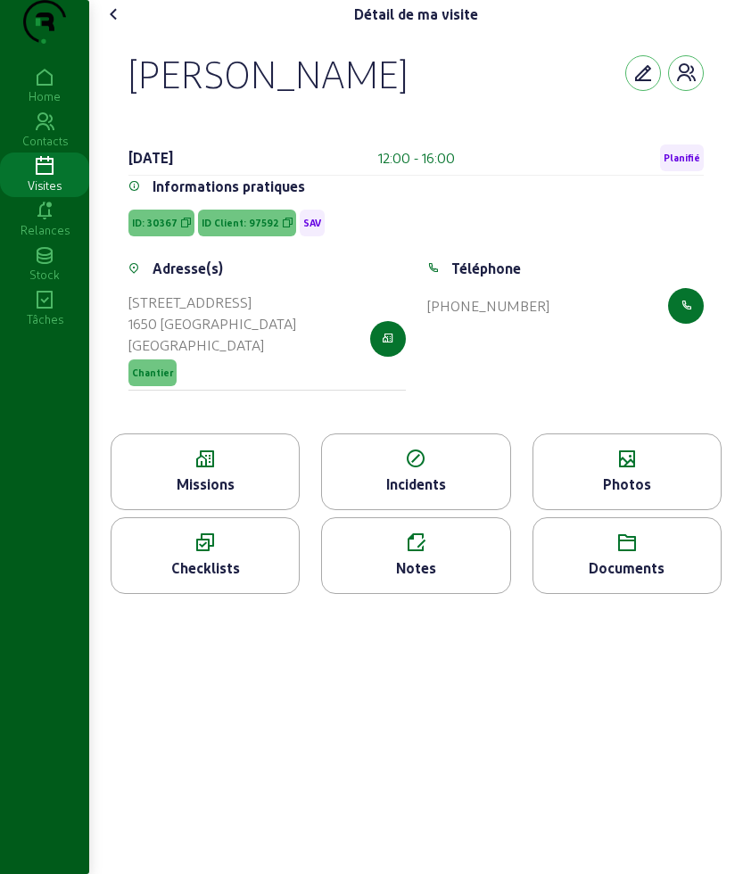
click at [246, 495] on div "Missions" at bounding box center [205, 484] width 187 height 21
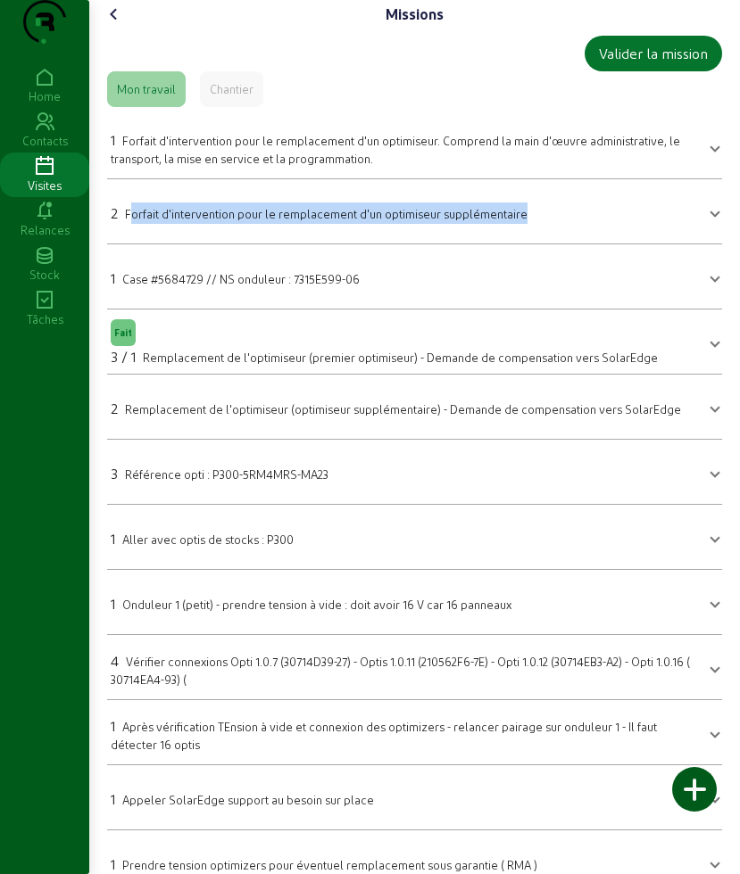
drag, startPoint x: 133, startPoint y: 251, endPoint x: 521, endPoint y: 251, distance: 388.0
click at [521, 220] on span "Forfait d'intervention pour le remplacement d'un optimiseur supplémentaire" at bounding box center [326, 213] width 402 height 13
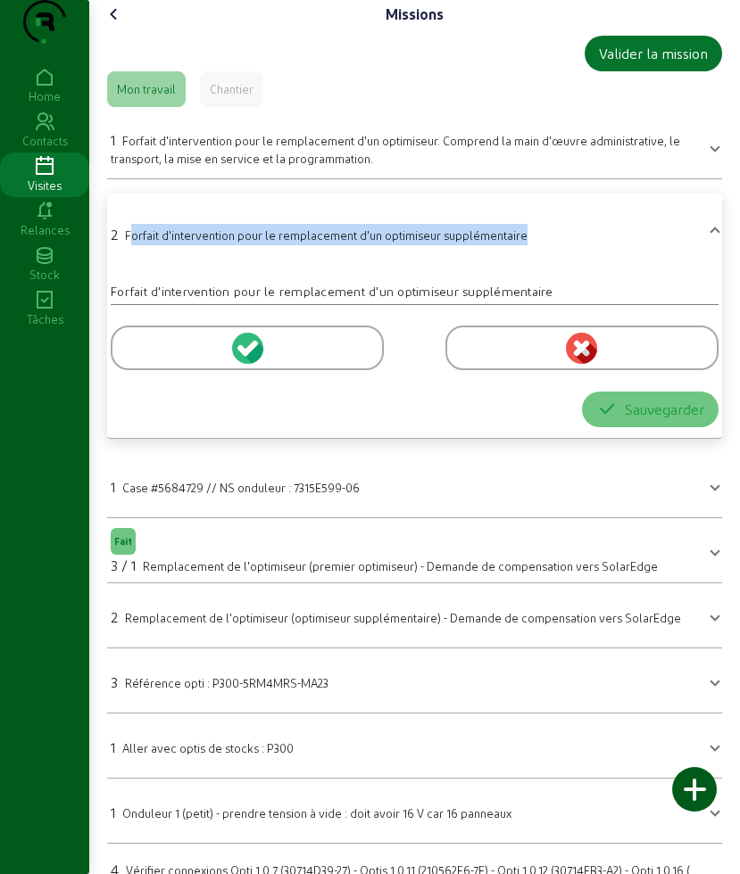
click at [110, 25] on icon at bounding box center [113, 14] width 21 height 21
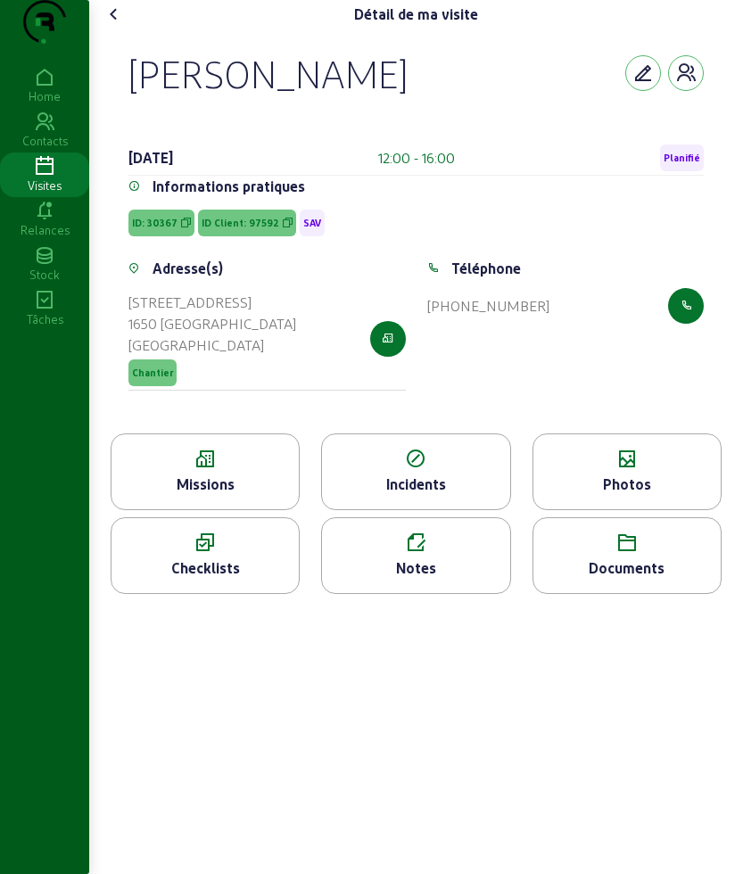
click at [114, 25] on icon at bounding box center [113, 14] width 21 height 21
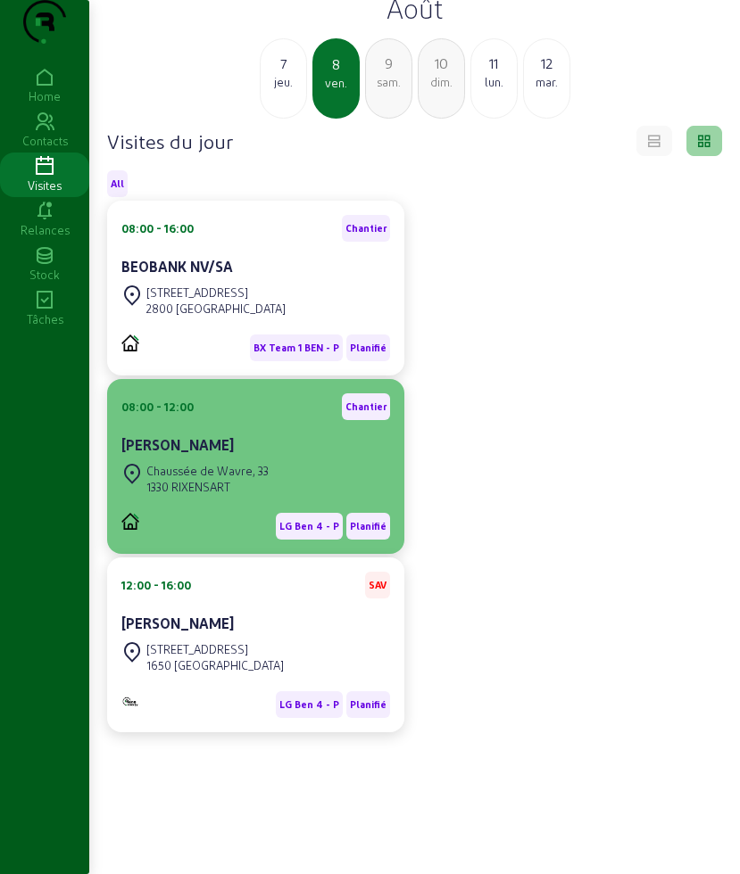
scroll to position [126, 0]
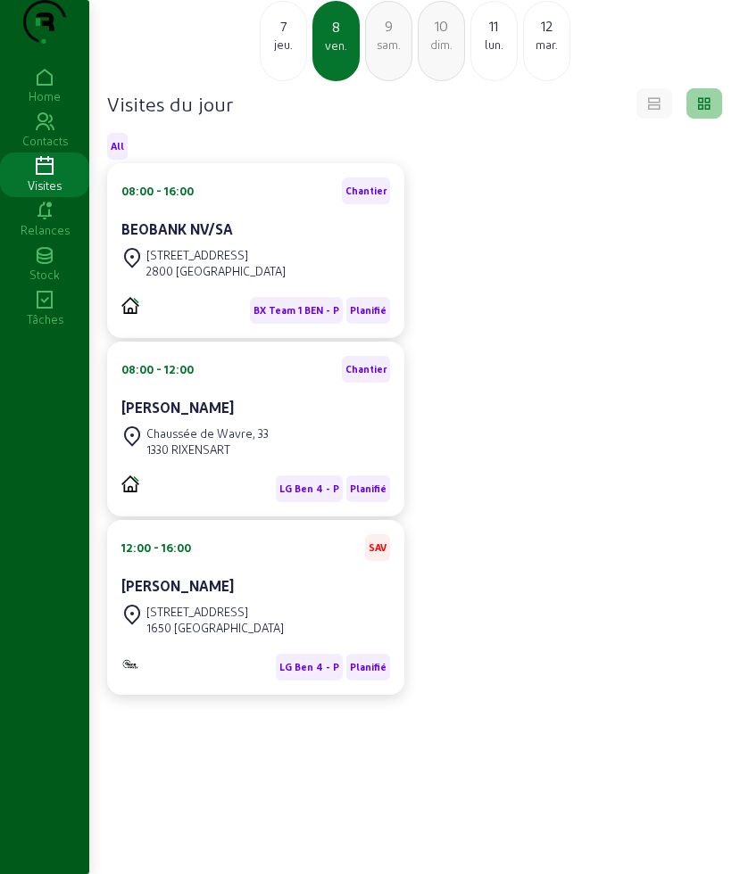
click at [394, 65] on div "9 sam." at bounding box center [388, 41] width 47 height 80
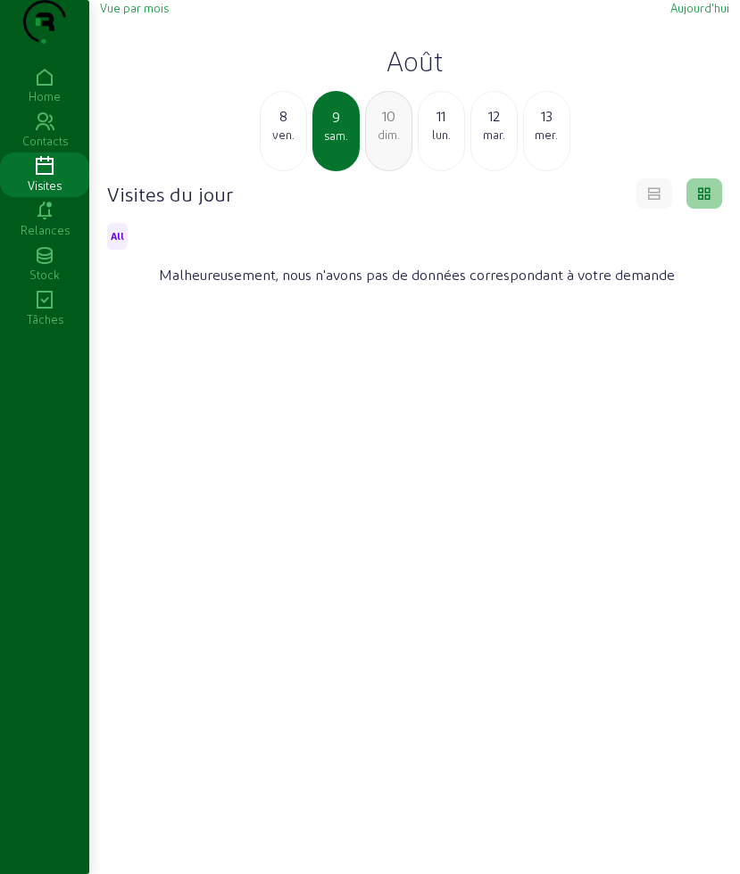
click at [434, 143] on div "lun." at bounding box center [440, 135] width 45 height 16
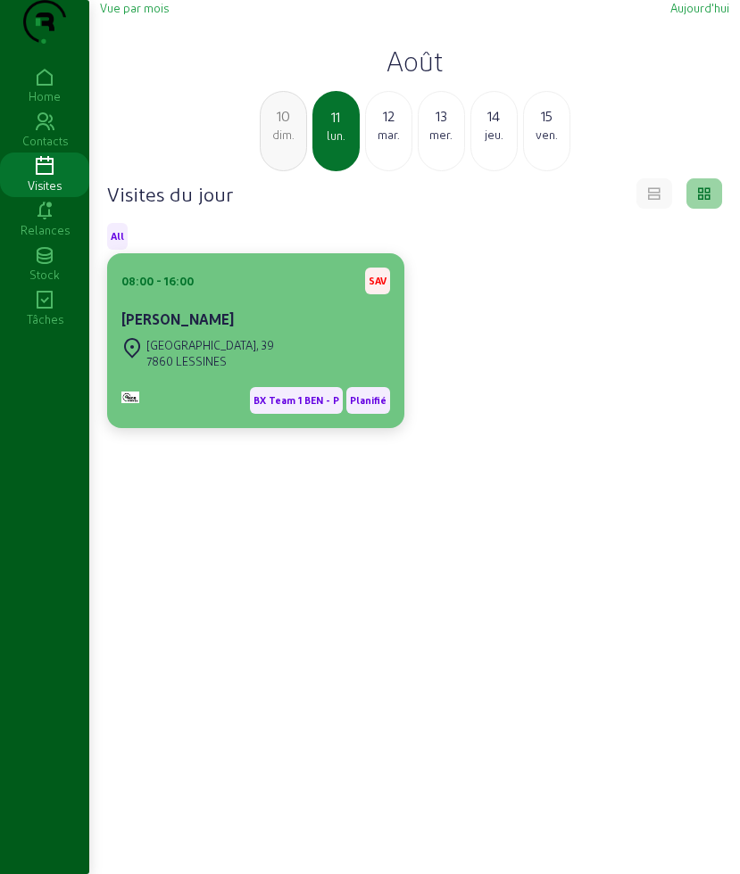
click at [227, 330] on div "Simon Michel" at bounding box center [255, 319] width 269 height 21
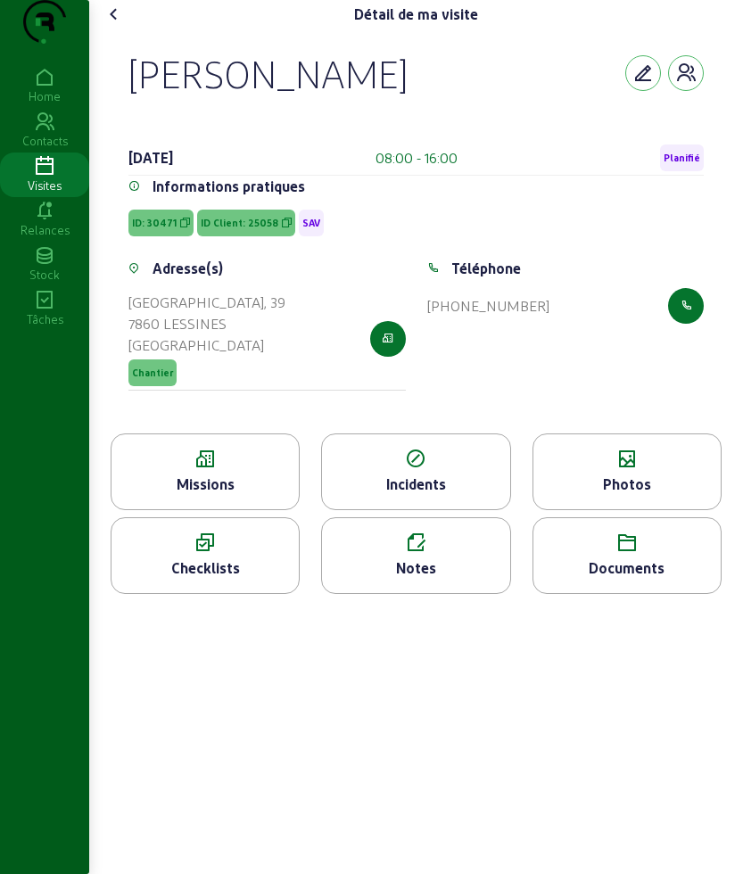
click at [47, 194] on div "Visites" at bounding box center [44, 186] width 89 height 16
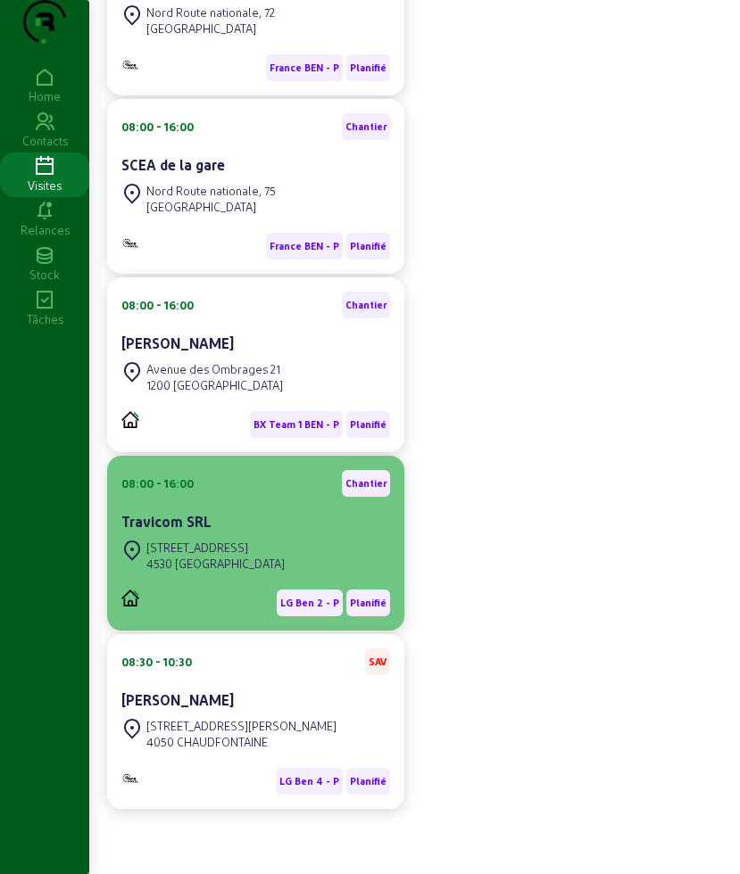
scroll to position [368, 0]
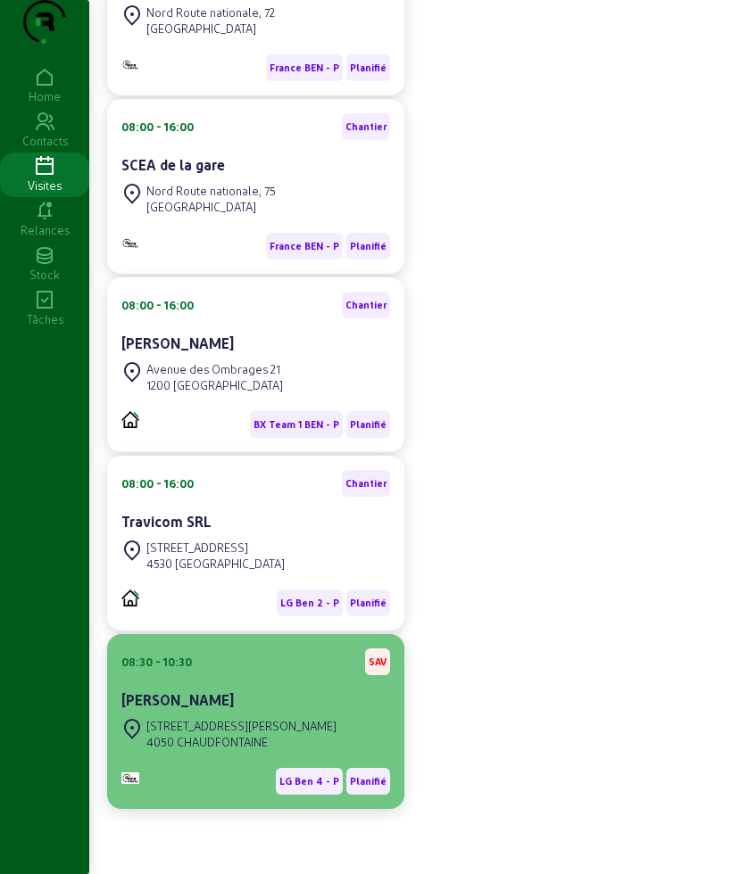
click at [263, 715] on div "Rue Jacques Musch, 39 4050 CHAUDFONTAINE" at bounding box center [228, 734] width 215 height 39
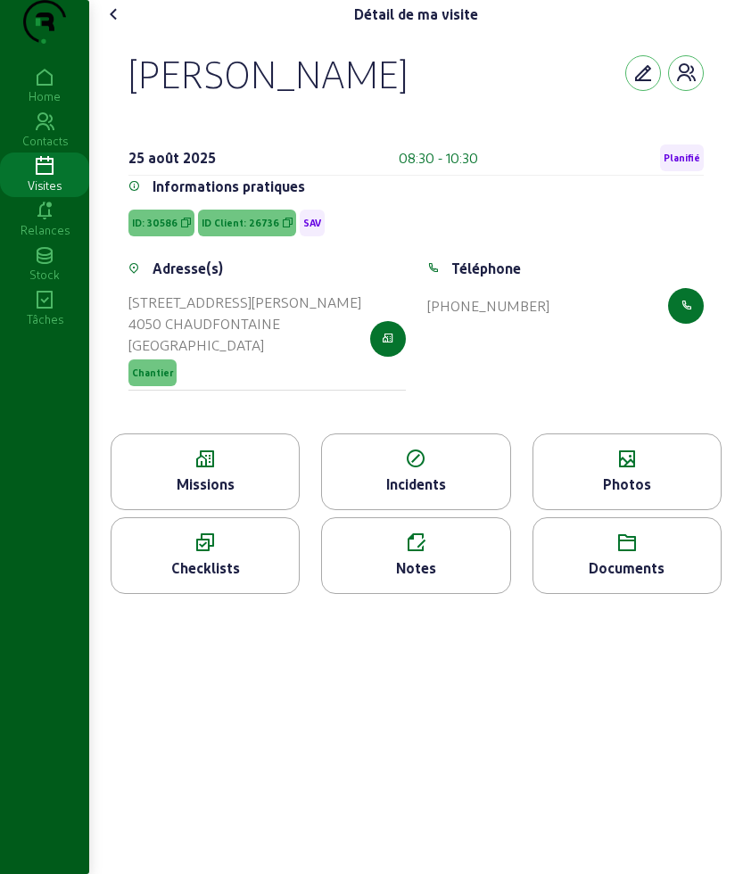
click at [213, 508] on div "Missions" at bounding box center [205, 472] width 189 height 77
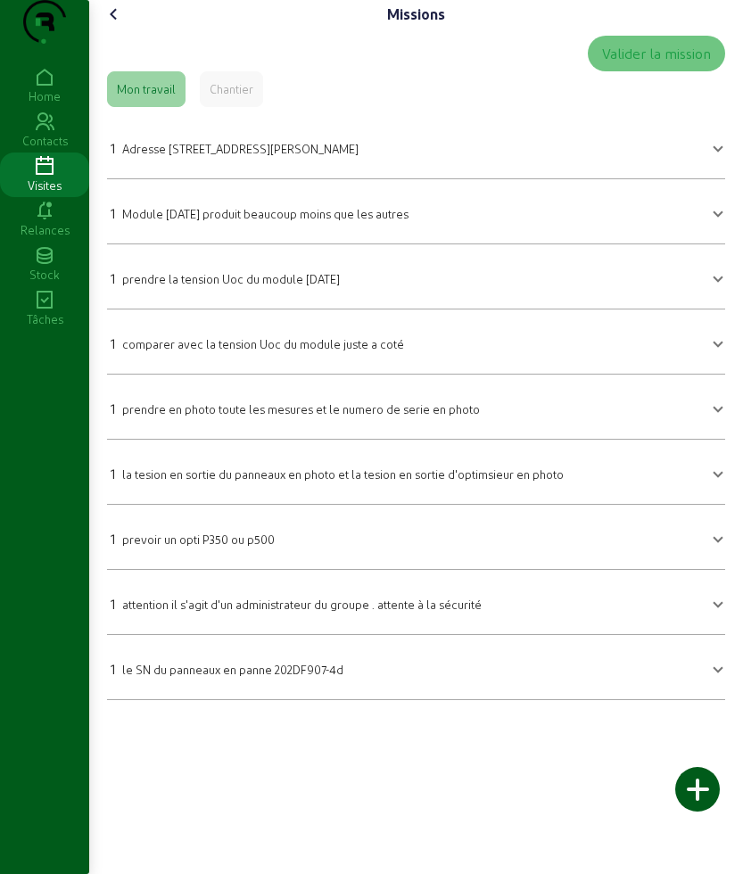
click at [113, 25] on icon at bounding box center [113, 14] width 21 height 21
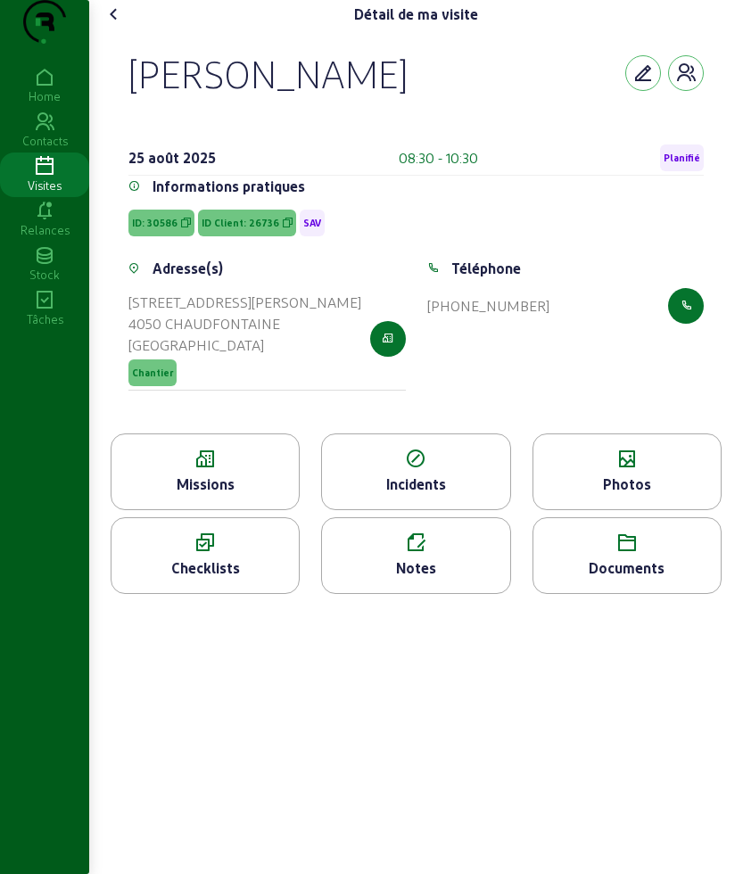
drag, startPoint x: 132, startPoint y: 94, endPoint x: 406, endPoint y: 101, distance: 274.0
click at [406, 96] on div "[PERSON_NAME]" at bounding box center [415, 73] width 575 height 46
click at [113, 25] on icon at bounding box center [113, 14] width 21 height 21
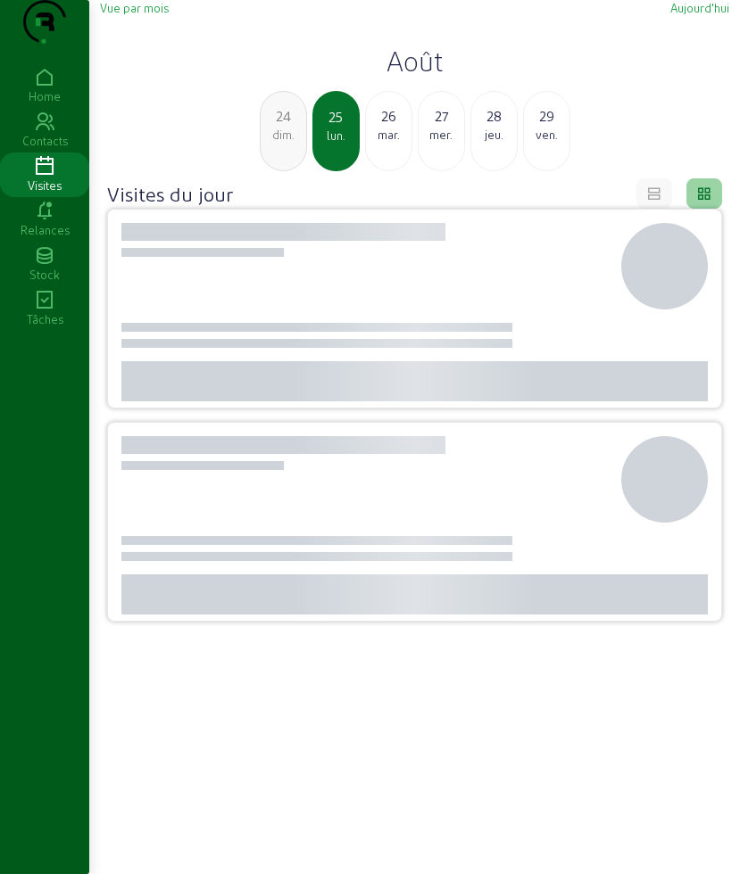
click at [419, 77] on h2 "Août" at bounding box center [414, 61] width 629 height 32
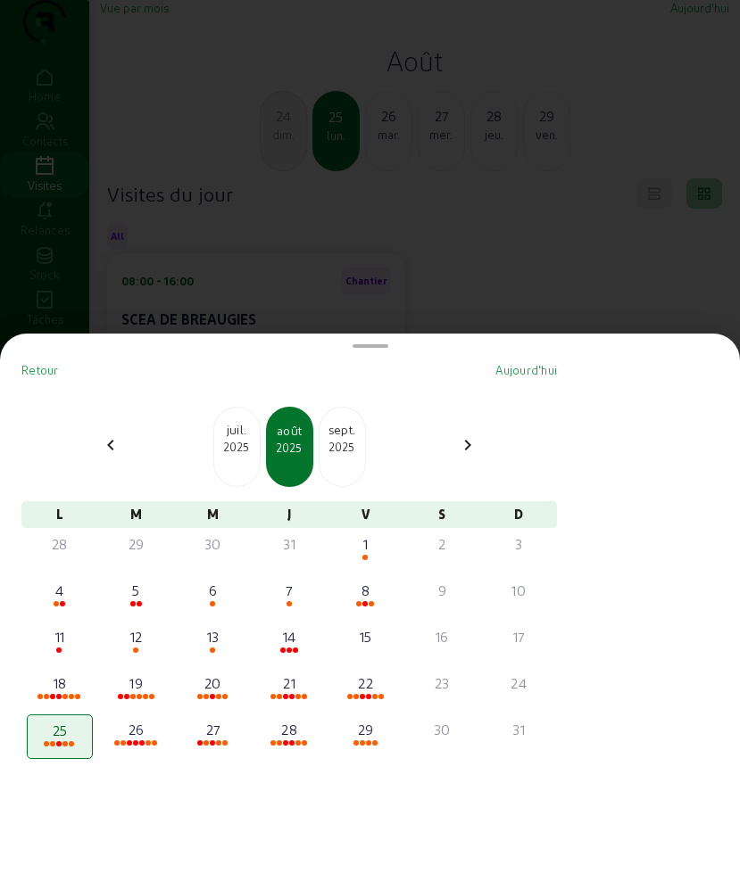
click at [237, 446] on div "2025" at bounding box center [236, 447] width 45 height 16
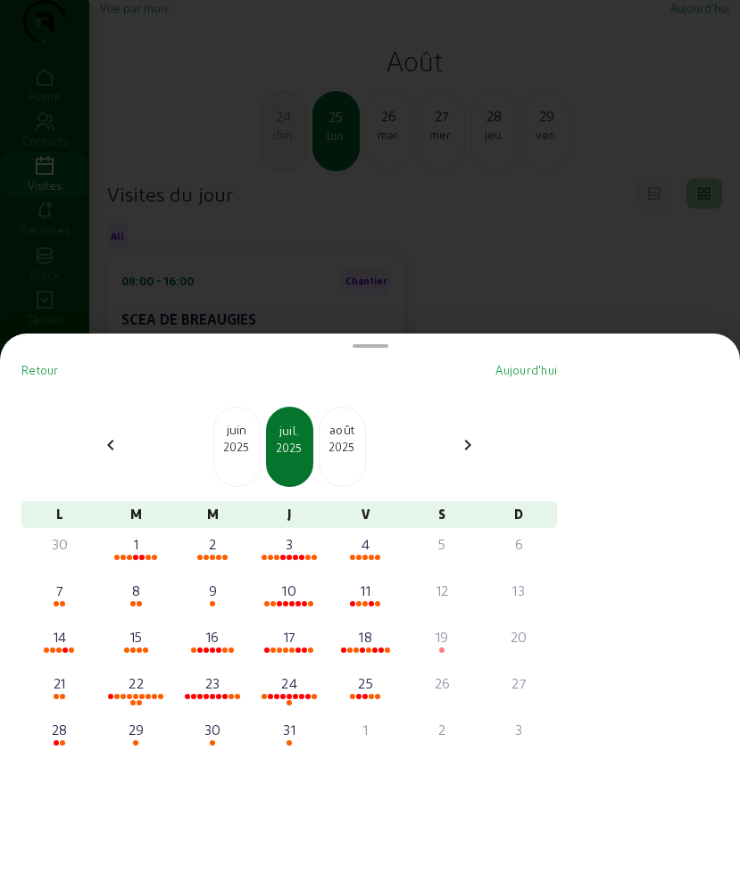
click at [343, 446] on div "2025" at bounding box center [341, 447] width 45 height 16
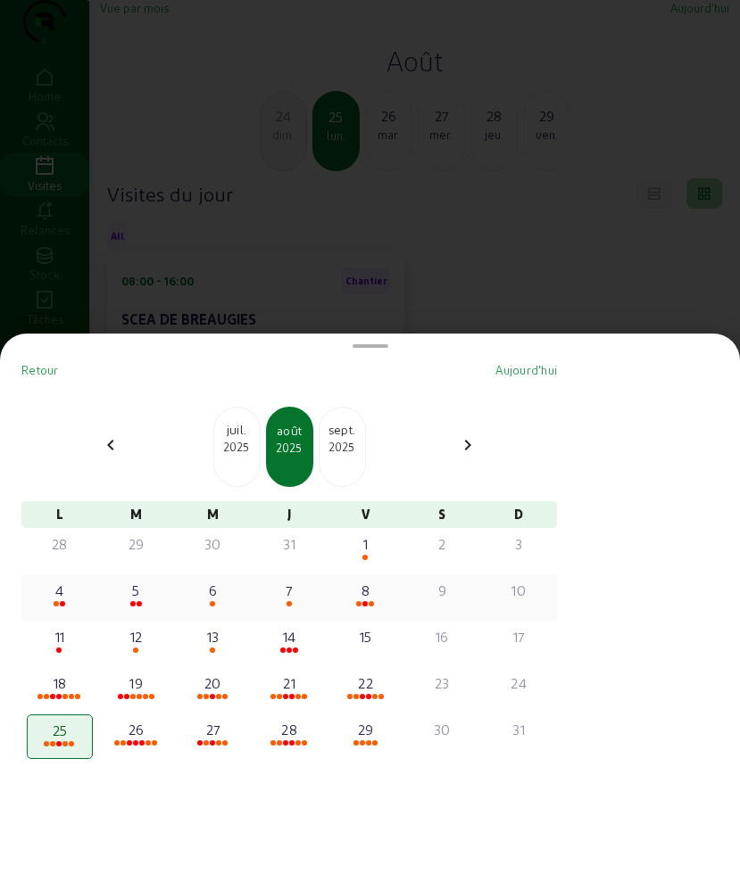
click at [366, 594] on div "8" at bounding box center [366, 590] width 62 height 21
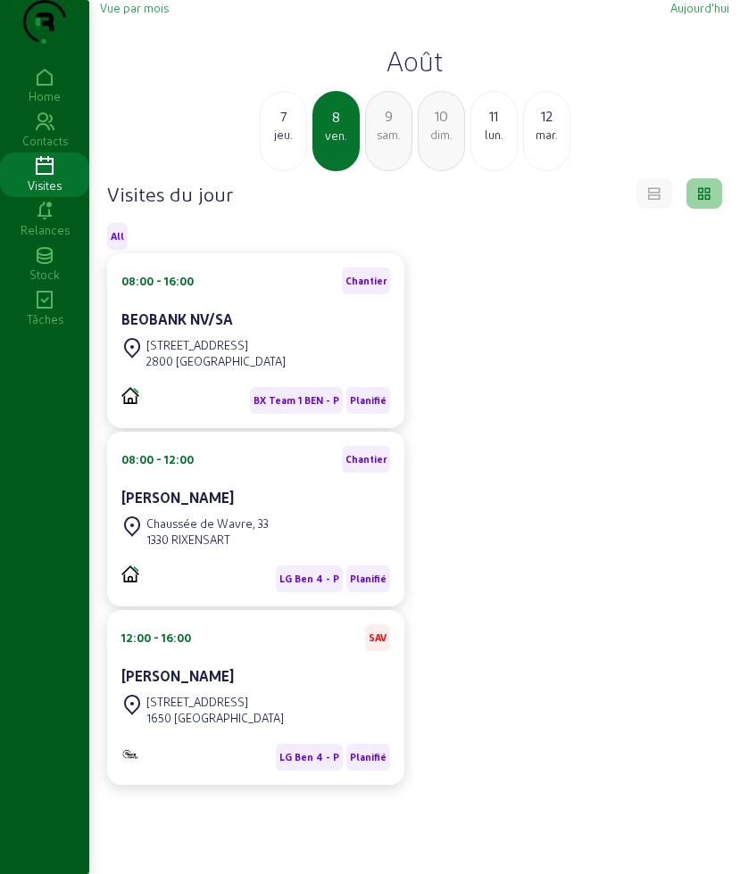
click at [497, 127] on div "11" at bounding box center [493, 115] width 45 height 21
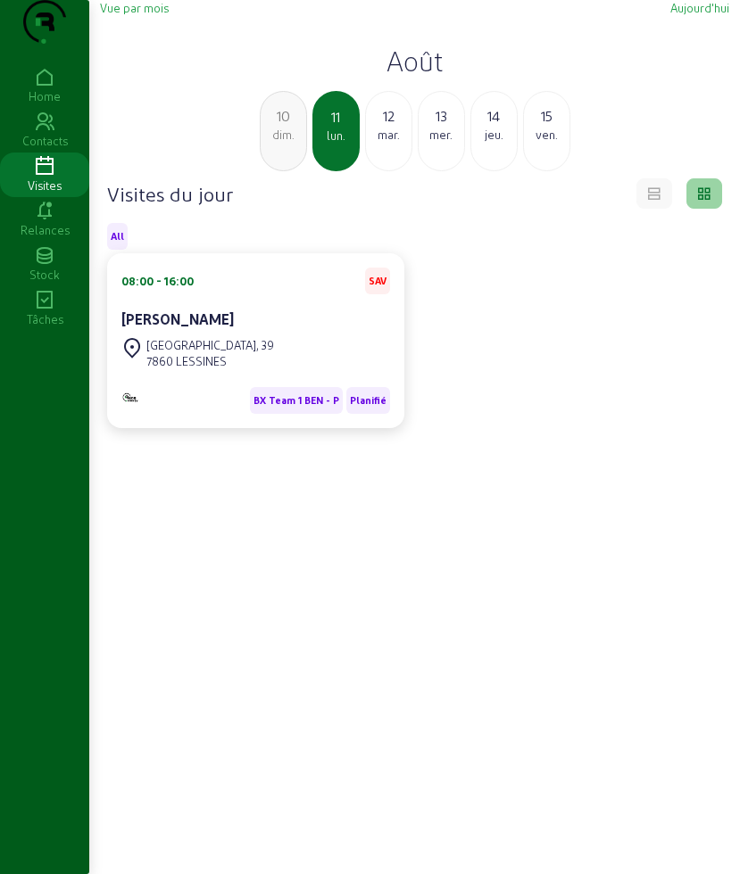
click at [188, 353] on div "Mont la Chapelle, 39" at bounding box center [210, 345] width 128 height 16
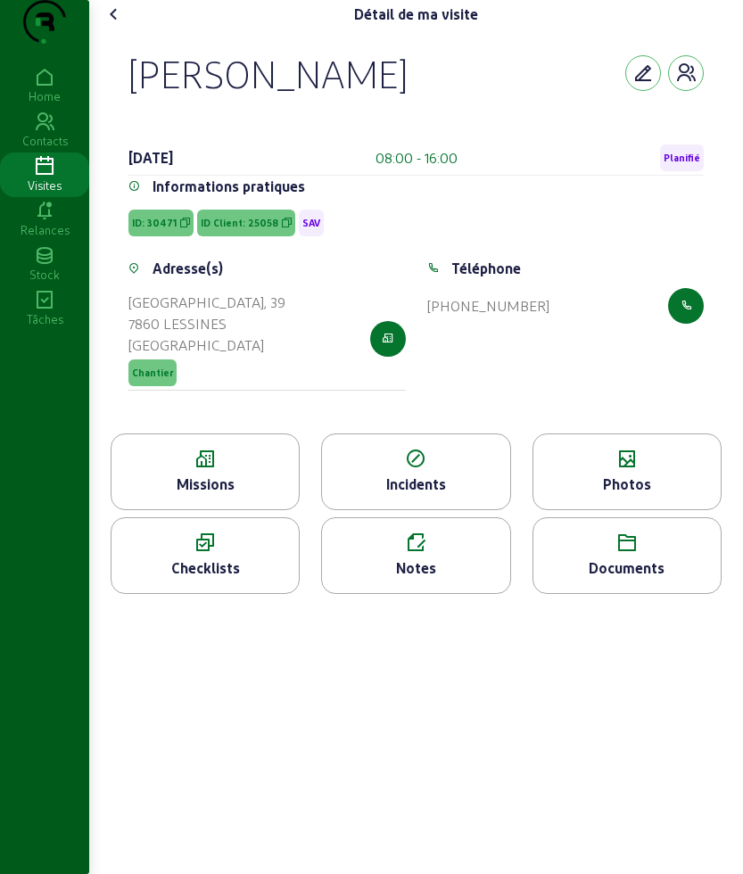
drag, startPoint x: 130, startPoint y: 103, endPoint x: 383, endPoint y: 106, distance: 252.5
click at [383, 106] on div "Simon Michel 11 août 2025 08:00 - 16:00 Planifié Informations pratiques ID: 304…" at bounding box center [416, 231] width 618 height 405
click at [177, 482] on div "Missions" at bounding box center [205, 472] width 189 height 77
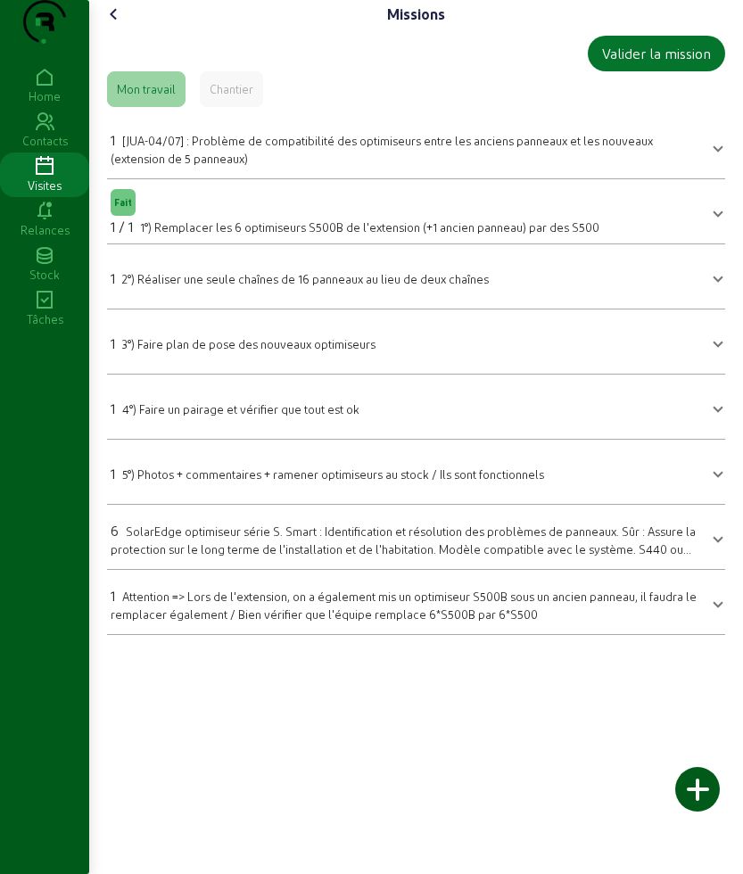
click at [117, 25] on icon at bounding box center [113, 14] width 21 height 21
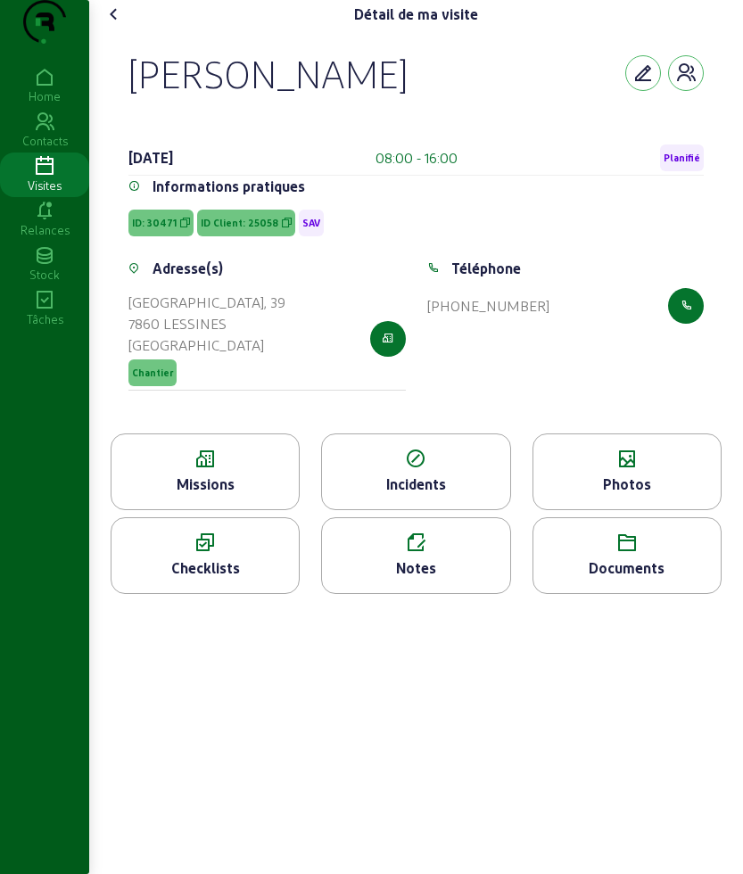
drag, startPoint x: 132, startPoint y: 104, endPoint x: 363, endPoint y: 107, distance: 231.1
click at [363, 96] on div "Simon Michel" at bounding box center [415, 73] width 575 height 46
click at [230, 236] on span "ID Client: 25058" at bounding box center [246, 223] width 98 height 27
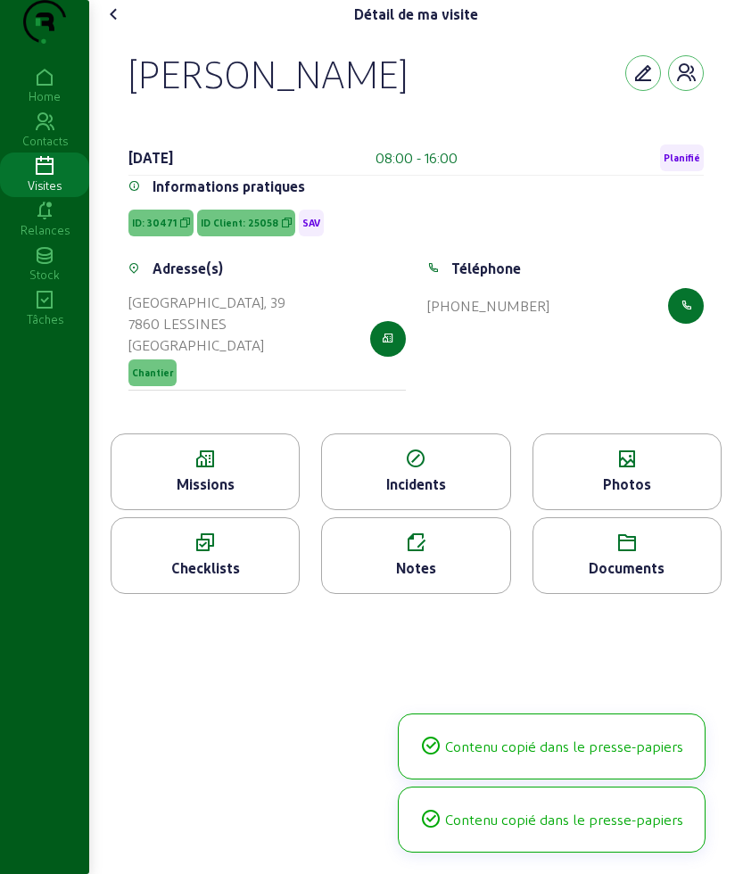
click at [230, 236] on span "ID Client: 25058" at bounding box center [246, 223] width 98 height 27
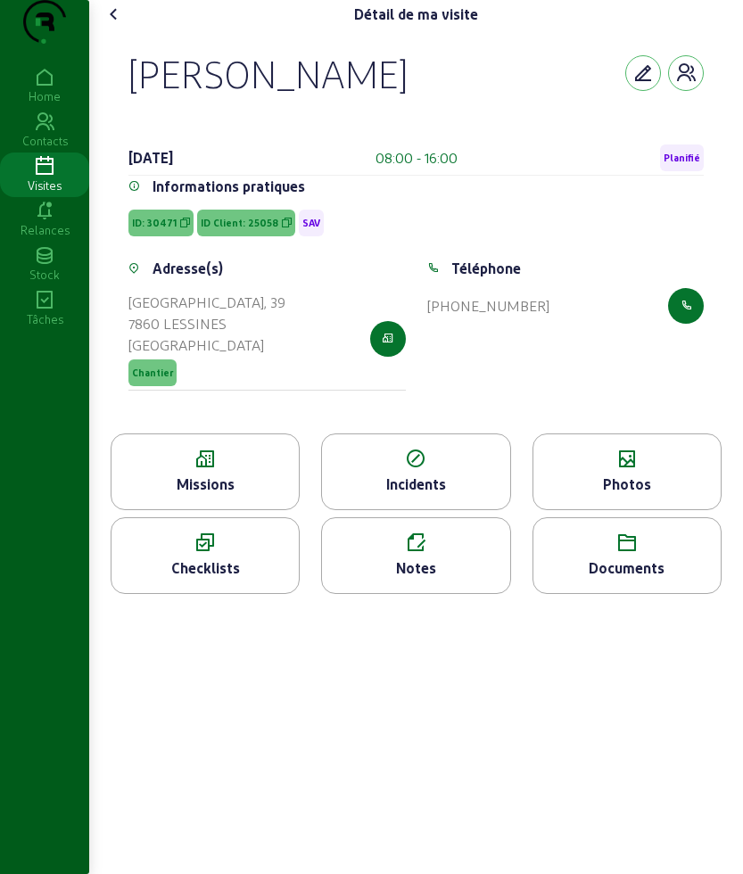
click at [208, 495] on div "Missions" at bounding box center [205, 484] width 187 height 21
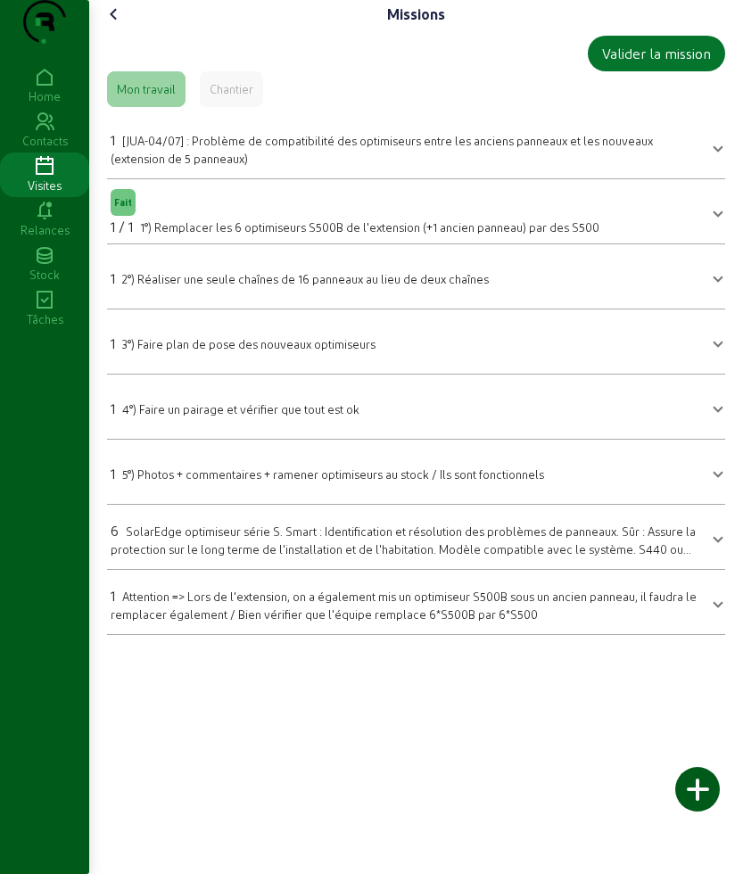
click at [107, 25] on icon at bounding box center [113, 14] width 21 height 21
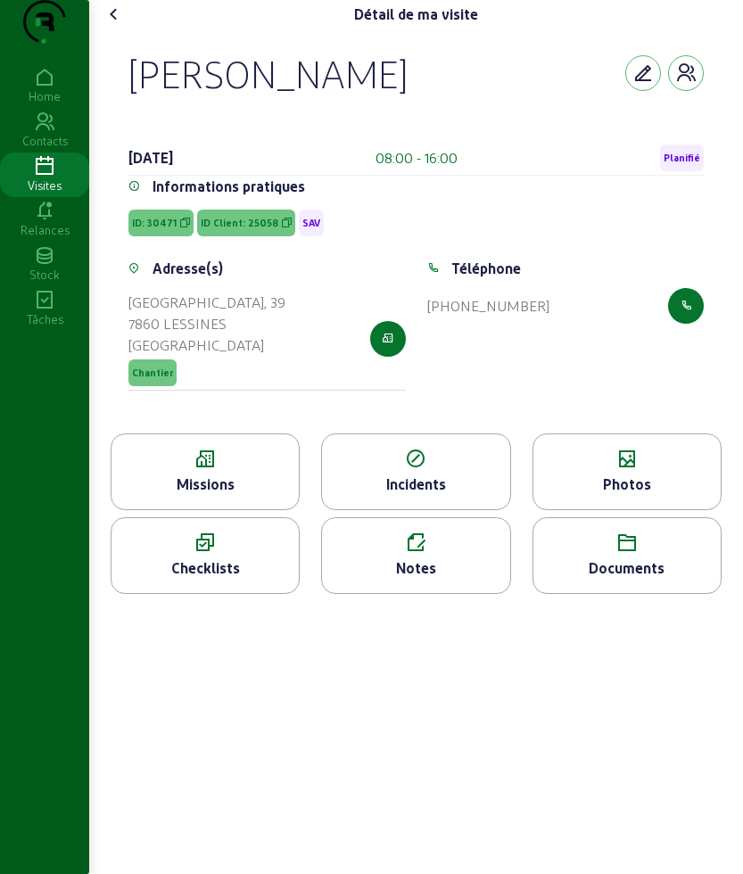
click at [107, 25] on icon at bounding box center [113, 14] width 21 height 21
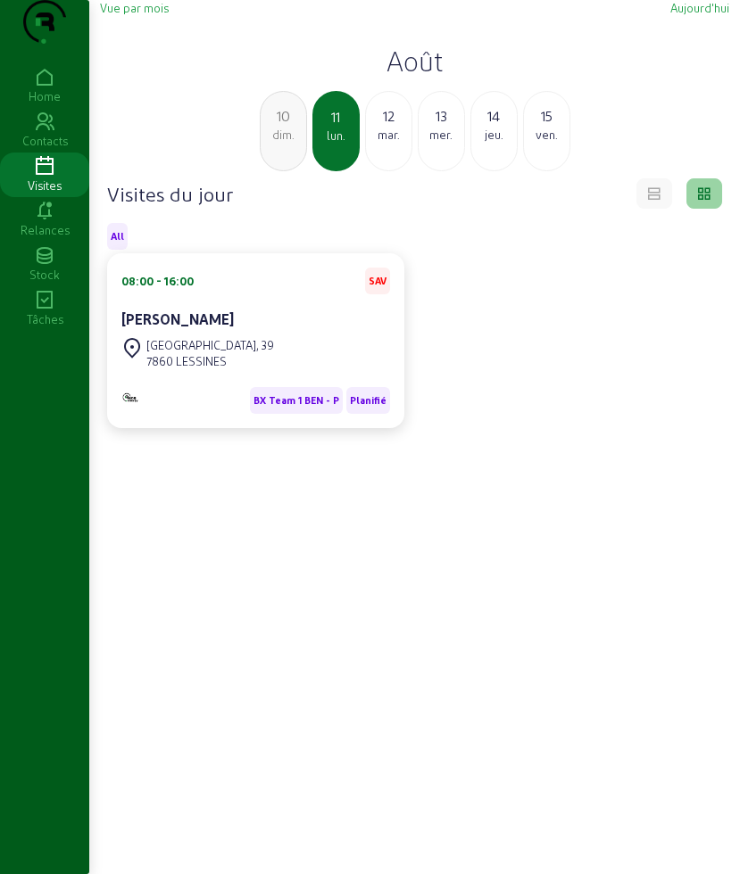
click at [396, 143] on div "mar." at bounding box center [388, 135] width 45 height 16
click at [378, 143] on div "mer." at bounding box center [388, 135] width 45 height 16
click at [399, 143] on div "jeu." at bounding box center [388, 135] width 45 height 16
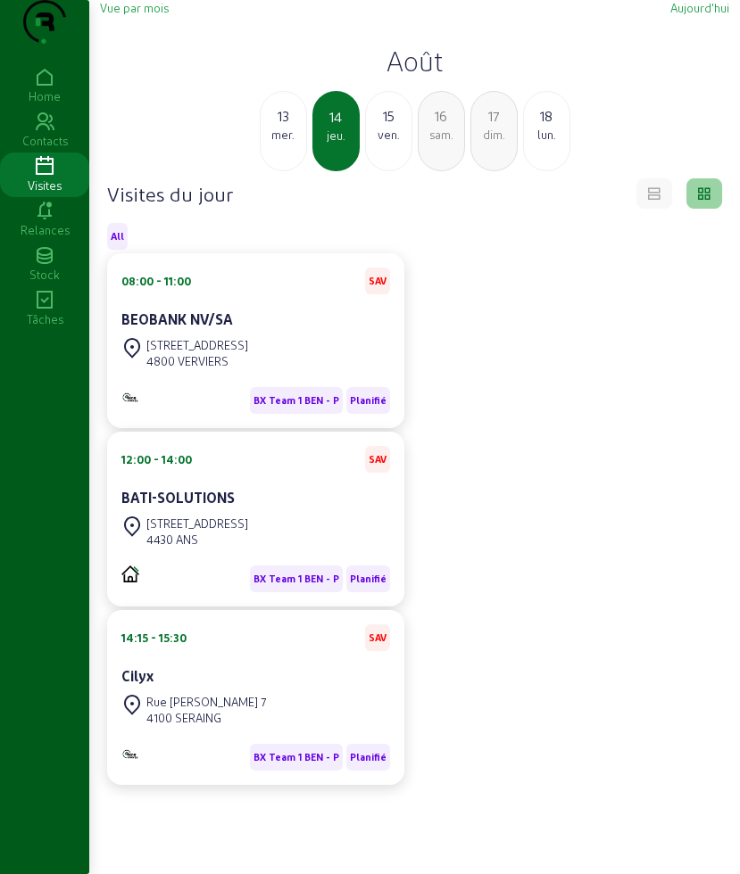
click at [393, 143] on div "ven." at bounding box center [388, 135] width 45 height 16
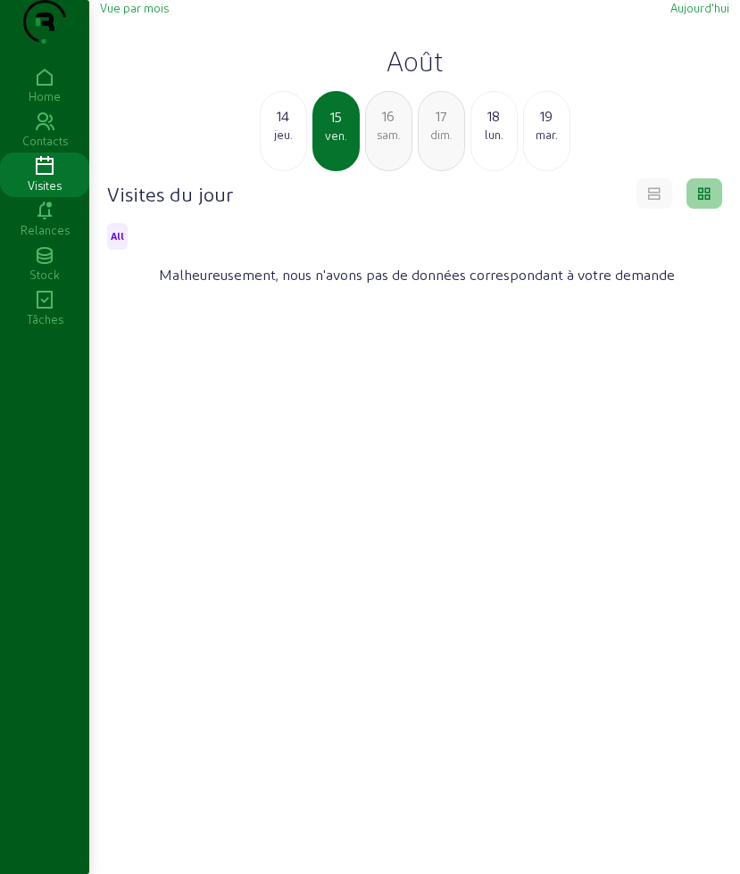
click at [297, 143] on div "jeu." at bounding box center [282, 135] width 45 height 16
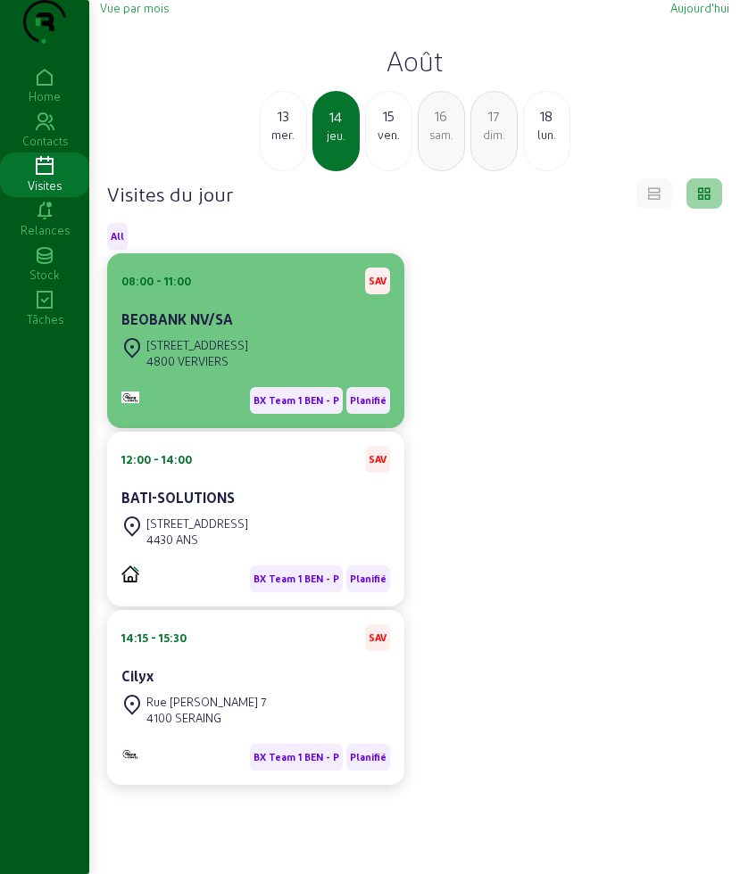
click at [248, 369] on div "4800 VERVIERS" at bounding box center [197, 361] width 102 height 16
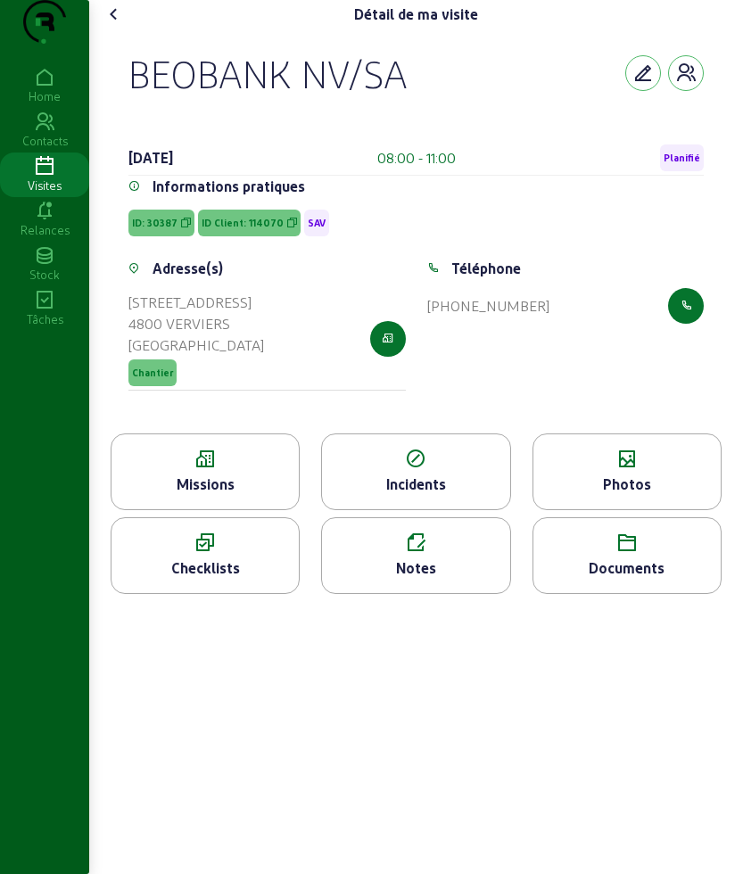
drag, startPoint x: 128, startPoint y: 101, endPoint x: 433, endPoint y: 117, distance: 304.6
click at [433, 117] on div "BEOBANK NV/SA 14 août 2025 08:00 - 11:00 Planifié Informations pratiques ID: 30…" at bounding box center [416, 231] width 618 height 405
click at [199, 470] on icon at bounding box center [205, 459] width 187 height 21
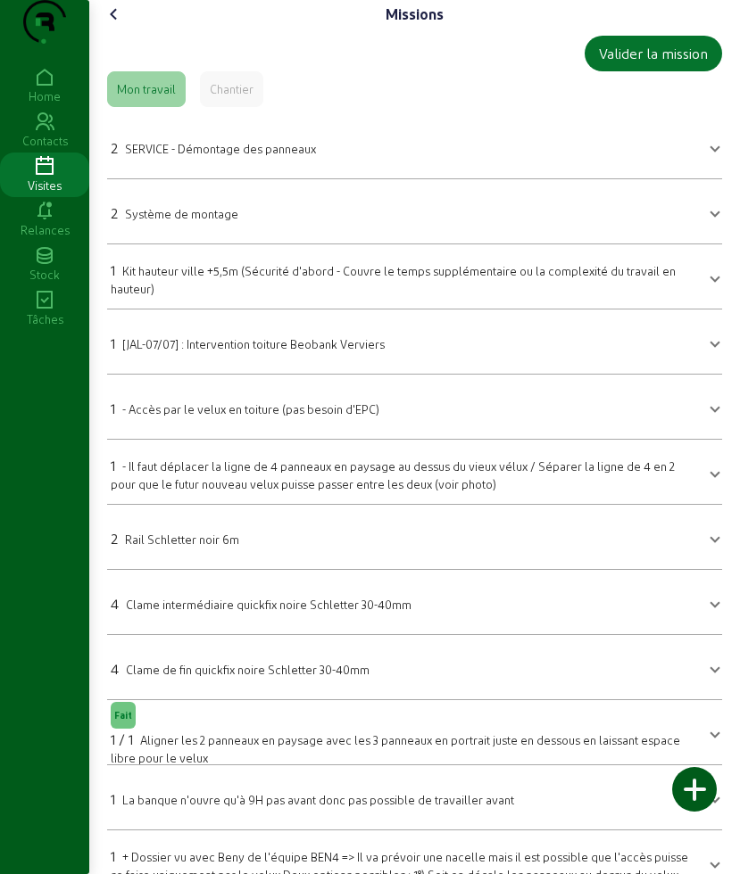
click at [113, 25] on icon at bounding box center [113, 14] width 21 height 21
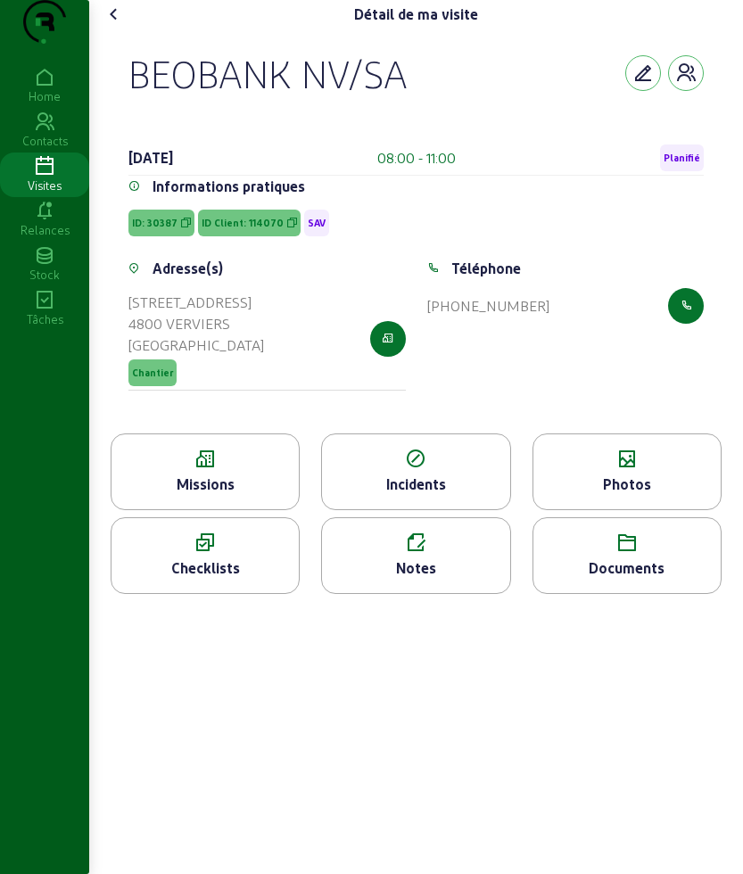
drag, startPoint x: 115, startPoint y: 107, endPoint x: 427, endPoint y: 103, distance: 312.2
click at [427, 103] on div "BEOBANK NV/SA 14 août 2025 08:00 - 11:00 Planifié Informations pratiques ID: 30…" at bounding box center [416, 231] width 618 height 405
click at [229, 495] on div "Missions" at bounding box center [205, 484] width 187 height 21
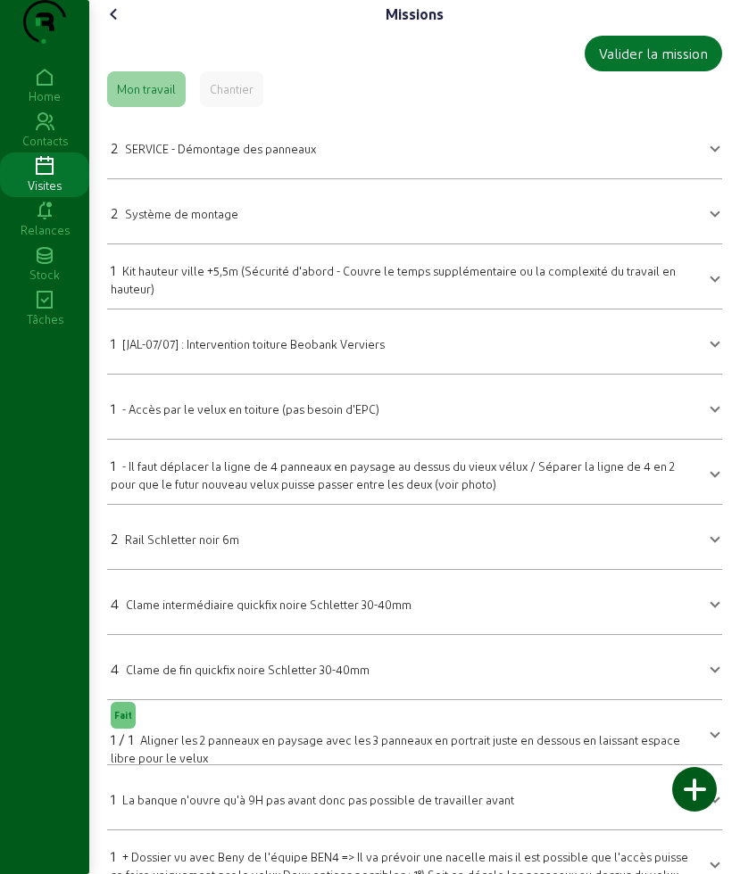
click at [123, 25] on icon at bounding box center [113, 14] width 21 height 21
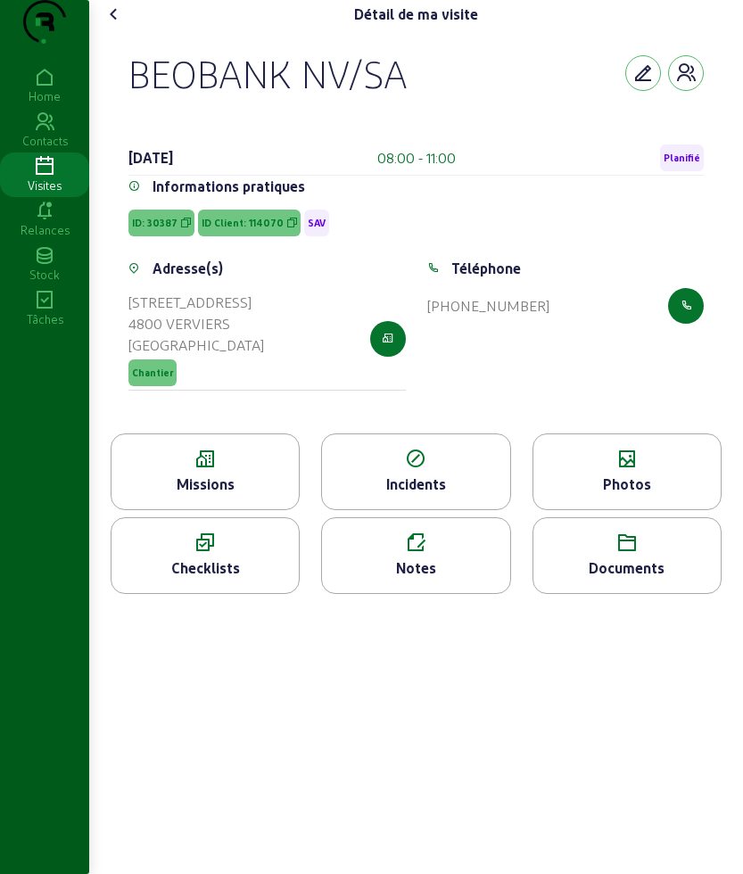
drag, startPoint x: 348, startPoint y: 104, endPoint x: 480, endPoint y: 110, distance: 132.1
click at [480, 110] on div "BEOBANK NV/SA 14 août 2025 08:00 - 11:00 Planifié Informations pratiques ID: 30…" at bounding box center [416, 231] width 618 height 405
click at [245, 229] on span "ID Client: 114070" at bounding box center [243, 223] width 82 height 12
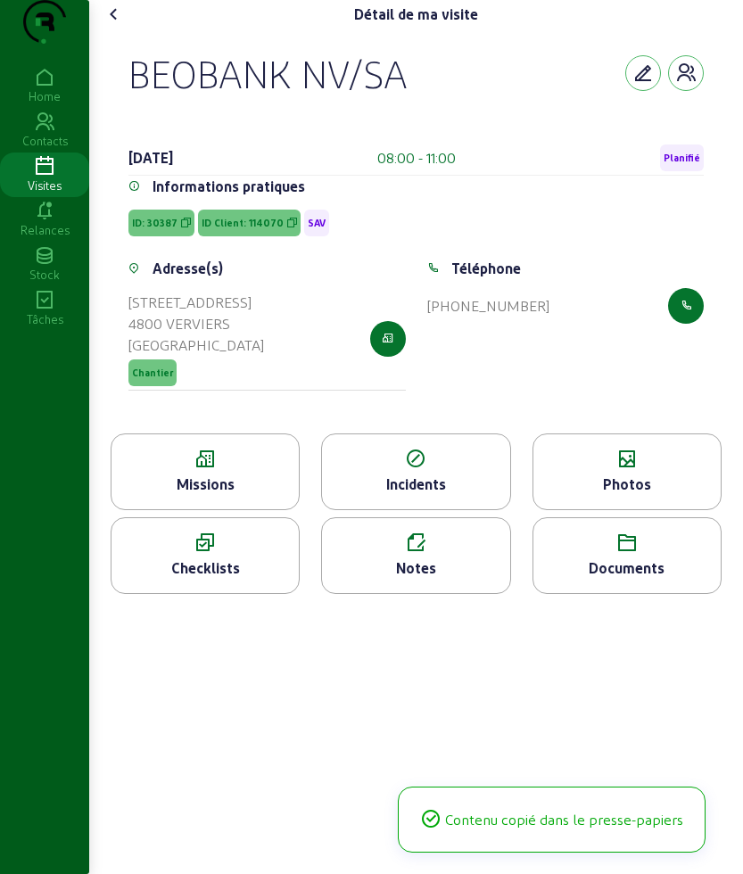
click at [245, 229] on span "ID Client: 114070" at bounding box center [243, 223] width 82 height 12
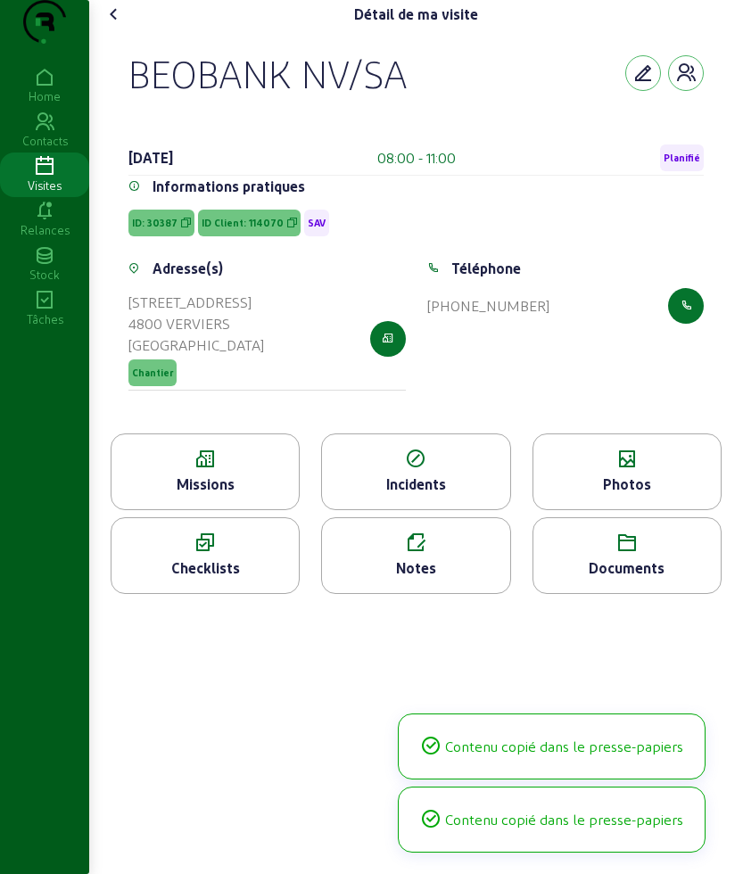
click at [245, 229] on span "ID Client: 114070" at bounding box center [243, 223] width 82 height 12
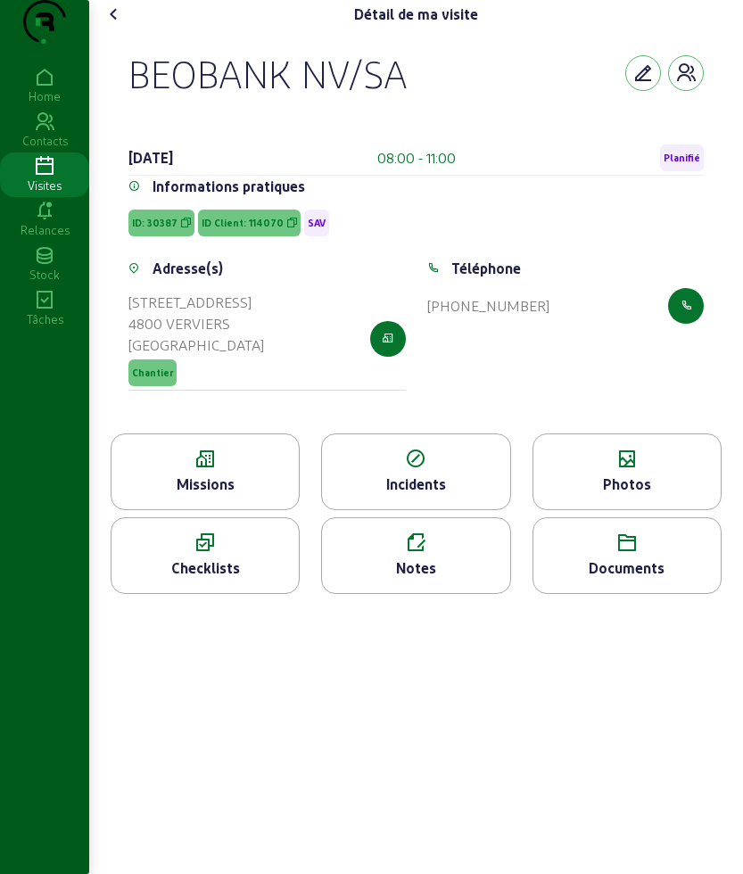
drag, startPoint x: 136, startPoint y: 97, endPoint x: 546, endPoint y: 97, distance: 409.5
click at [546, 96] on div "BEOBANK NV/SA" at bounding box center [415, 73] width 575 height 46
click at [120, 25] on icon at bounding box center [113, 14] width 21 height 21
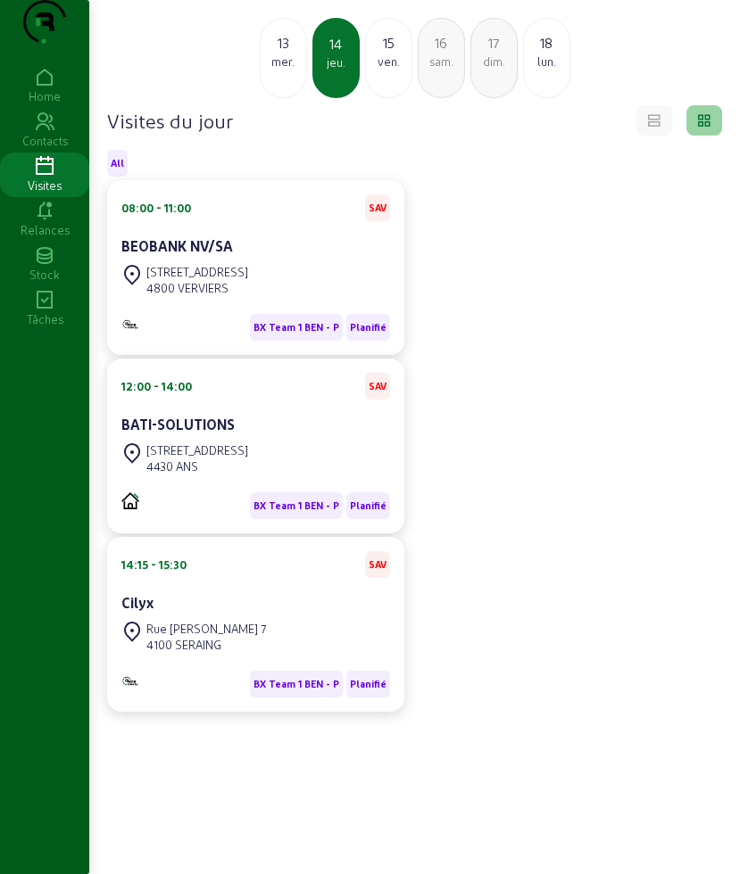
scroll to position [112, 0]
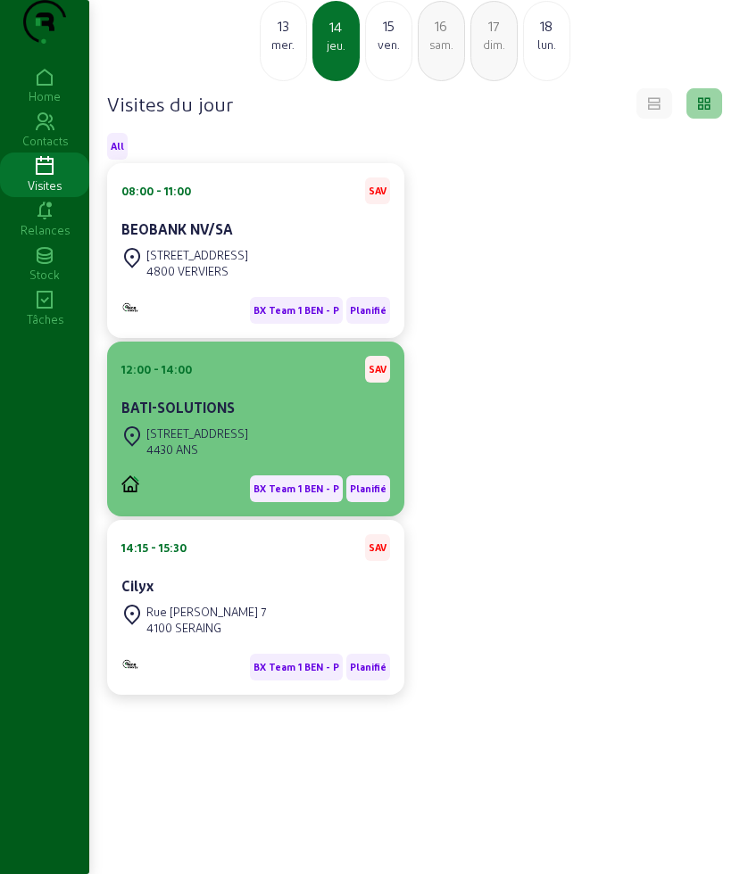
click at [213, 442] on div "[STREET_ADDRESS]" at bounding box center [197, 434] width 102 height 16
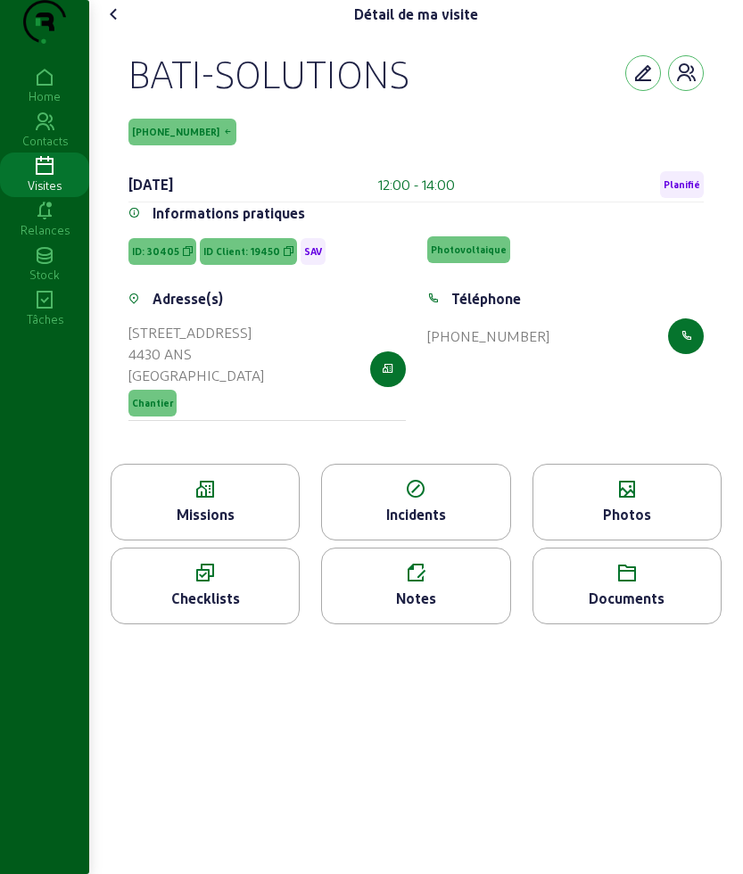
drag, startPoint x: 128, startPoint y: 107, endPoint x: 260, endPoint y: 146, distance: 137.7
click at [260, 146] on div "BATI-SOLUTIONS 19450-25-1 14 août 2025 12:00 - 14:00 Planifié Informations prat…" at bounding box center [416, 246] width 618 height 435
click at [147, 96] on div "BATI-SOLUTIONS" at bounding box center [268, 73] width 281 height 46
drag, startPoint x: 176, startPoint y: 109, endPoint x: 425, endPoint y: 103, distance: 248.9
click at [425, 96] on div "BATI-SOLUTIONS" at bounding box center [415, 73] width 575 height 46
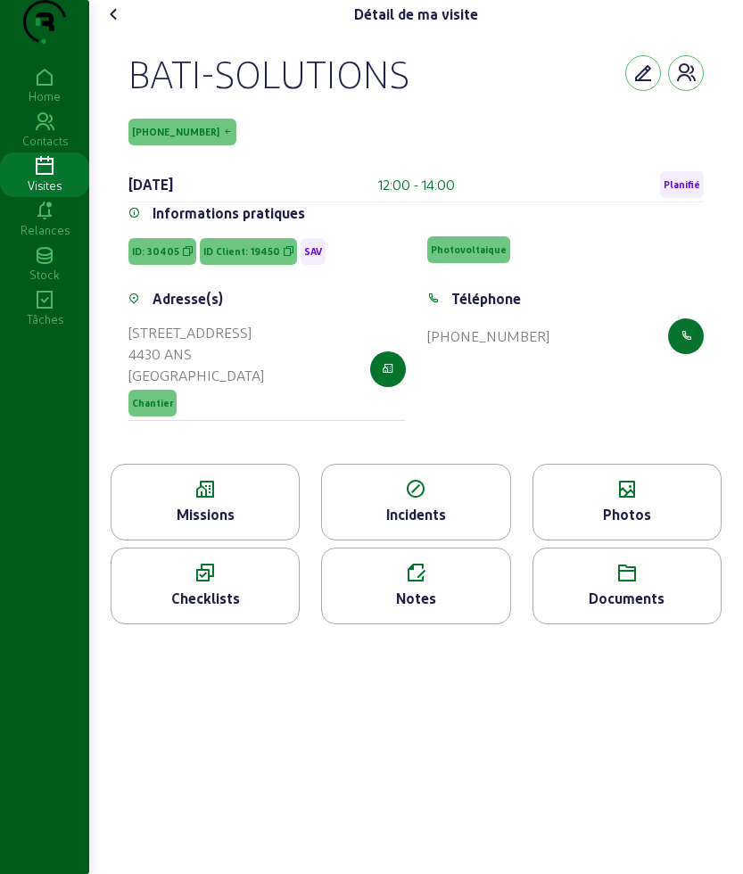
click at [175, 525] on div "Missions" at bounding box center [205, 514] width 187 height 21
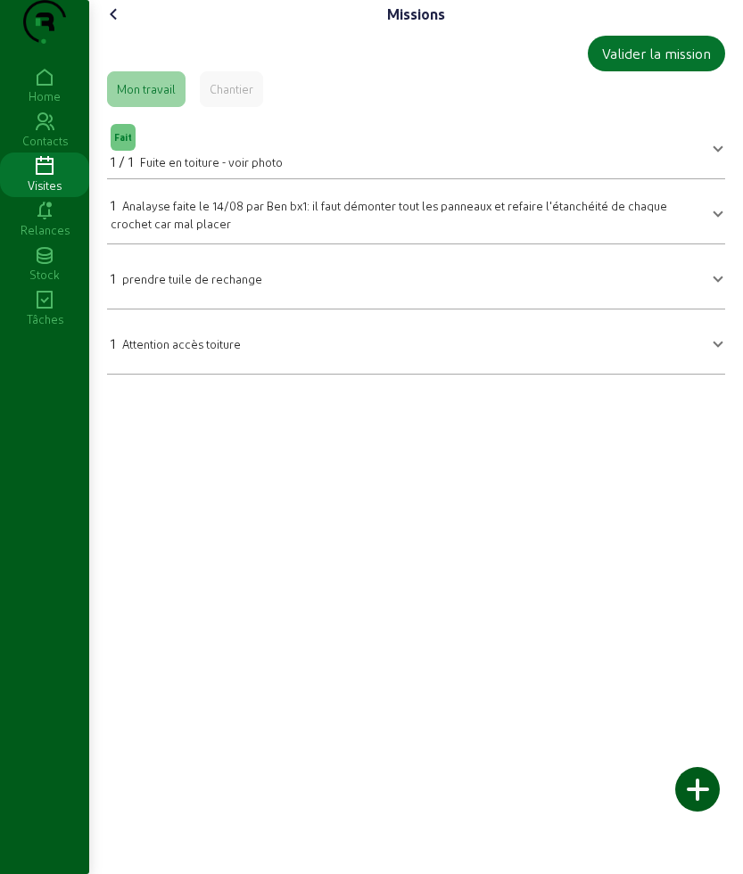
click at [125, 25] on icon at bounding box center [113, 14] width 21 height 21
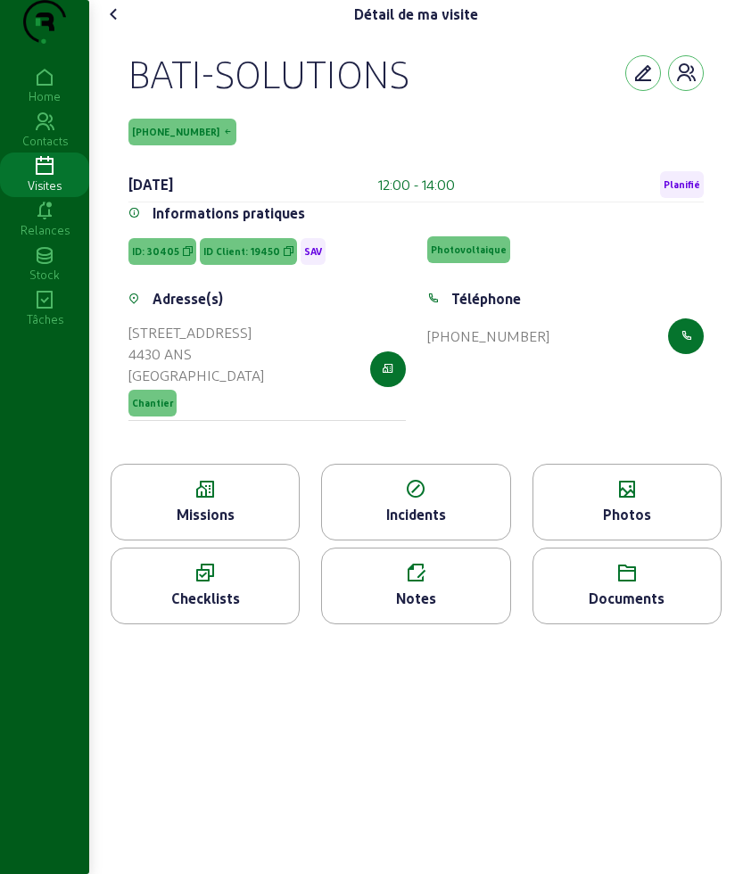
drag, startPoint x: 193, startPoint y: 103, endPoint x: 427, endPoint y: 116, distance: 235.0
click at [427, 116] on div "BATI-SOLUTIONS 19450-25-1 14 août 2025 12:00 - 14:00 Planifié Informations prat…" at bounding box center [416, 246] width 618 height 435
click at [234, 258] on span "ID Client: 19450" at bounding box center [241, 251] width 77 height 12
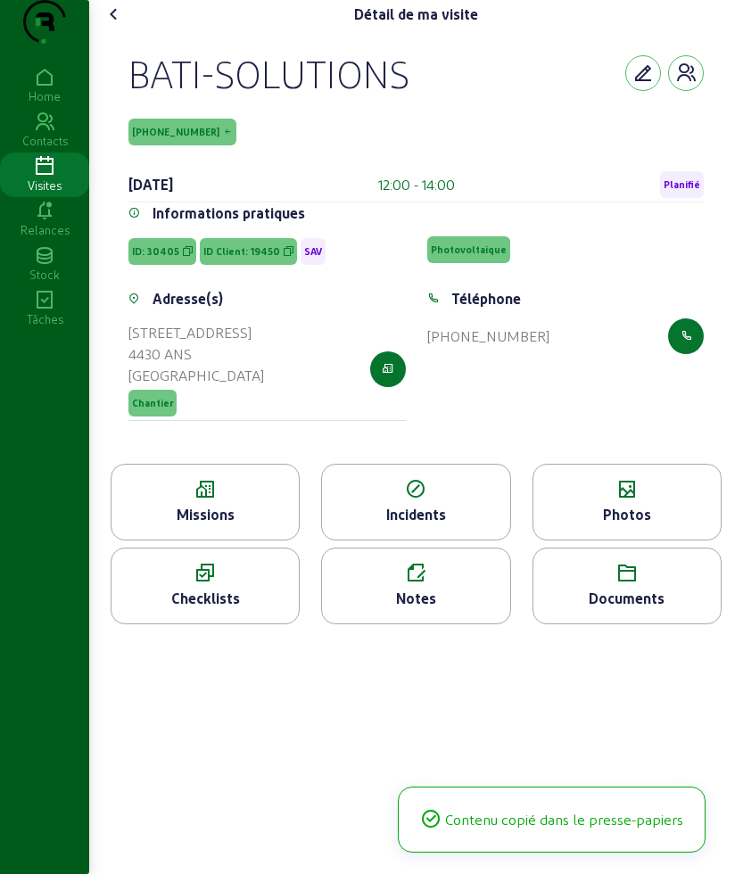
click at [234, 258] on span "ID Client: 19450" at bounding box center [241, 251] width 77 height 12
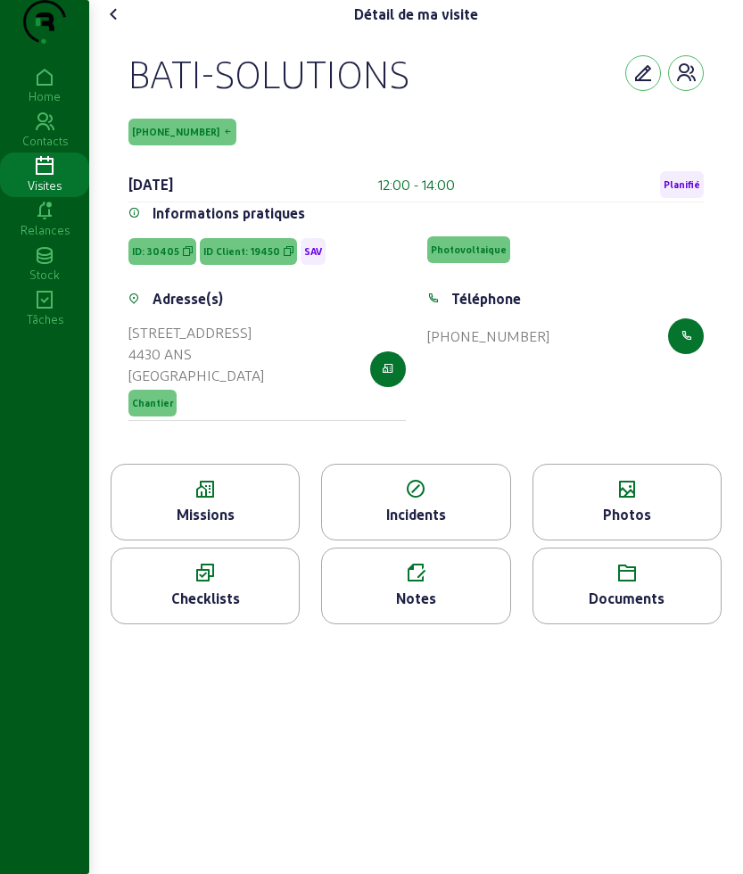
click at [118, 25] on icon at bounding box center [113, 14] width 21 height 21
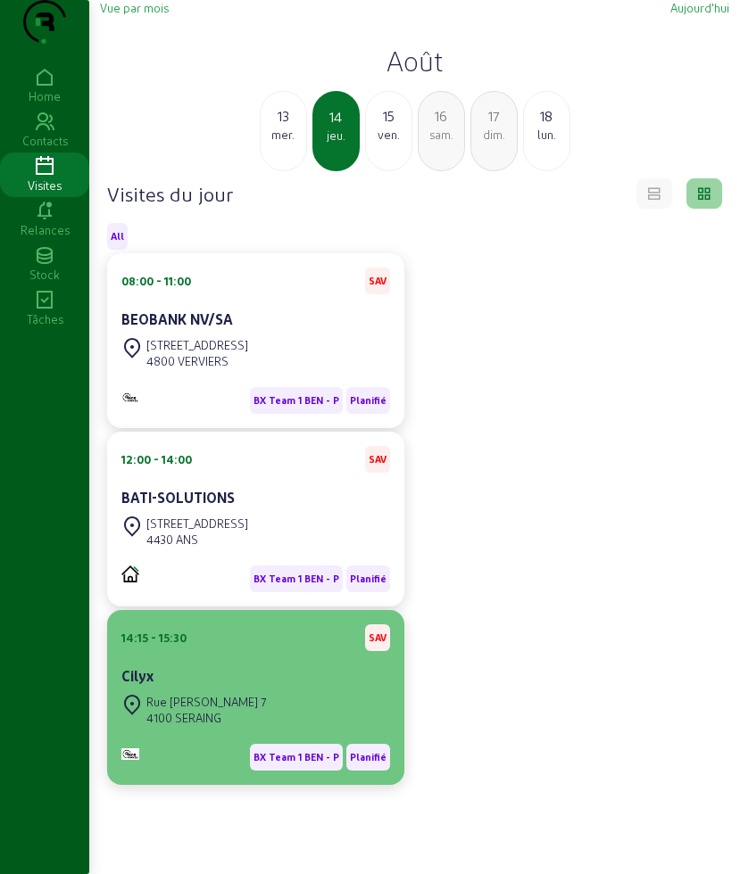
click at [221, 687] on div "Cilyx" at bounding box center [255, 675] width 269 height 21
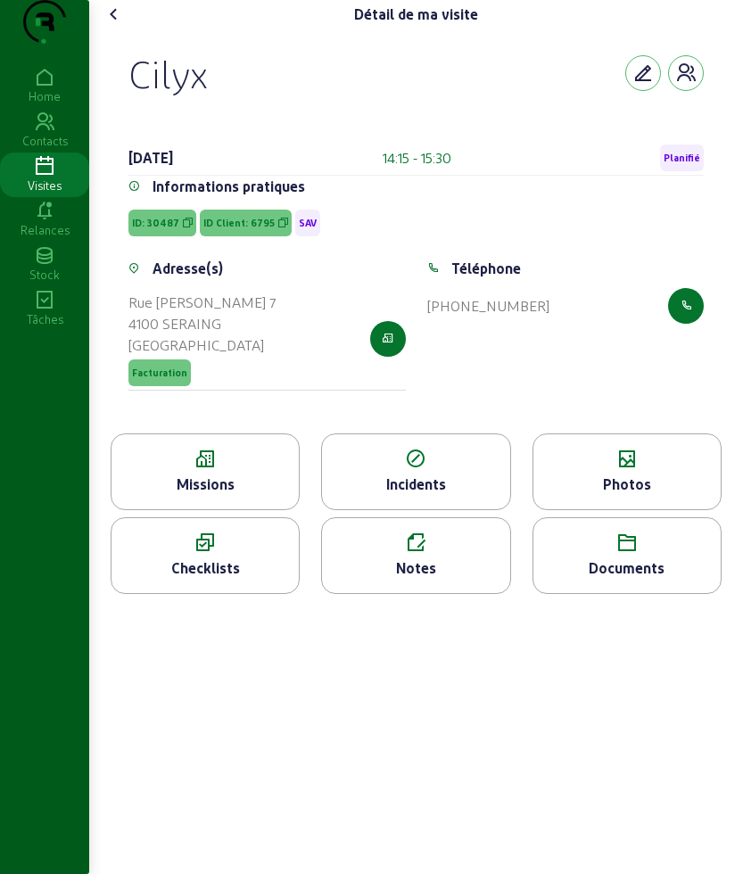
drag, startPoint x: 128, startPoint y: 95, endPoint x: 269, endPoint y: 103, distance: 142.0
click at [269, 103] on div "Cilyx 14 août 2025 14:15 - 15:30 Planifié Informations pratiques ID: 30487 ID C…" at bounding box center [416, 231] width 618 height 405
click at [181, 495] on div "Missions" at bounding box center [205, 484] width 187 height 21
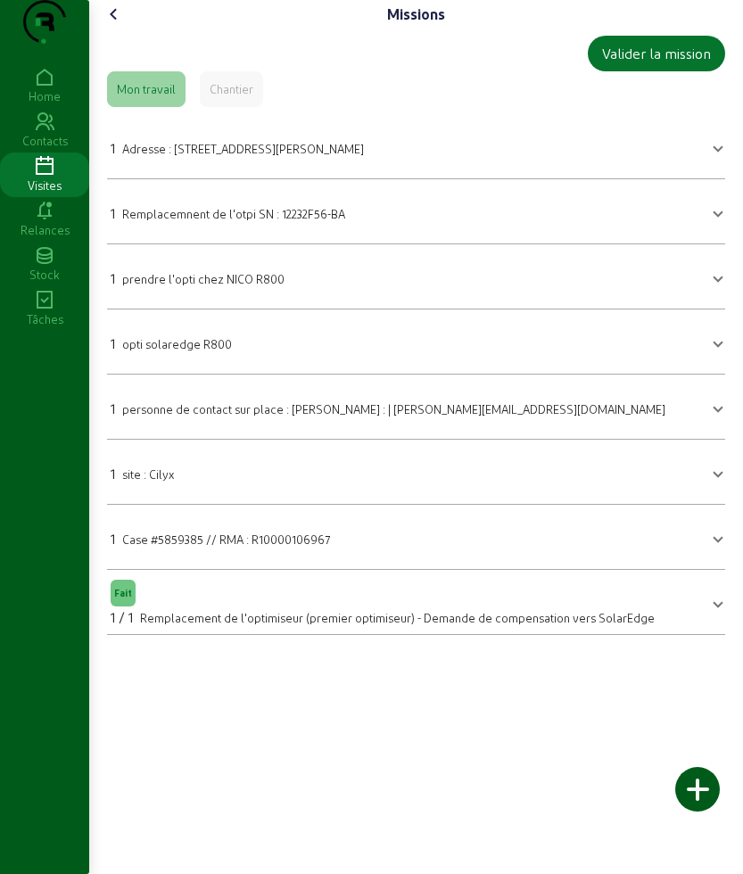
click at [118, 25] on icon at bounding box center [113, 14] width 21 height 21
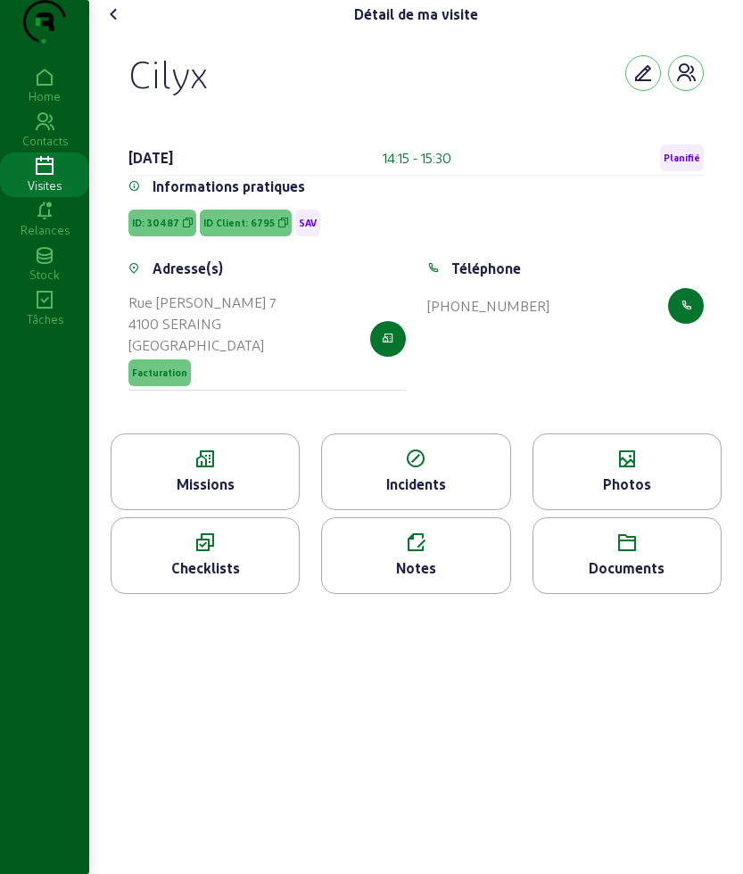
drag, startPoint x: 122, startPoint y: 98, endPoint x: 270, endPoint y: 97, distance: 148.1
click at [270, 97] on div "Cilyx 14 août 2025 14:15 - 15:30 Planifié Informations pratiques ID: 30487 ID C…" at bounding box center [416, 231] width 618 height 405
click at [236, 236] on span "ID Client: 6795" at bounding box center [246, 223] width 92 height 27
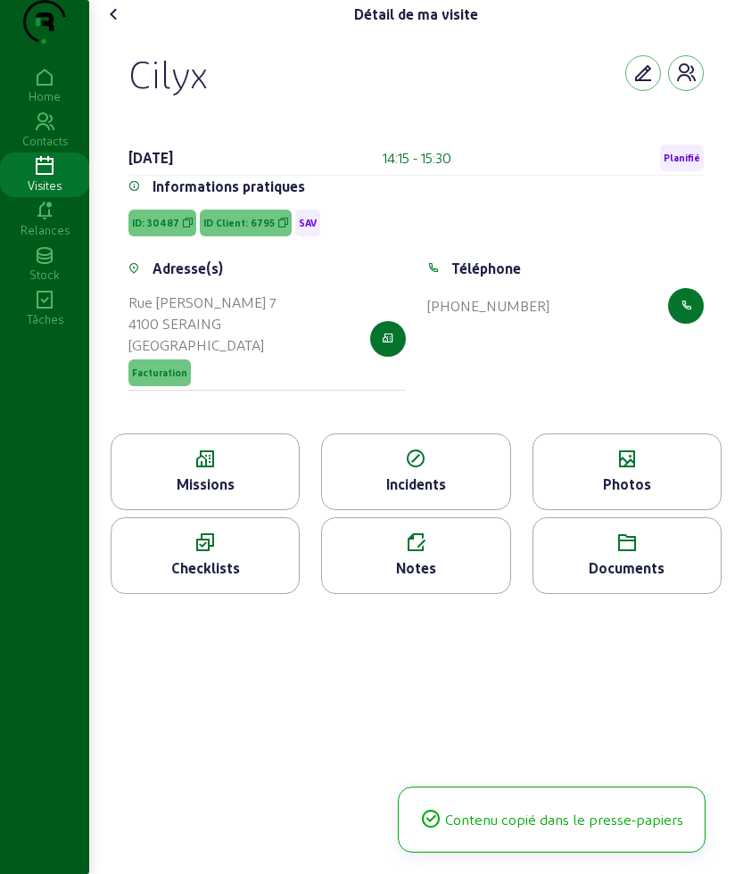
click at [236, 236] on span "ID Client: 6795" at bounding box center [246, 223] width 92 height 27
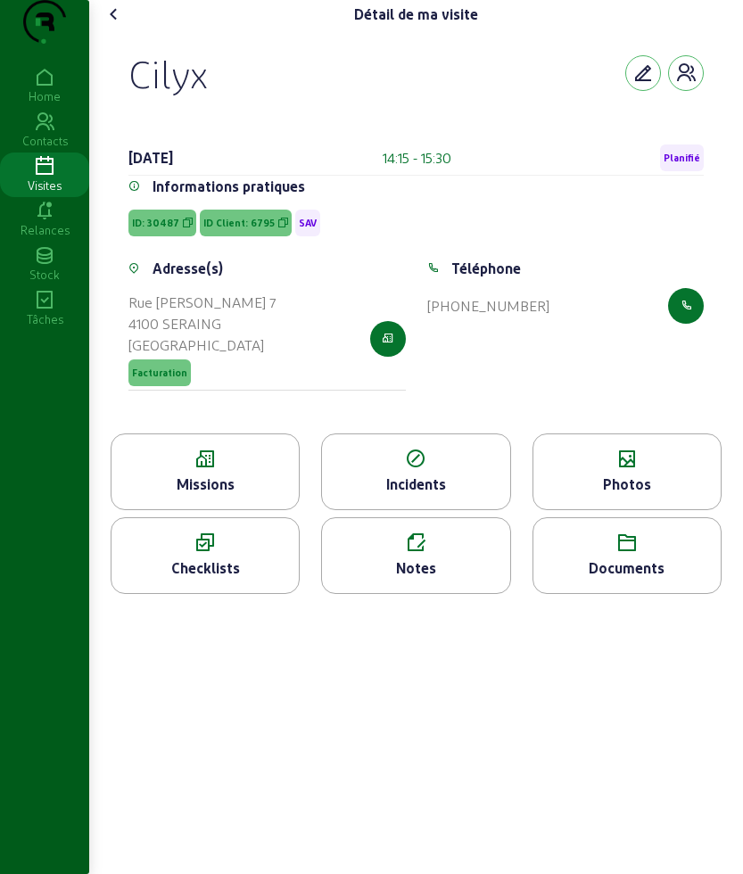
click at [572, 479] on div "Photos" at bounding box center [627, 472] width 189 height 77
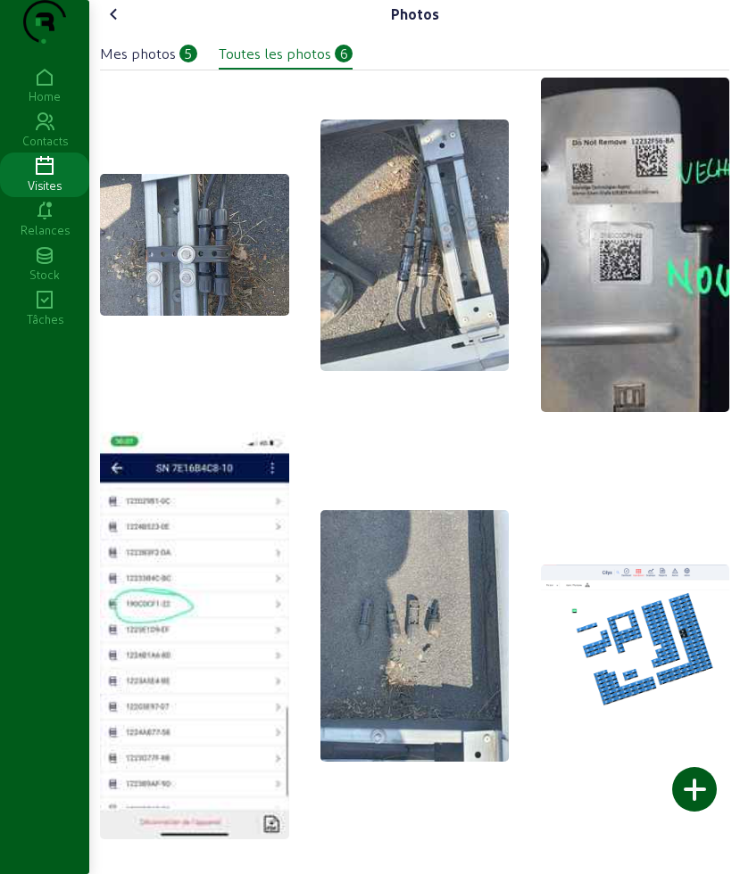
scroll to position [4, 0]
click at [112, 25] on icon at bounding box center [113, 14] width 21 height 21
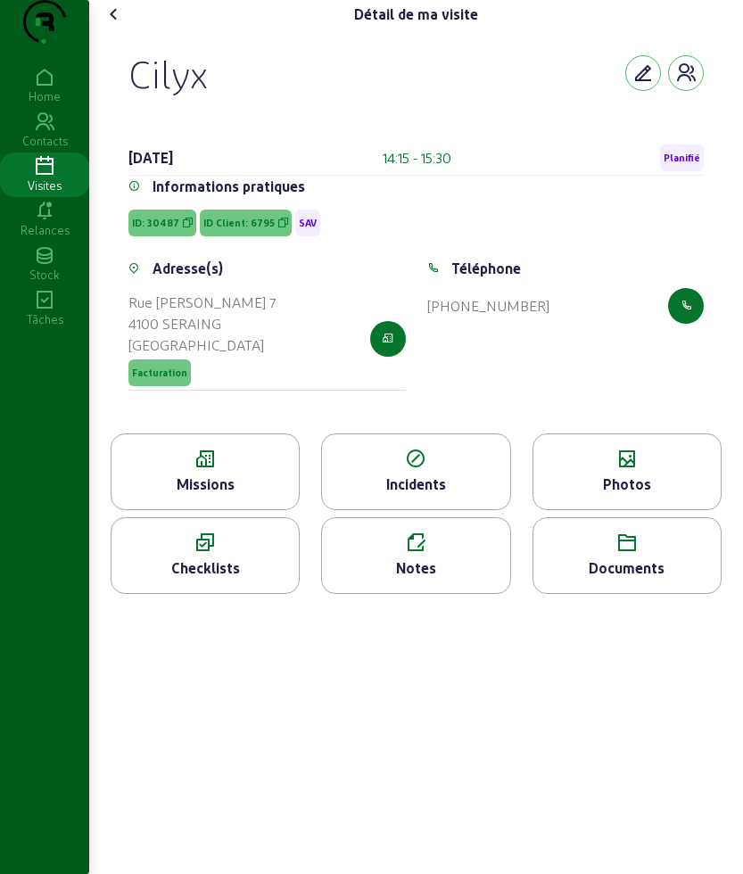
click at [194, 495] on div "Missions" at bounding box center [205, 484] width 187 height 21
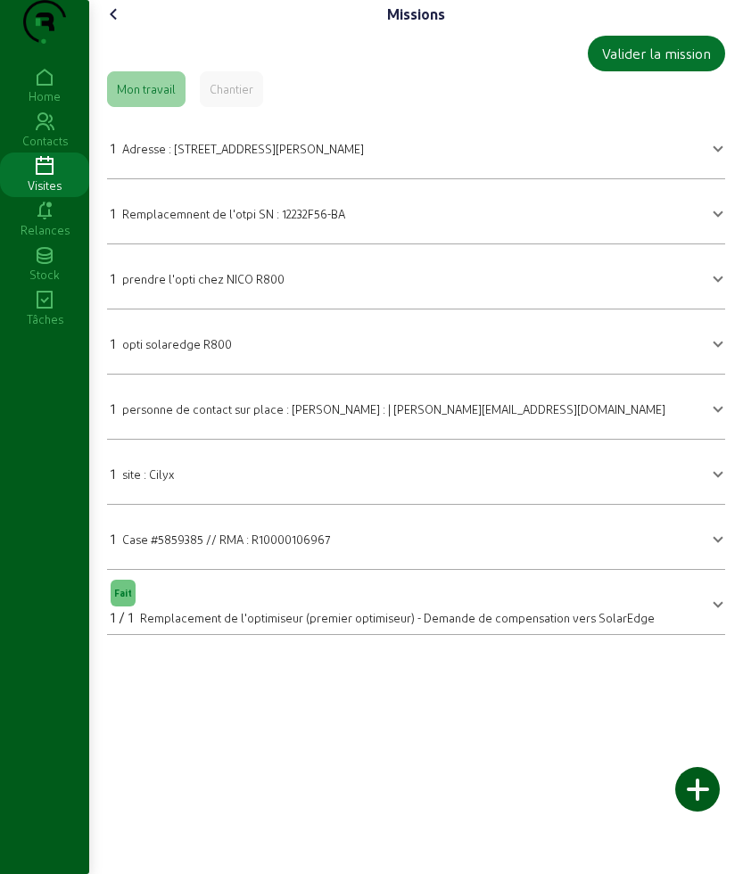
click at [115, 30] on div "Missions Valider la mission Mon travail Chantier 1 Adresse : Rue Louis Plescia …" at bounding box center [416, 324] width 654 height 649
click at [120, 29] on cam-font-icon at bounding box center [114, 14] width 29 height 29
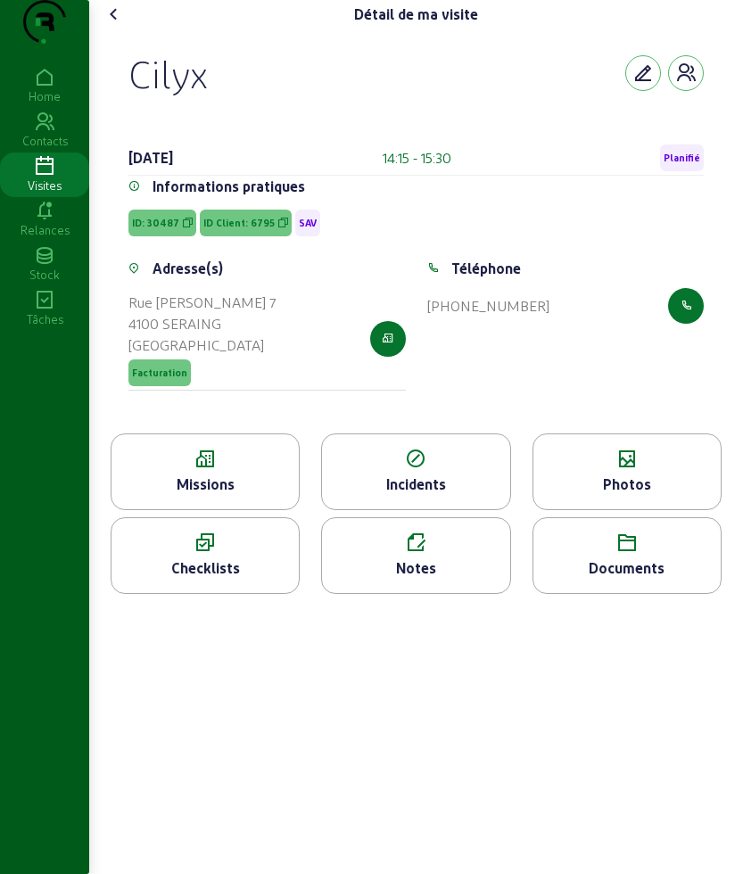
click at [112, 25] on icon at bounding box center [113, 14] width 21 height 21
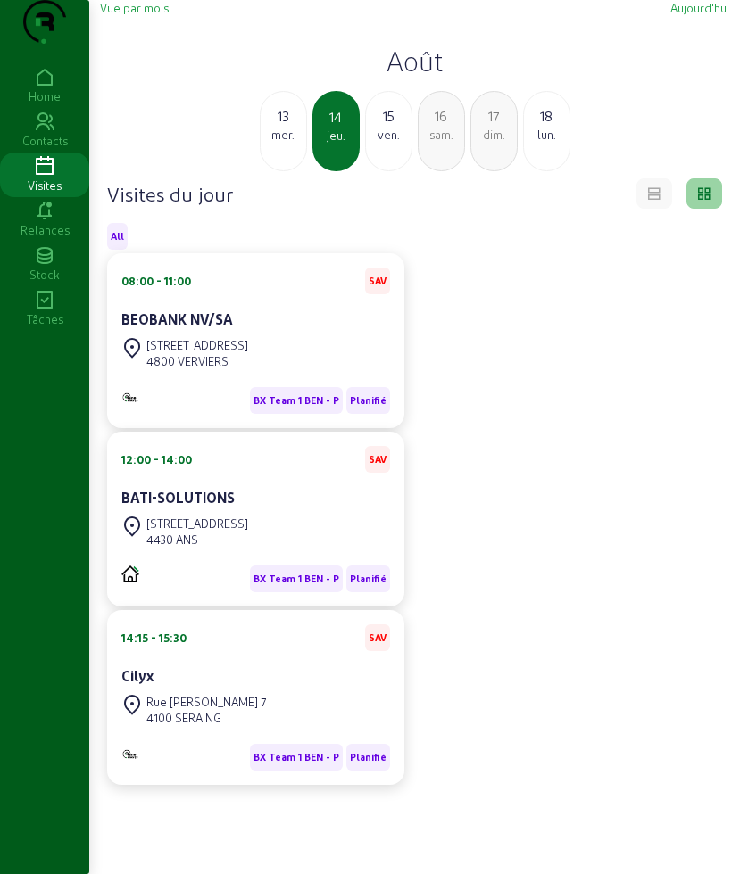
click at [390, 143] on div "ven." at bounding box center [388, 135] width 45 height 16
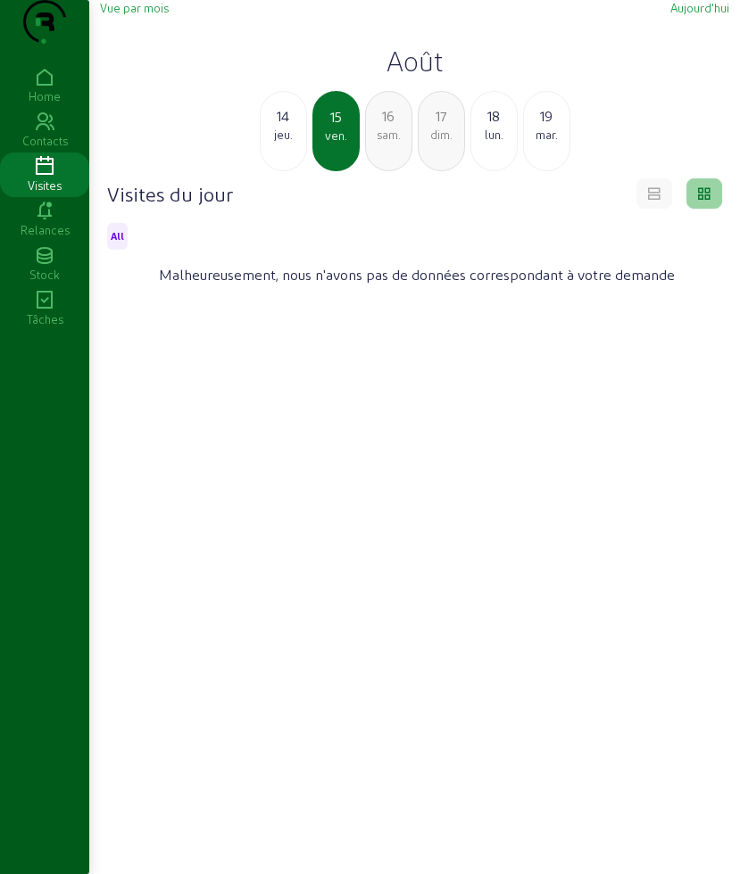
click at [293, 127] on div "14" at bounding box center [282, 115] width 45 height 21
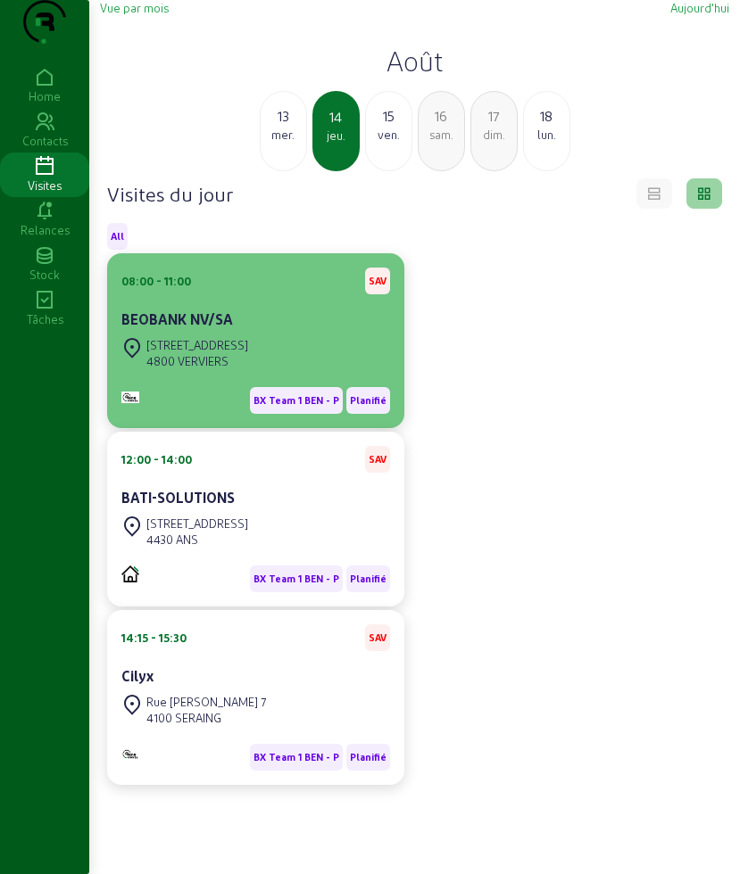
click at [272, 414] on div "BX Team 1 BEN - P Planifié" at bounding box center [255, 393] width 269 height 41
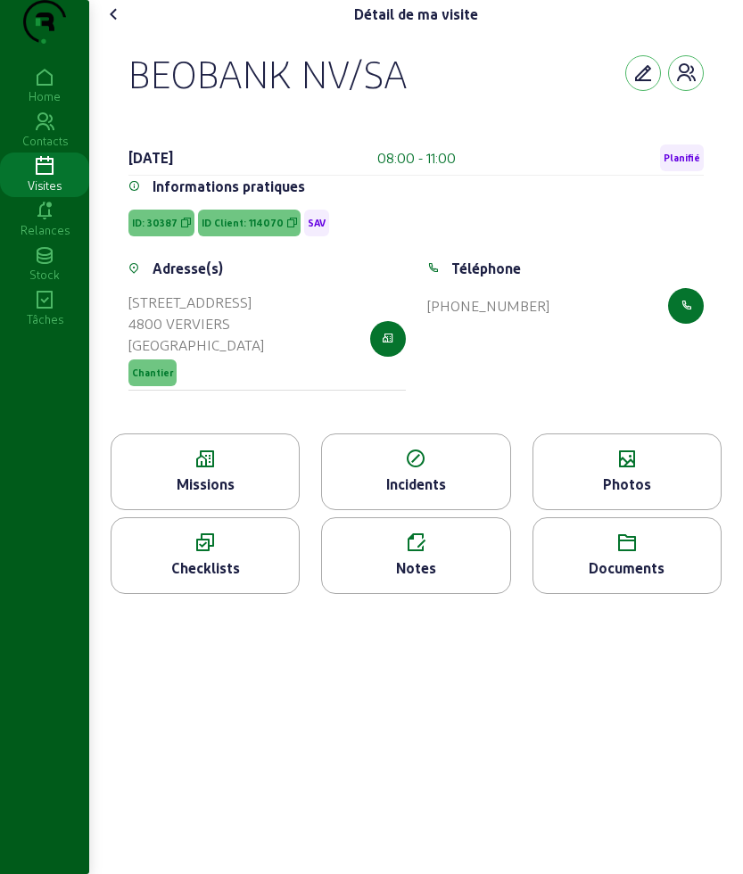
click at [36, 178] on icon at bounding box center [44, 166] width 89 height 21
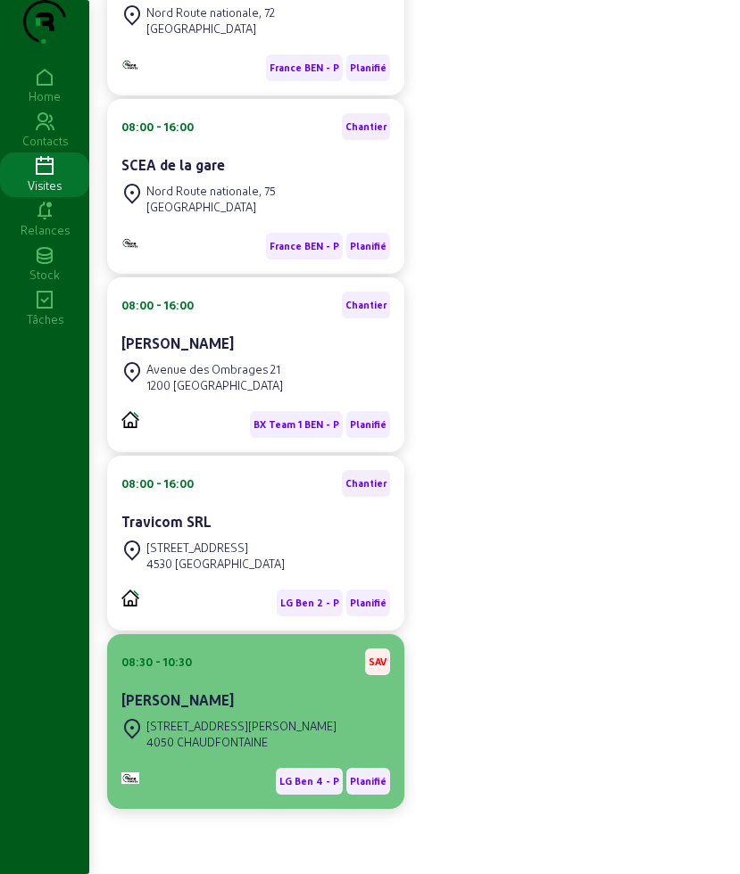
scroll to position [368, 0]
click at [269, 726] on div "[STREET_ADDRESS][PERSON_NAME]" at bounding box center [241, 726] width 190 height 16
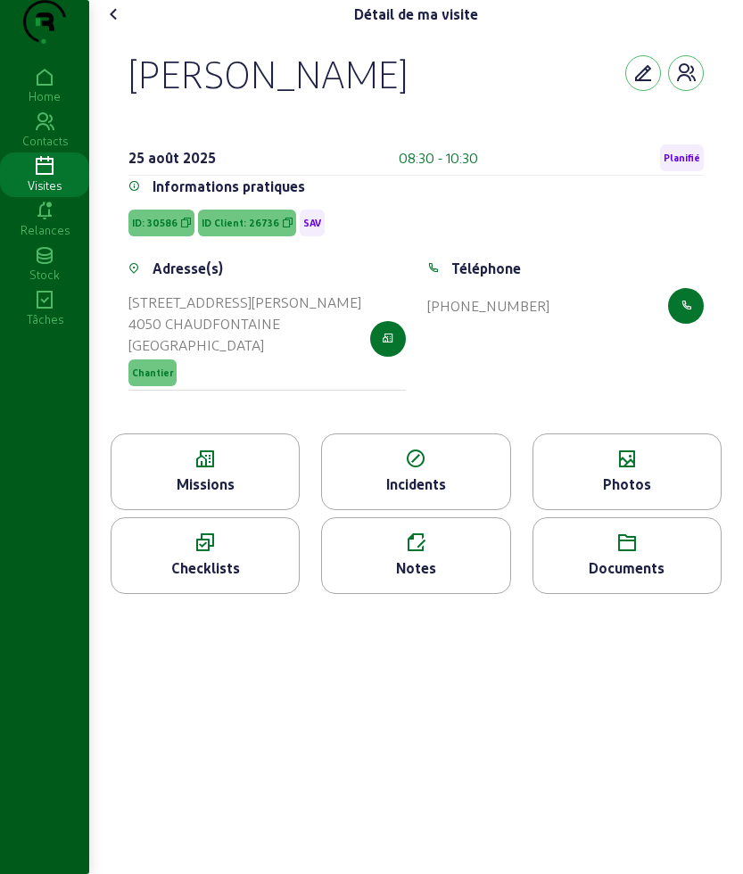
click at [244, 506] on div "Missions" at bounding box center [205, 472] width 189 height 77
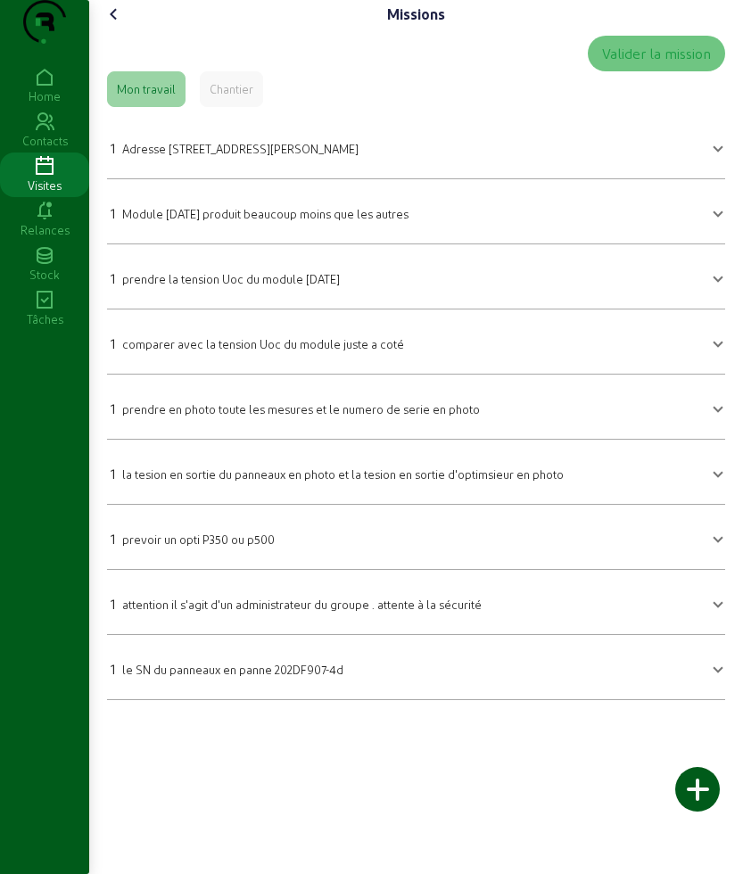
click at [95, 30] on div "Missions Valider la mission Mon travail Chantier 1 Adresse Rue Jacques Musch, 3…" at bounding box center [416, 357] width 654 height 715
click at [114, 25] on icon at bounding box center [113, 14] width 21 height 21
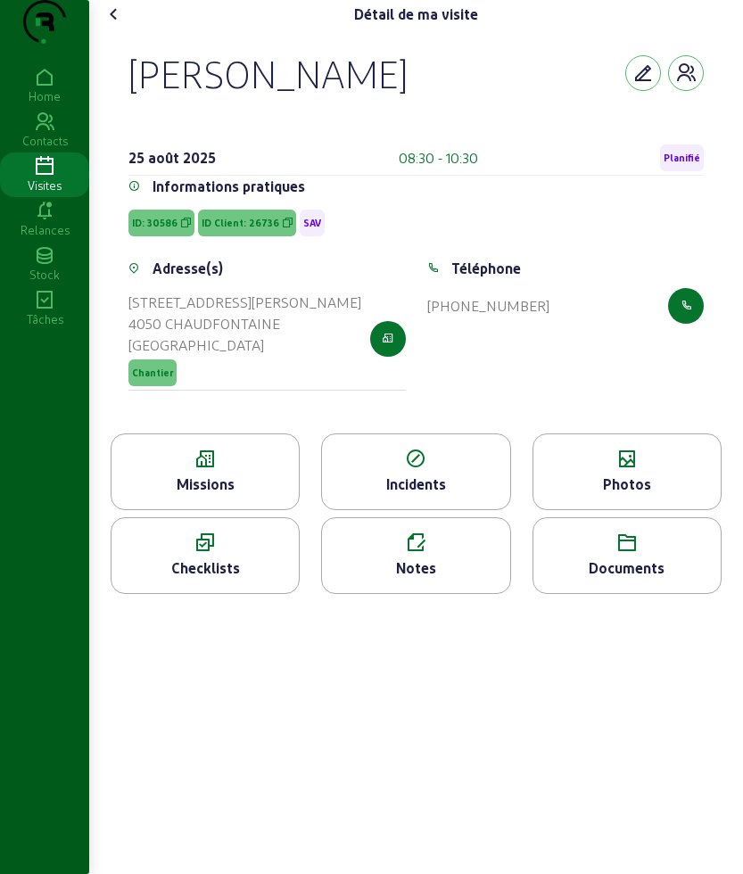
click at [120, 25] on icon at bounding box center [113, 14] width 21 height 21
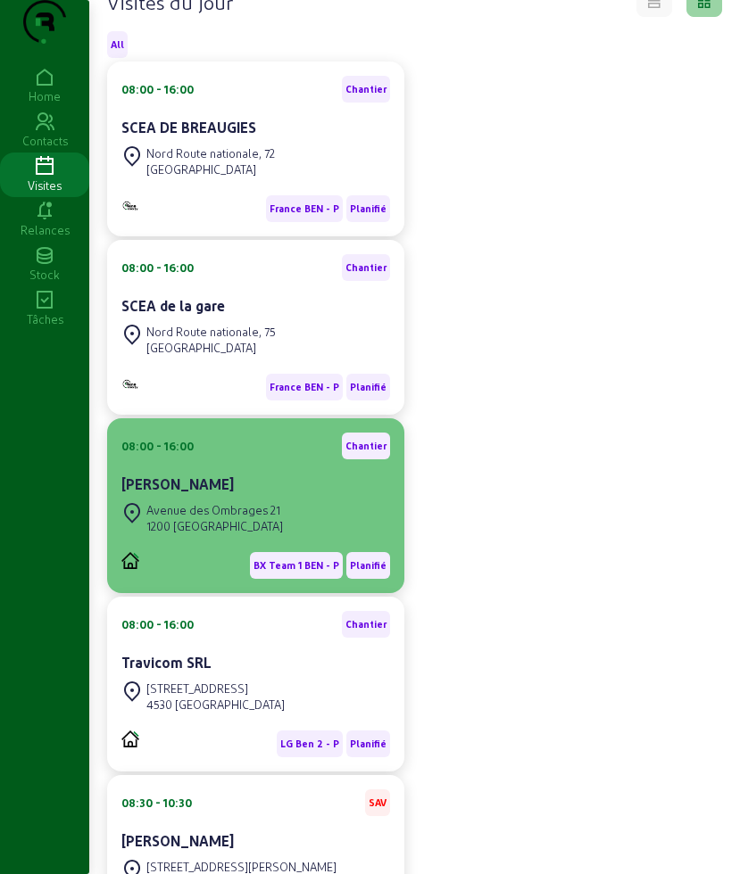
scroll to position [223, 0]
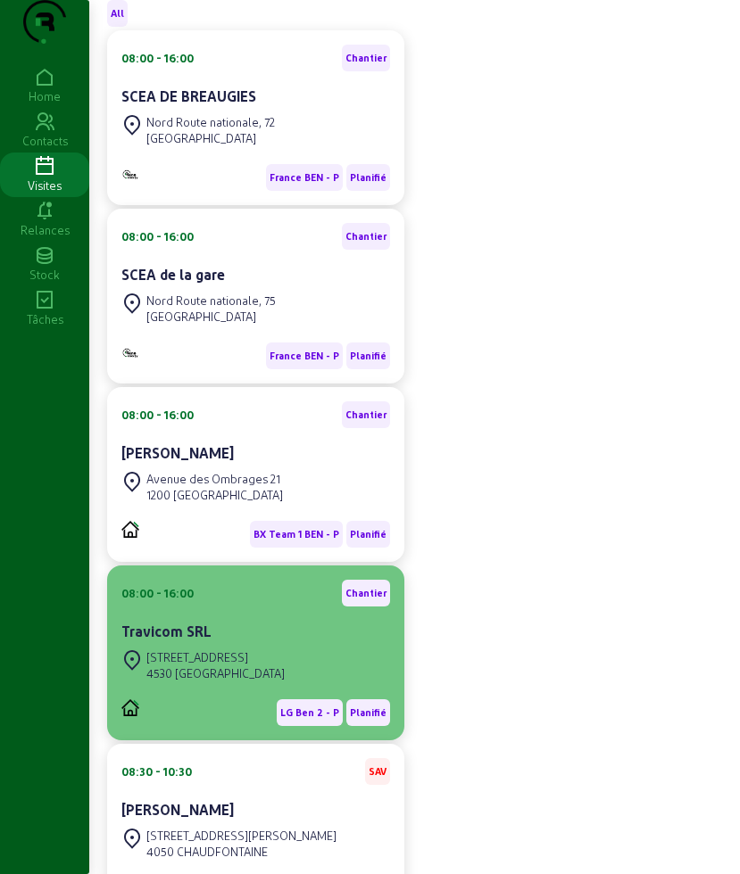
click at [223, 642] on div "Travicom SRL" at bounding box center [255, 631] width 269 height 21
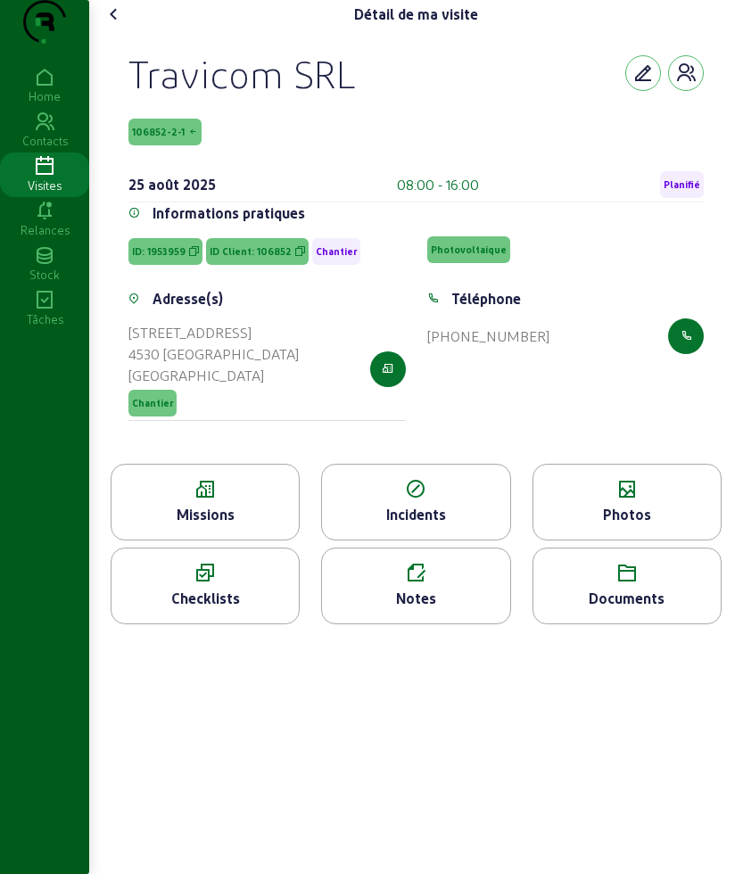
click at [211, 536] on div "Missions" at bounding box center [205, 502] width 189 height 77
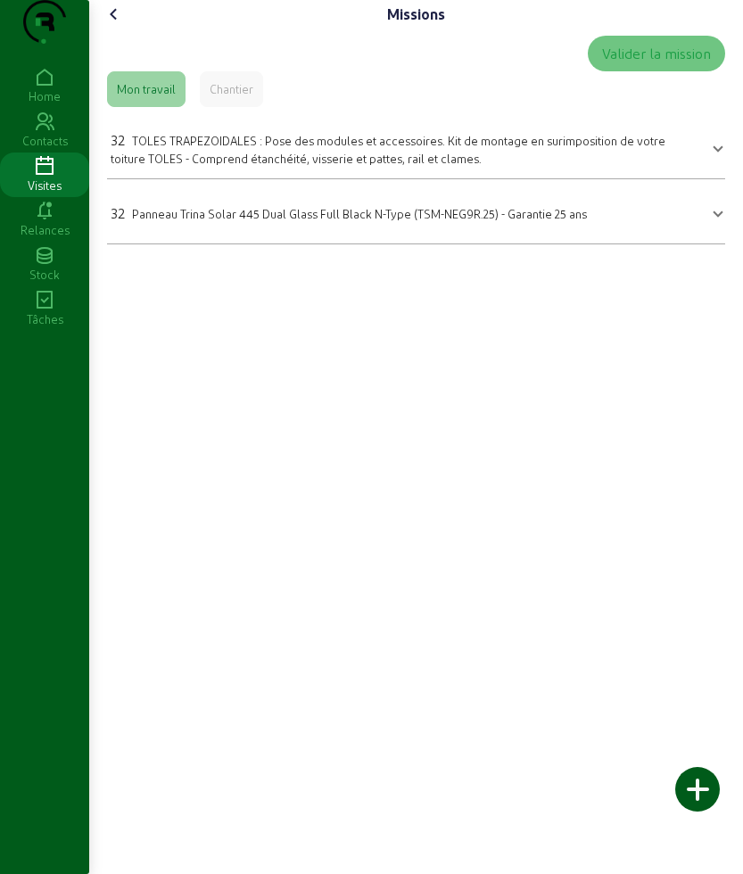
click at [124, 25] on icon at bounding box center [113, 14] width 21 height 21
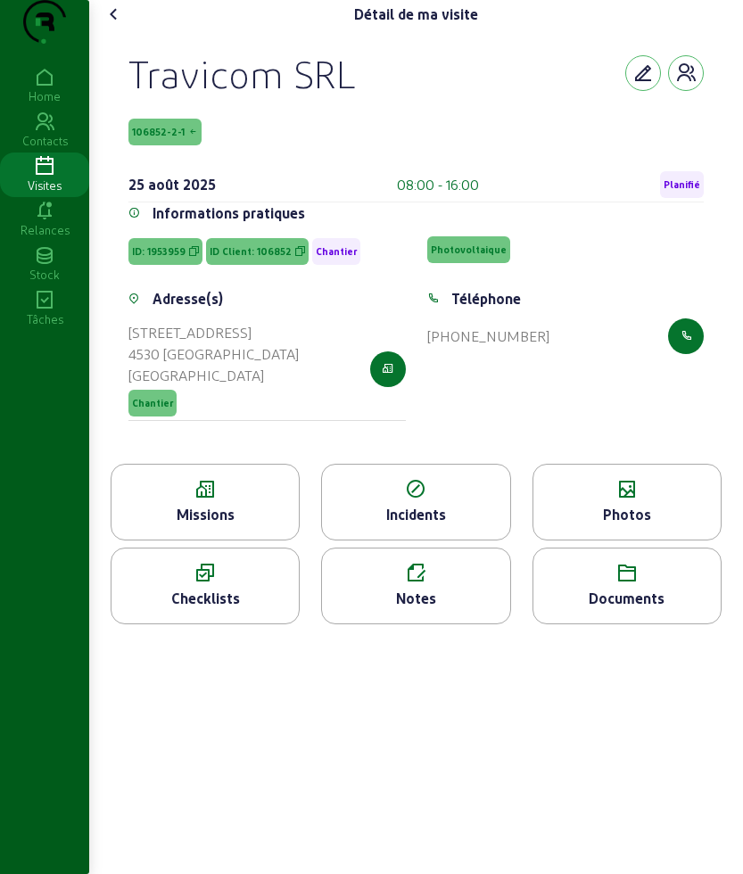
click at [125, 25] on icon at bounding box center [113, 14] width 21 height 21
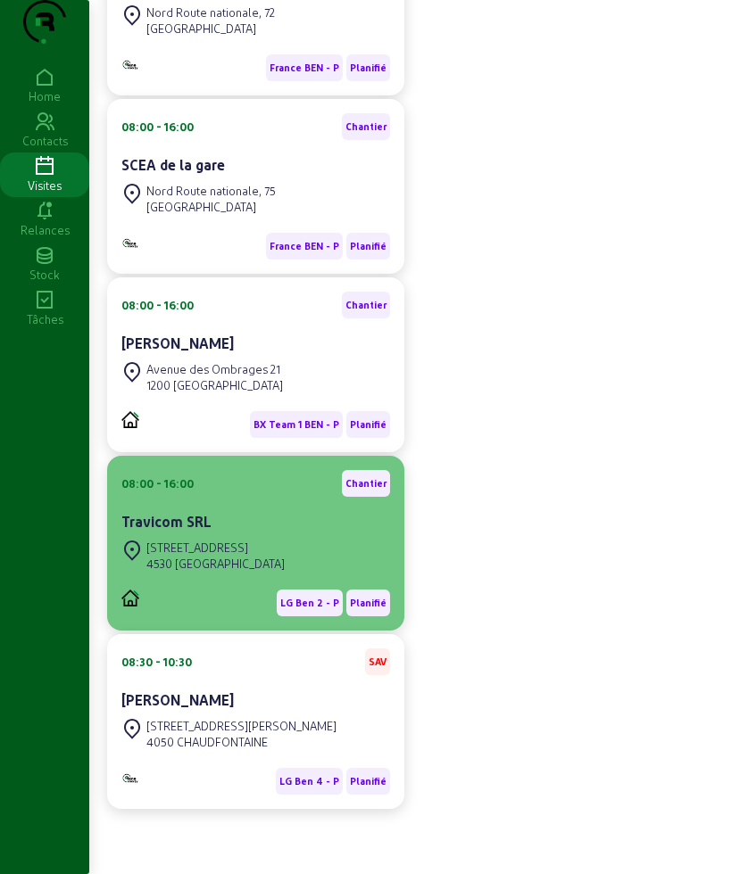
scroll to position [368, 0]
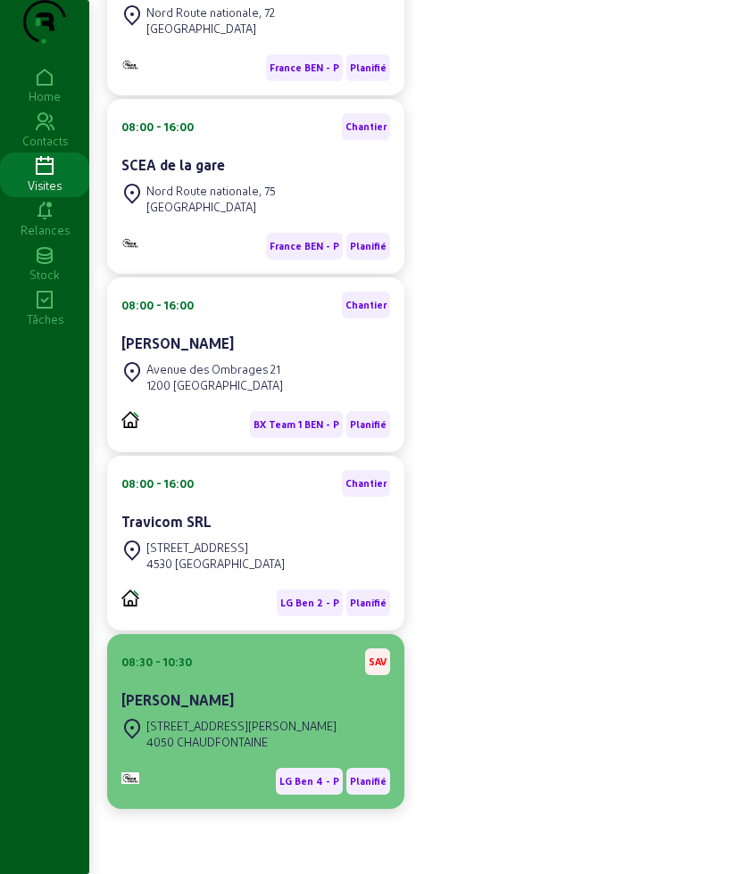
click at [247, 676] on div "08:30 - 10:30 SAV Sébastian Knauf" at bounding box center [255, 682] width 269 height 66
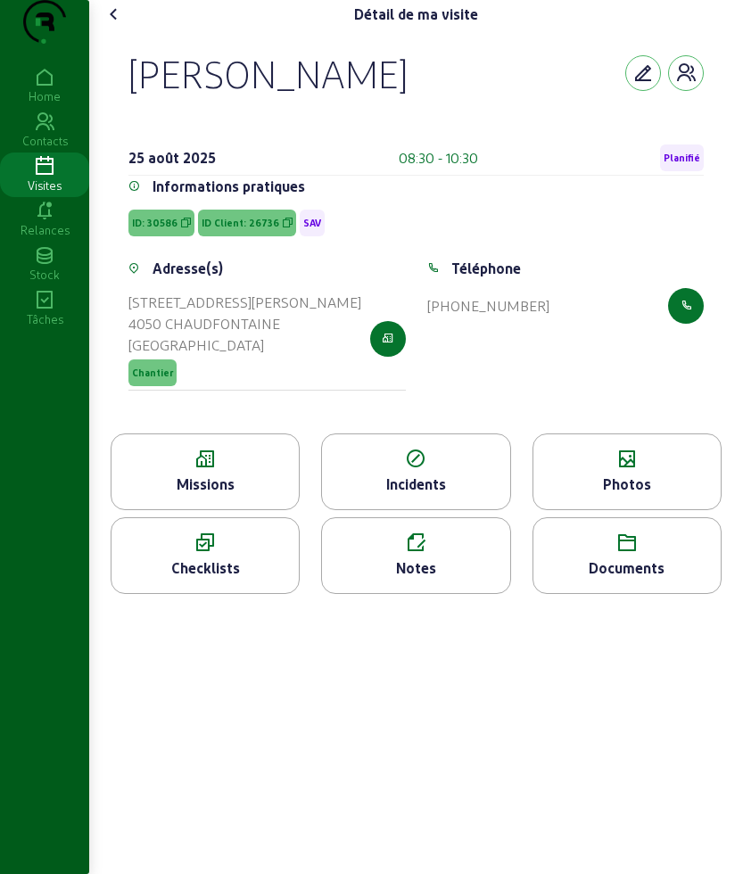
click at [226, 470] on icon at bounding box center [205, 459] width 187 height 21
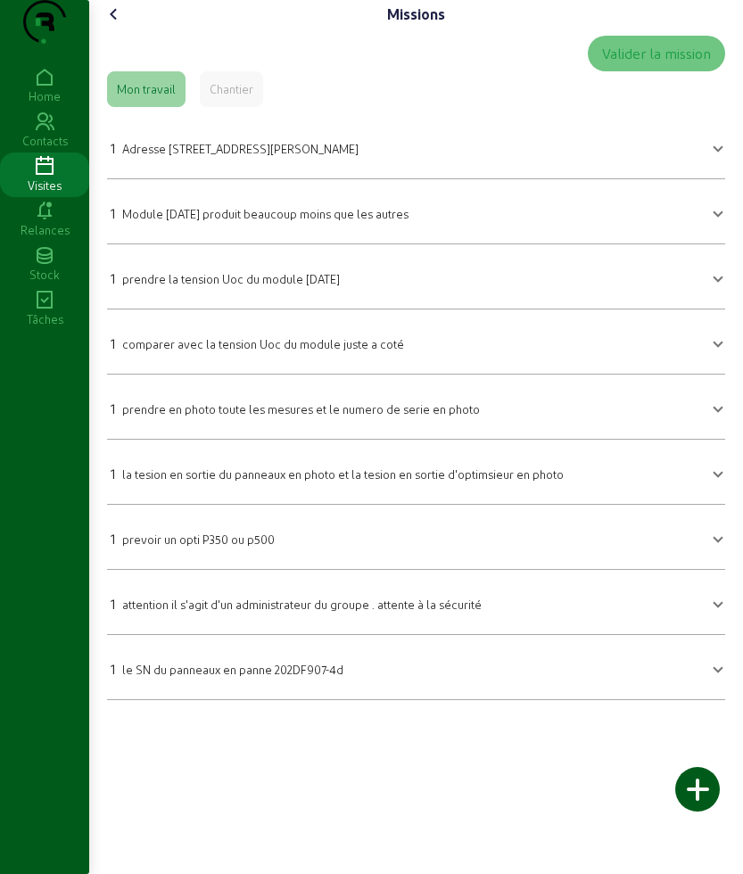
drag, startPoint x: 104, startPoint y: 371, endPoint x: 459, endPoint y: 401, distance: 355.4
click at [459, 401] on div "Valider la mission Mon travail Chantier 1 Adresse Rue Jacques Musch, 39 4050 CH…" at bounding box center [416, 368] width 632 height 679
